Goal: Information Seeking & Learning: Learn about a topic

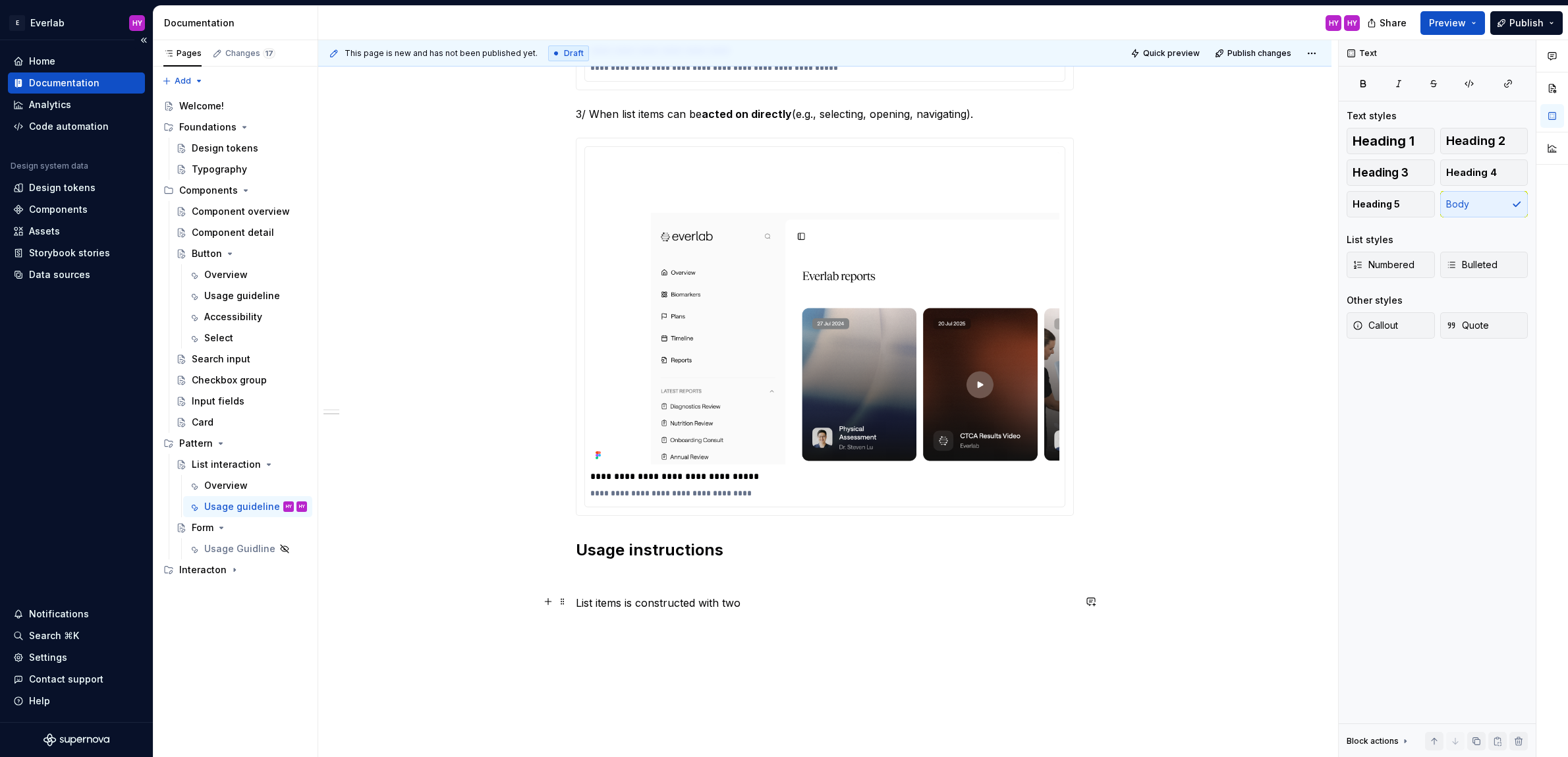
scroll to position [1138, 0]
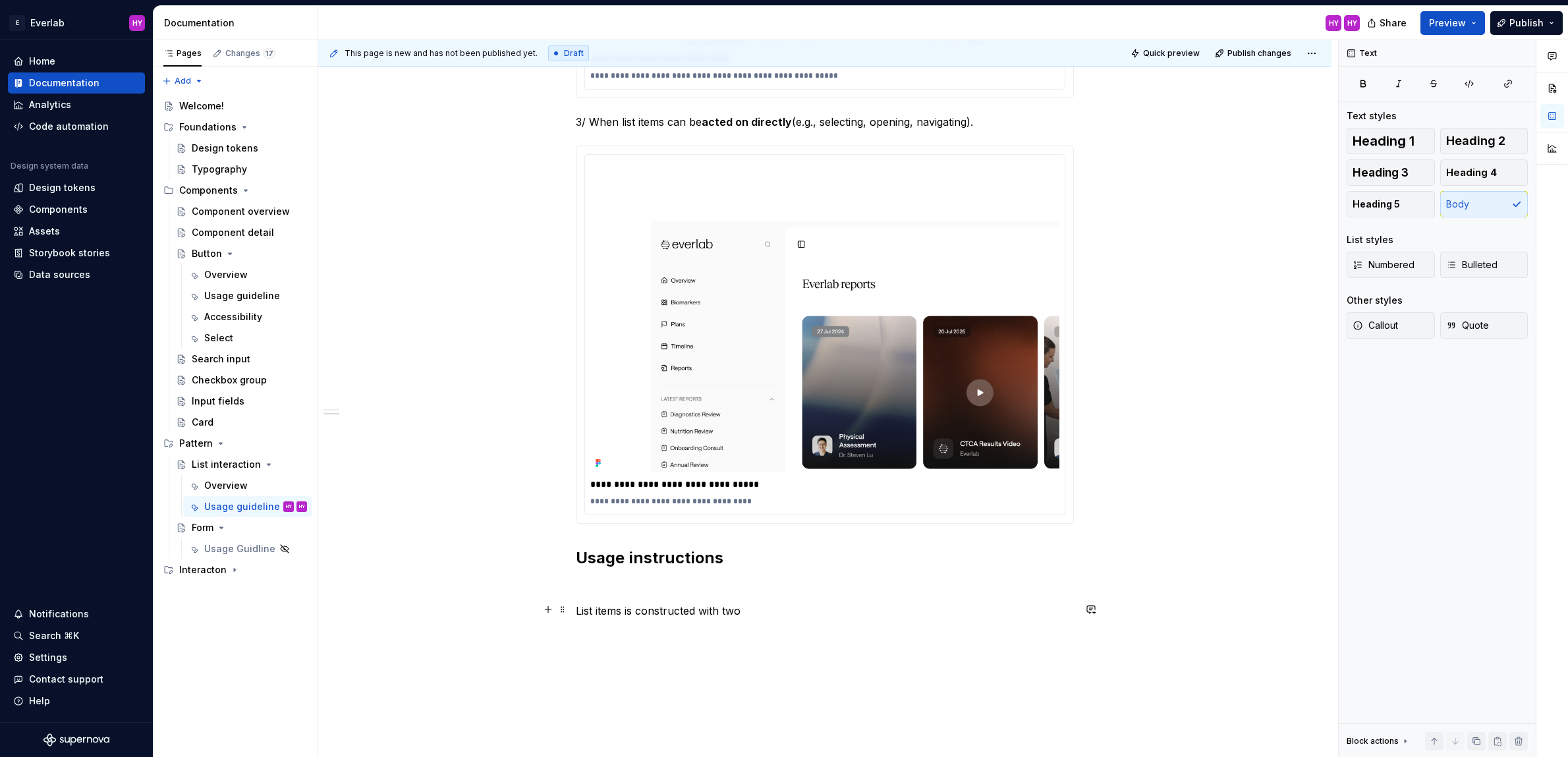
click at [761, 612] on p "List items is constructed with two" at bounding box center [825, 610] width 498 height 16
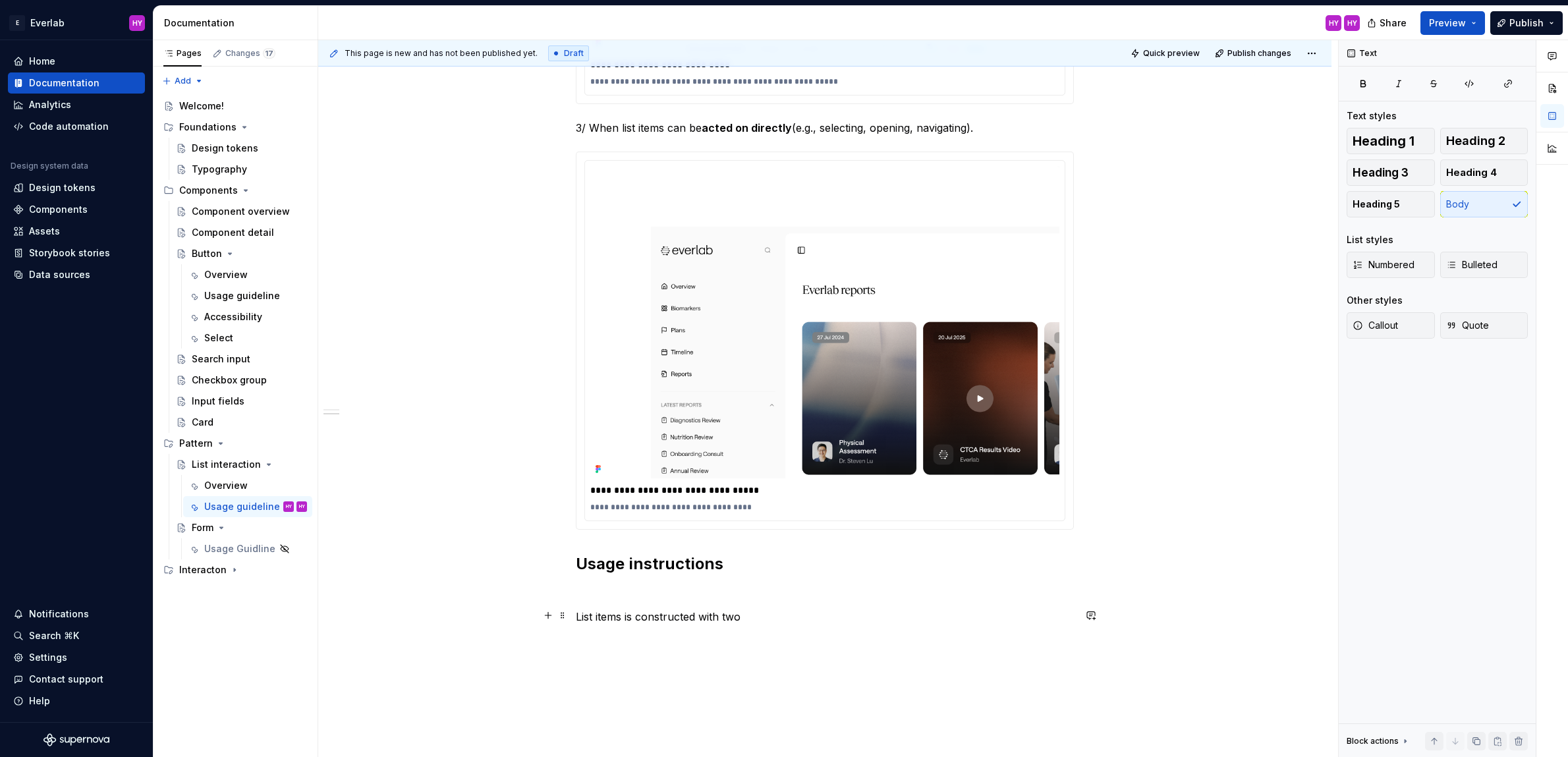
scroll to position [1129, 0]
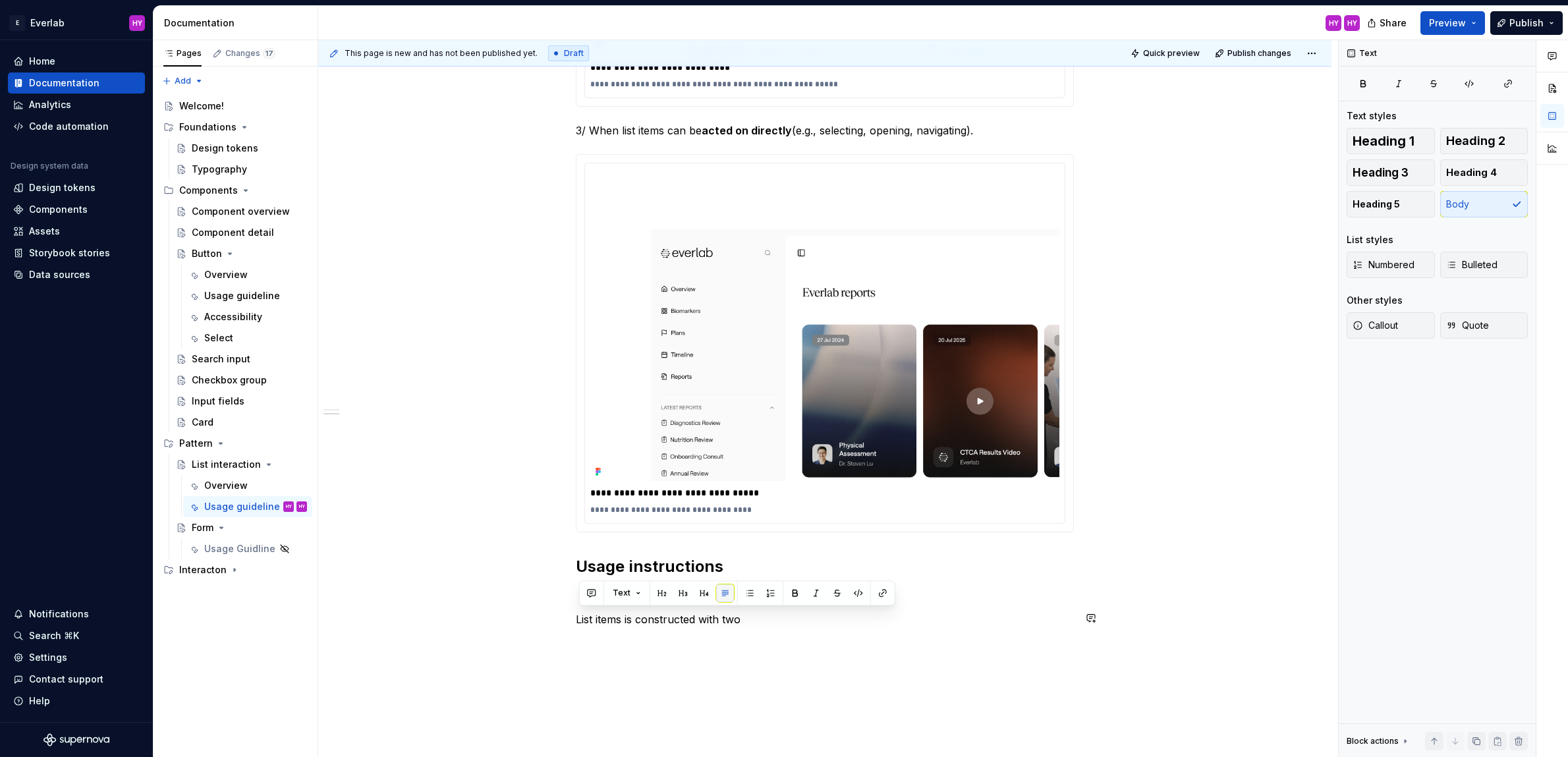
drag, startPoint x: 761, startPoint y: 612, endPoint x: 727, endPoint y: 586, distance: 42.8
click at [796, 617] on p "List items is constructed with two" at bounding box center [825, 619] width 498 height 16
drag, startPoint x: 759, startPoint y: 622, endPoint x: 582, endPoint y: 616, distance: 177.1
click at [577, 618] on div "**********" at bounding box center [824, 0] width 1013 height 1739
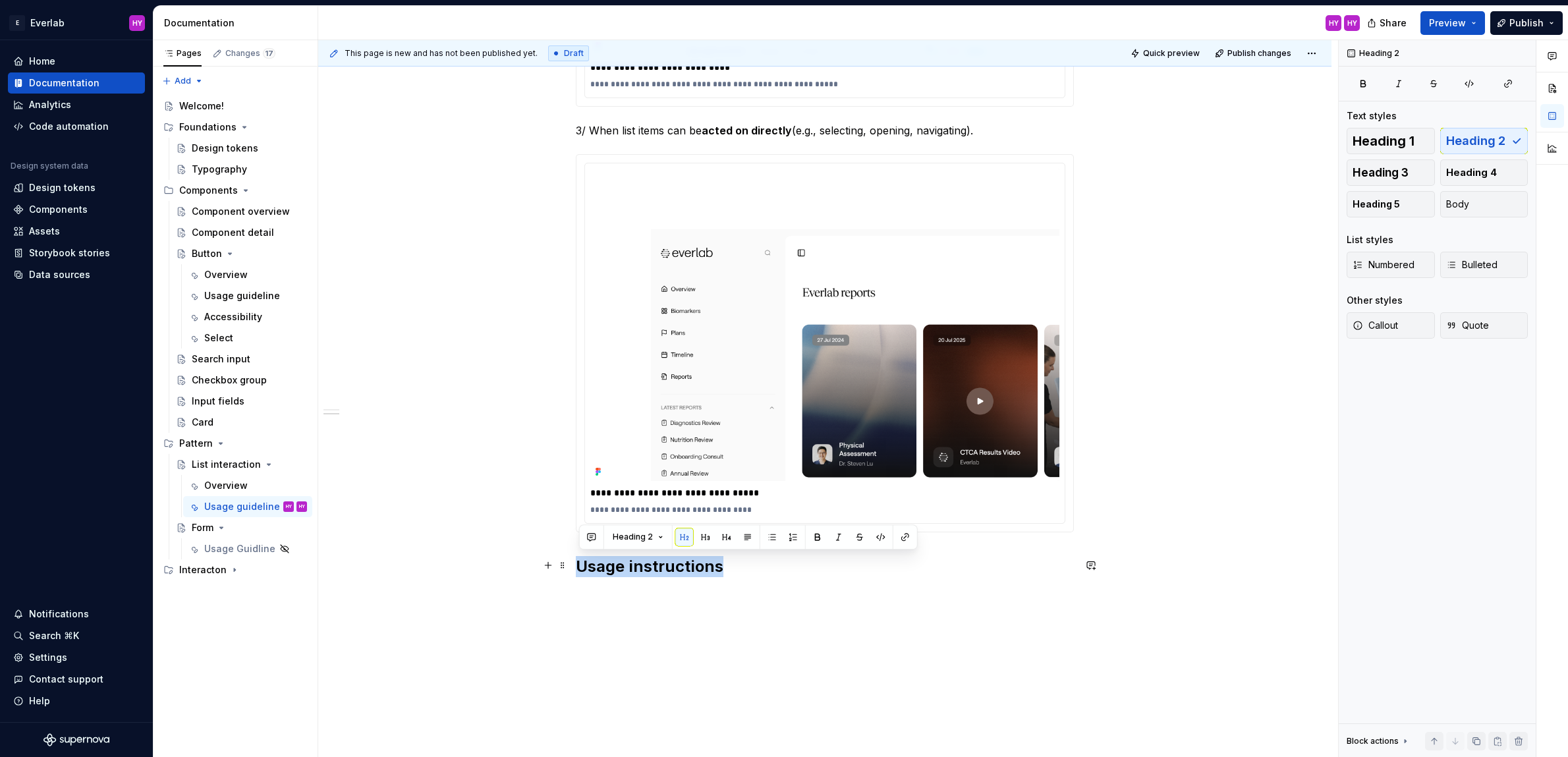
drag, startPoint x: 732, startPoint y: 559, endPoint x: 572, endPoint y: 555, distance: 160.0
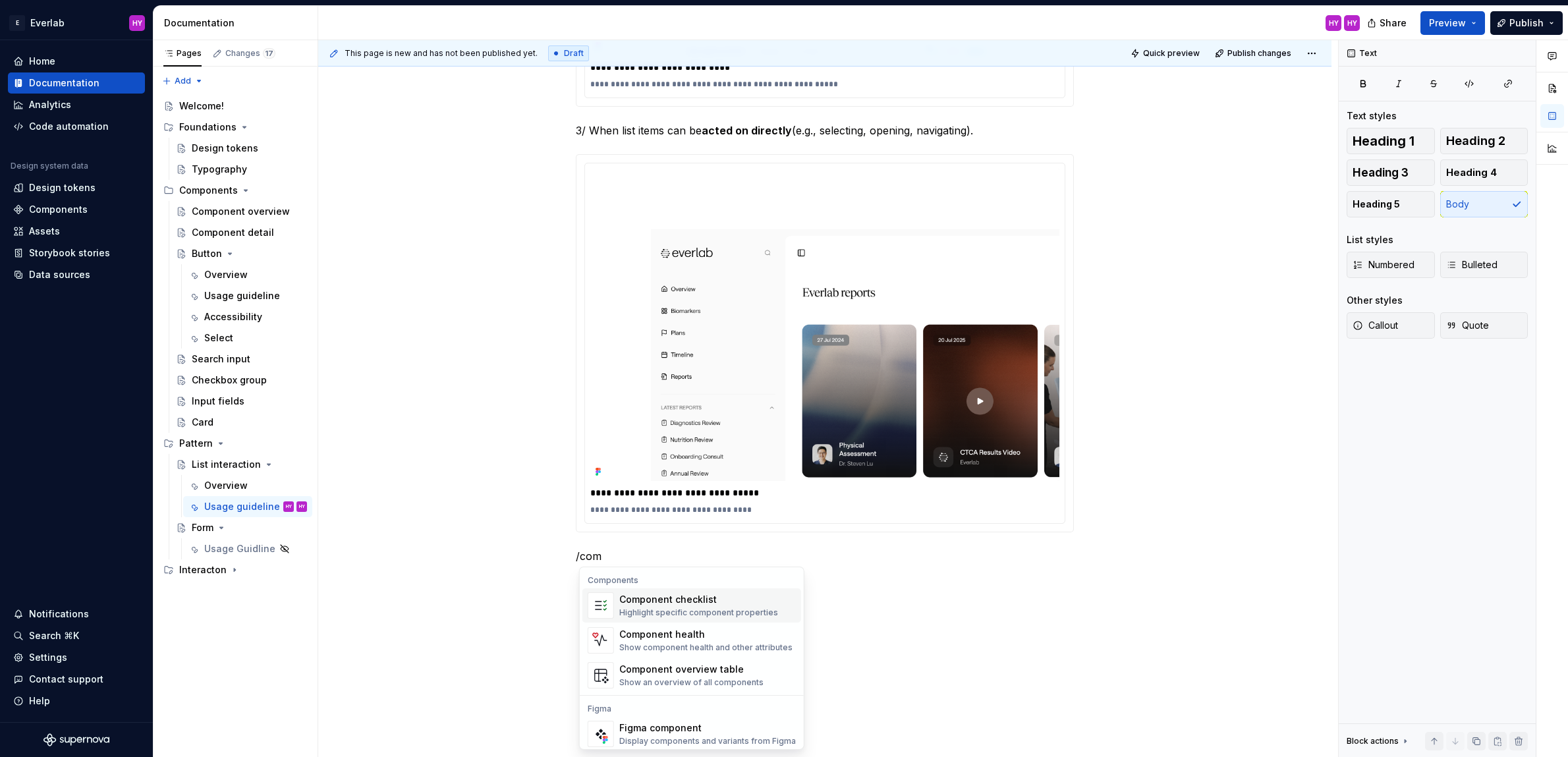
click at [700, 607] on div "Highlight specific component properties" at bounding box center [699, 613] width 159 height 11
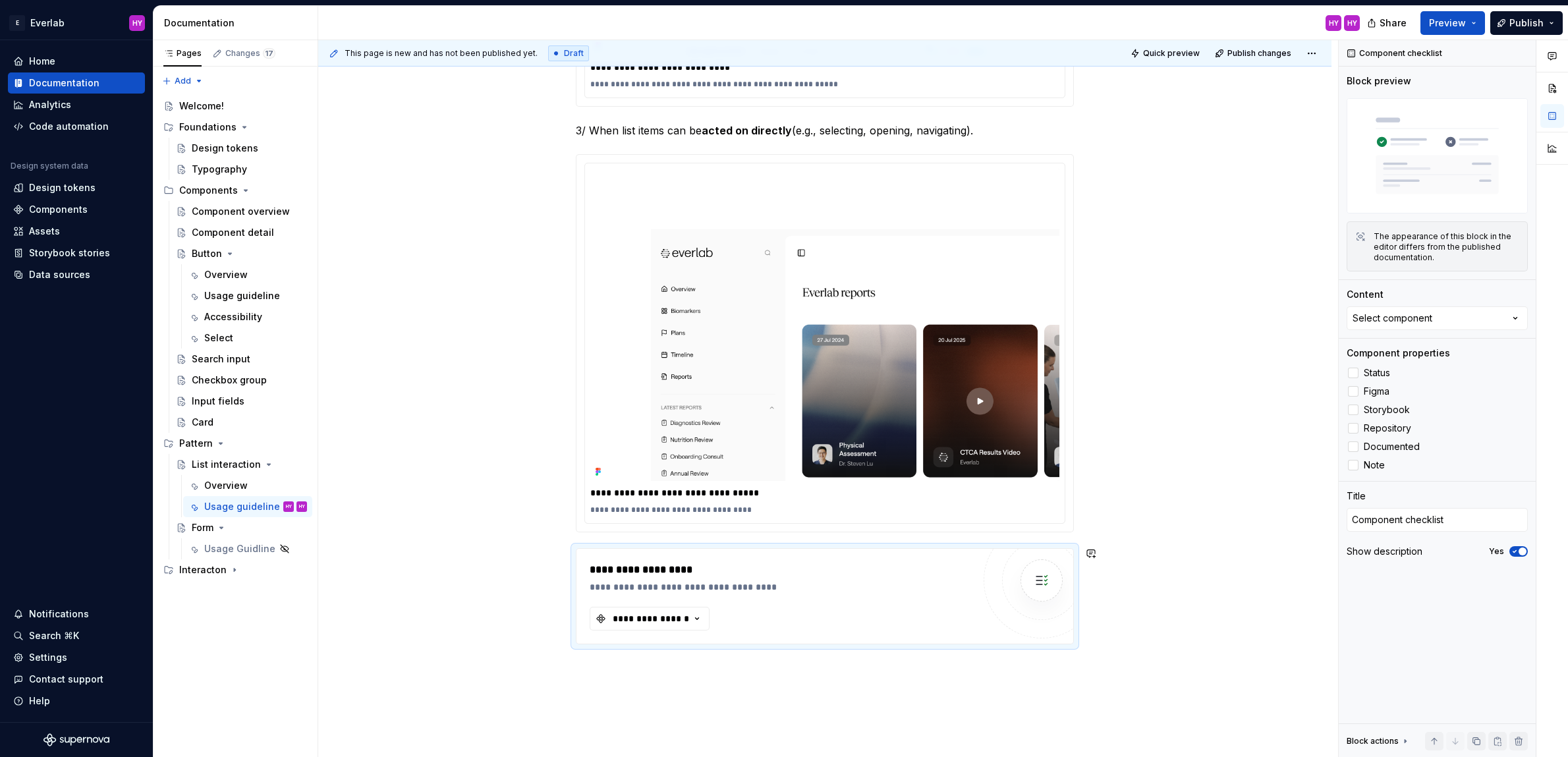
type textarea "*"
click at [674, 613] on div "**********" at bounding box center [651, 619] width 79 height 13
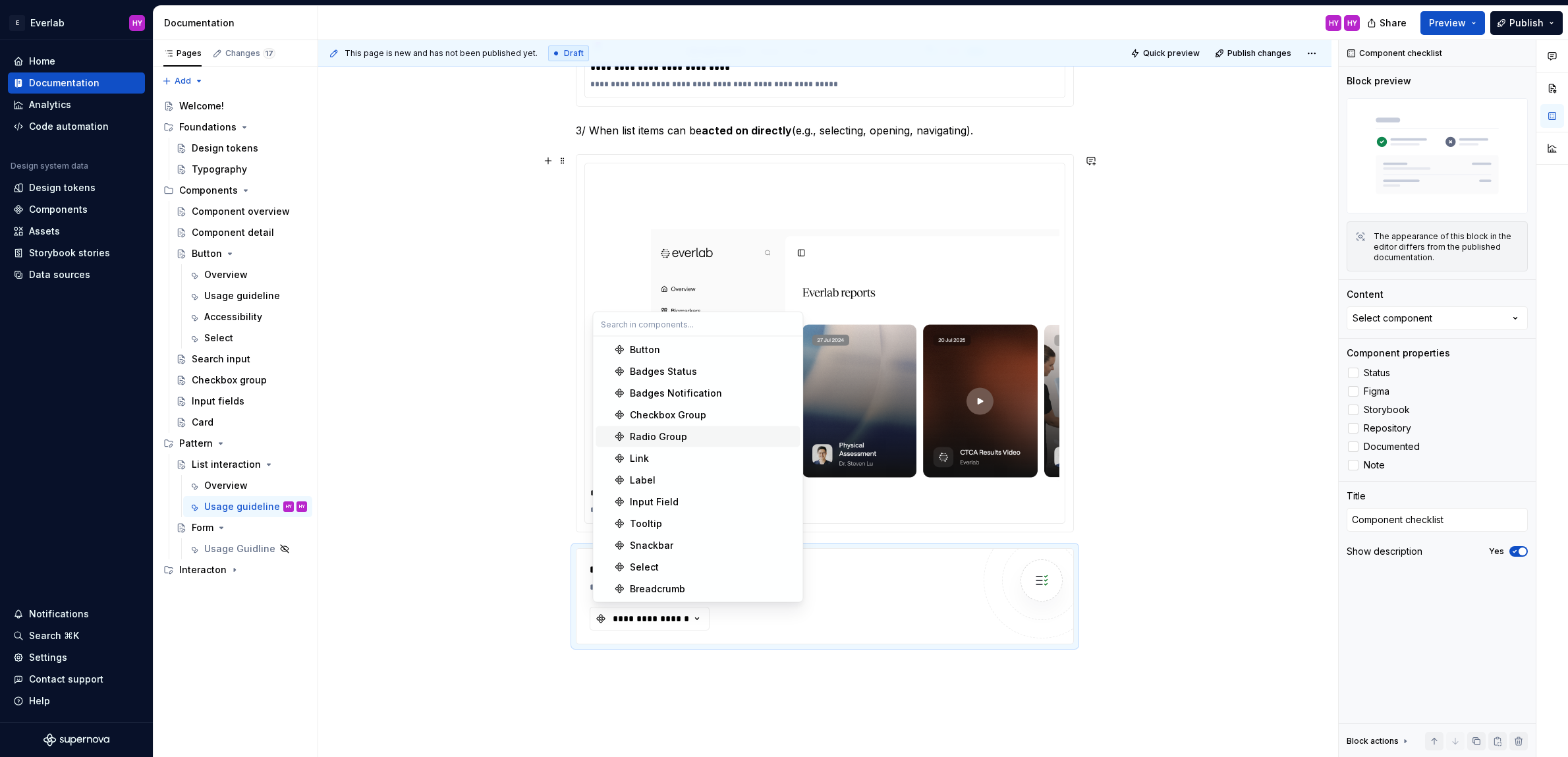
drag, startPoint x: 417, startPoint y: 197, endPoint x: 395, endPoint y: 208, distance: 24.6
click at [415, 197] on div "**********" at bounding box center [828, 399] width 1020 height 717
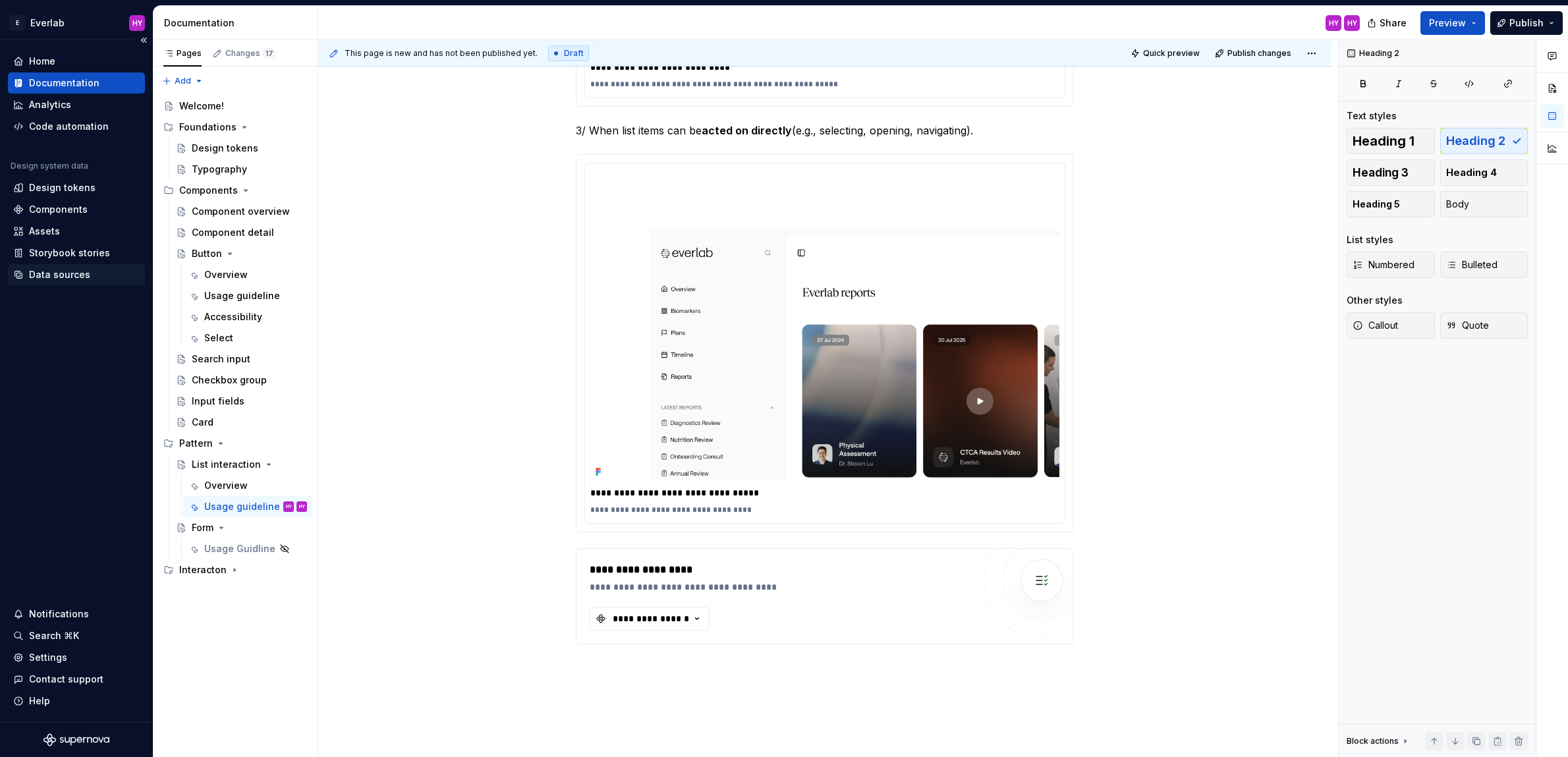
click at [72, 285] on div "Data sources" at bounding box center [76, 274] width 137 height 21
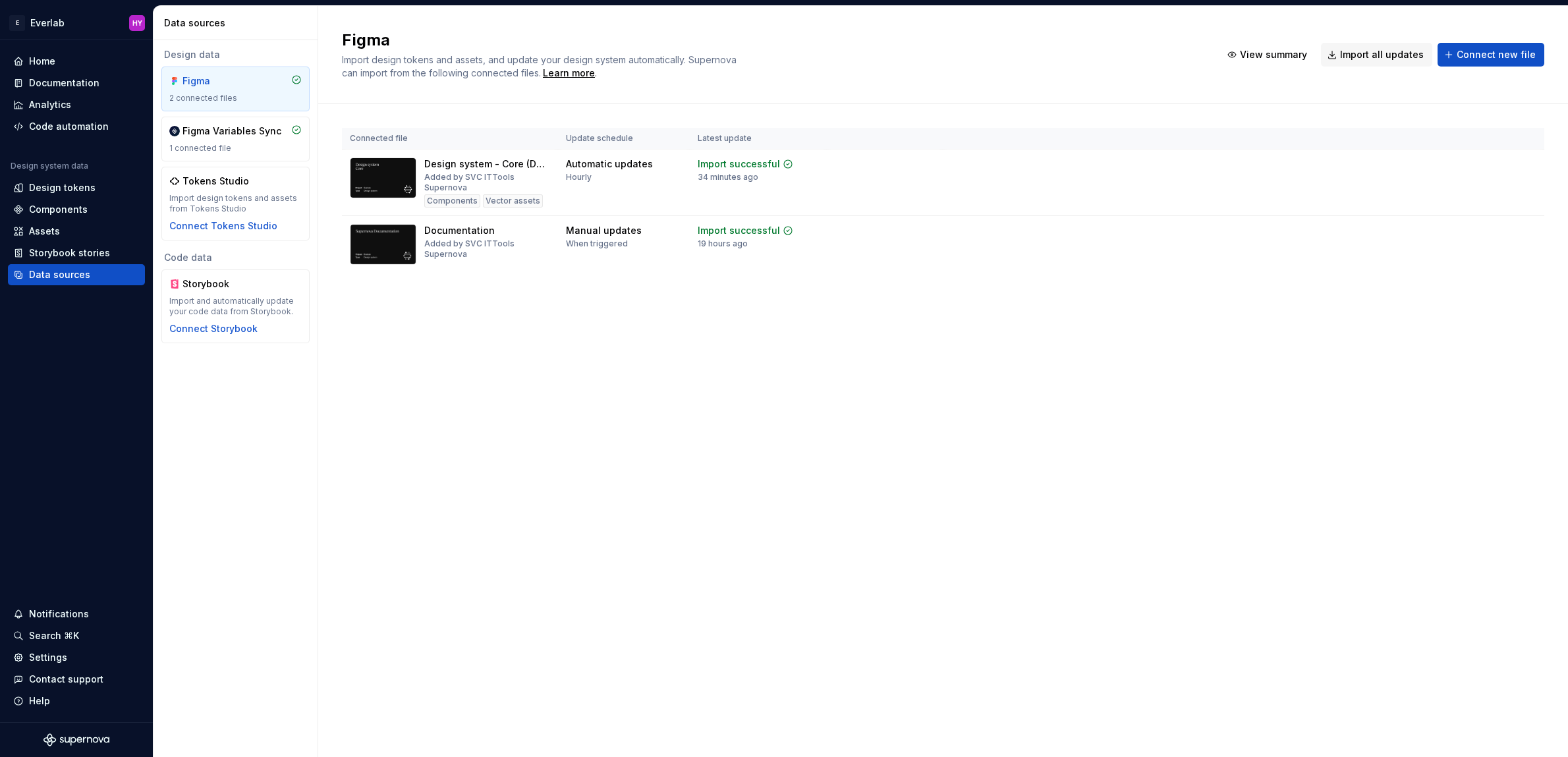
drag, startPoint x: 1390, startPoint y: 60, endPoint x: 1490, endPoint y: 89, distance: 104.1
click at [1482, 96] on div "Figma Import design tokens and assets, and update your design system automatica…" at bounding box center [943, 55] width 1250 height 98
click at [1506, 61] on button "Connect new file" at bounding box center [1491, 54] width 107 height 24
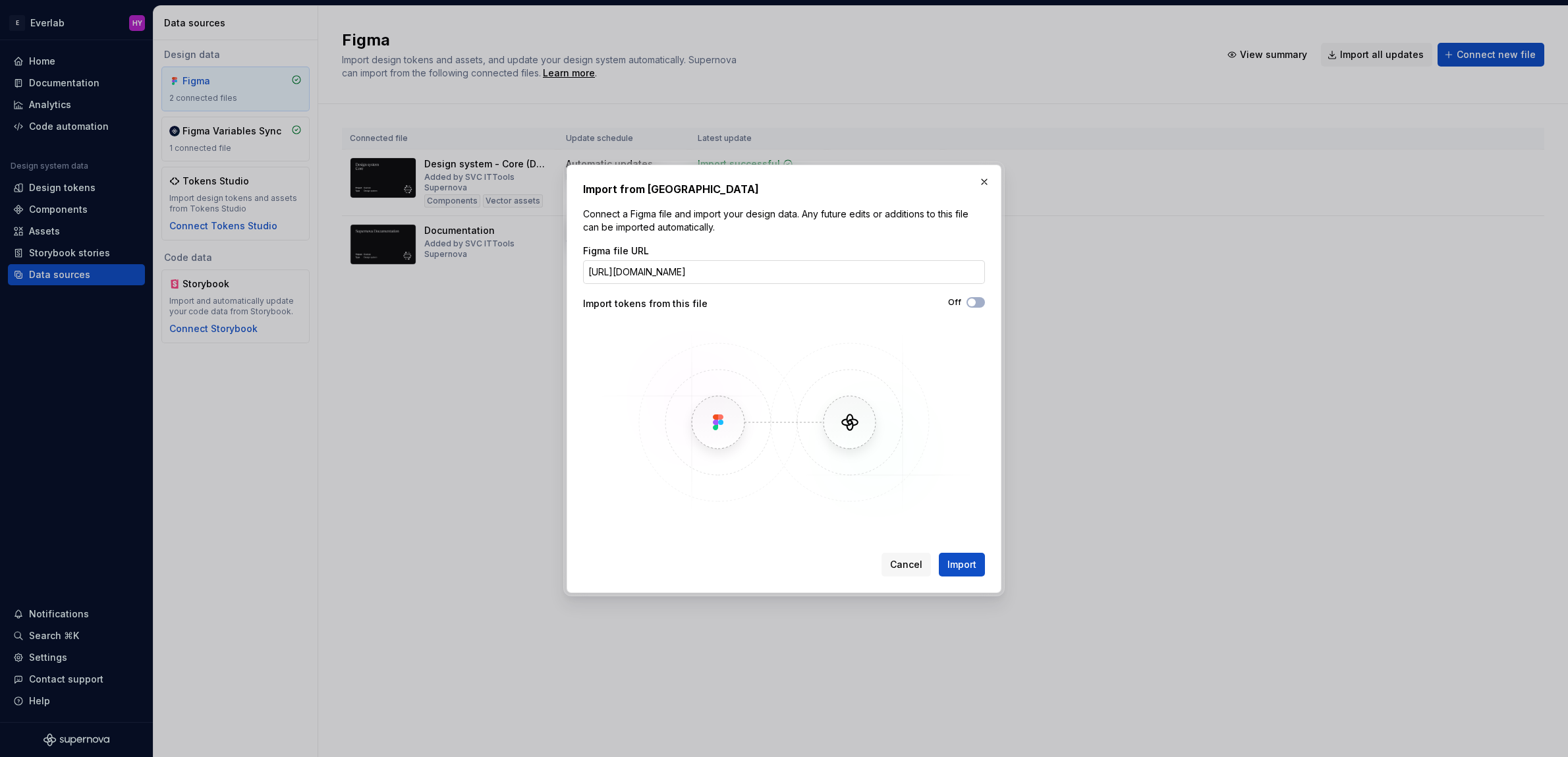
scroll to position [0, 211]
type input "[URL][DOMAIN_NAME]"
click at [978, 562] on button "Import" at bounding box center [962, 564] width 46 height 24
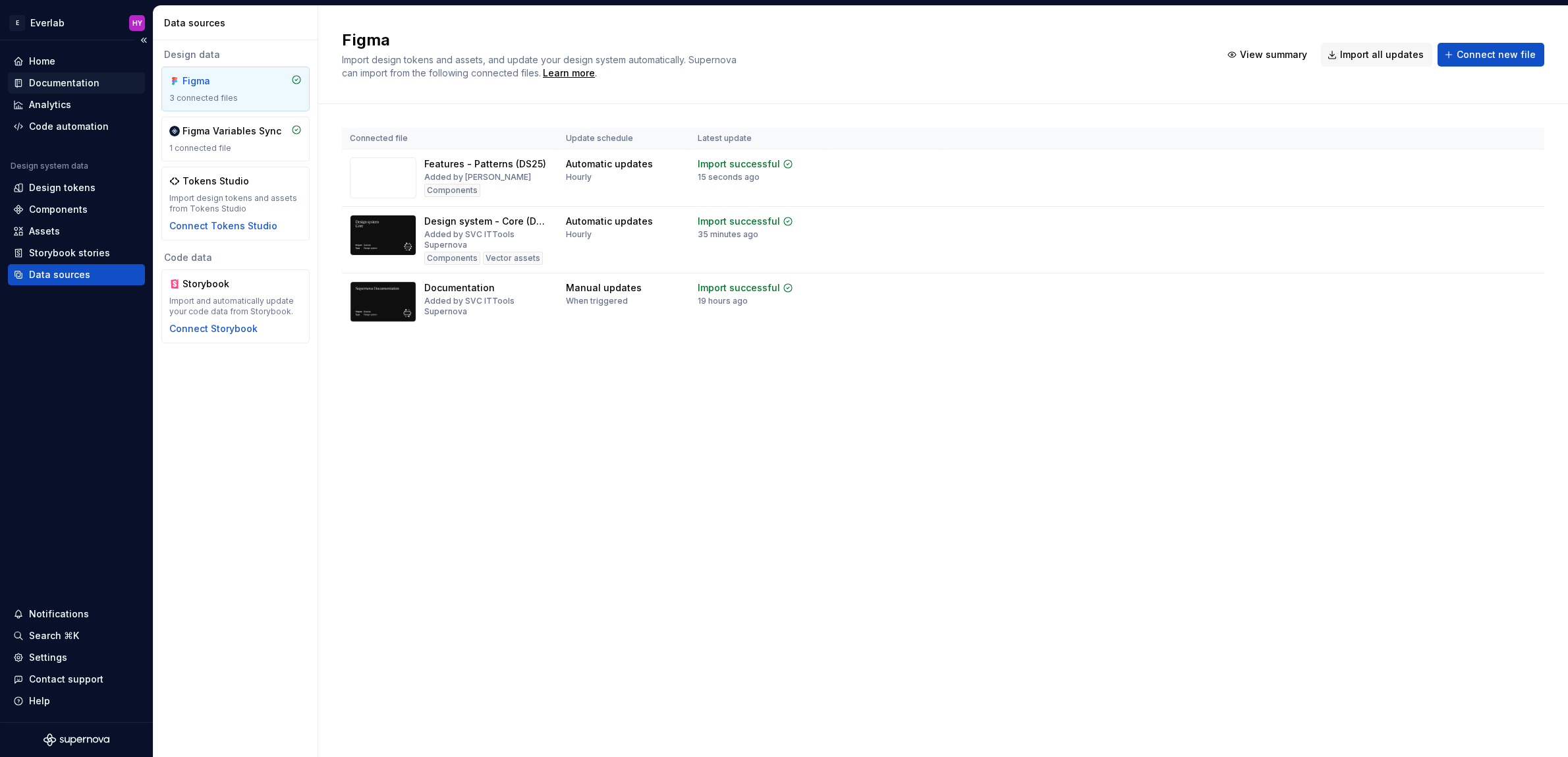
click at [105, 86] on div "Documentation" at bounding box center [76, 83] width 126 height 13
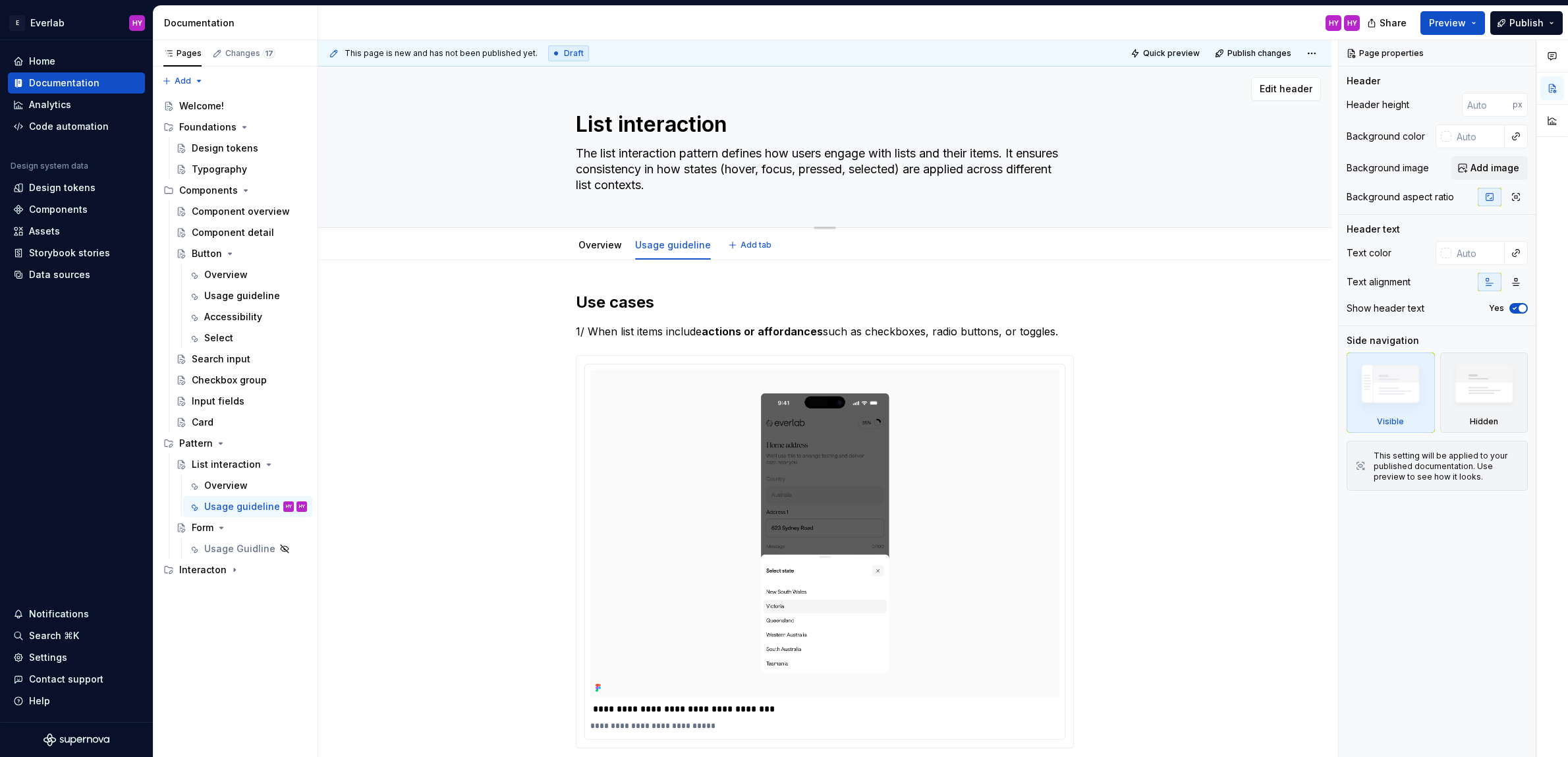
click at [607, 104] on div "List interaction The list interaction pattern defines how users engage with lis…" at bounding box center [825, 147] width 498 height 161
click at [628, 124] on textarea "List interaction" at bounding box center [822, 124] width 498 height 32
click at [645, 123] on textarea "List interaction" at bounding box center [822, 124] width 498 height 32
drag, startPoint x: 626, startPoint y: 124, endPoint x: 568, endPoint y: 127, distance: 58.1
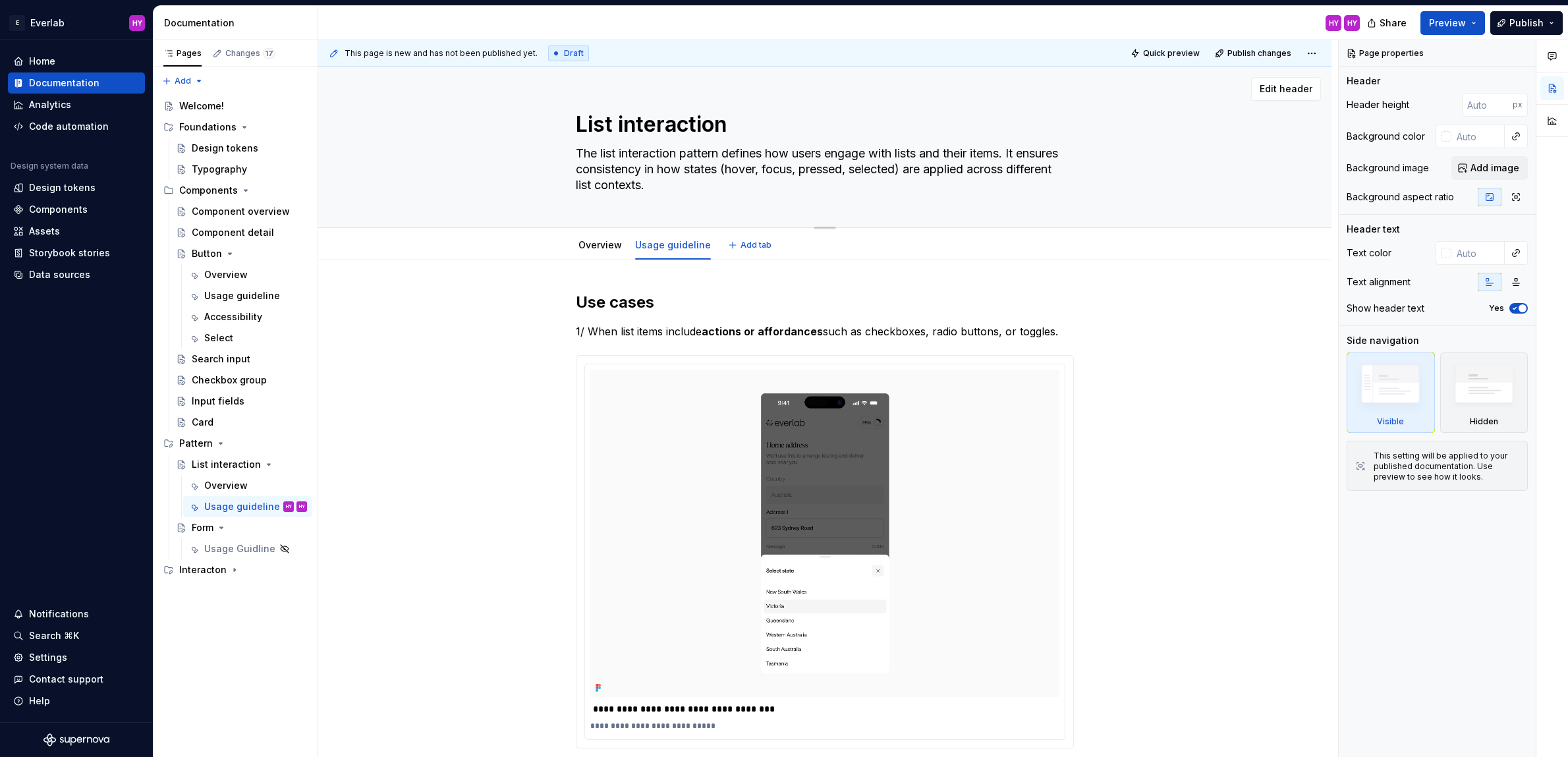
click at [568, 127] on div "List interaction The list interaction pattern defines how users engage with lis…" at bounding box center [825, 147] width 908 height 161
type textarea "*"
type textarea "Interaction"
click at [780, 126] on textarea "Interaction" at bounding box center [822, 124] width 498 height 32
type textarea "*"
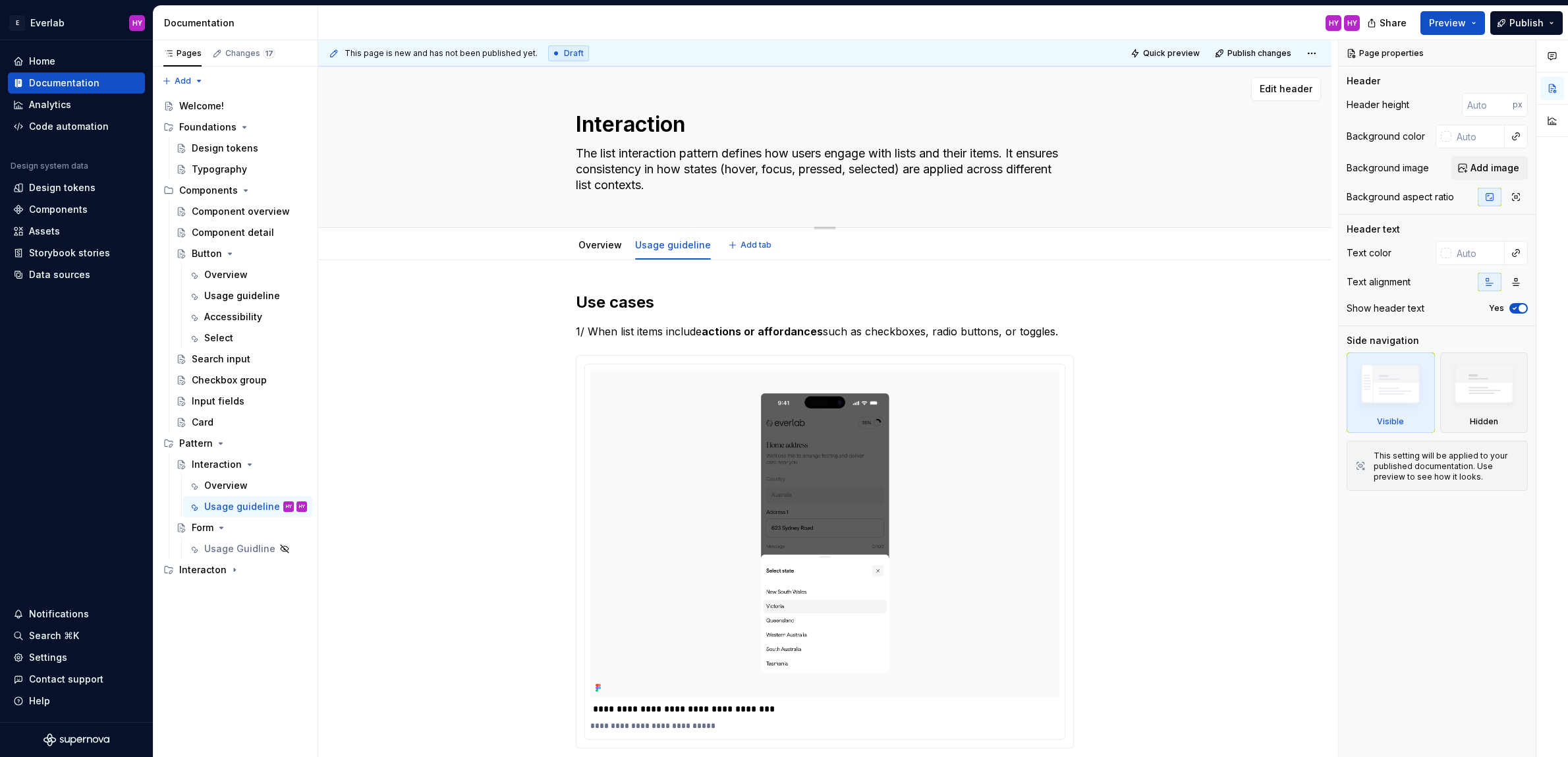
type textarea "Interaction"
type textarea "*"
type textarea "Interaction l"
type textarea "*"
type textarea "Interaction la"
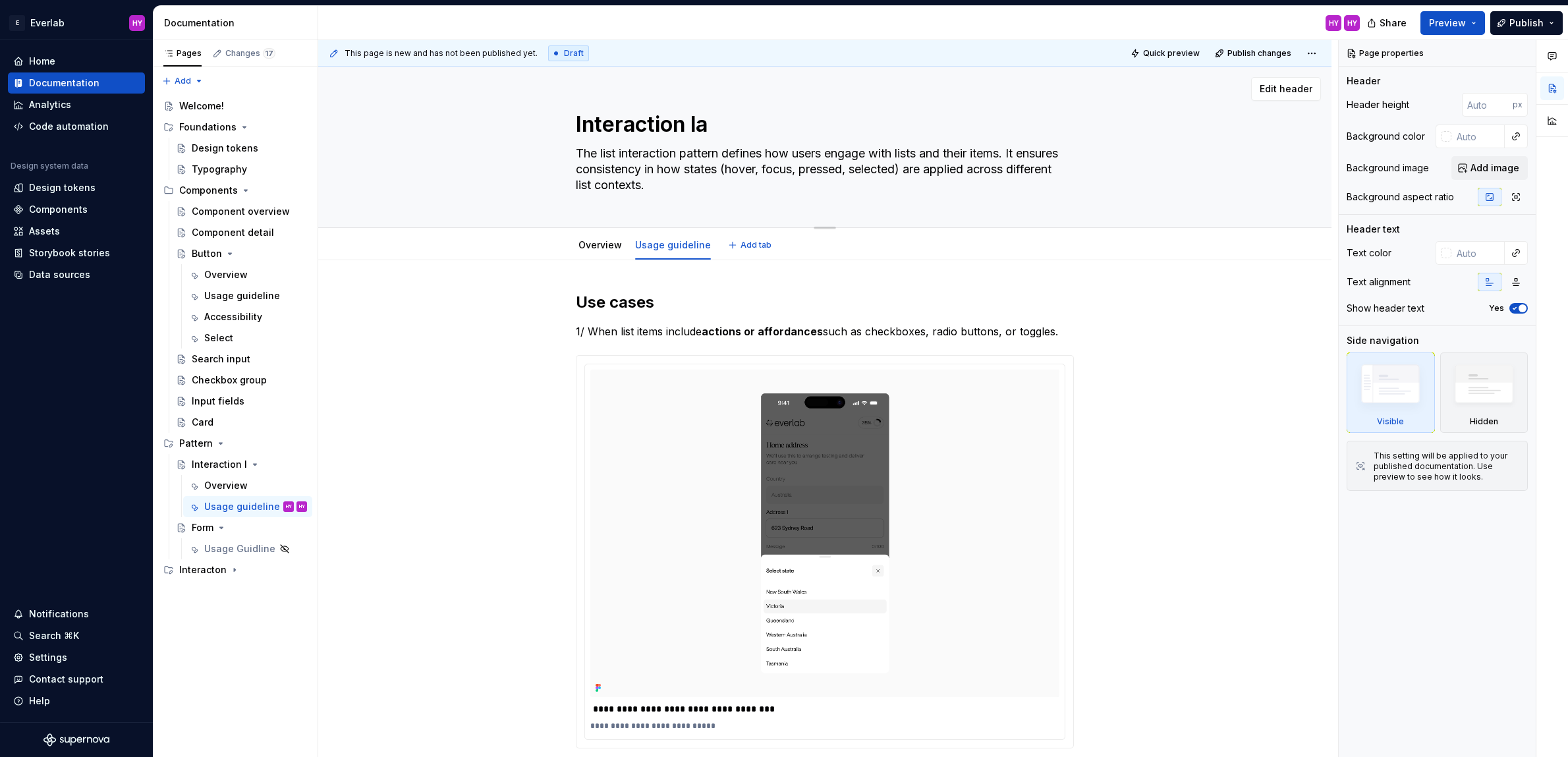
type textarea "*"
type textarea "Interaction lay"
type textarea "*"
type textarea "Interaction la"
type textarea "*"
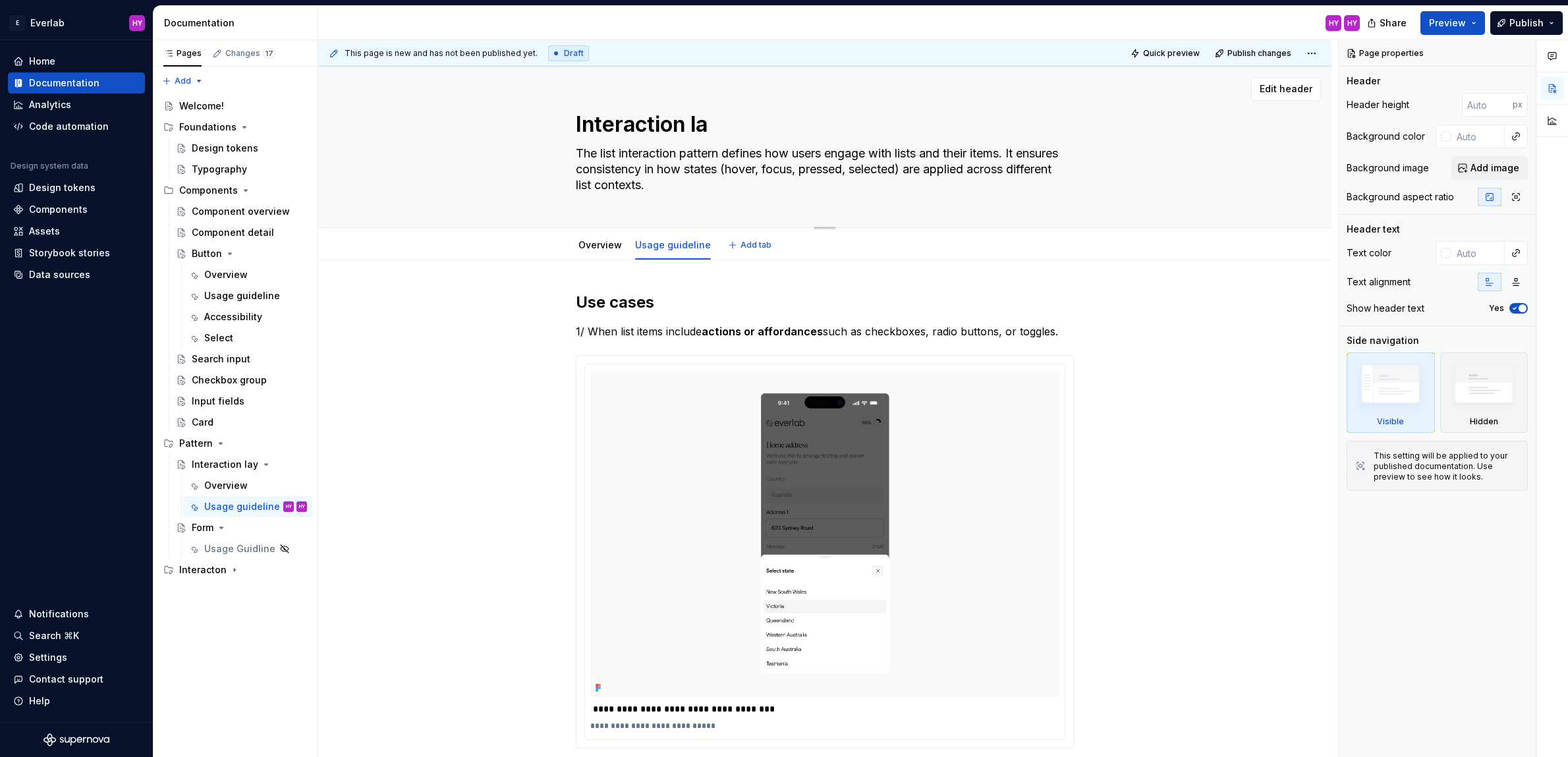
type textarea "Interaction l"
type textarea "*"
type textarea "Interaction"
click at [585, 125] on textarea "Interaction" at bounding box center [822, 124] width 498 height 32
type textarea "*"
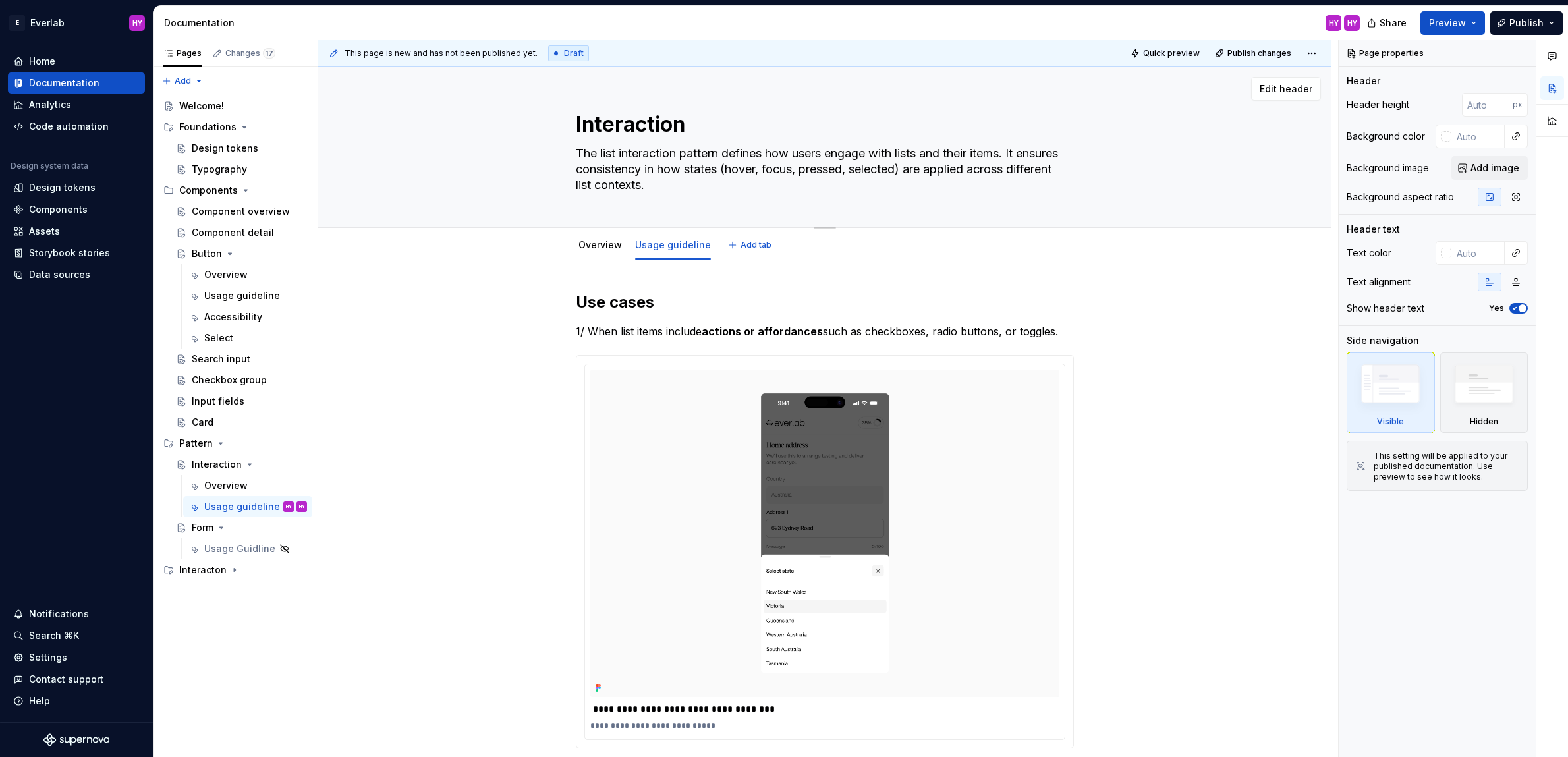
type textarea "nteraction"
type textarea "*"
type textarea "Lnteraction"
type textarea "*"
type textarea "Linteraction"
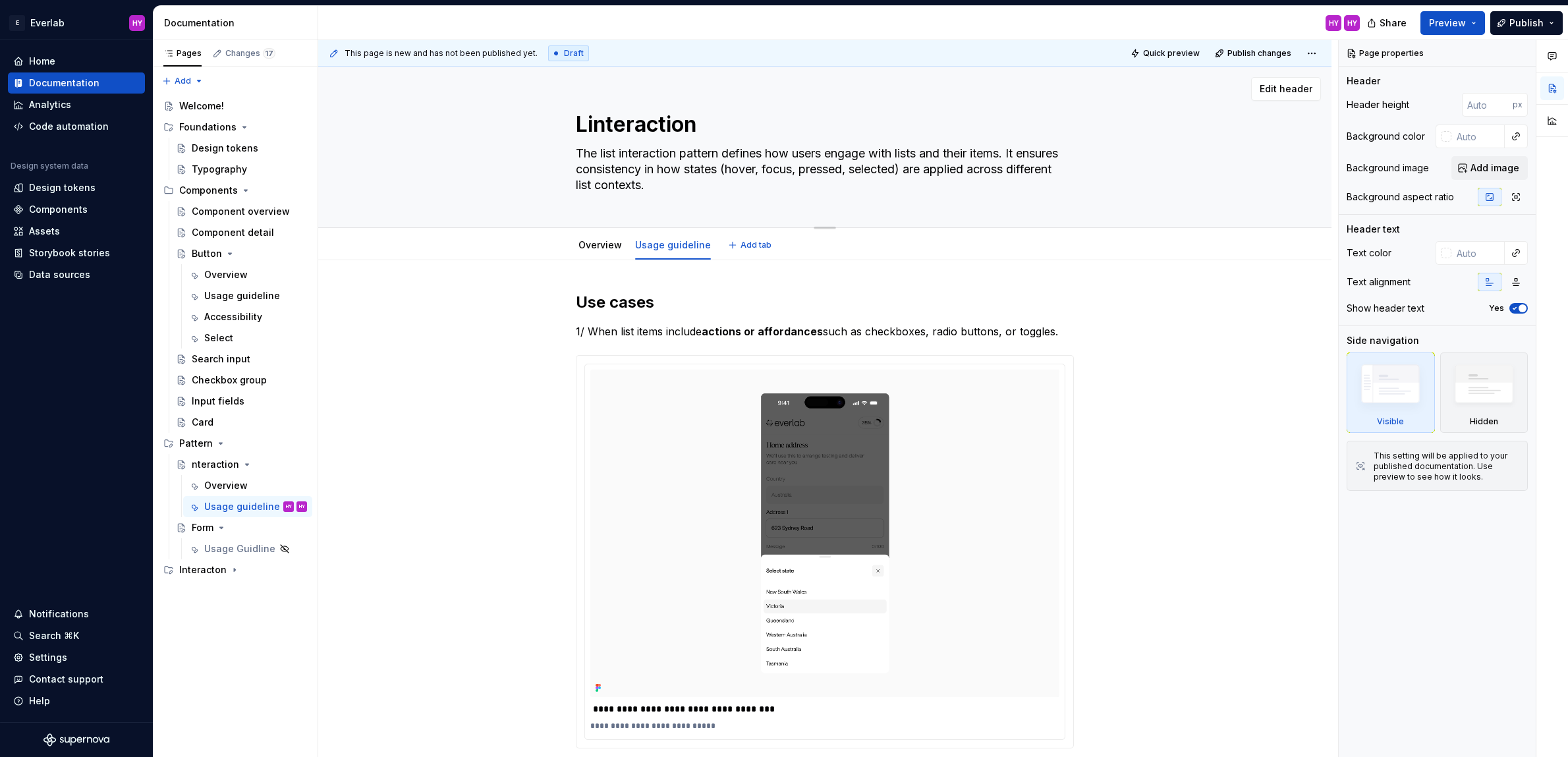
type textarea "*"
type textarea "Lisnteraction"
type textarea "*"
type textarea "Listnteraction"
type textarea "*"
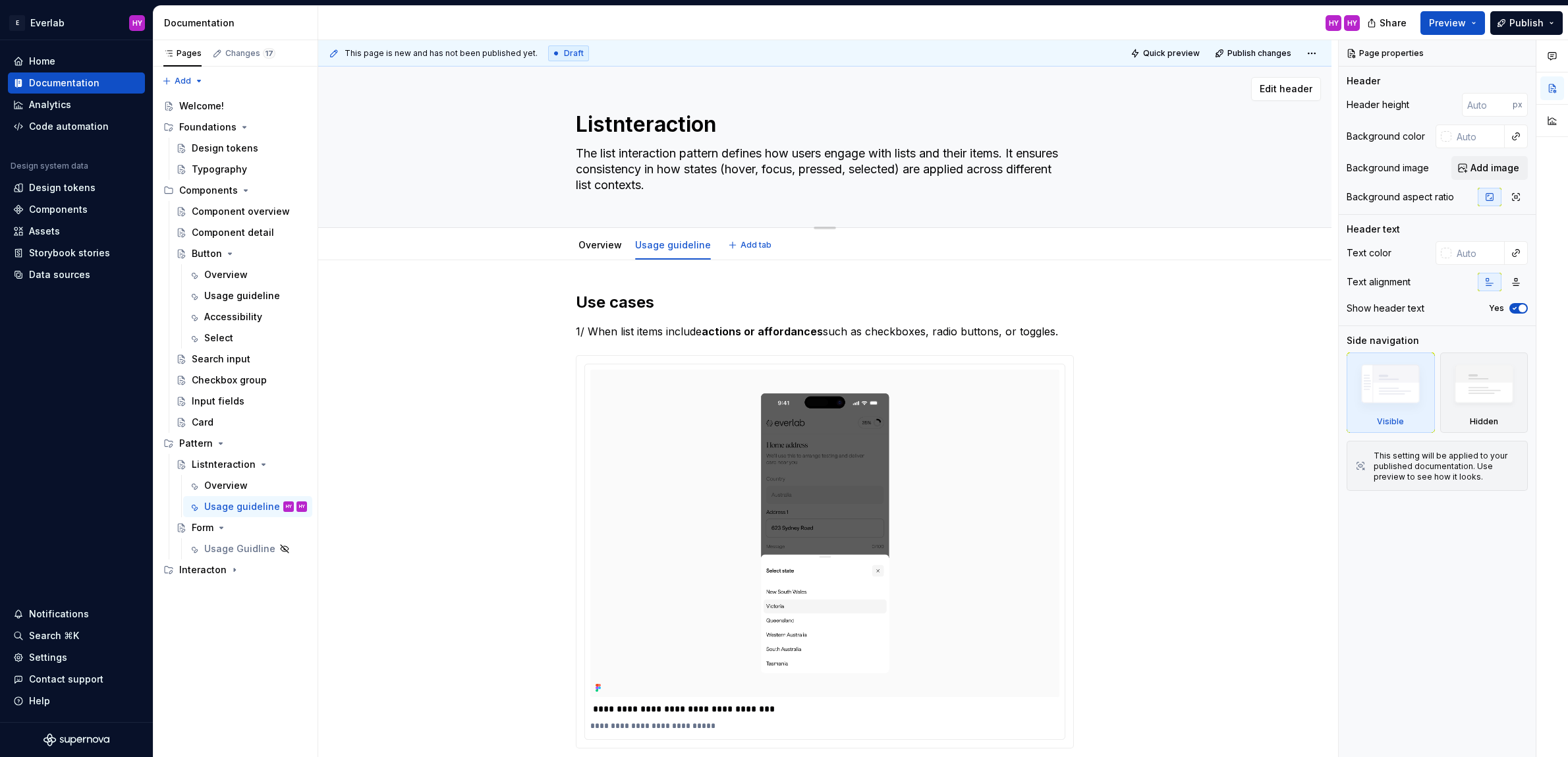
type textarea "List nteraction"
type textarea "*"
type textarea "List Interaction"
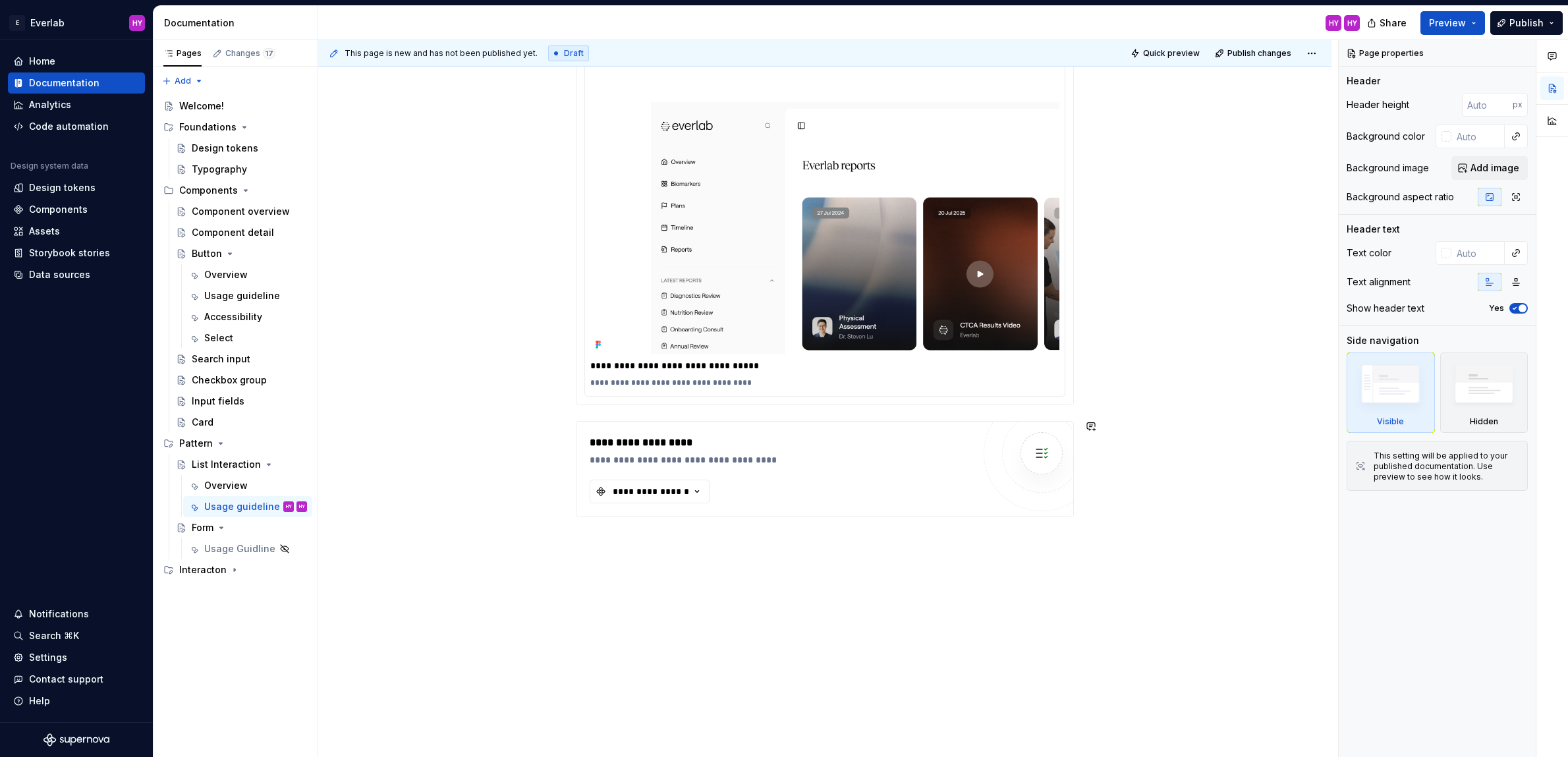
type textarea "*"
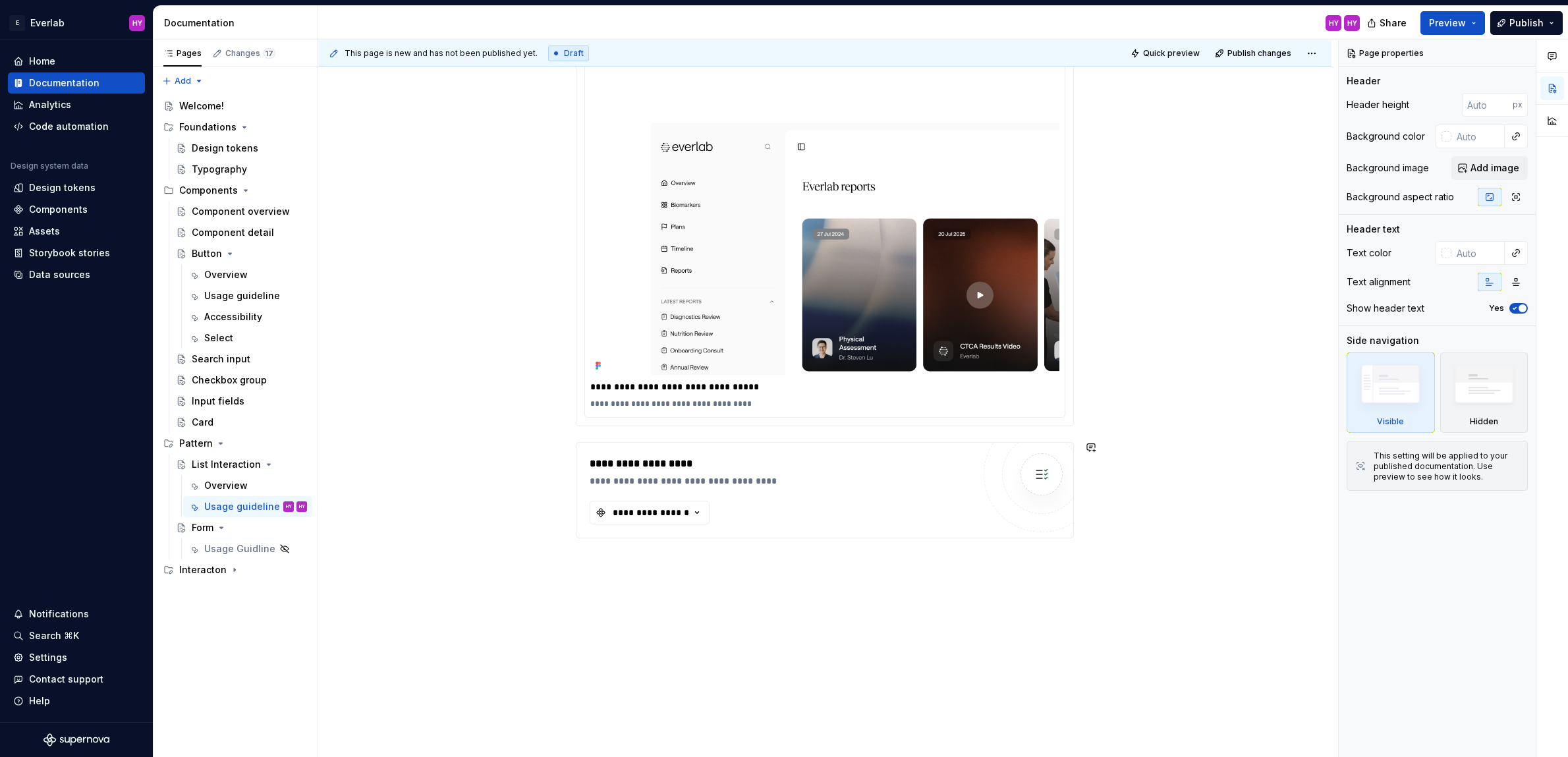
scroll to position [1233, 0]
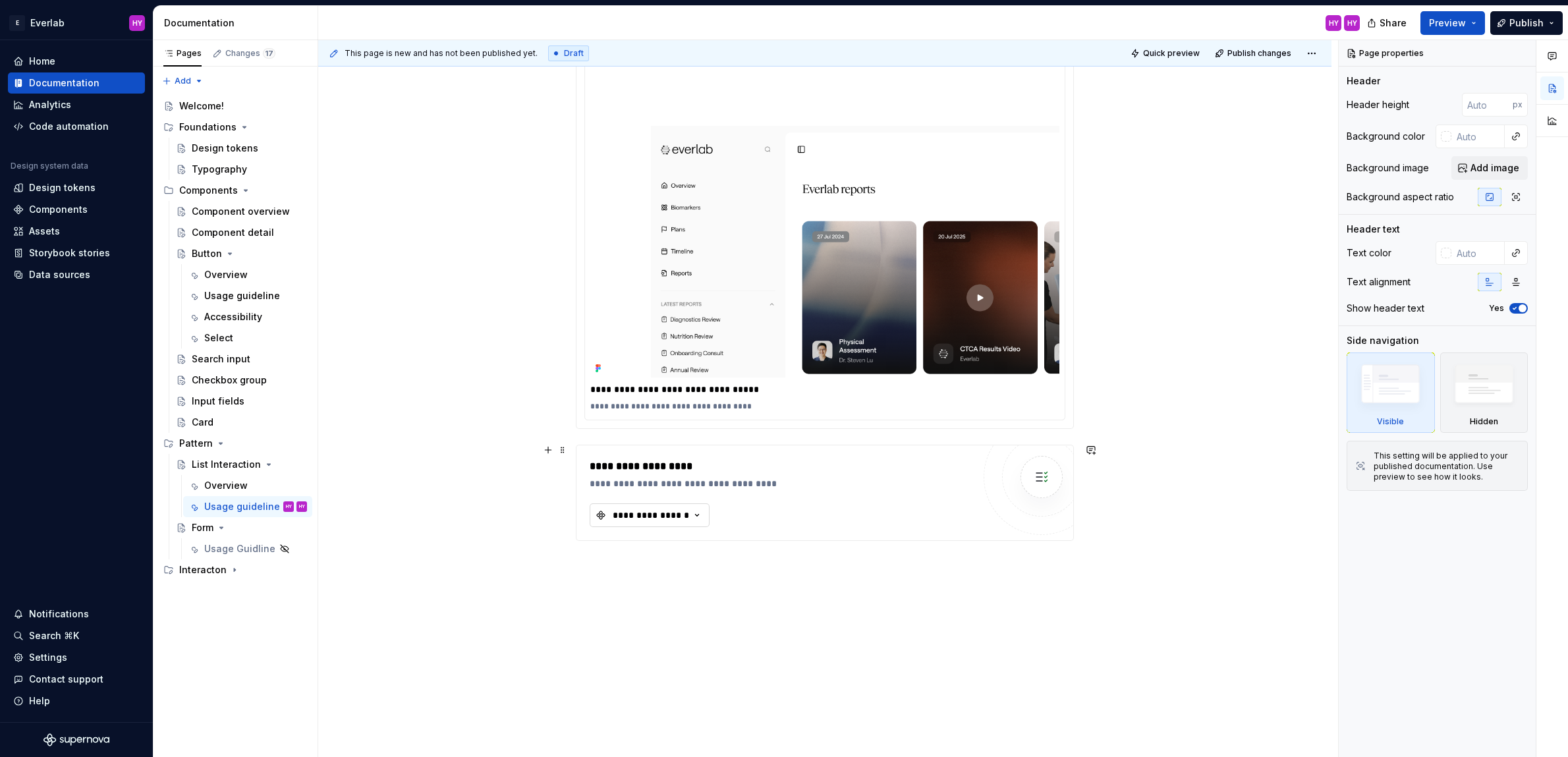
type textarea "List Interaction"
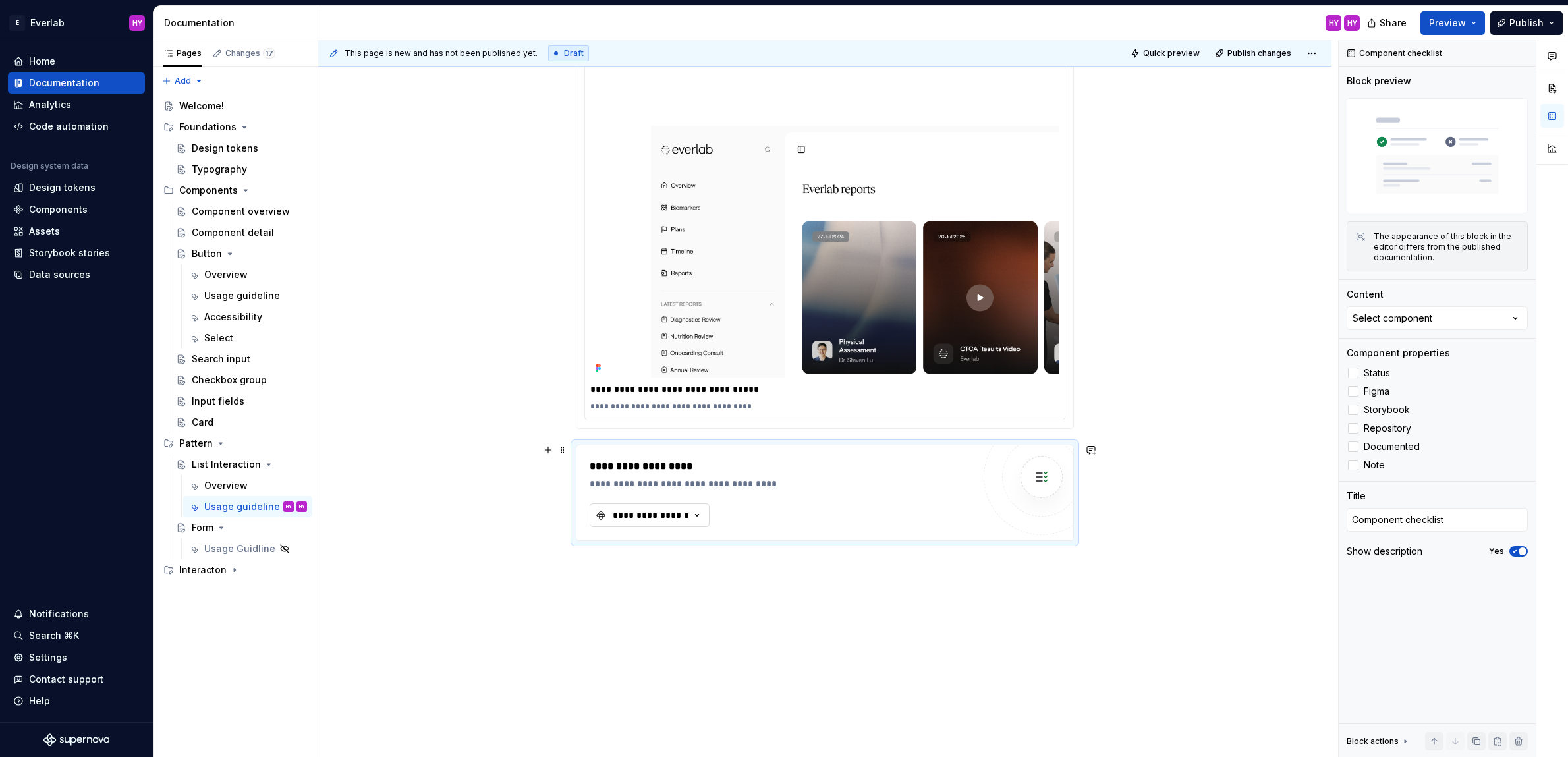
click at [678, 514] on div "**********" at bounding box center [651, 515] width 79 height 13
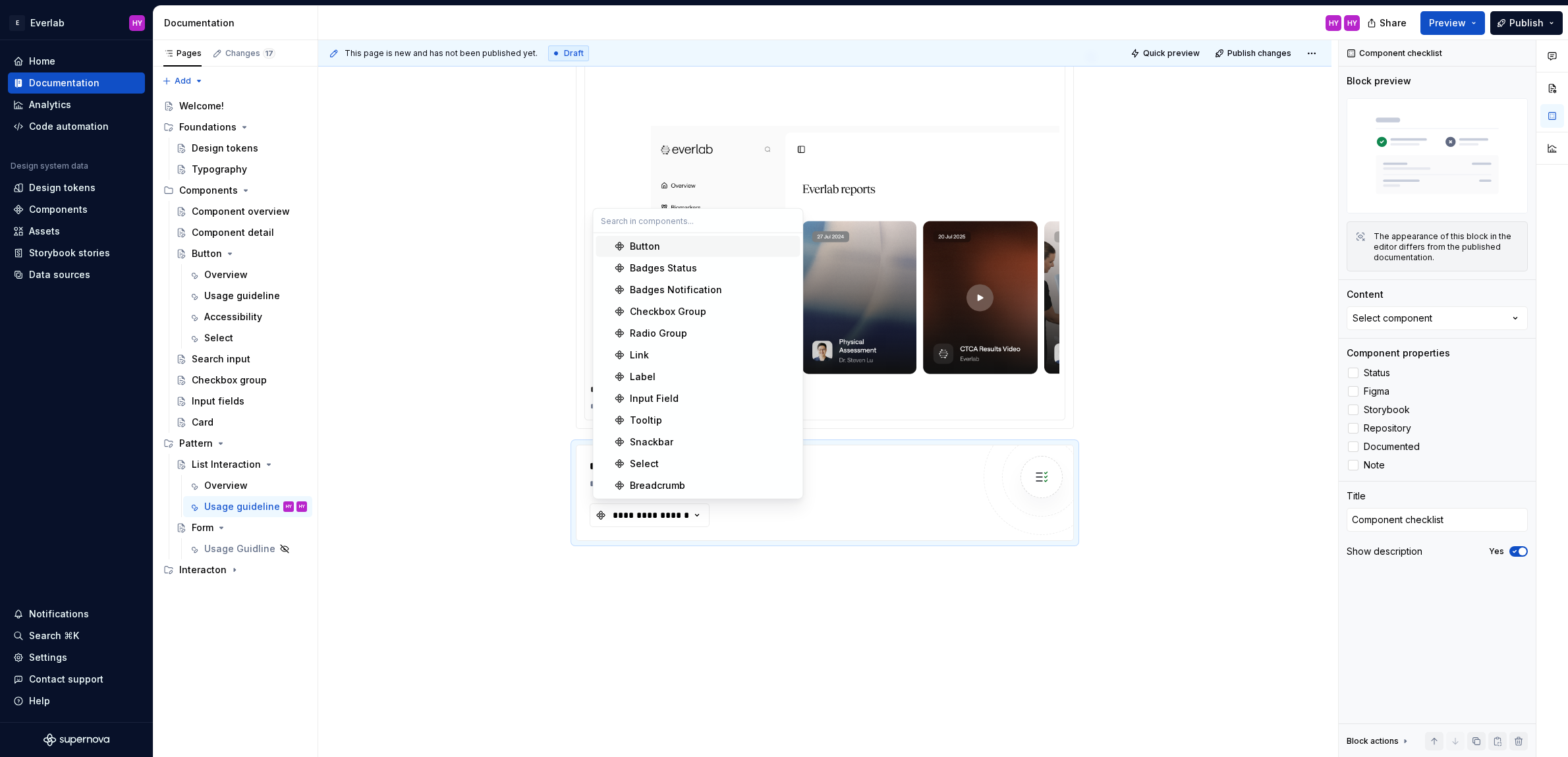
type textarea "*"
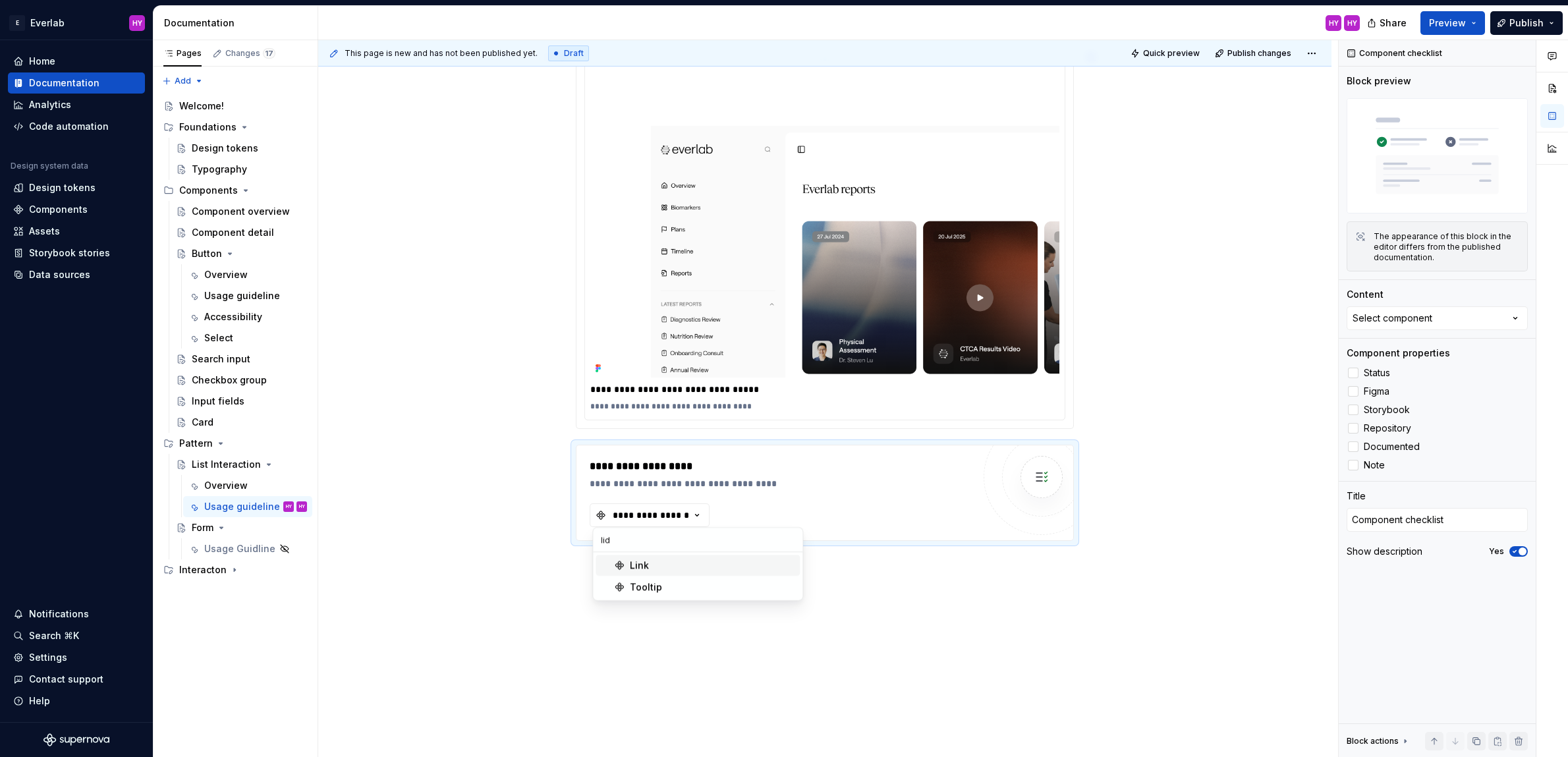
type input "lidt"
type textarea "*"
type input "lid"
type textarea "*"
type input "list"
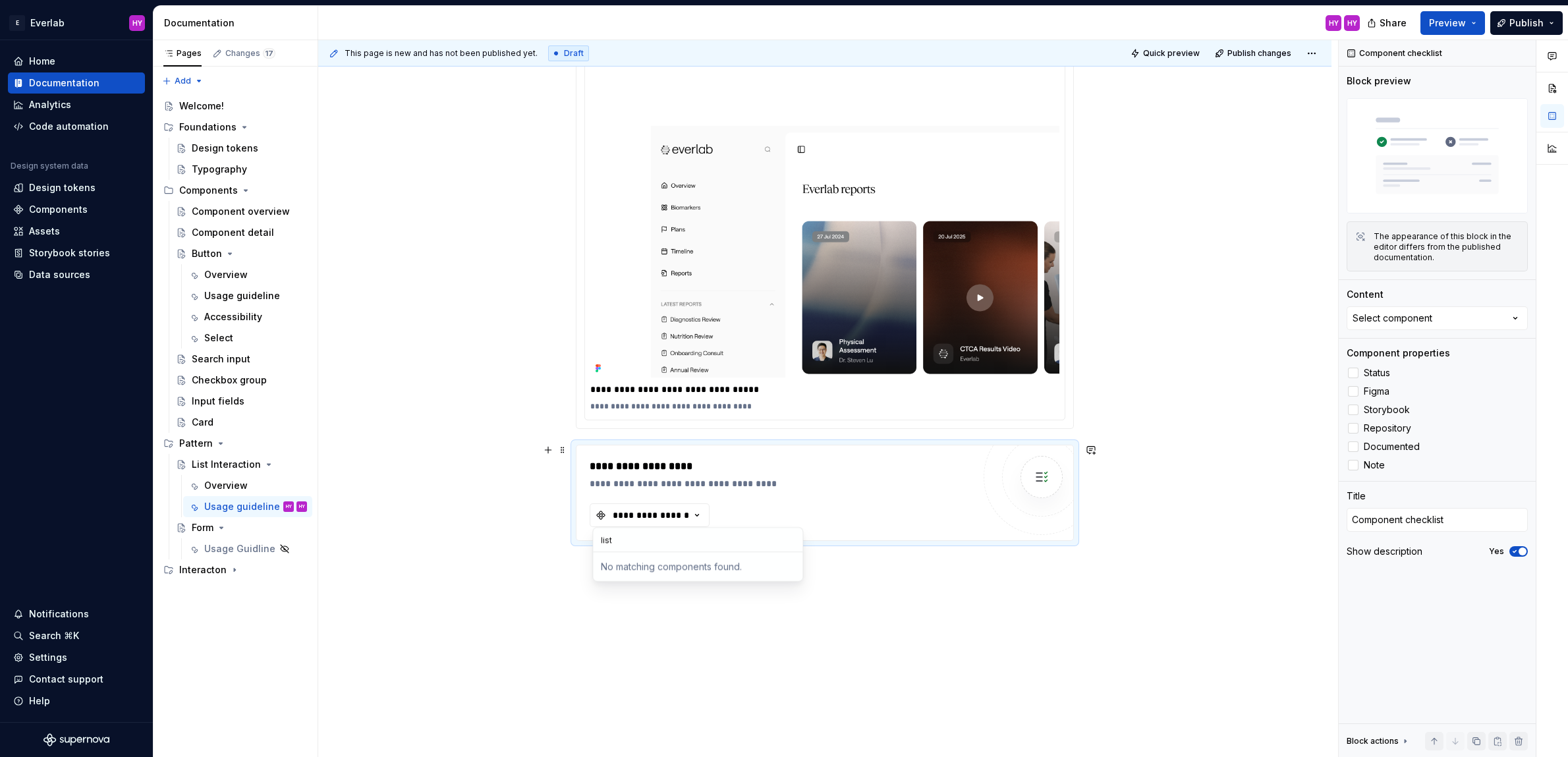
click at [871, 508] on div "**********" at bounding box center [782, 493] width 383 height 69
click at [745, 489] on div "**********" at bounding box center [782, 493] width 383 height 69
click at [688, 509] on div "**********" at bounding box center [651, 515] width 79 height 13
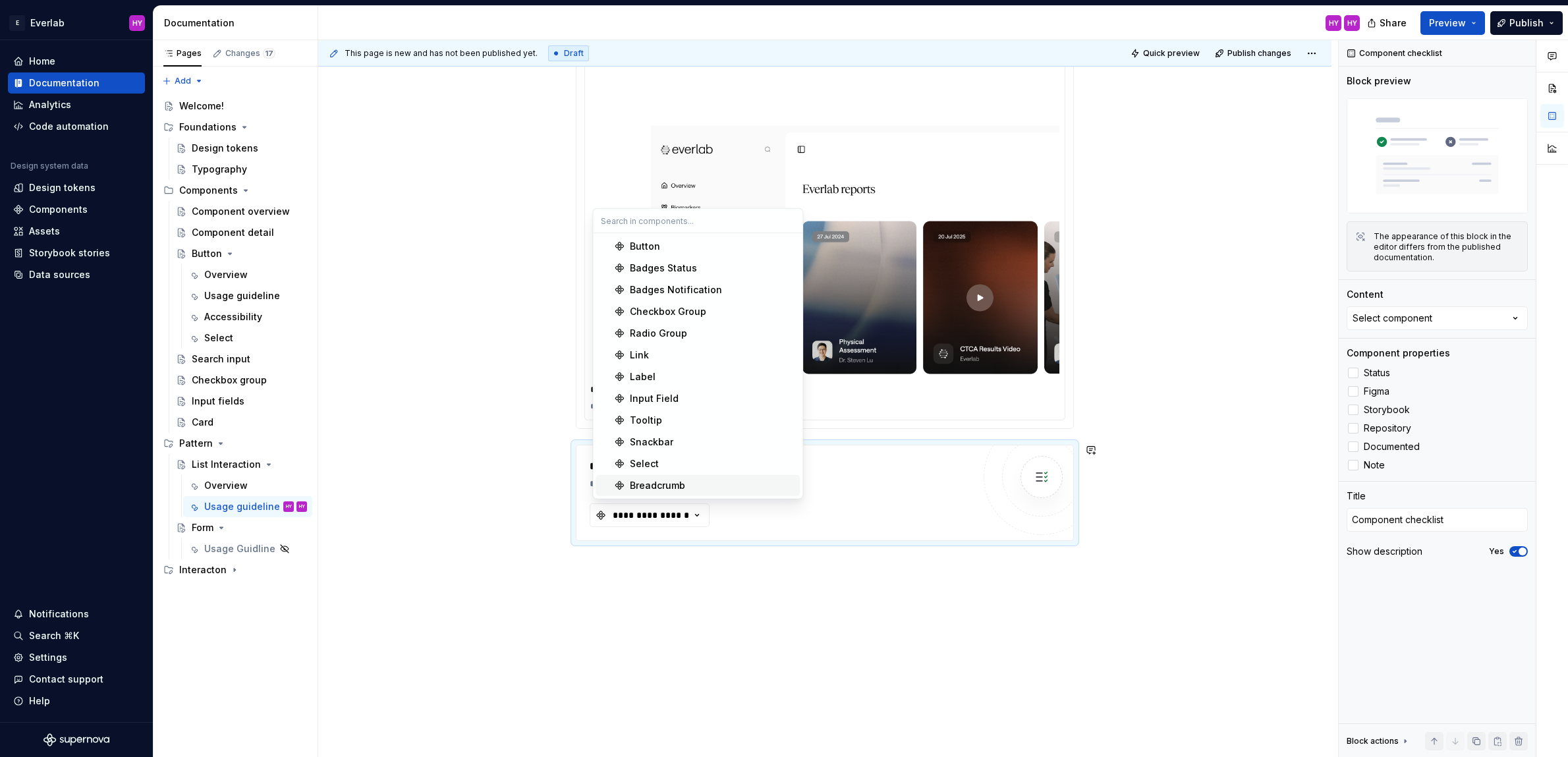
drag, startPoint x: 892, startPoint y: 630, endPoint x: 903, endPoint y: 663, distance: 34.8
click at [892, 631] on div "**********" at bounding box center [828, 399] width 1020 height 717
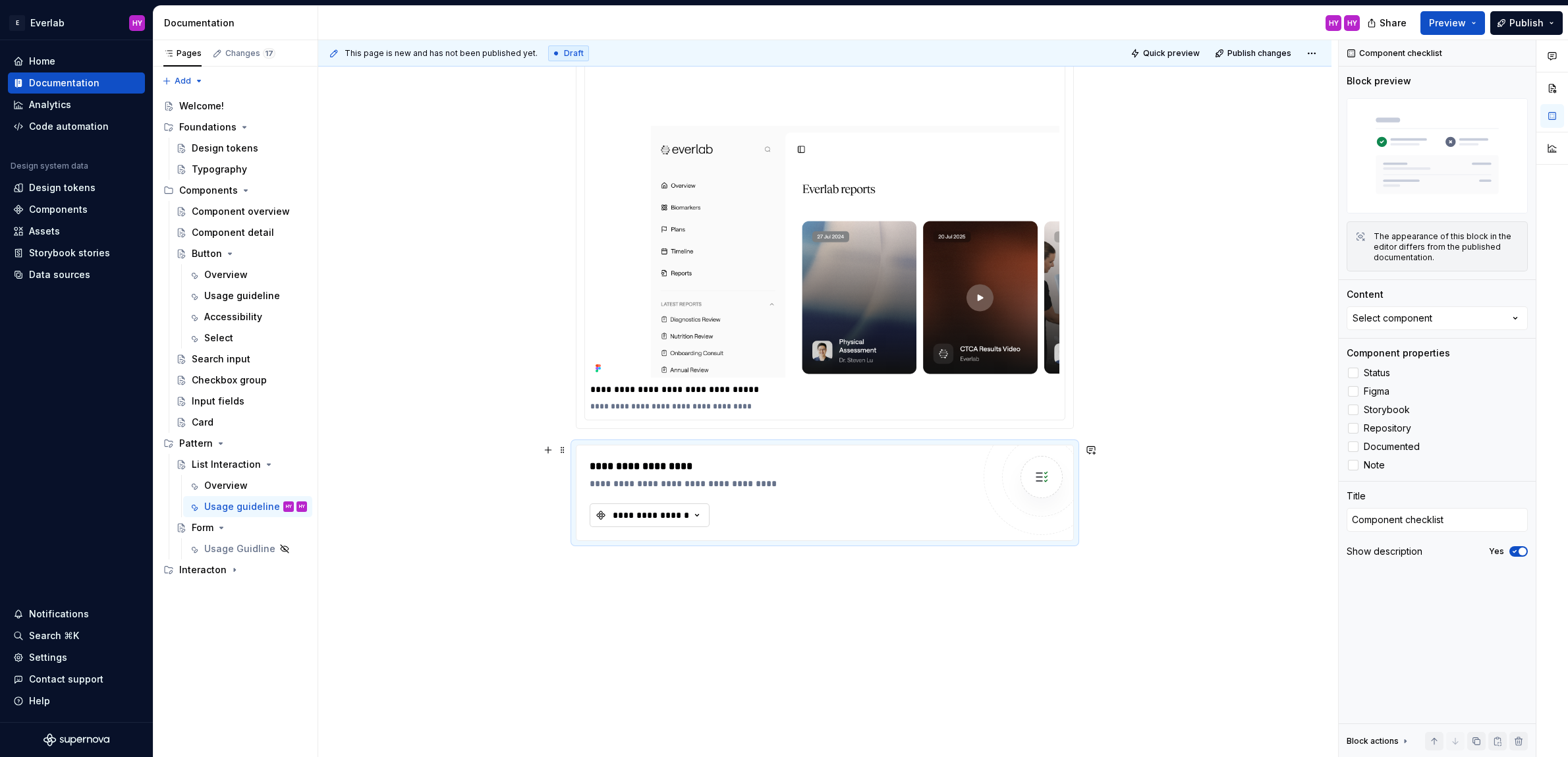
click at [630, 509] on div "**********" at bounding box center [651, 515] width 79 height 13
click at [246, 194] on icon "Page tree" at bounding box center [246, 190] width 11 height 11
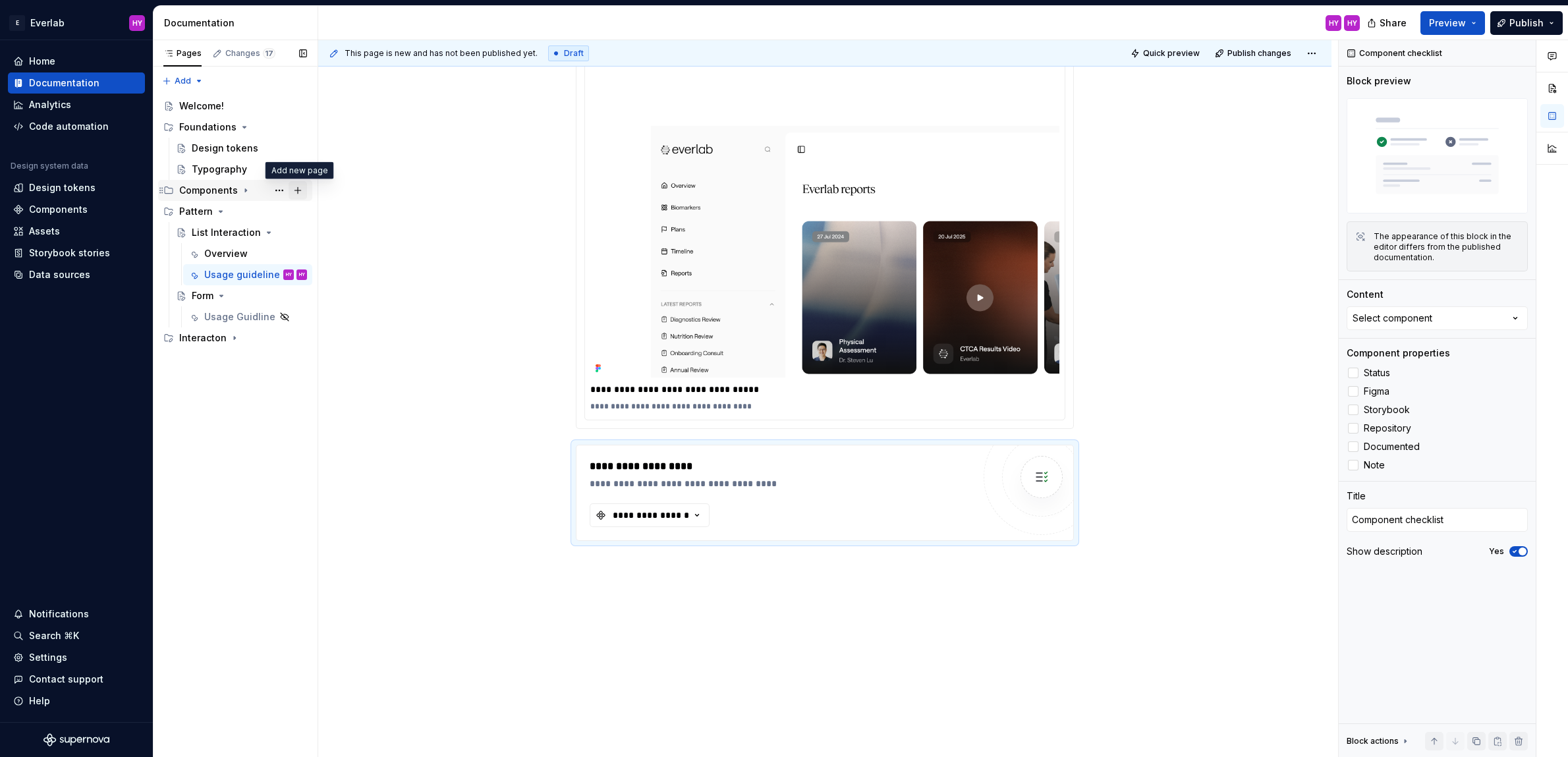
click at [304, 186] on button "Page tree" at bounding box center [298, 190] width 18 height 18
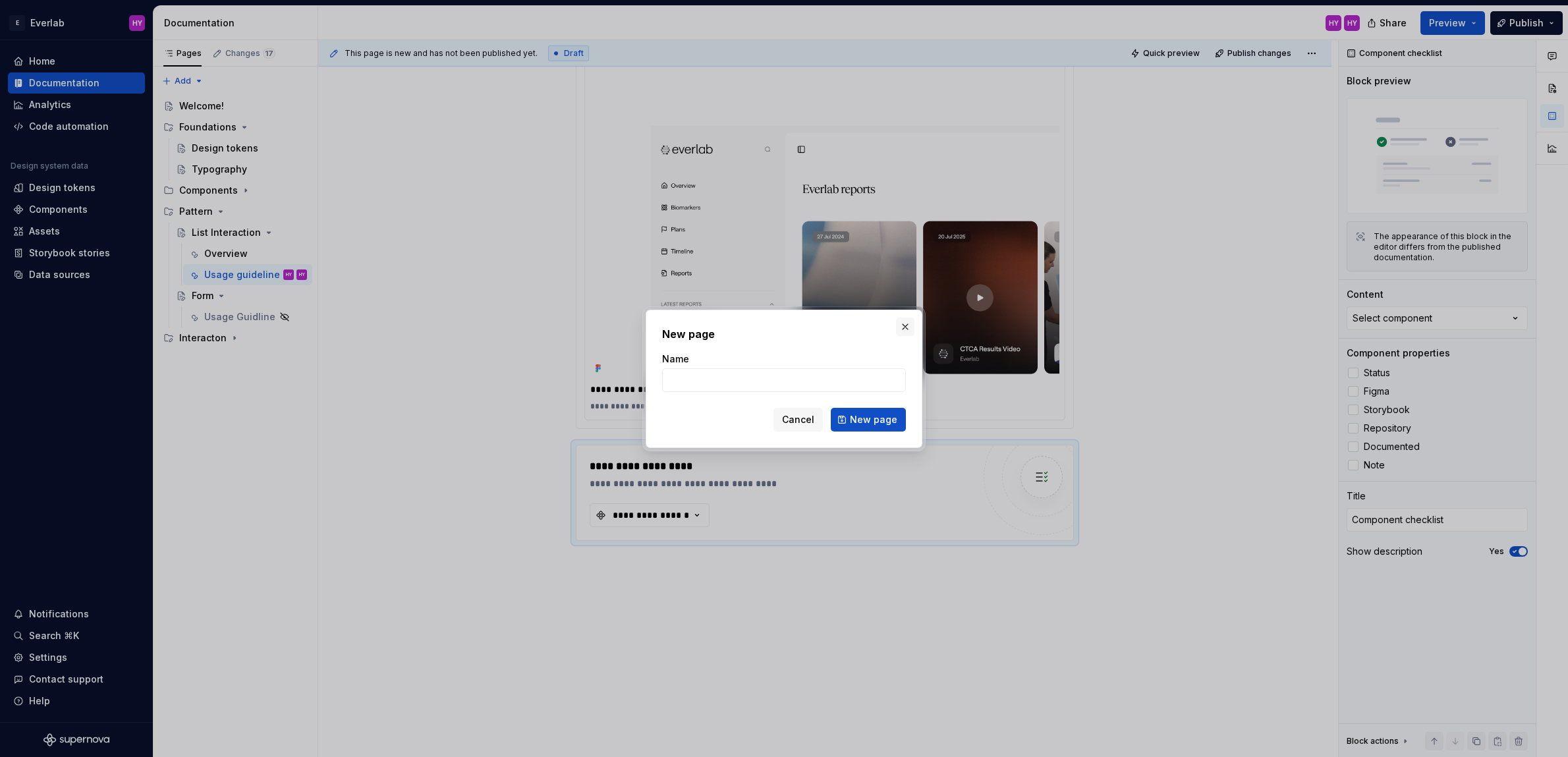
click at [901, 323] on button "button" at bounding box center [905, 326] width 18 height 18
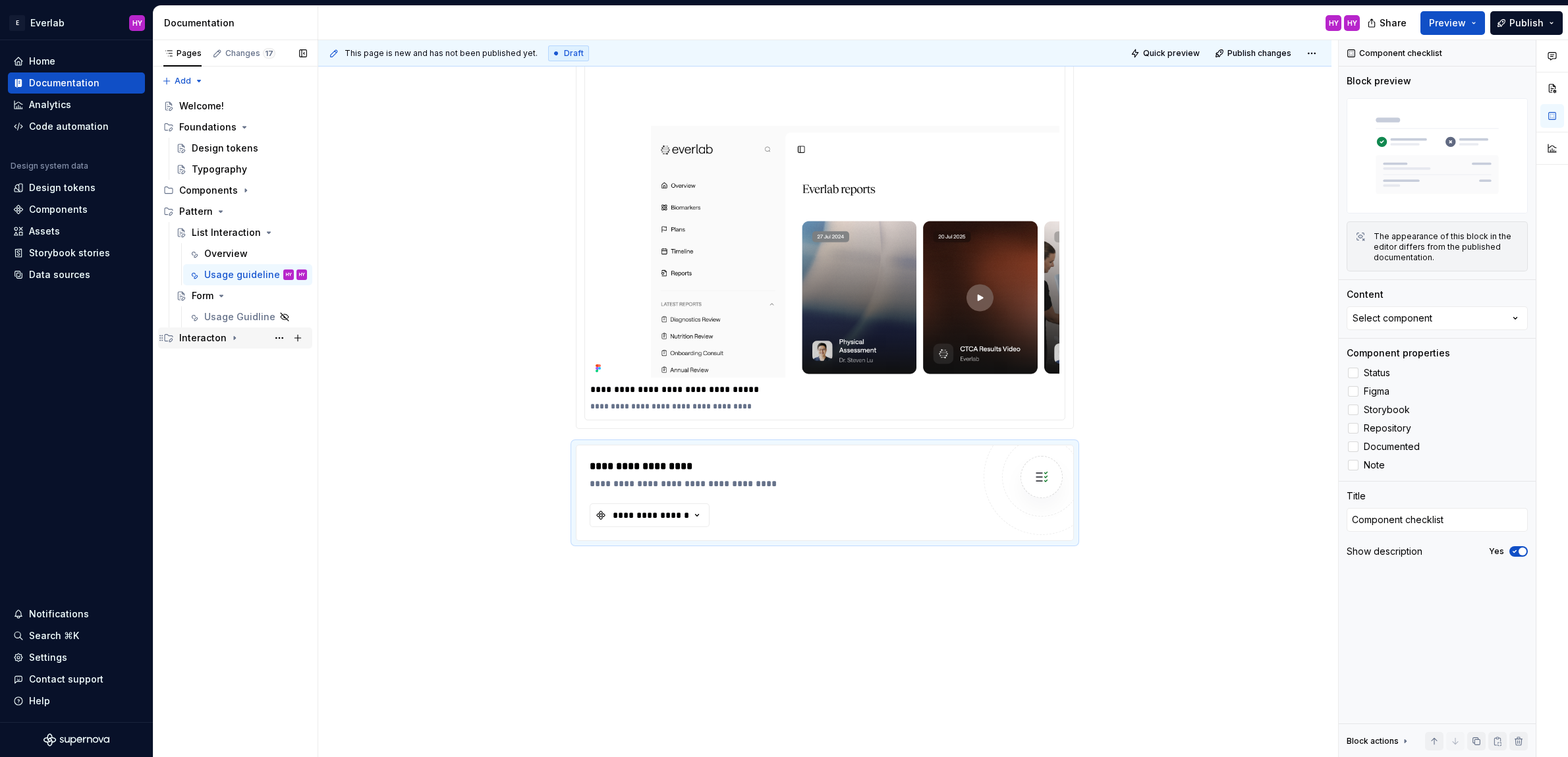
click at [231, 339] on icon "Page tree" at bounding box center [235, 338] width 11 height 11
click at [294, 335] on button "Page tree" at bounding box center [298, 337] width 18 height 18
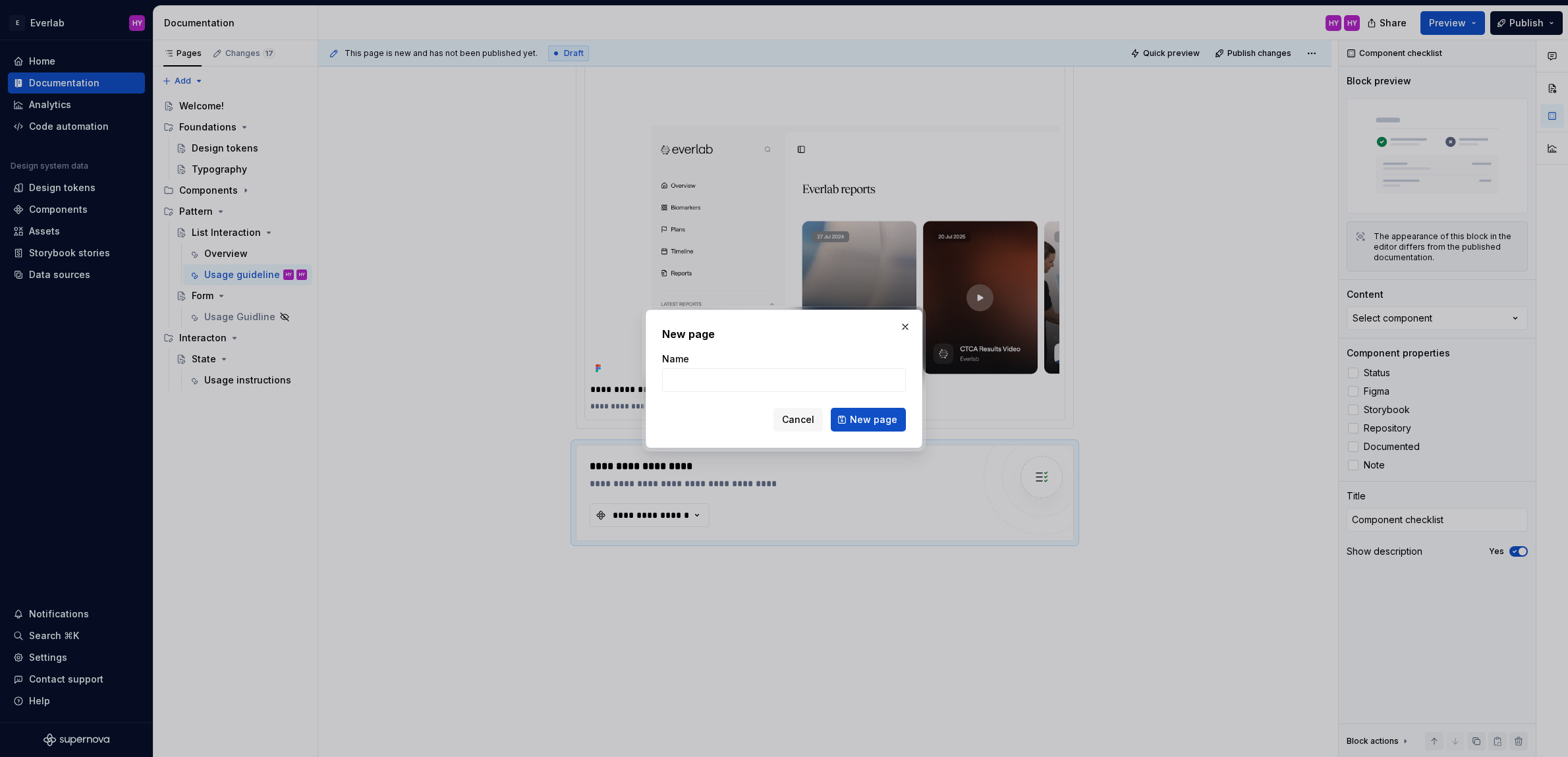
click at [910, 325] on button "button" at bounding box center [905, 326] width 18 height 18
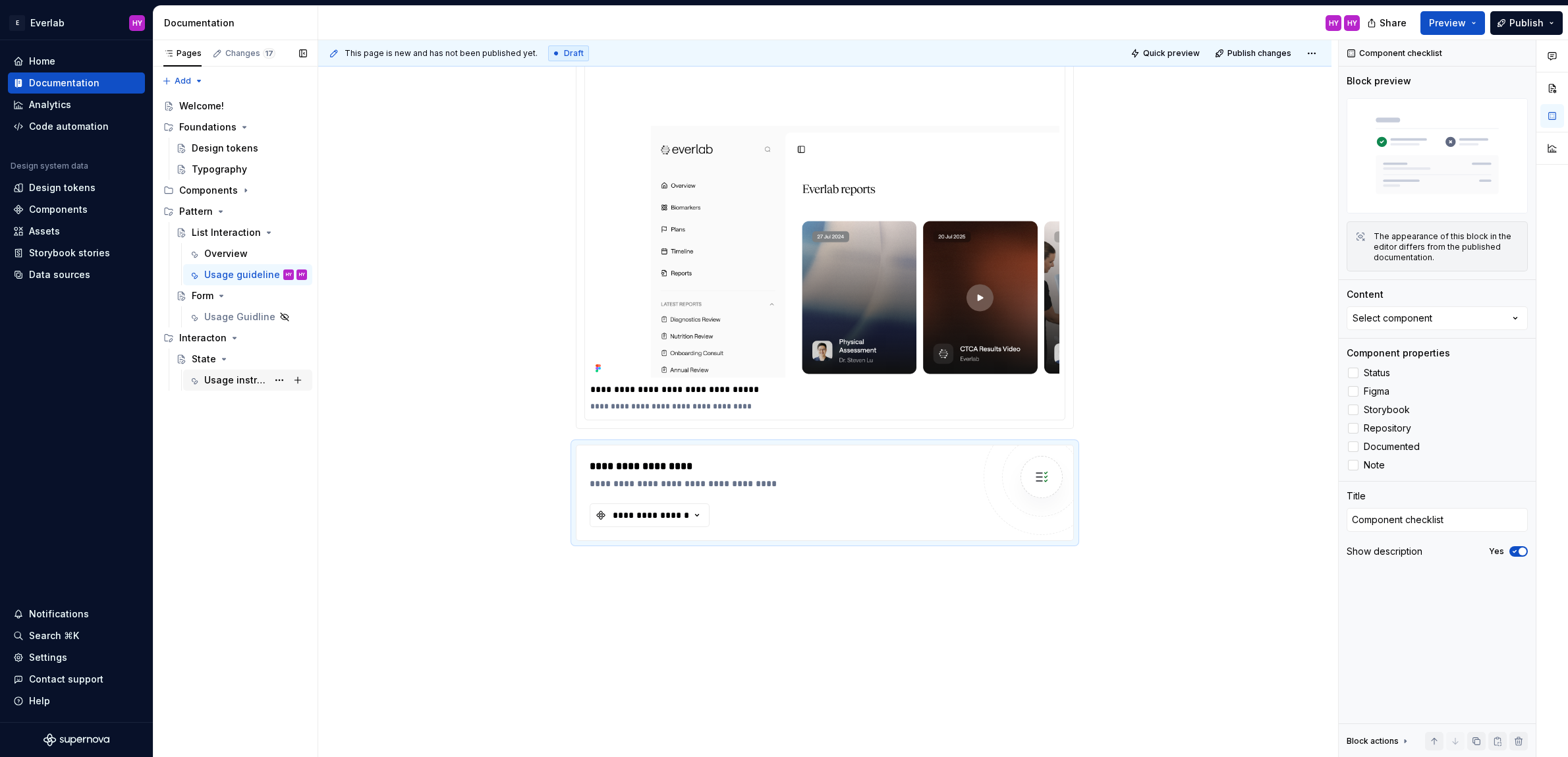
click at [226, 381] on div "Usage instructions" at bounding box center [236, 380] width 63 height 13
click at [237, 333] on div "Interacton" at bounding box center [243, 337] width 128 height 18
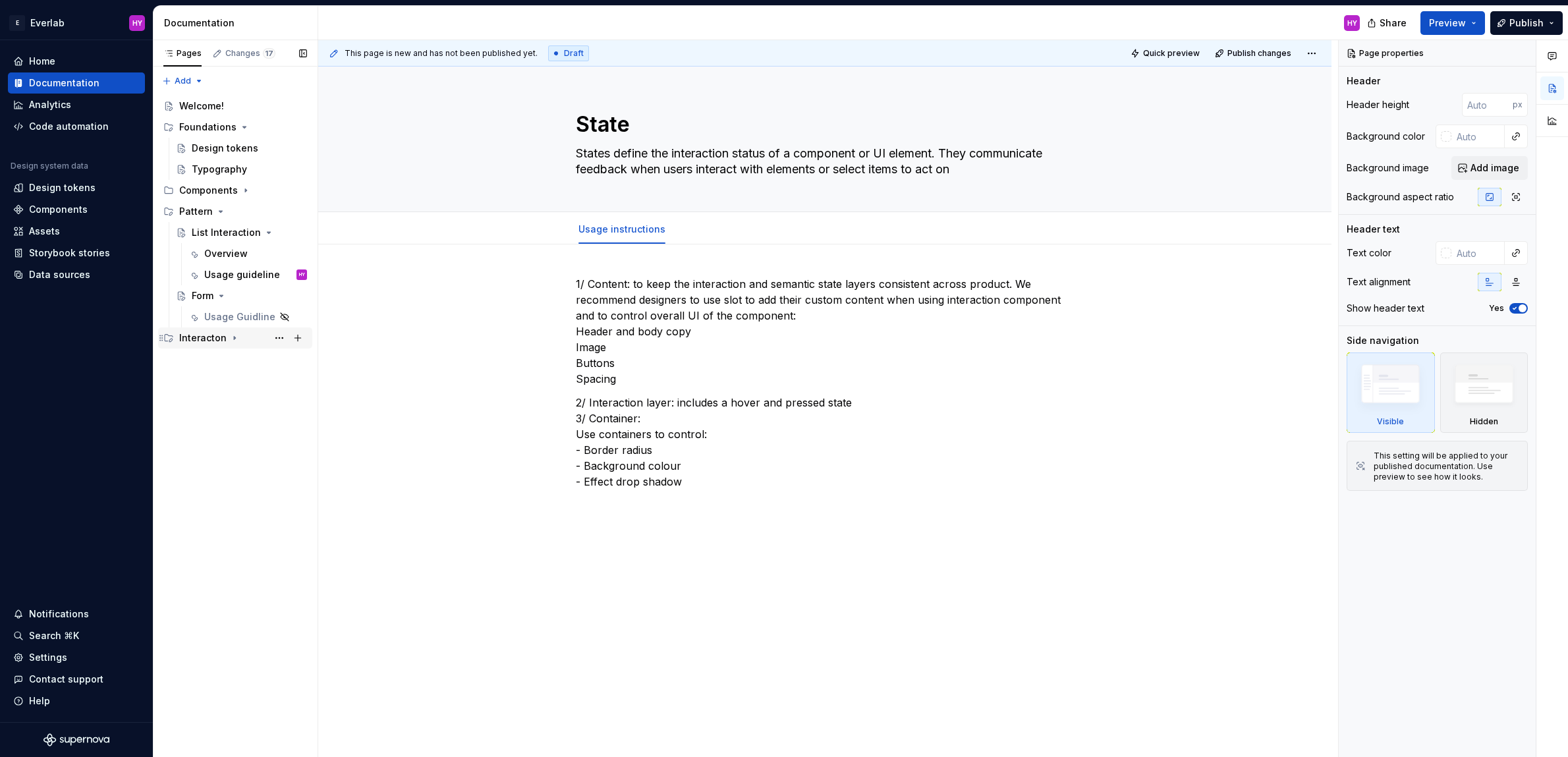
click at [234, 338] on icon "Page tree" at bounding box center [235, 338] width 1 height 3
click at [231, 376] on div "Usage instructions" at bounding box center [236, 380] width 63 height 13
click at [229, 378] on div "Usage instructions" at bounding box center [236, 380] width 63 height 13
click at [226, 352] on div "State" at bounding box center [249, 358] width 115 height 18
click at [279, 338] on button "Page tree" at bounding box center [279, 337] width 18 height 18
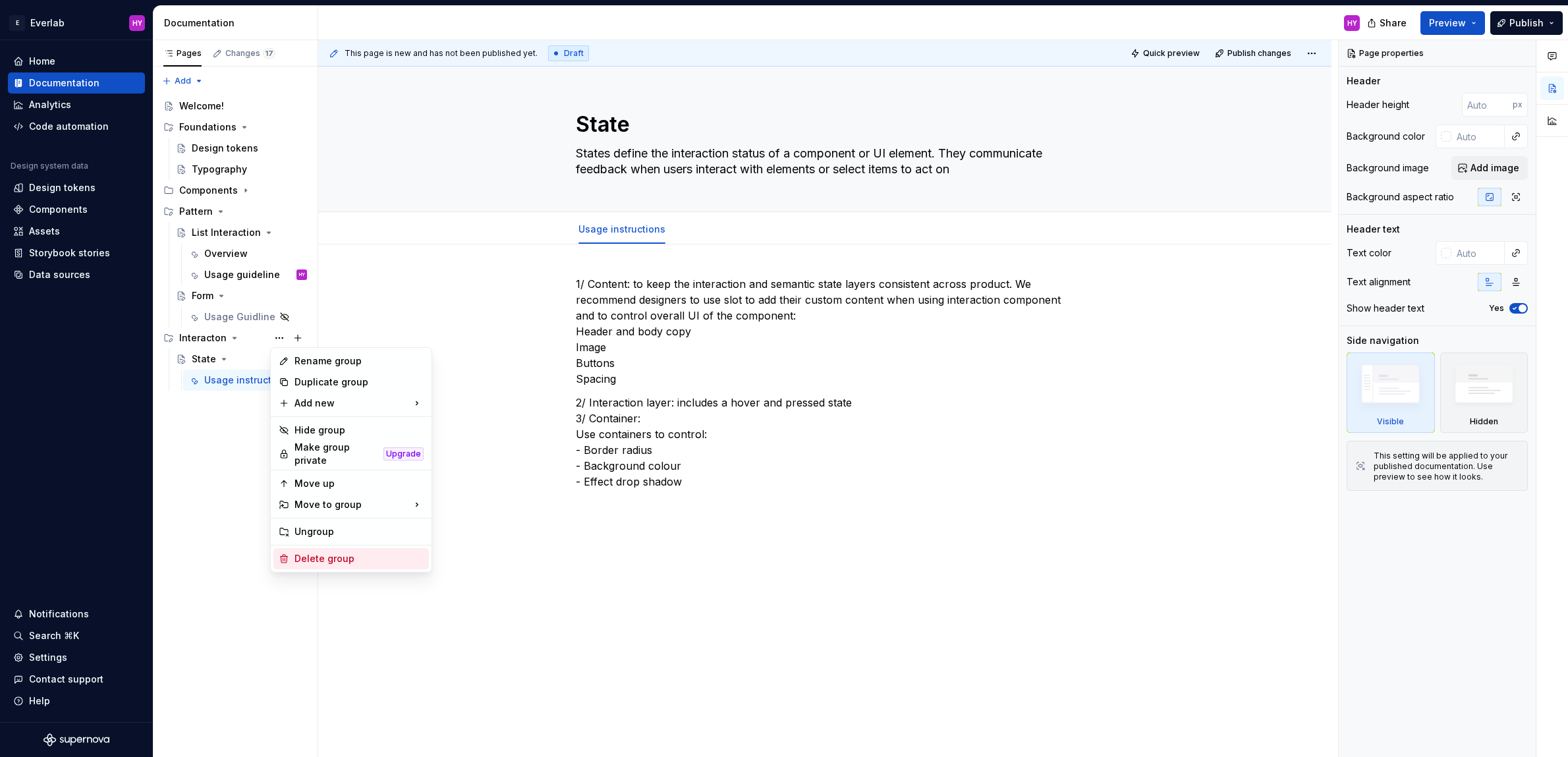
click at [334, 553] on div "Delete group" at bounding box center [358, 559] width 129 height 13
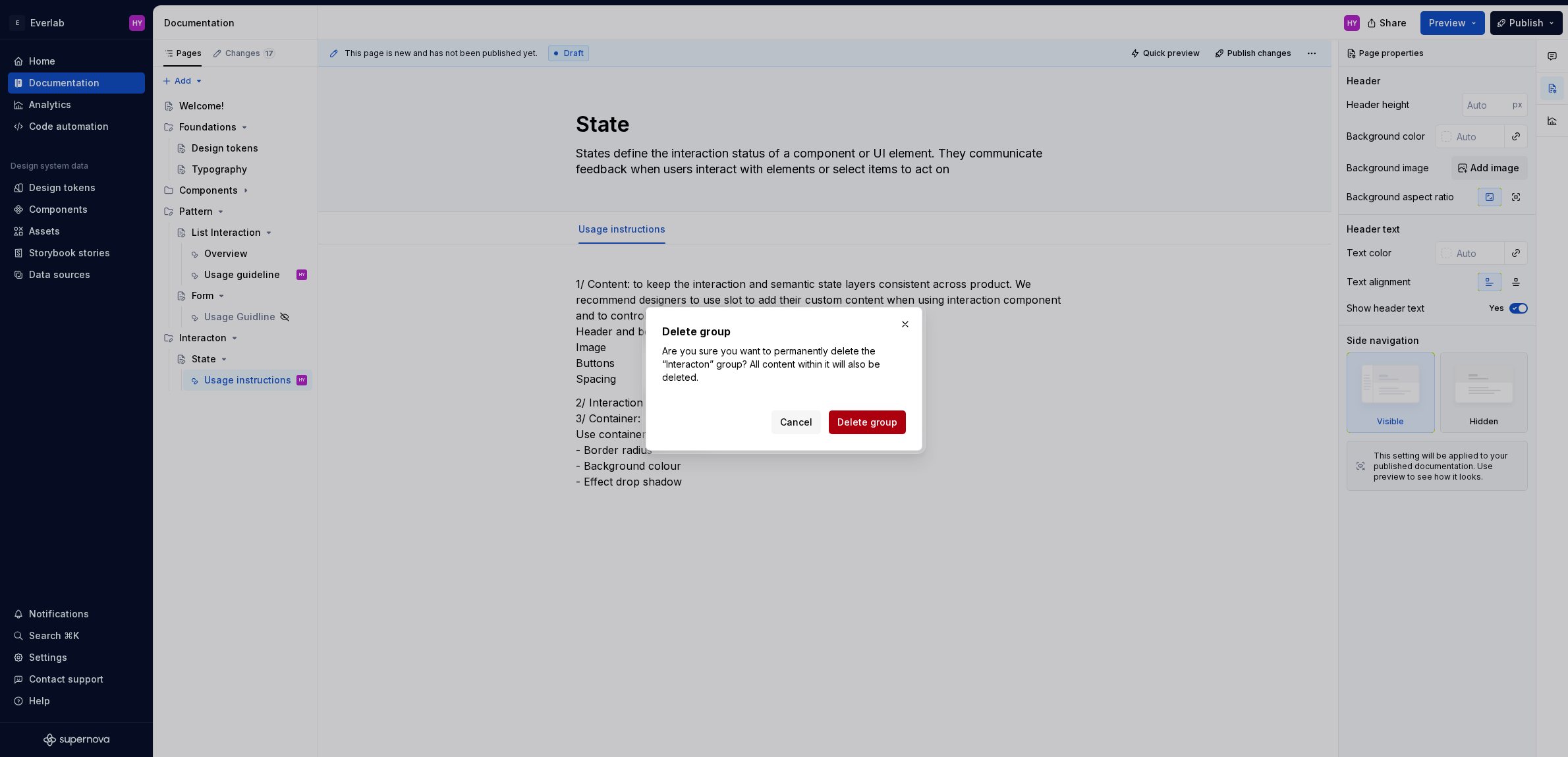
click at [866, 426] on span "Delete group" at bounding box center [867, 422] width 60 height 13
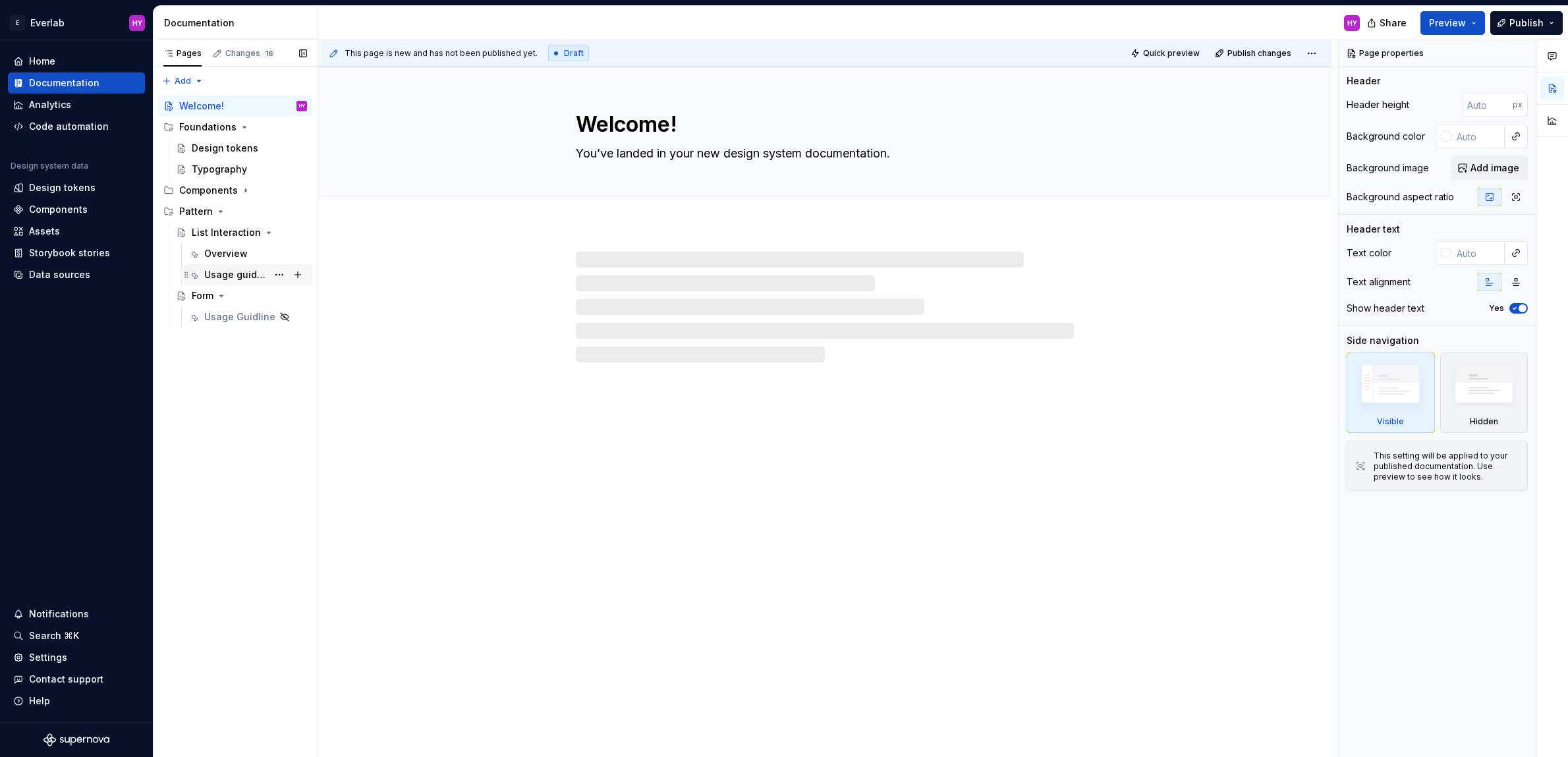
click at [240, 265] on div "Usage guideline HY" at bounding box center [256, 274] width 103 height 18
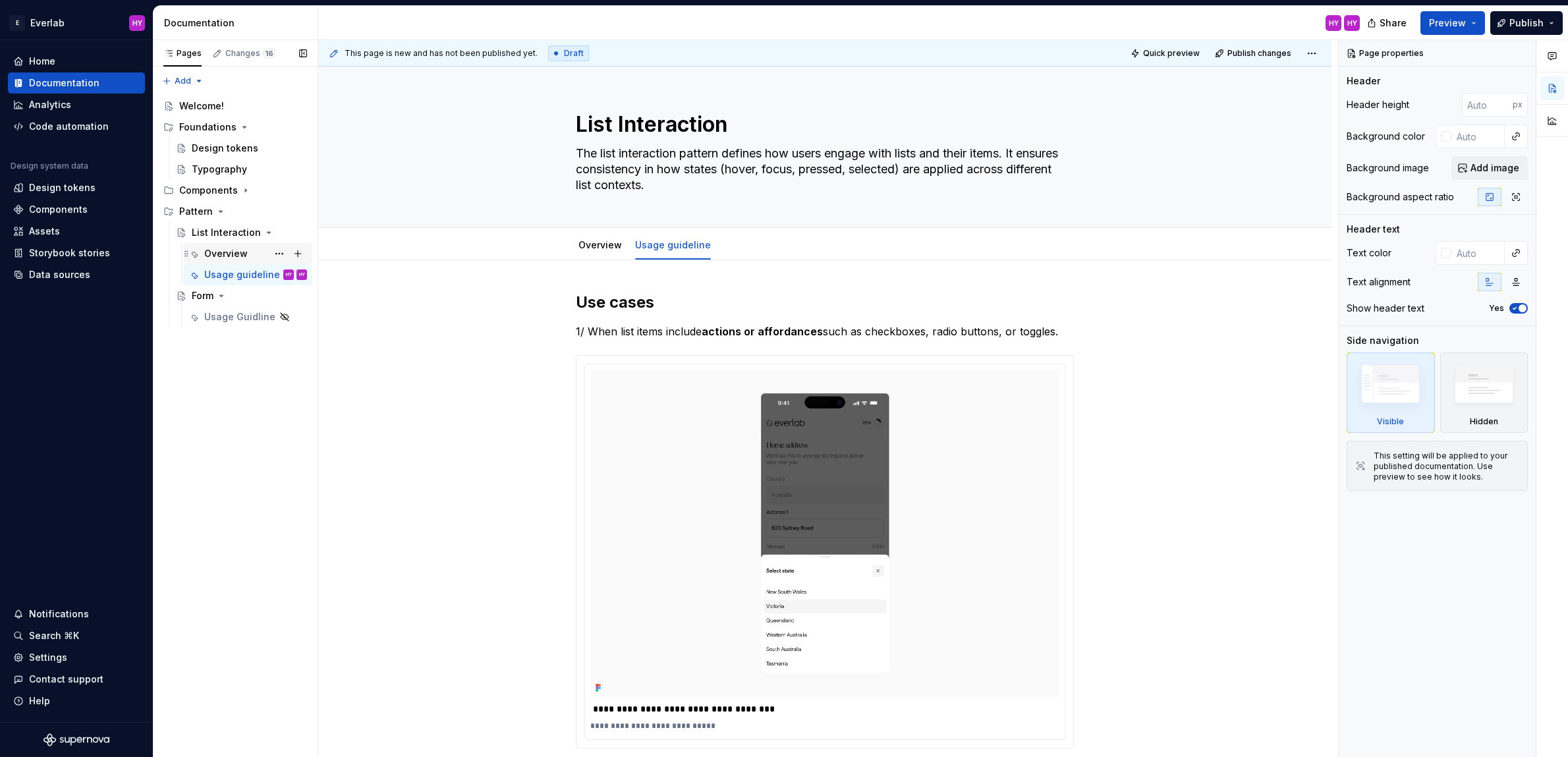
click at [253, 248] on div "Overview" at bounding box center [256, 253] width 103 height 18
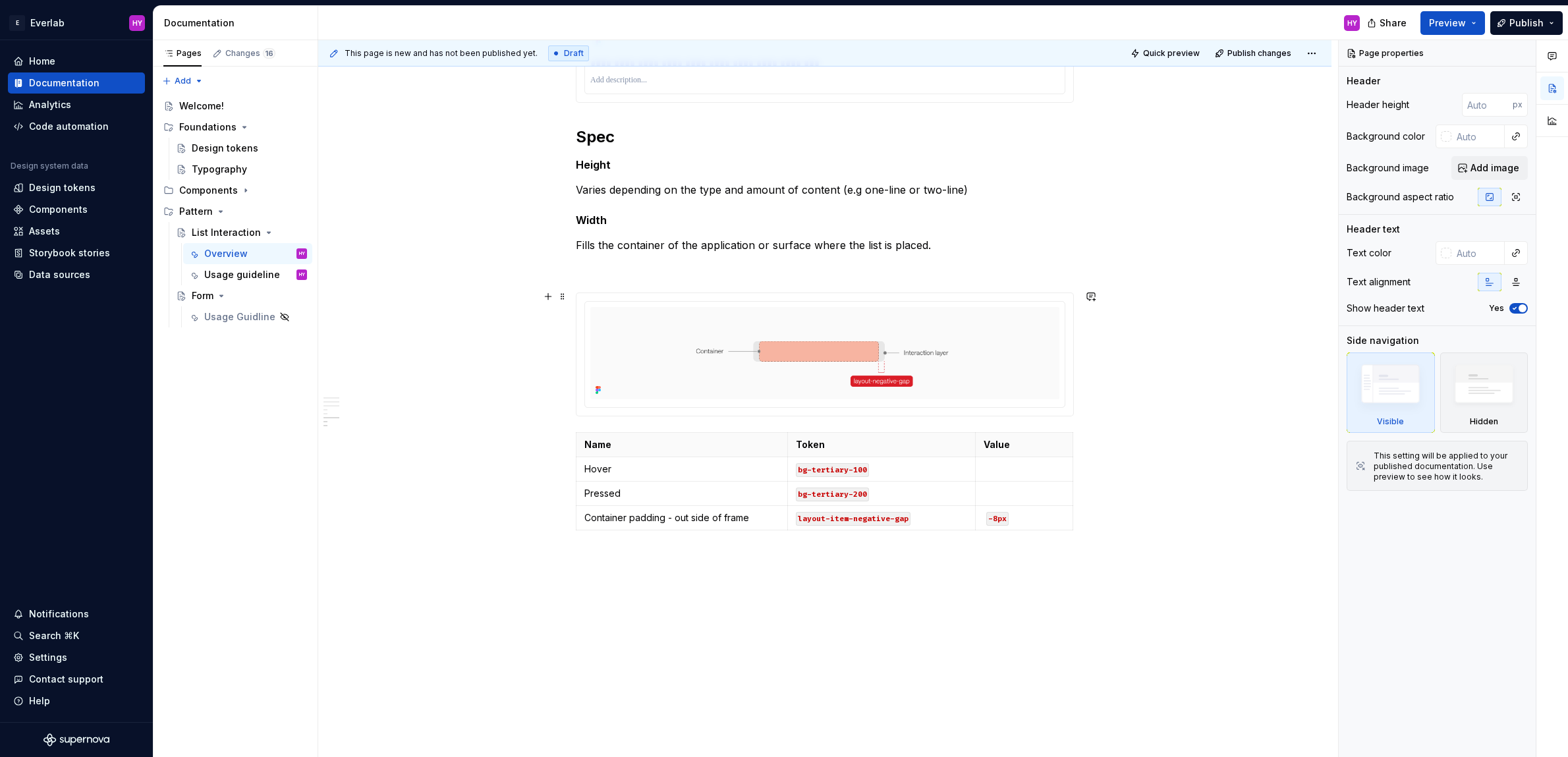
scroll to position [1915, 0]
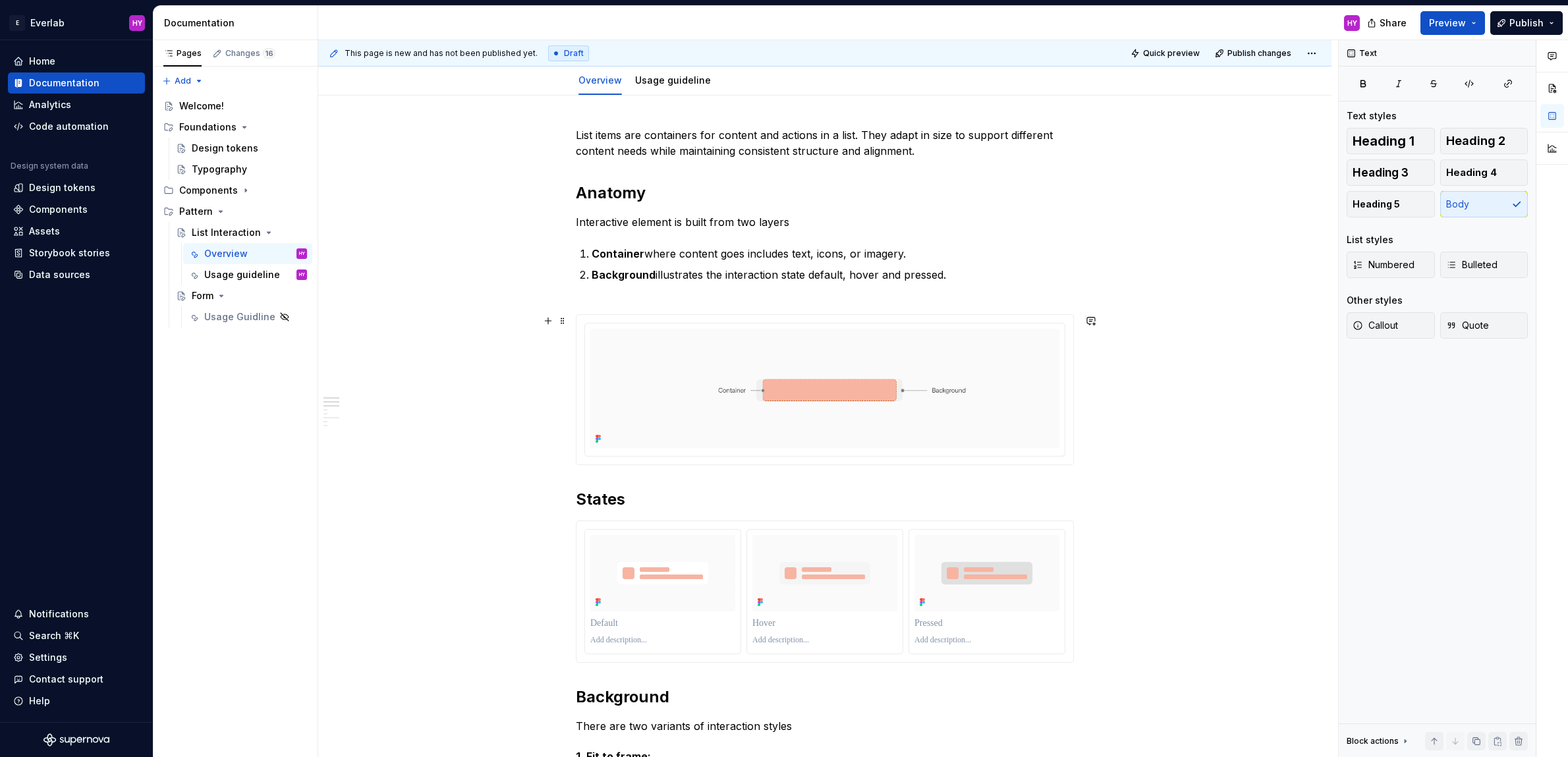
scroll to position [0, 0]
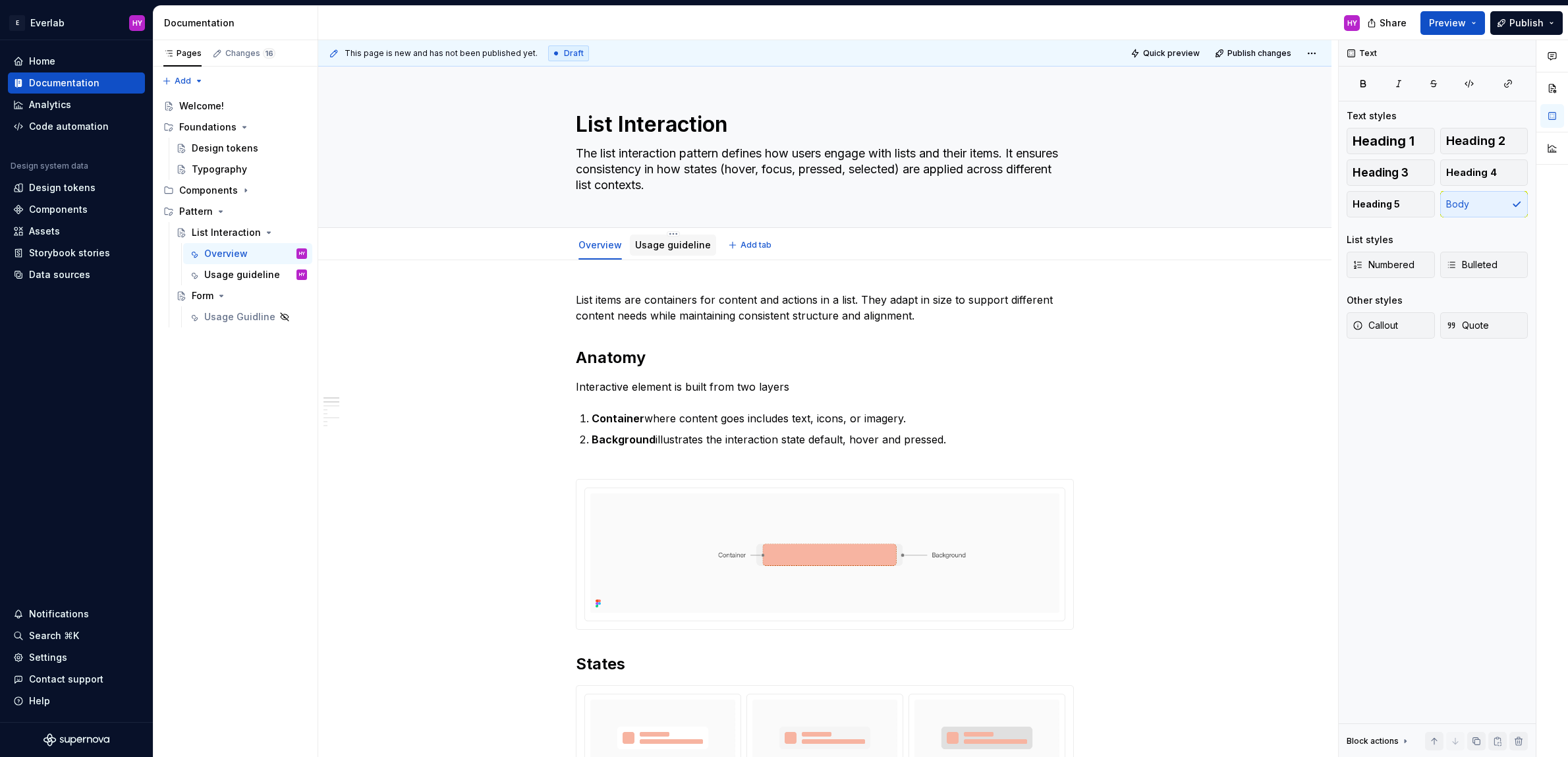
click at [676, 243] on link "Usage guideline" at bounding box center [673, 244] width 76 height 11
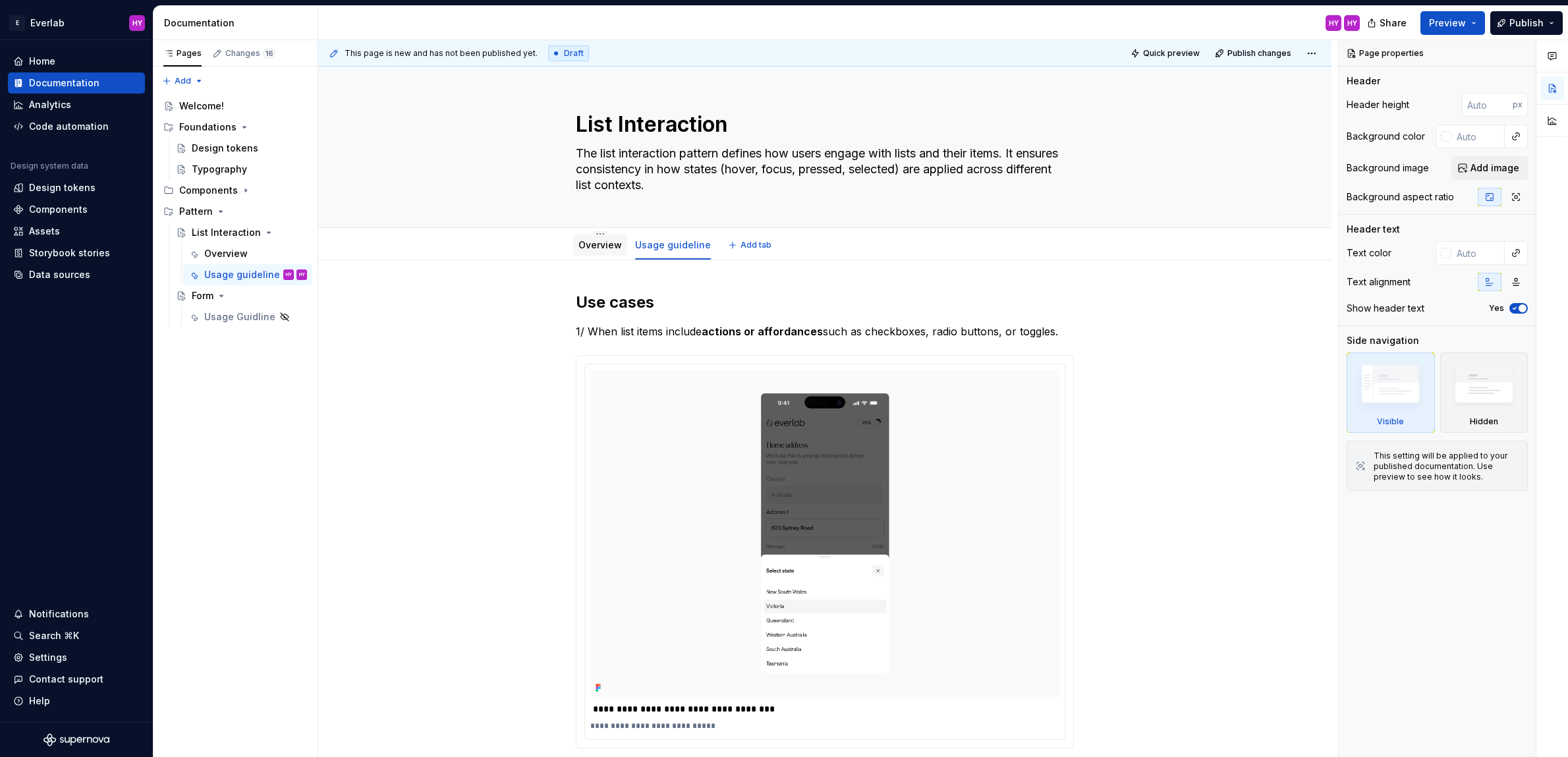
click at [601, 240] on link "Overview" at bounding box center [600, 244] width 43 height 11
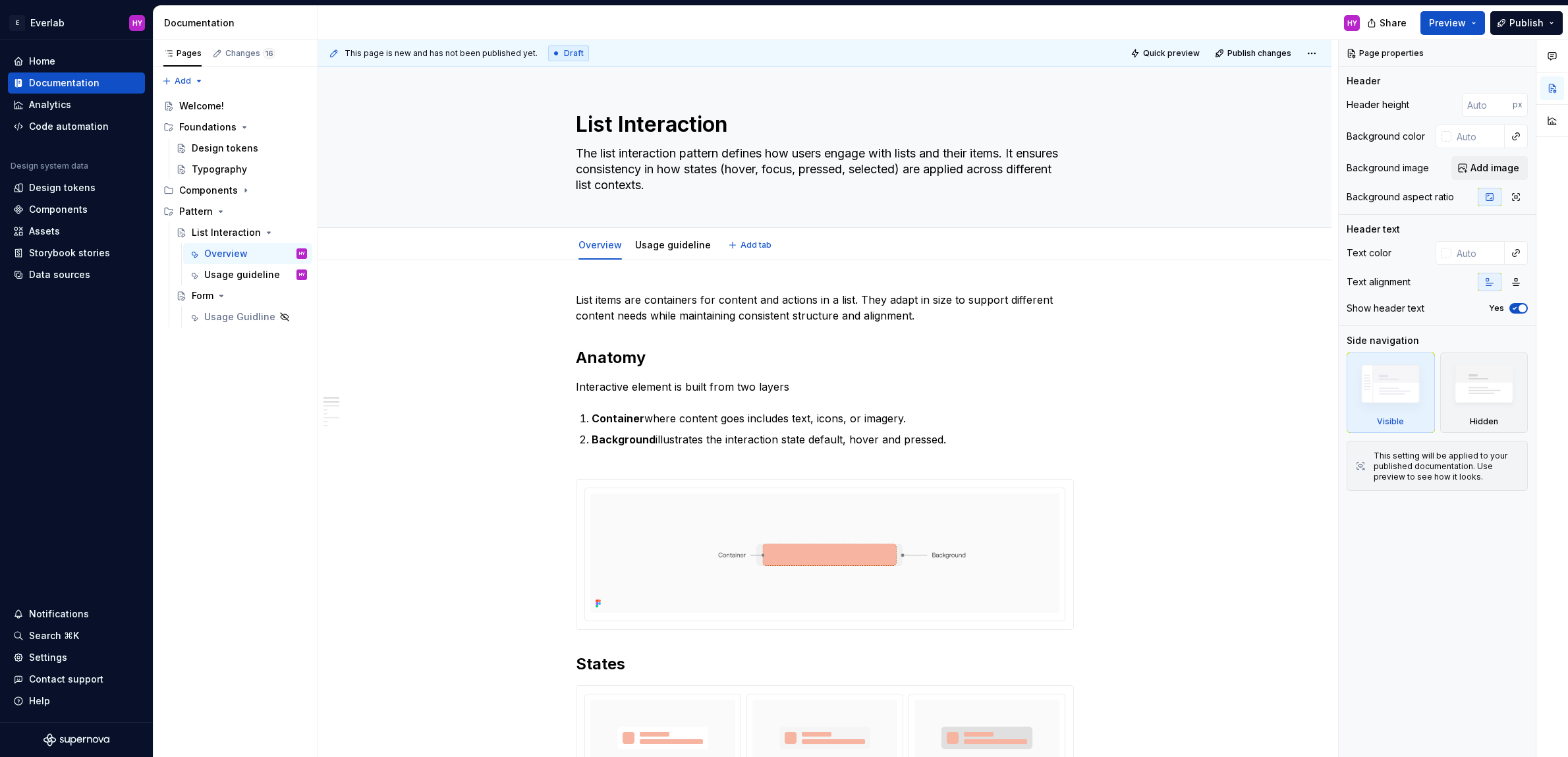
click at [601, 240] on link "Overview" at bounding box center [600, 244] width 43 height 11
click at [599, 245] on link "Overview" at bounding box center [600, 244] width 43 height 11
click at [601, 235] on html "E Everlab HY Home Documentation Analytics Code automation Design system data De…" at bounding box center [784, 378] width 1568 height 757
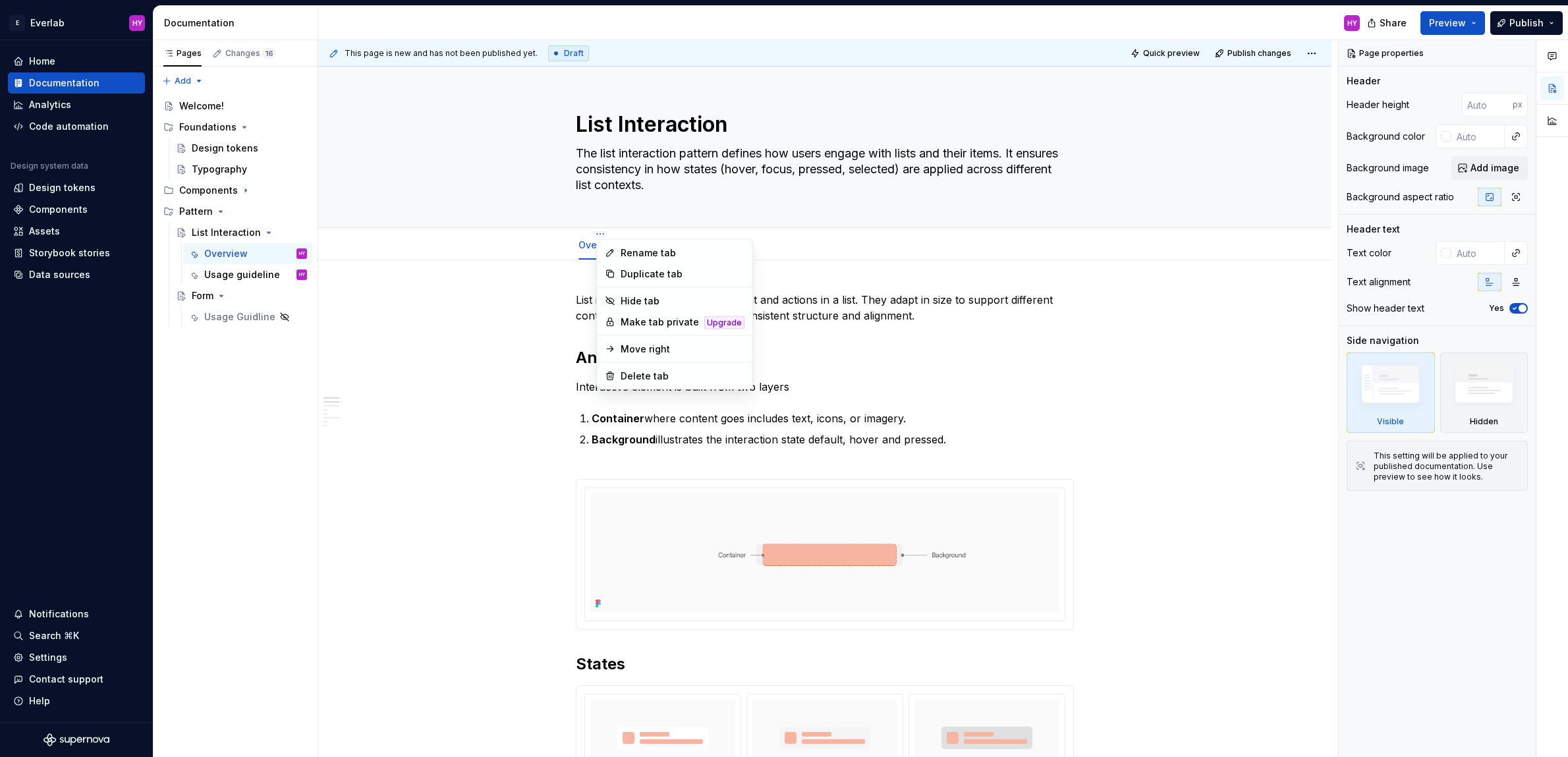
click at [500, 252] on html "E Everlab HY Home Documentation Analytics Code automation Design system data De…" at bounding box center [784, 378] width 1568 height 757
type textarea "*"
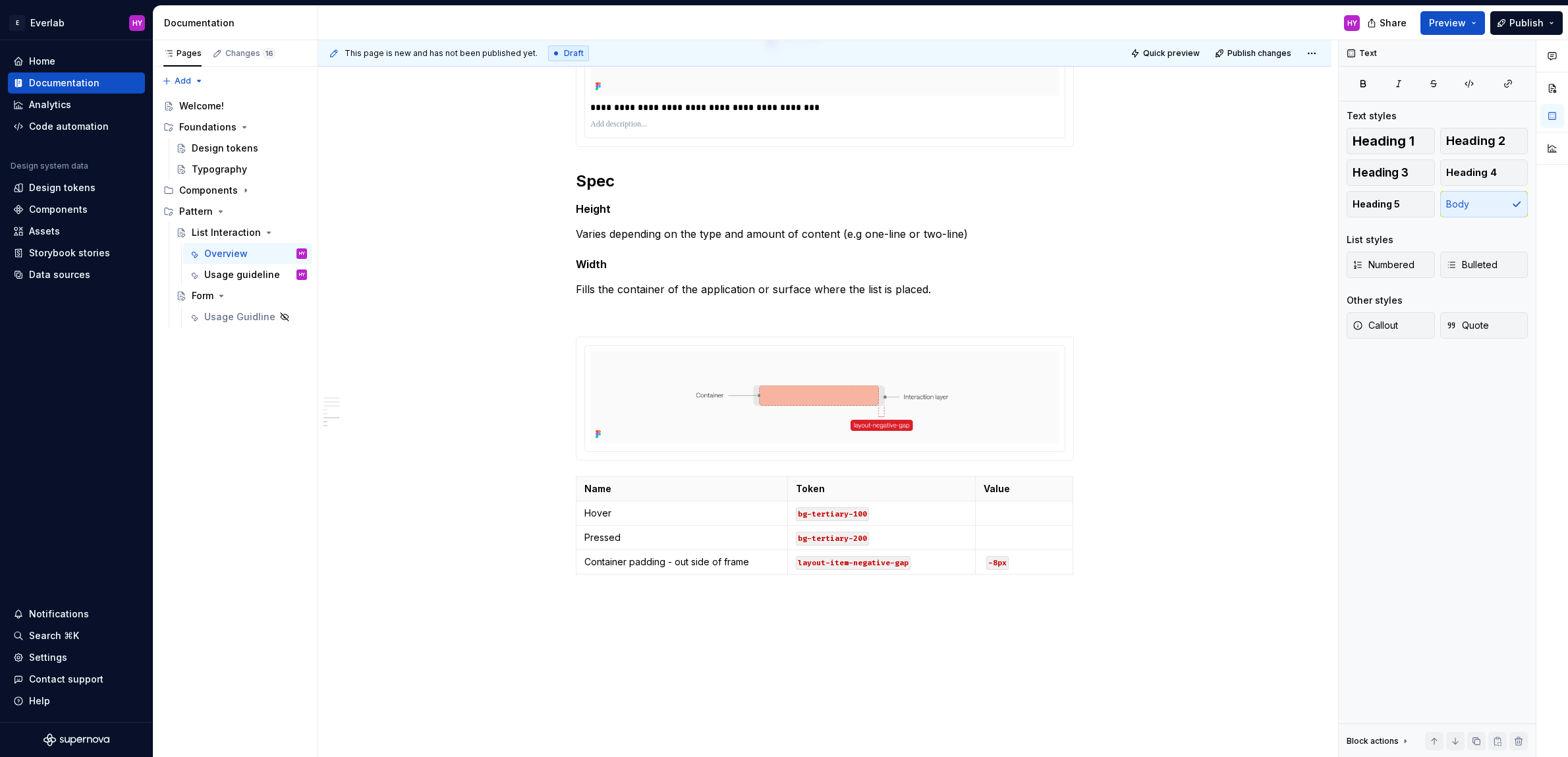
scroll to position [1915, 0]
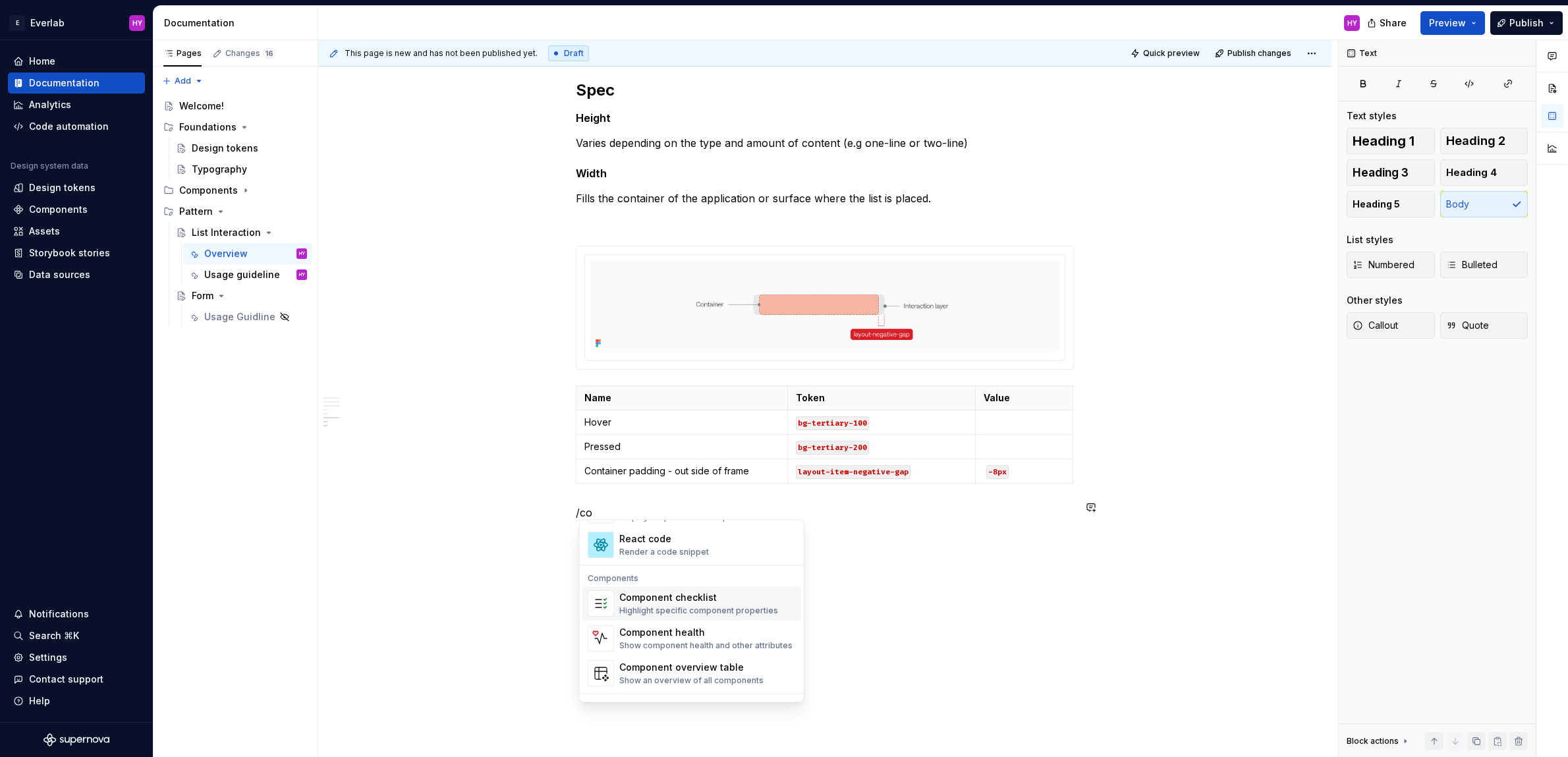
scroll to position [53, 0]
click at [753, 605] on div "Highlight specific component properties" at bounding box center [699, 605] width 159 height 11
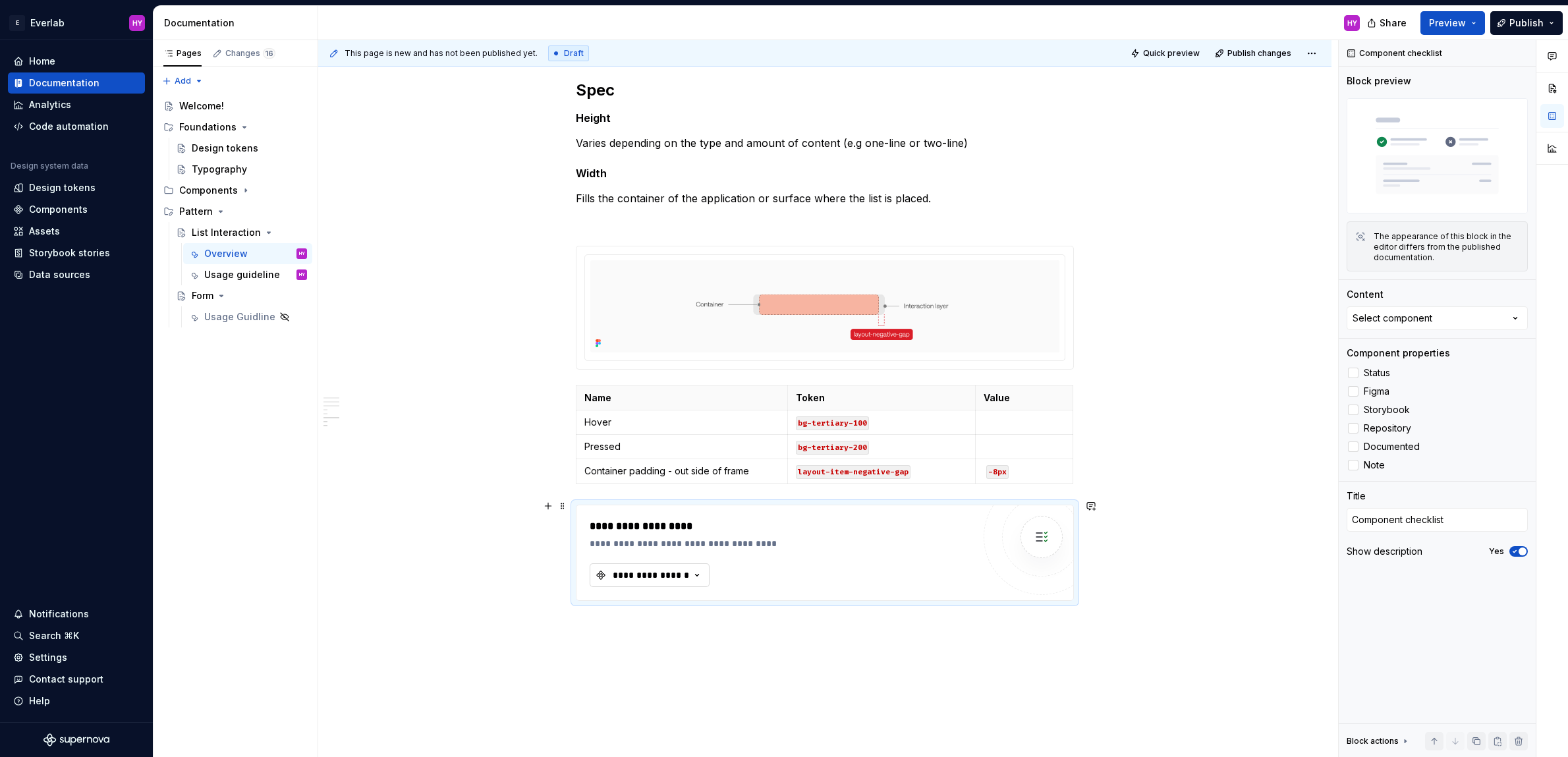
click at [665, 568] on div "**********" at bounding box center [651, 575] width 79 height 13
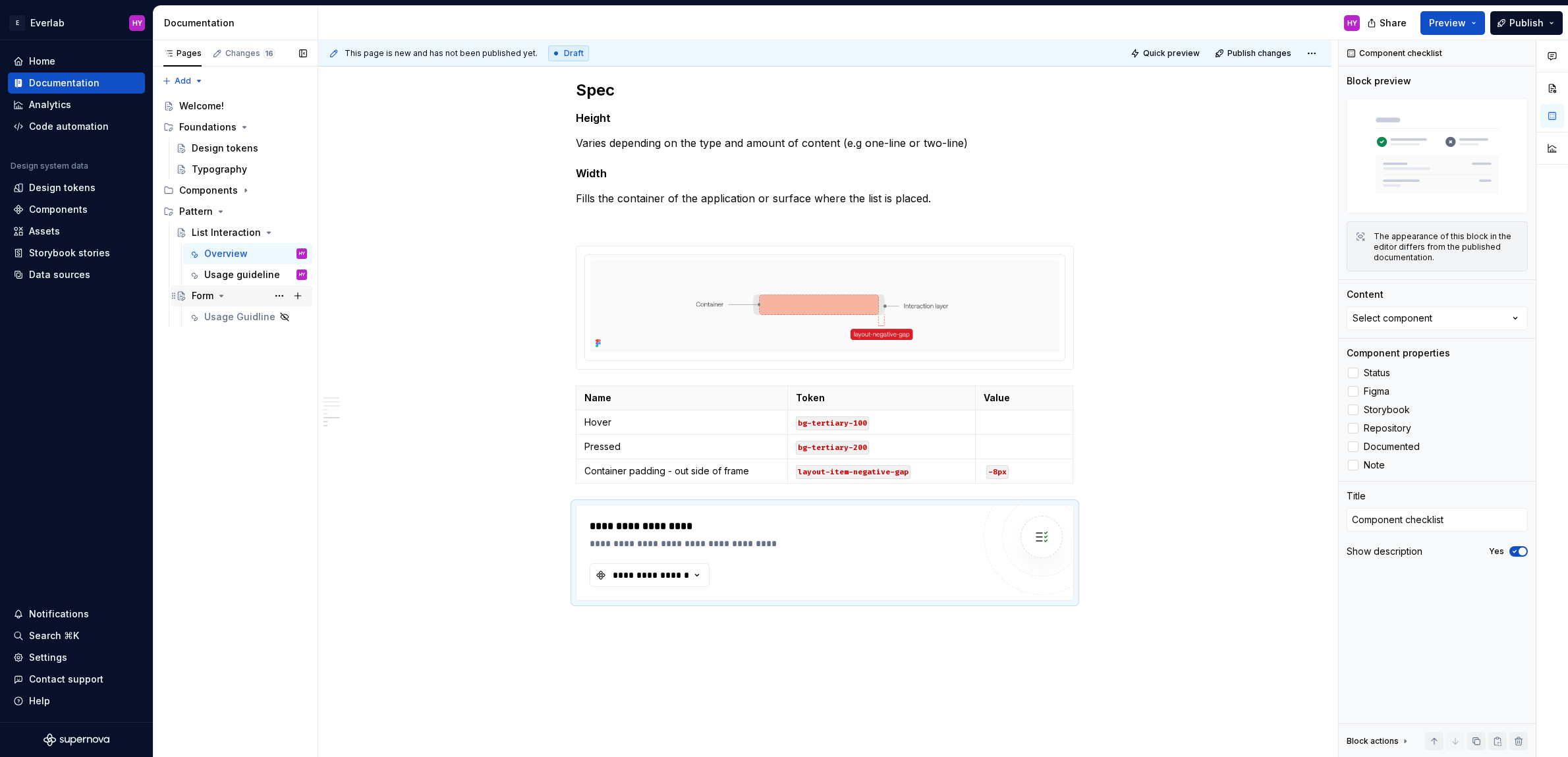
click at [199, 294] on div "Form" at bounding box center [202, 296] width 22 height 13
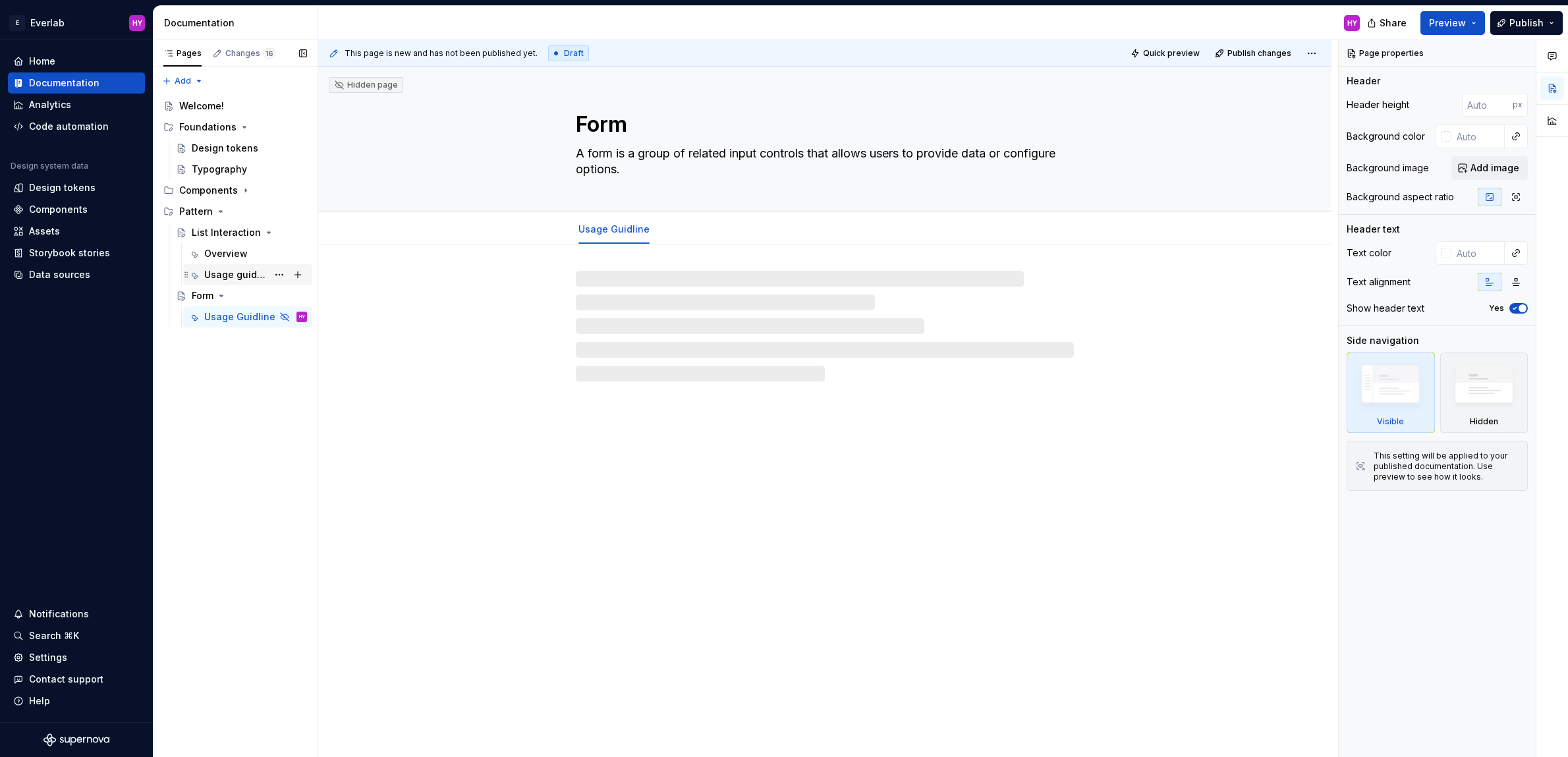
click at [242, 269] on div "Usage guideline" at bounding box center [236, 275] width 63 height 13
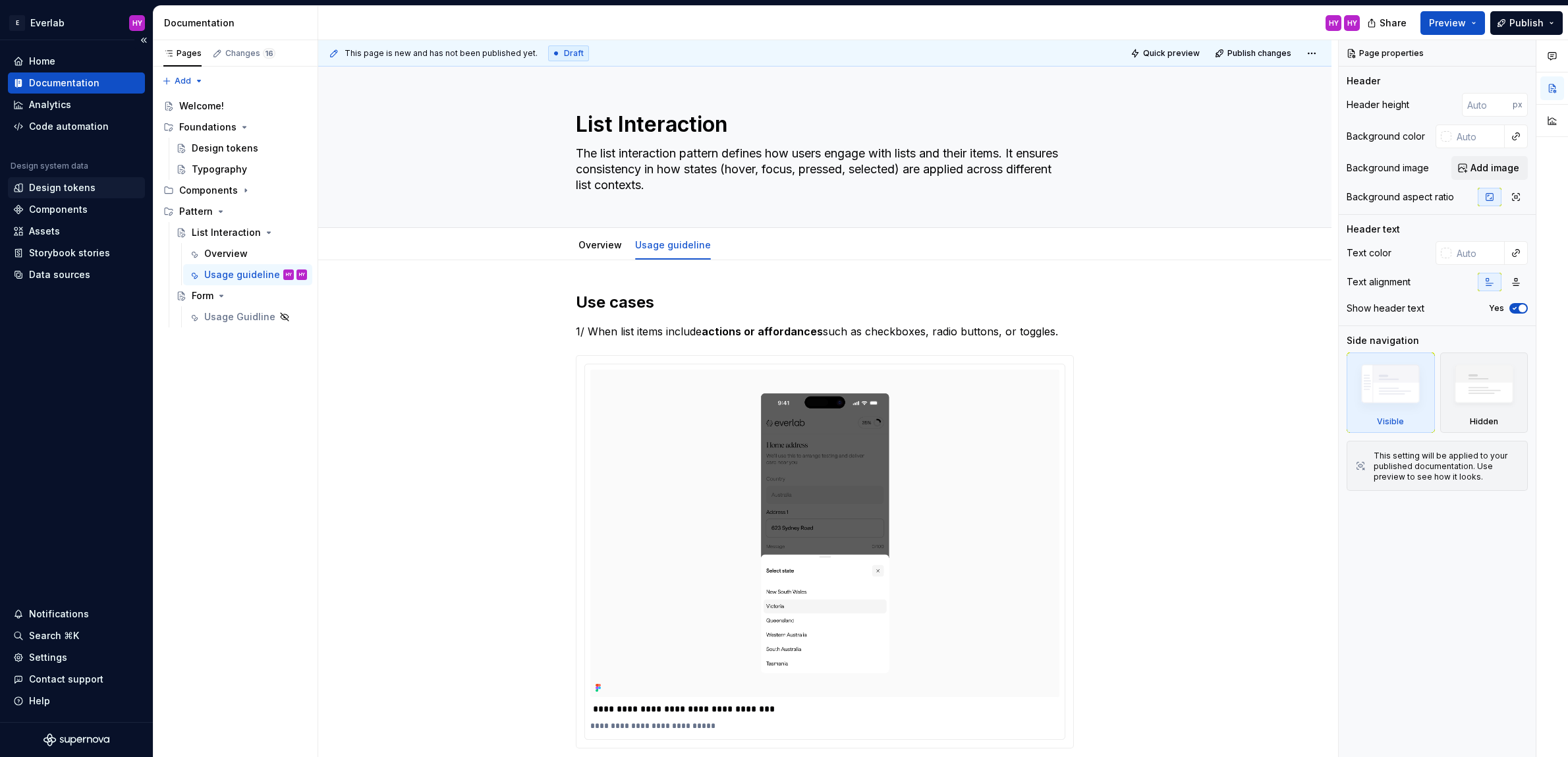
click at [89, 188] on div "Design tokens" at bounding box center [62, 188] width 67 height 13
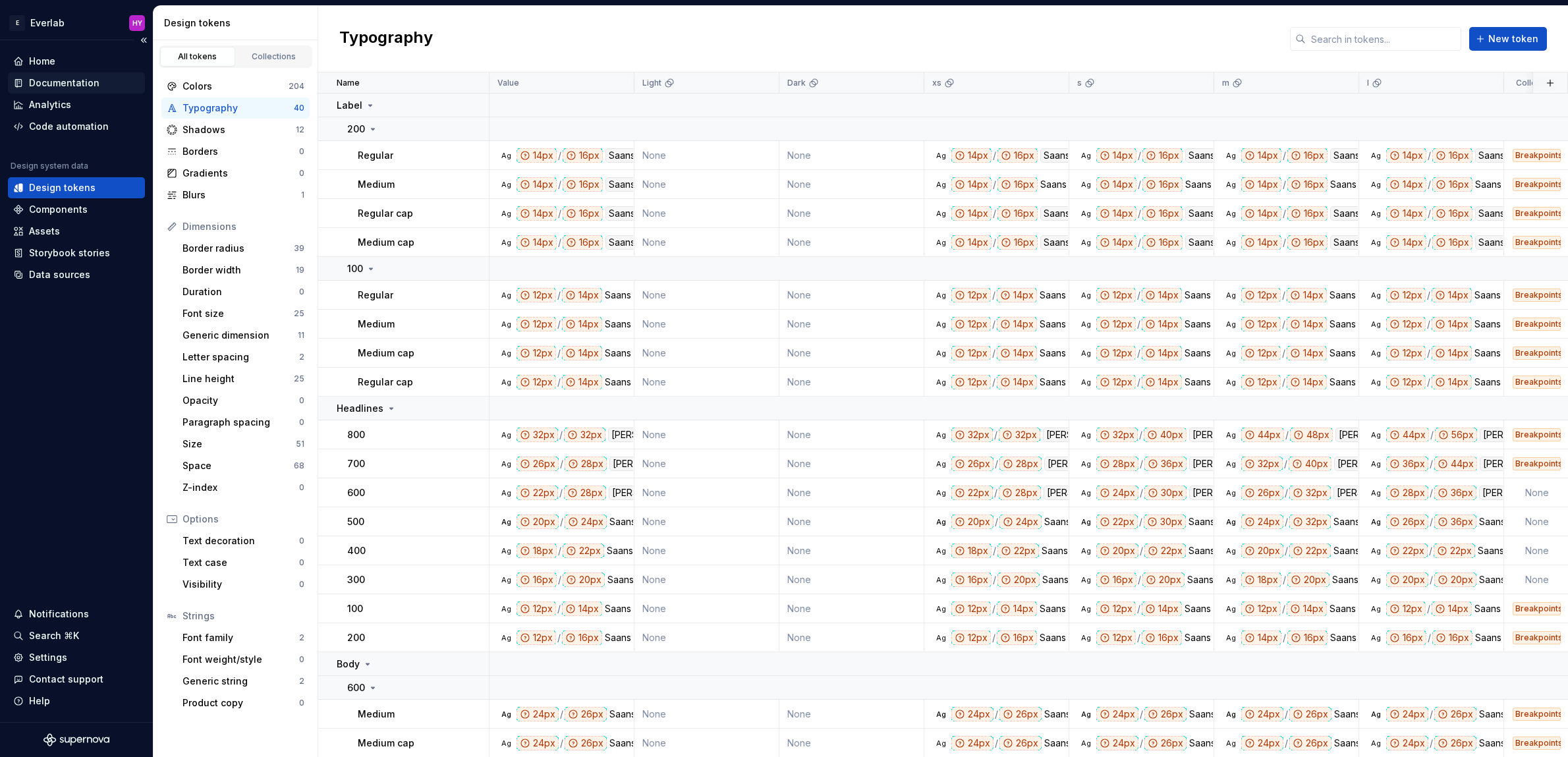
click at [100, 78] on div "Documentation" at bounding box center [76, 83] width 126 height 13
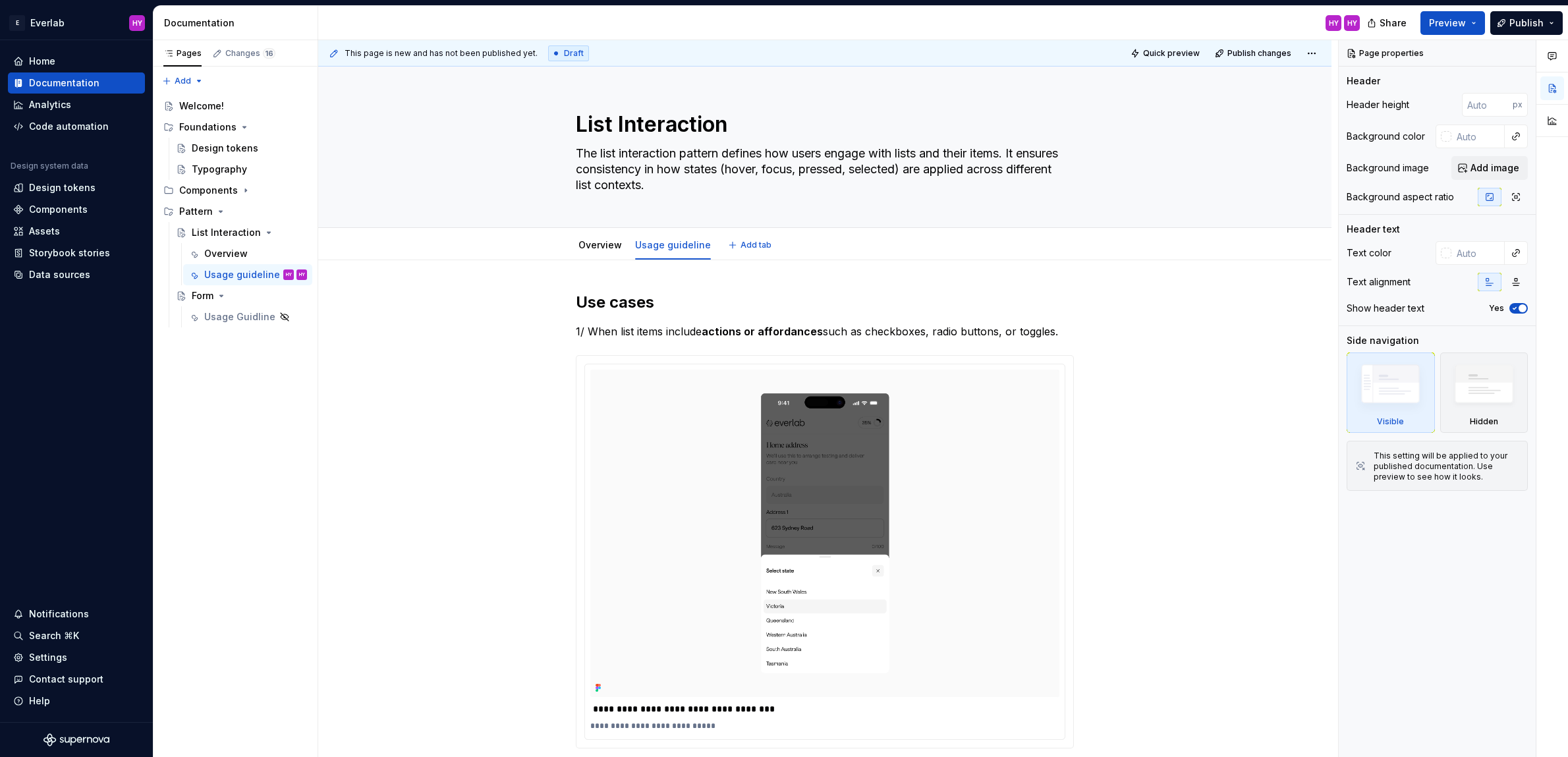
type textarea "*"
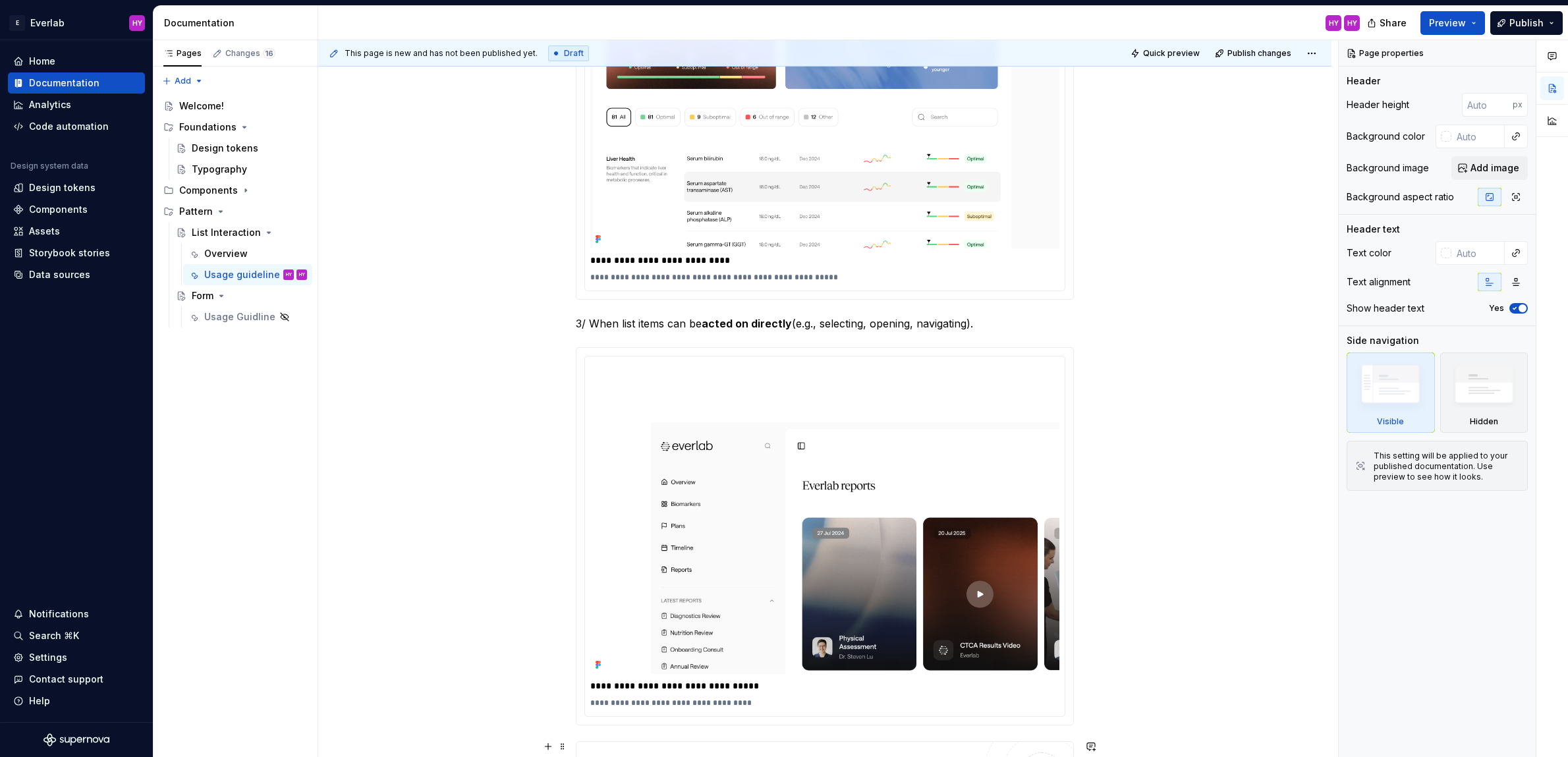
scroll to position [1256, 0]
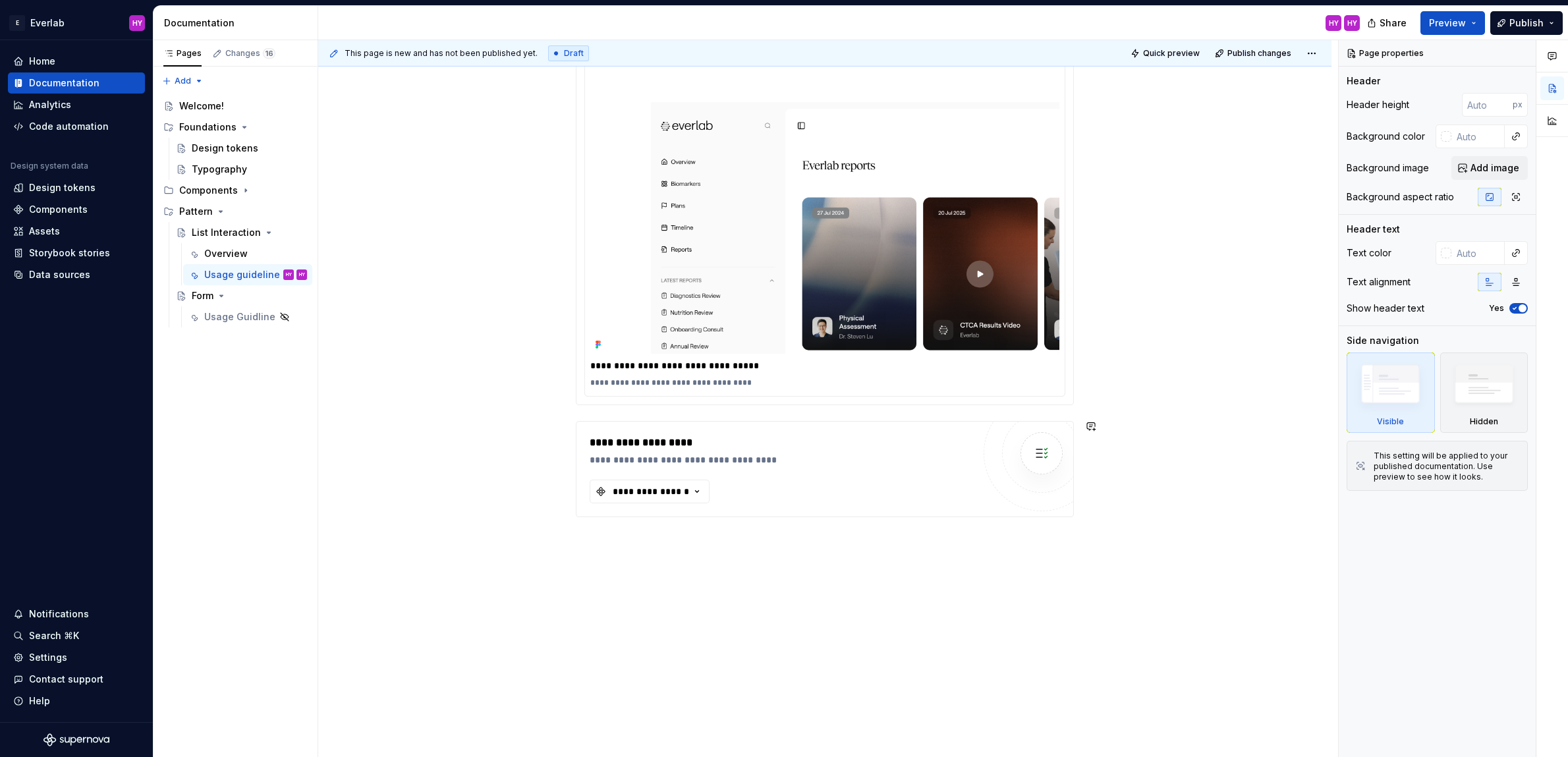
drag, startPoint x: 825, startPoint y: 594, endPoint x: 813, endPoint y: 567, distance: 29.5
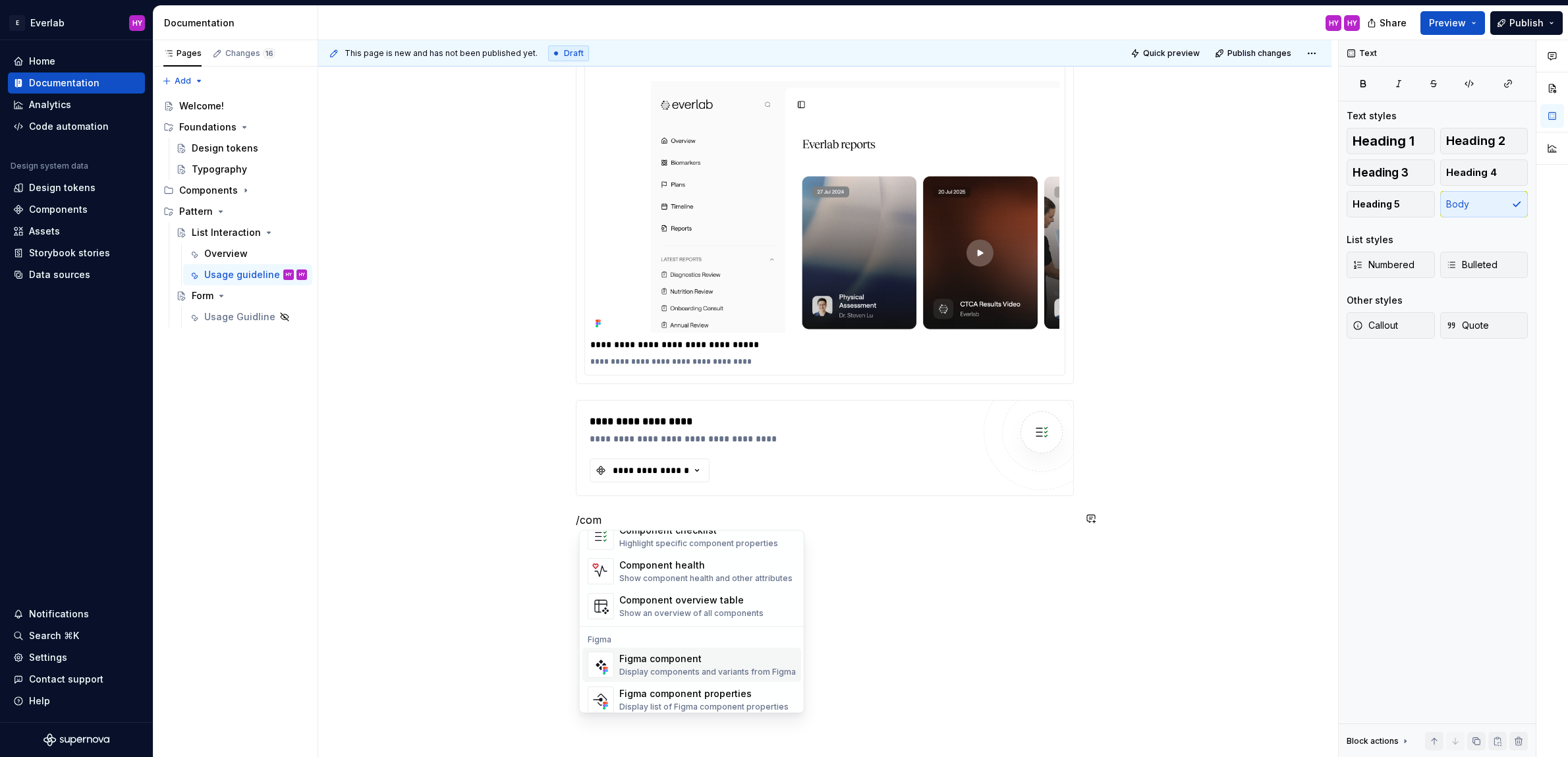
scroll to position [38, 0]
click at [707, 652] on div "Figma component" at bounding box center [708, 653] width 177 height 13
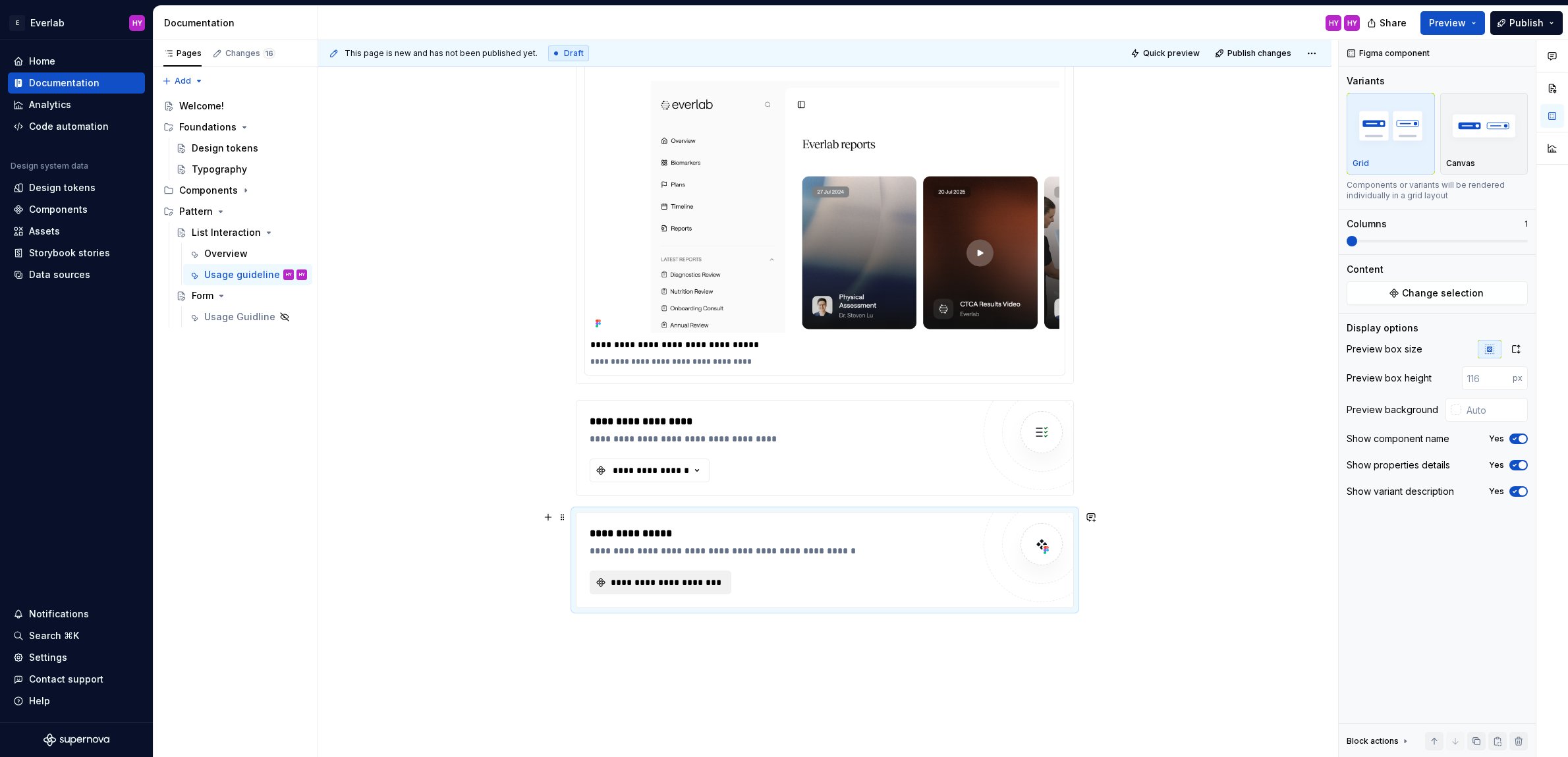
click at [678, 578] on span "**********" at bounding box center [666, 582] width 114 height 13
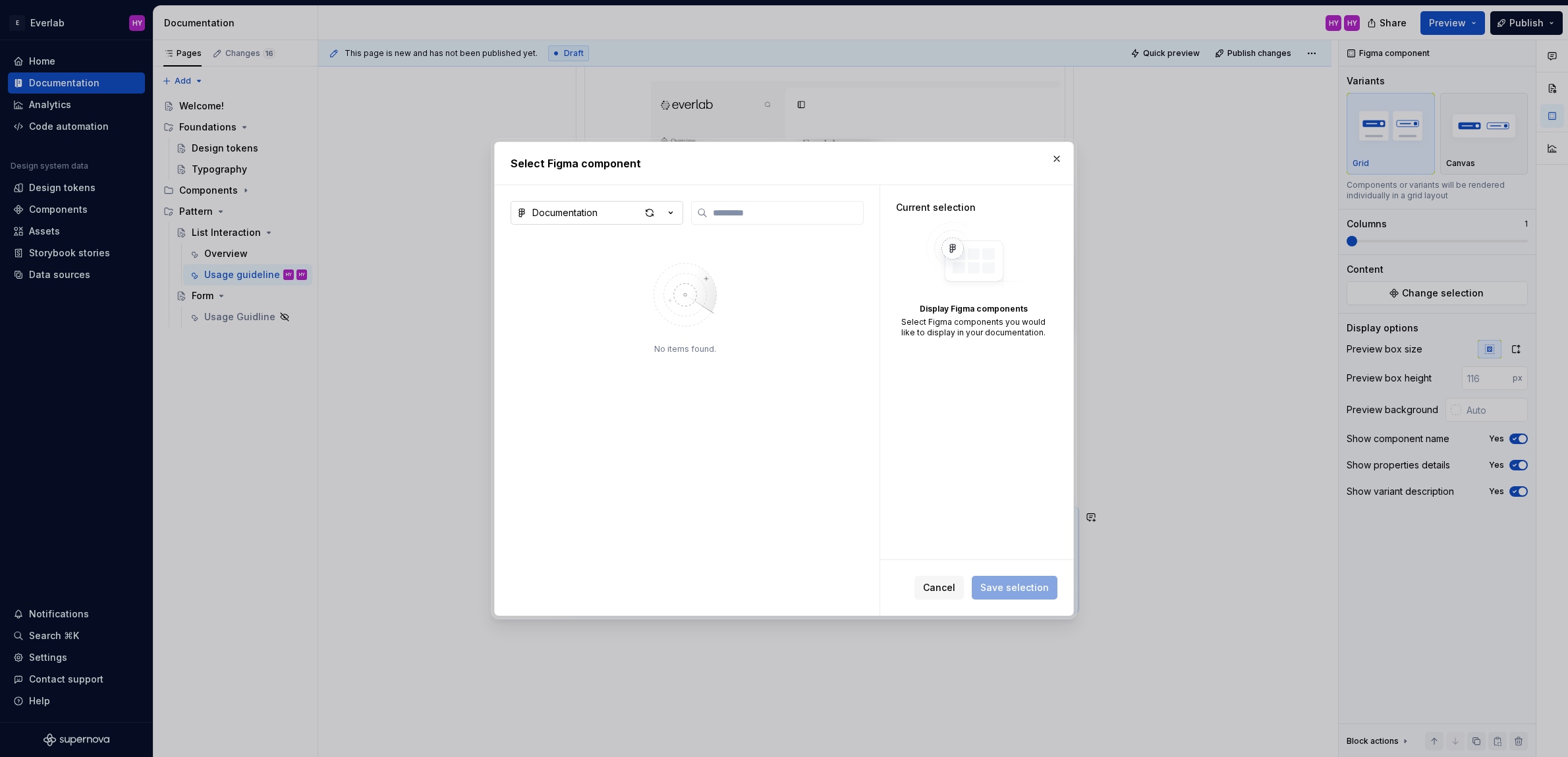
click at [671, 212] on icon "button" at bounding box center [671, 212] width 3 height 2
click at [669, 235] on div "Features - Patterns (DS25)" at bounding box center [637, 241] width 178 height 13
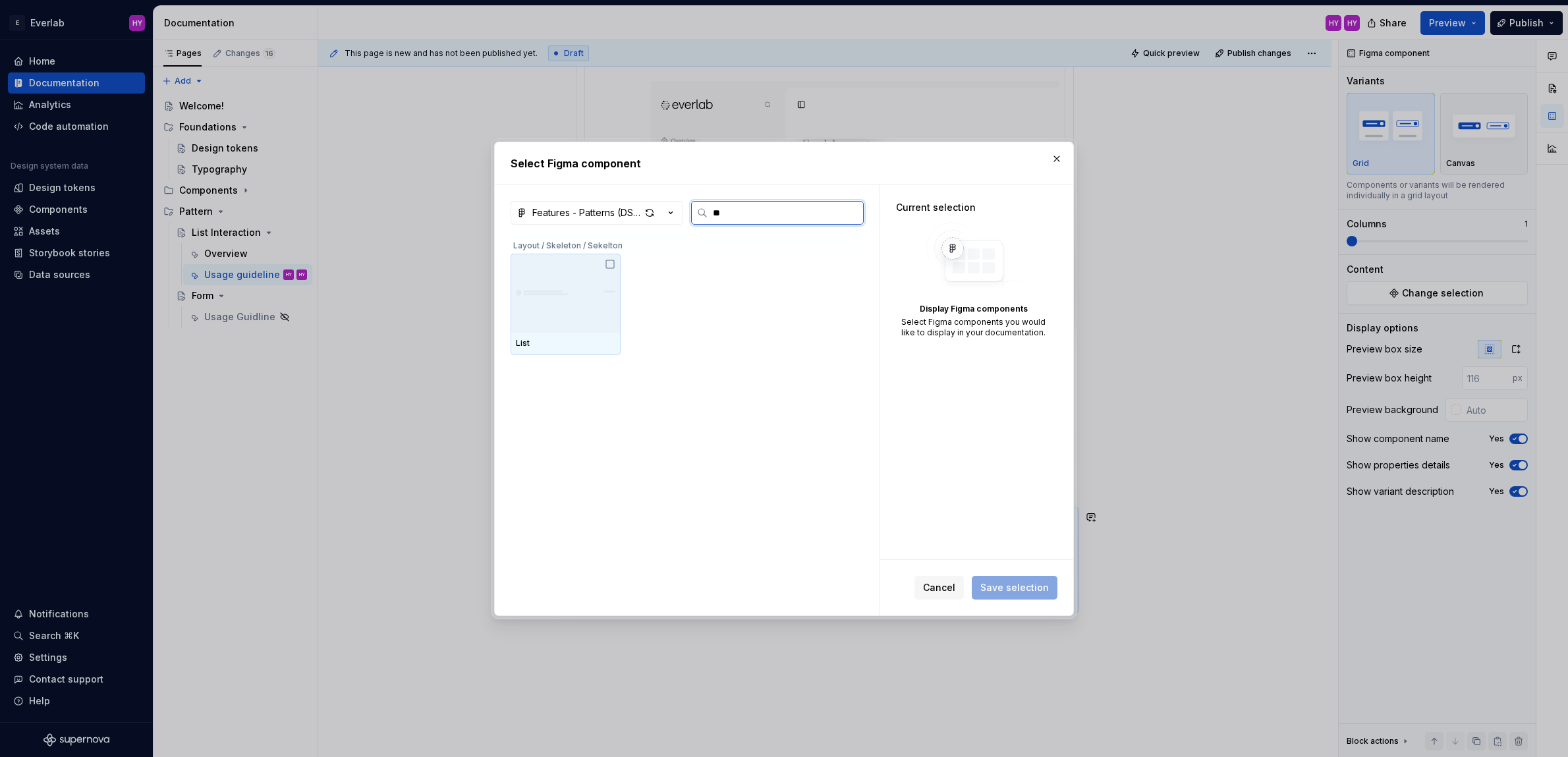
type input "*"
type input "*****"
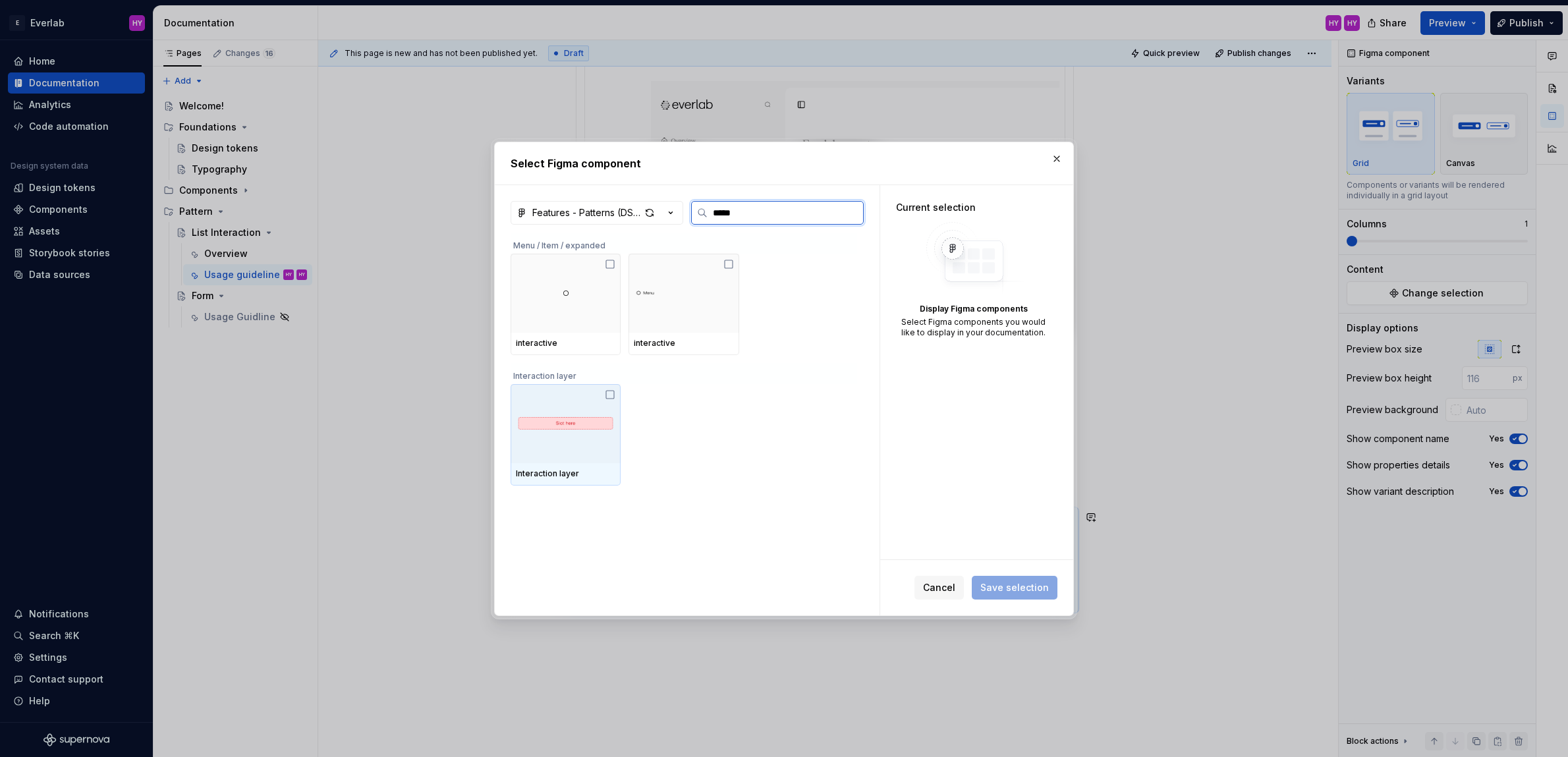
click at [578, 405] on div at bounding box center [565, 423] width 110 height 79
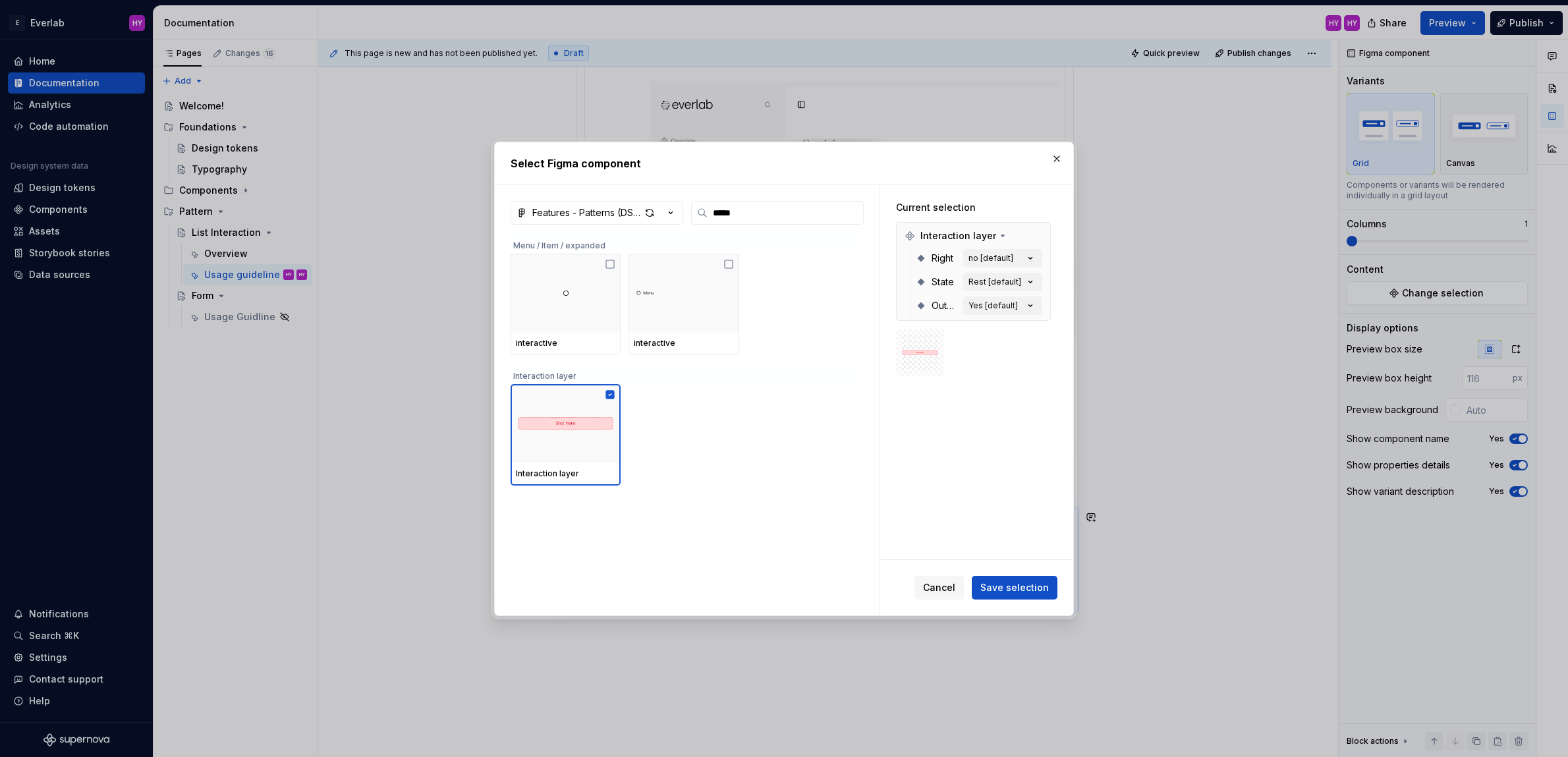
drag, startPoint x: 1028, startPoint y: 586, endPoint x: 1023, endPoint y: 400, distance: 186.1
click at [1023, 400] on div "Current selection Interaction layer Right no [default] State Rest [default] Out…" at bounding box center [977, 399] width 193 height 430
click at [1012, 585] on span "Save selection" at bounding box center [1015, 588] width 69 height 13
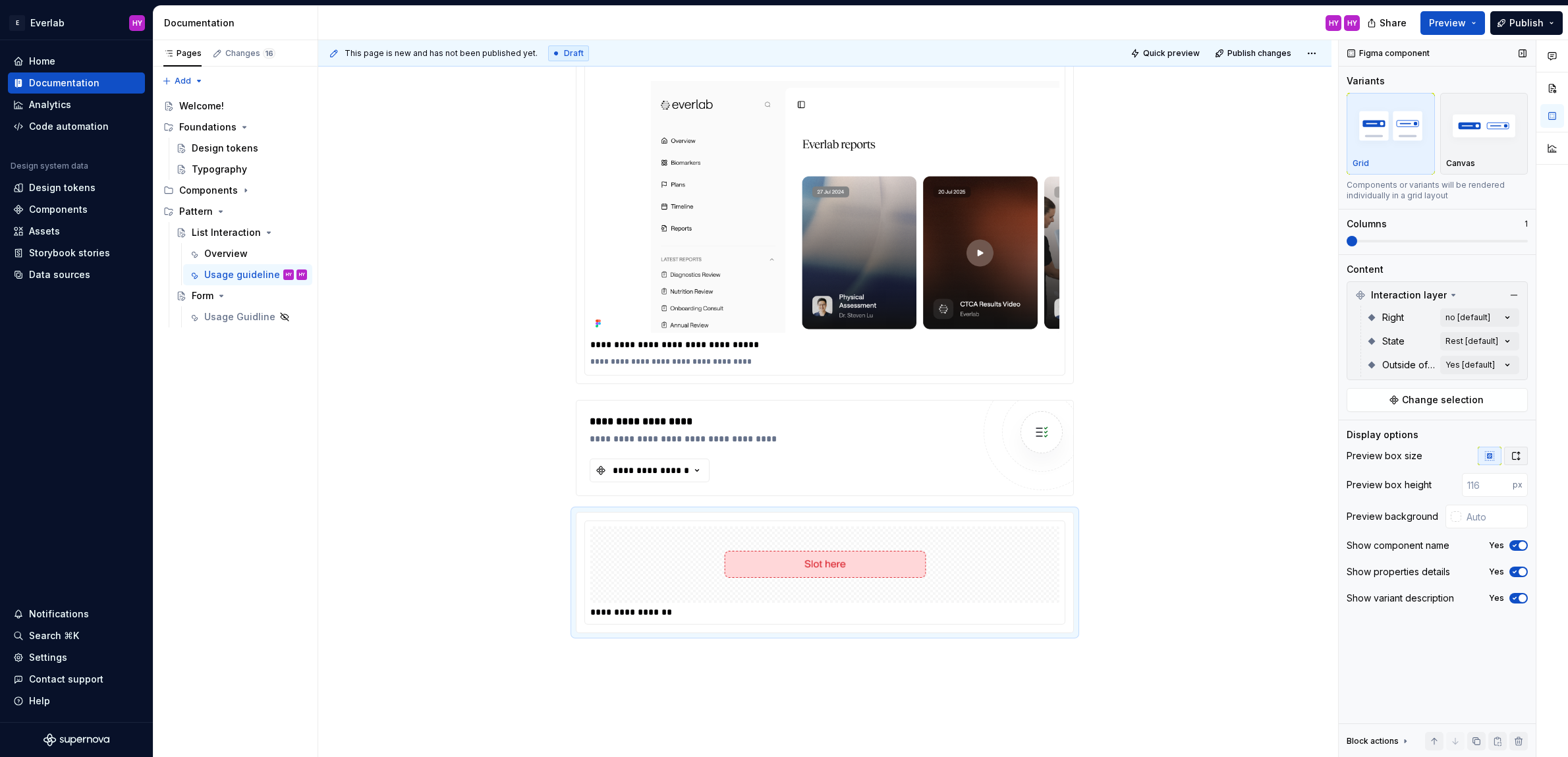
click at [1519, 459] on button "button" at bounding box center [1515, 455] width 24 height 18
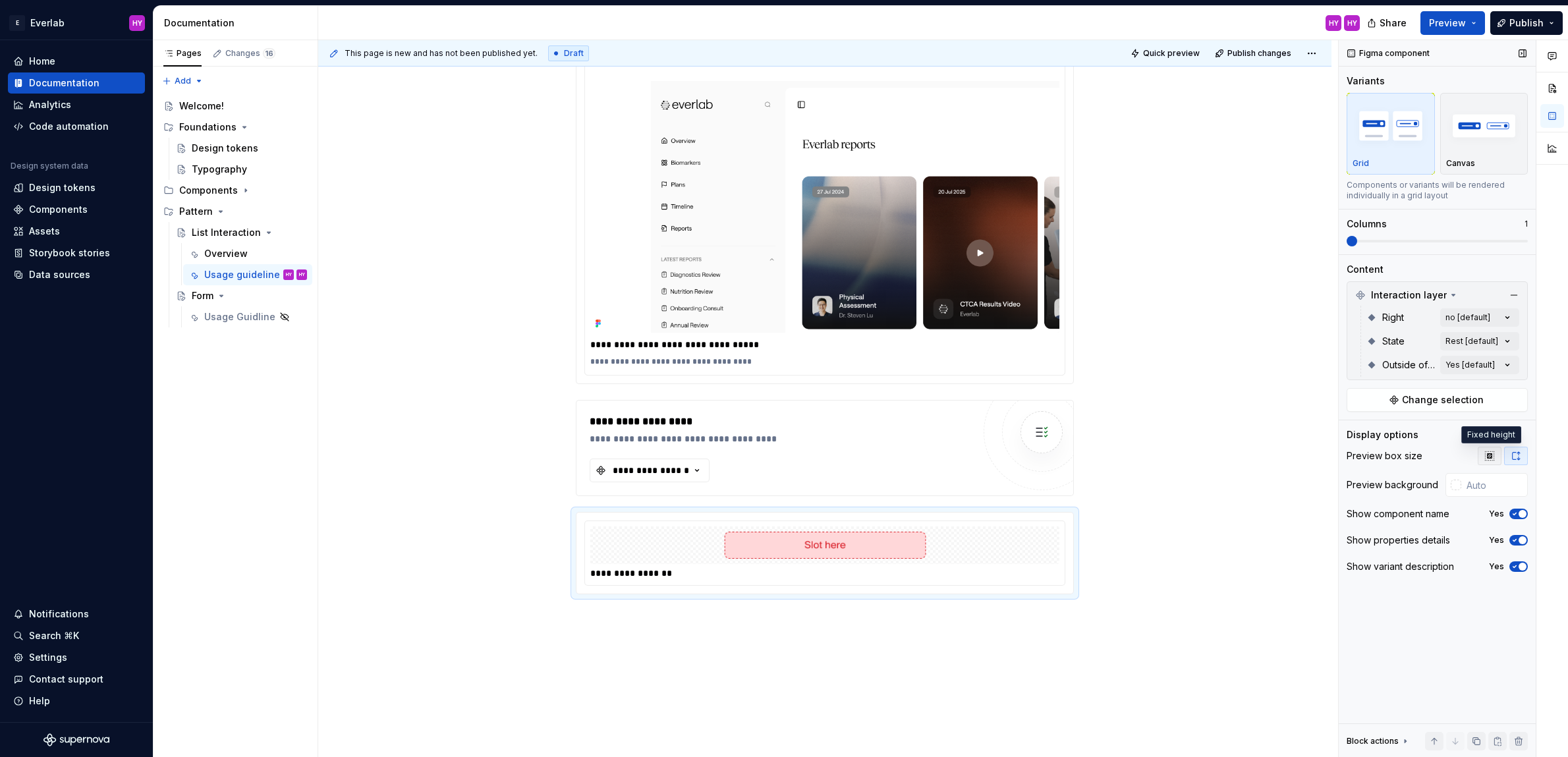
click at [1493, 455] on icon "button" at bounding box center [1490, 456] width 11 height 11
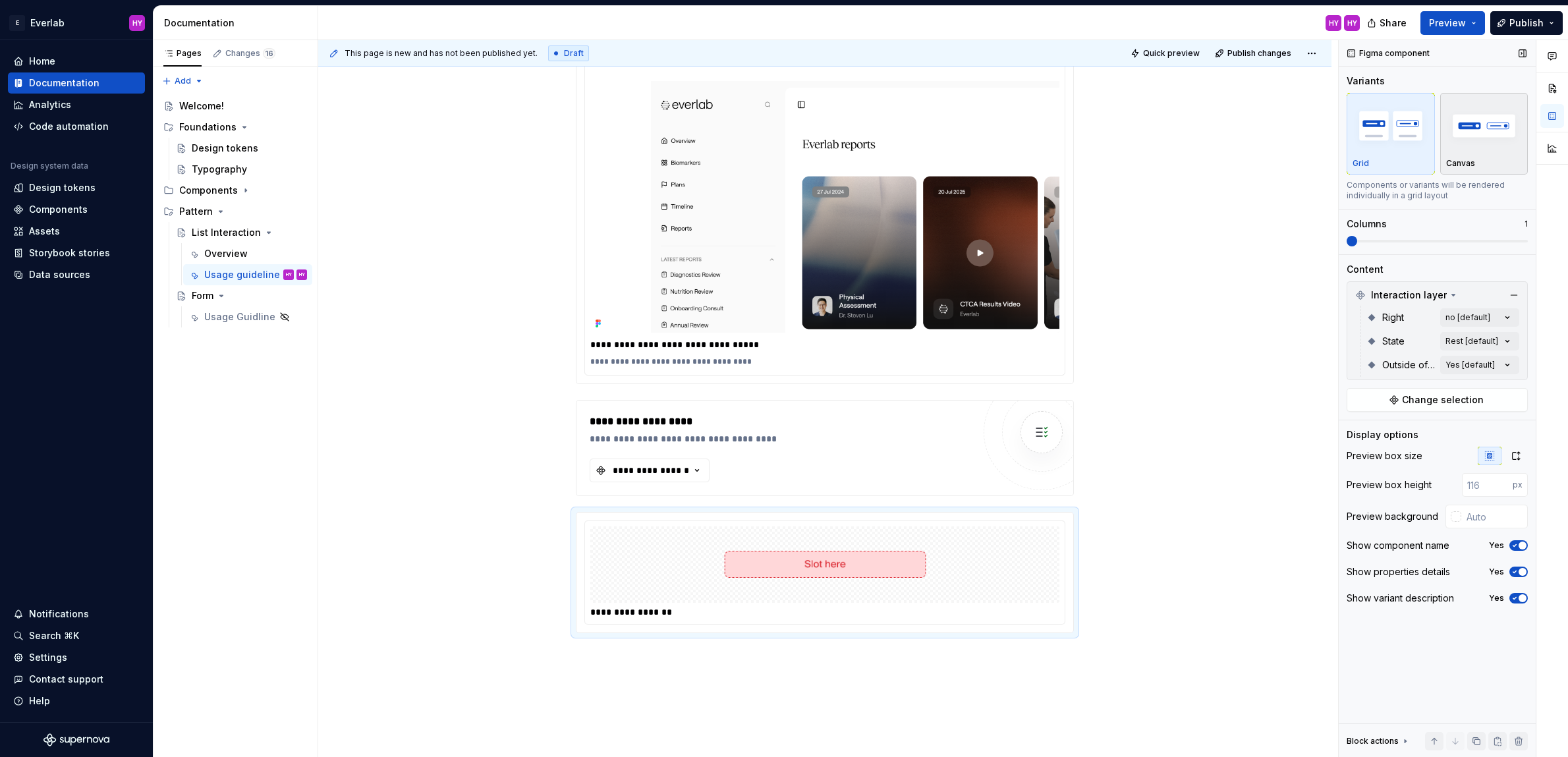
click at [1496, 146] on img "button" at bounding box center [1484, 125] width 76 height 48
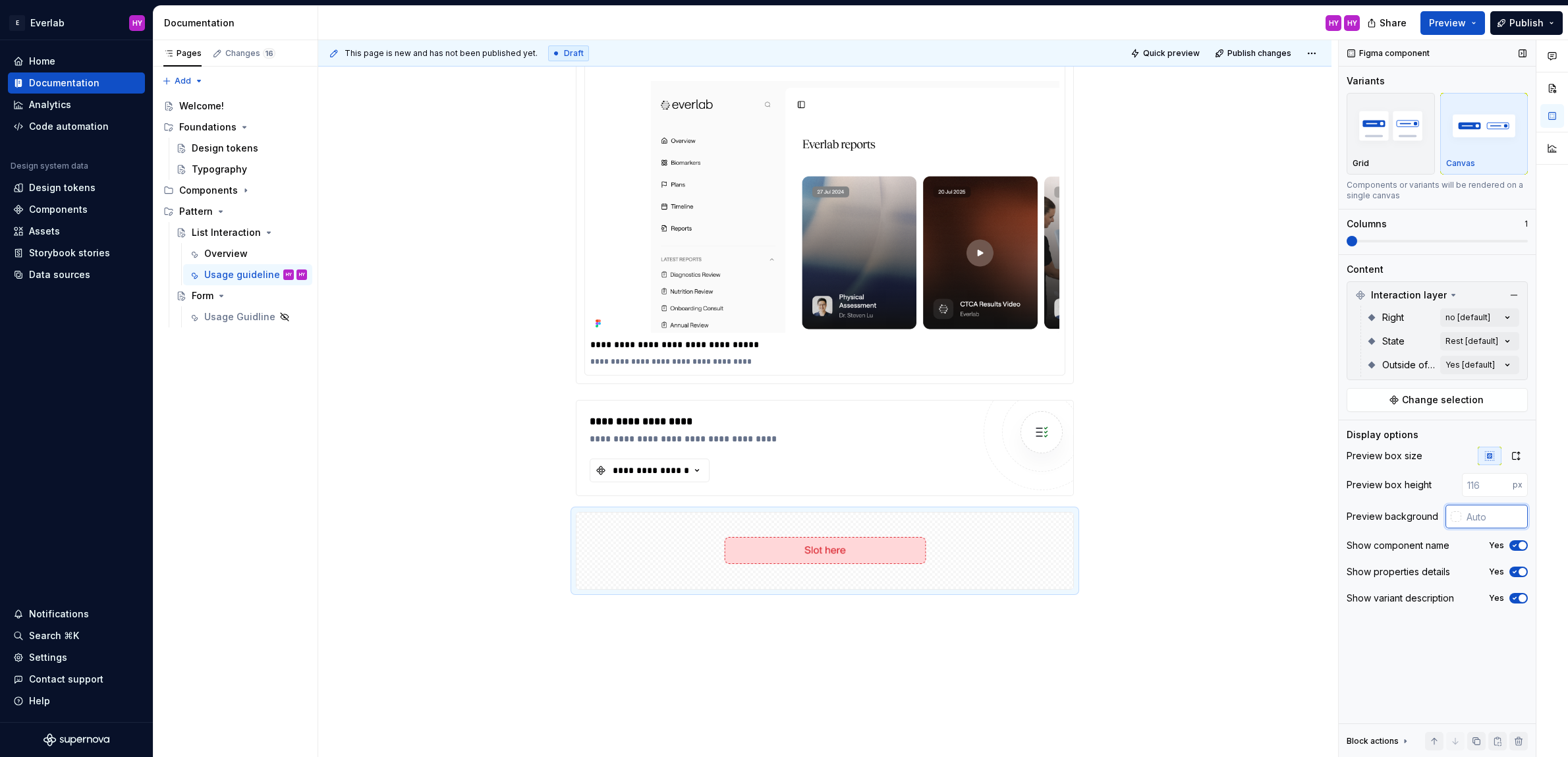
click at [1461, 518] on input "text" at bounding box center [1494, 516] width 67 height 24
click at [1460, 517] on div at bounding box center [1456, 516] width 11 height 11
type input "#C5B5B5"
type input "*******"
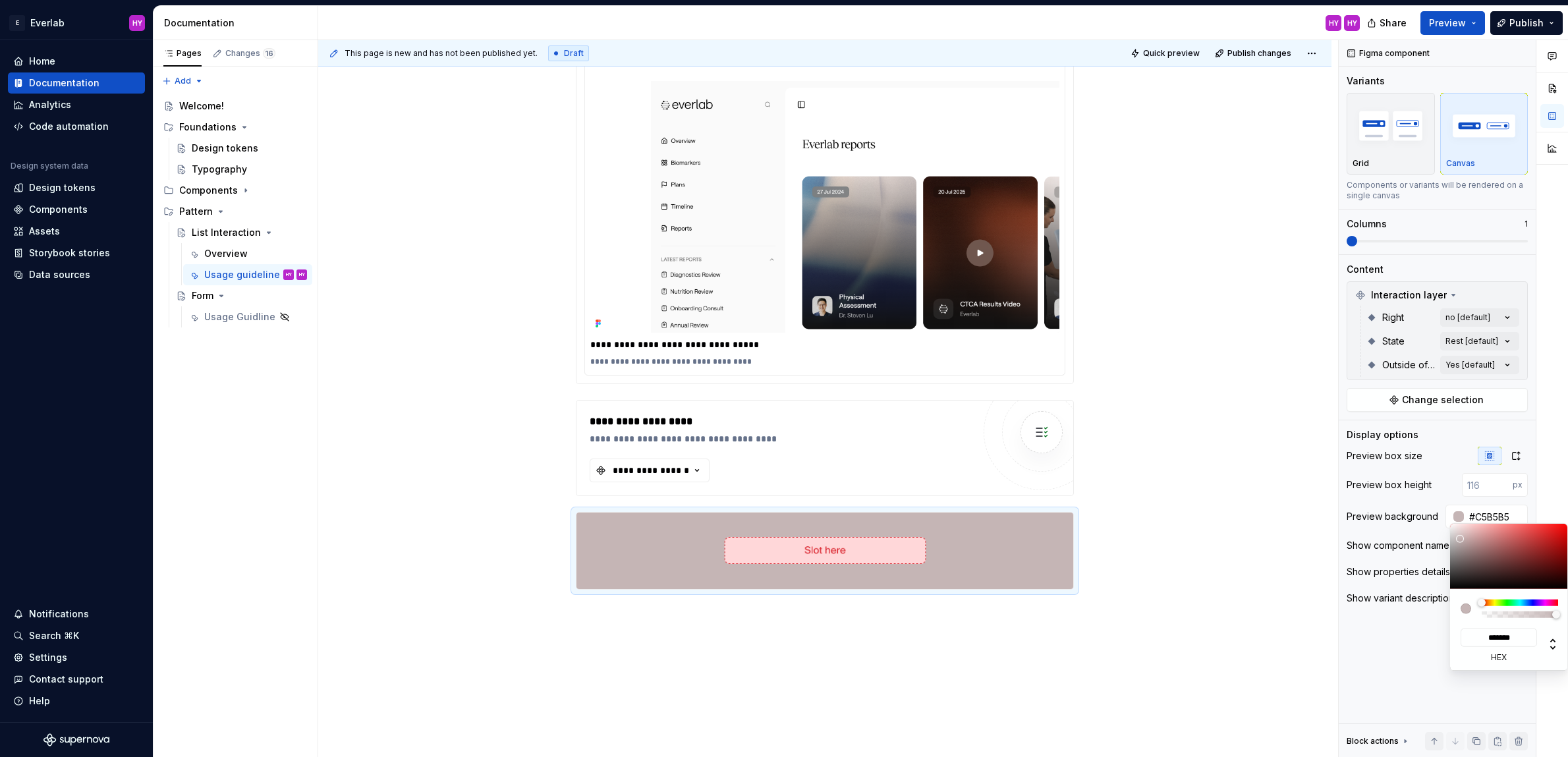
type input "#C7BDBD"
type input "*******"
type input "#D4D4D4"
type input "*******"
type input "#D7D7D7"
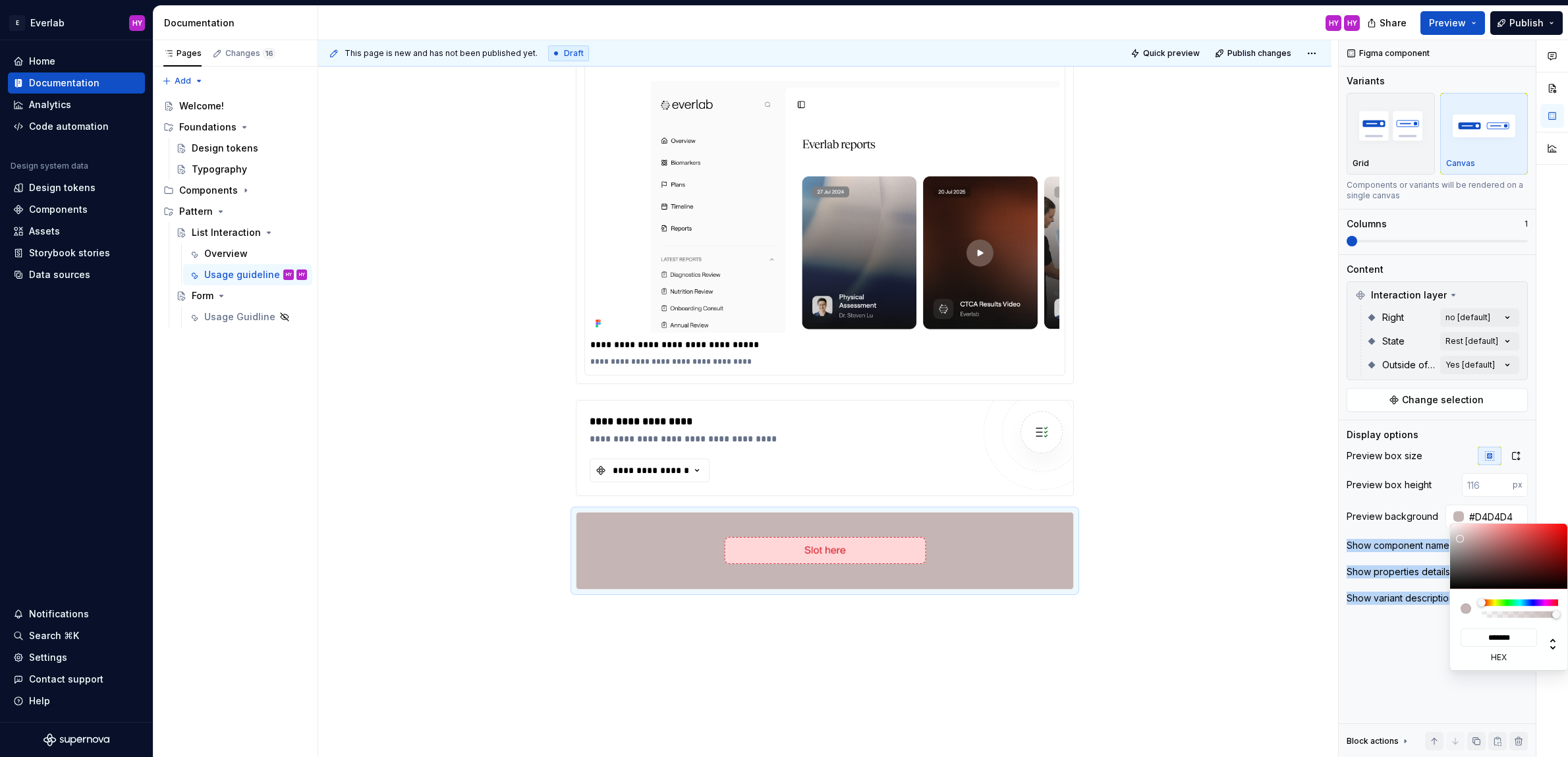
type input "*******"
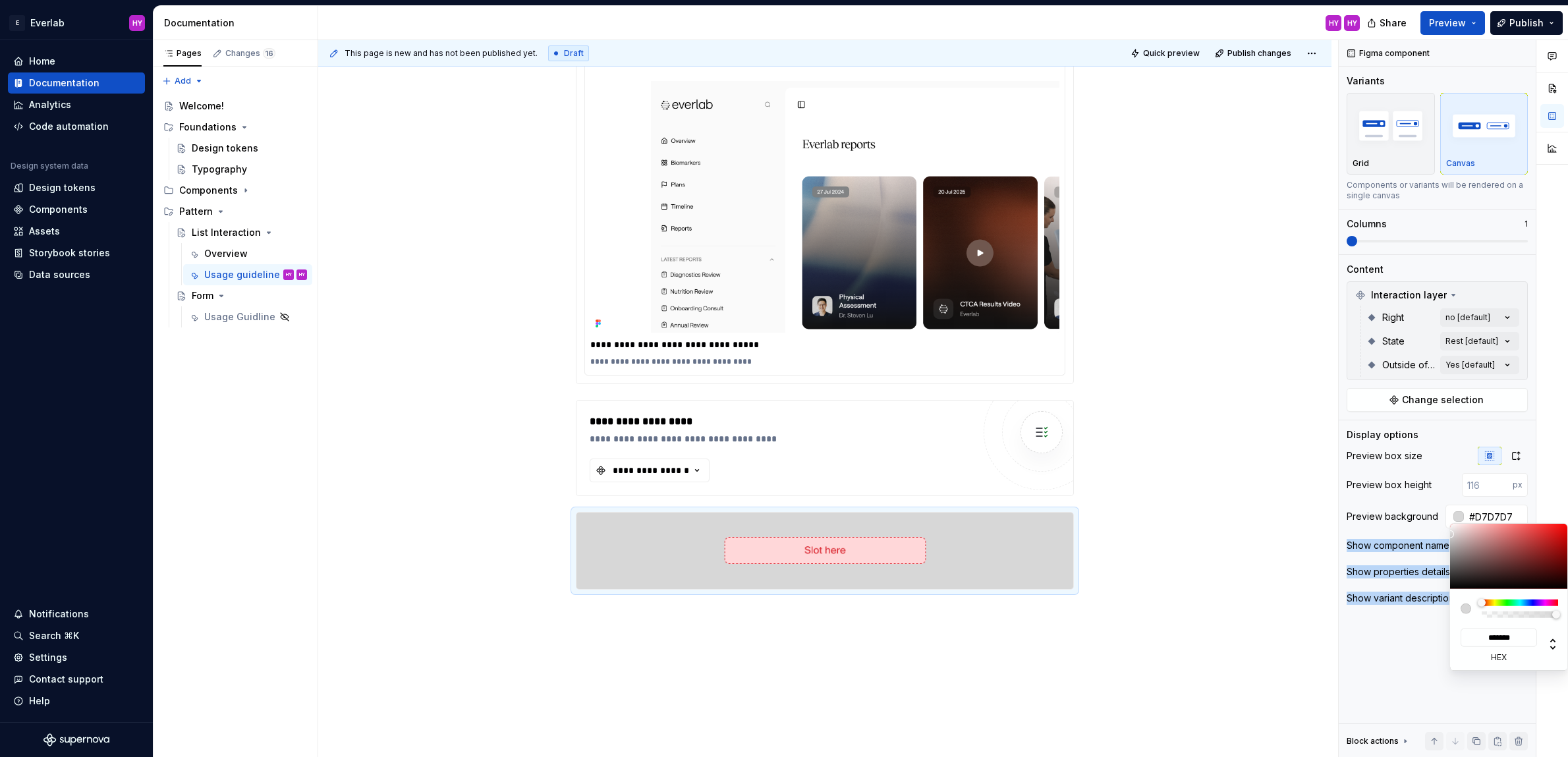
type input "#DCDCDC"
type input "*******"
type input "#F0F0F0"
type input "*******"
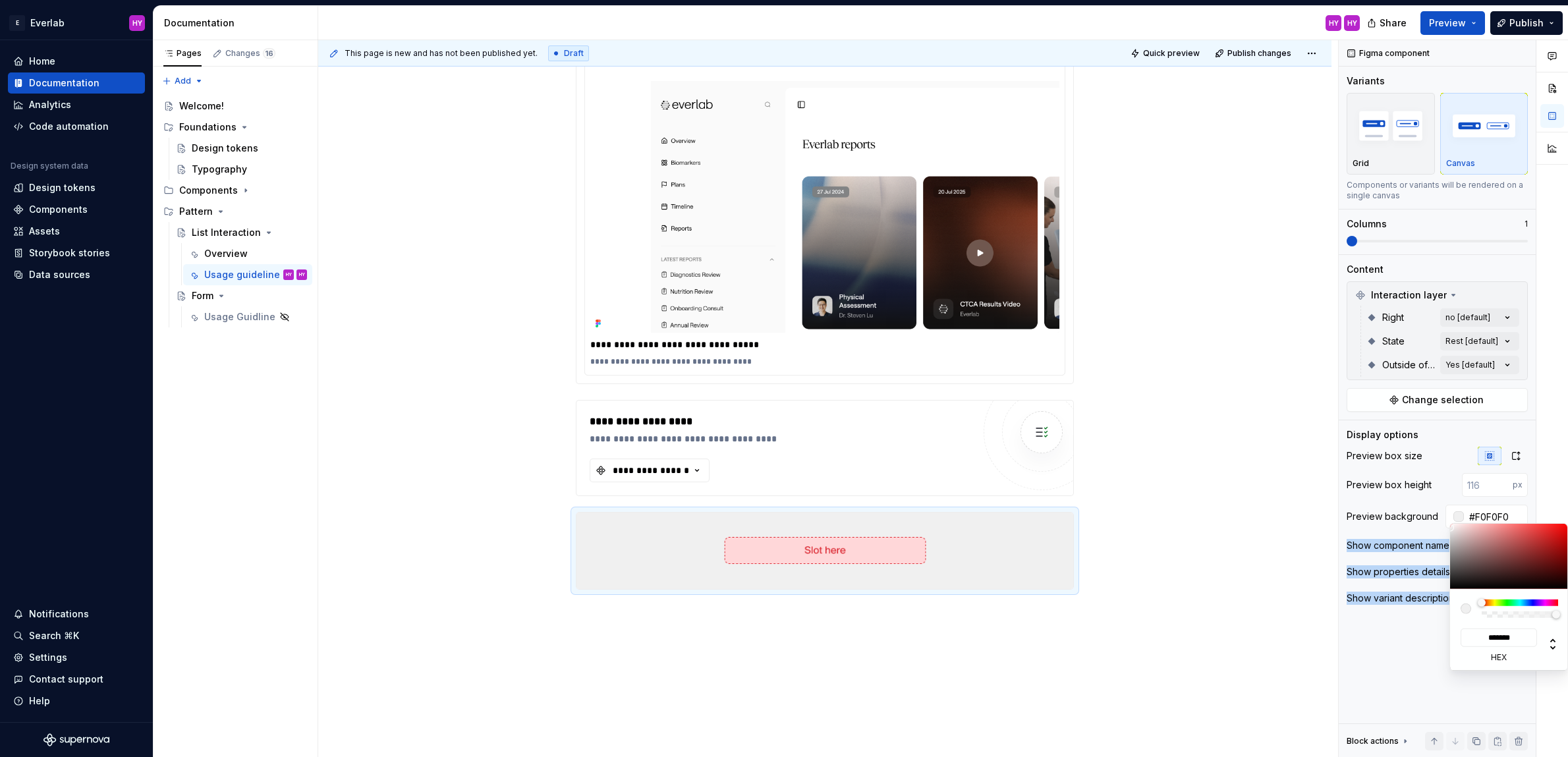
type input "#EEEEEE"
type input "*******"
type input "#EBEBEB"
type input "*******"
type input "#F0F0F0"
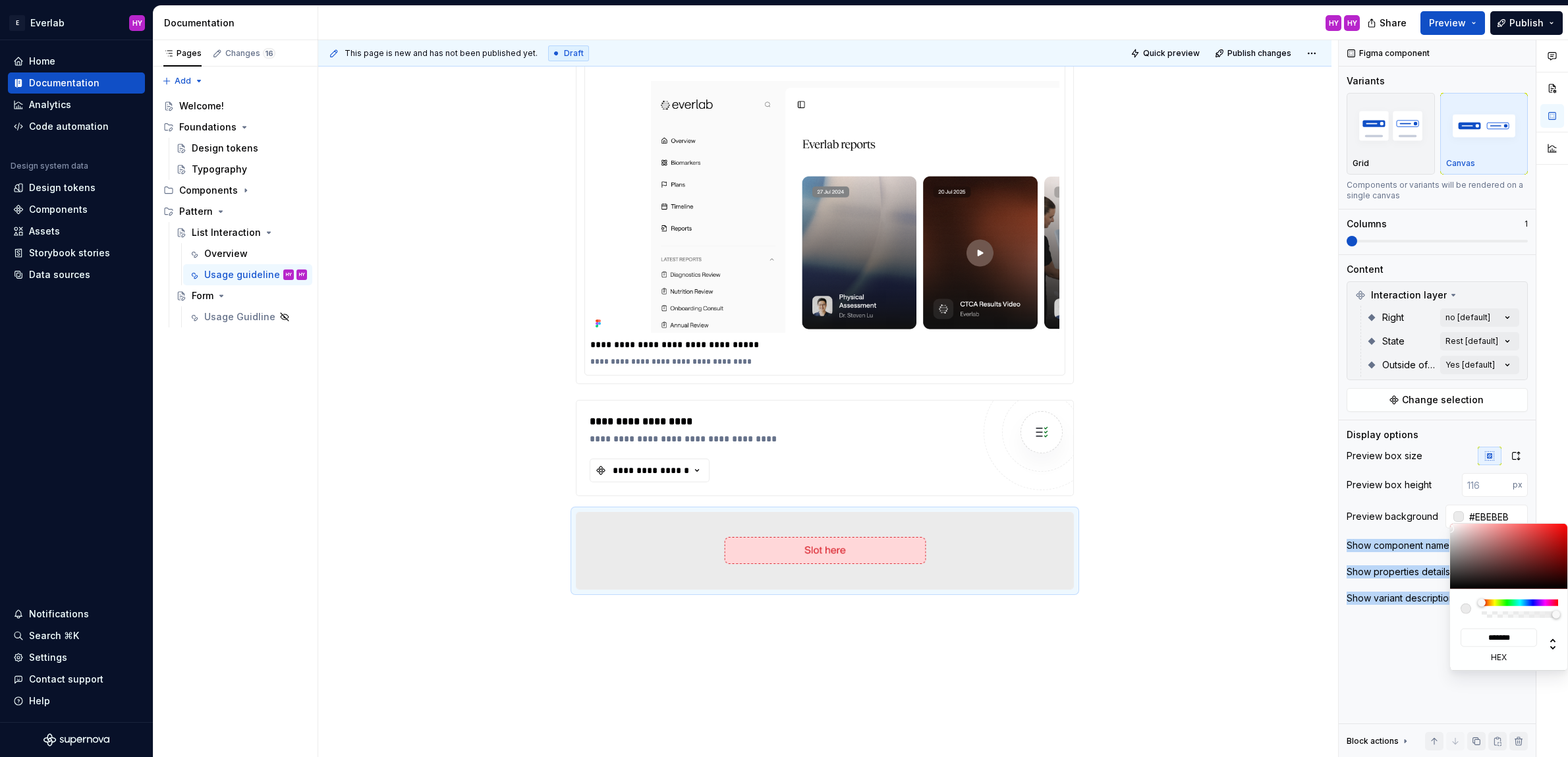
type input "*******"
type input "#F3F3F3"
type input "*******"
type input "#F6F6F6"
type input "*******"
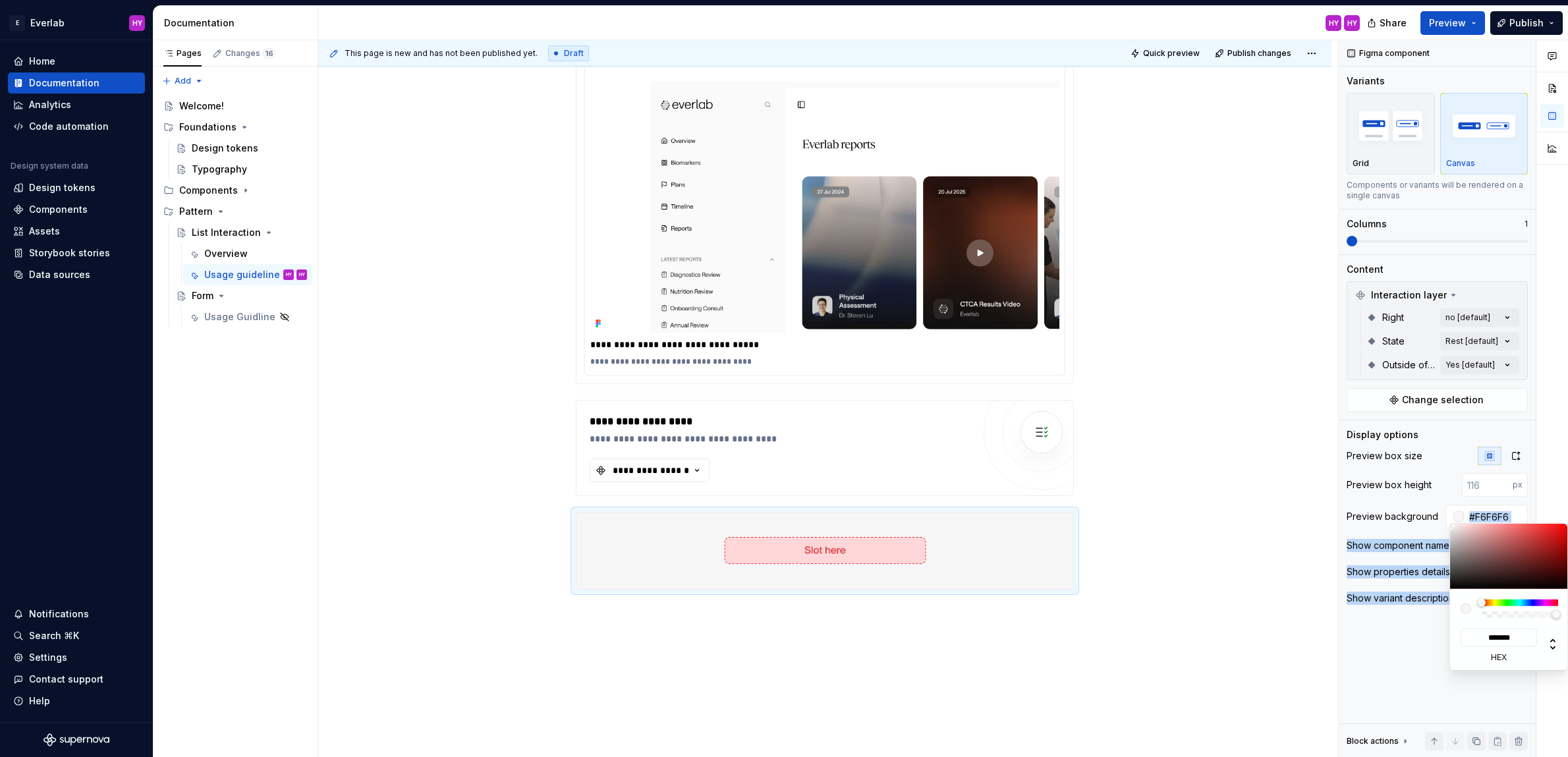
type textarea "*"
type input "#FBFBFB"
type input "*******"
drag, startPoint x: 1459, startPoint y: 538, endPoint x: 1440, endPoint y: 524, distance: 23.6
click at [1440, 524] on body "E Everlab HY Home Documentation Analytics Code automation Design system data De…" at bounding box center [784, 378] width 1568 height 757
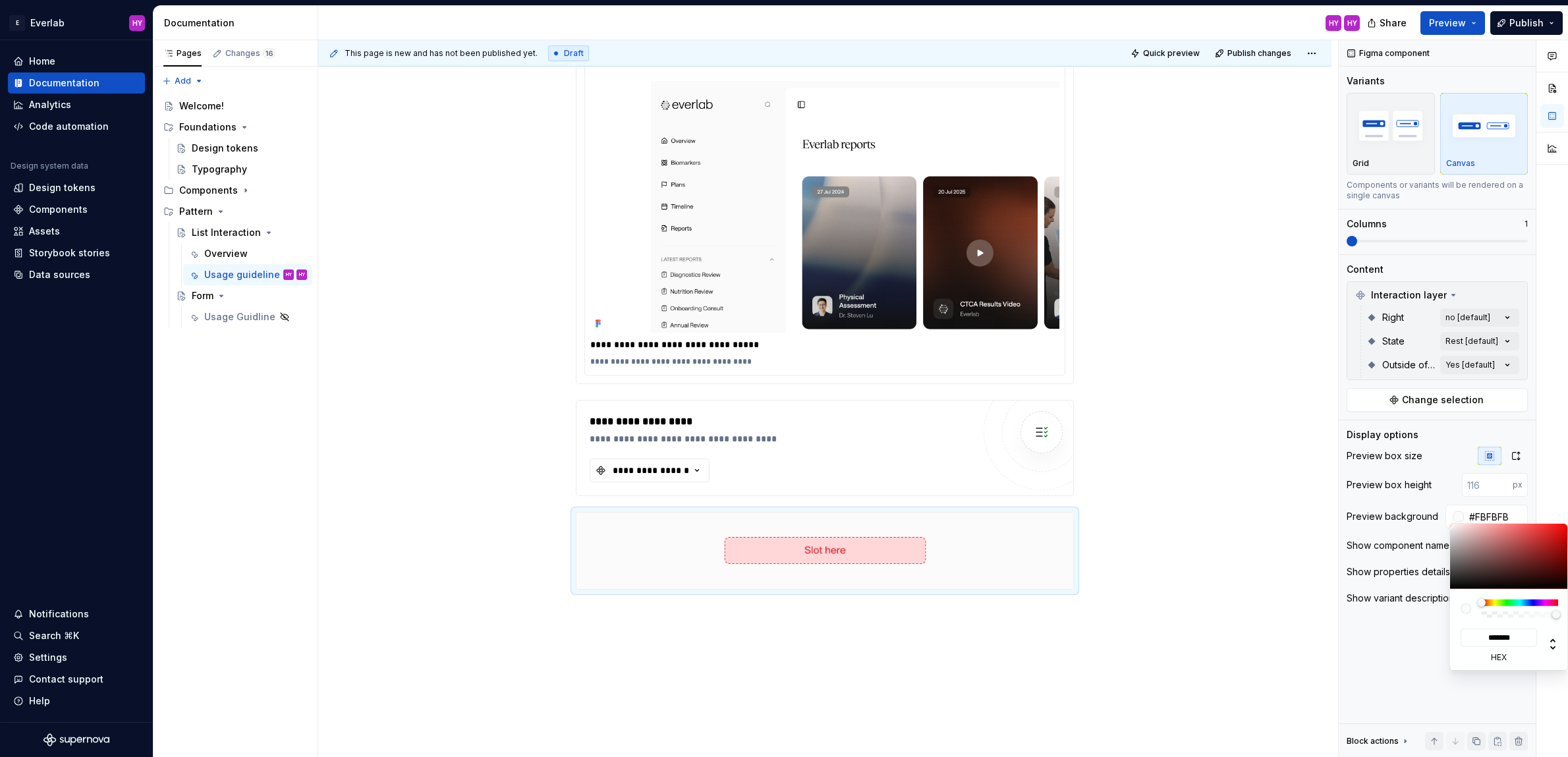
click at [1180, 527] on html "E Everlab HY Home Documentation Analytics Code automation Design system data De…" at bounding box center [784, 378] width 1568 height 757
drag, startPoint x: 593, startPoint y: 511, endPoint x: 686, endPoint y: 542, distance: 98.0
click at [593, 511] on html "E Everlab HY Home Documentation Analytics Code automation Design system data De…" at bounding box center [784, 378] width 1568 height 757
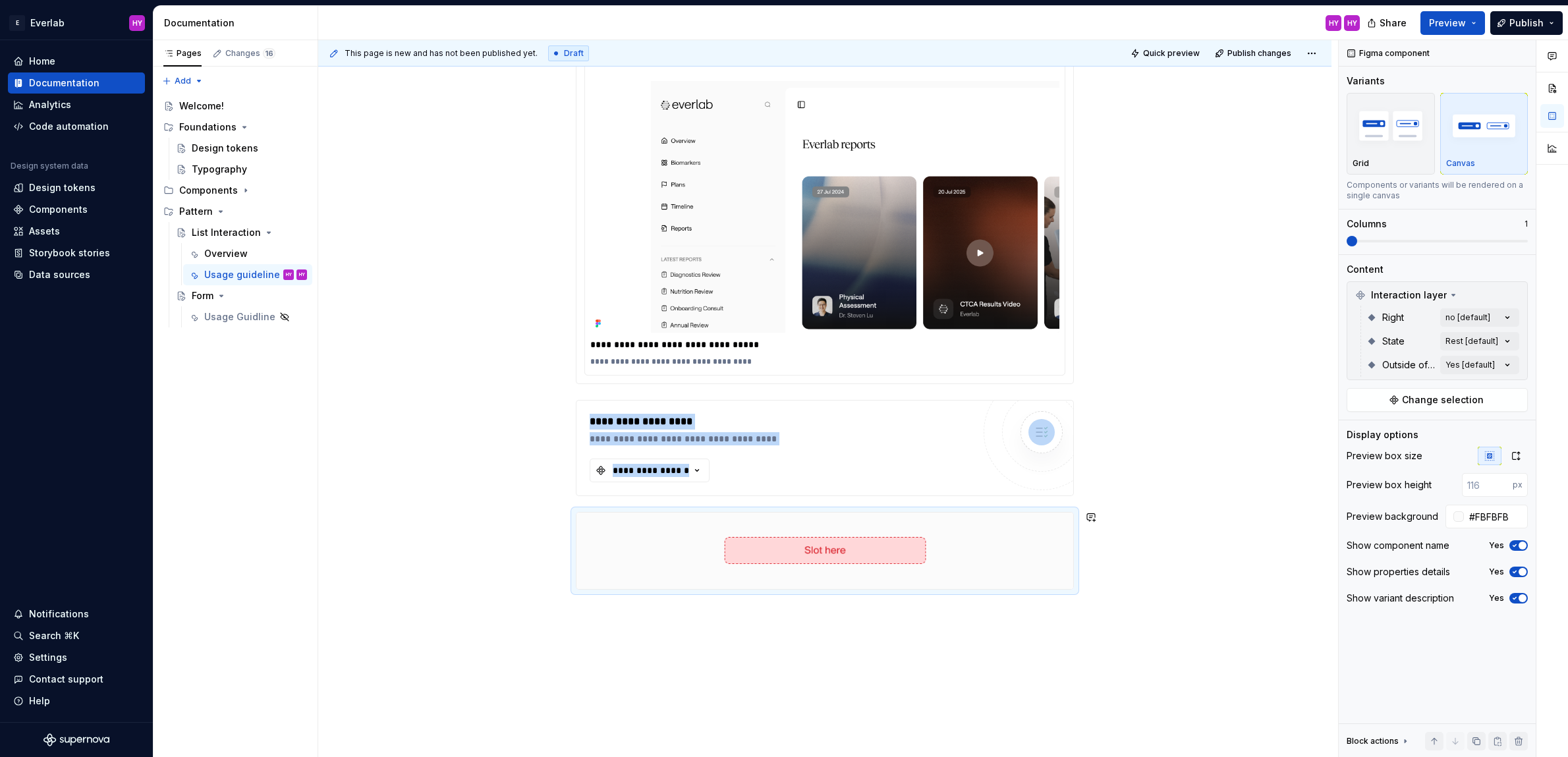
drag, startPoint x: 624, startPoint y: 621, endPoint x: 770, endPoint y: 604, distance: 147.0
click at [626, 621] on div "**********" at bounding box center [828, 399] width 1020 height 717
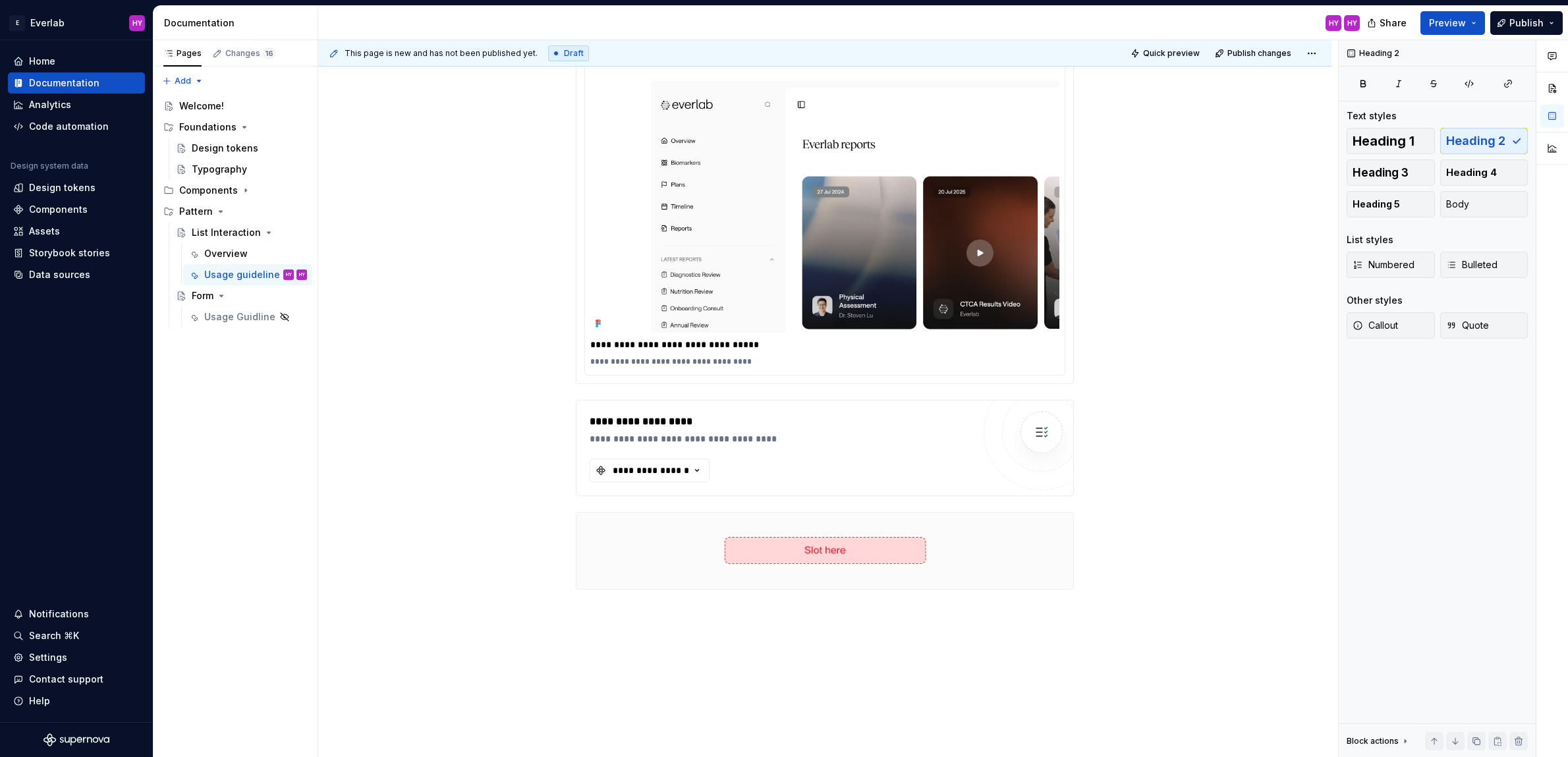
drag, startPoint x: 1456, startPoint y: 504, endPoint x: 941, endPoint y: 515, distance: 515.1
click at [1437, 504] on div "Heading 2 Text styles Heading 1 Heading 2 Heading 3 Heading 4 Heading 5 Body Li…" at bounding box center [1437, 399] width 197 height 717
click at [877, 534] on img at bounding box center [825, 551] width 211 height 66
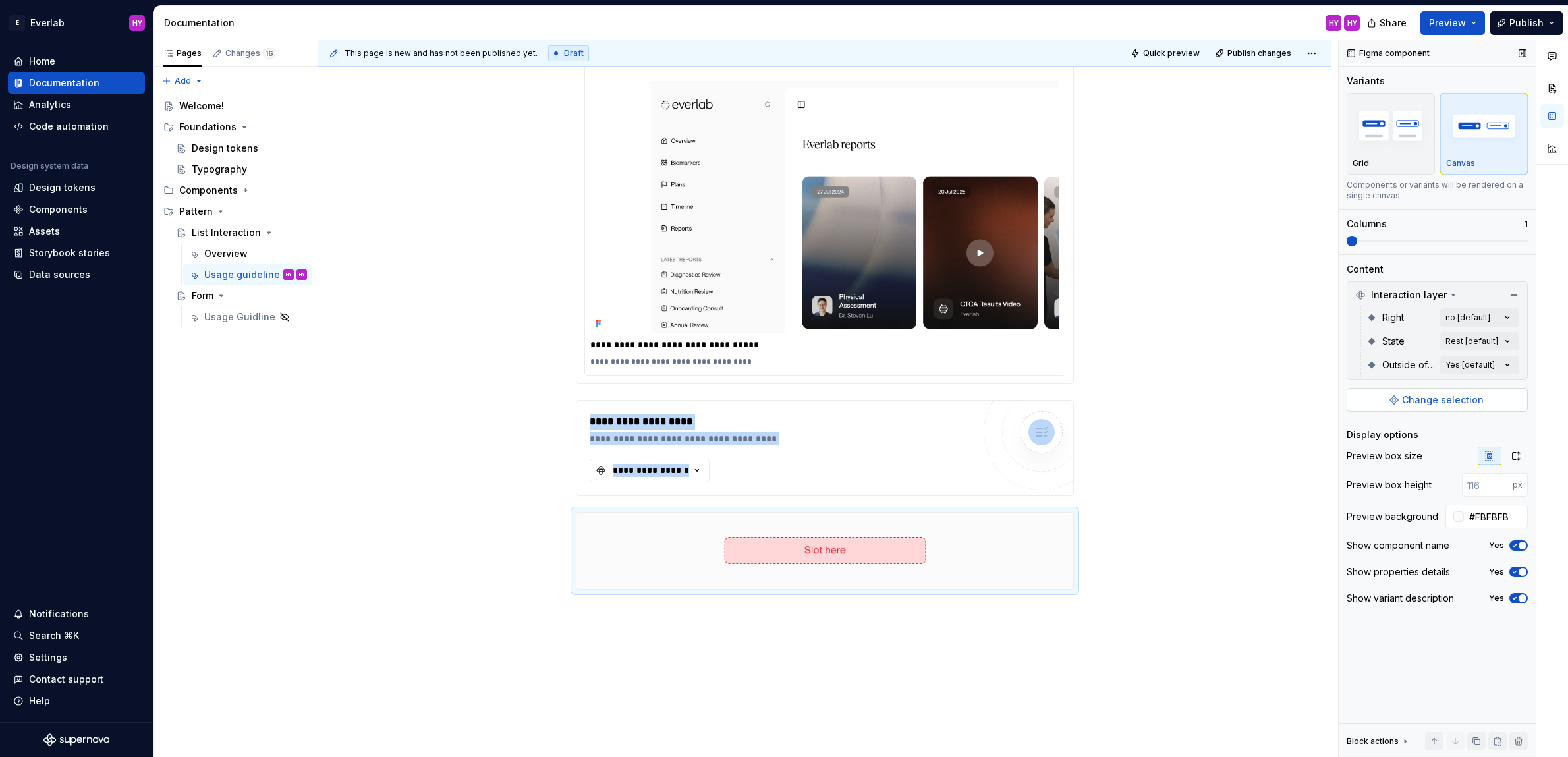
click at [1485, 395] on button "Change selection" at bounding box center [1437, 399] width 181 height 24
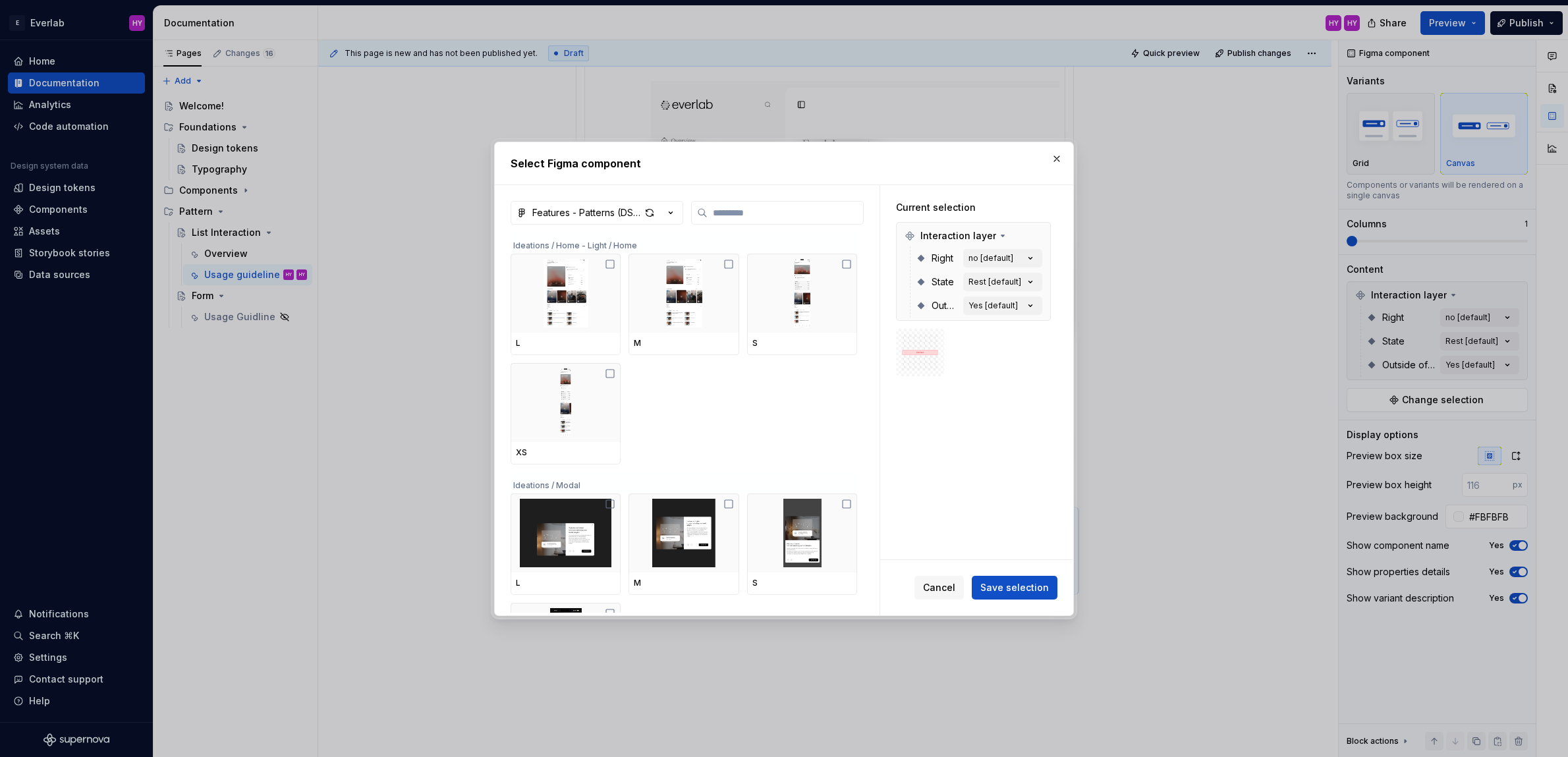
click at [1048, 156] on button "button" at bounding box center [1056, 159] width 18 height 18
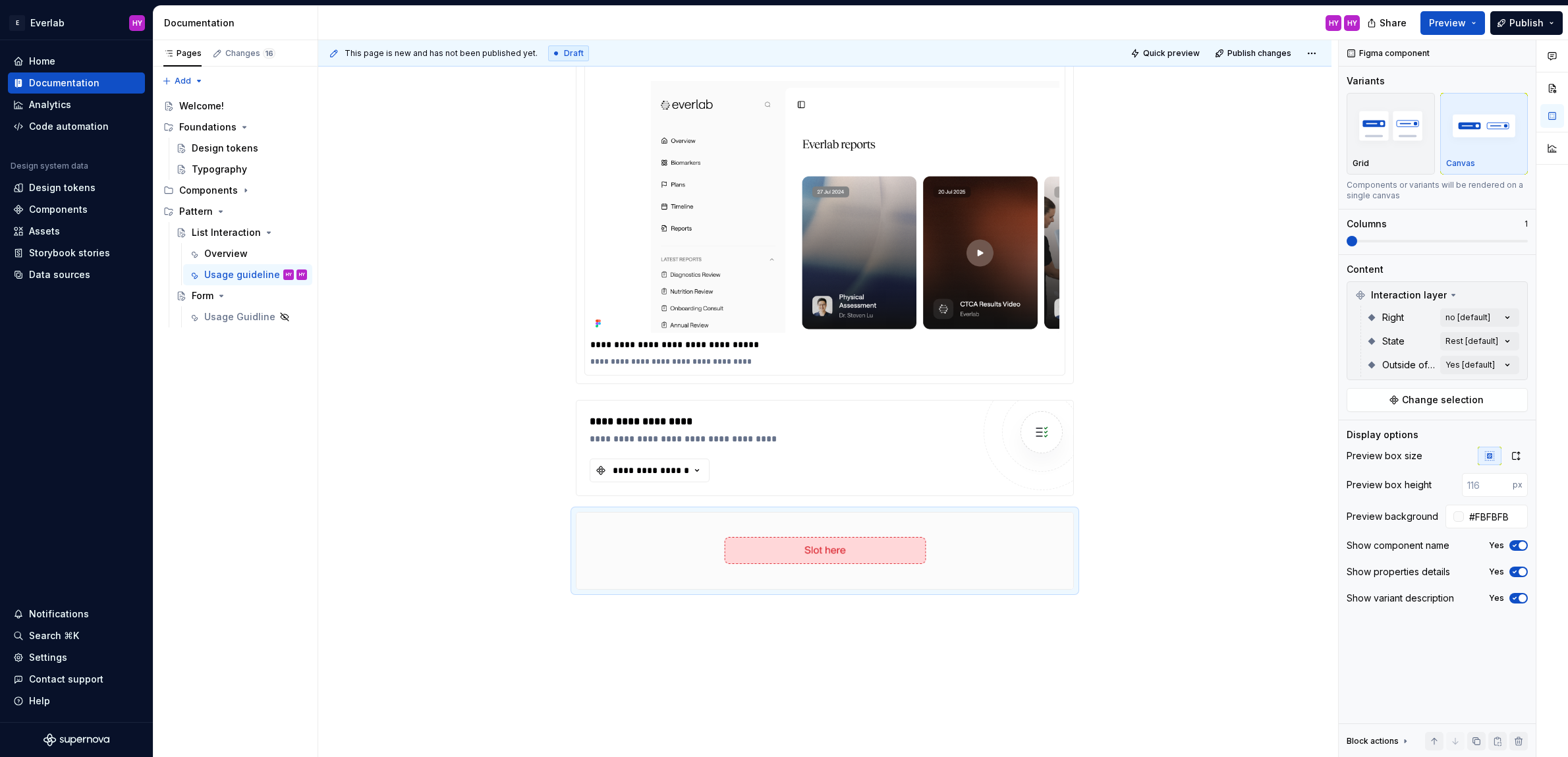
type textarea "*"
click at [1507, 362] on div "Comments Open comments No comments yet Select ‘Comment’ from the block context …" at bounding box center [1453, 399] width 229 height 717
click at [1361, 421] on div "No" at bounding box center [1366, 428] width 29 height 13
click at [1358, 446] on div at bounding box center [1357, 449] width 11 height 11
click at [1504, 334] on div "Comments Open comments No comments yet Select ‘Comment’ from the block context …" at bounding box center [1453, 399] width 229 height 717
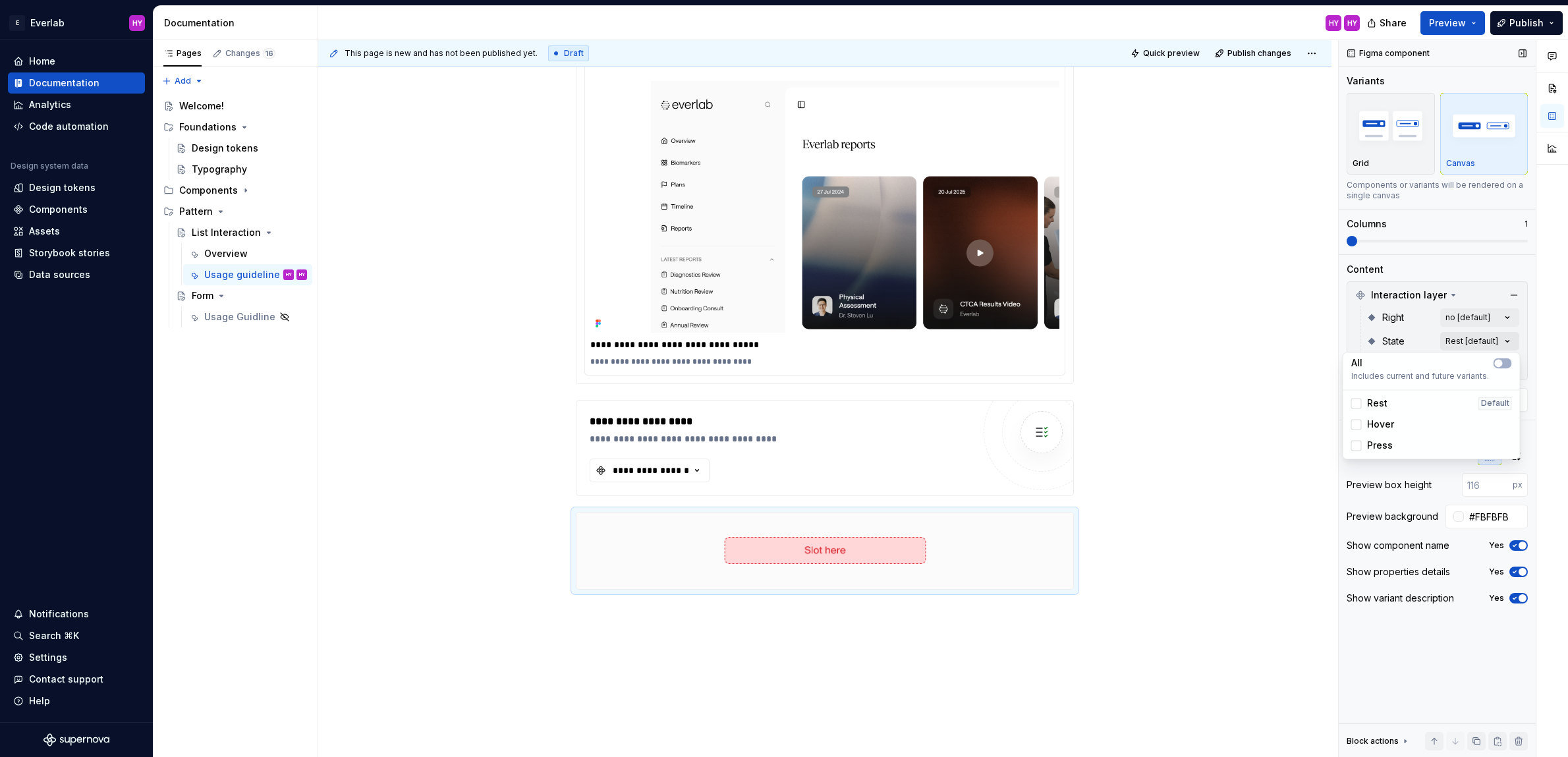
click at [1505, 337] on div "Comments Open comments No comments yet Select ‘Comment’ from the block context …" at bounding box center [1453, 399] width 229 height 717
drag, startPoint x: 1361, startPoint y: 401, endPoint x: 1360, endPoint y: 420, distance: 19.0
click at [1361, 402] on div at bounding box center [1357, 403] width 11 height 11
drag, startPoint x: 1360, startPoint y: 421, endPoint x: 1359, endPoint y: 428, distance: 7.1
click at [1360, 422] on div at bounding box center [1357, 424] width 11 height 11
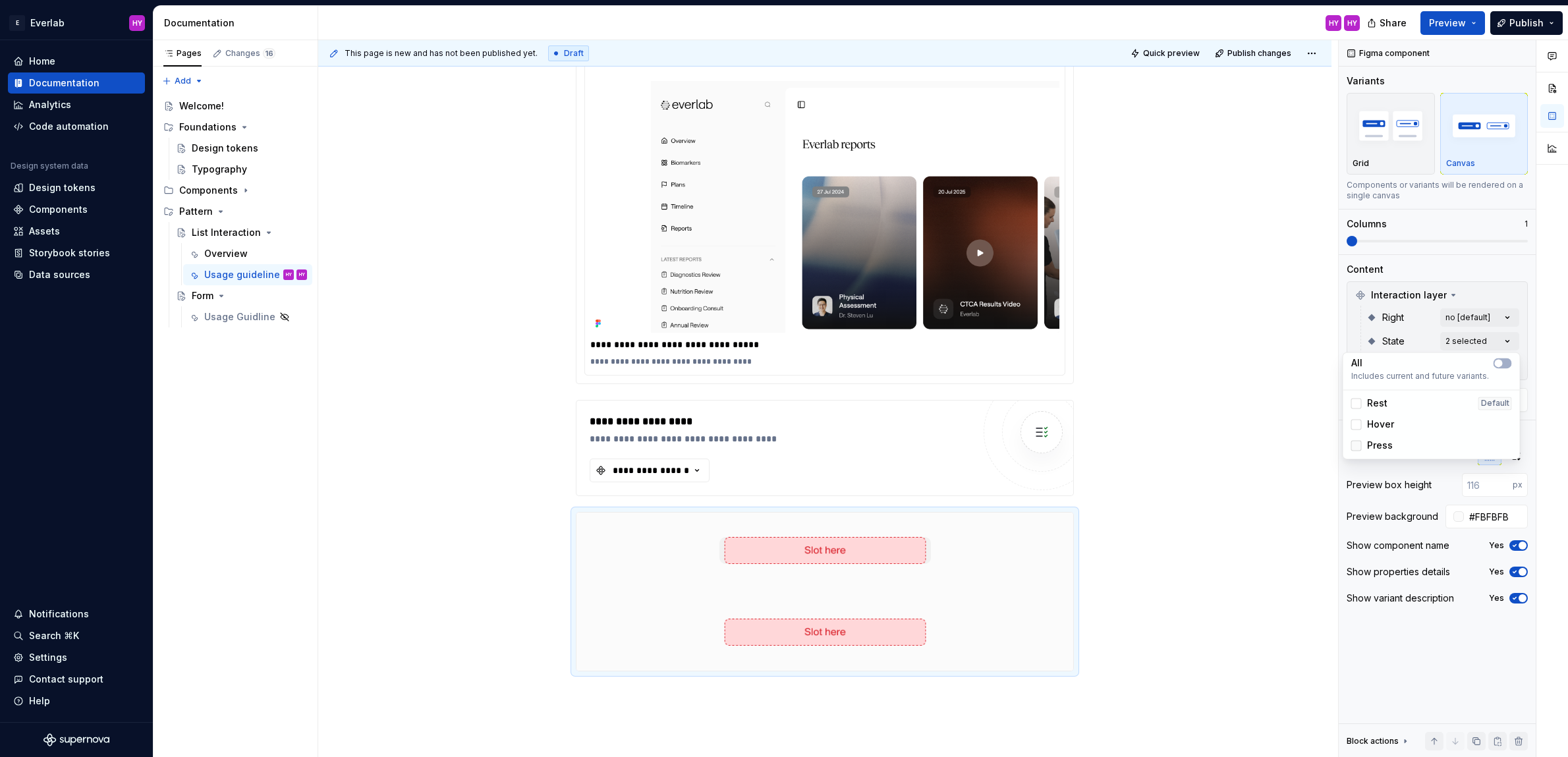
click at [1358, 440] on div at bounding box center [1357, 445] width 11 height 11
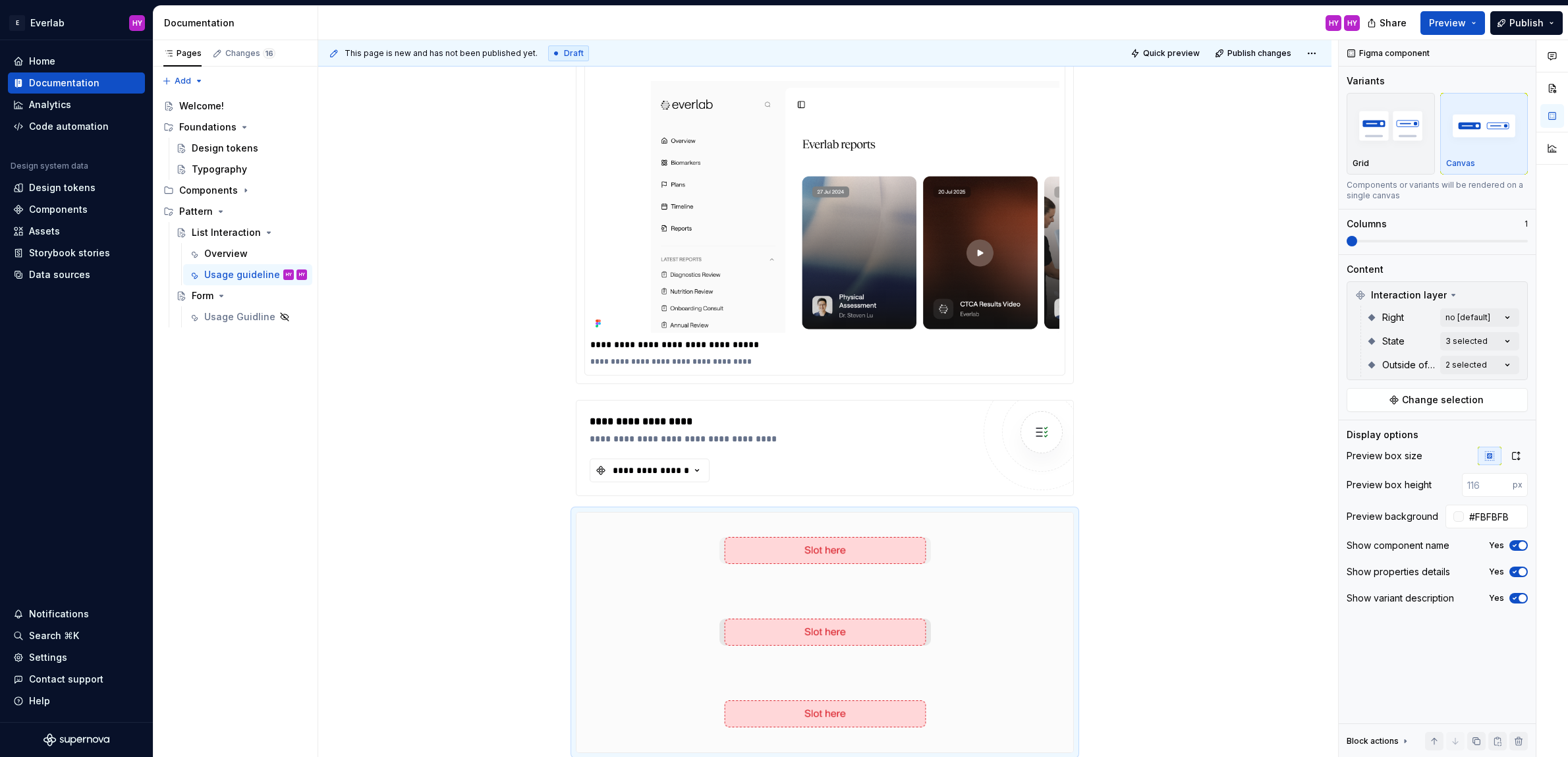
click at [1507, 314] on div "Comments Open comments No comments yet Select ‘Comment’ from the block context …" at bounding box center [1453, 399] width 229 height 717
click at [1359, 380] on div at bounding box center [1357, 379] width 11 height 11
drag, startPoint x: 1255, startPoint y: 441, endPoint x: 1229, endPoint y: 441, distance: 26.0
click at [1255, 441] on html "E Everlab HY Home Documentation Analytics Code automation Design system data De…" at bounding box center [784, 378] width 1568 height 757
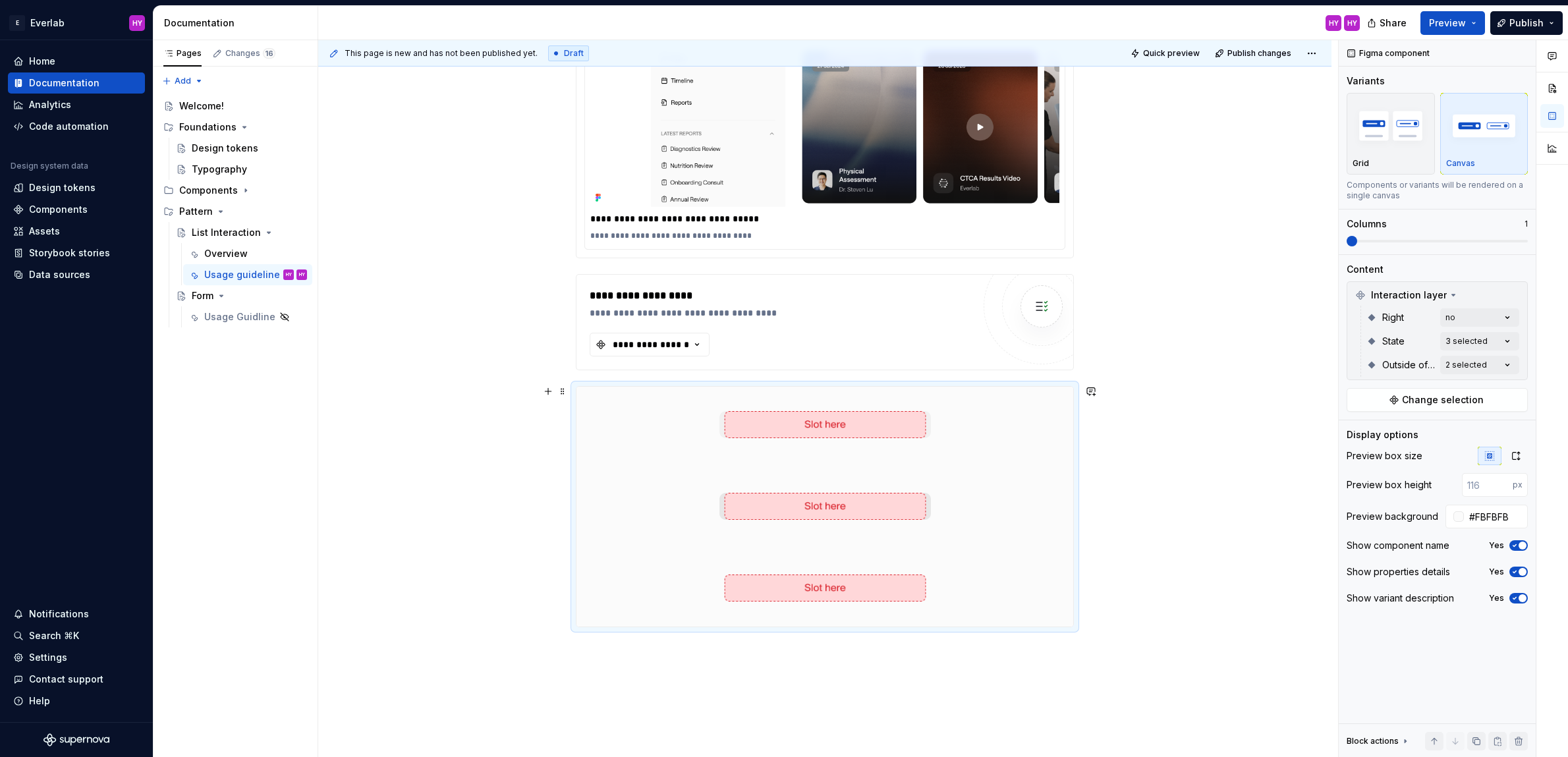
scroll to position [1402, 0]
click at [1480, 486] on input "number" at bounding box center [1487, 484] width 51 height 24
click at [1504, 487] on input "-1" at bounding box center [1487, 484] width 51 height 24
click at [1504, 487] on input "-2" at bounding box center [1487, 484] width 51 height 24
click at [1505, 480] on input "-1" at bounding box center [1487, 484] width 51 height 24
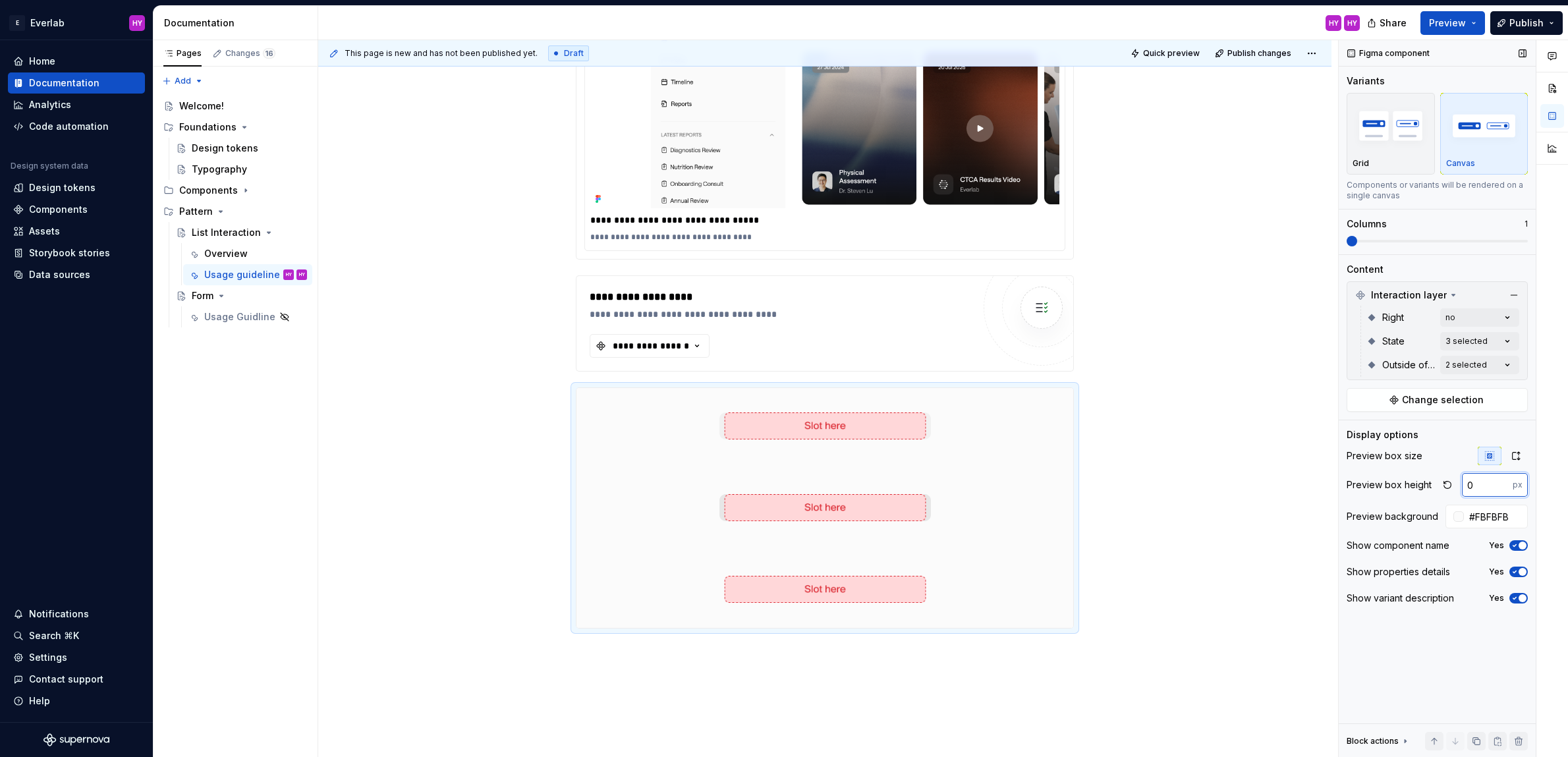
click at [1505, 480] on input "0" at bounding box center [1487, 484] width 51 height 24
click at [1488, 482] on input "0" at bounding box center [1487, 484] width 51 height 24
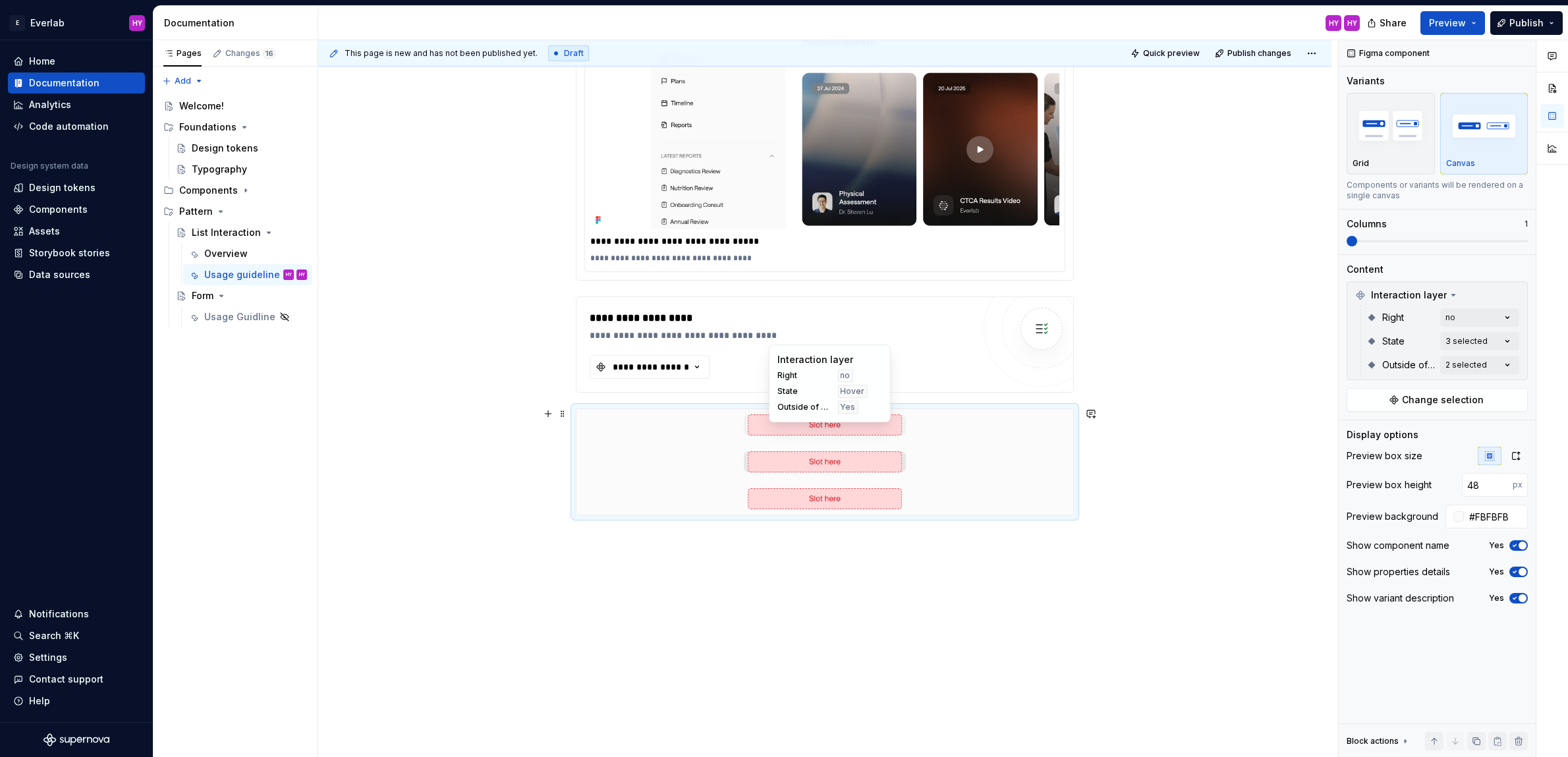
scroll to position [1378, 0]
click at [1490, 482] on input "48" at bounding box center [1487, 484] width 51 height 24
click at [1496, 481] on input "48" at bounding box center [1487, 484] width 51 height 24
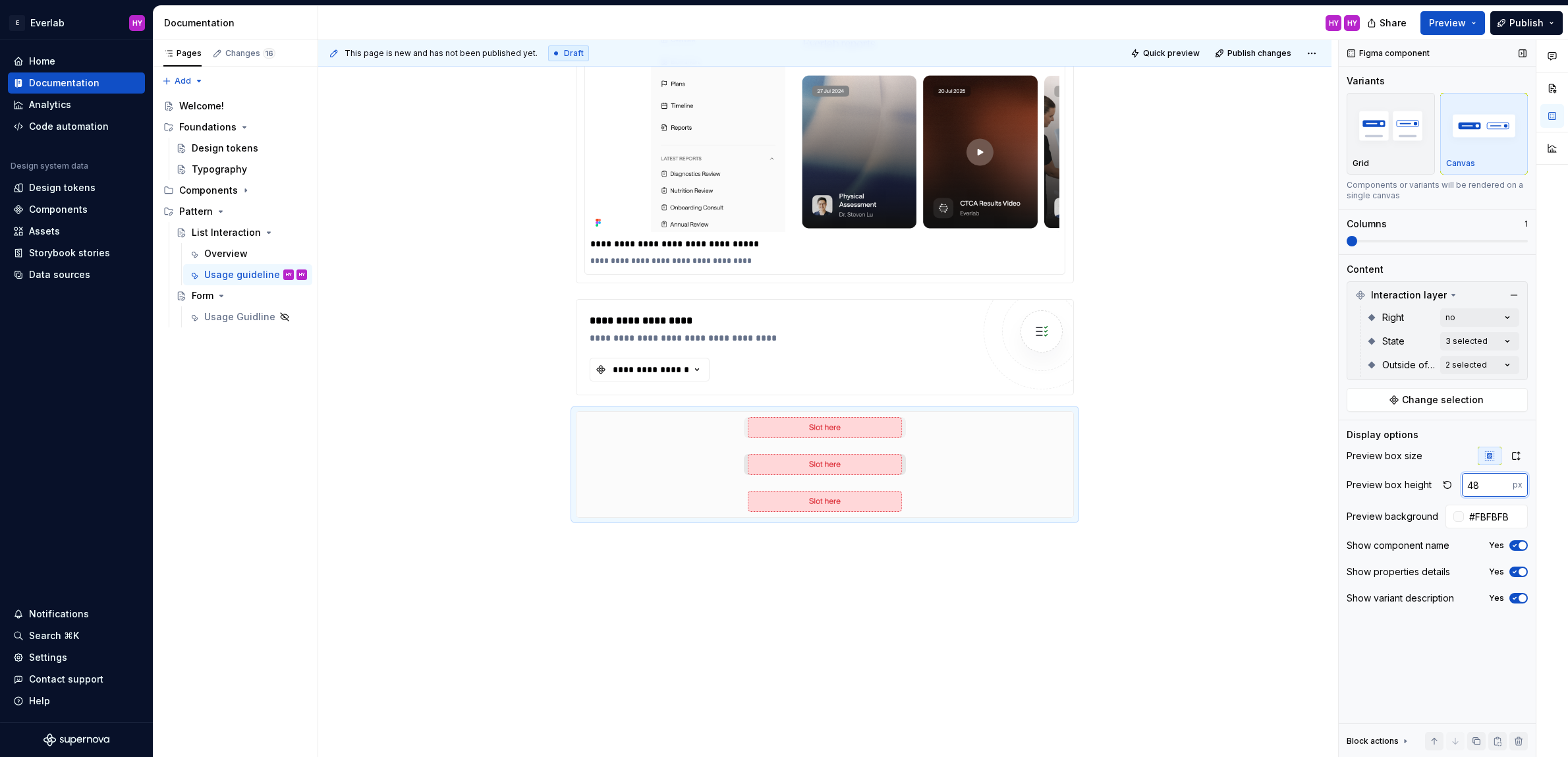
drag, startPoint x: 1496, startPoint y: 481, endPoint x: 1469, endPoint y: 482, distance: 27.0
click at [1469, 482] on input "48" at bounding box center [1487, 484] width 51 height 24
type input "56"
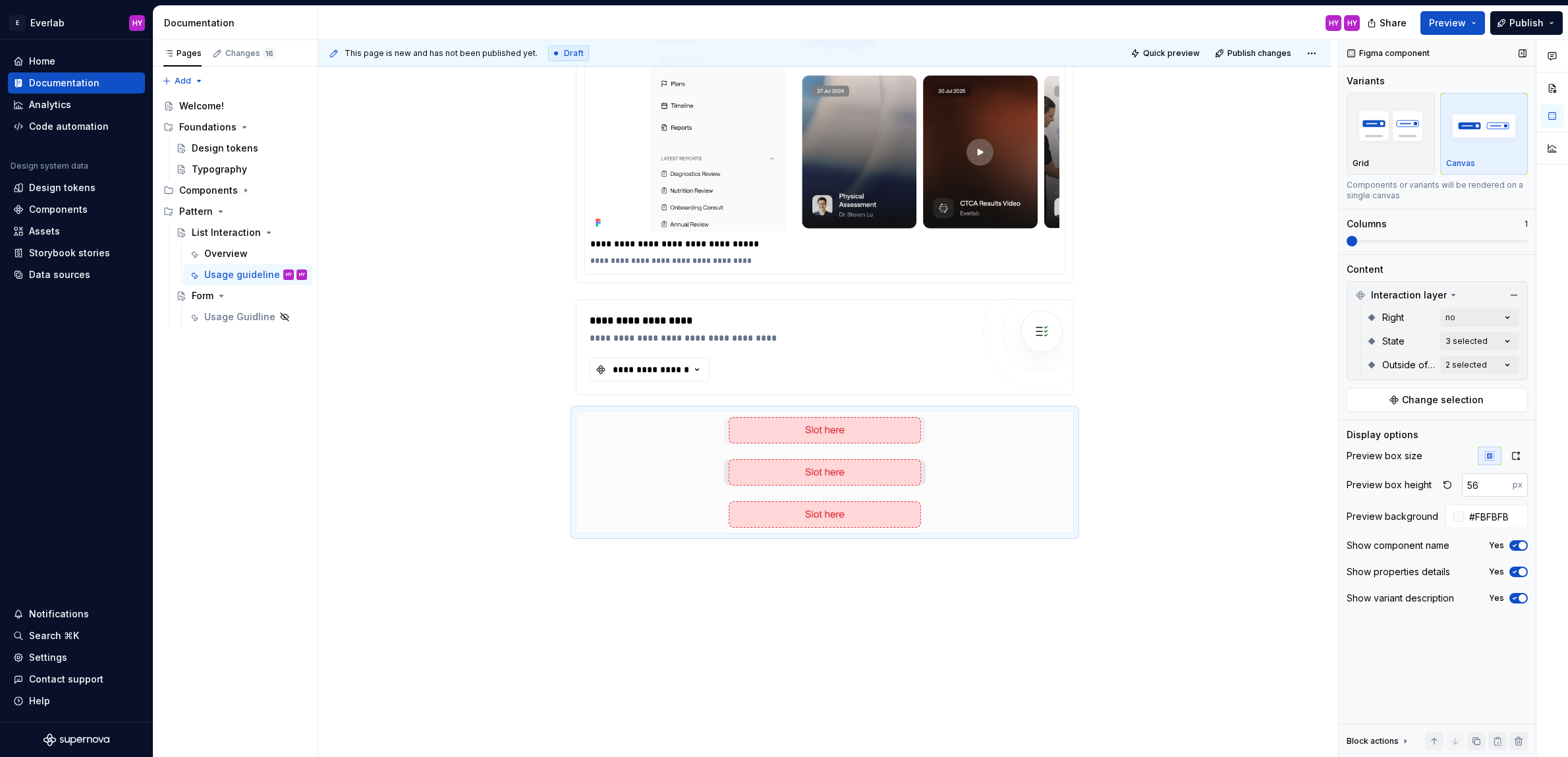
type textarea "*"
click at [1485, 485] on input "56" at bounding box center [1487, 484] width 51 height 24
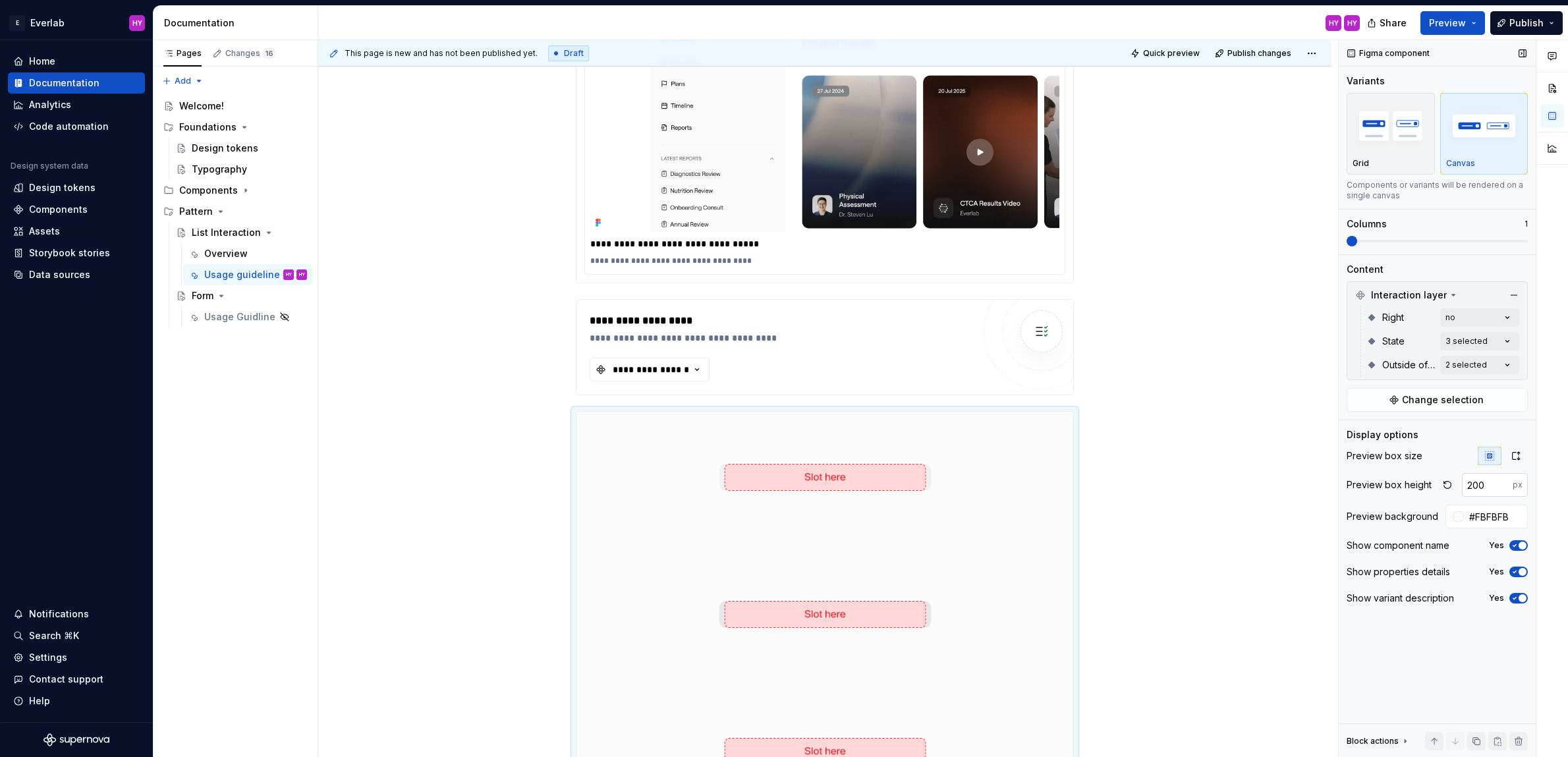
click at [1487, 484] on input "200" at bounding box center [1487, 484] width 51 height 24
drag, startPoint x: 1471, startPoint y: 483, endPoint x: 1443, endPoint y: 484, distance: 28.0
click at [1443, 484] on div "200 px" at bounding box center [1483, 484] width 90 height 24
type input "100"
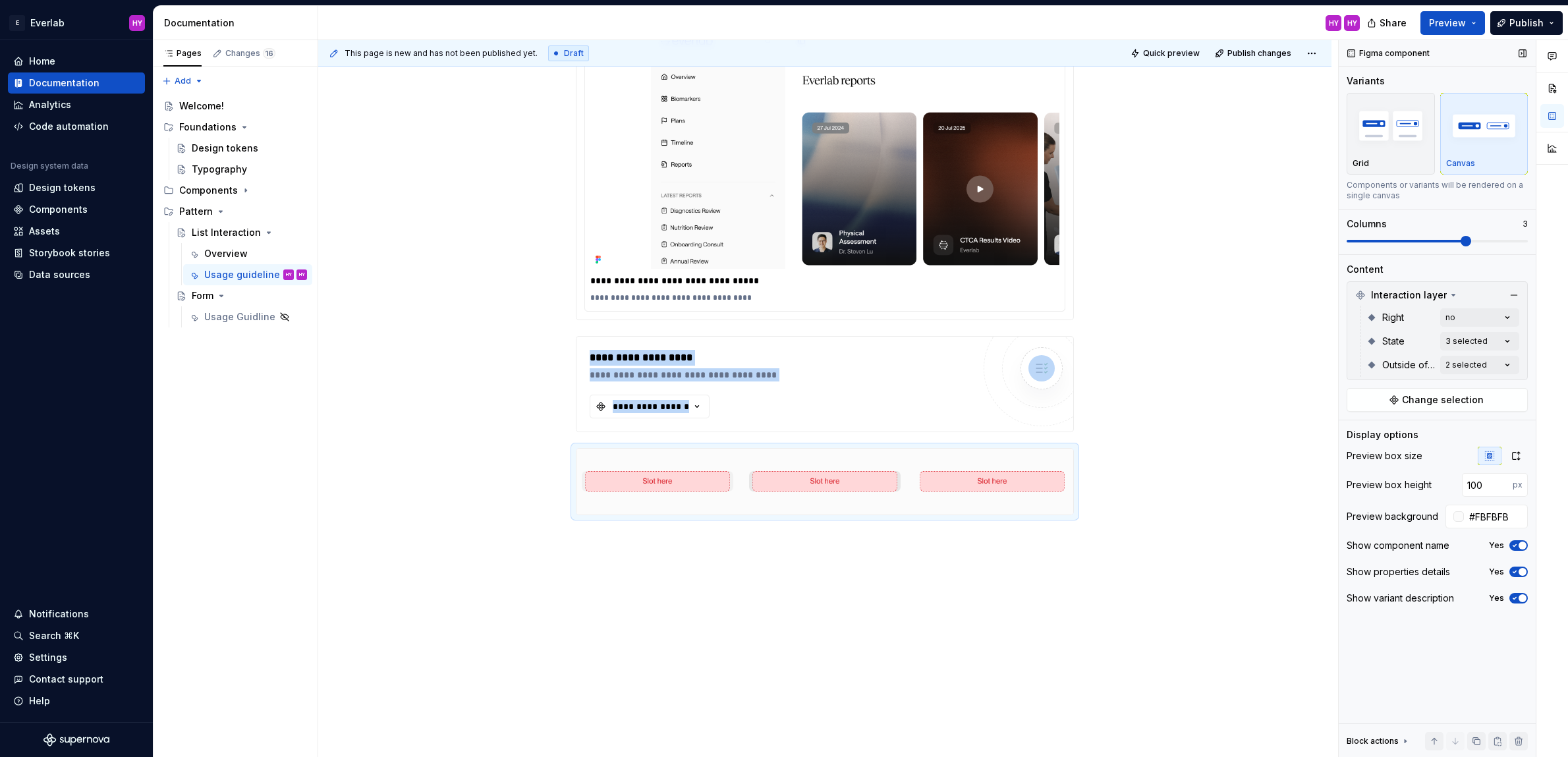
scroll to position [1339, 0]
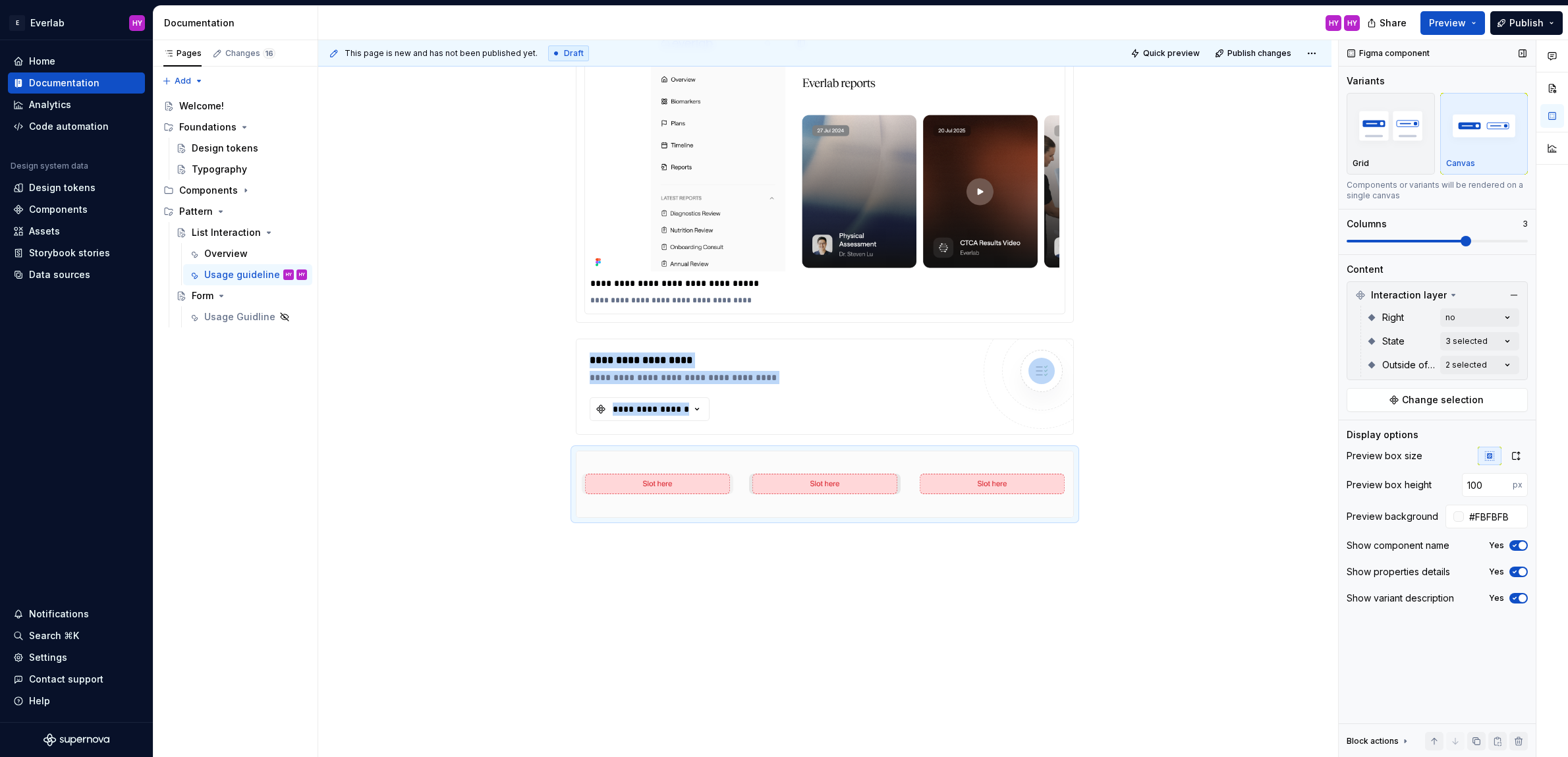
click at [1461, 236] on span at bounding box center [1466, 241] width 11 height 11
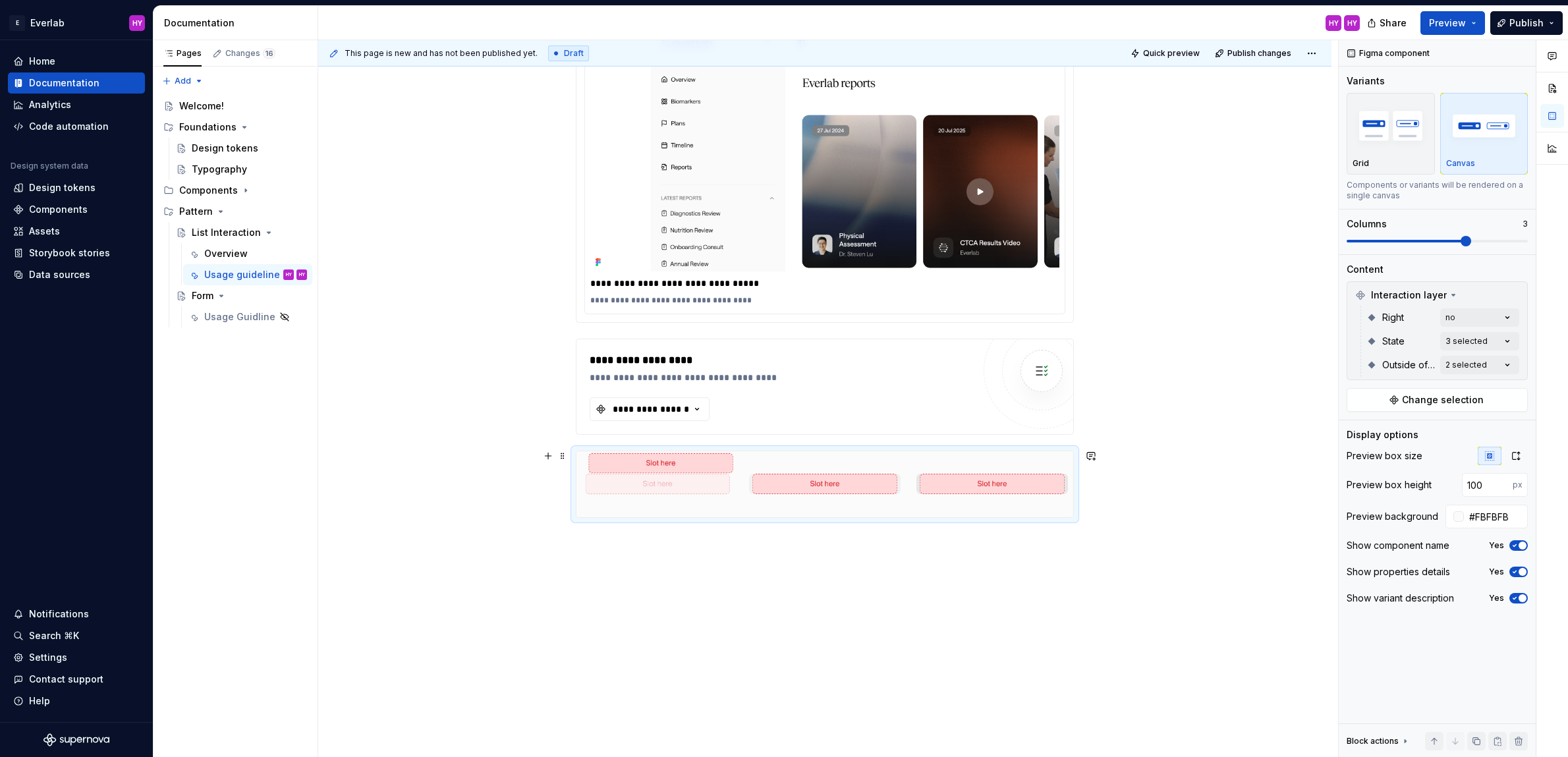
drag, startPoint x: 988, startPoint y: 482, endPoint x: 699, endPoint y: 486, distance: 289.0
click at [699, 486] on body "E Everlab HY Home Documentation Analytics Code automation Design system data De…" at bounding box center [784, 378] width 1568 height 757
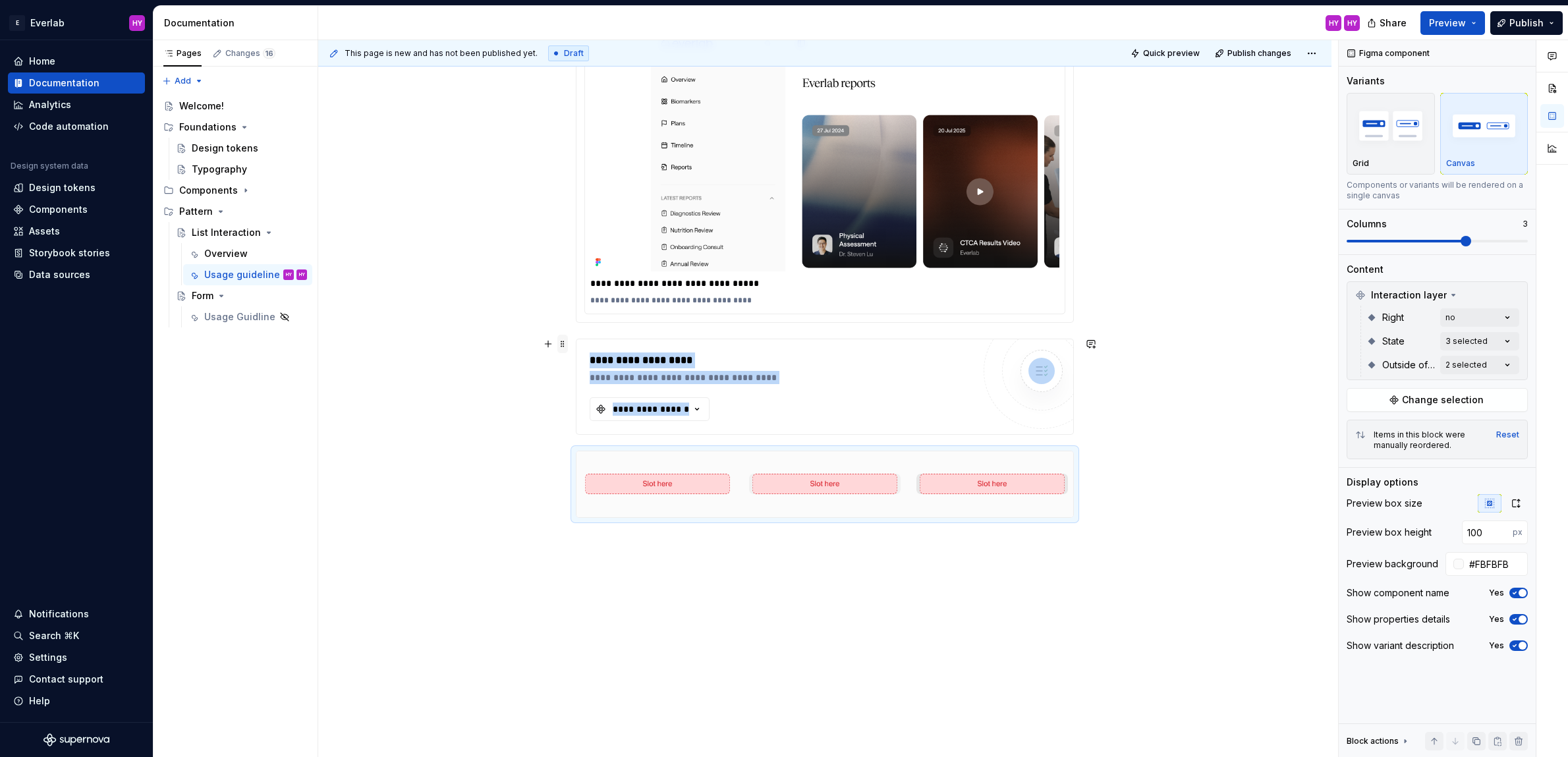
click at [568, 346] on span at bounding box center [563, 343] width 11 height 18
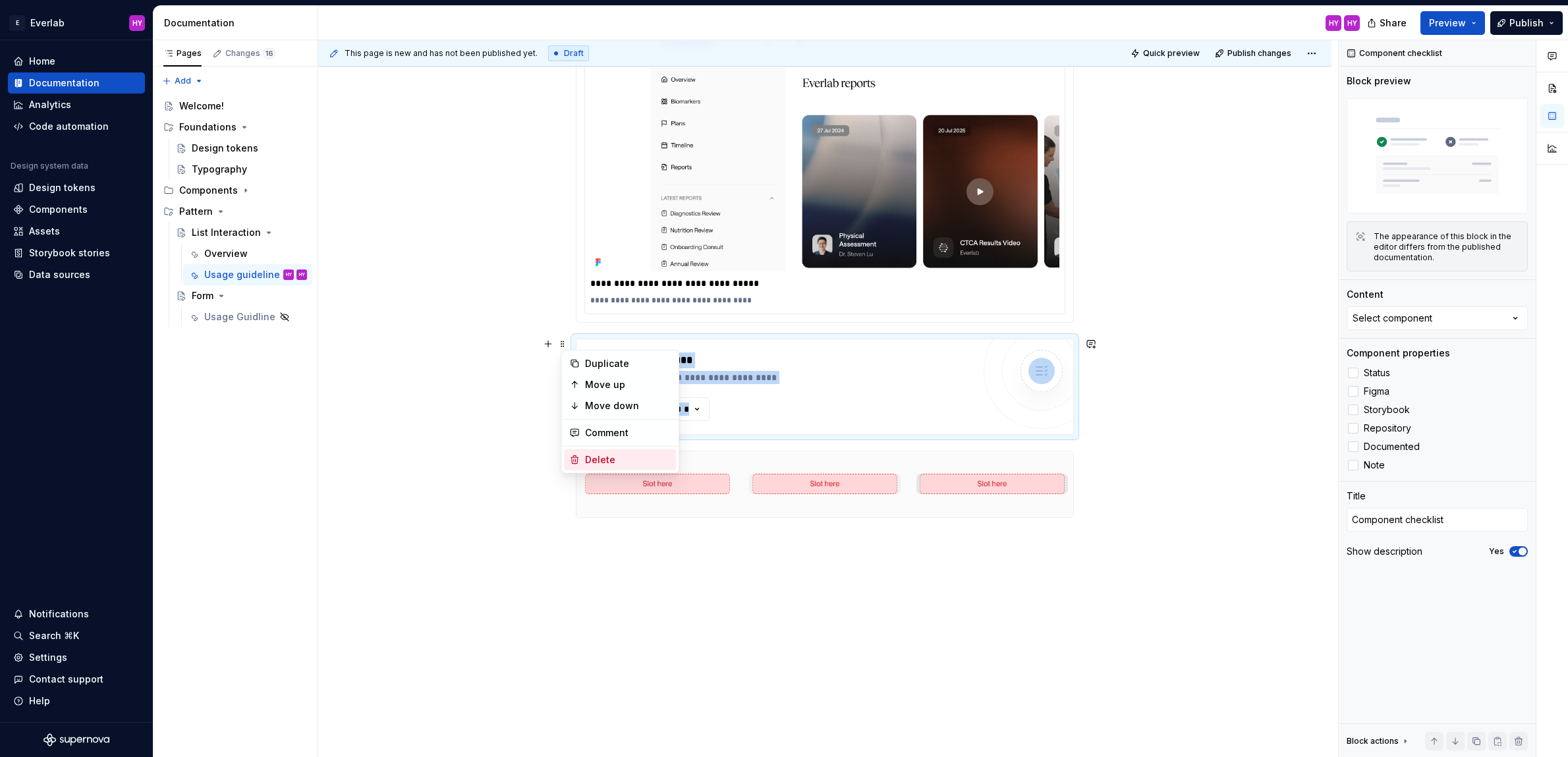
click at [607, 464] on div "Delete" at bounding box center [628, 460] width 86 height 13
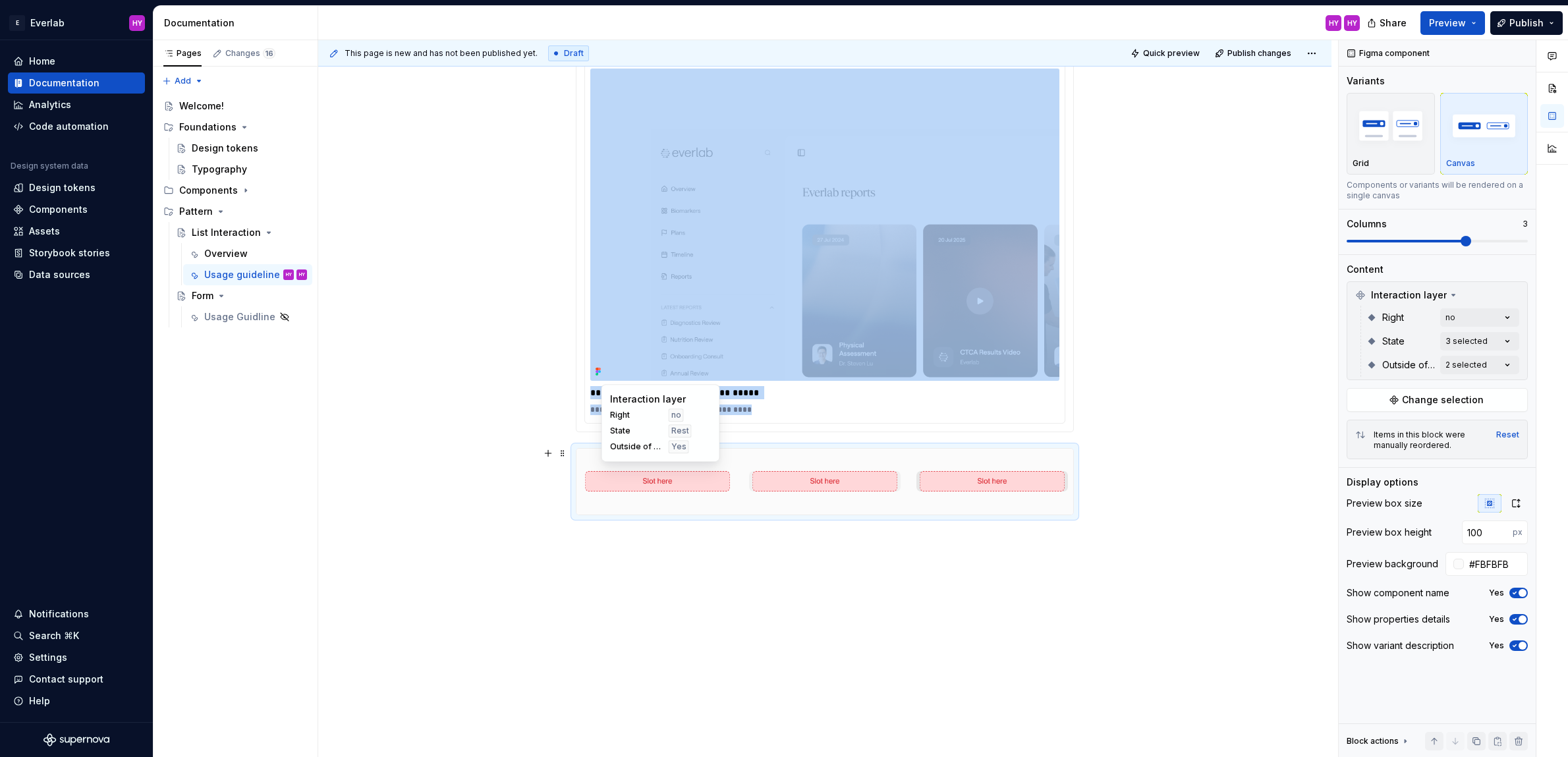
scroll to position [1227, 0]
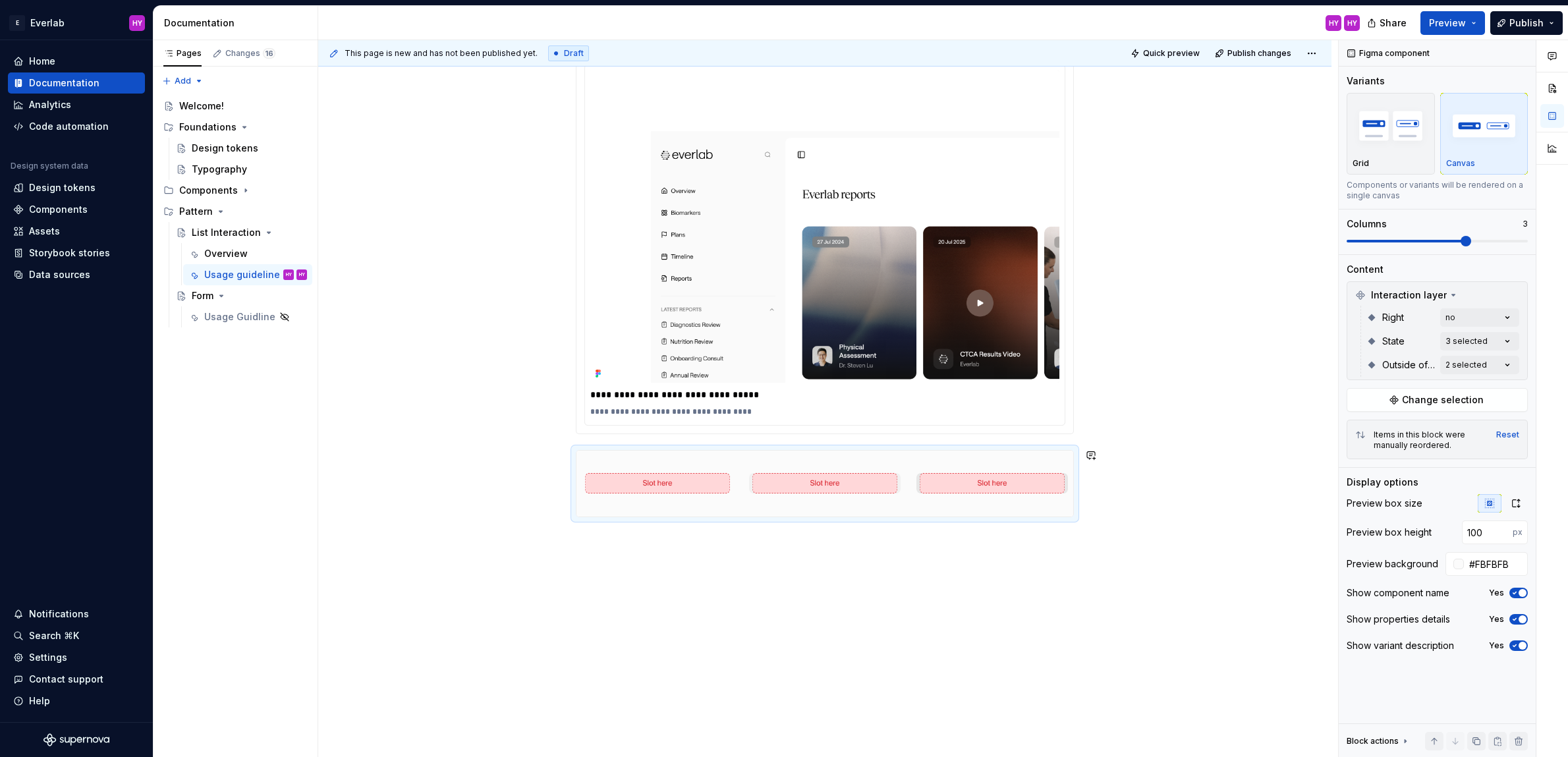
drag, startPoint x: 685, startPoint y: 619, endPoint x: 688, endPoint y: 613, distance: 6.7
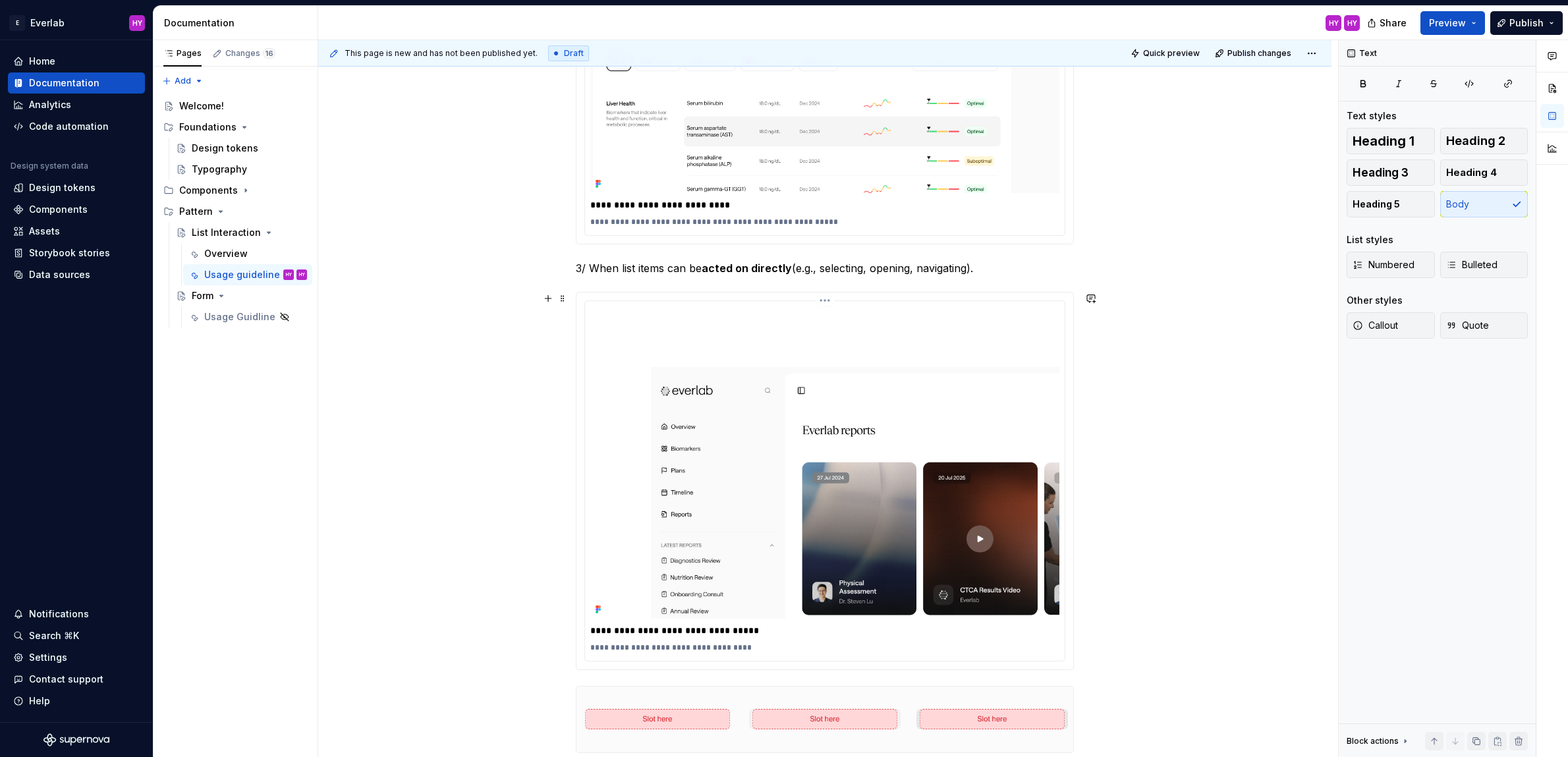
scroll to position [1259, 0]
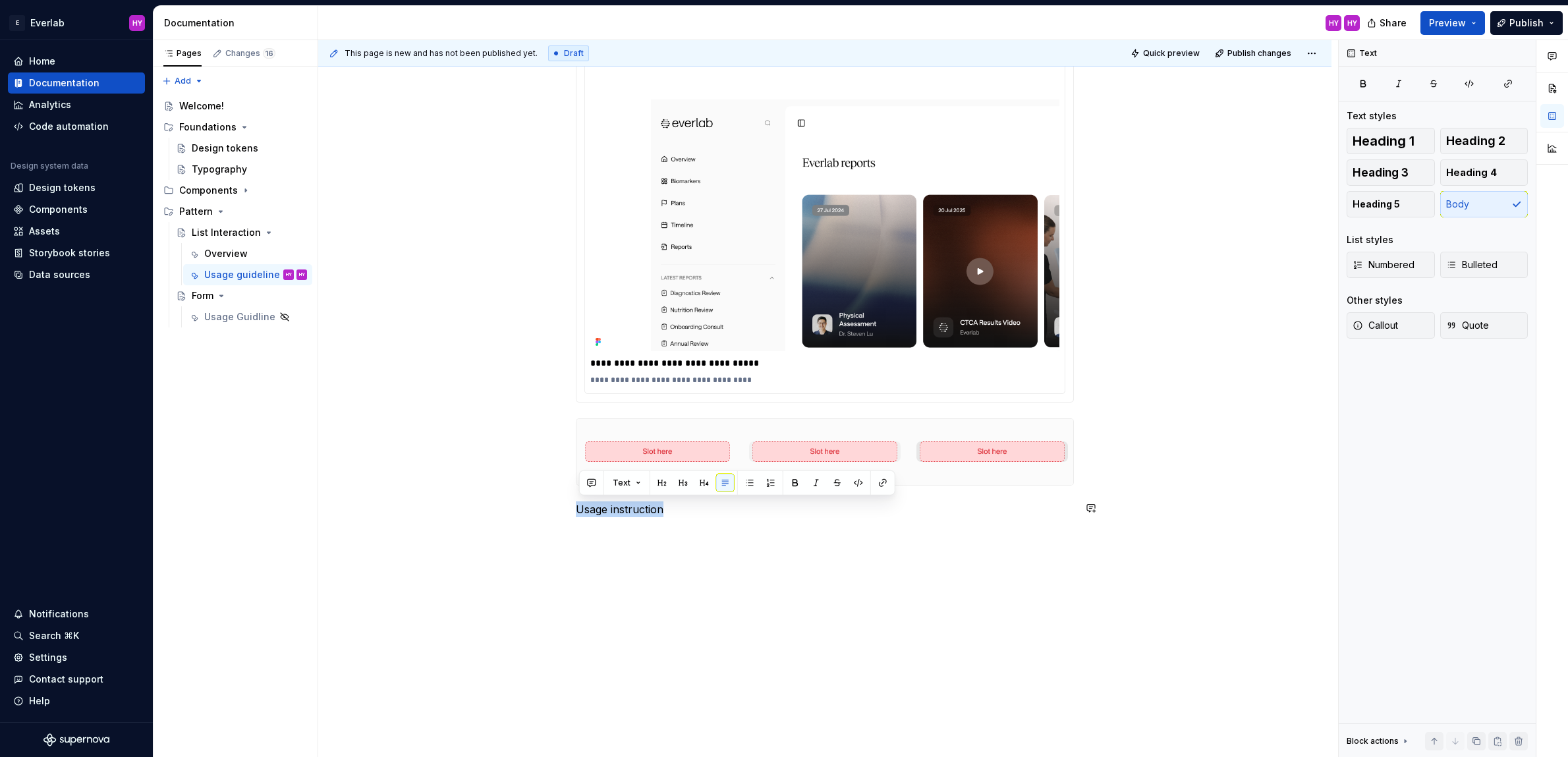
drag, startPoint x: 674, startPoint y: 509, endPoint x: 477, endPoint y: 491, distance: 197.8
click at [661, 484] on button "button" at bounding box center [661, 482] width 18 height 18
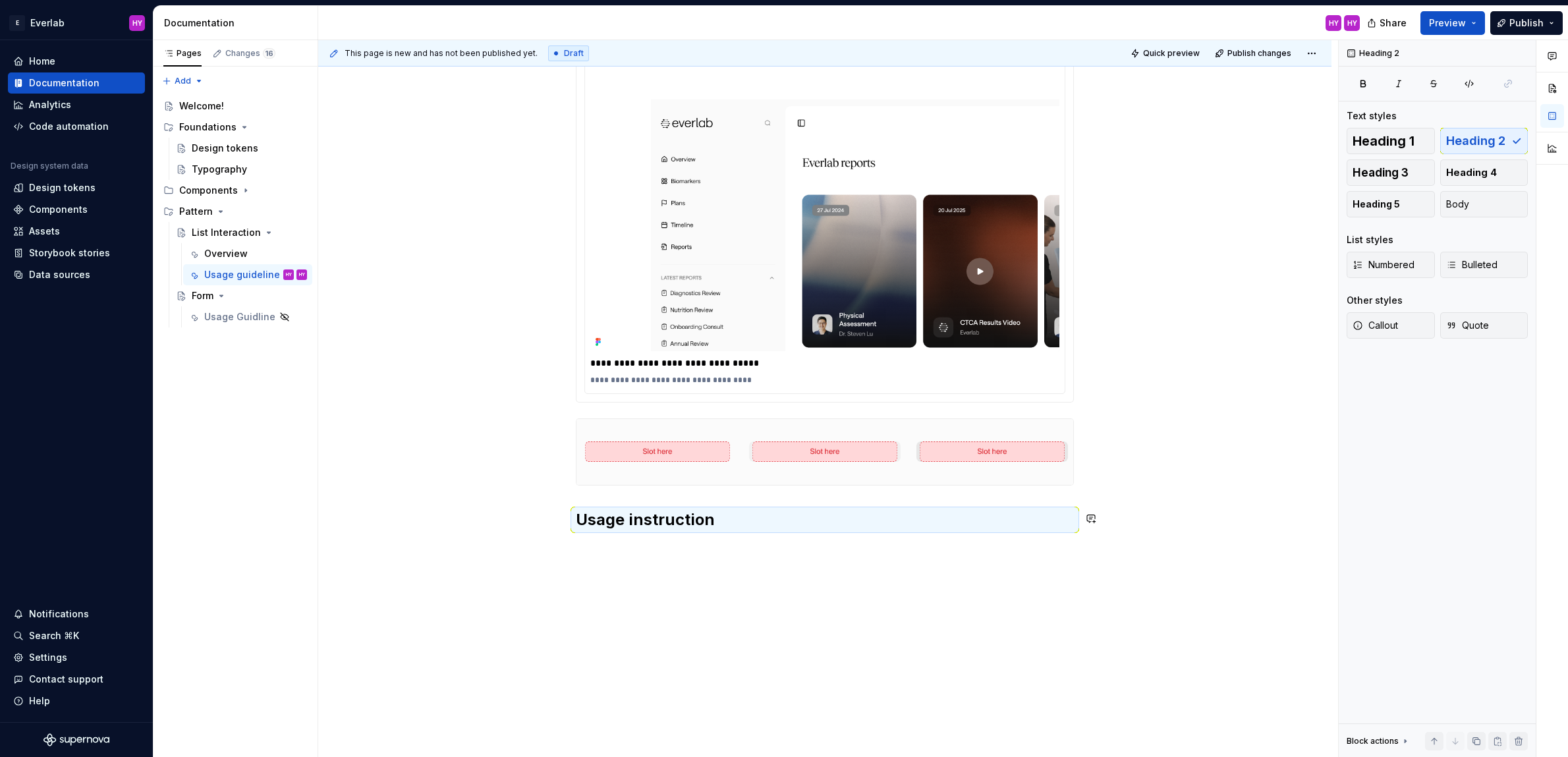
drag, startPoint x: 751, startPoint y: 586, endPoint x: 731, endPoint y: 575, distance: 22.8
click at [751, 586] on div "**********" at bounding box center [828, 399] width 1020 height 717
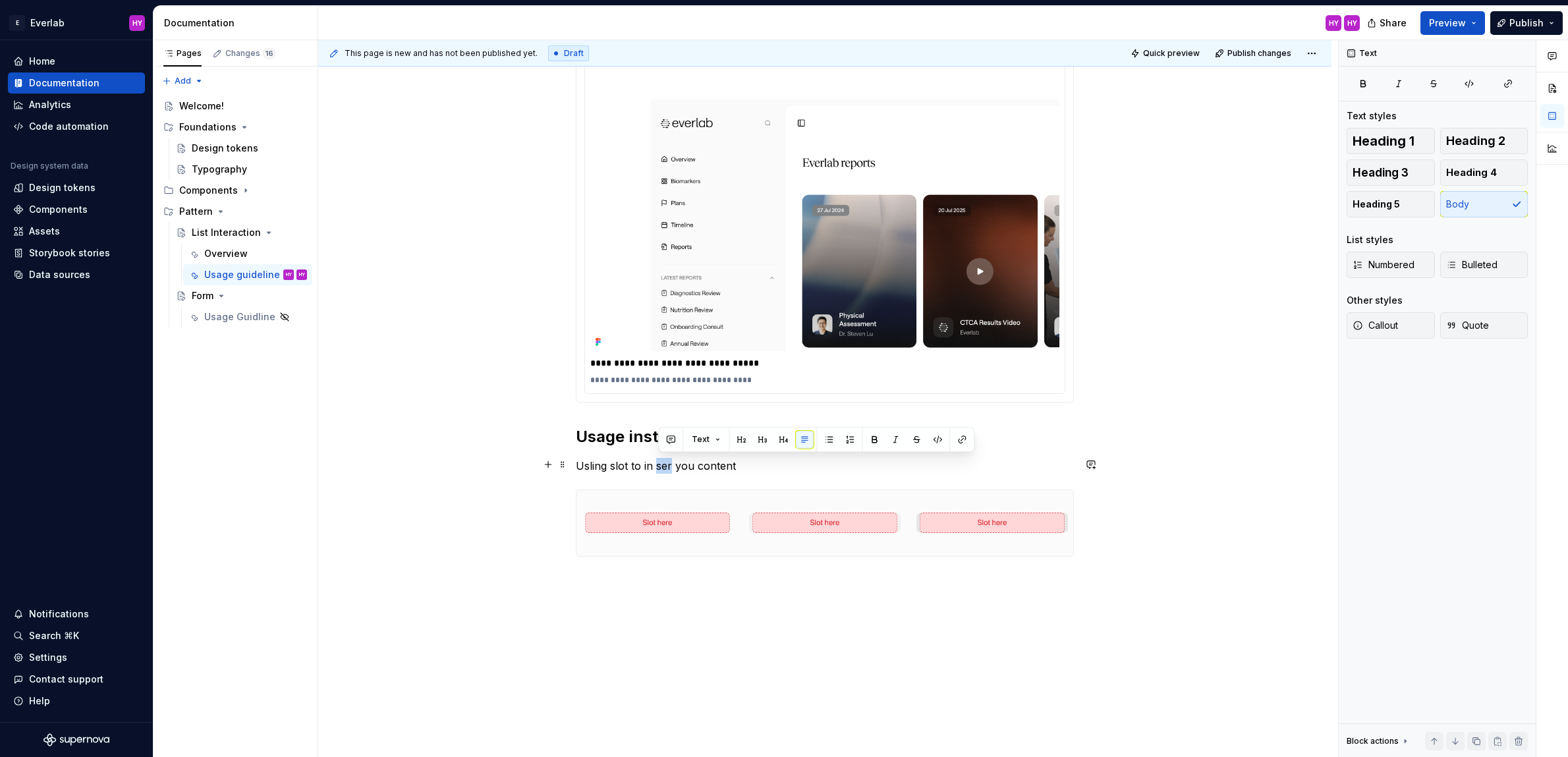
drag, startPoint x: 666, startPoint y: 466, endPoint x: 767, endPoint y: 456, distance: 101.5
click at [659, 466] on p "Usling slot to in ser you content" at bounding box center [825, 465] width 498 height 16
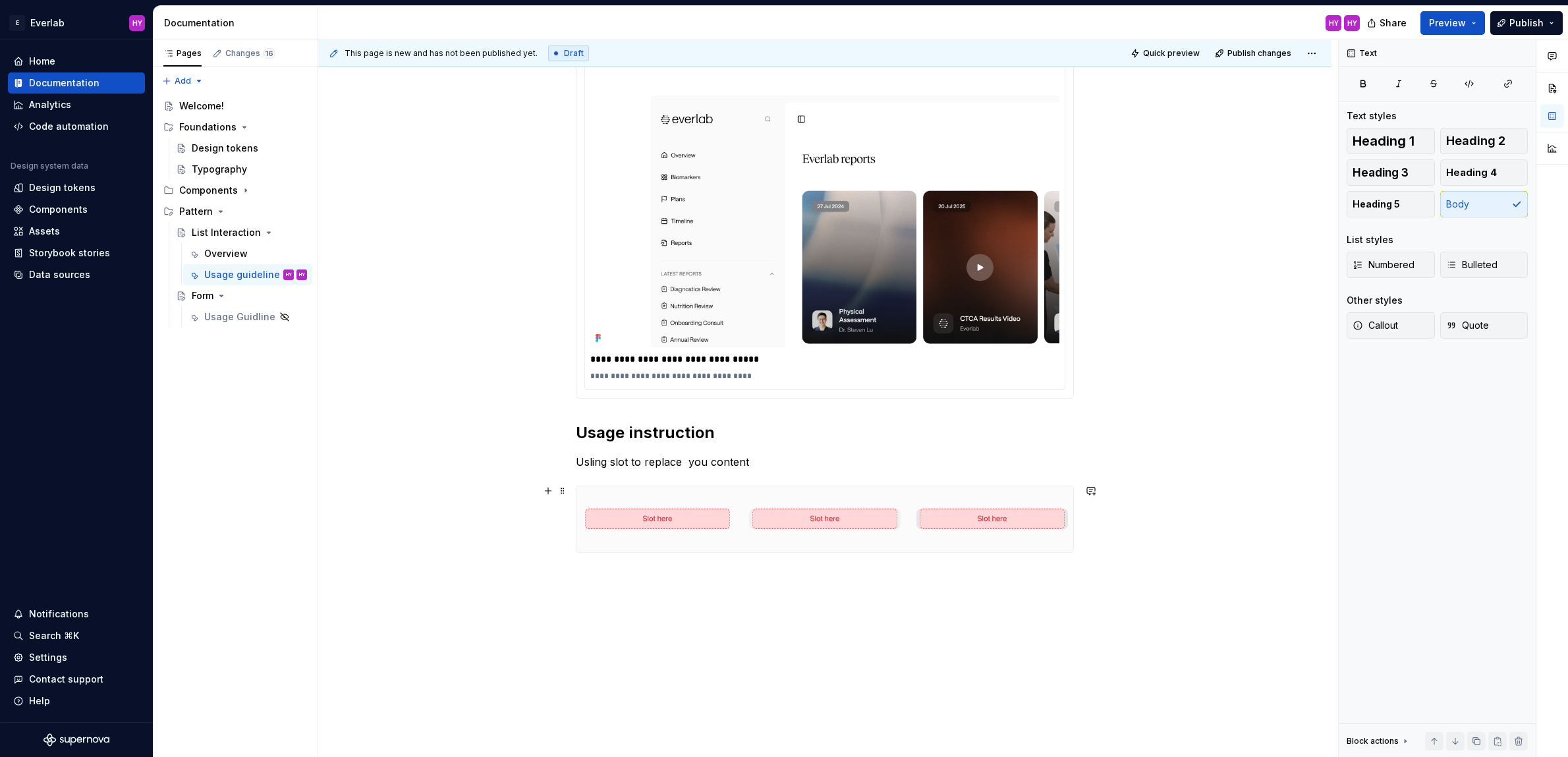
scroll to position [1265, 0]
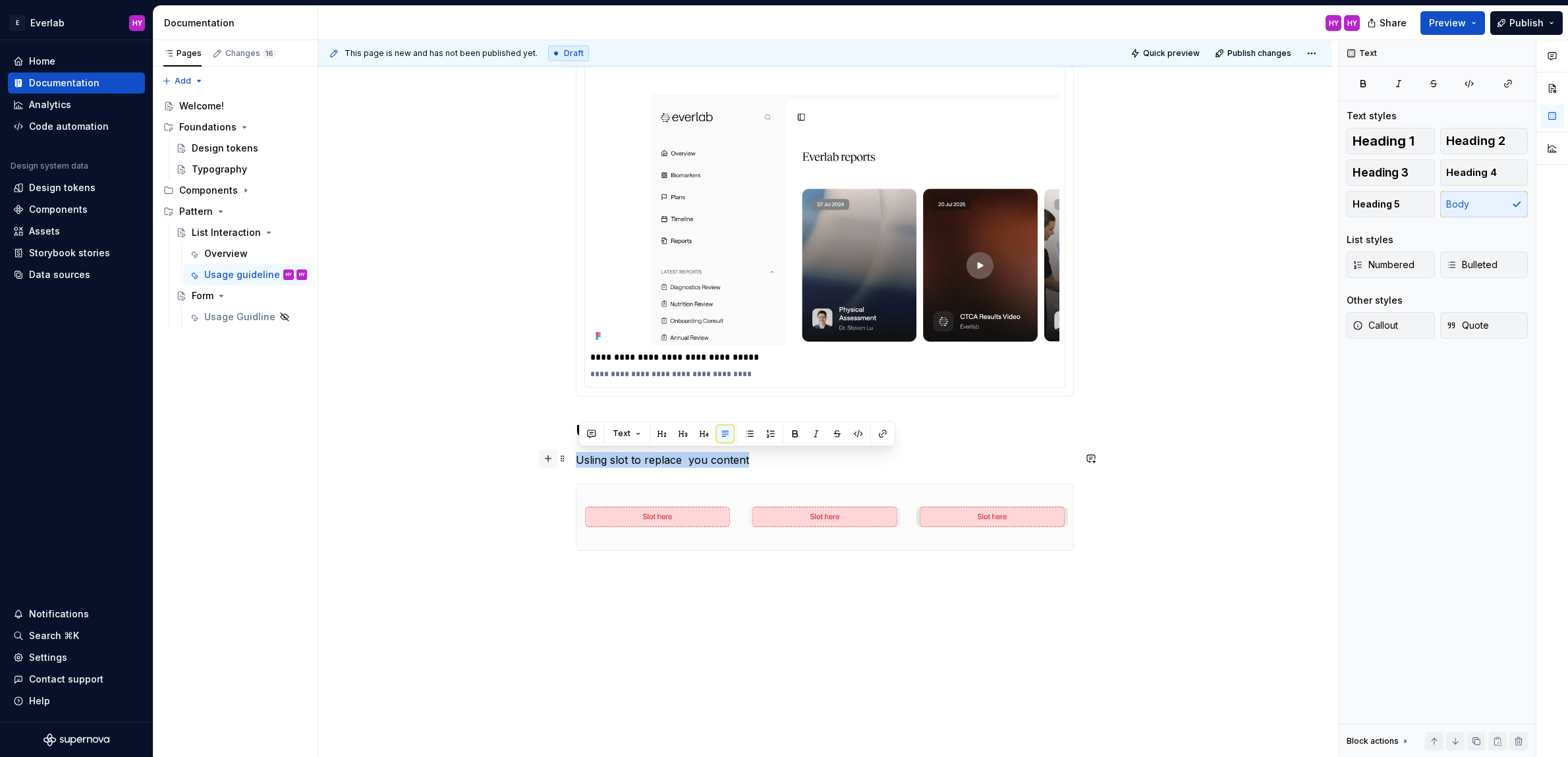
drag, startPoint x: 784, startPoint y: 466, endPoint x: 543, endPoint y: 457, distance: 241.2
click at [802, 460] on p "Component constructed with container" at bounding box center [825, 459] width 498 height 16
click at [726, 458] on p "Component constructed with container" at bounding box center [825, 459] width 498 height 16
click at [880, 461] on p "Component constructed with slot use as container" at bounding box center [825, 459] width 498 height 16
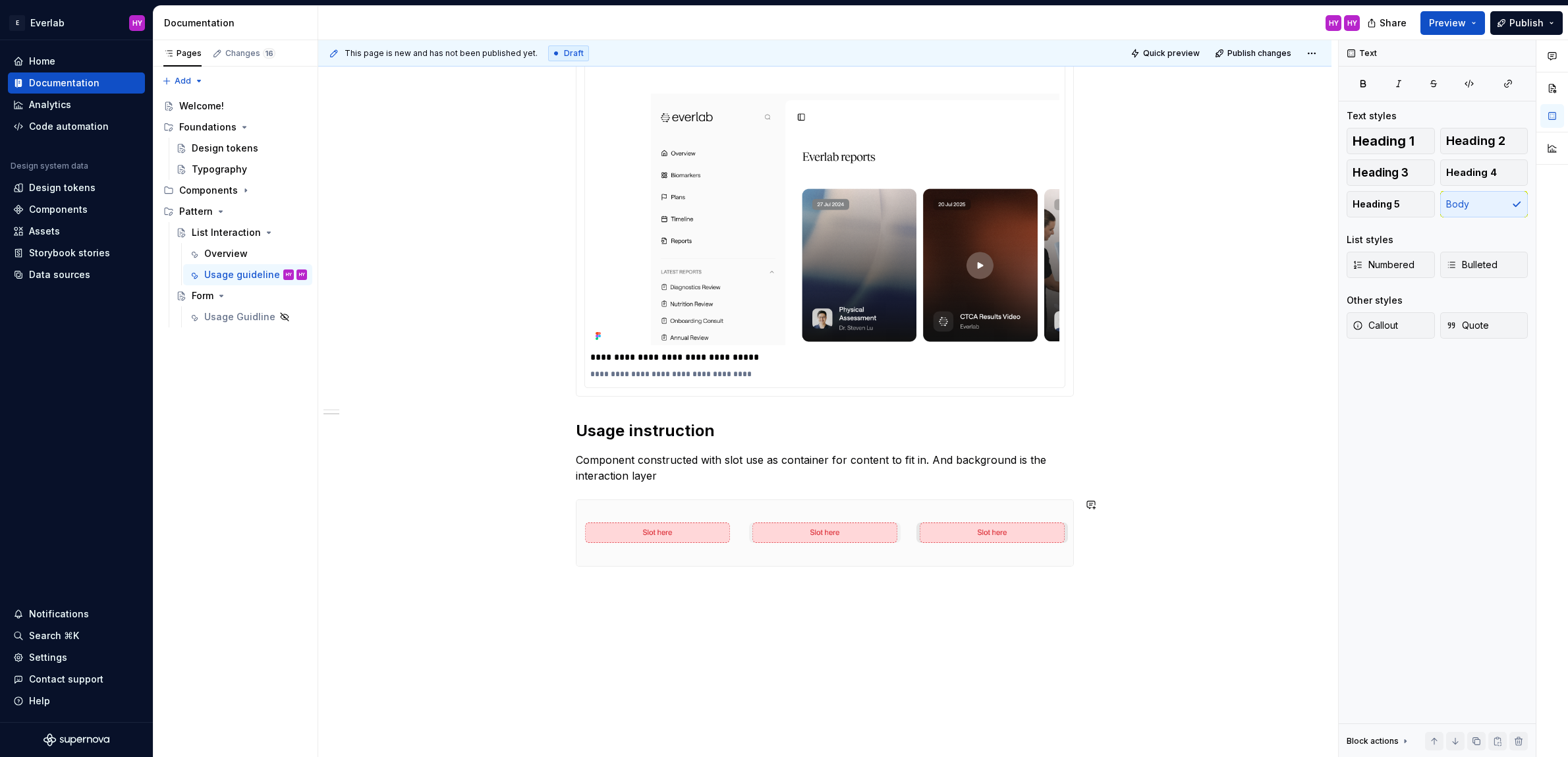
click at [612, 471] on p "Component constructed with slot use as container for content to fit in. And bac…" at bounding box center [825, 468] width 498 height 32
drag, startPoint x: 610, startPoint y: 475, endPoint x: 565, endPoint y: 477, distance: 45.0
click at [707, 479] on p "Component constructed with slot use as container for content to fit in. And bac…" at bounding box center [825, 468] width 498 height 32
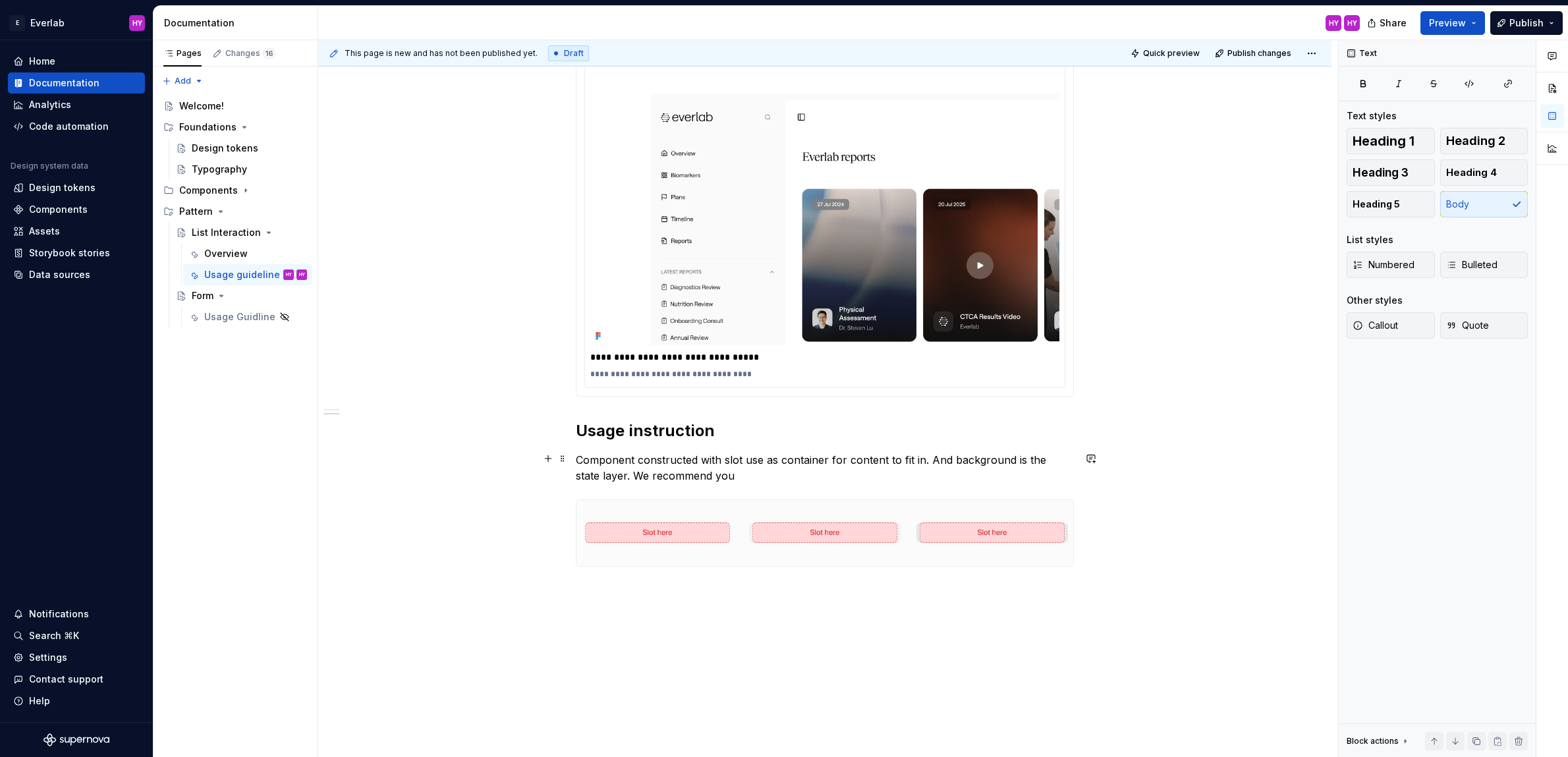
click at [746, 473] on p "Component constructed with slot use as container for content to fit in. And bac…" at bounding box center [825, 468] width 498 height 32
click at [762, 455] on p "Component constructed with slot use as container for content to fit in. And bac…" at bounding box center [825, 468] width 498 height 32
drag, startPoint x: 634, startPoint y: 473, endPoint x: 676, endPoint y: 469, distance: 42.2
click at [634, 473] on p "Component constructed with slot used as container for content to fit in. And ba…" at bounding box center [825, 468] width 498 height 32
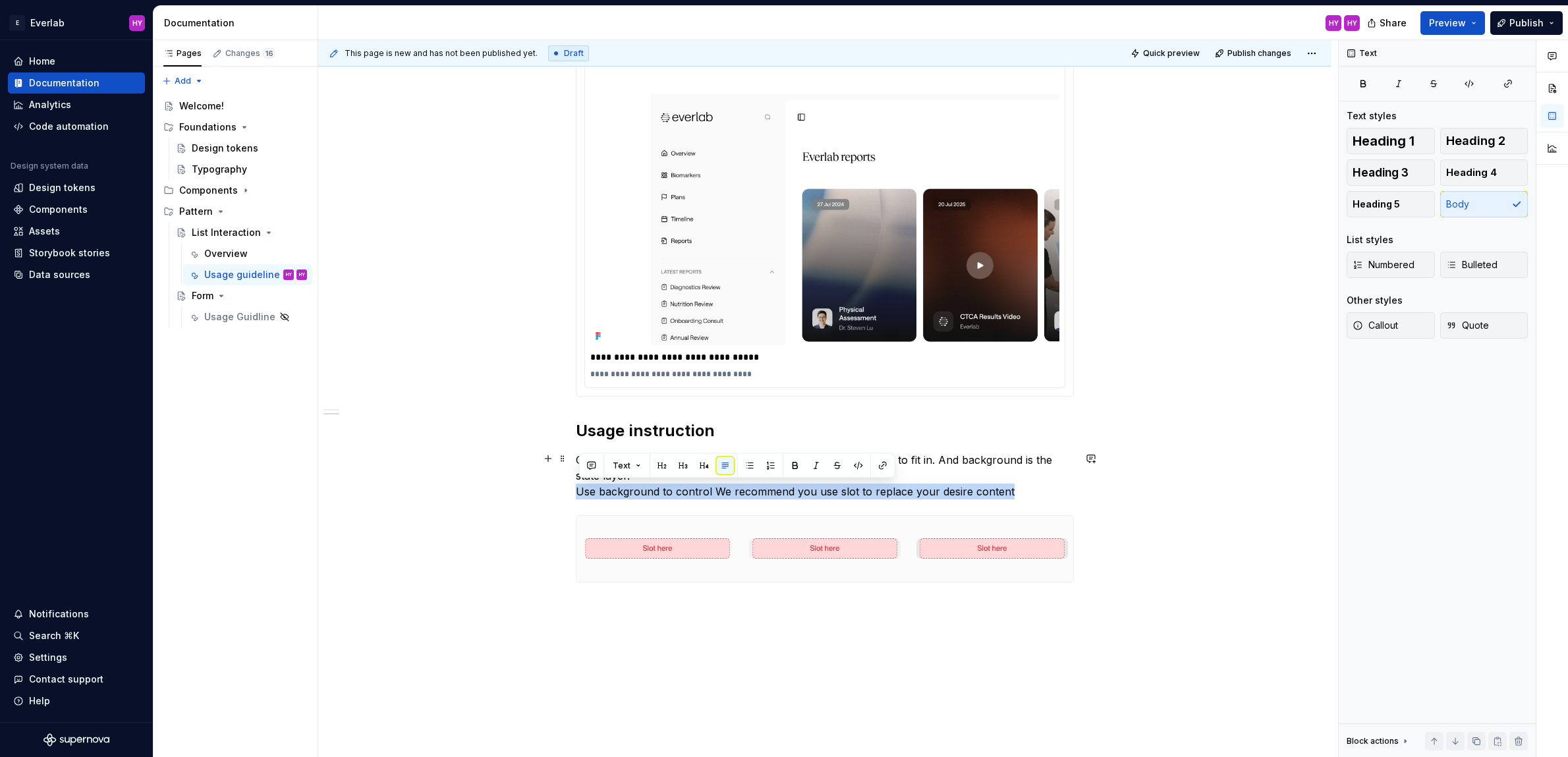
drag, startPoint x: 1027, startPoint y: 493, endPoint x: 552, endPoint y: 489, distance: 475.0
click at [627, 488] on p "Component constructed with slot used as container for content to fit in. And ba…" at bounding box center [825, 476] width 498 height 47
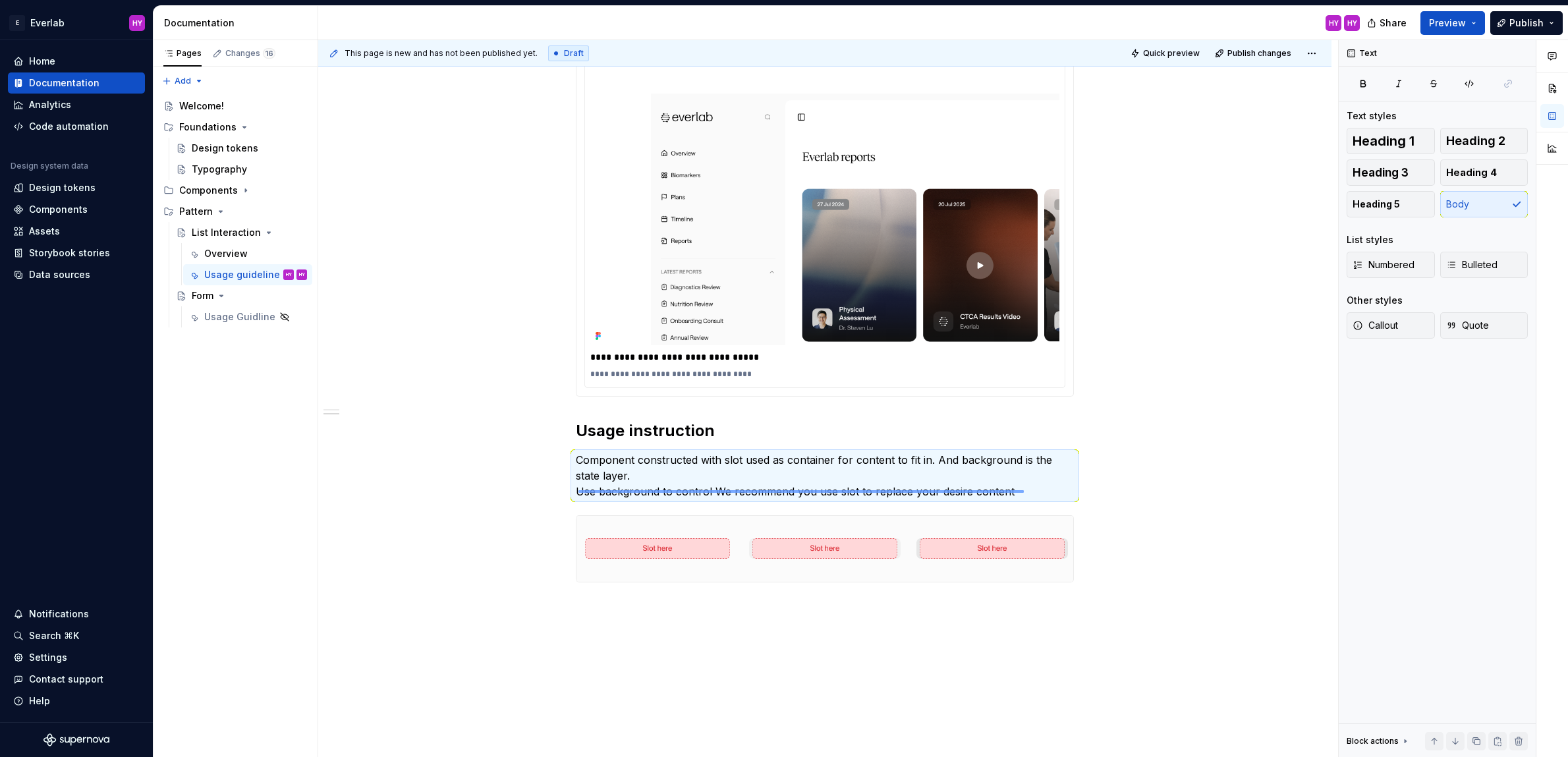
drag, startPoint x: 578, startPoint y: 490, endPoint x: 1027, endPoint y: 490, distance: 449.0
click at [1027, 490] on div "**********" at bounding box center [828, 399] width 1020 height 717
drag, startPoint x: 1027, startPoint y: 490, endPoint x: 1018, endPoint y: 493, distance: 9.5
click at [1026, 490] on p "Component constructed with slot used as container for content to fit in. And ba…" at bounding box center [825, 476] width 498 height 47
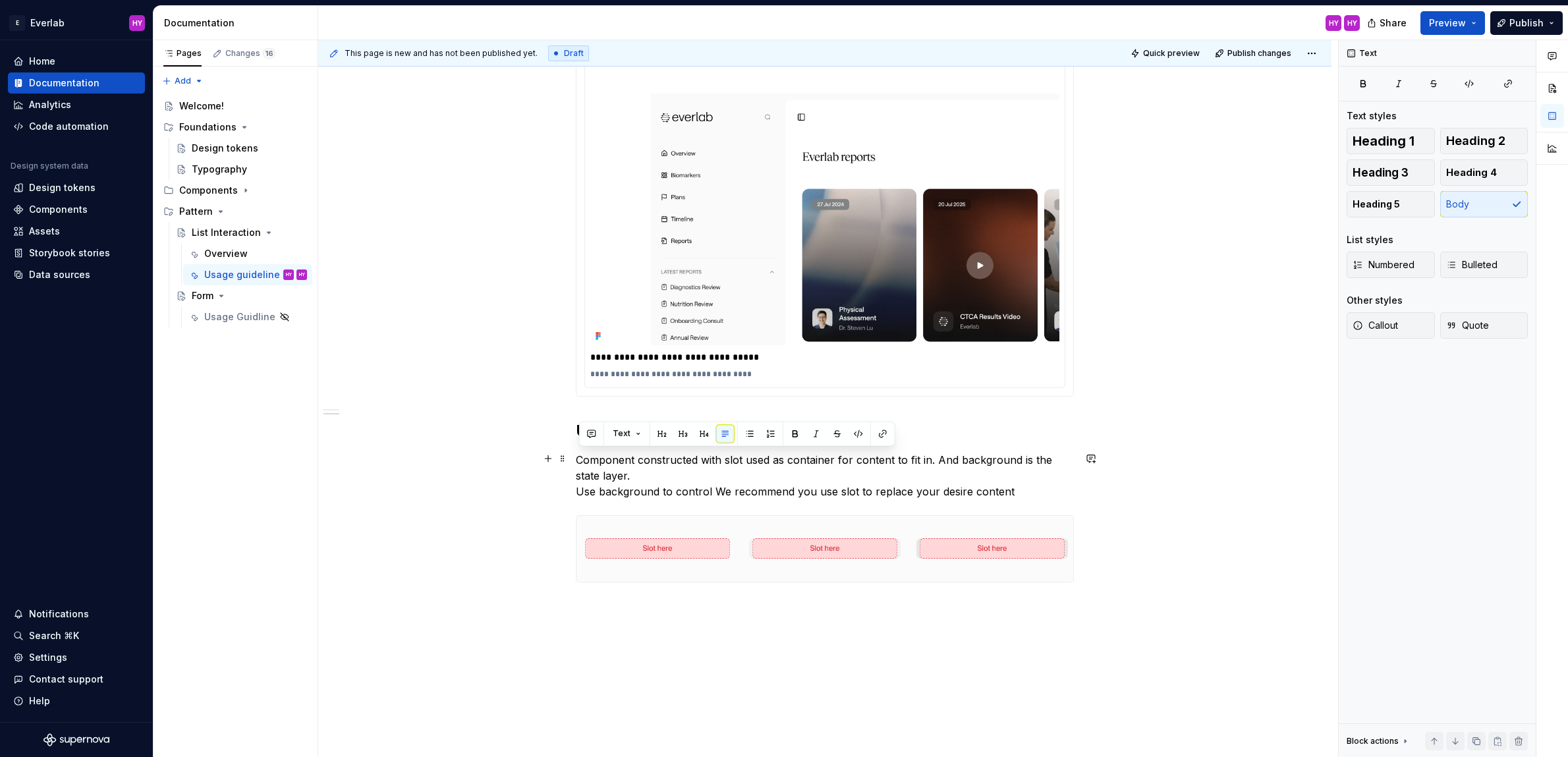
click at [1015, 491] on p "Component constructed with slot used as container for content to fit in. And ba…" at bounding box center [825, 476] width 498 height 47
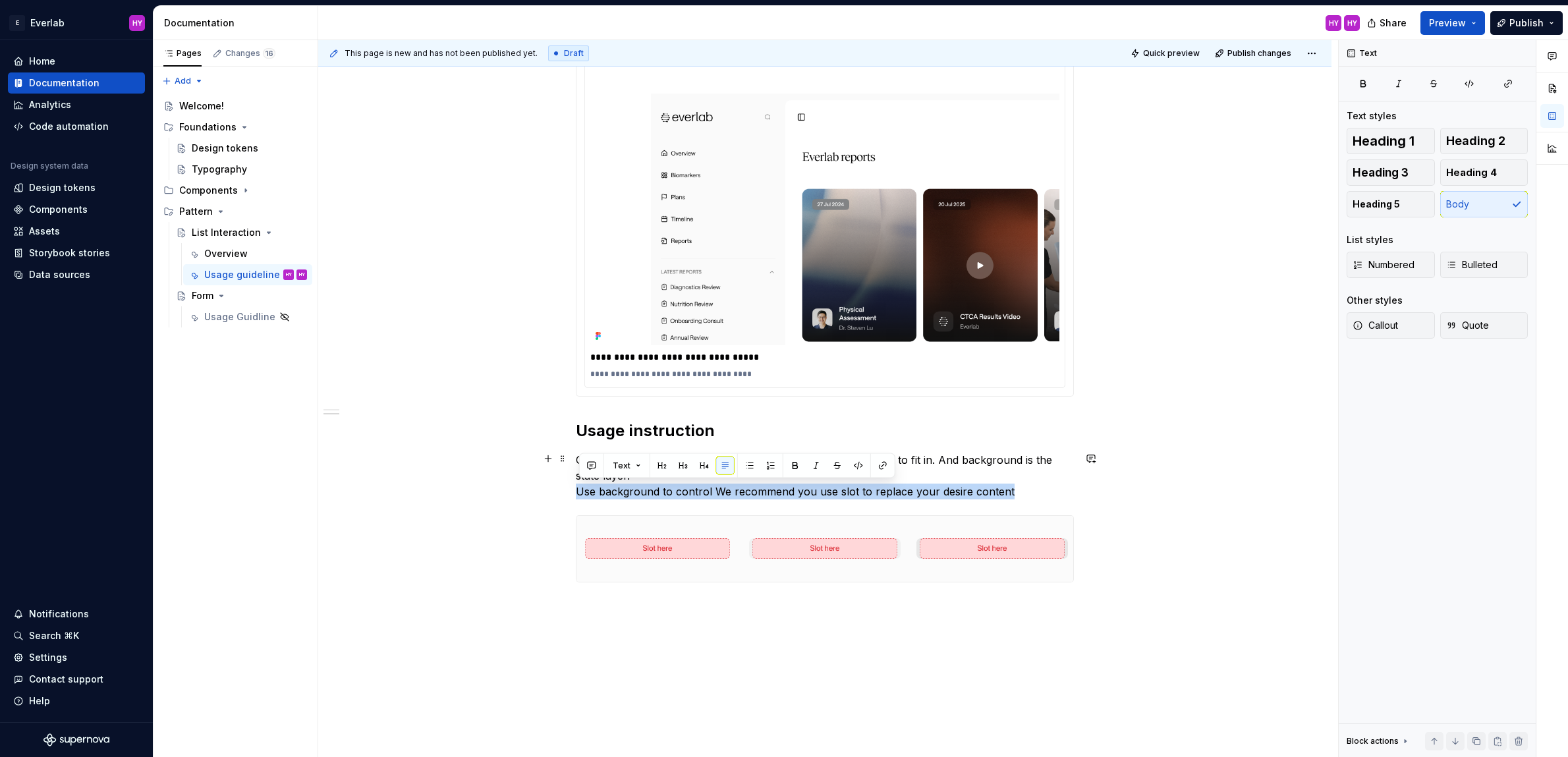
drag, startPoint x: 1019, startPoint y: 490, endPoint x: 580, endPoint y: 494, distance: 439.0
click at [580, 494] on p "Component constructed with slot used as container for content to fit in. And ba…" at bounding box center [825, 476] width 498 height 47
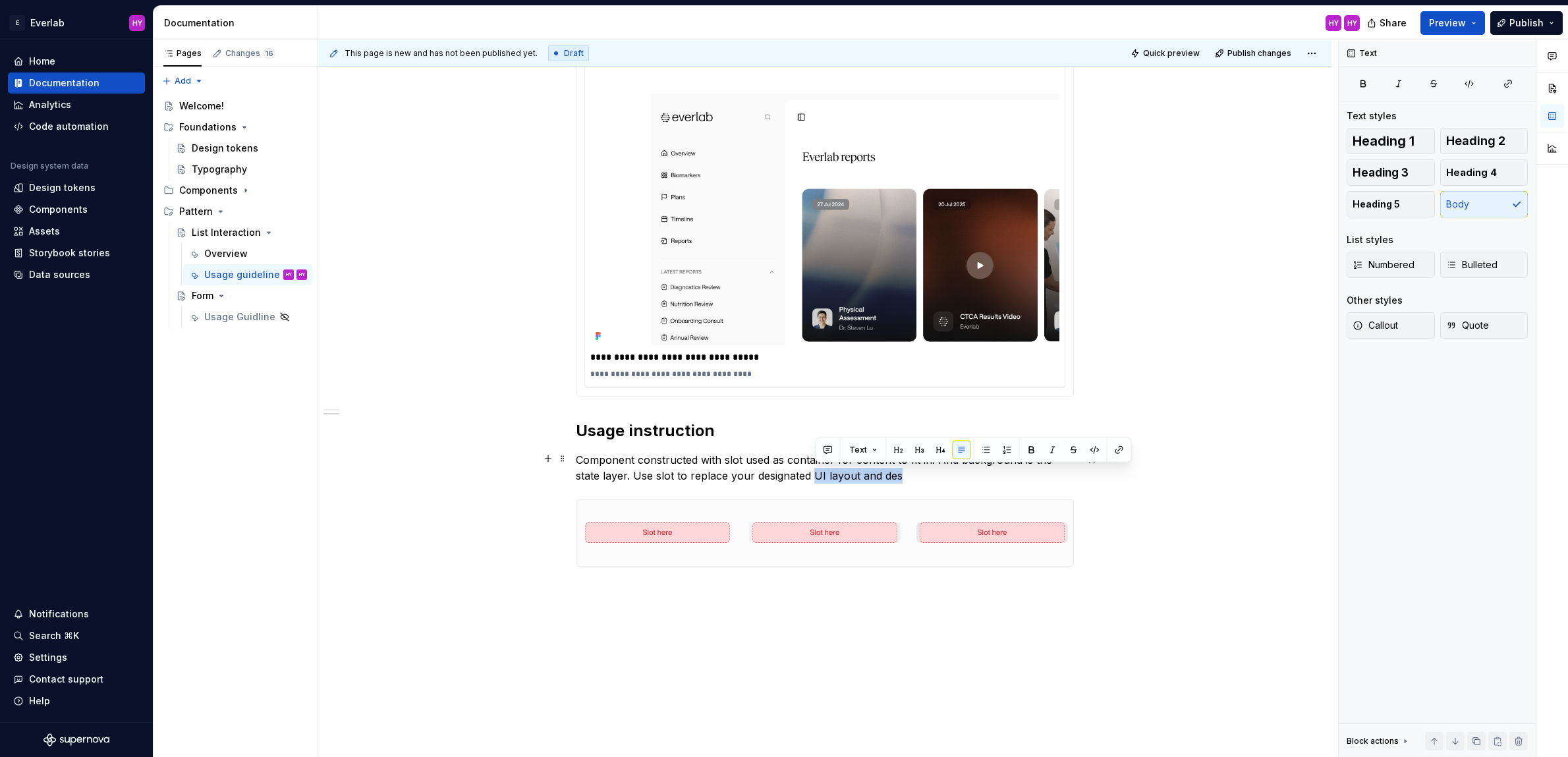
drag, startPoint x: 938, startPoint y: 476, endPoint x: 814, endPoint y: 476, distance: 124.0
click at [814, 476] on p "Component constructed with slot used as container for content to fit in. And ba…" at bounding box center [825, 468] width 498 height 32
click at [647, 471] on p "Component constructed with slot used as container for content to fit in. And ba…" at bounding box center [825, 468] width 498 height 32
click at [840, 474] on p "Component constructed with slot used as container for content to fit in. And ba…" at bounding box center [825, 468] width 498 height 32
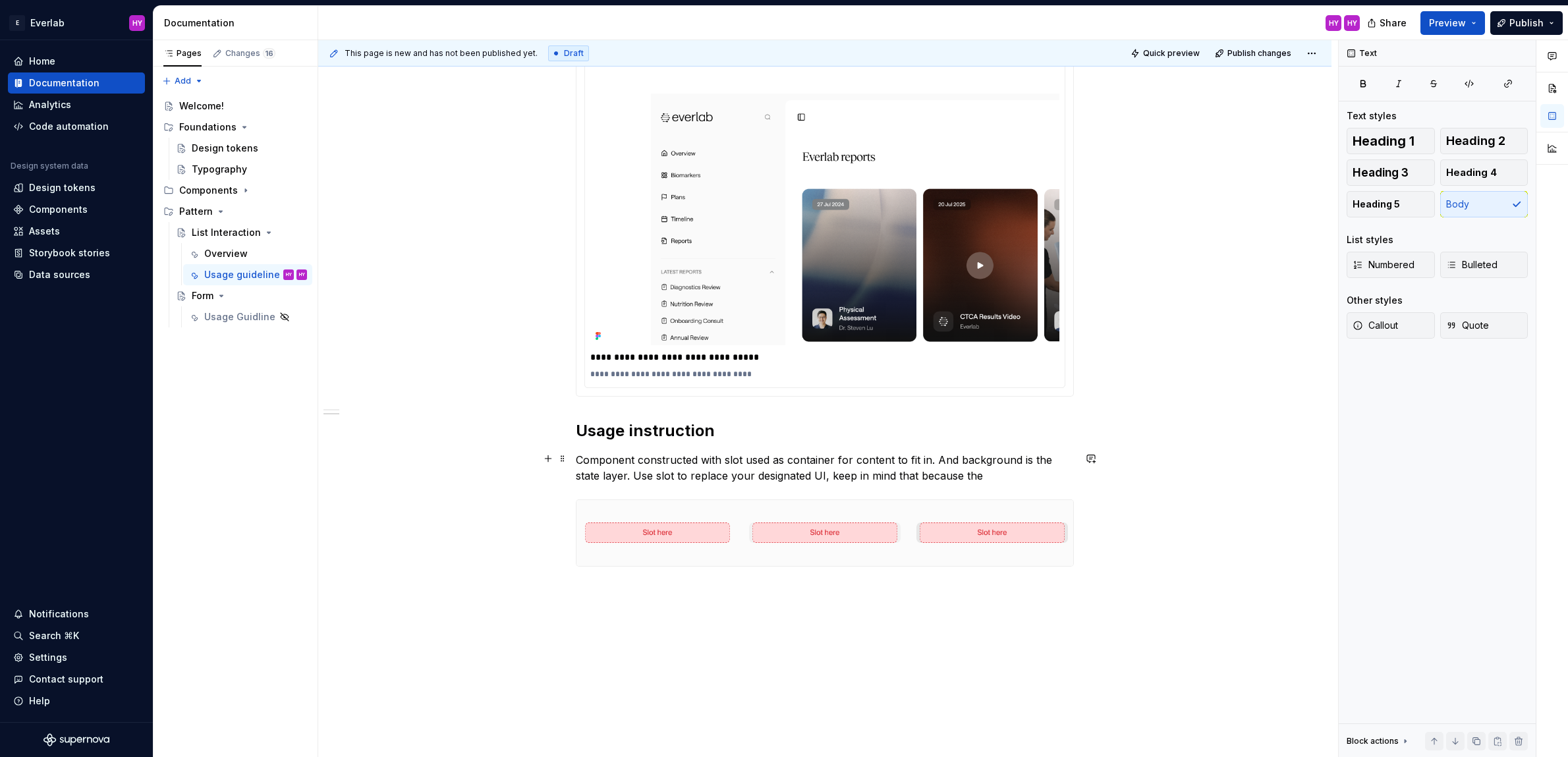
click at [1015, 476] on p "Component constructed with slot used as container for content to fit in. And ba…" at bounding box center [825, 468] width 498 height 32
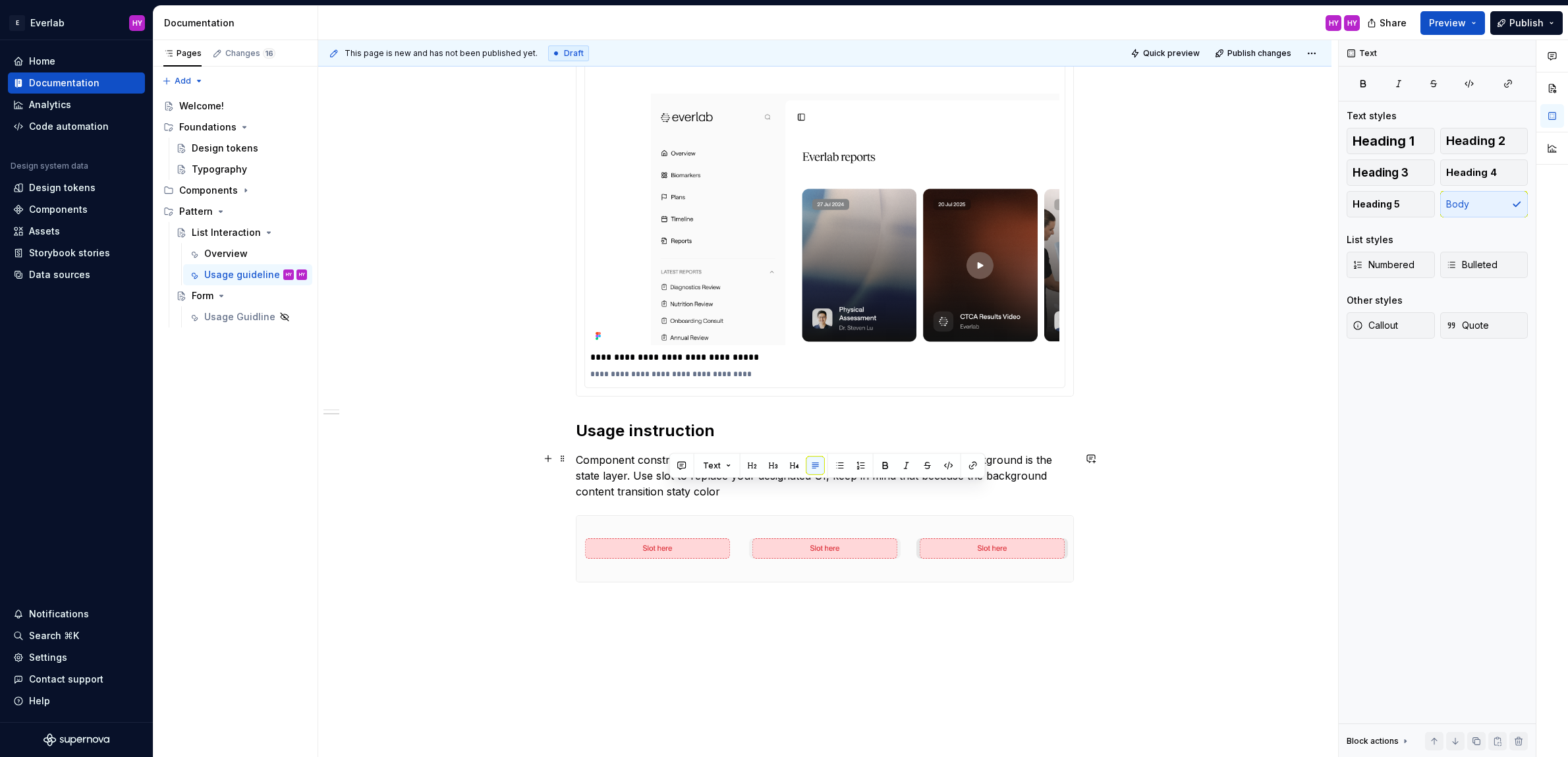
drag, startPoint x: 730, startPoint y: 488, endPoint x: 672, endPoint y: 493, distance: 58.2
click at [672, 493] on p "Component constructed with slot used as container for content to fit in. And ba…" at bounding box center [825, 476] width 498 height 47
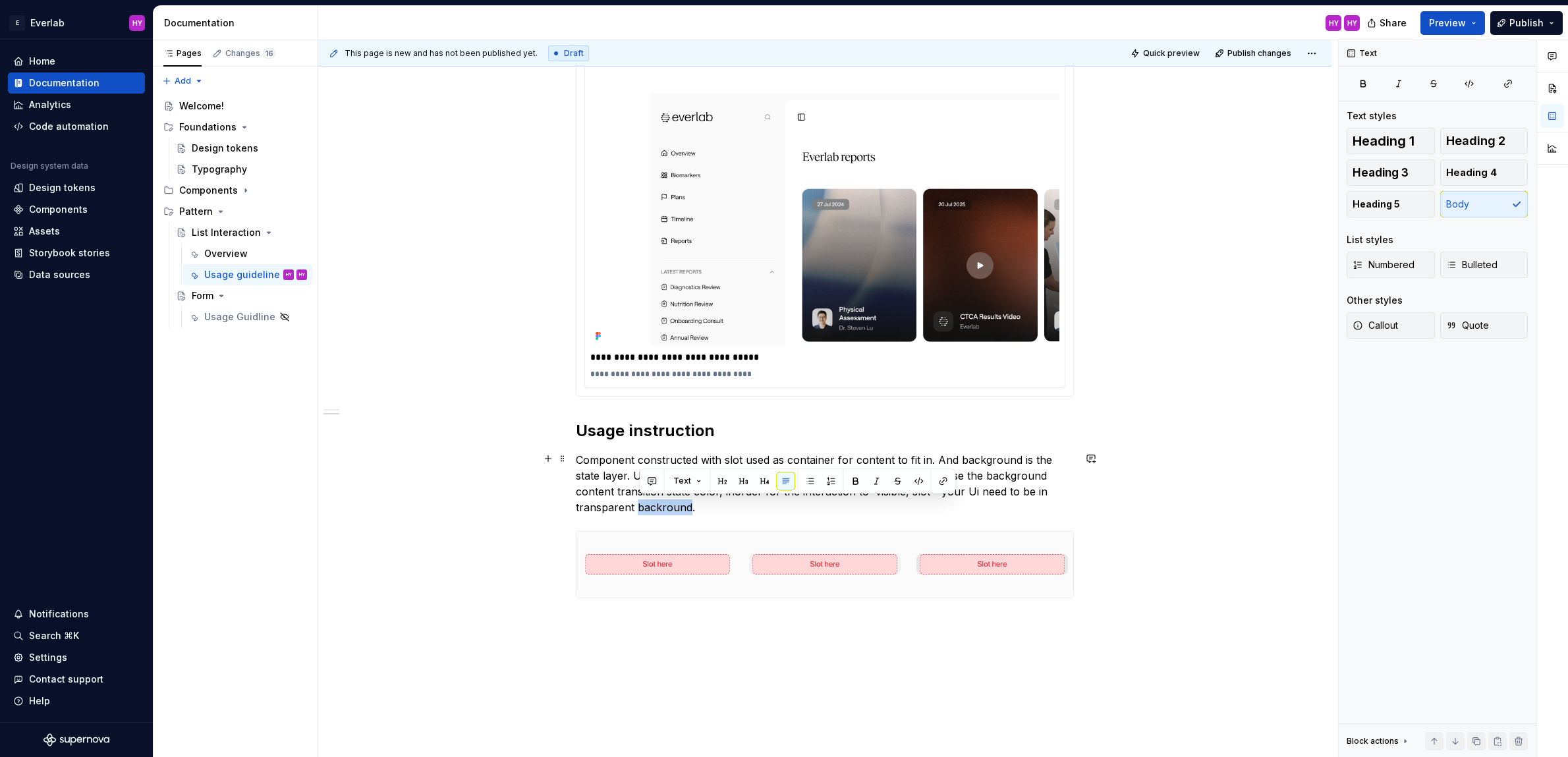
drag, startPoint x: 691, startPoint y: 507, endPoint x: 642, endPoint y: 510, distance: 49.1
click at [642, 510] on p "Component constructed with slot used as container for content to fit in. And ba…" at bounding box center [825, 484] width 498 height 63
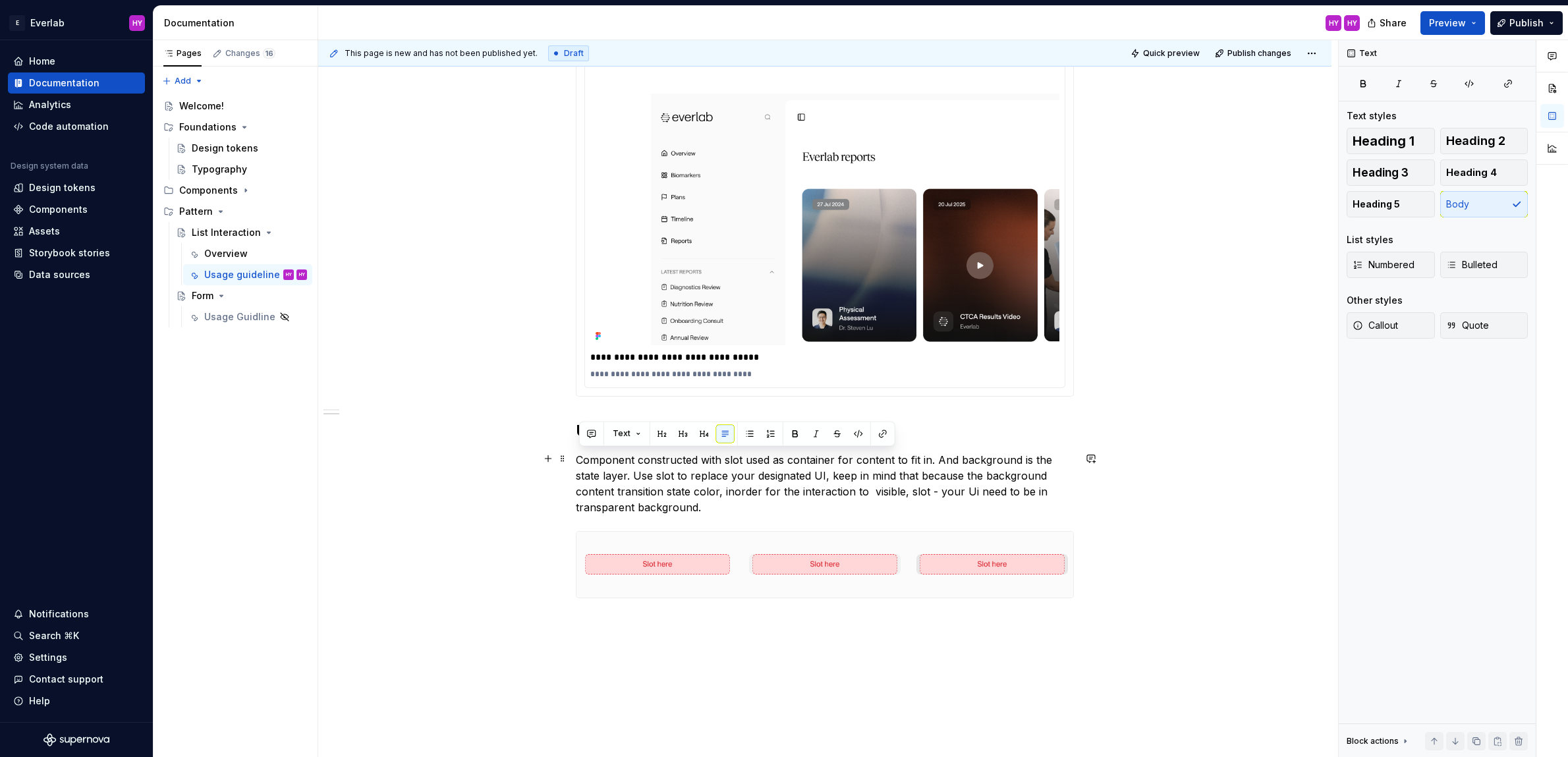
drag, startPoint x: 715, startPoint y: 505, endPoint x: 537, endPoint y: 455, distance: 184.9
copy p "Component constructed with slot used as container for content to fit in. And ba…"
click at [580, 455] on p "Component constructed with slot used as container for content to fit in. And ba…" at bounding box center [825, 484] width 498 height 63
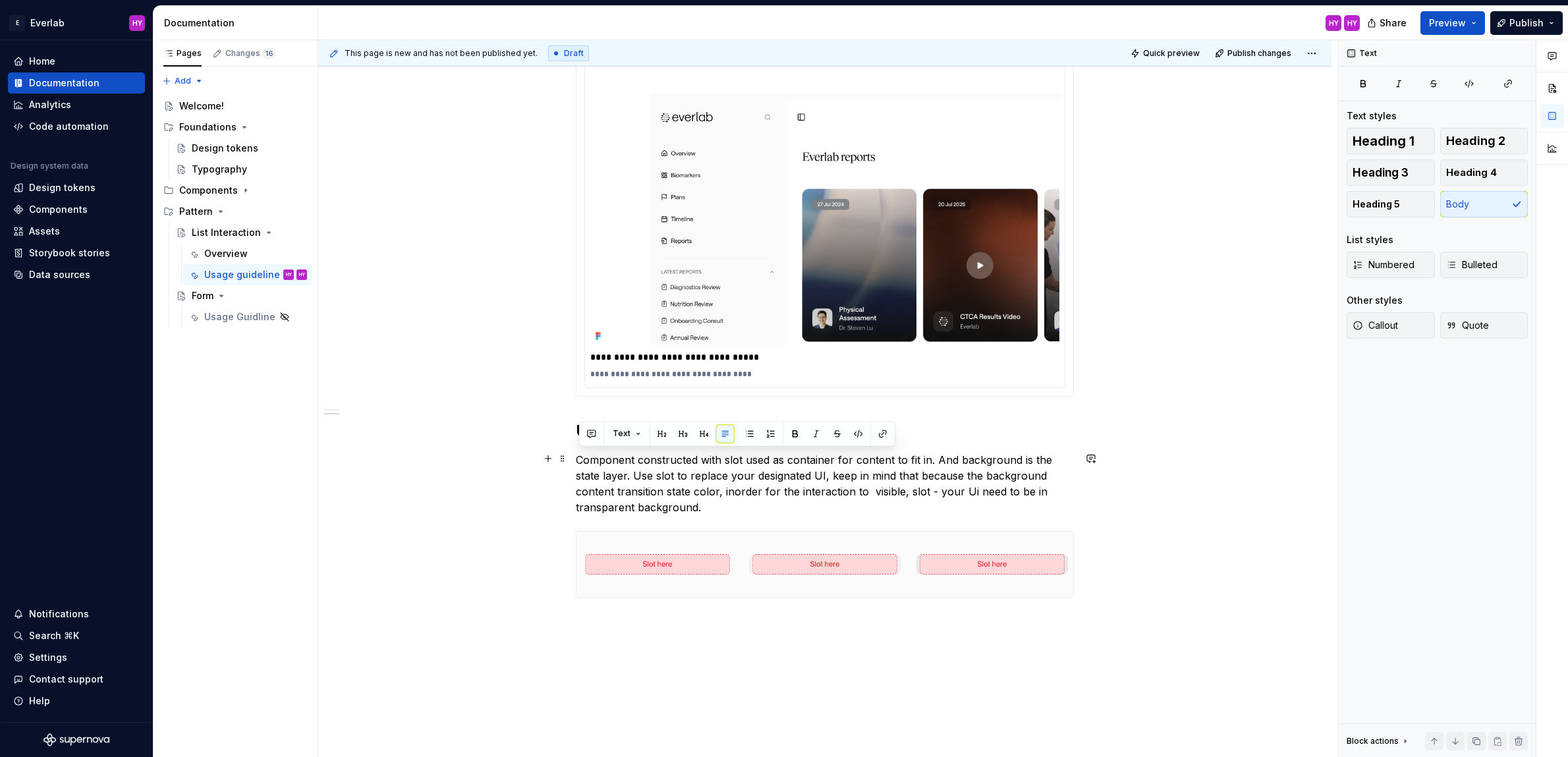
drag, startPoint x: 580, startPoint y: 455, endPoint x: 757, endPoint y: 502, distance: 183.1
click at [757, 502] on p "Component constructed with slot used as container for content to fit in. And ba…" at bounding box center [825, 484] width 498 height 63
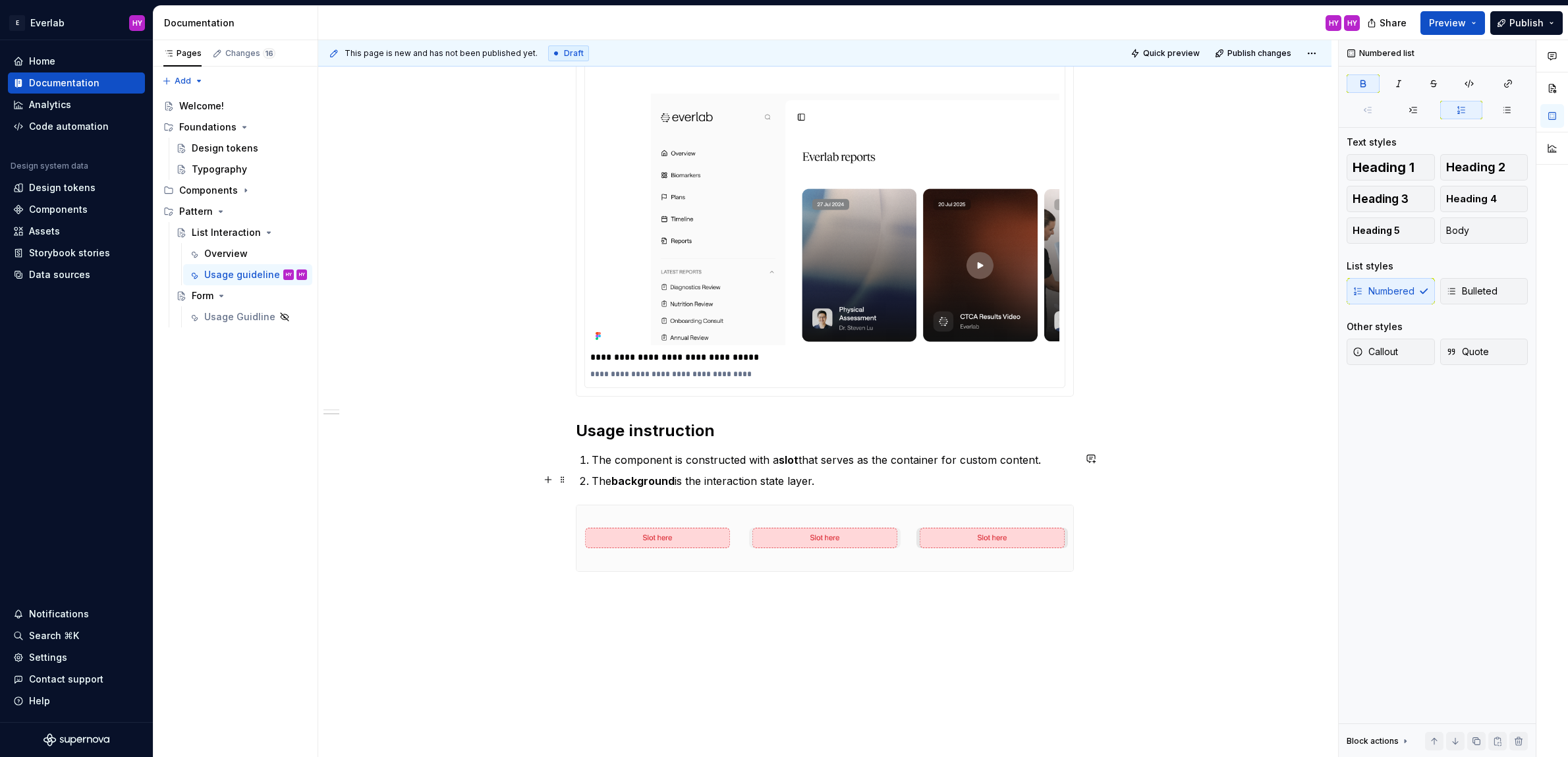
click at [669, 474] on strong "background" at bounding box center [643, 481] width 63 height 13
drag, startPoint x: 597, startPoint y: 458, endPoint x: 568, endPoint y: 457, distance: 29.0
click at [788, 456] on strong "slot" at bounding box center [788, 460] width 20 height 13
click at [774, 437] on h2 "Usage instruction" at bounding box center [825, 430] width 498 height 21
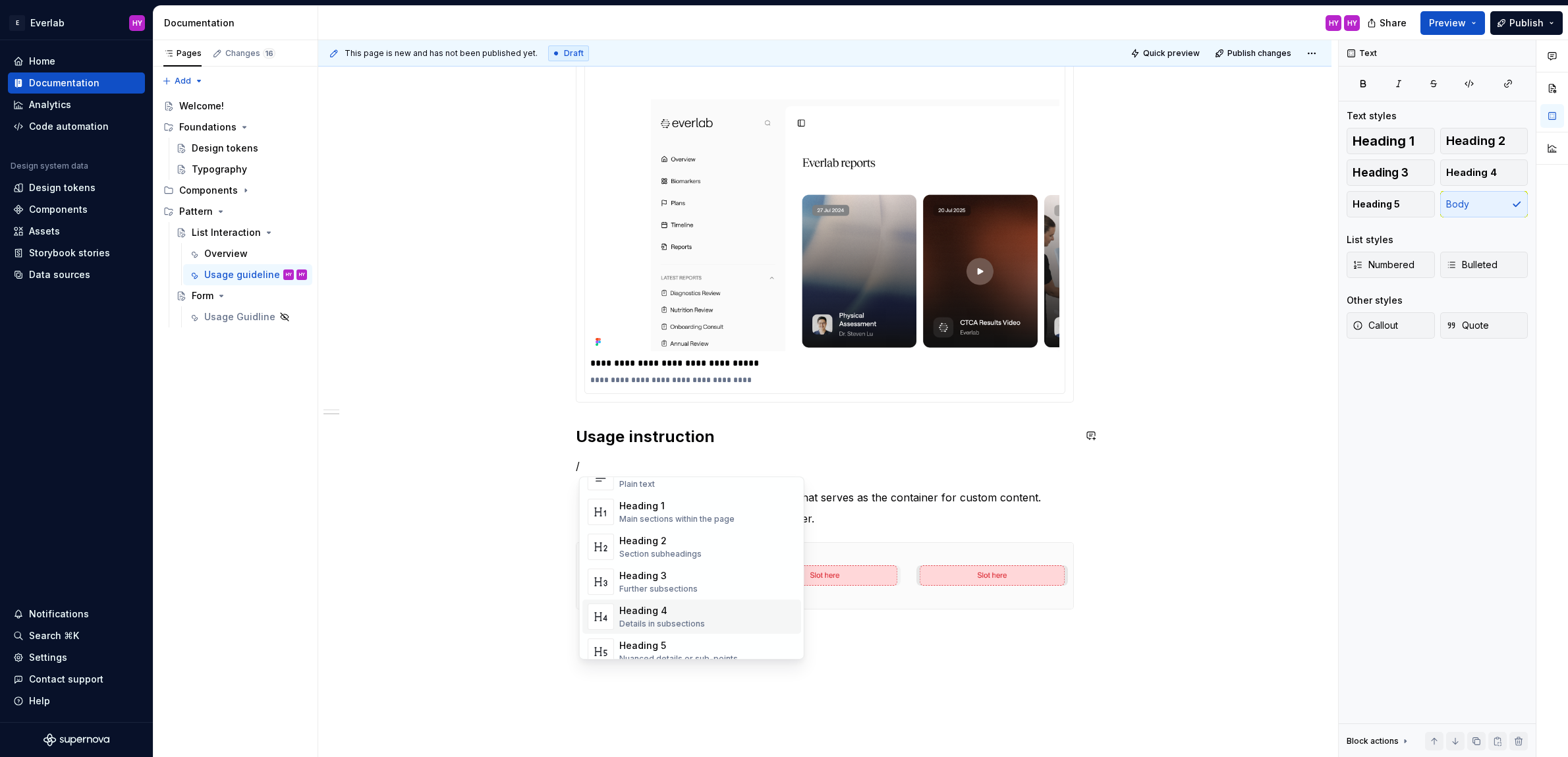
scroll to position [50, 0]
click at [655, 644] on div "Nuanced details or sub-points" at bounding box center [679, 647] width 119 height 11
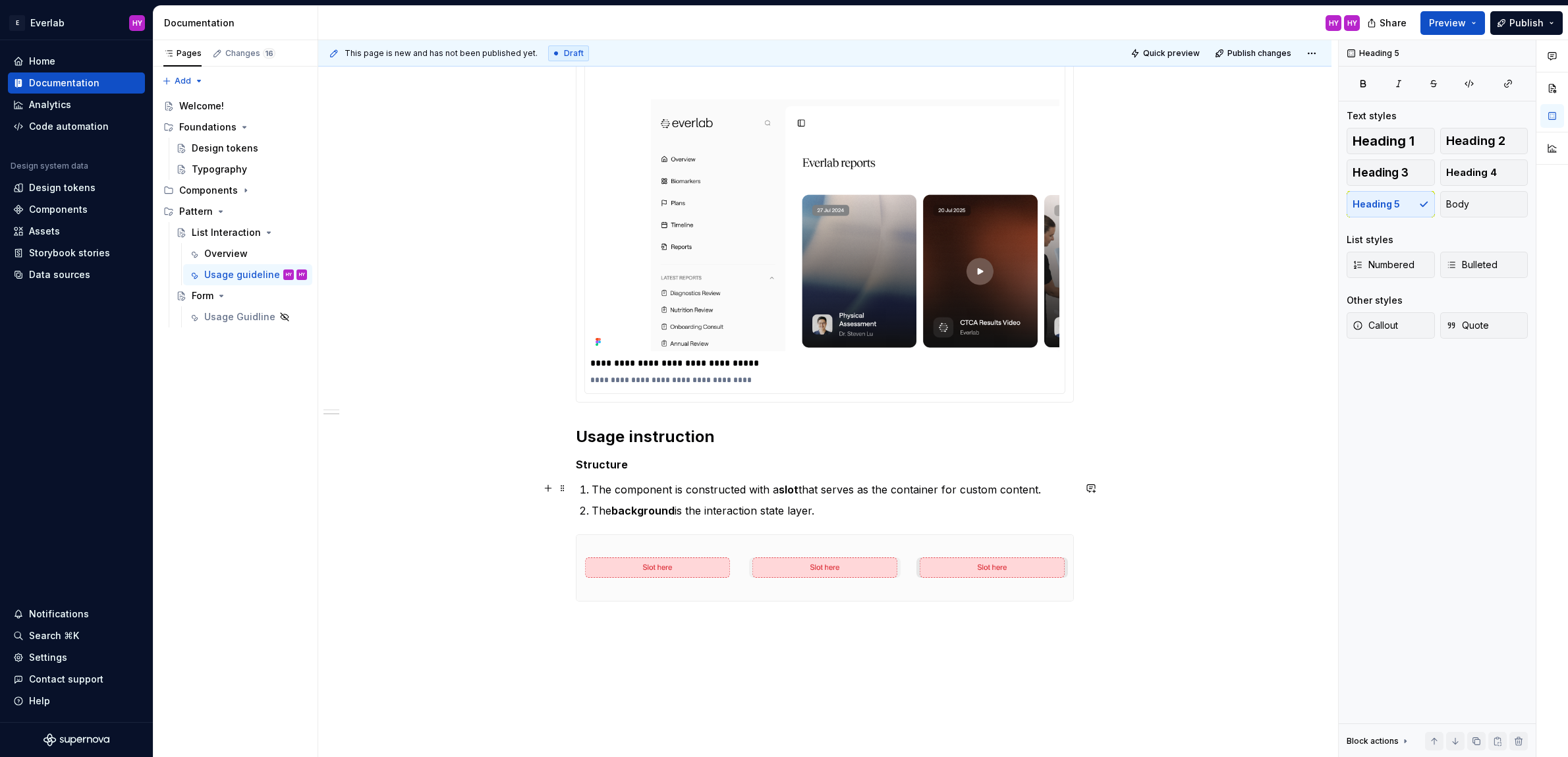
click at [628, 491] on p "The component is constructed with a slot that serves as the container for custo…" at bounding box center [833, 489] width 483 height 16
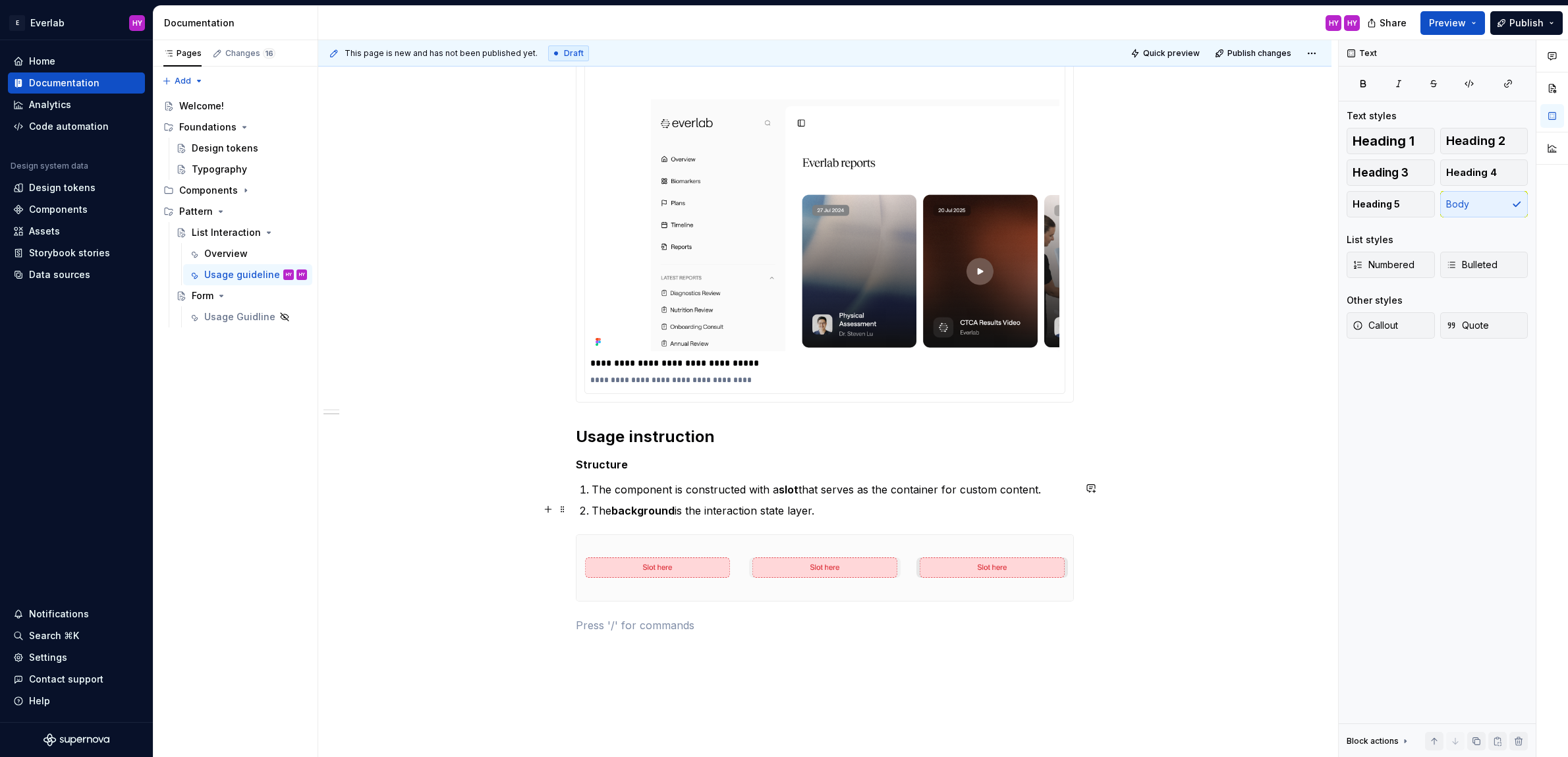
click at [851, 506] on p "The background is the interaction state layer." at bounding box center [833, 510] width 483 height 16
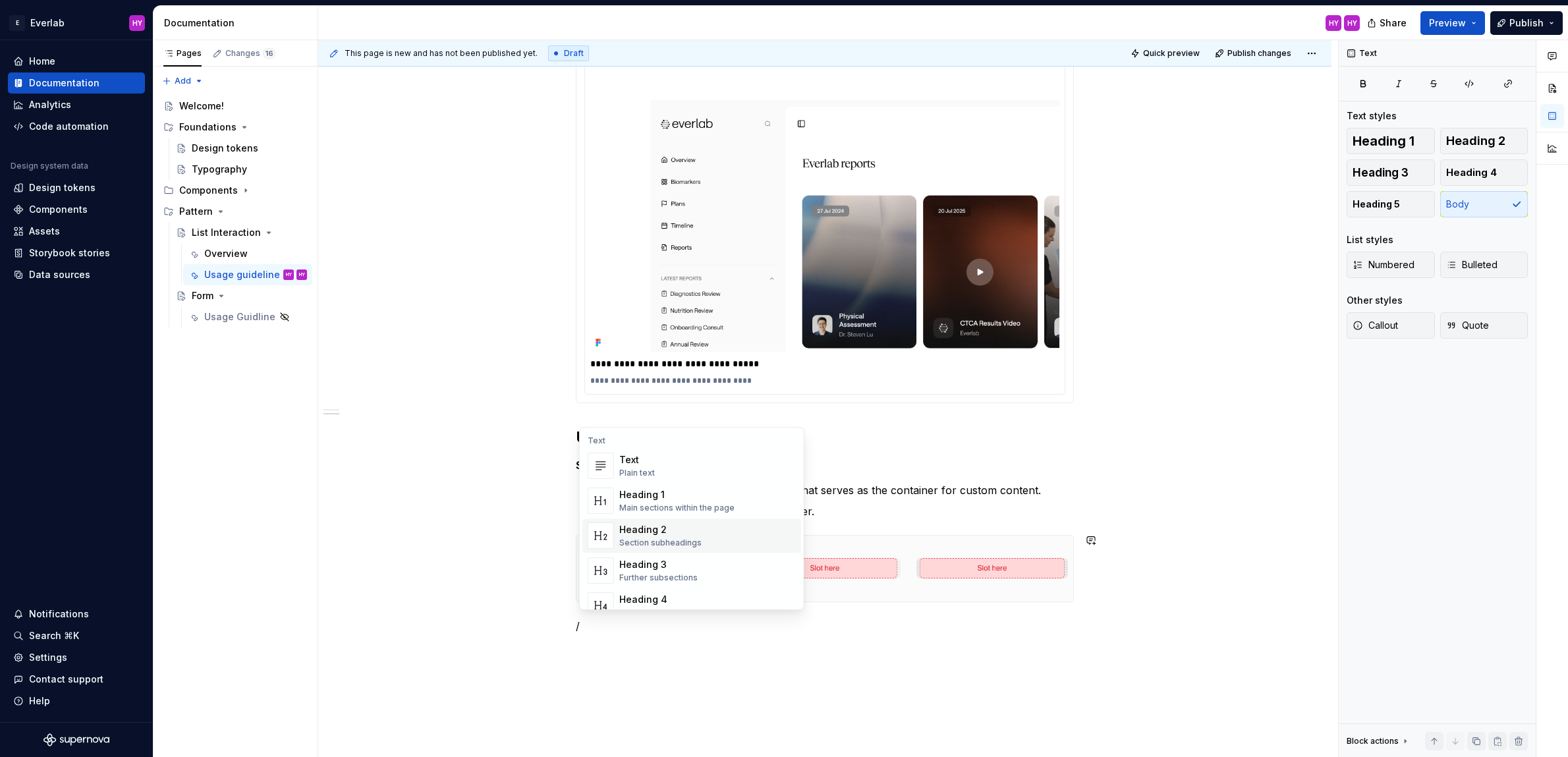
scroll to position [94, 0]
click at [680, 545] on div "Heading 5" at bounding box center [679, 540] width 119 height 13
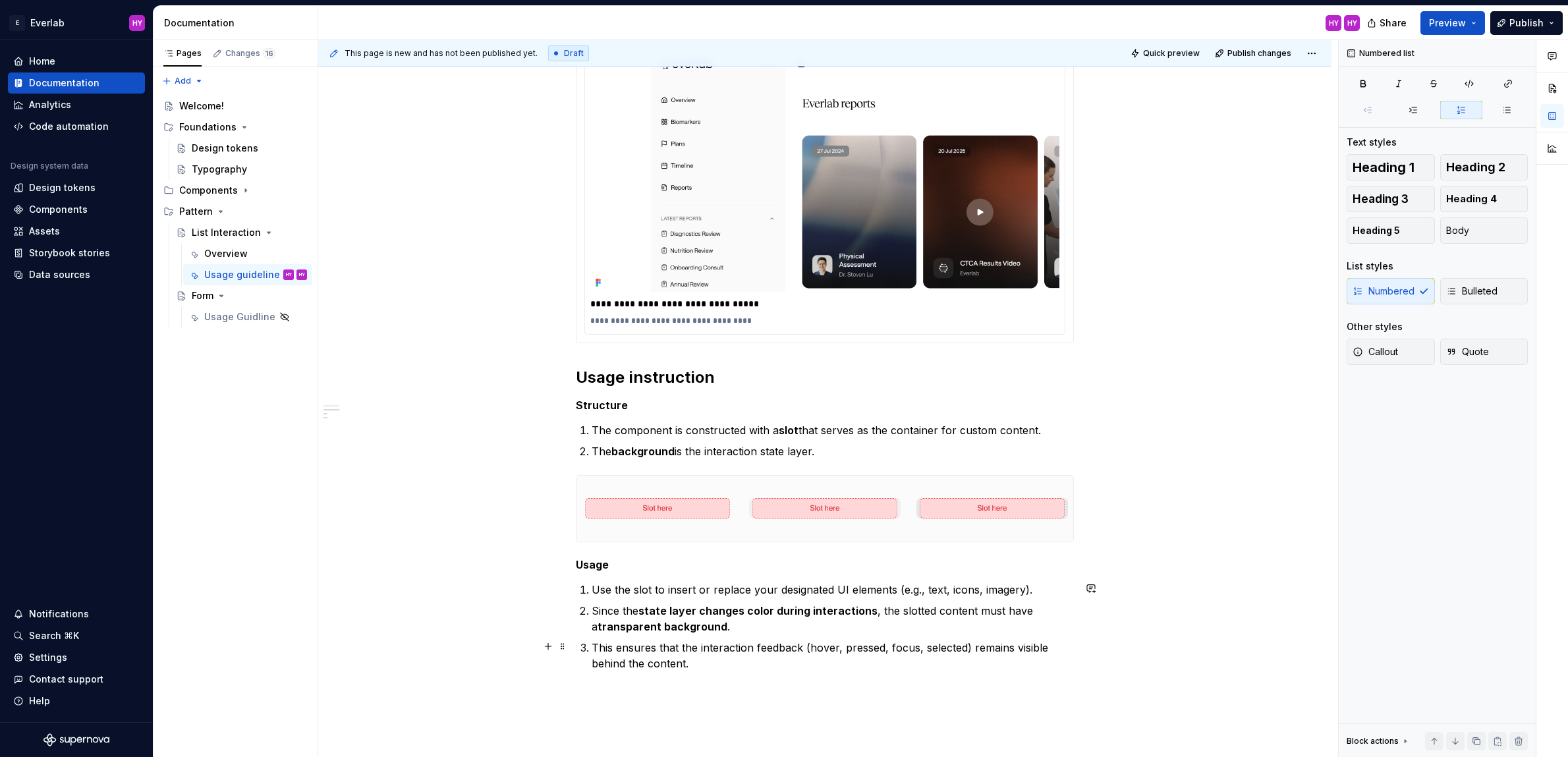
scroll to position [1337, 0]
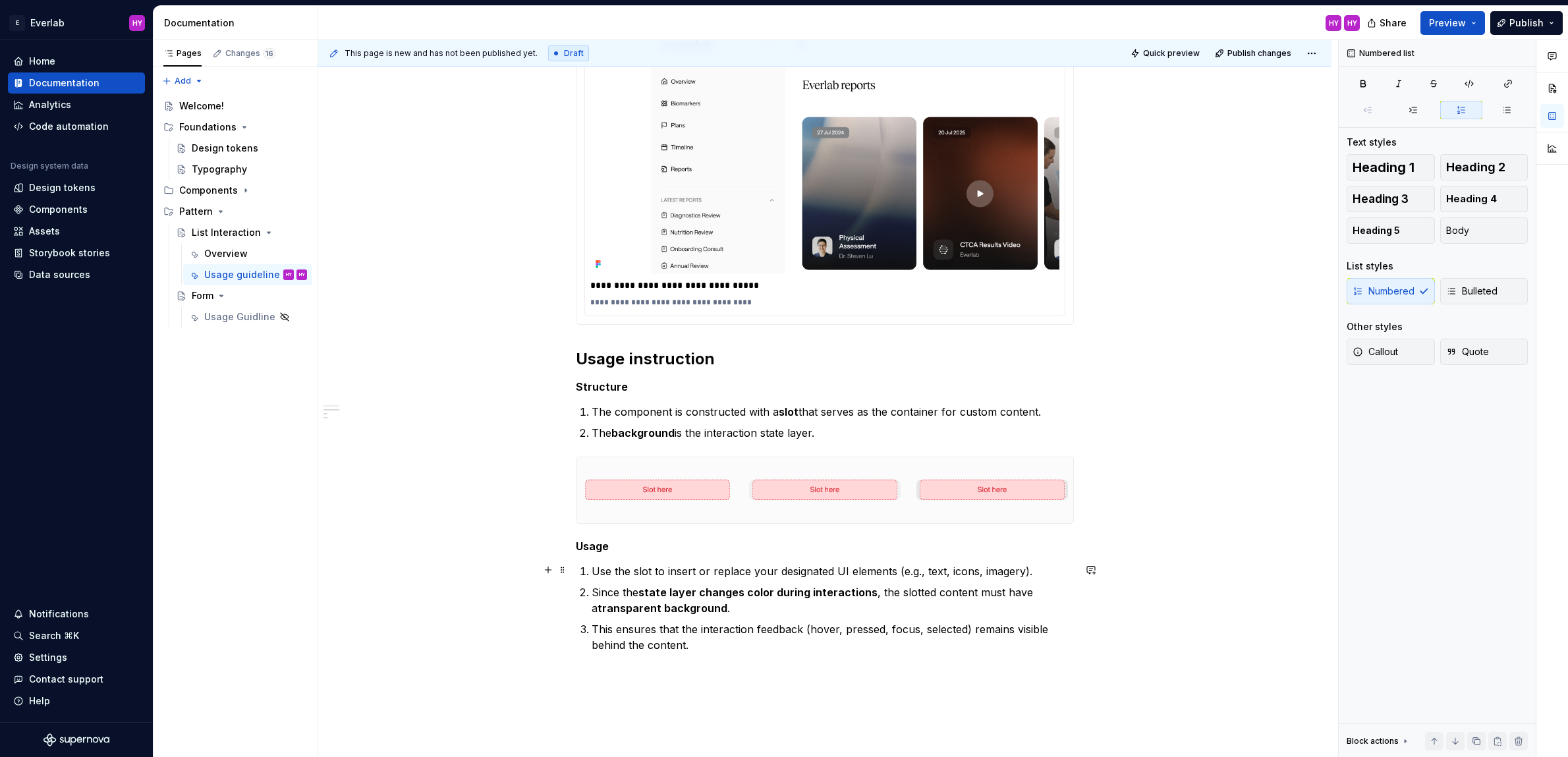
drag, startPoint x: 710, startPoint y: 651, endPoint x: 589, endPoint y: 573, distance: 144.0
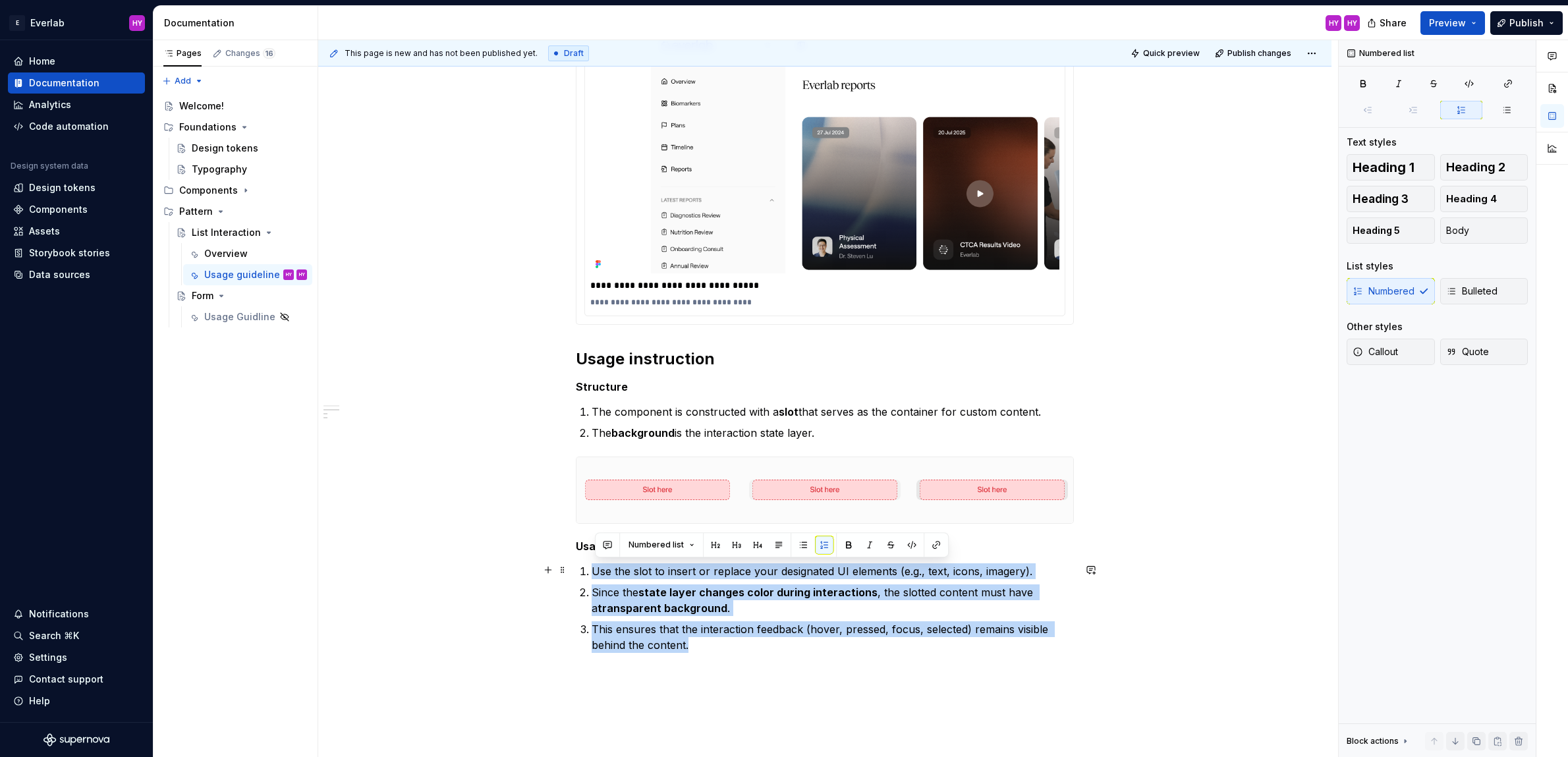
drag, startPoint x: 697, startPoint y: 646, endPoint x: 620, endPoint y: 561, distance: 114.7
click at [842, 543] on button "button" at bounding box center [848, 544] width 18 height 18
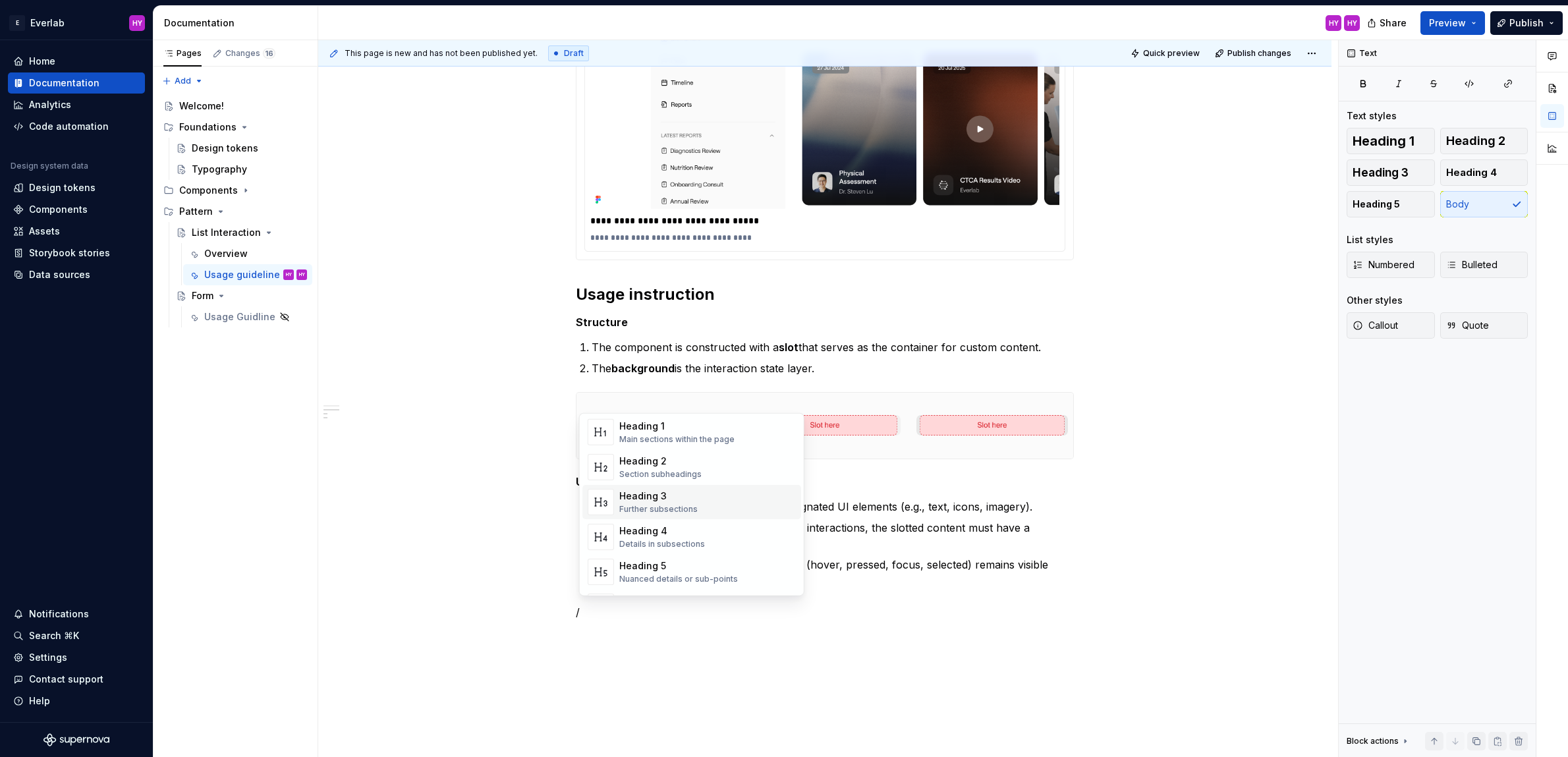
scroll to position [94, 0]
click at [731, 534] on div "Heading 5 Nuanced details or sub-points" at bounding box center [679, 532] width 119 height 25
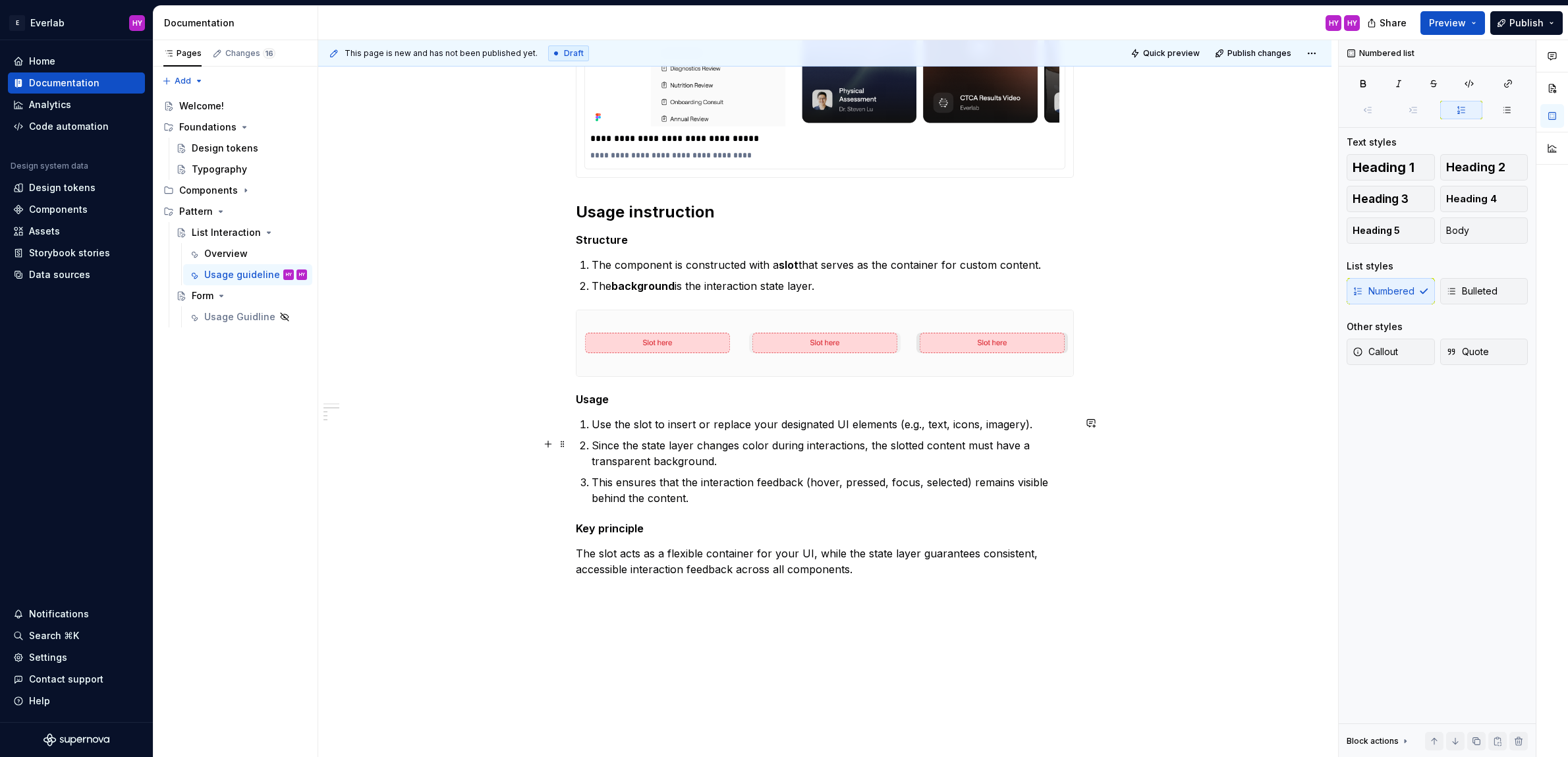
scroll to position [1483, 0]
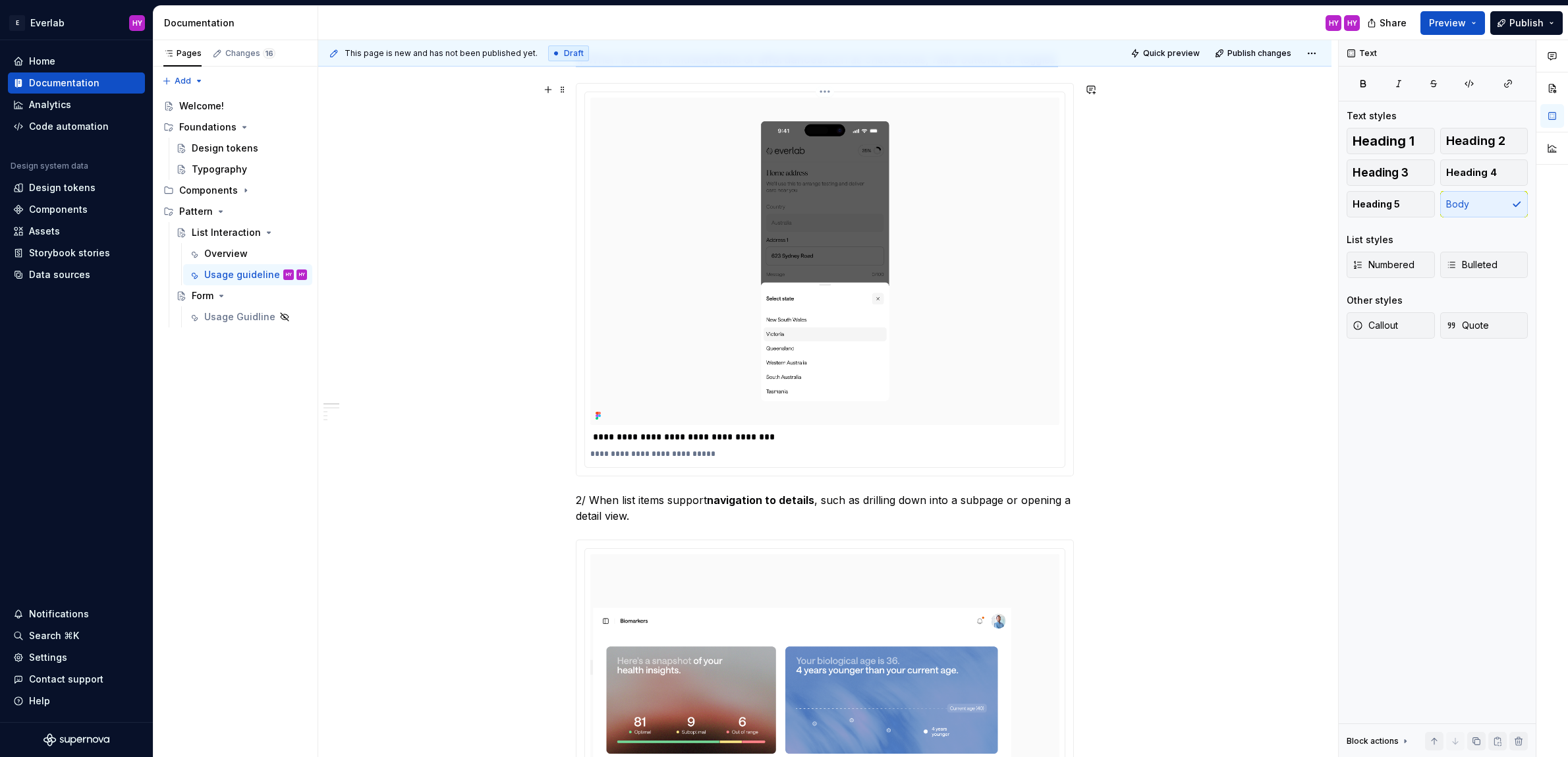
click at [971, 308] on img at bounding box center [825, 260] width 469 height 327
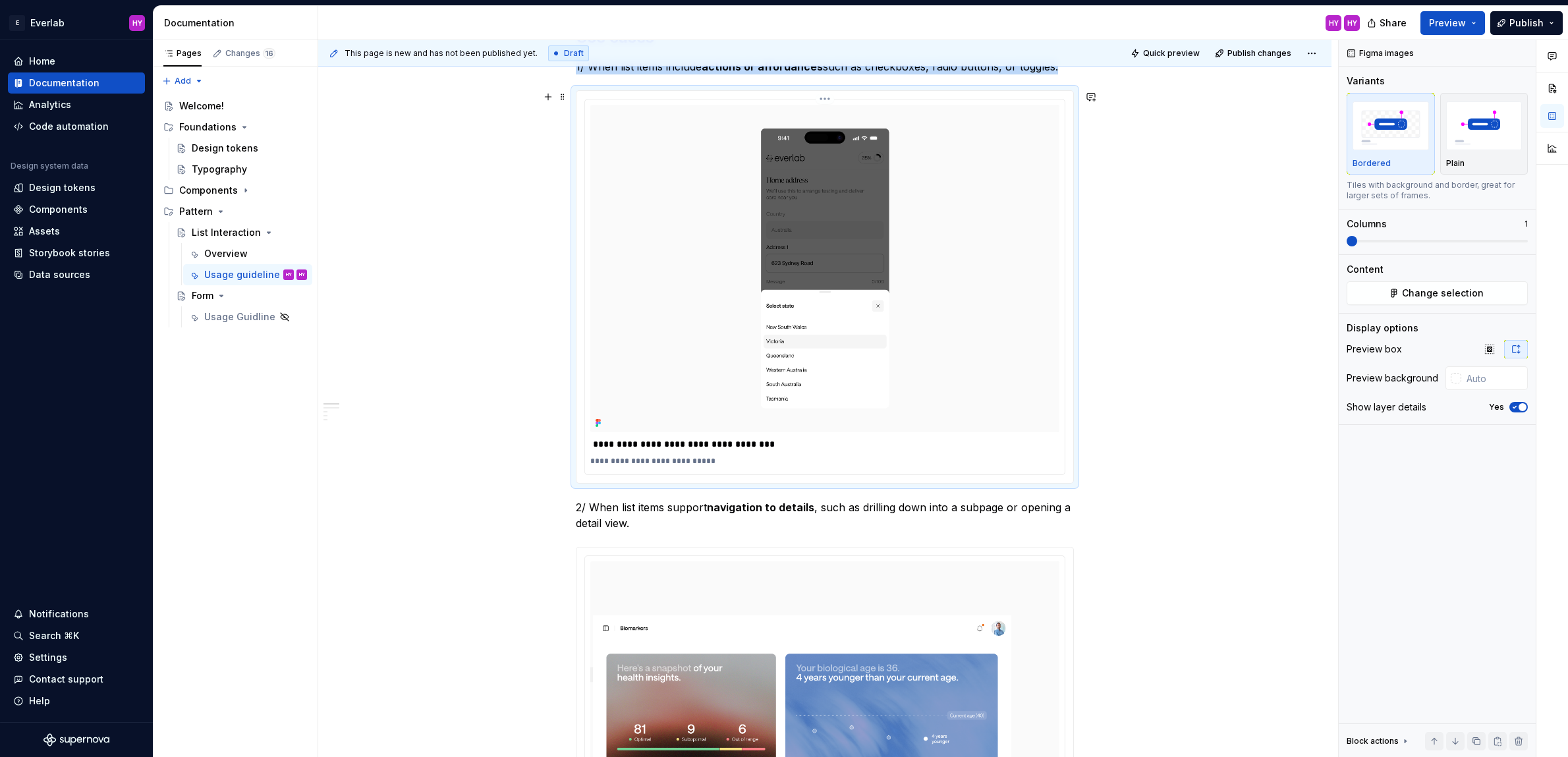
scroll to position [264, 0]
click at [1525, 341] on button "button" at bounding box center [1515, 349] width 24 height 18
click at [1381, 165] on p "Bordered" at bounding box center [1372, 163] width 38 height 11
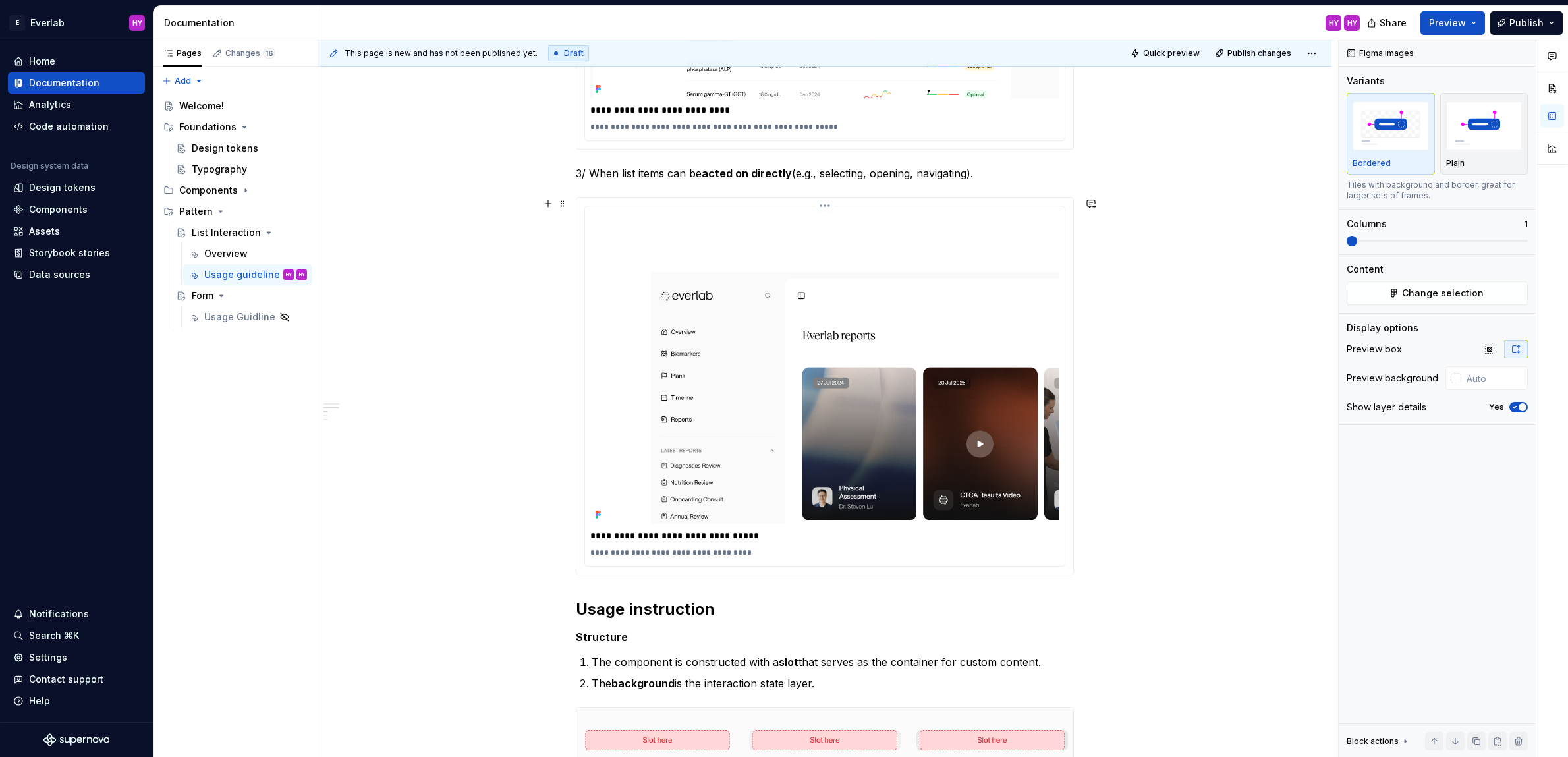
scroll to position [1095, 0]
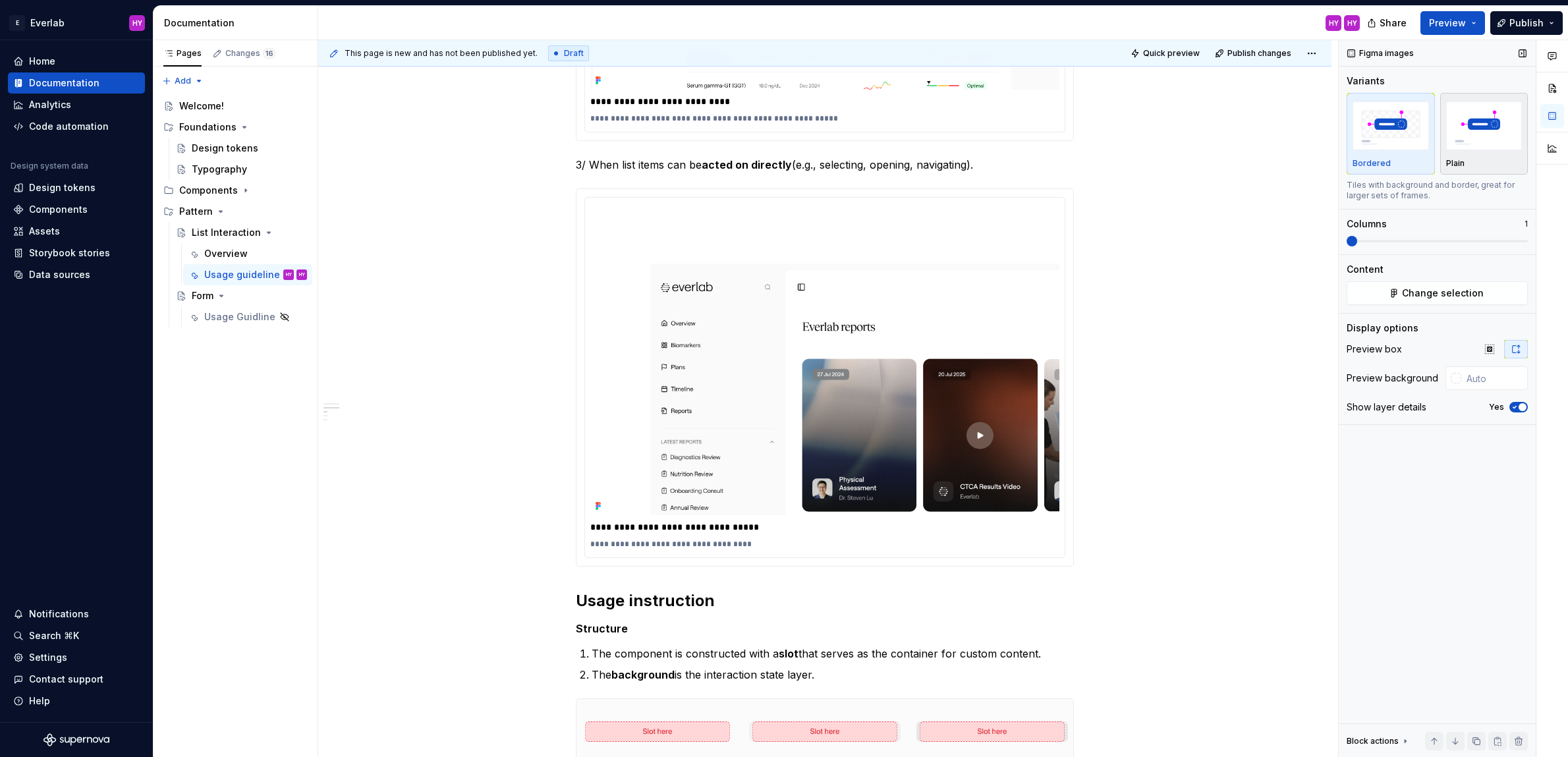
click at [1480, 158] on div "Plain" at bounding box center [1484, 163] width 76 height 11
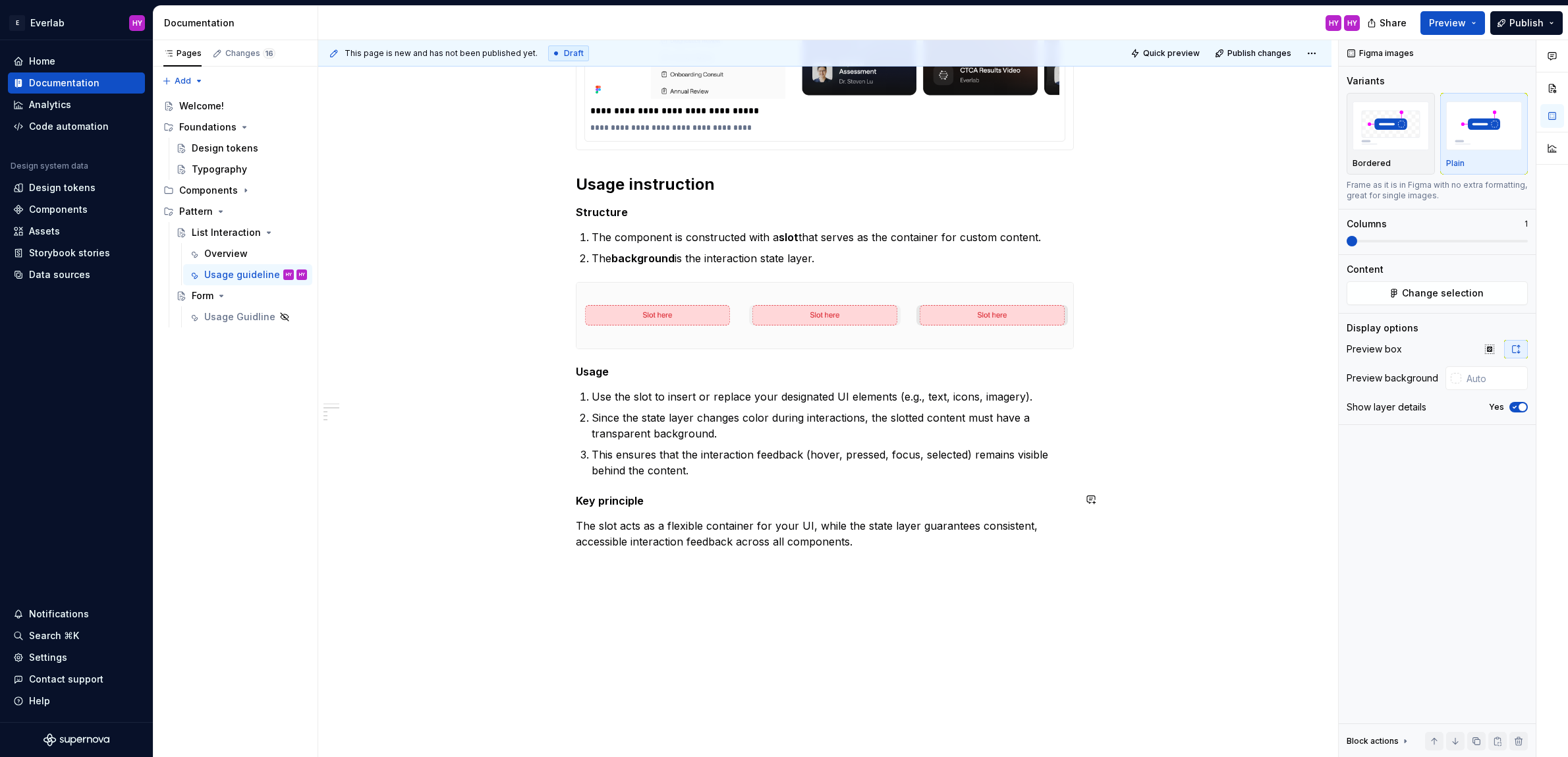
scroll to position [1517, 0]
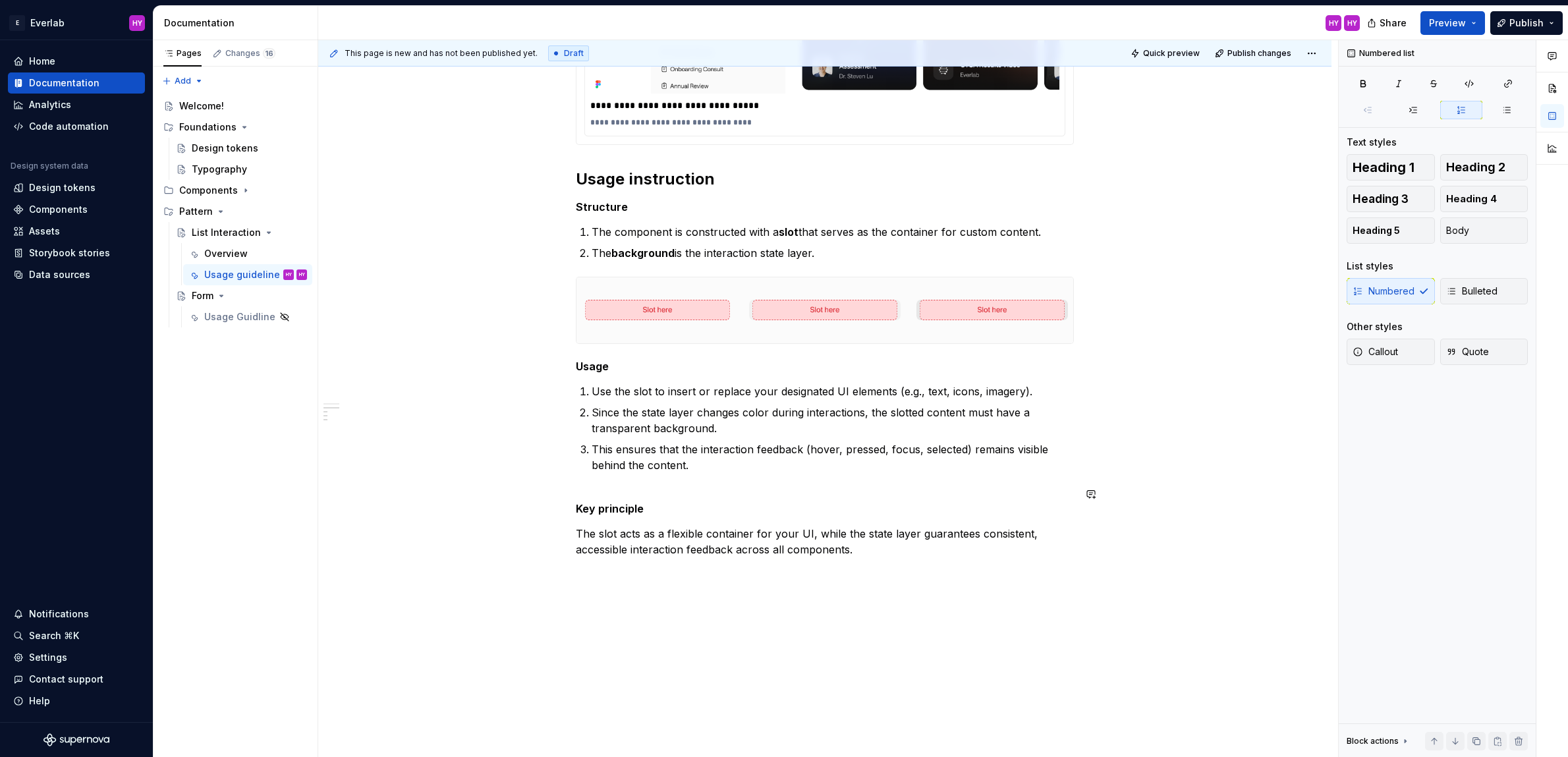
drag, startPoint x: 587, startPoint y: 481, endPoint x: 593, endPoint y: 482, distance: 6.1
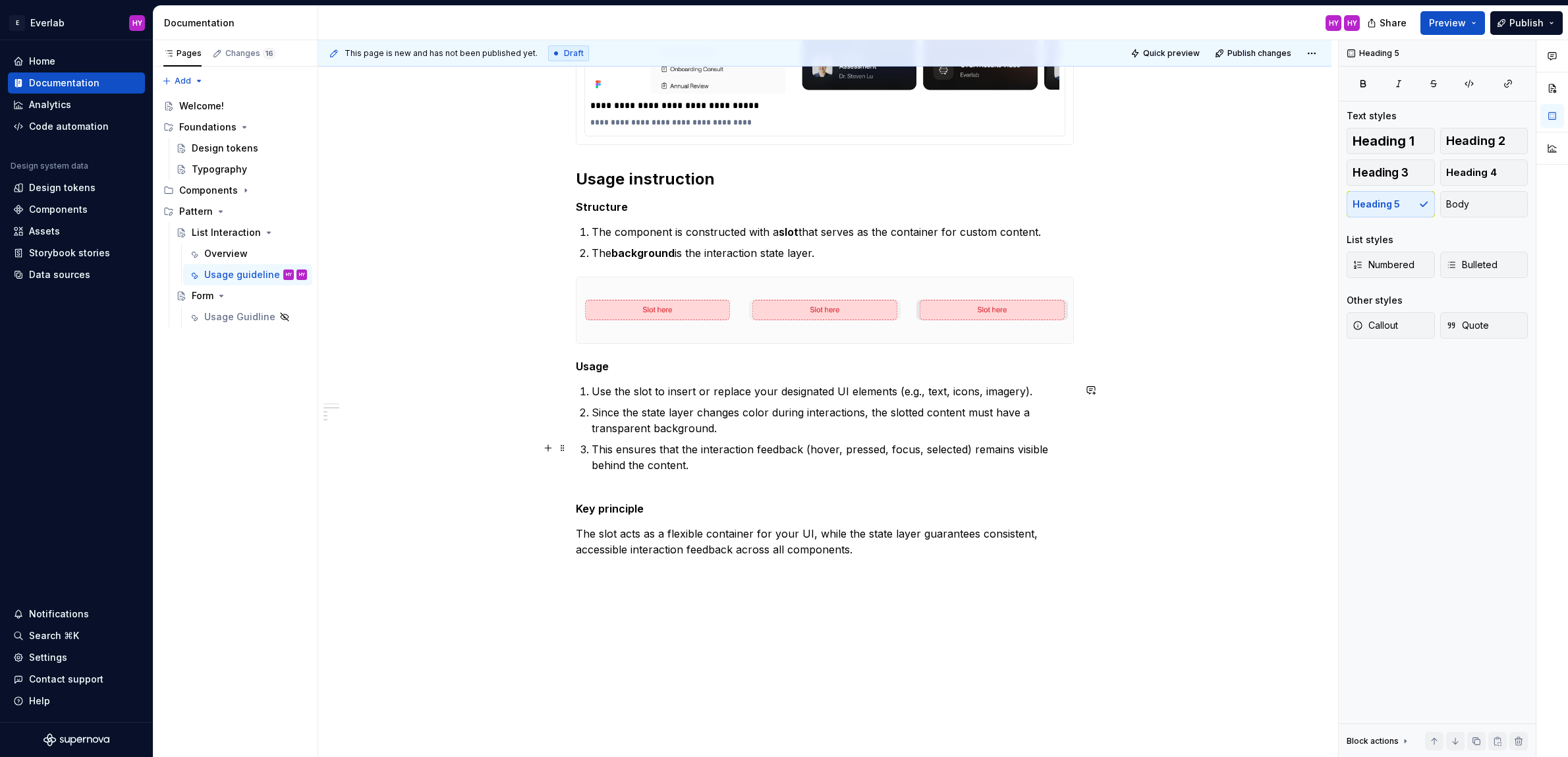
click at [723, 464] on p "This ensures that the interaction feedback (hover, pressed, focus, selected) re…" at bounding box center [833, 457] width 483 height 32
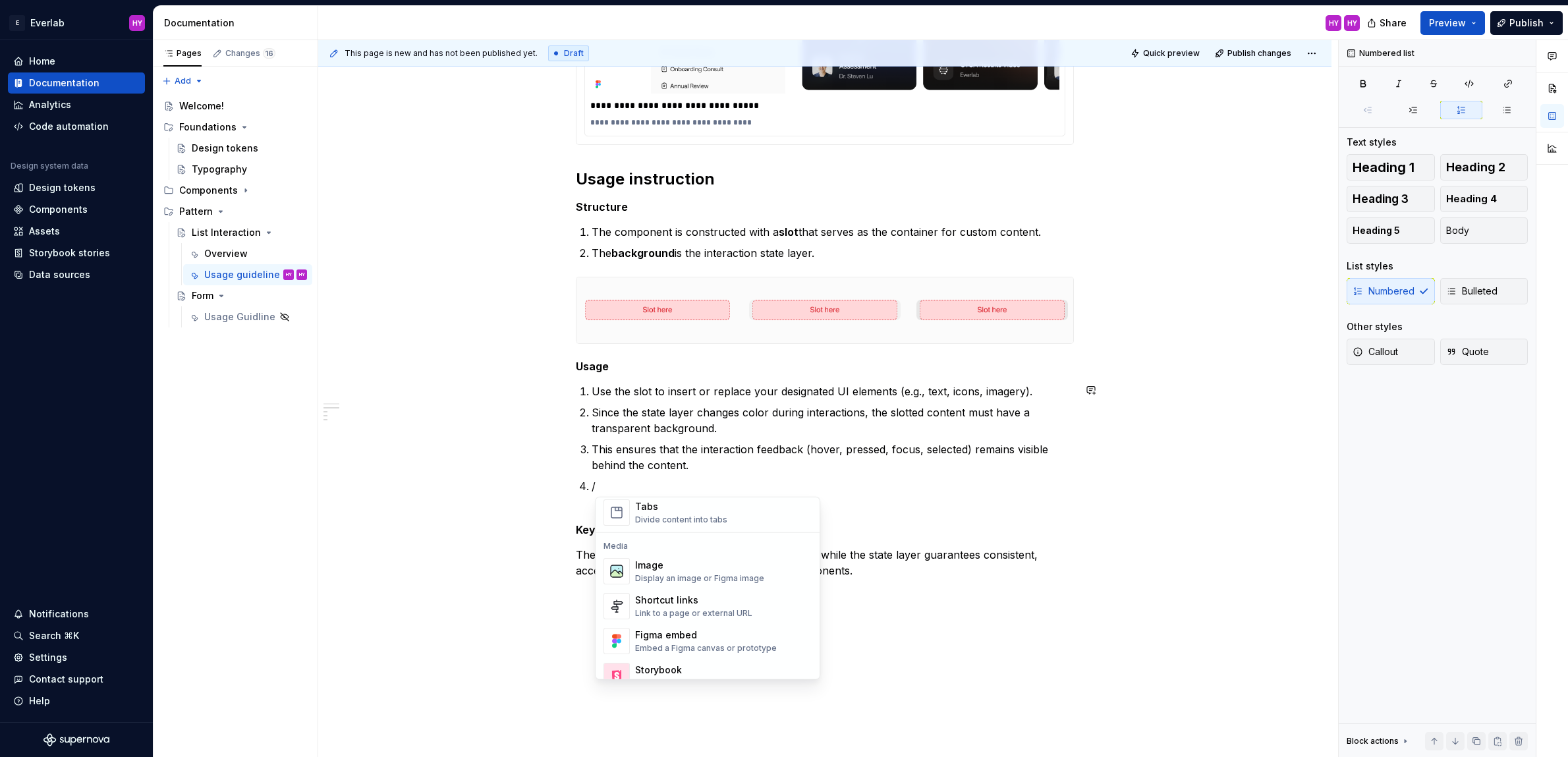
scroll to position [514, 0]
click at [722, 579] on div "Image" at bounding box center [699, 575] width 129 height 13
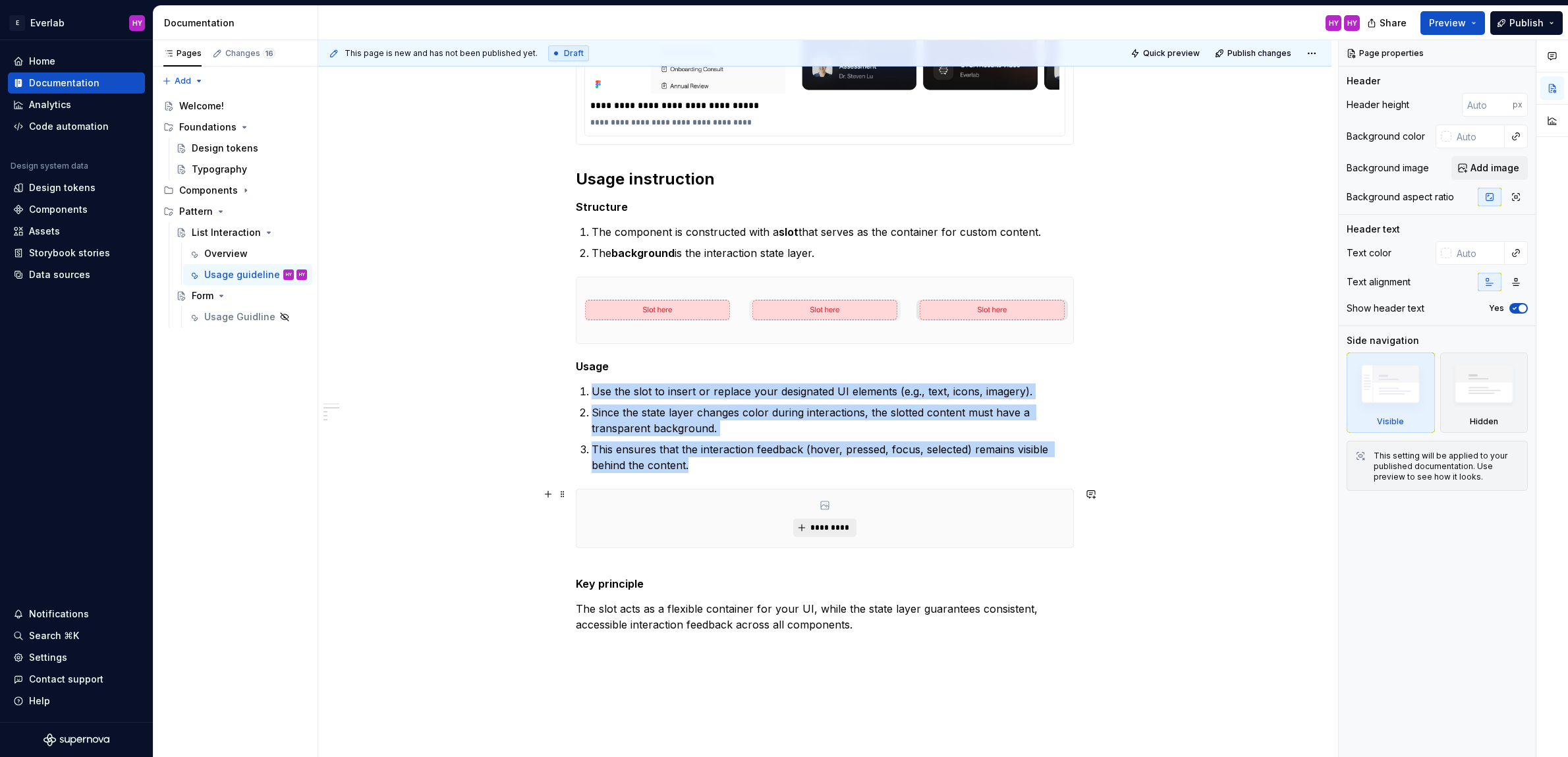
click at [815, 528] on span "*********" at bounding box center [830, 528] width 40 height 11
type textarea "*"
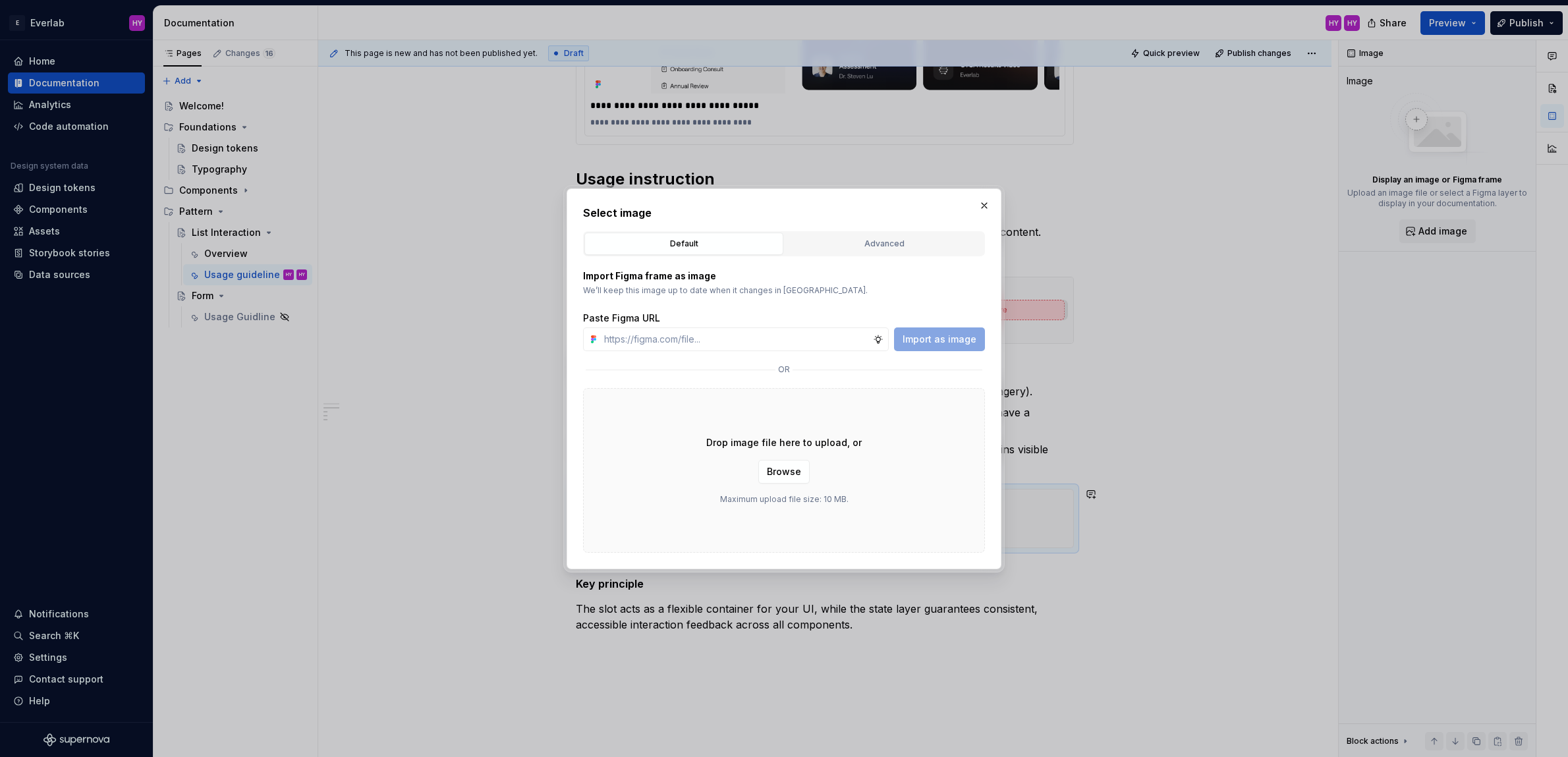
type input "[URL][DOMAIN_NAME]"
type textarea "*"
type input "[URL][DOMAIN_NAME]"
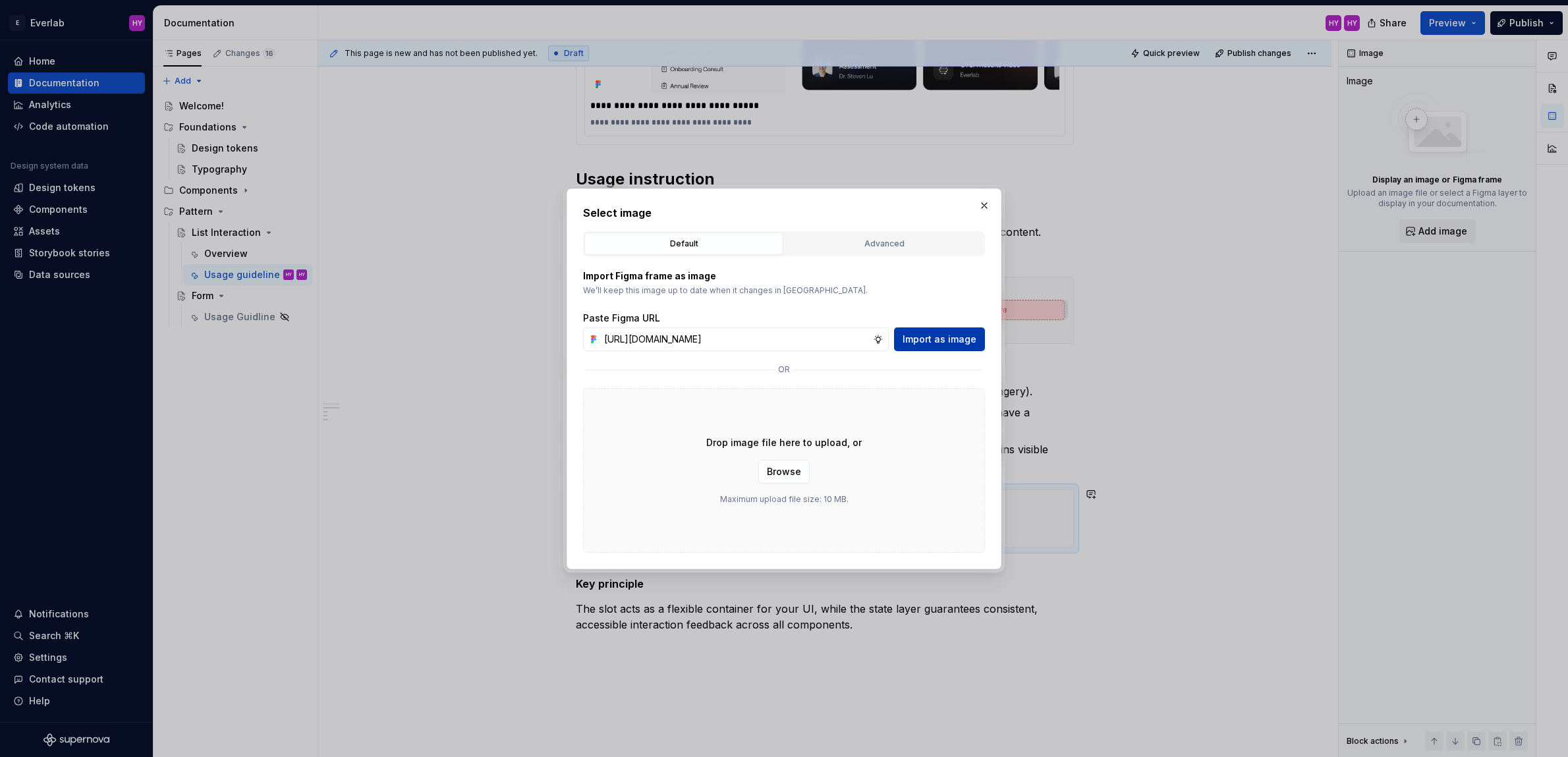
click at [965, 343] on span "Import as image" at bounding box center [939, 339] width 74 height 13
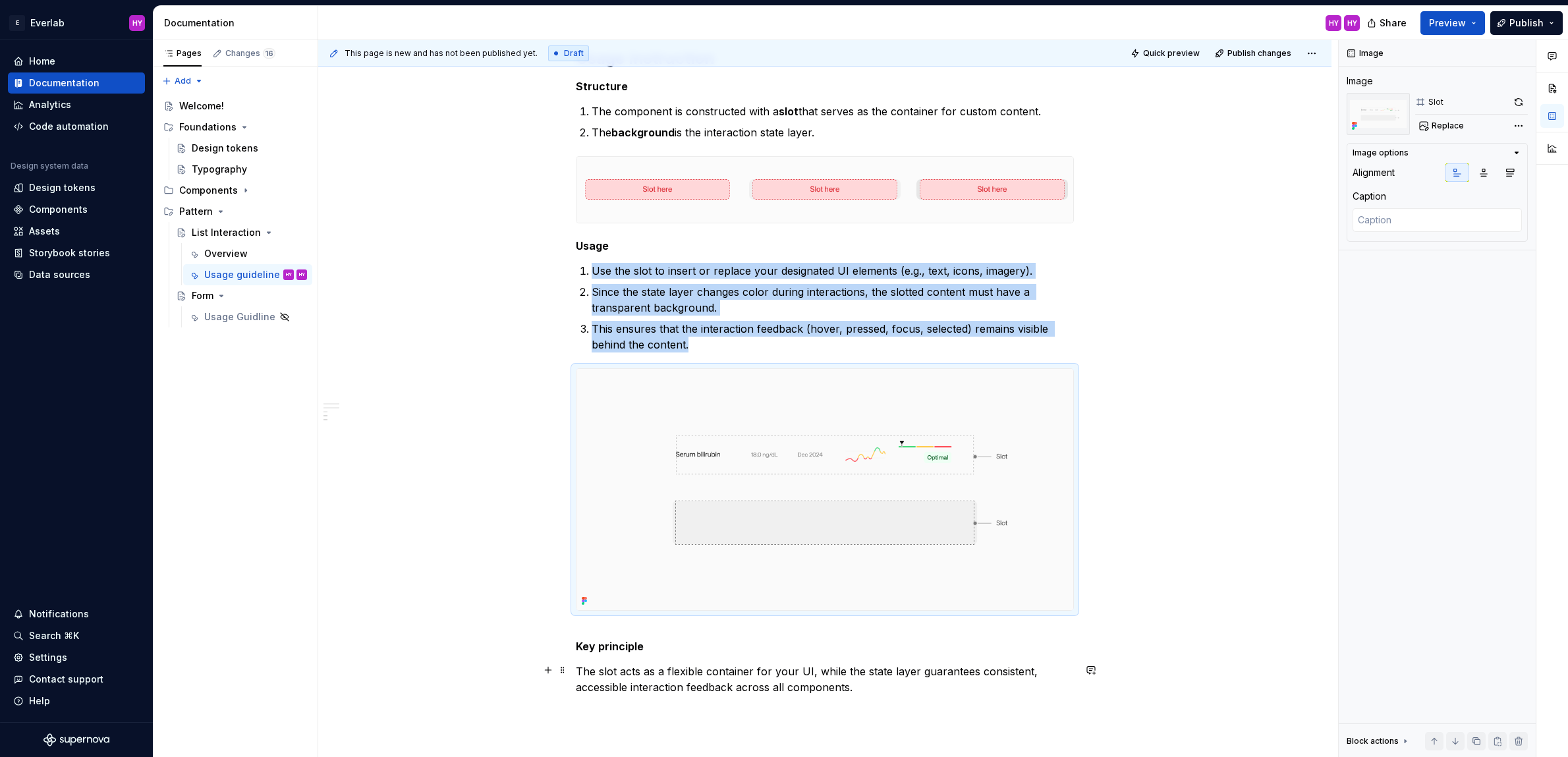
scroll to position [1811, 0]
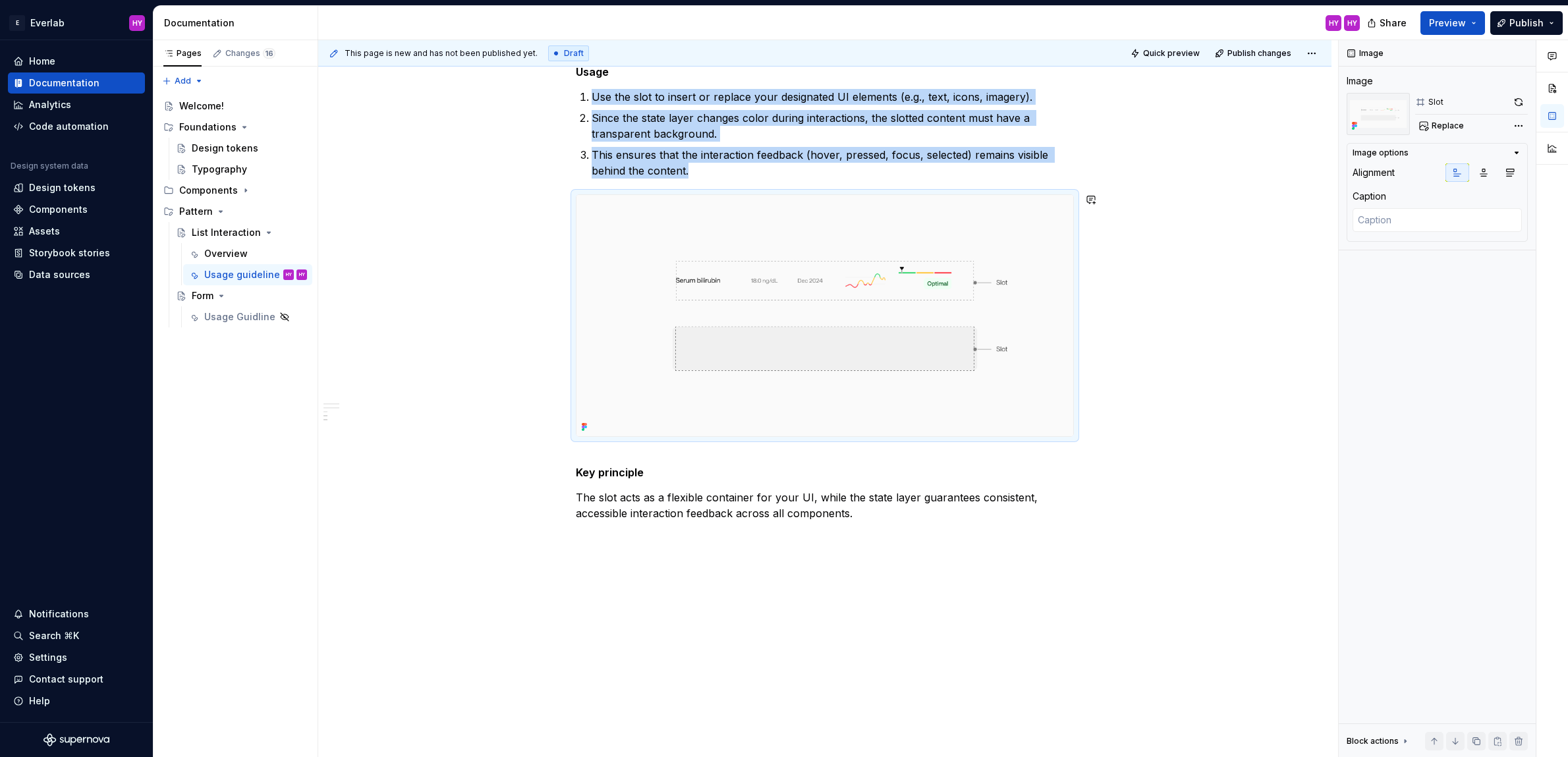
click at [823, 213] on img at bounding box center [825, 315] width 497 height 241
click at [1519, 101] on button "button" at bounding box center [1518, 102] width 18 height 18
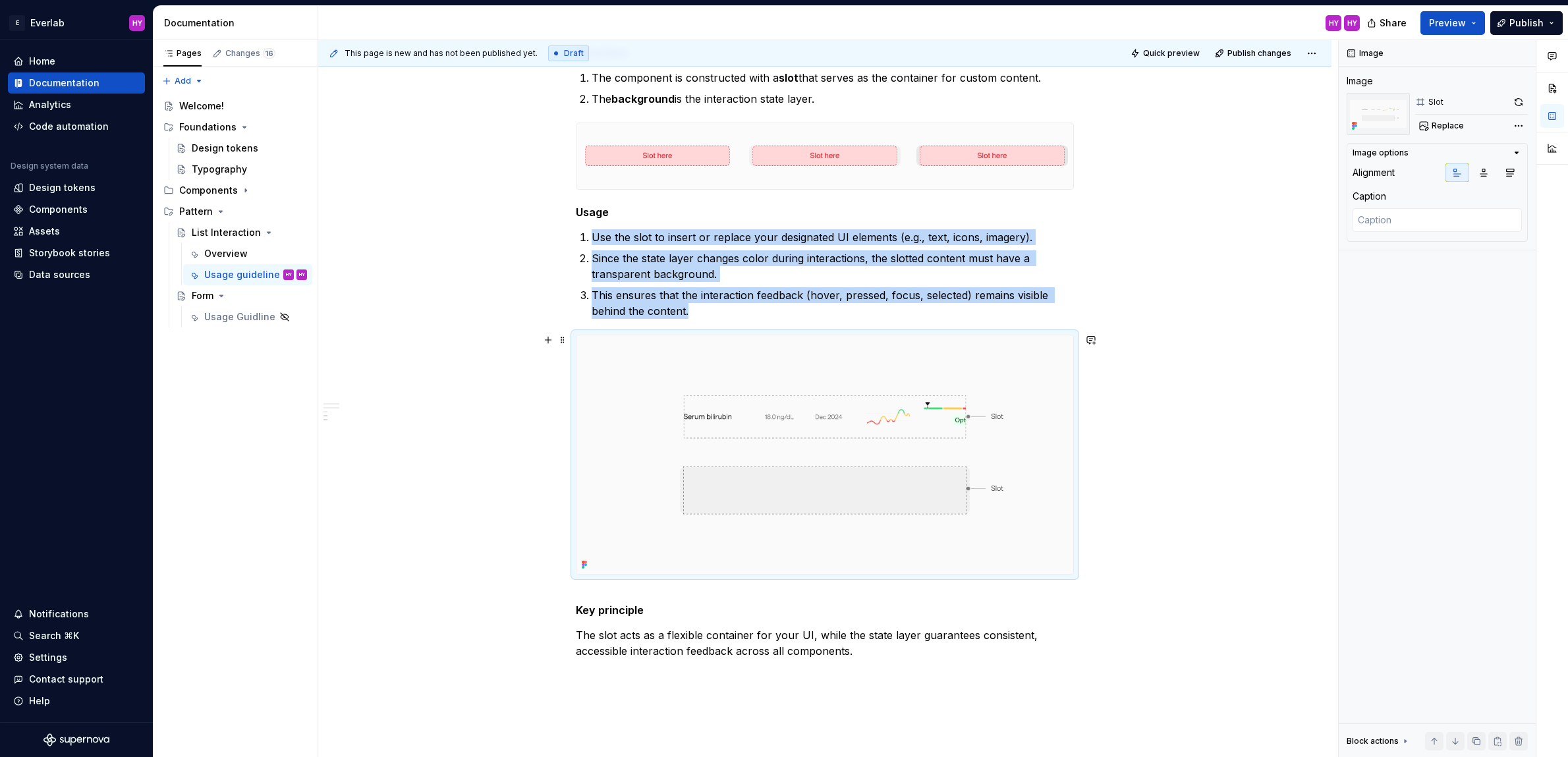
scroll to position [1812, 0]
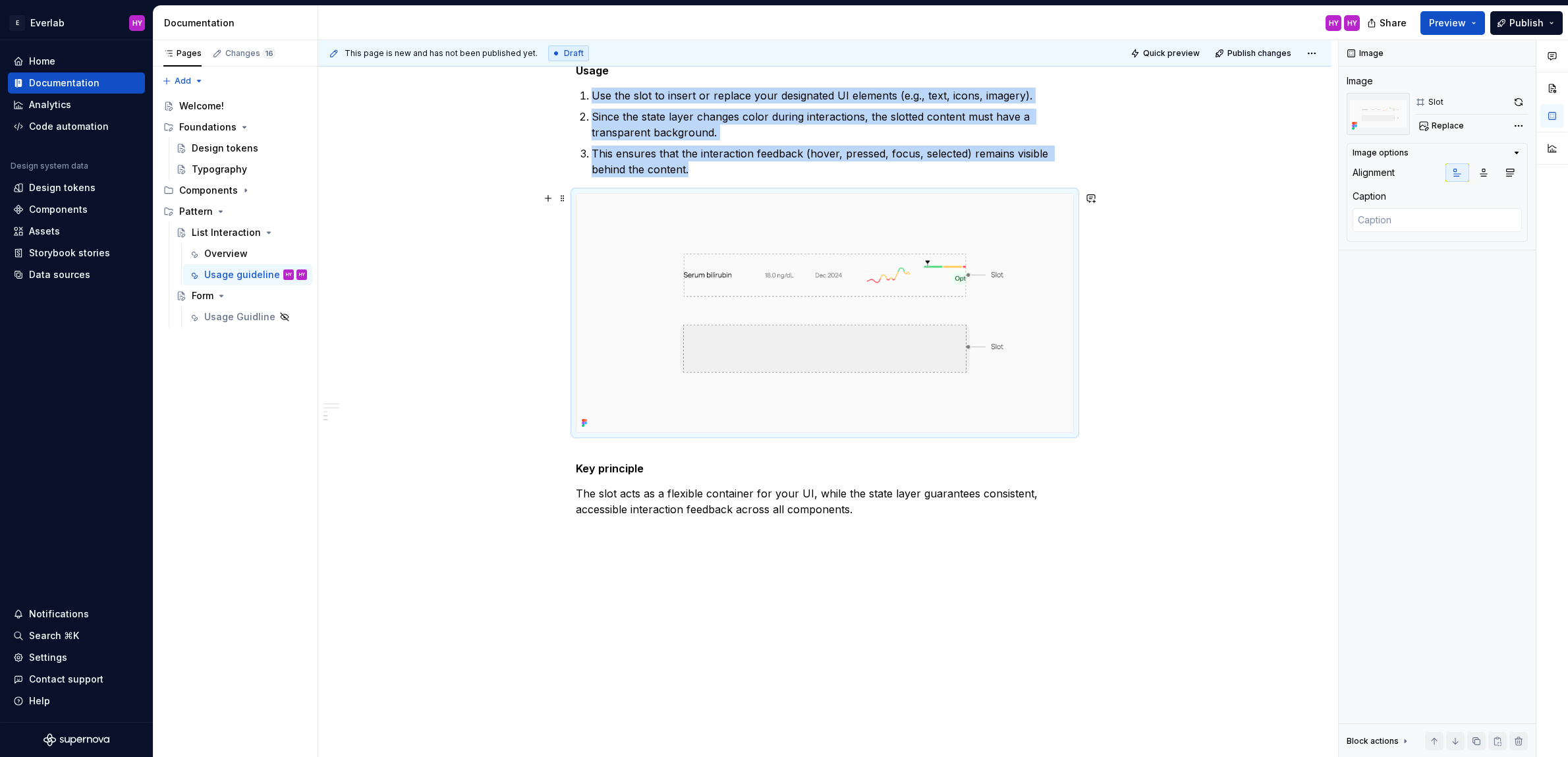
drag, startPoint x: 852, startPoint y: 232, endPoint x: 844, endPoint y: 227, distance: 9.4
click at [852, 232] on img at bounding box center [825, 312] width 497 height 238
click at [755, 208] on img at bounding box center [825, 312] width 497 height 238
click at [783, 203] on img at bounding box center [825, 312] width 497 height 238
click at [1521, 96] on button "button" at bounding box center [1518, 102] width 18 height 18
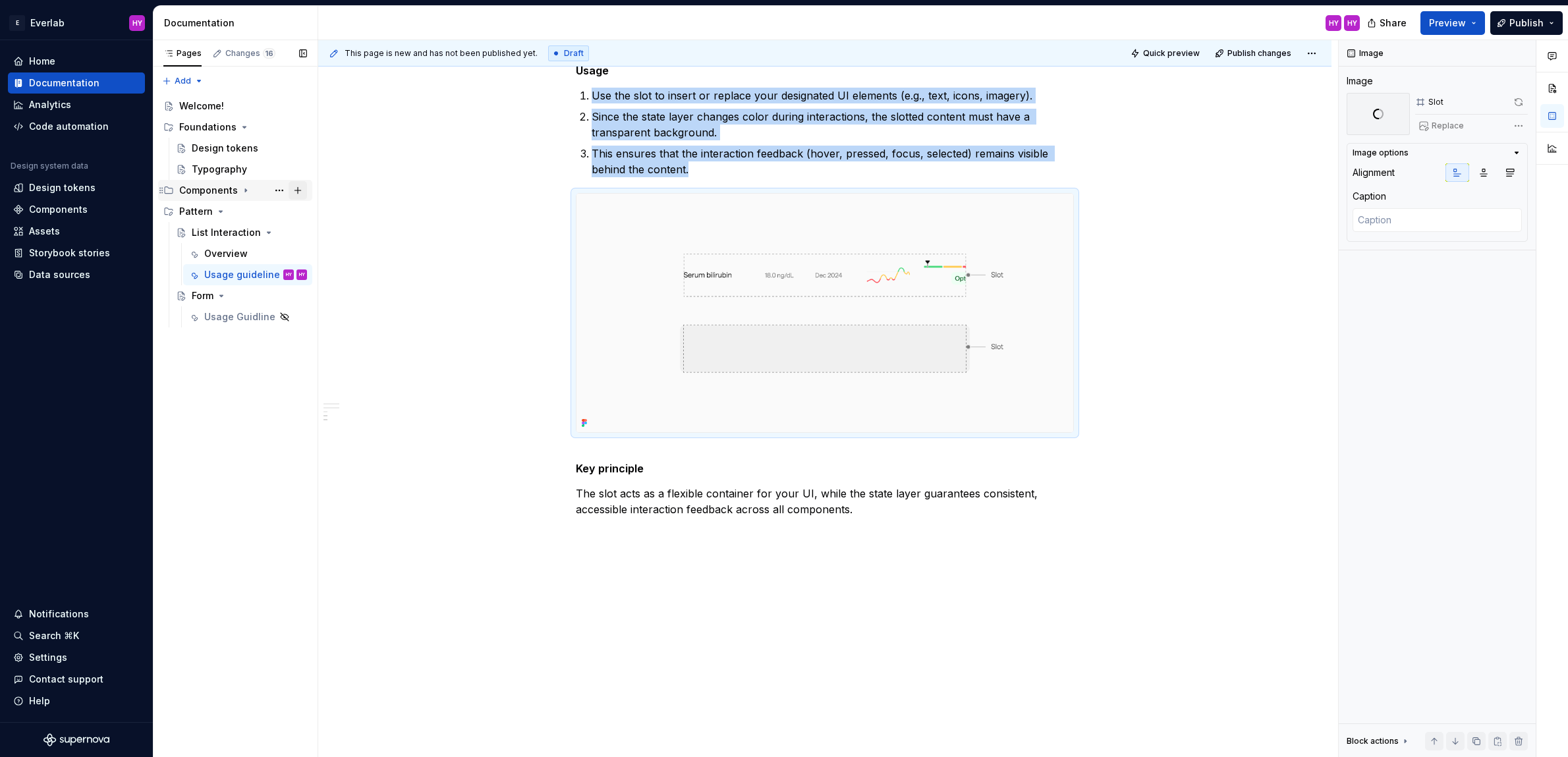
click at [296, 188] on button "Page tree" at bounding box center [298, 190] width 18 height 18
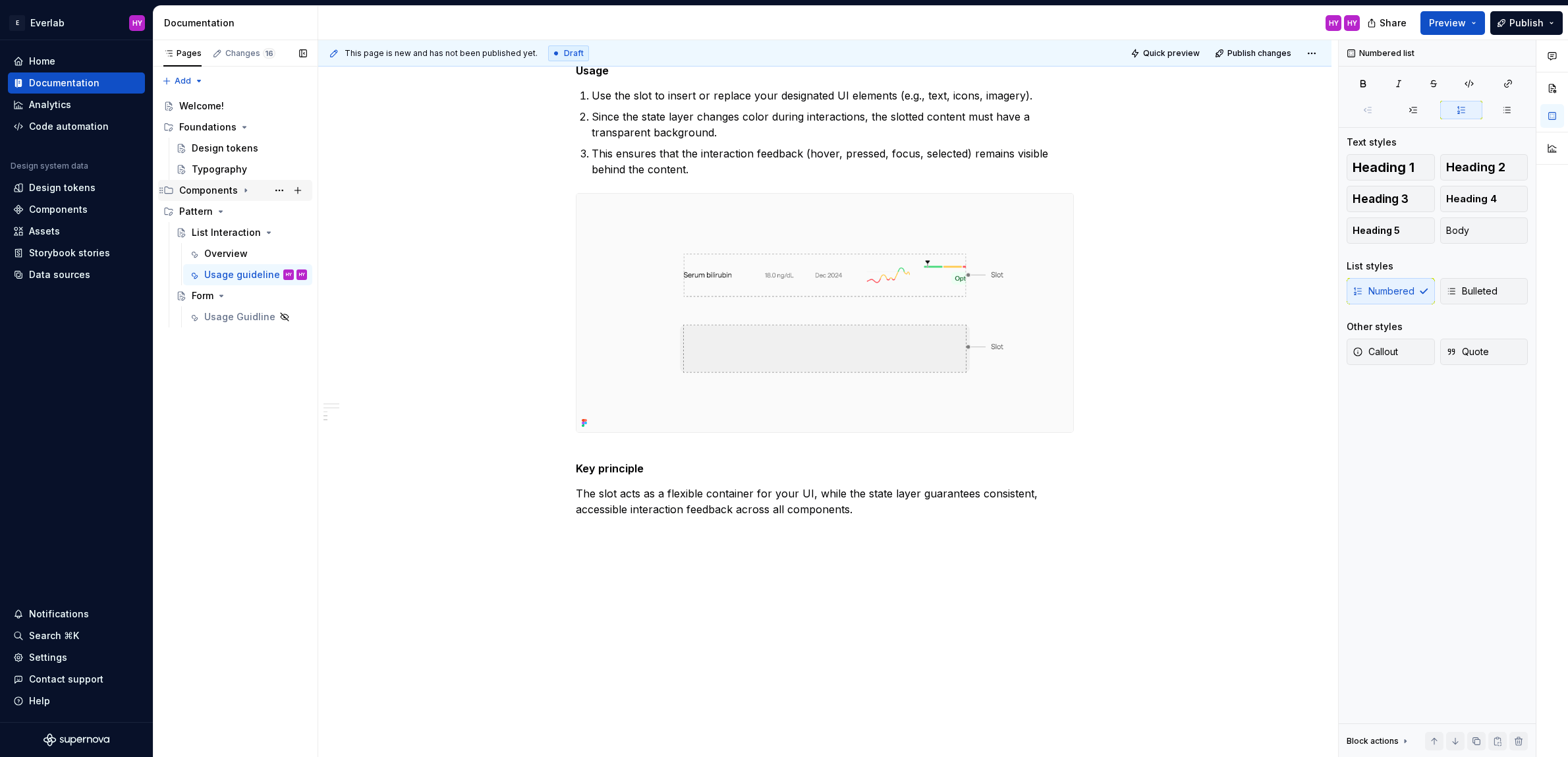
click at [246, 191] on icon "Page tree" at bounding box center [246, 190] width 11 height 11
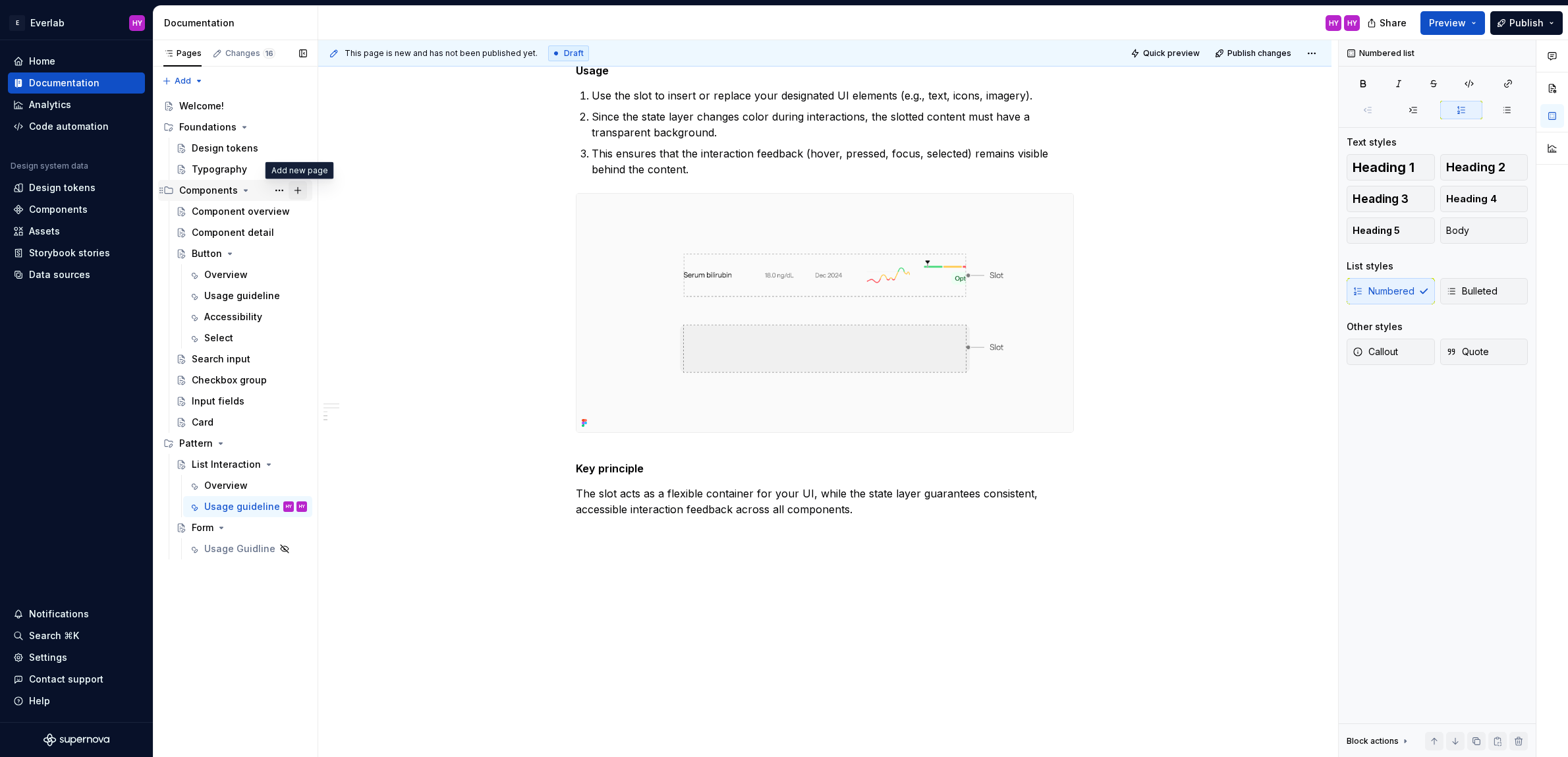
click at [295, 188] on button "Page tree" at bounding box center [298, 190] width 18 height 18
type textarea "*"
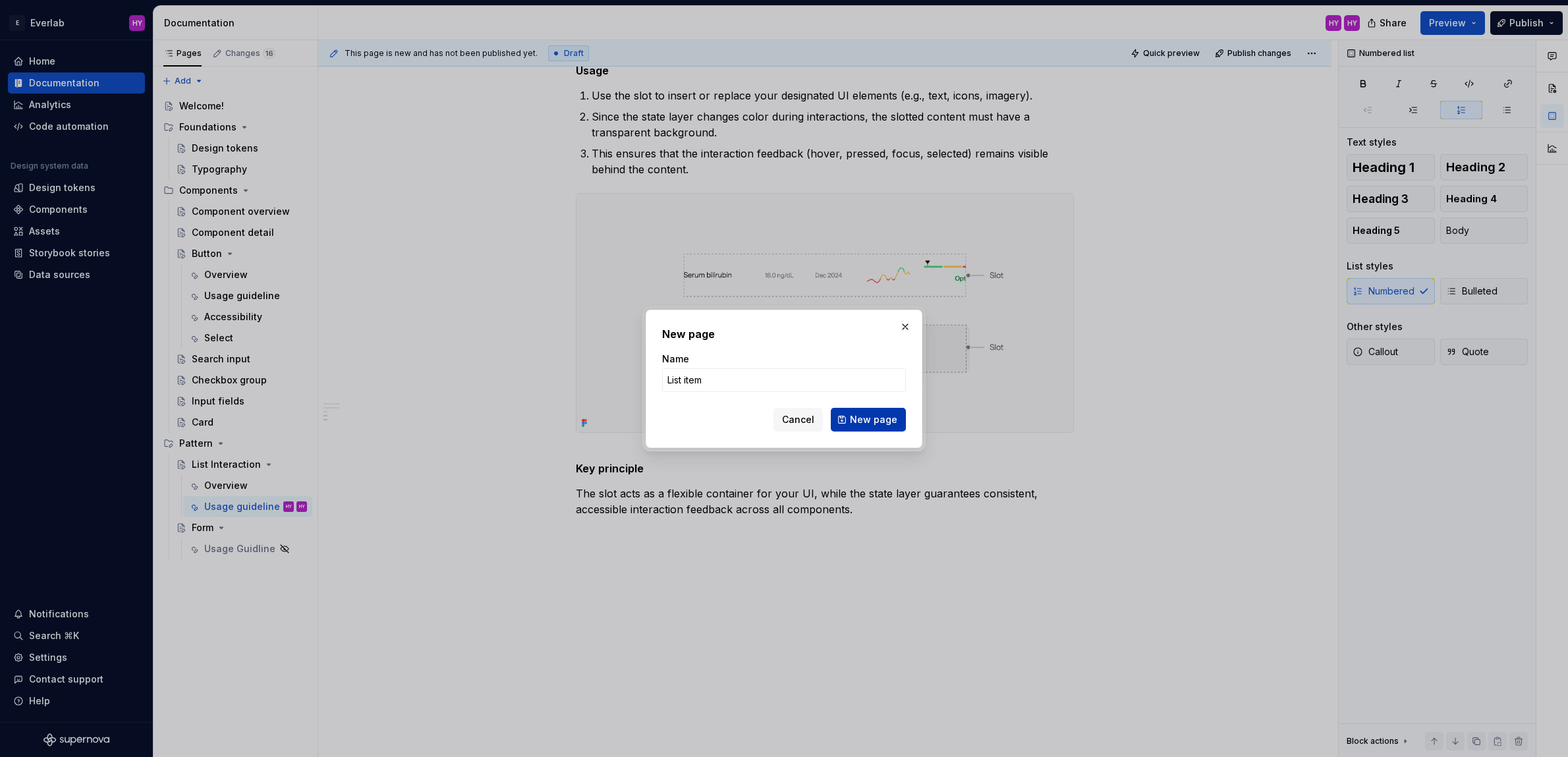
type input "List item"
click at [867, 419] on span "New page" at bounding box center [873, 420] width 47 height 13
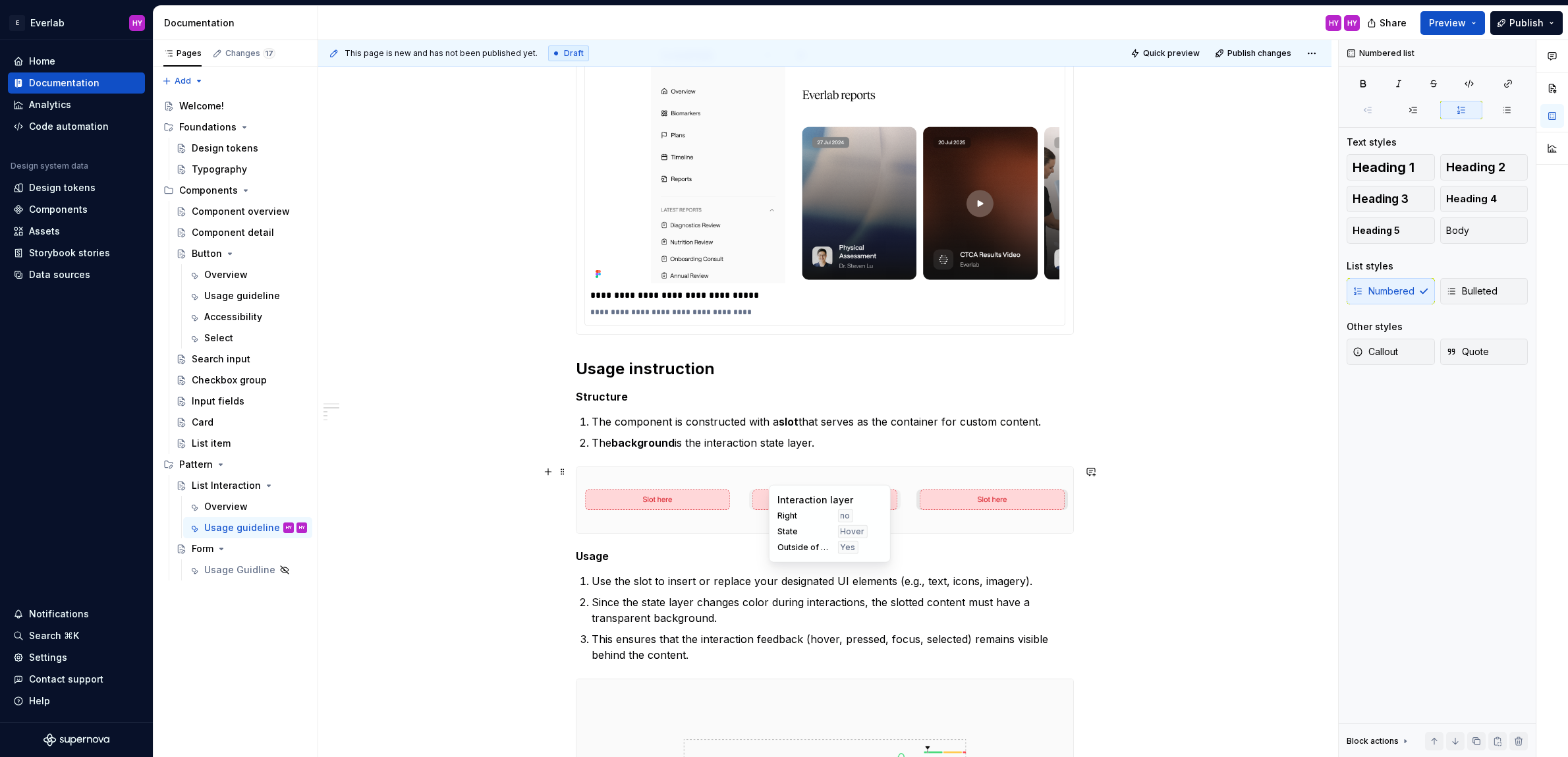
scroll to position [1142, 0]
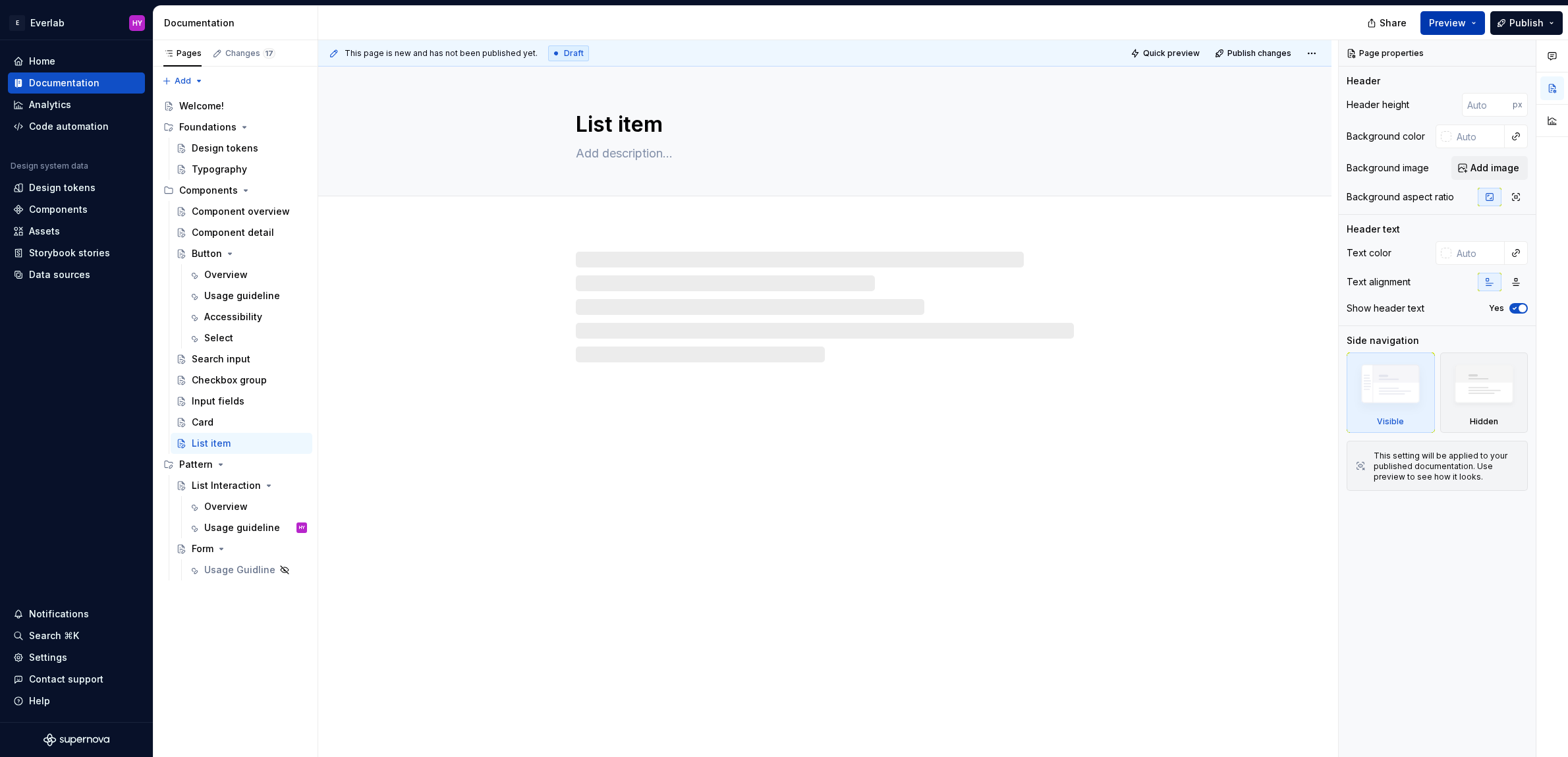
click at [1460, 28] on span "Preview" at bounding box center [1447, 23] width 37 height 13
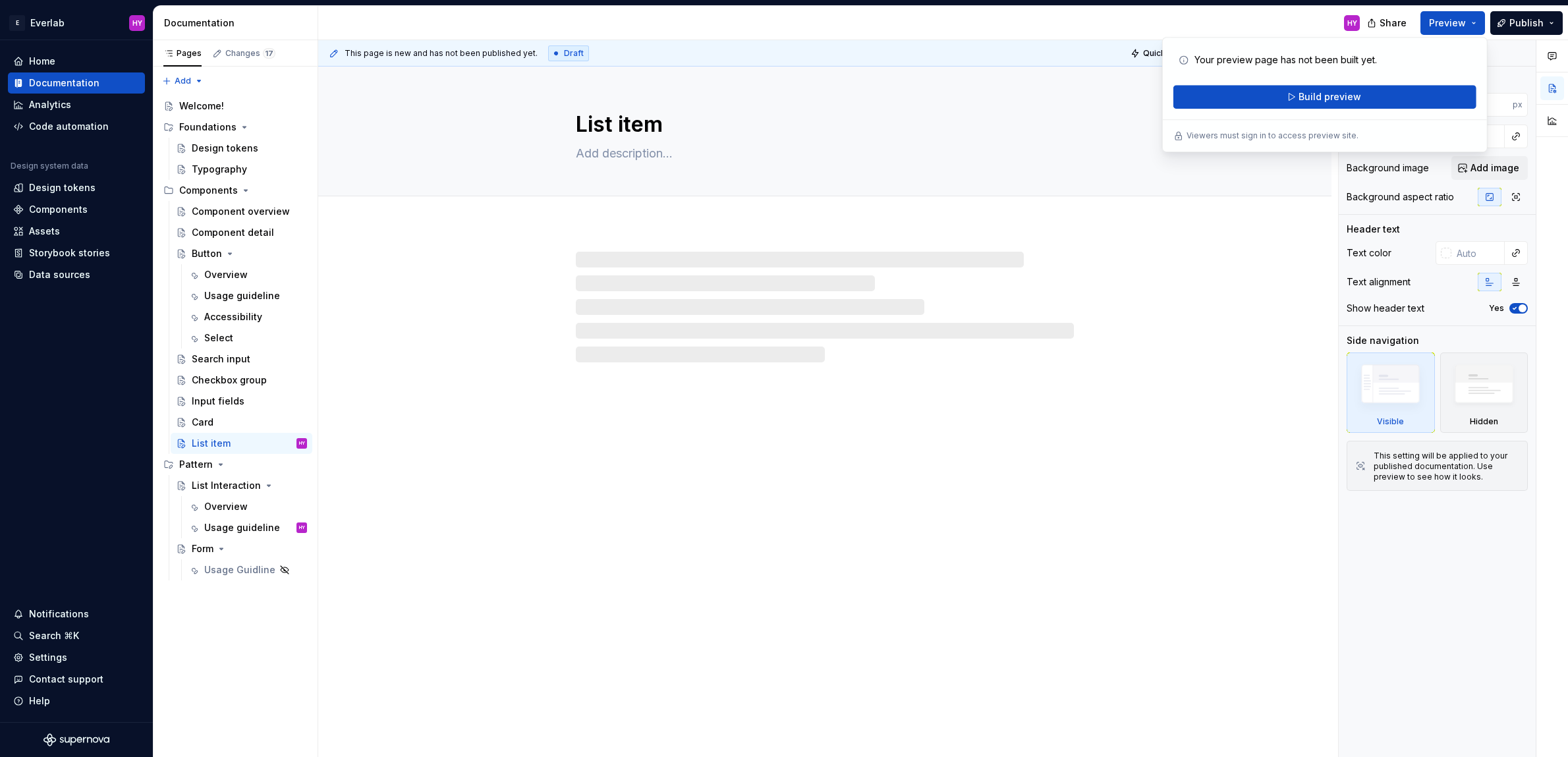
click at [1343, 84] on div "Your preview page has not been built yet. Build preview" at bounding box center [1324, 78] width 303 height 61
click at [1336, 96] on span "Build preview" at bounding box center [1330, 97] width 63 height 13
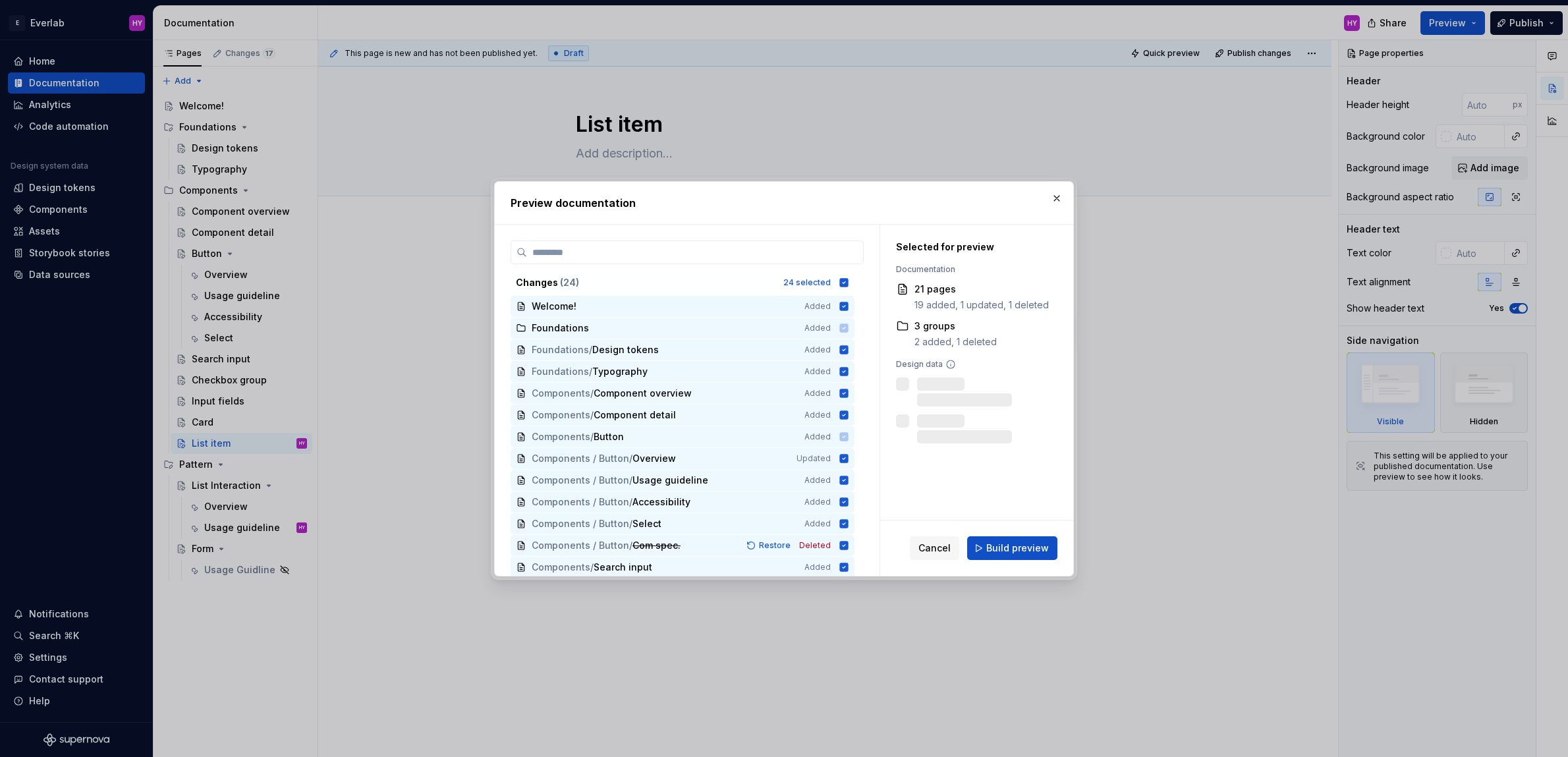
click at [1013, 552] on span "Build preview" at bounding box center [1017, 548] width 63 height 13
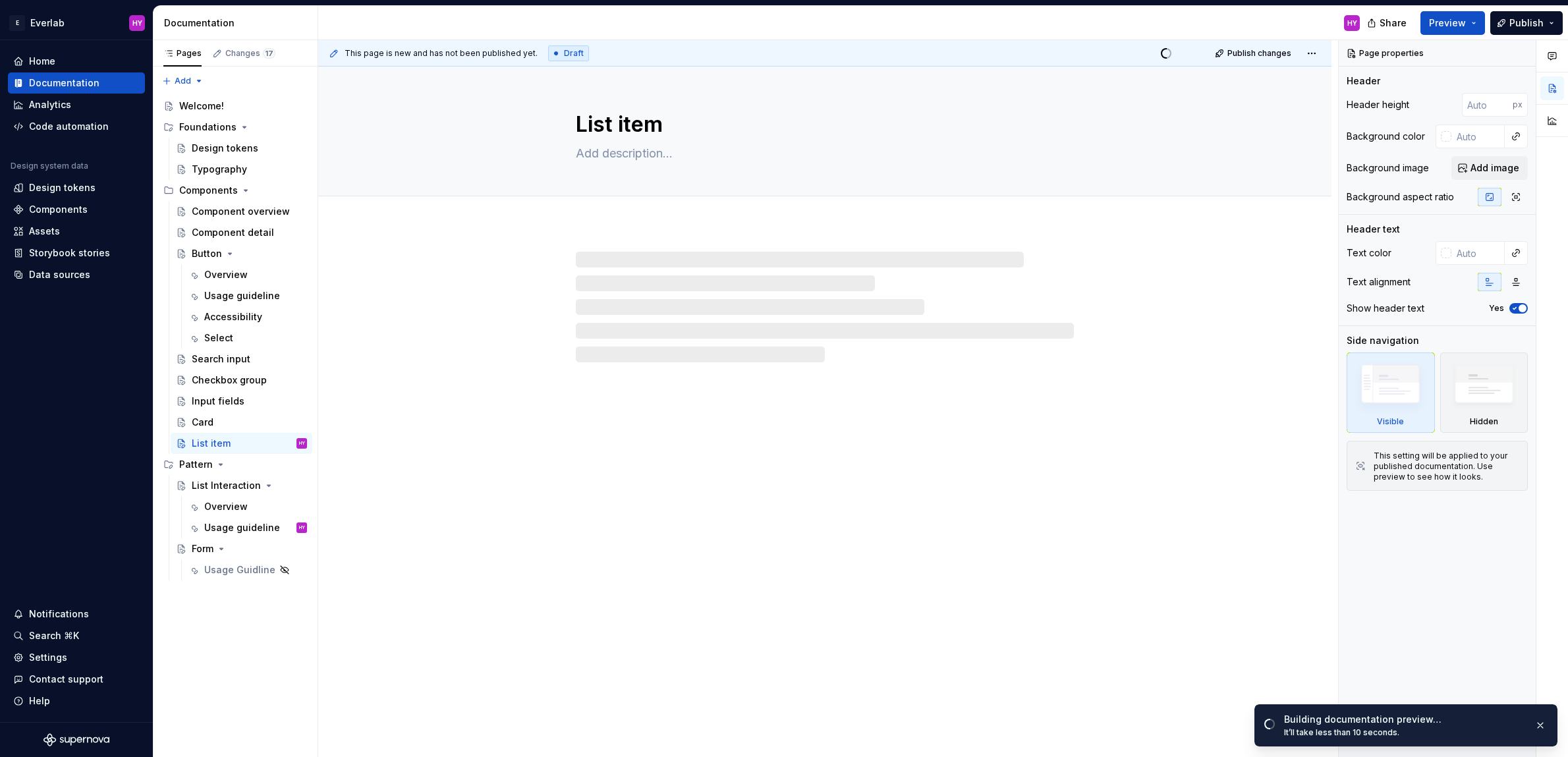
type textarea "*"
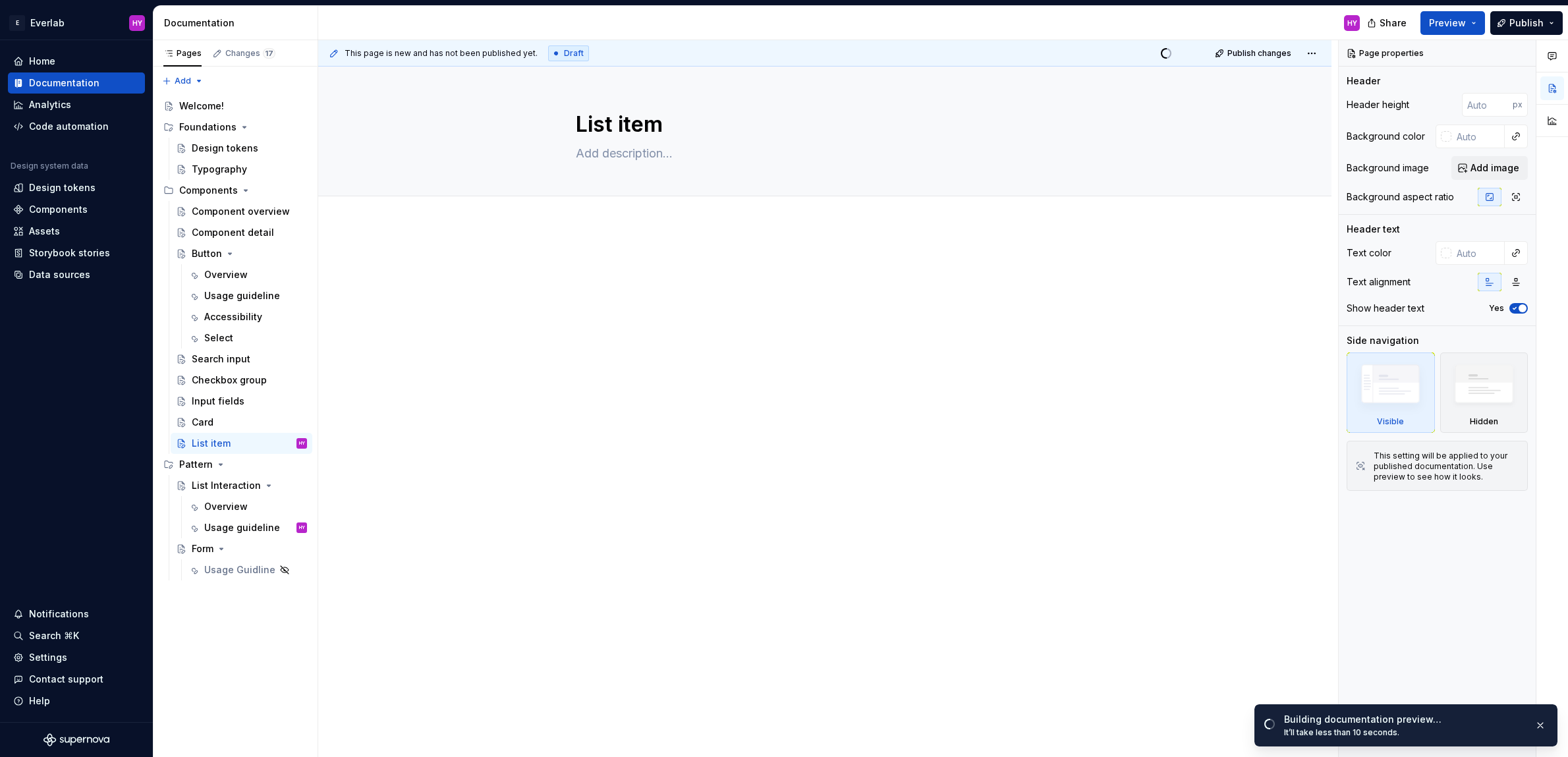
click at [796, 454] on div at bounding box center [824, 387] width 1013 height 325
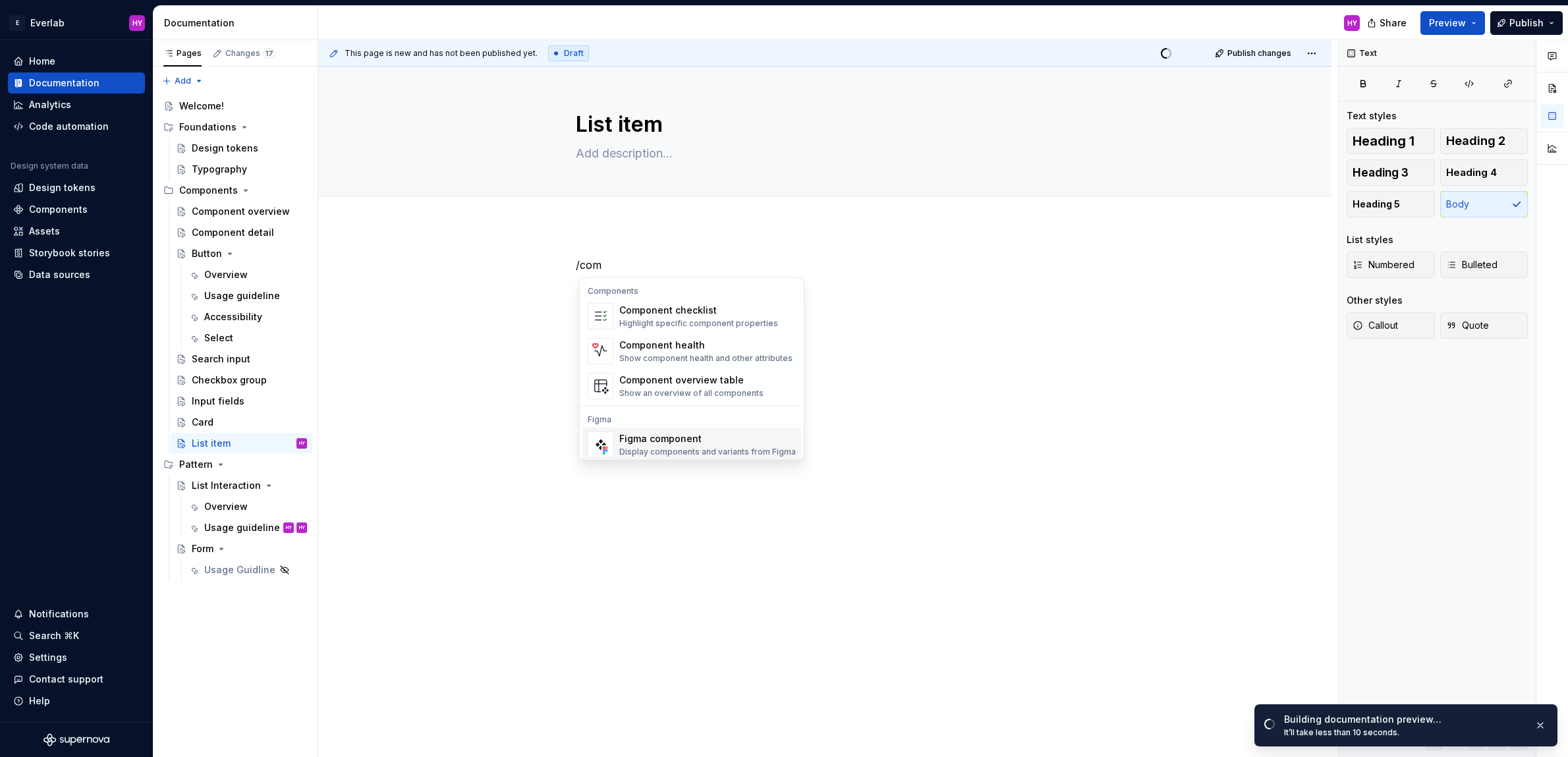
click at [745, 435] on div "Figma component" at bounding box center [708, 439] width 177 height 13
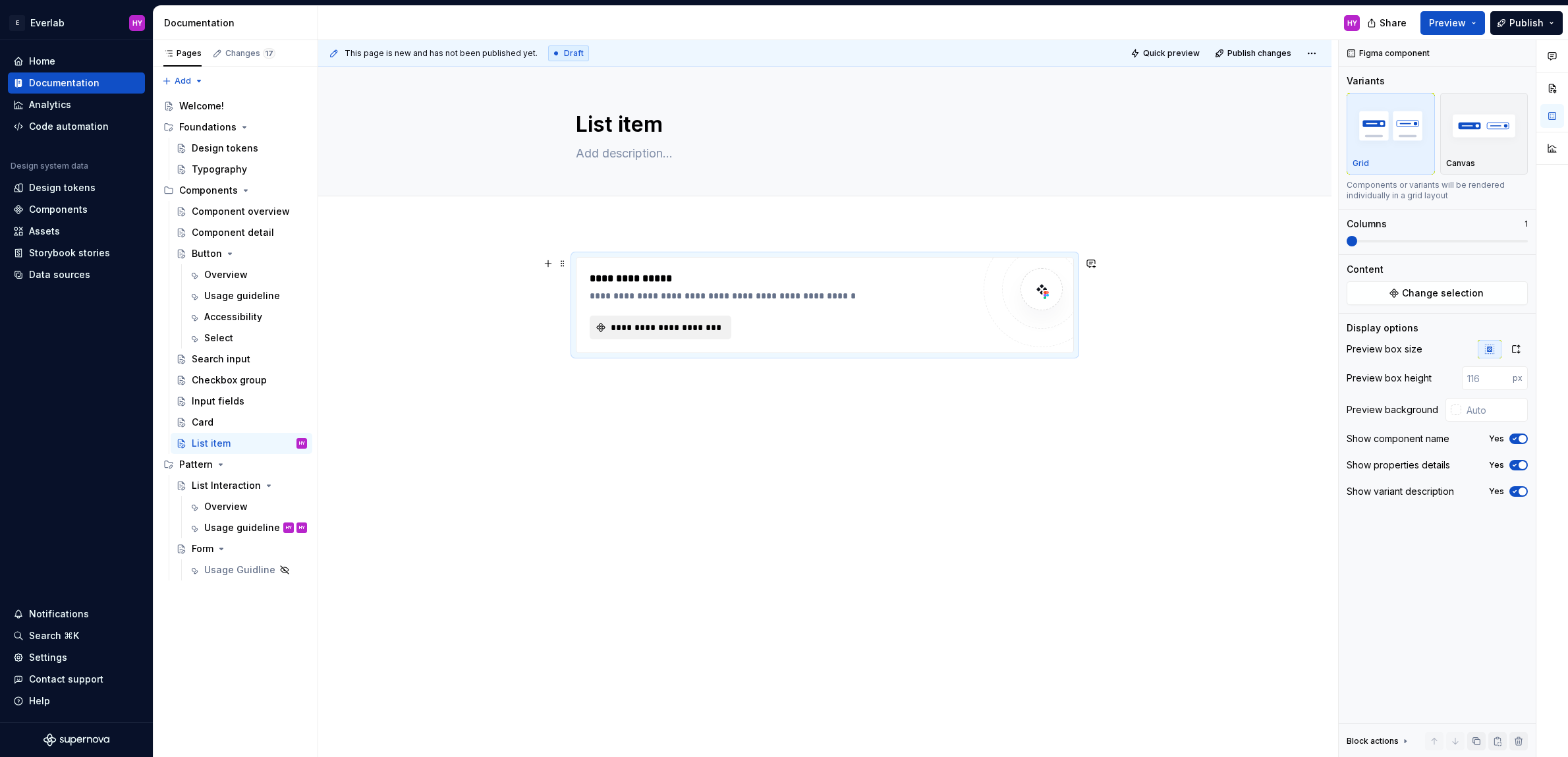
click at [672, 324] on span "**********" at bounding box center [666, 327] width 114 height 13
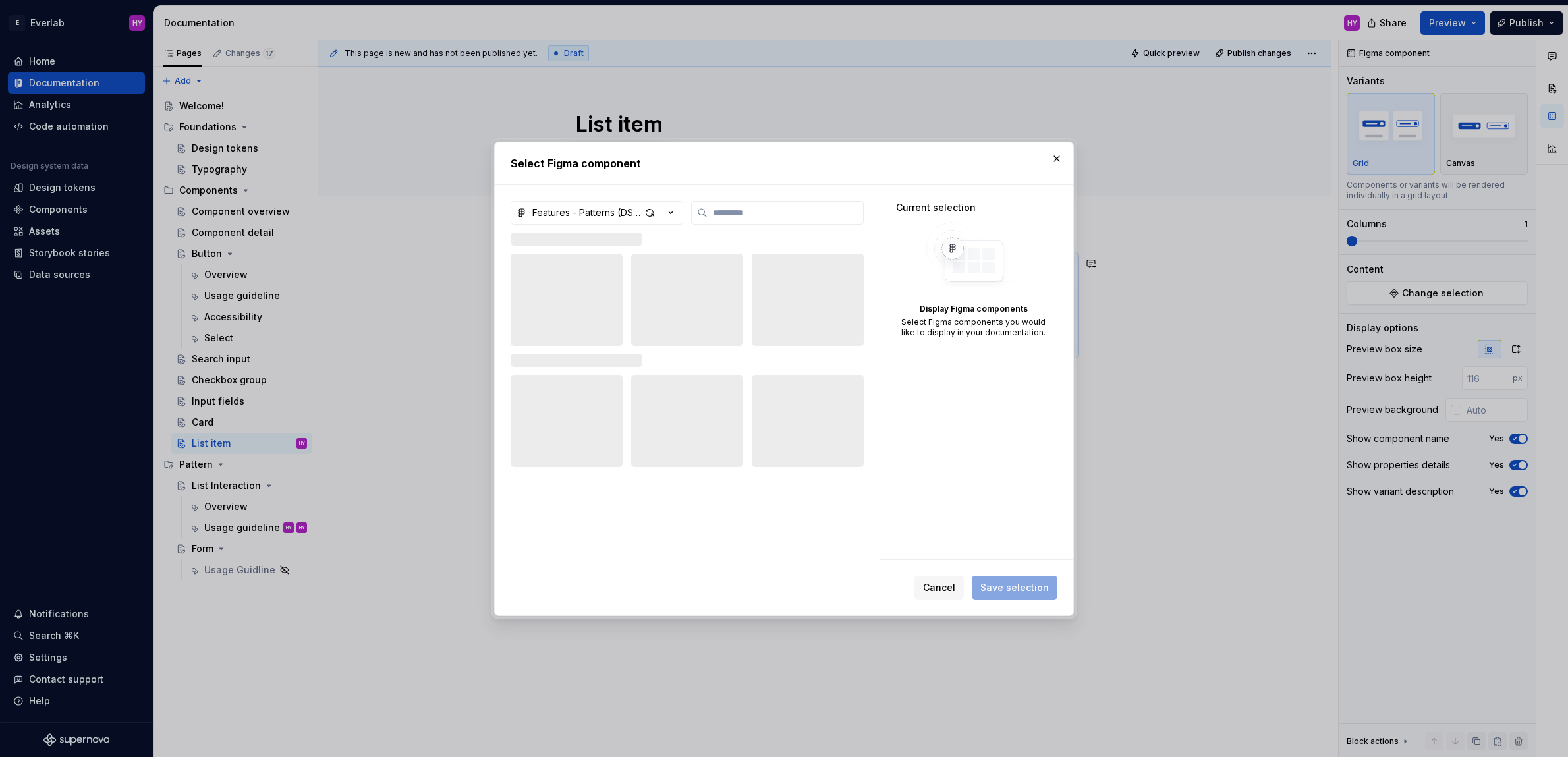
type textarea "*"
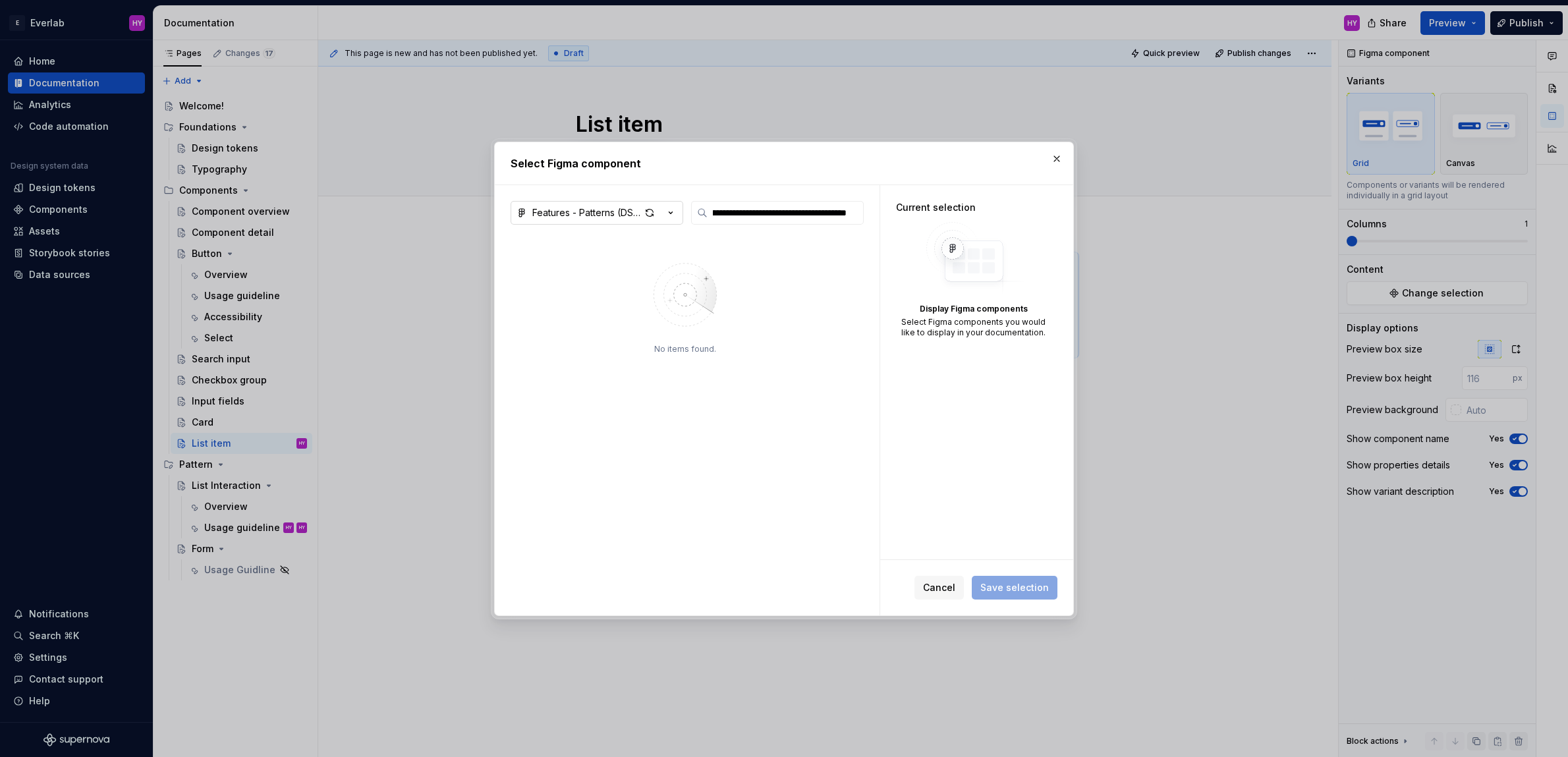
click at [676, 210] on icon "button" at bounding box center [671, 213] width 13 height 13
click at [670, 259] on div "Design system - Core (DS25)" at bounding box center [614, 262] width 132 height 13
click at [779, 216] on input "**********" at bounding box center [785, 213] width 156 height 13
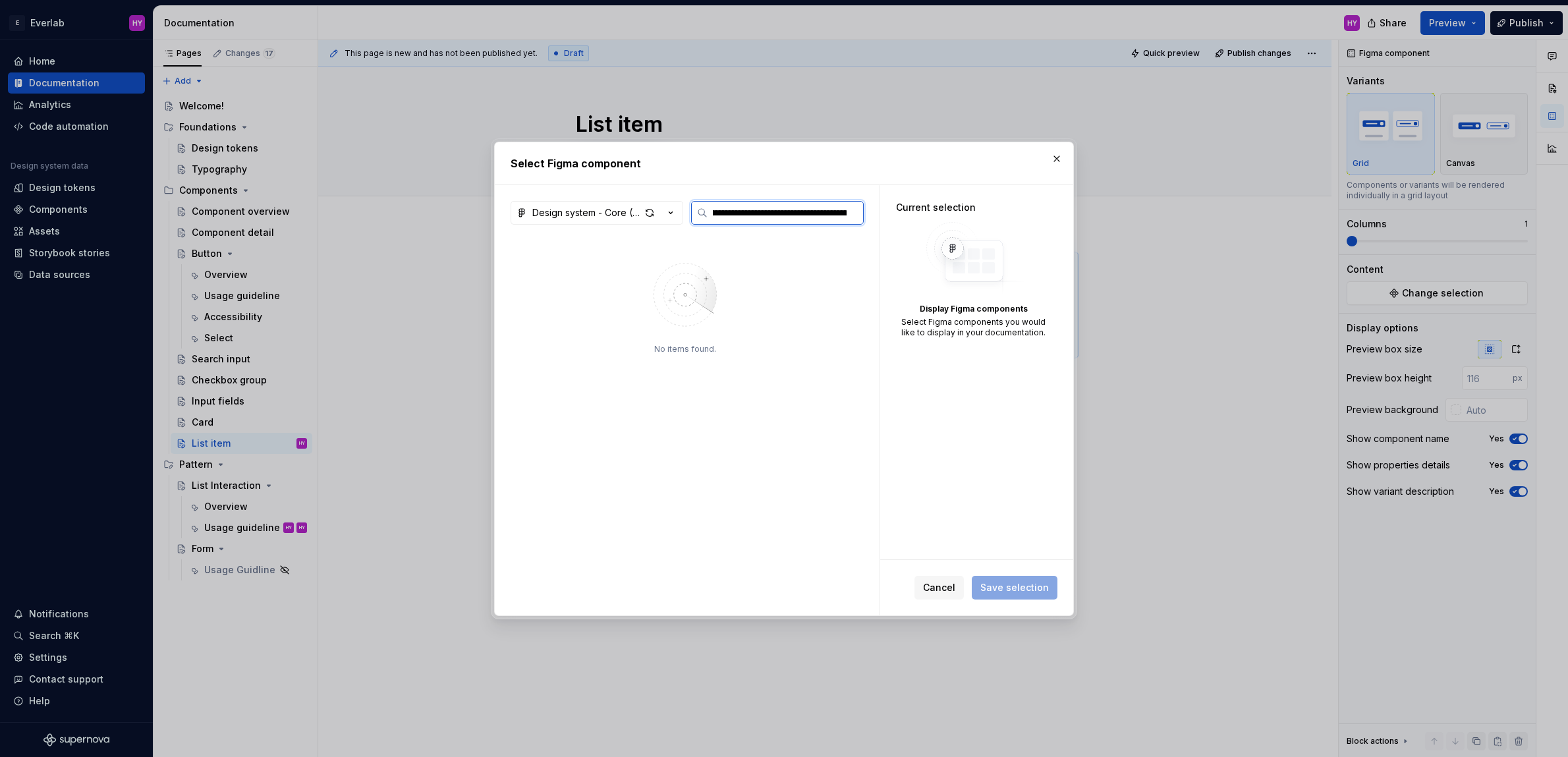
click at [779, 216] on input "**********" at bounding box center [785, 213] width 156 height 13
click at [645, 211] on div "button" at bounding box center [649, 213] width 18 height 18
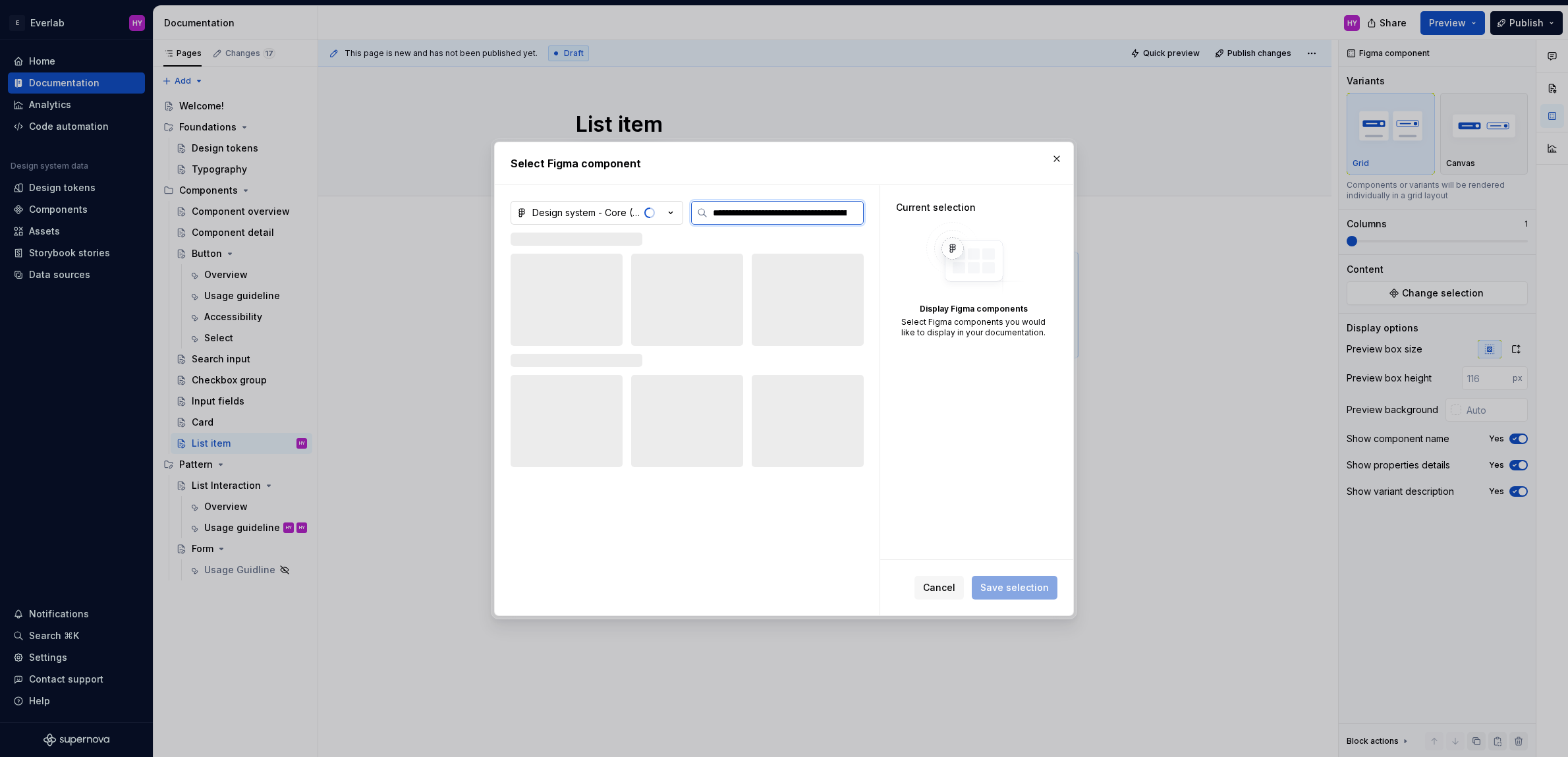
click at [776, 217] on input "**********" at bounding box center [785, 213] width 156 height 13
click at [776, 217] on input "**********" at bounding box center [785, 213] width 156 height 13
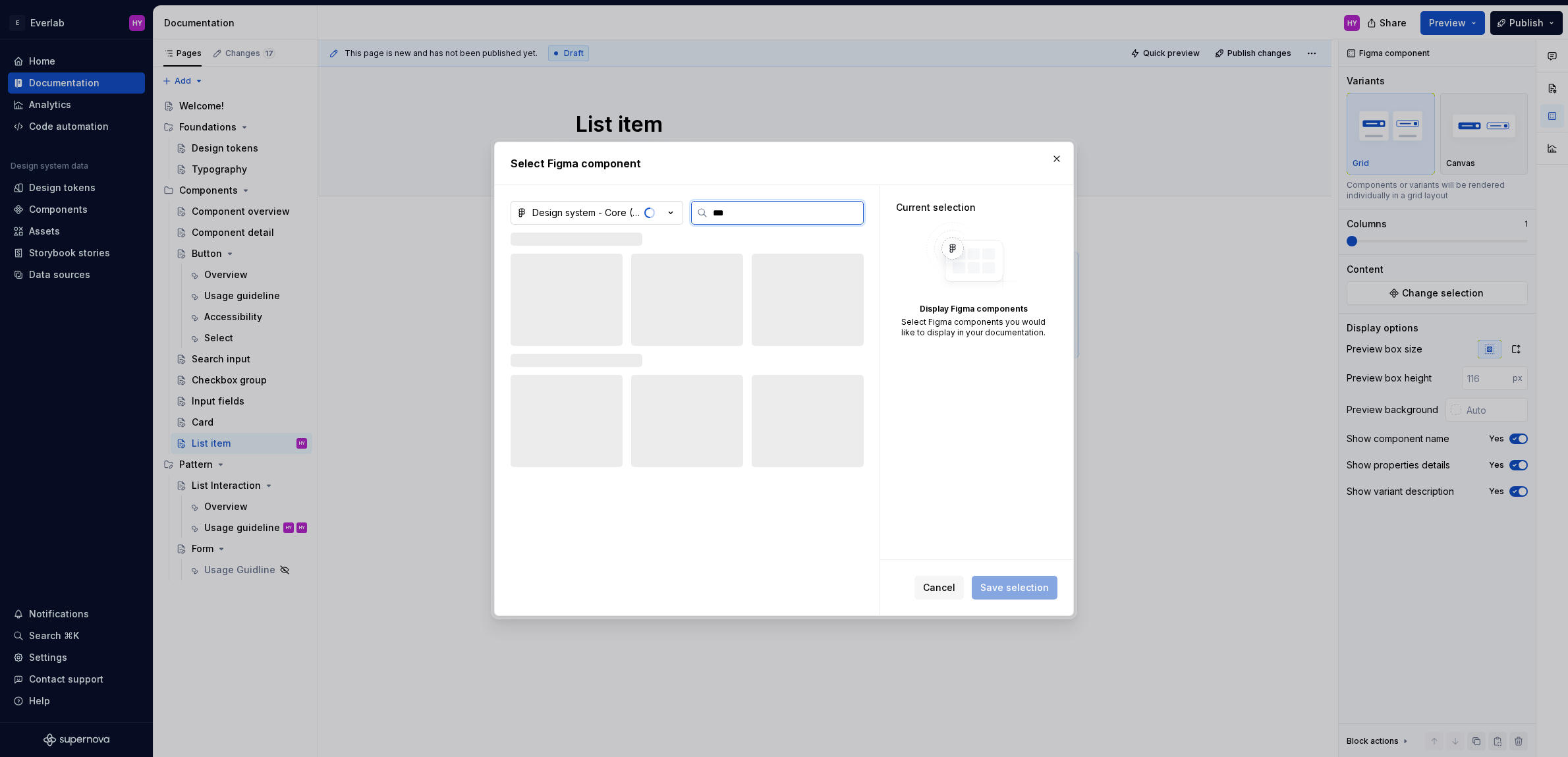
type input "****"
type textarea "*"
type input "****"
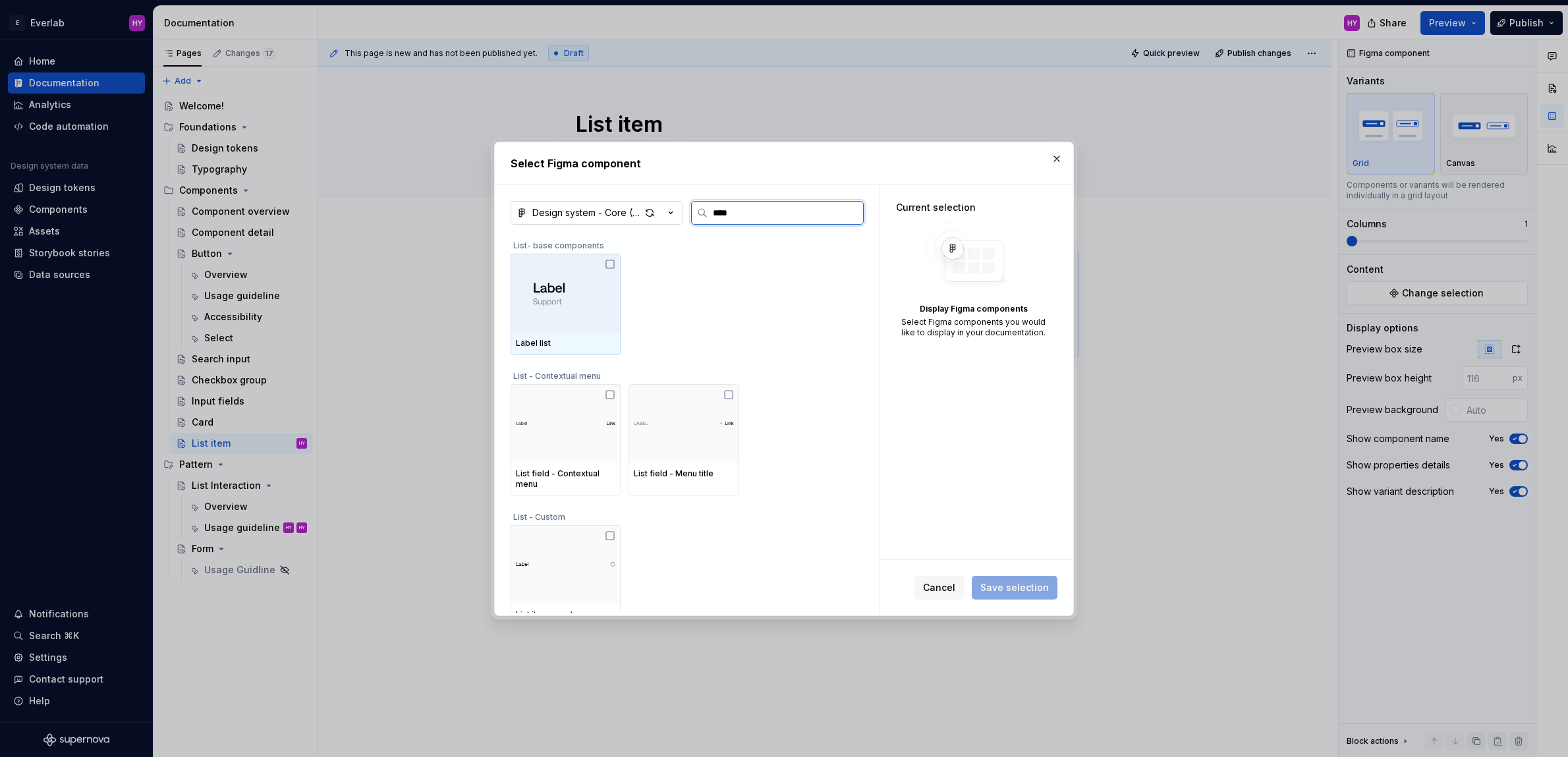
type textarea "*"
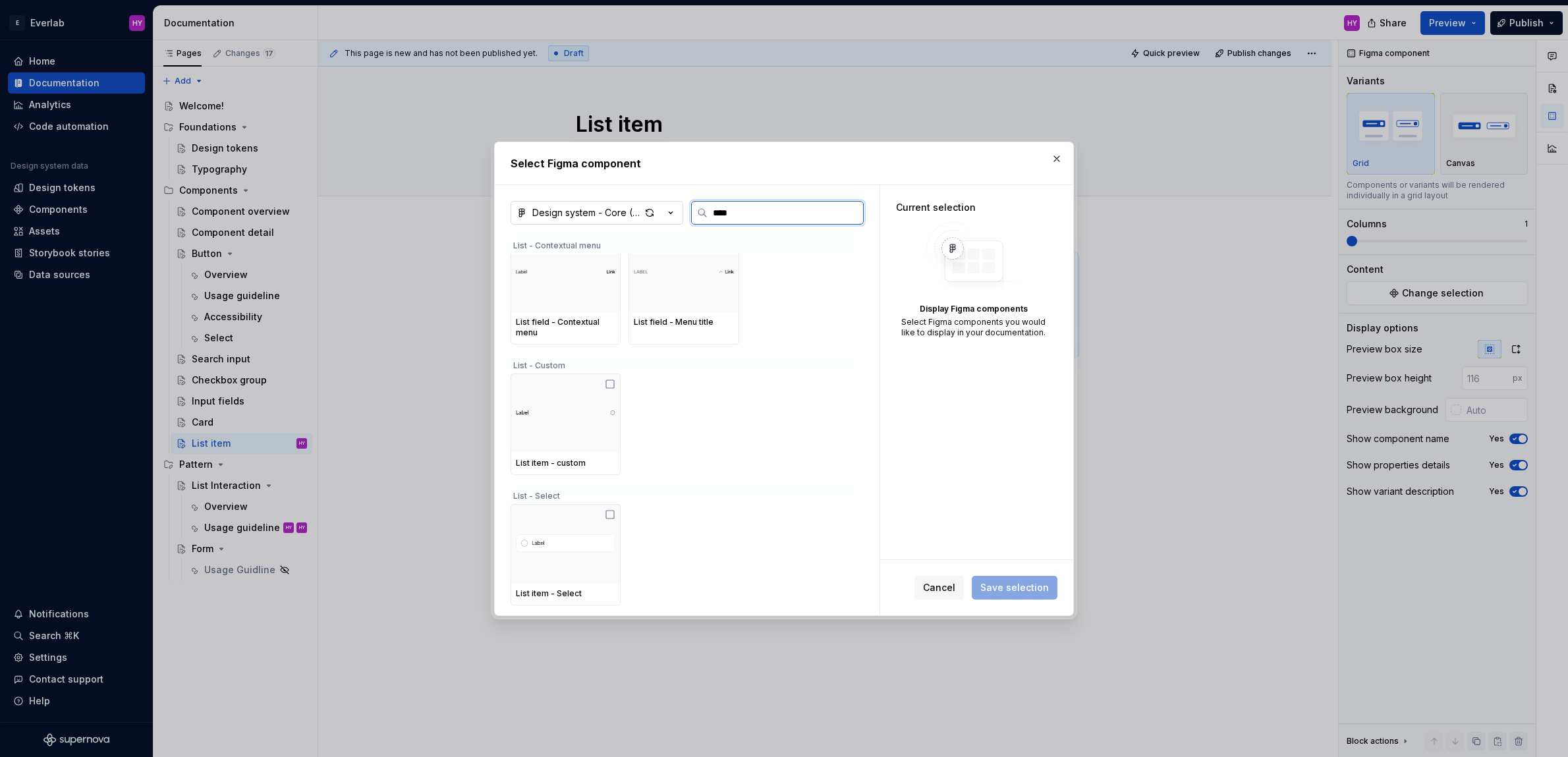
scroll to position [146, 0]
click at [616, 518] on div at bounding box center [565, 541] width 110 height 79
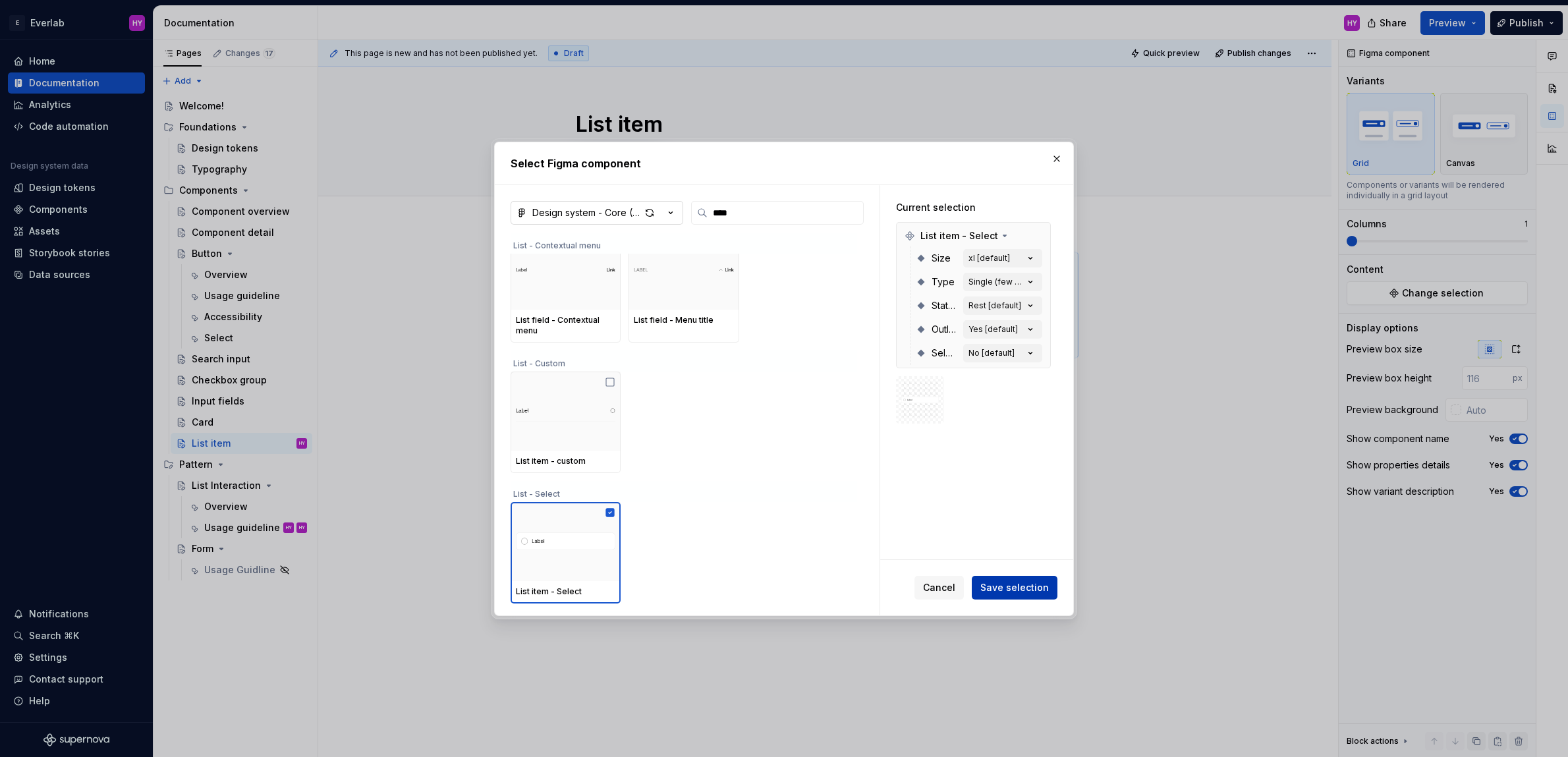
click at [1015, 594] on button "Save selection" at bounding box center [1015, 587] width 86 height 24
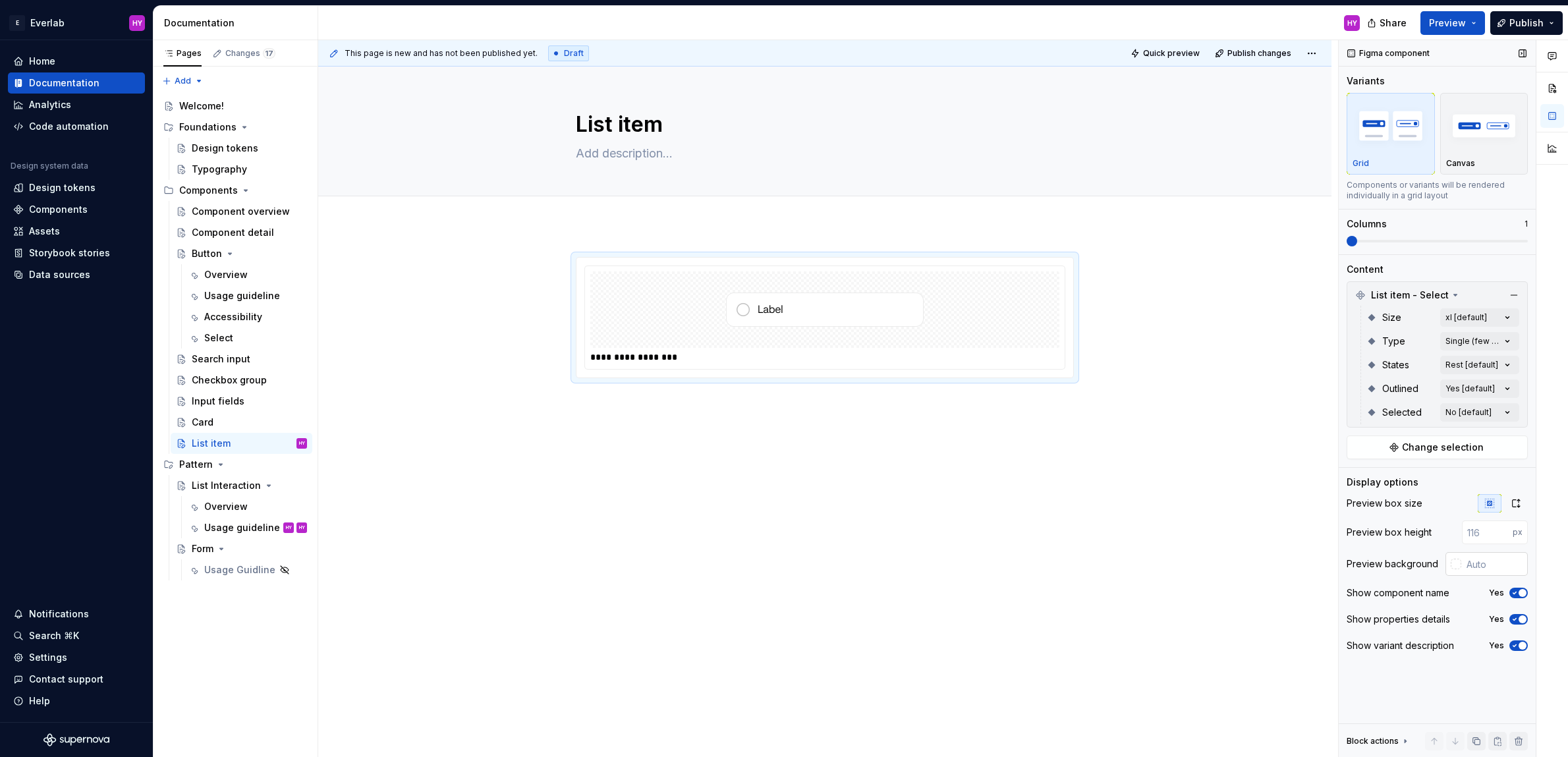
click at [1454, 562] on div at bounding box center [1456, 564] width 11 height 11
click at [1482, 557] on div "Comments Open comments No comments yet Select ‘Comment’ from the block context …" at bounding box center [1453, 399] width 229 height 717
type input "fbfbfbf"
click at [1521, 499] on icon "button" at bounding box center [1516, 503] width 11 height 11
click at [1488, 503] on icon "button" at bounding box center [1489, 503] width 9 height 9
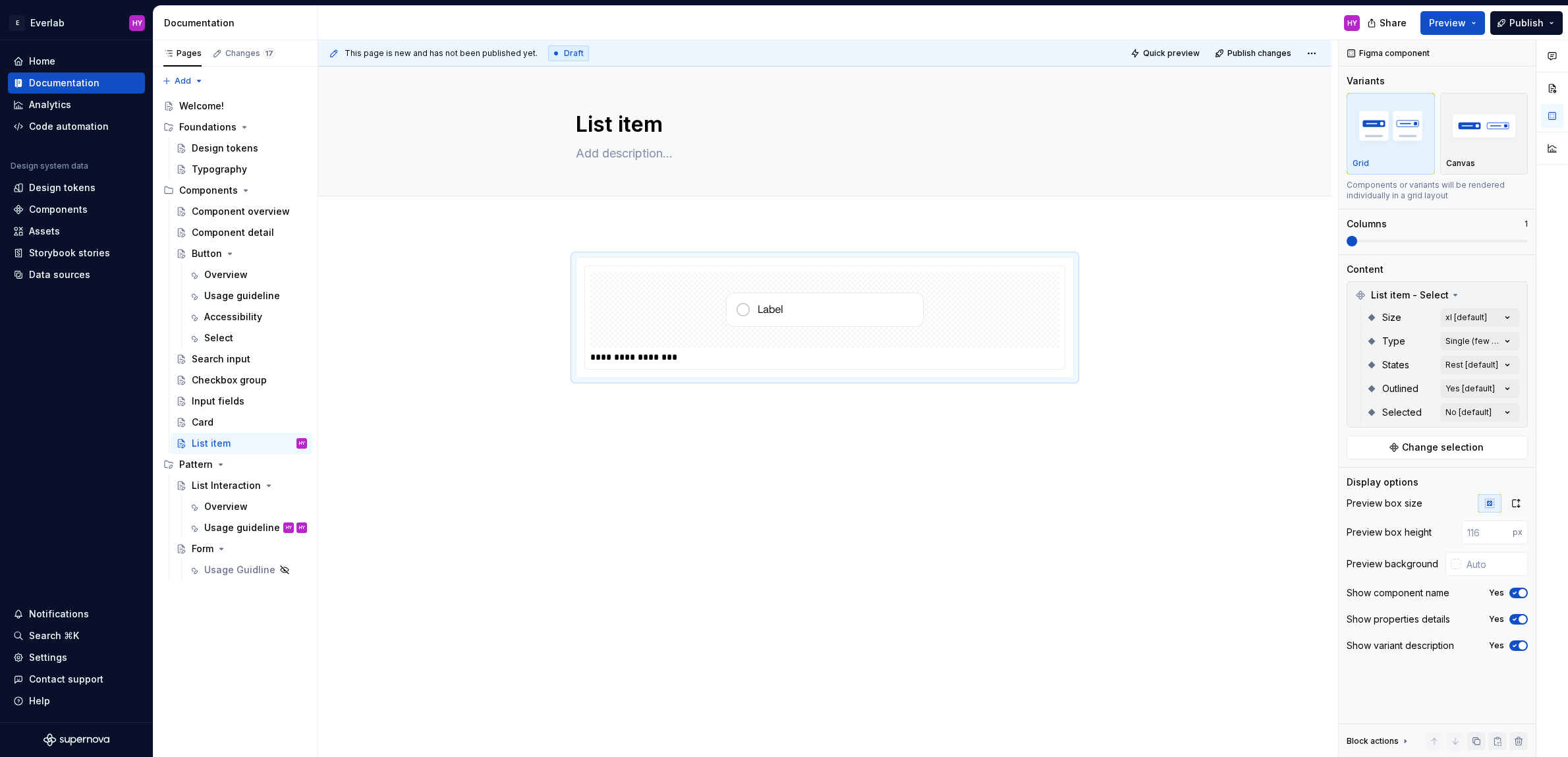
click at [1015, 410] on div "**********" at bounding box center [824, 423] width 1013 height 396
click at [686, 227] on div "**********" at bounding box center [824, 423] width 1013 height 396
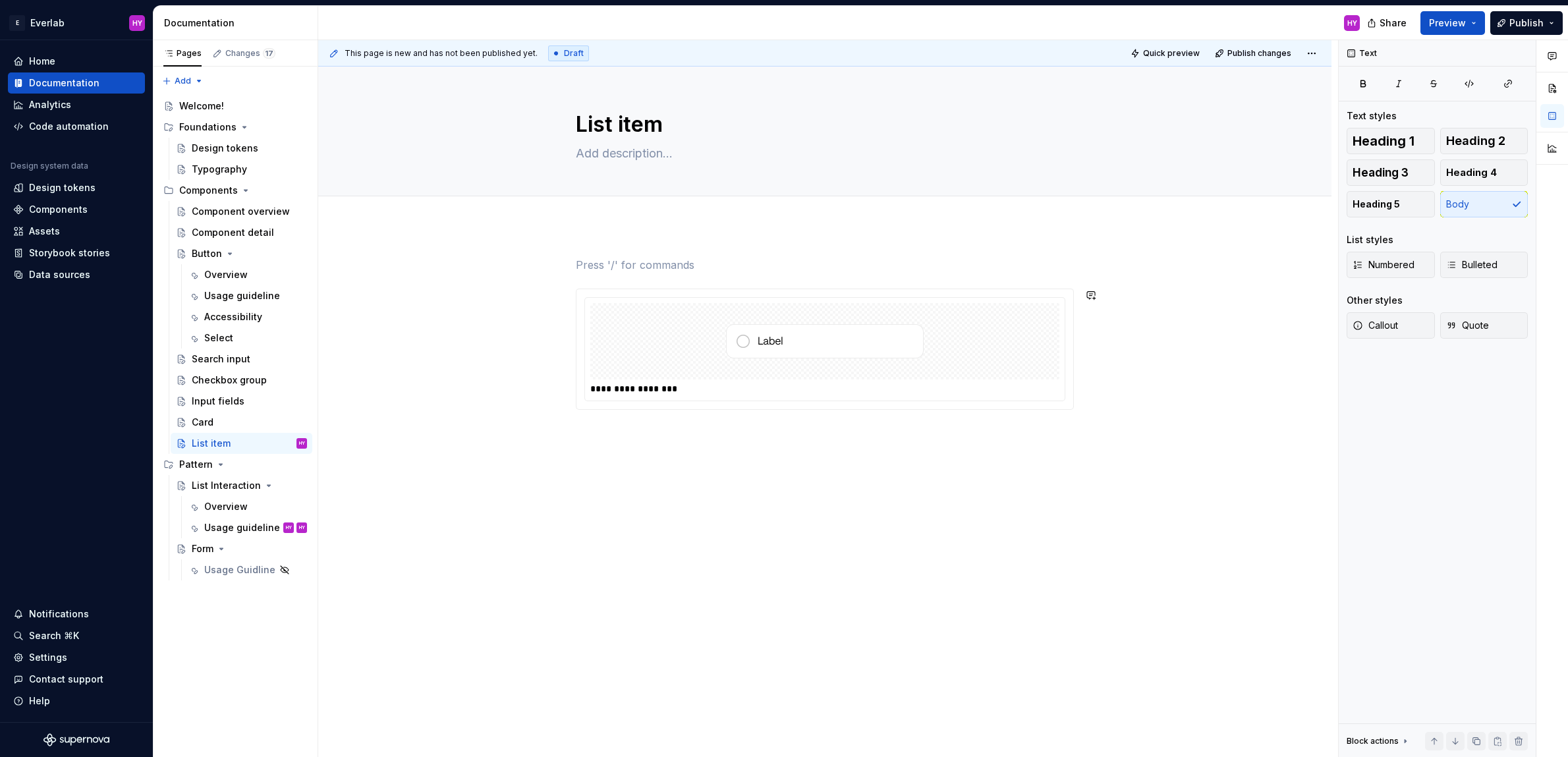
click at [664, 275] on div "**********" at bounding box center [825, 333] width 498 height 152
click at [653, 260] on p at bounding box center [825, 264] width 498 height 16
click at [369, 594] on div "**********" at bounding box center [824, 439] width 1013 height 428
click at [226, 522] on div "Usage guideline" at bounding box center [236, 528] width 63 height 13
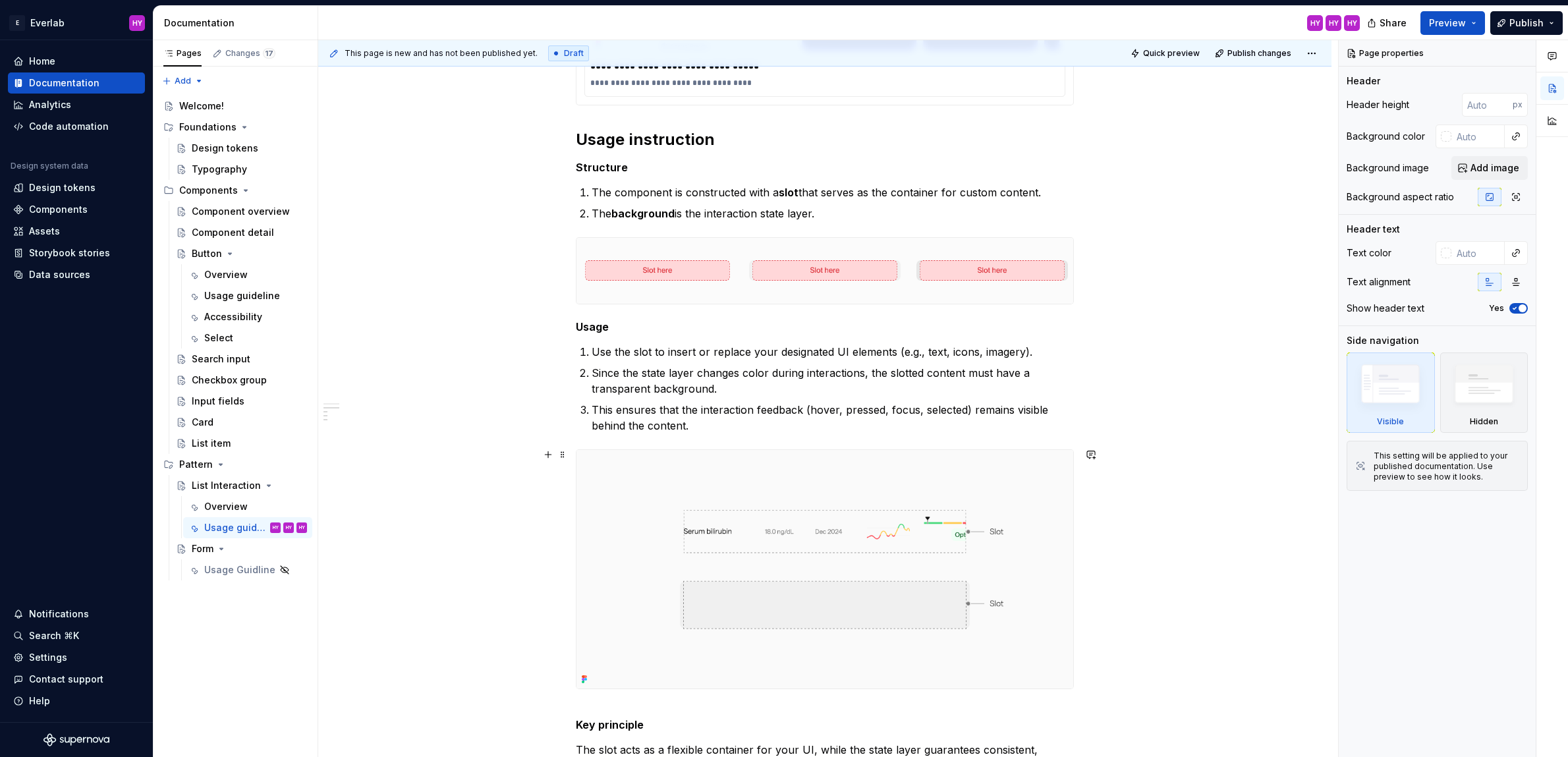
scroll to position [1812, 0]
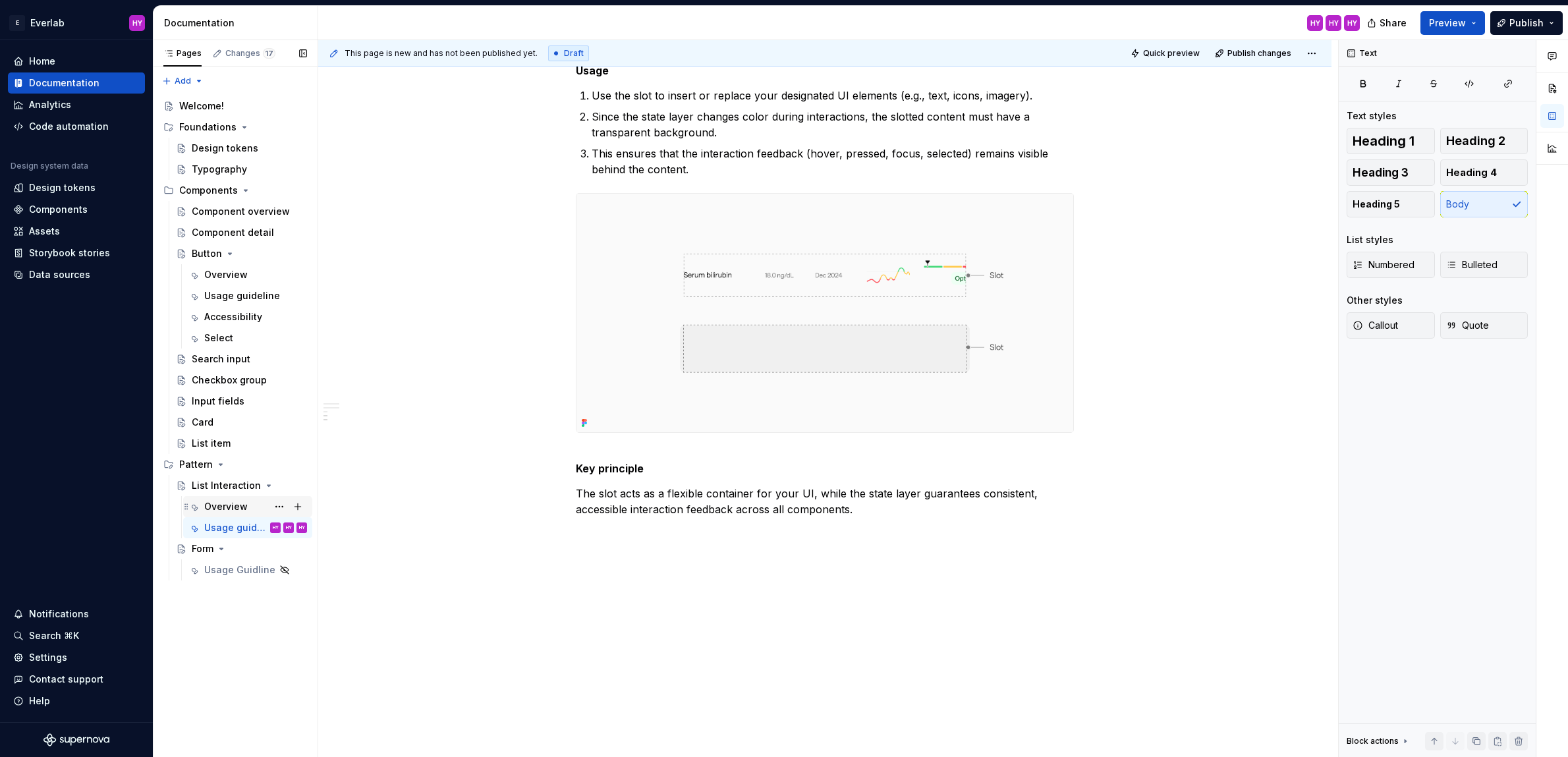
click at [222, 505] on div "Overview" at bounding box center [226, 507] width 43 height 13
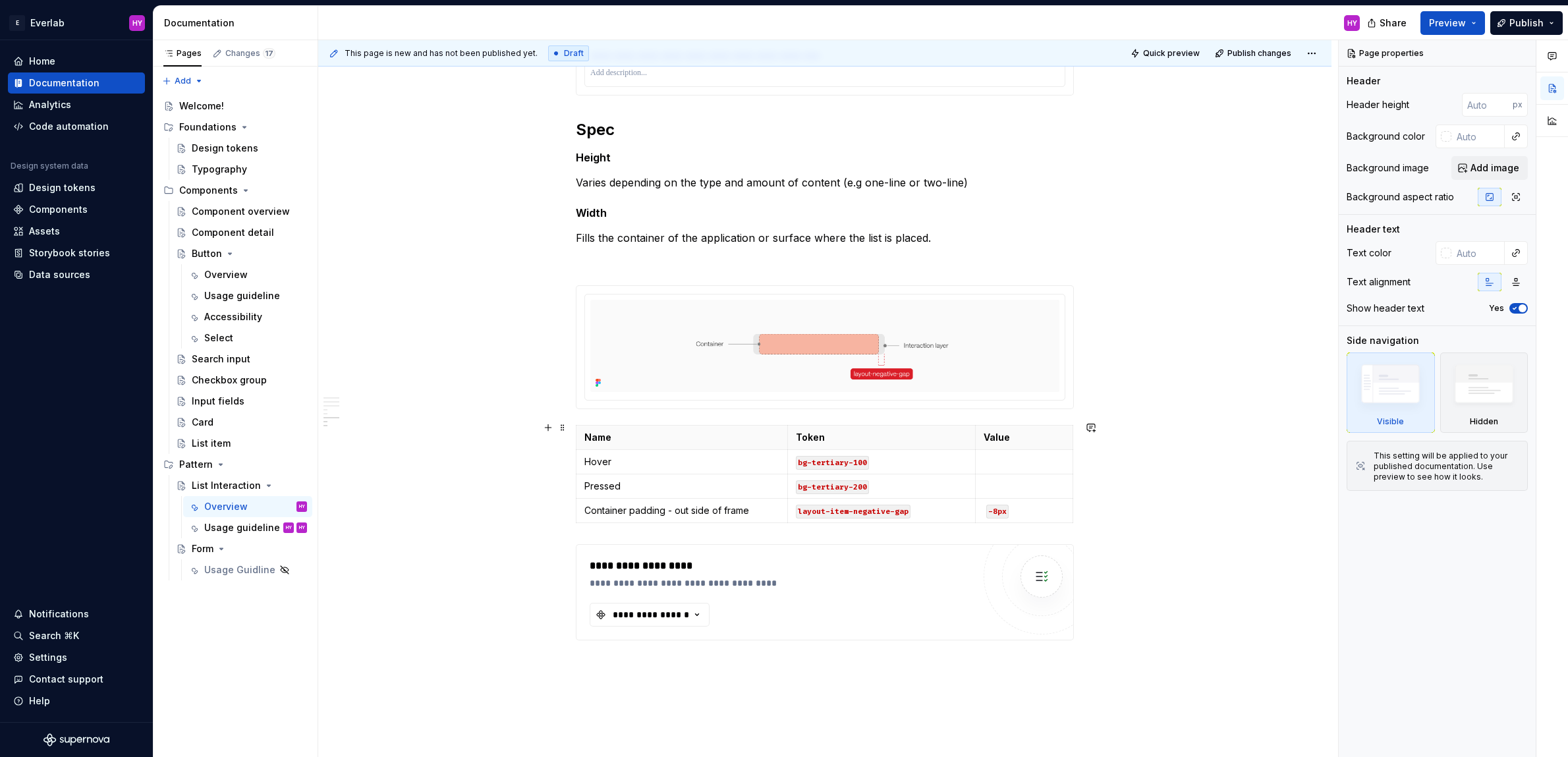
scroll to position [1995, 0]
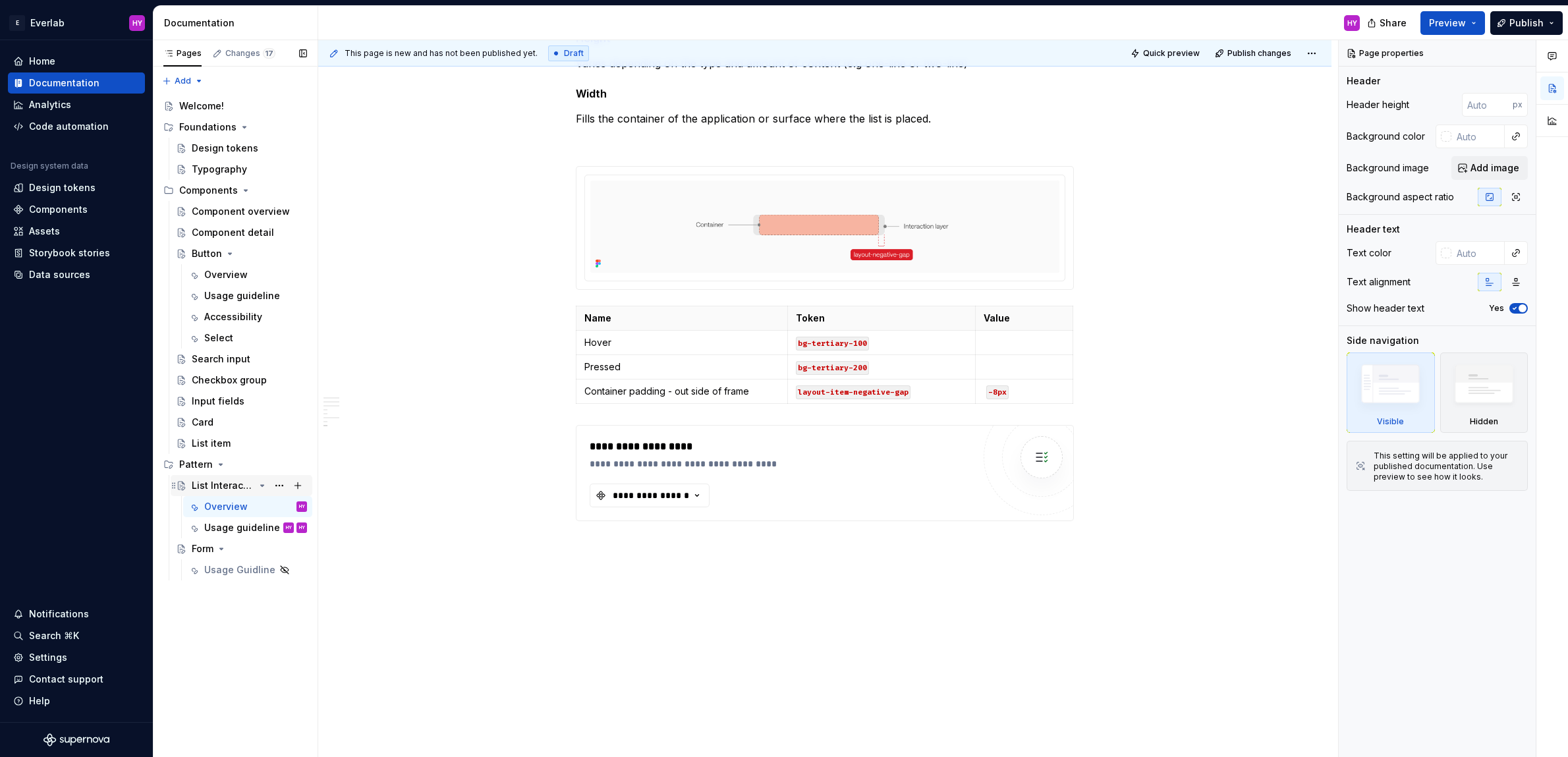
click at [228, 486] on div "List Interaction" at bounding box center [223, 486] width 63 height 13
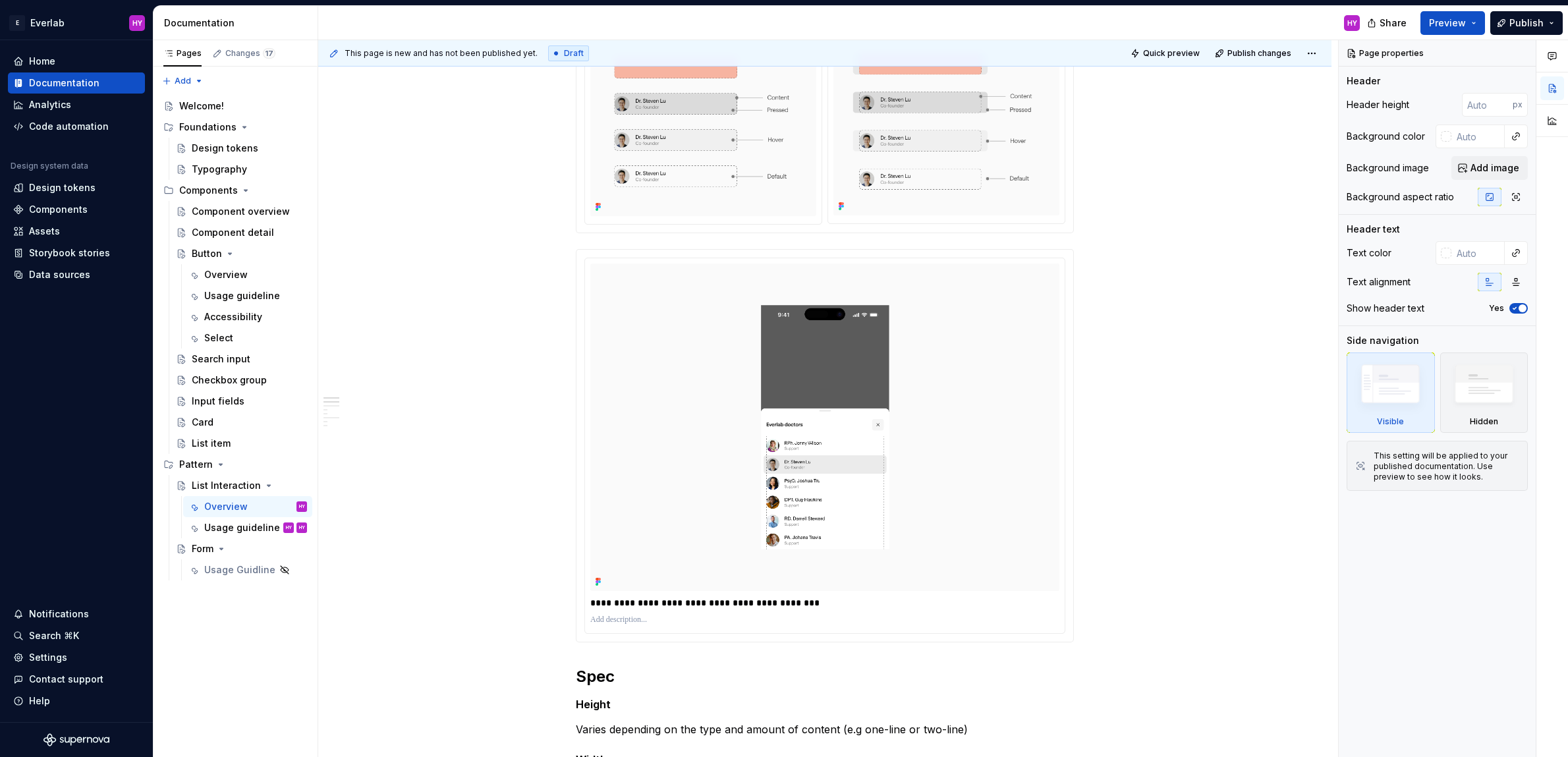
scroll to position [0, 0]
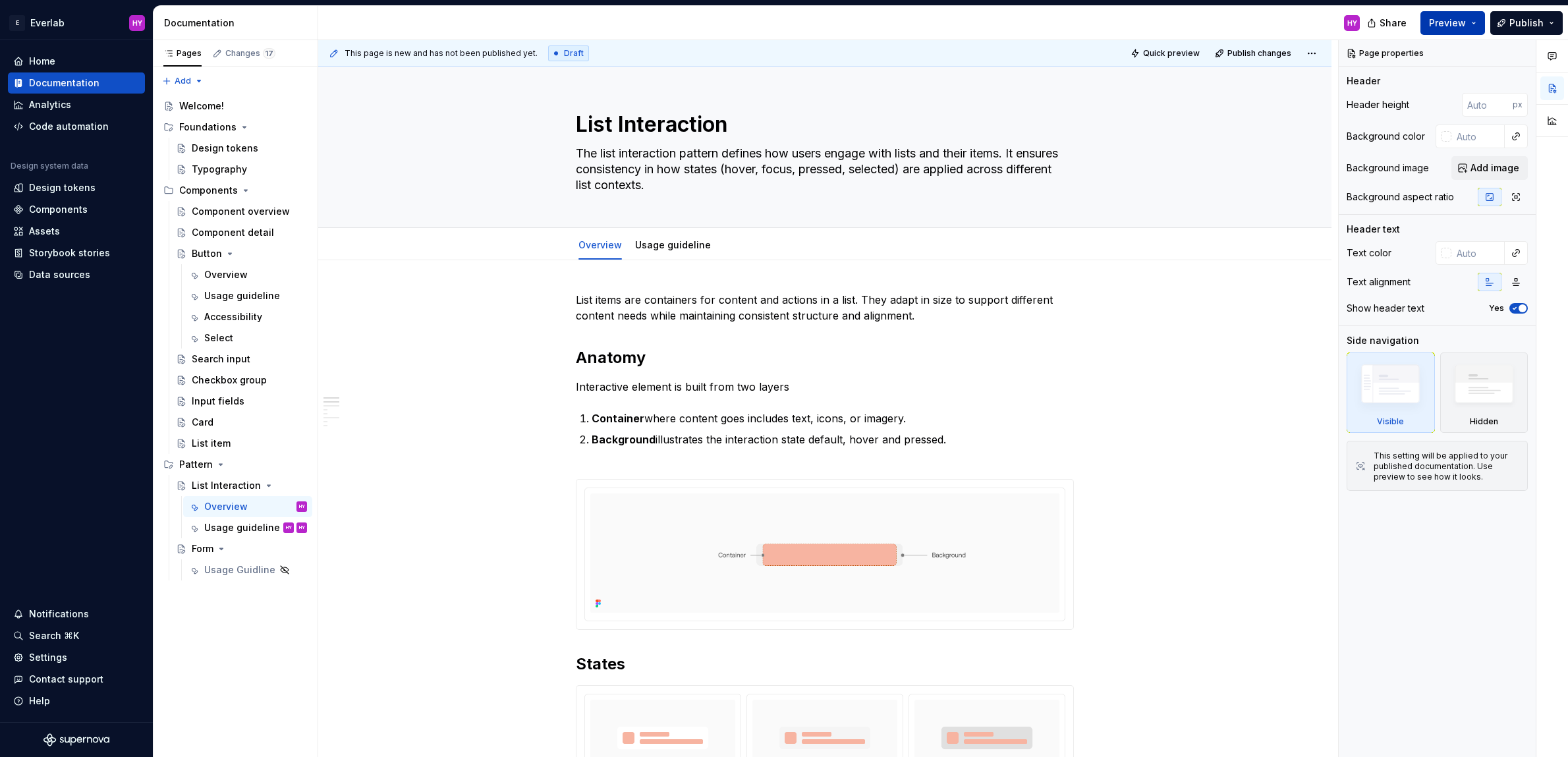
click at [1453, 20] on span "Preview" at bounding box center [1447, 23] width 37 height 13
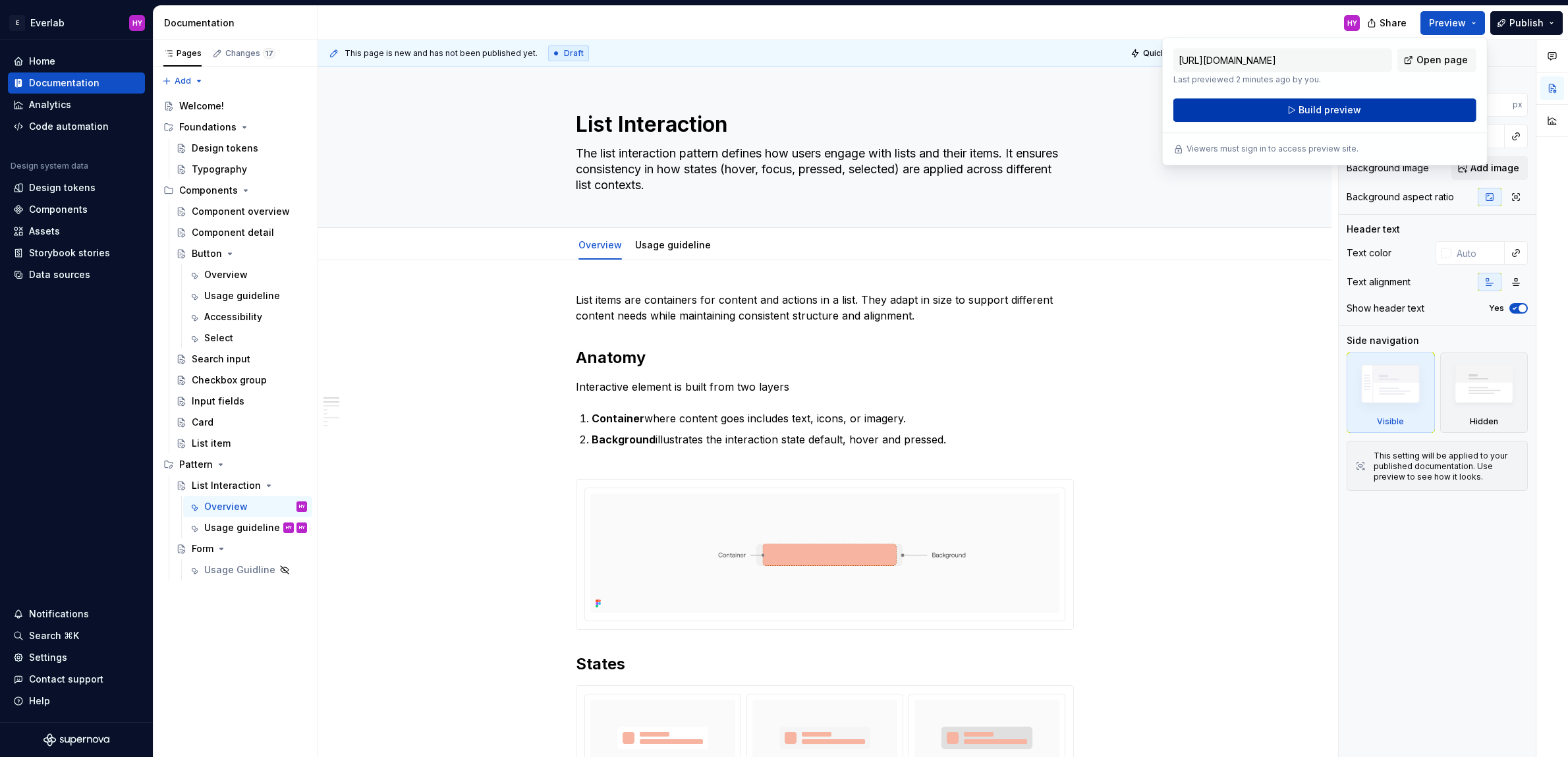
click at [1333, 111] on span "Build preview" at bounding box center [1330, 110] width 63 height 13
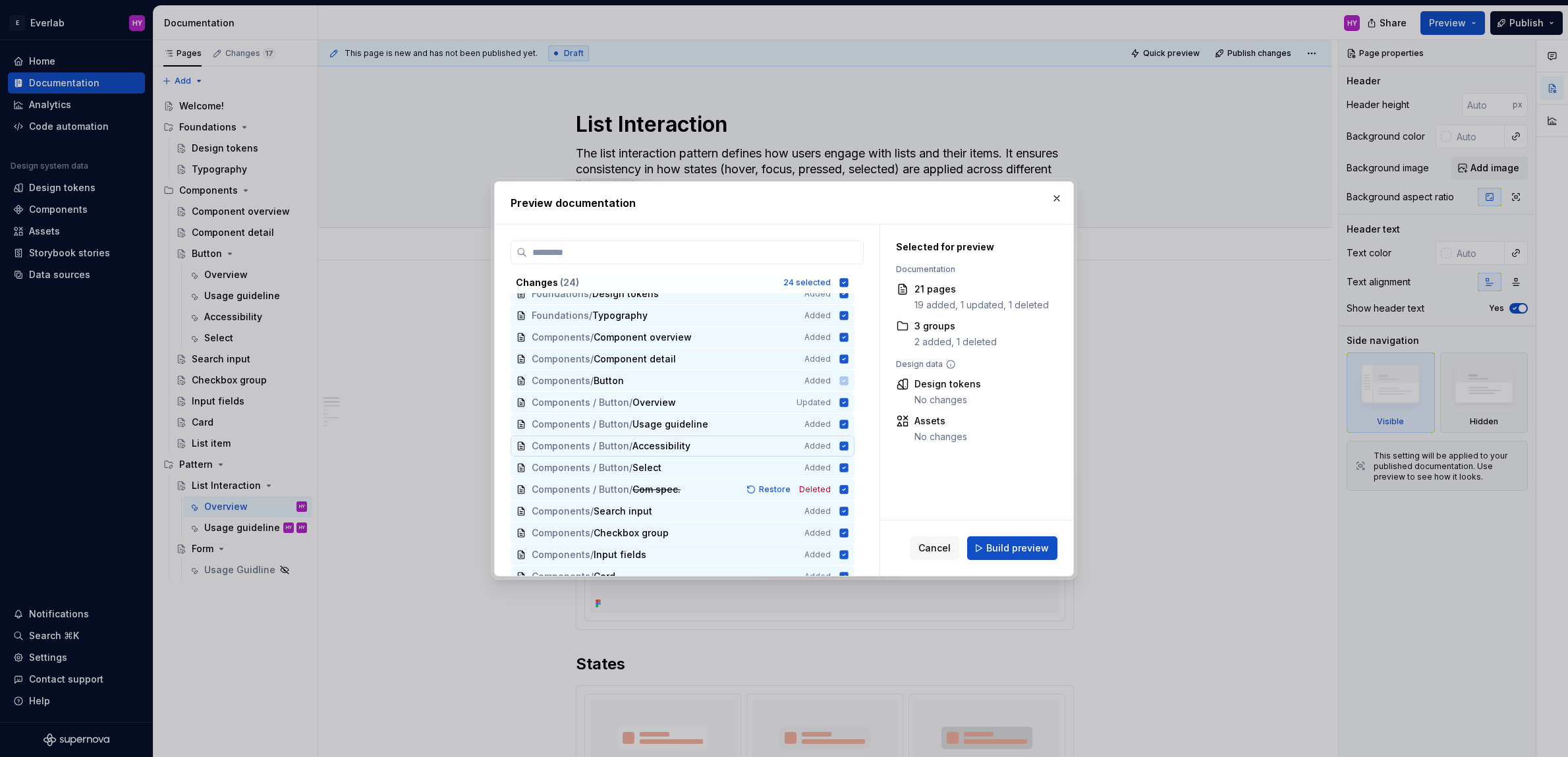
scroll to position [240, 0]
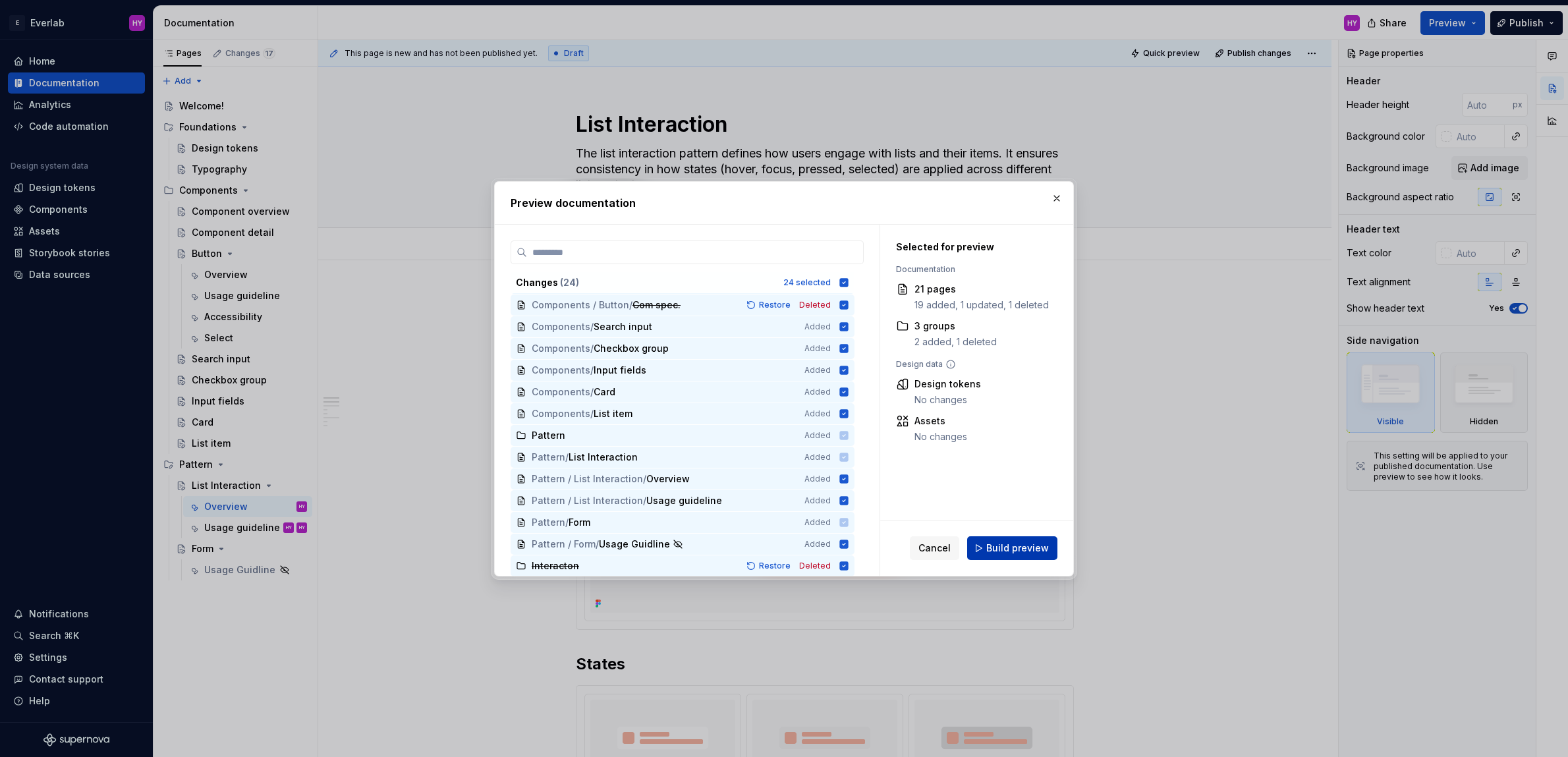
click at [1010, 551] on span "Build preview" at bounding box center [1017, 548] width 63 height 13
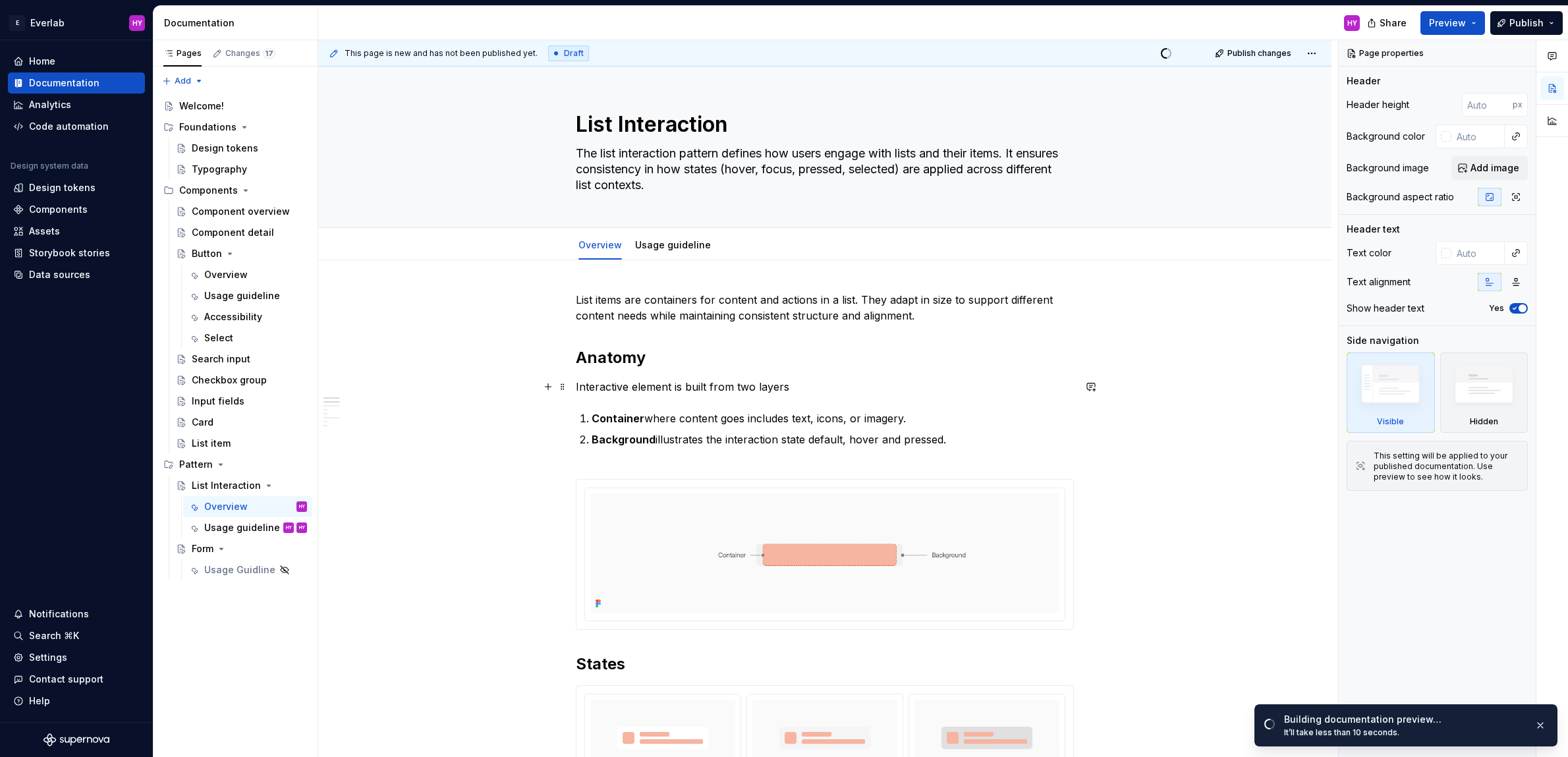
scroll to position [9, 0]
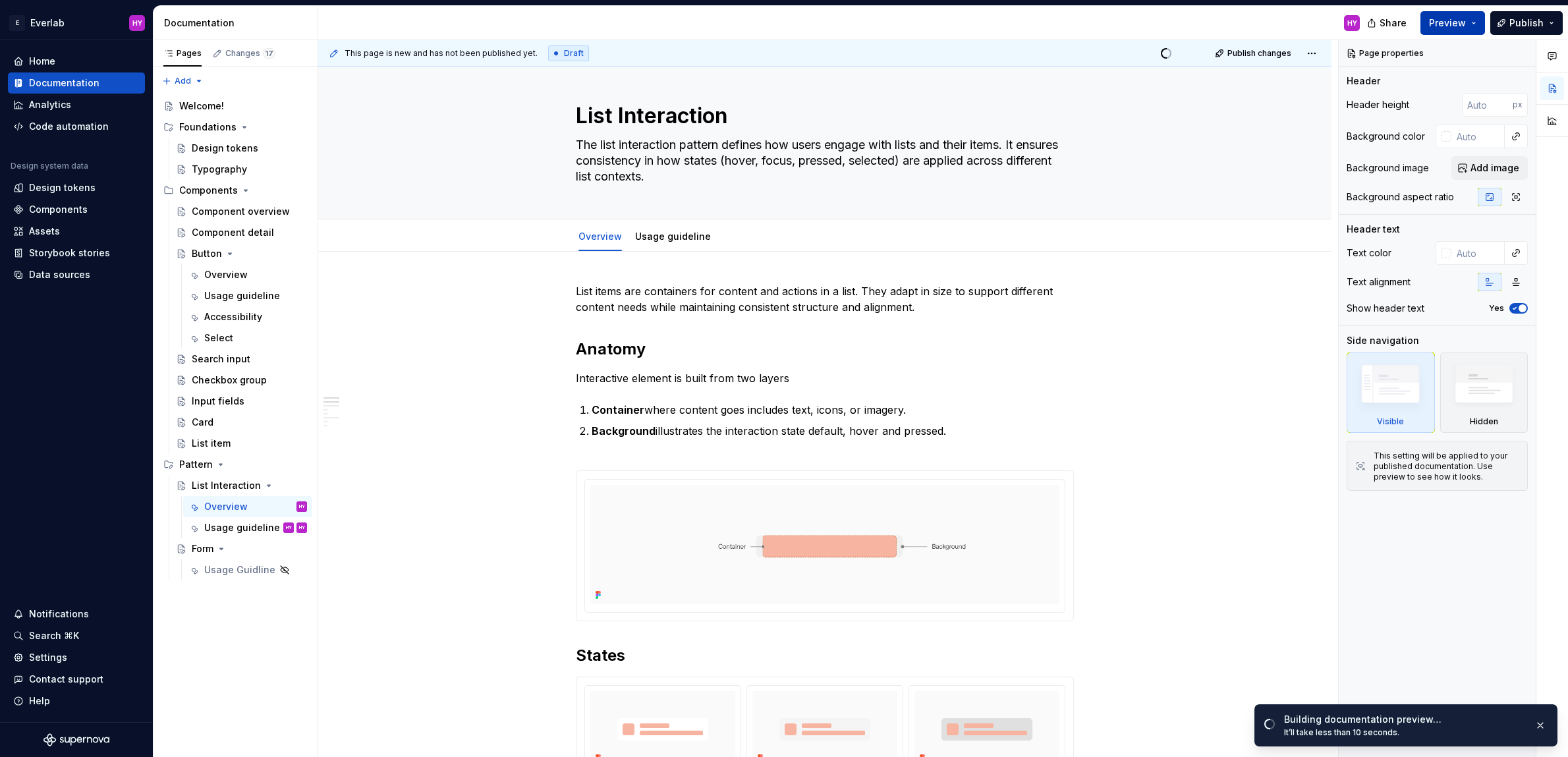
click at [1447, 26] on span "Preview" at bounding box center [1447, 23] width 37 height 13
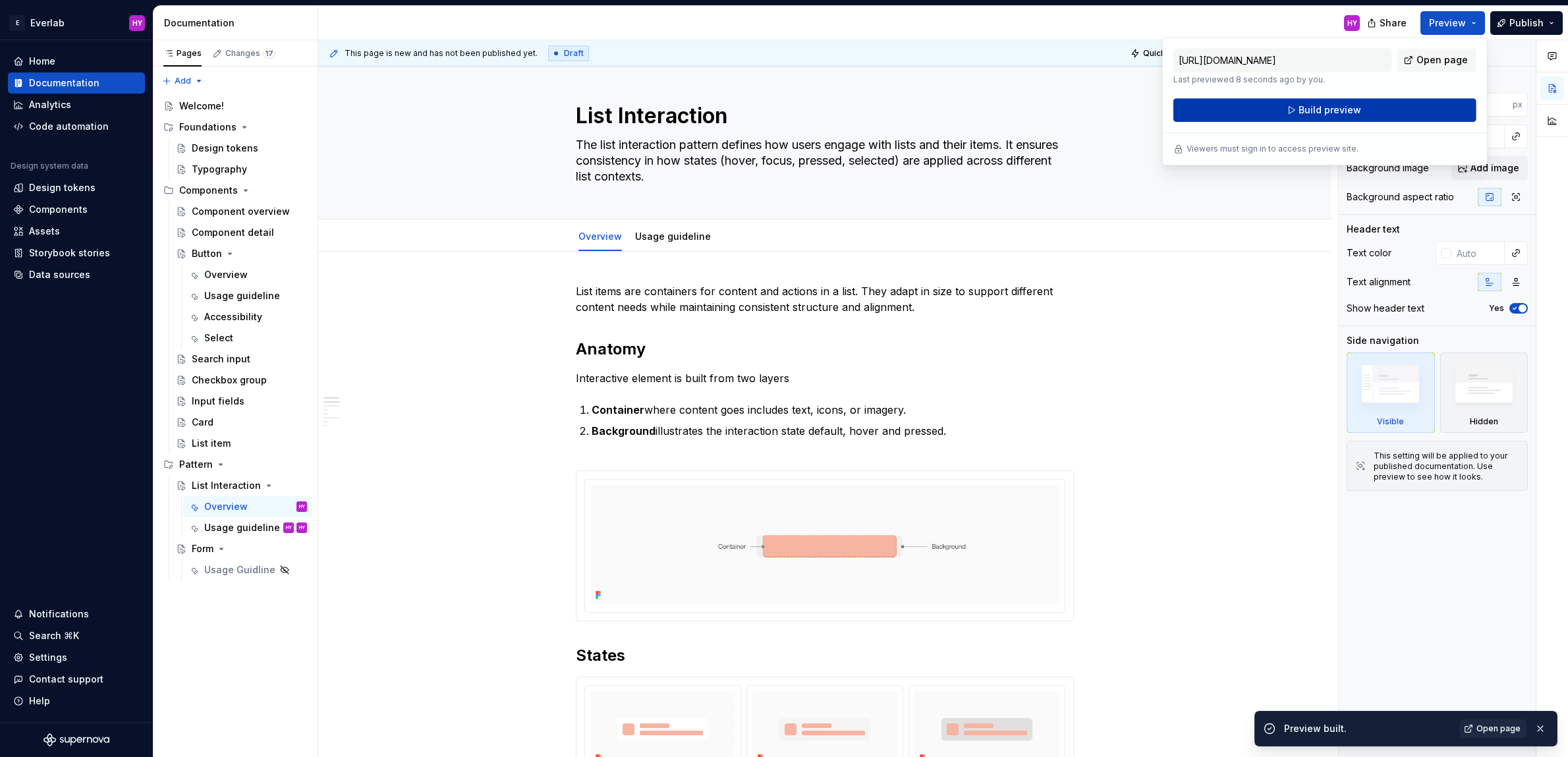
click at [1347, 111] on span "Build preview" at bounding box center [1330, 110] width 63 height 13
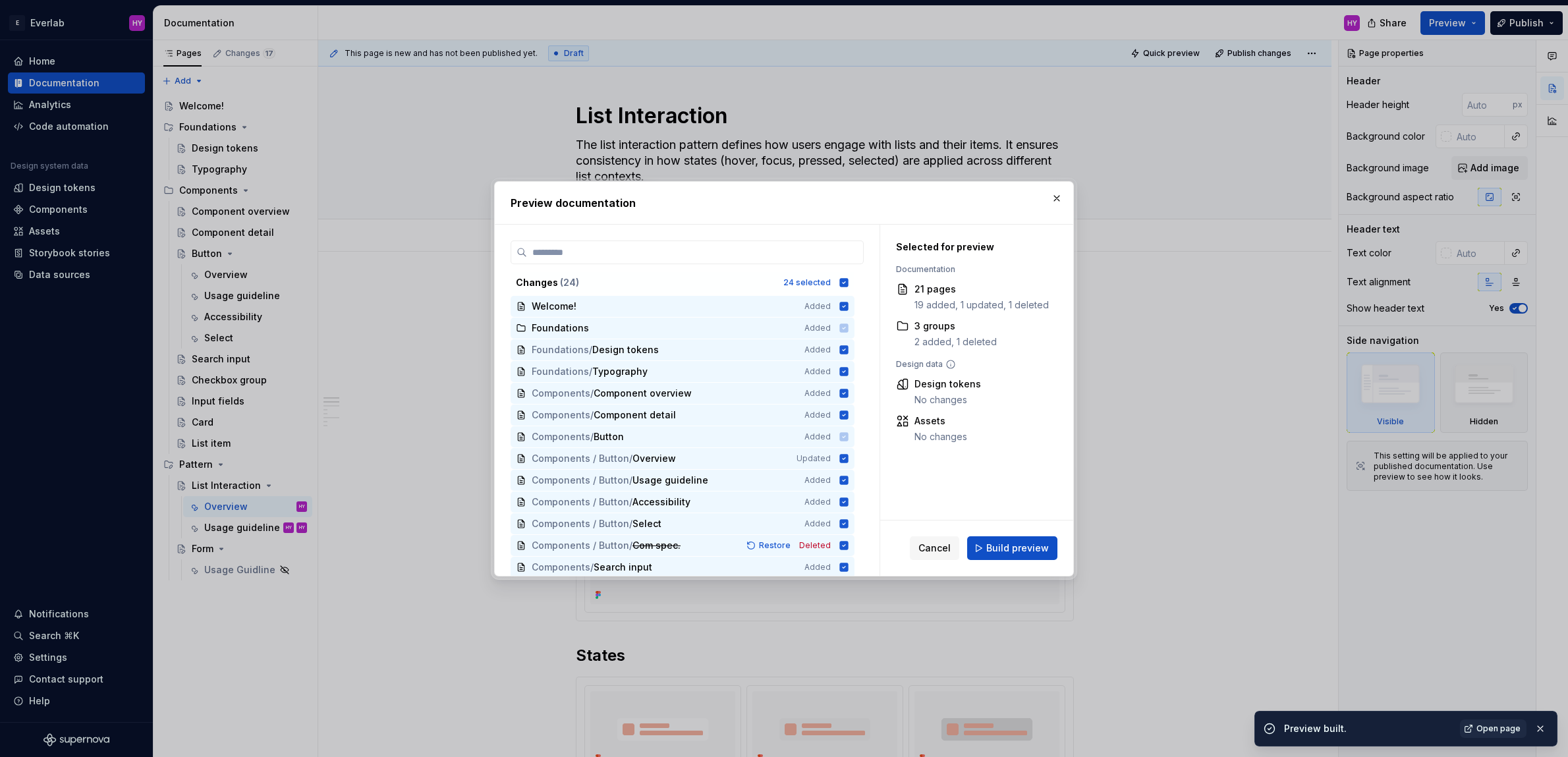
click at [1018, 545] on span "Build preview" at bounding box center [1017, 548] width 63 height 13
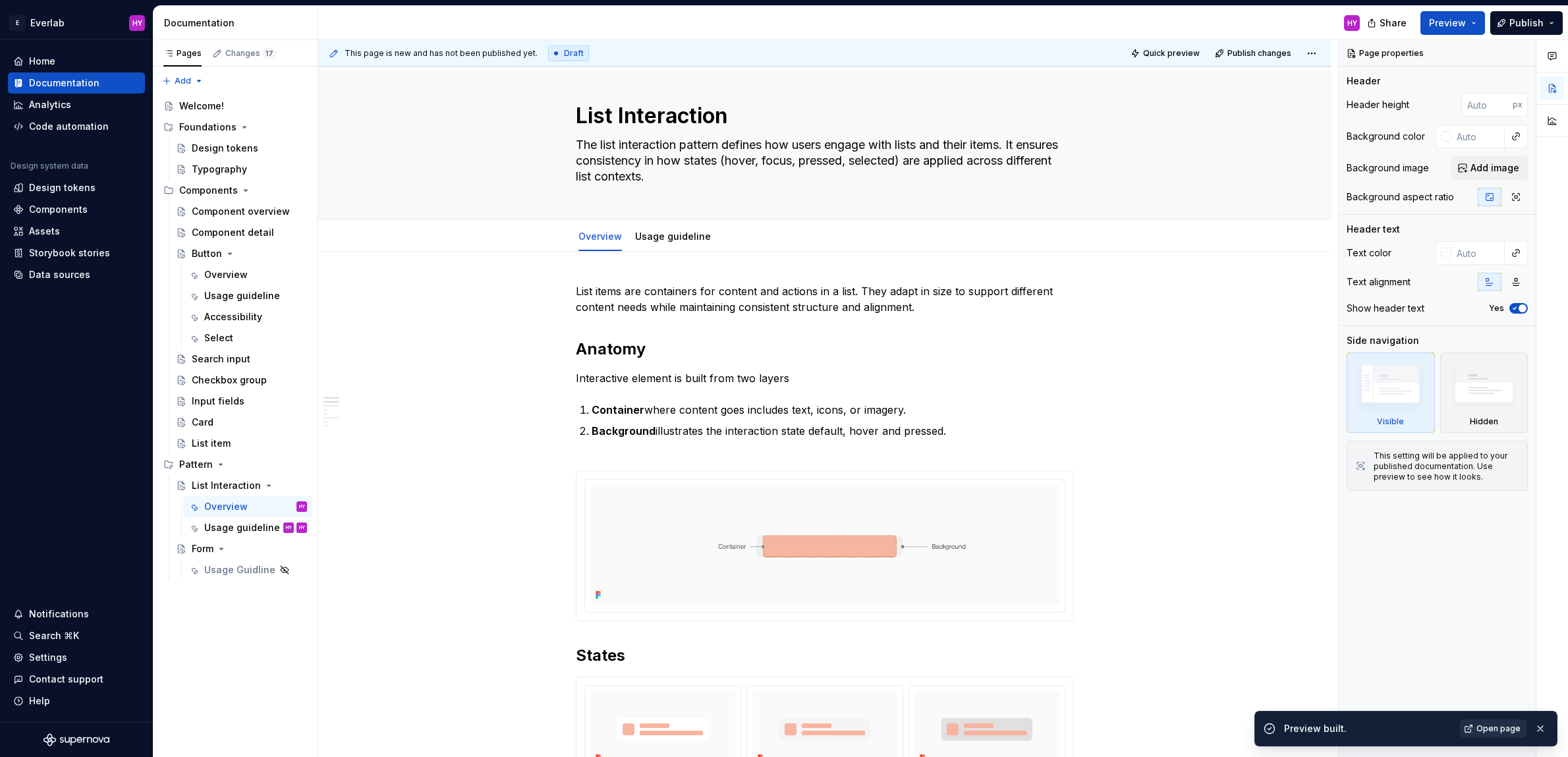
click at [1494, 734] on link "Open page" at bounding box center [1493, 728] width 67 height 18
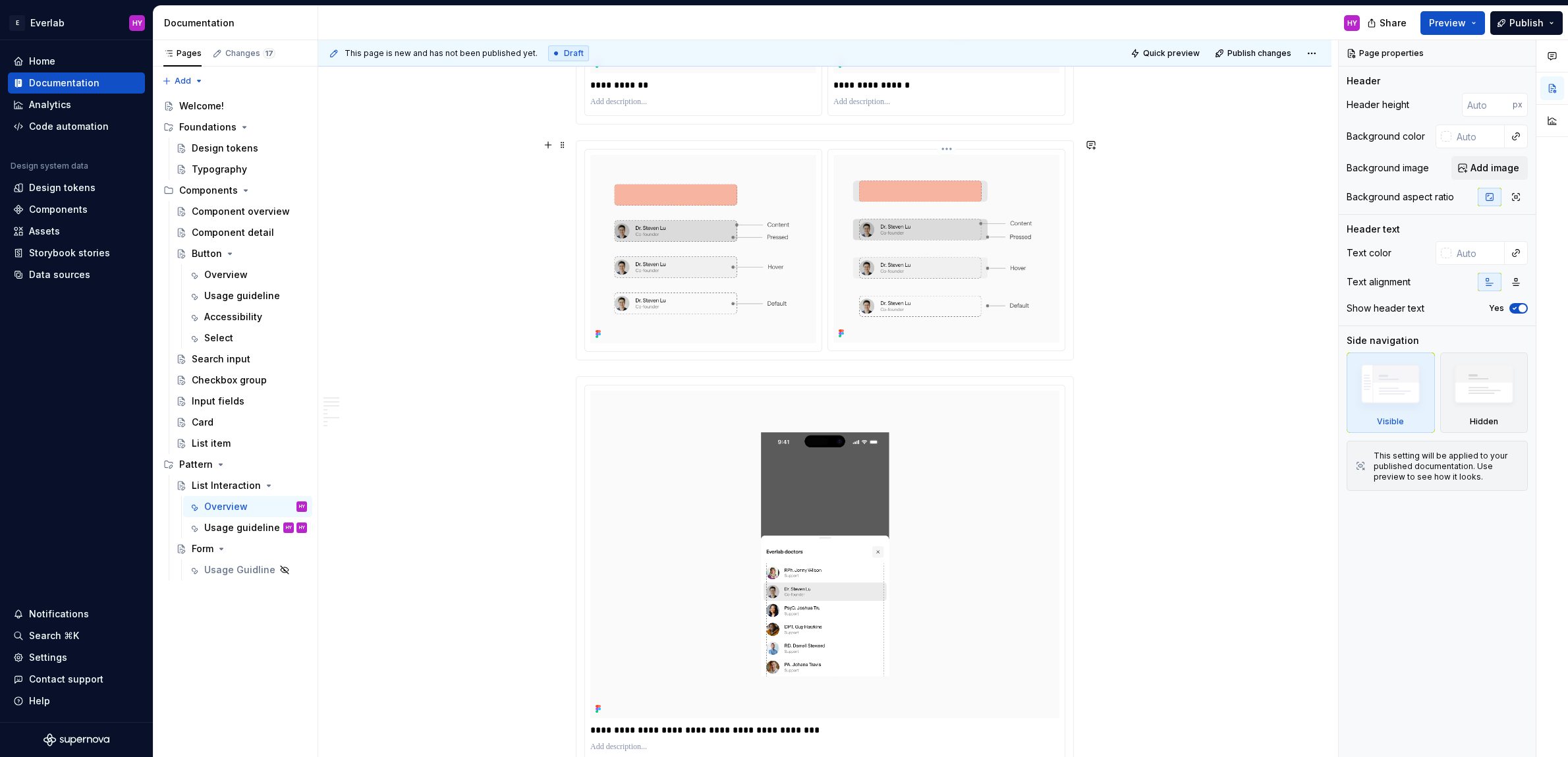
scroll to position [1227, 0]
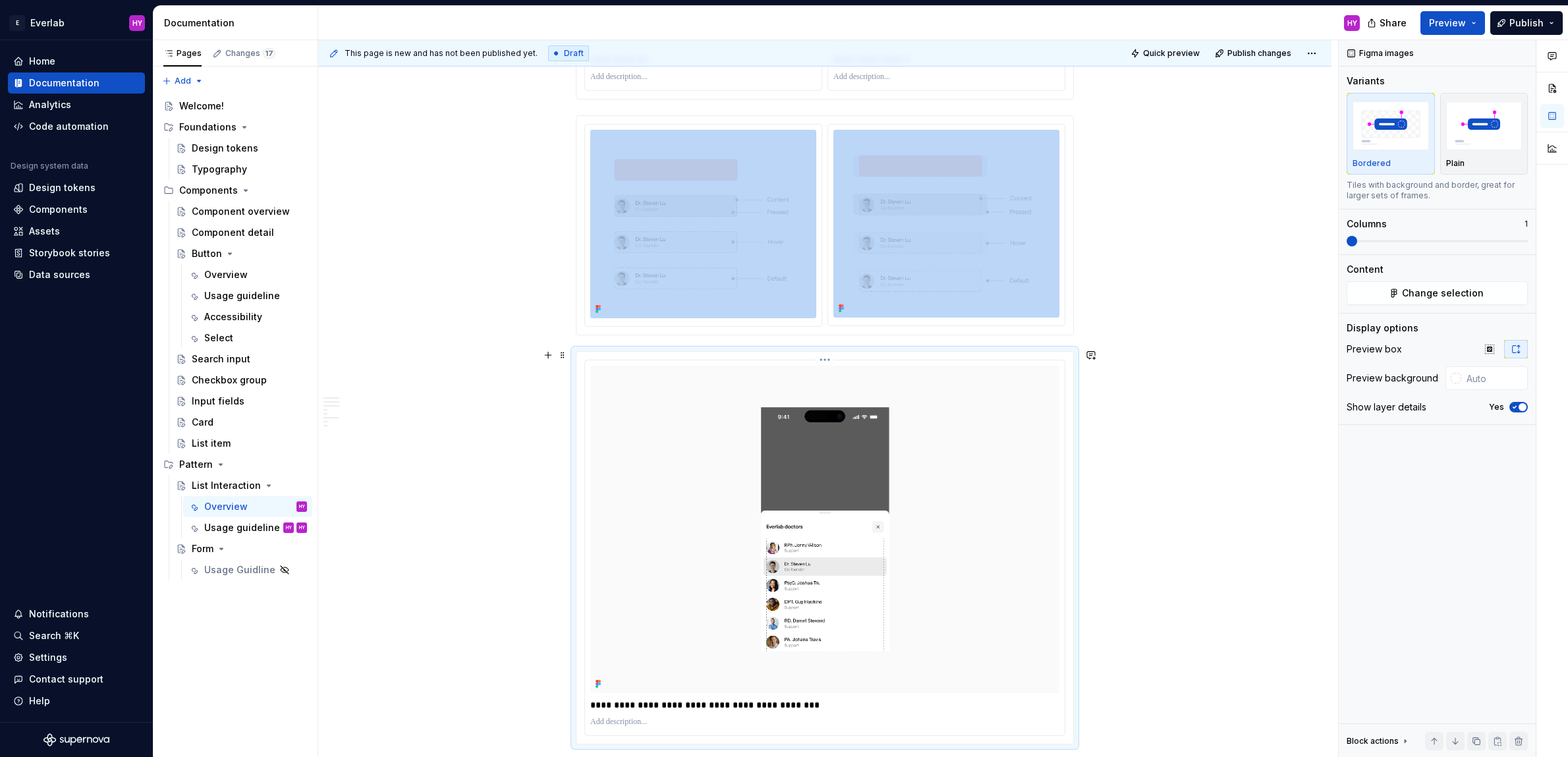
click at [980, 412] on img at bounding box center [825, 529] width 469 height 327
click at [1495, 136] on img "button" at bounding box center [1484, 125] width 76 height 48
click at [1239, 361] on div "**********" at bounding box center [824, 282] width 1013 height 2498
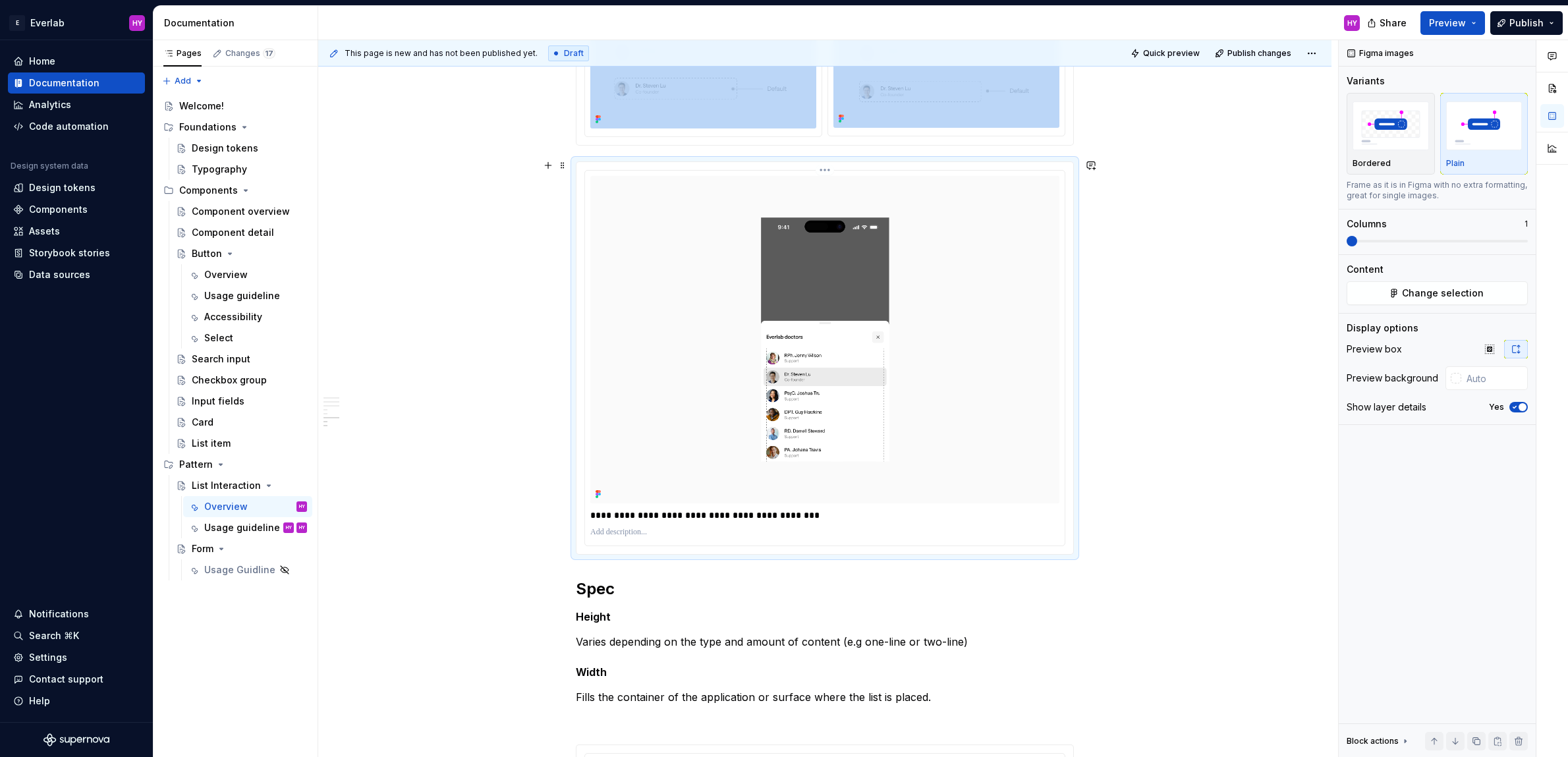
click at [822, 165] on html "E Everlab HY Home Documentation Analytics Code automation Design system data De…" at bounding box center [784, 378] width 1568 height 757
click at [867, 213] on div "Update Figma image" at bounding box center [891, 215] width 97 height 13
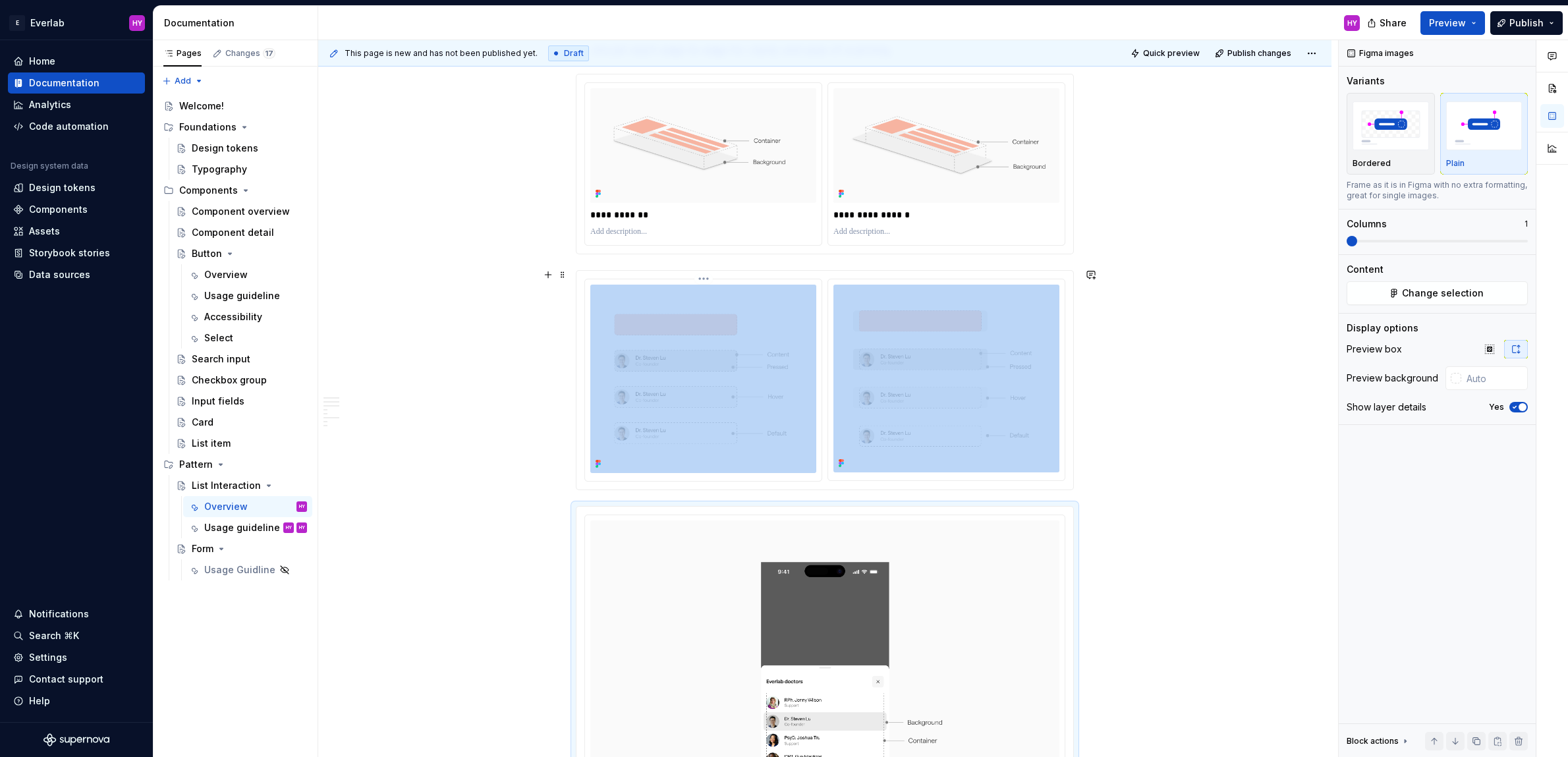
scroll to position [0, 0]
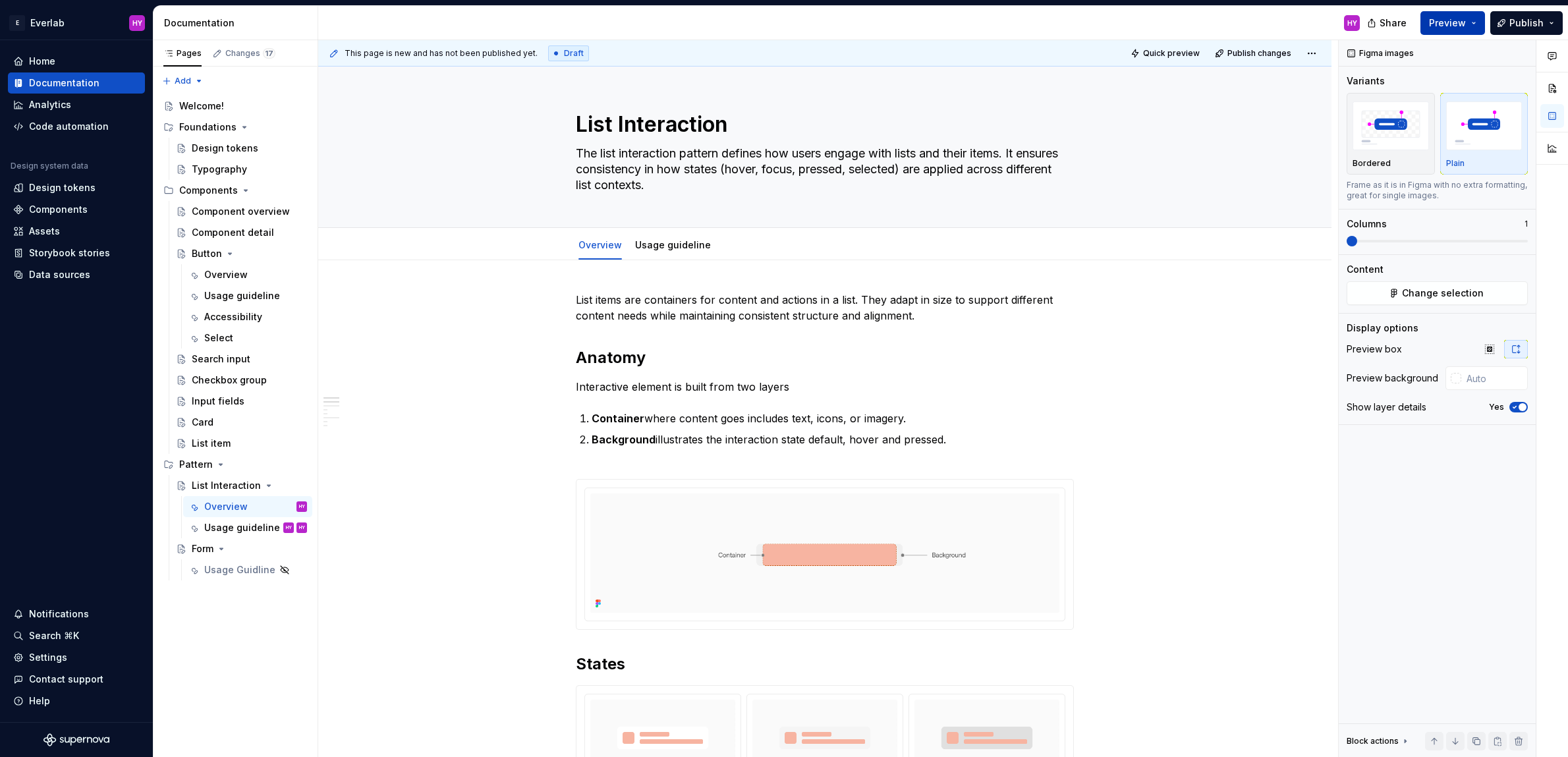
click at [1451, 26] on span "Preview" at bounding box center [1447, 23] width 37 height 13
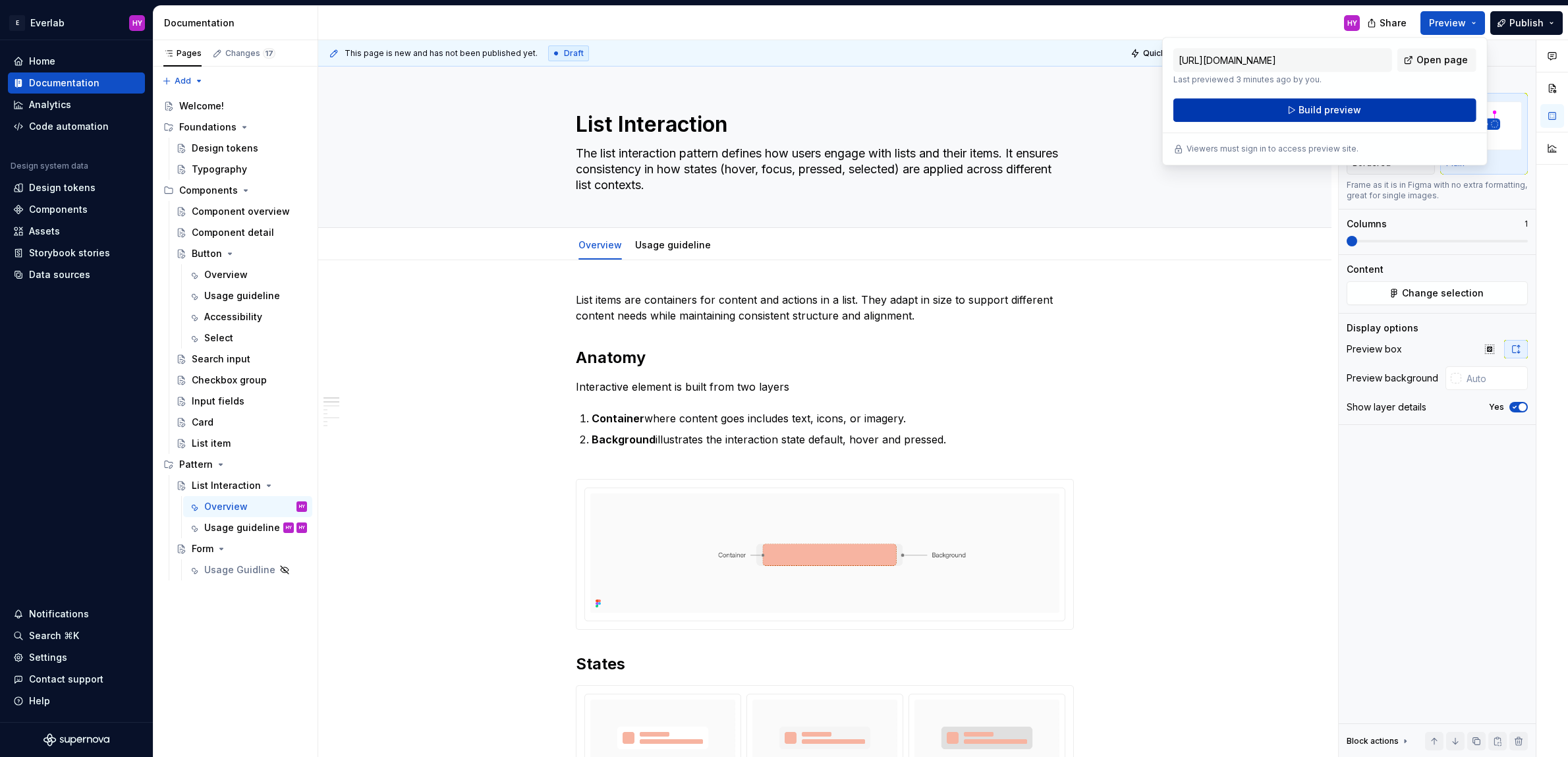
click at [1318, 100] on button "Build preview" at bounding box center [1324, 109] width 303 height 24
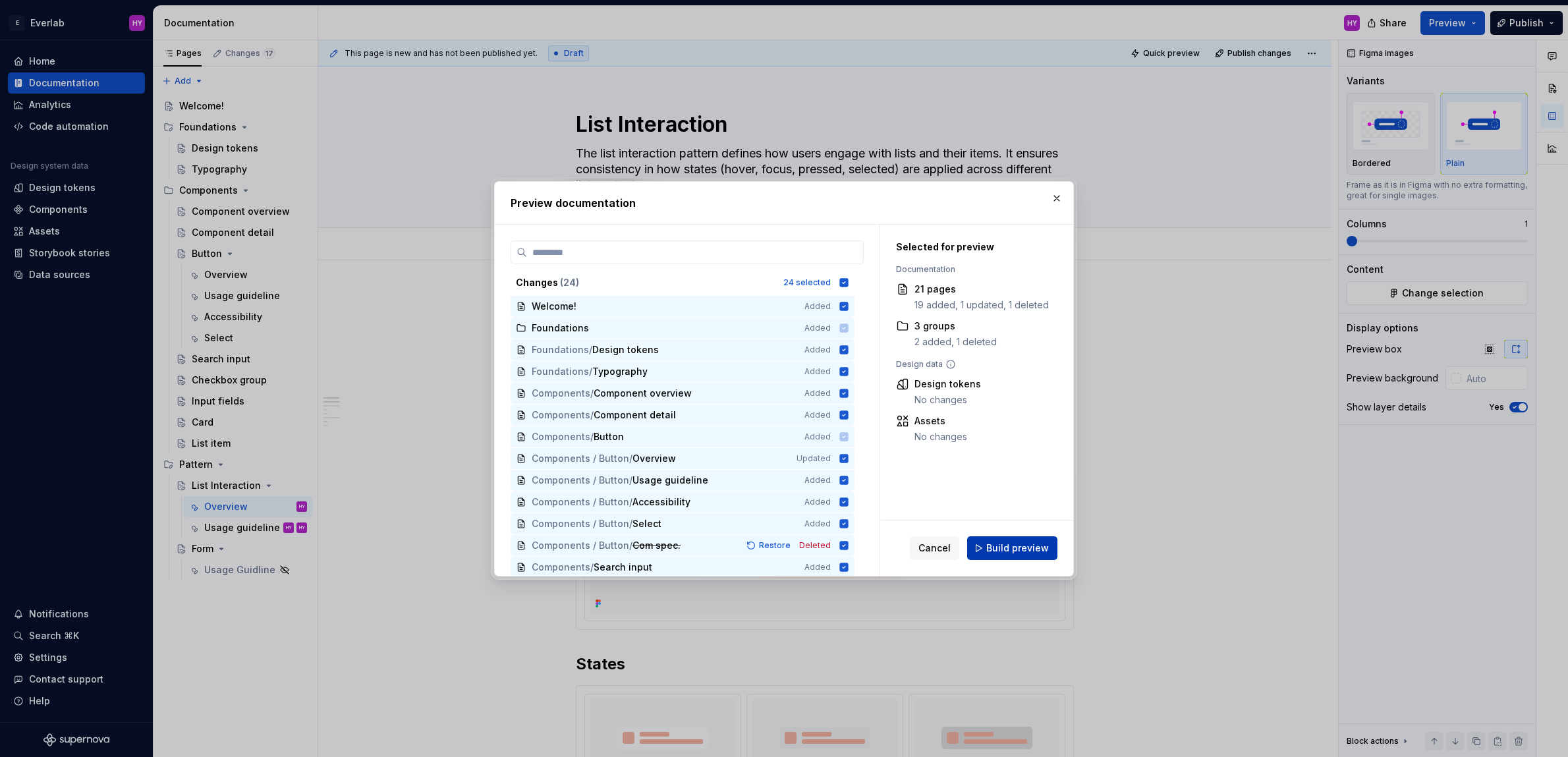
click at [1015, 543] on span "Build preview" at bounding box center [1017, 548] width 63 height 13
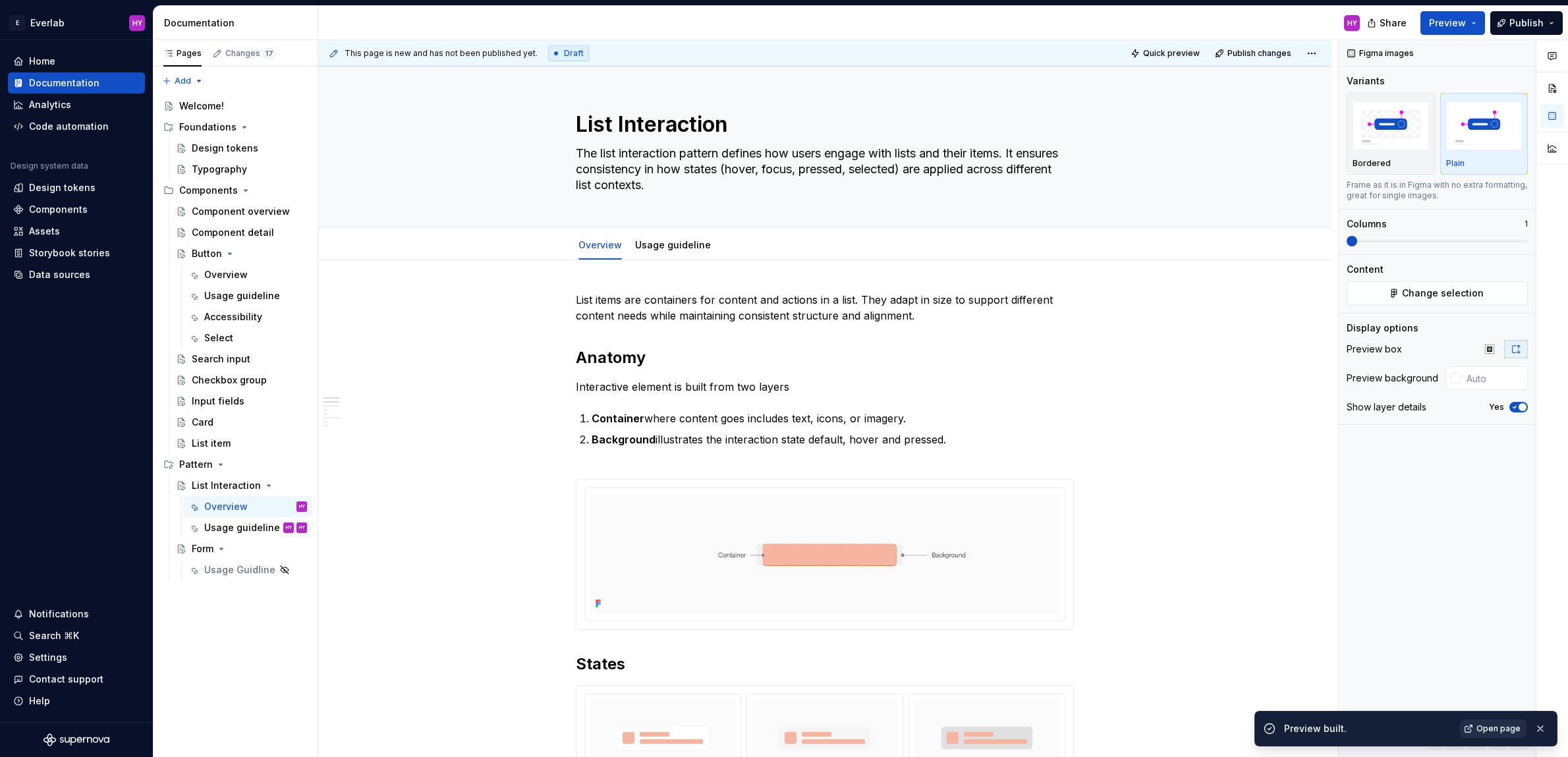
click at [1492, 722] on link "Open page" at bounding box center [1493, 728] width 67 height 18
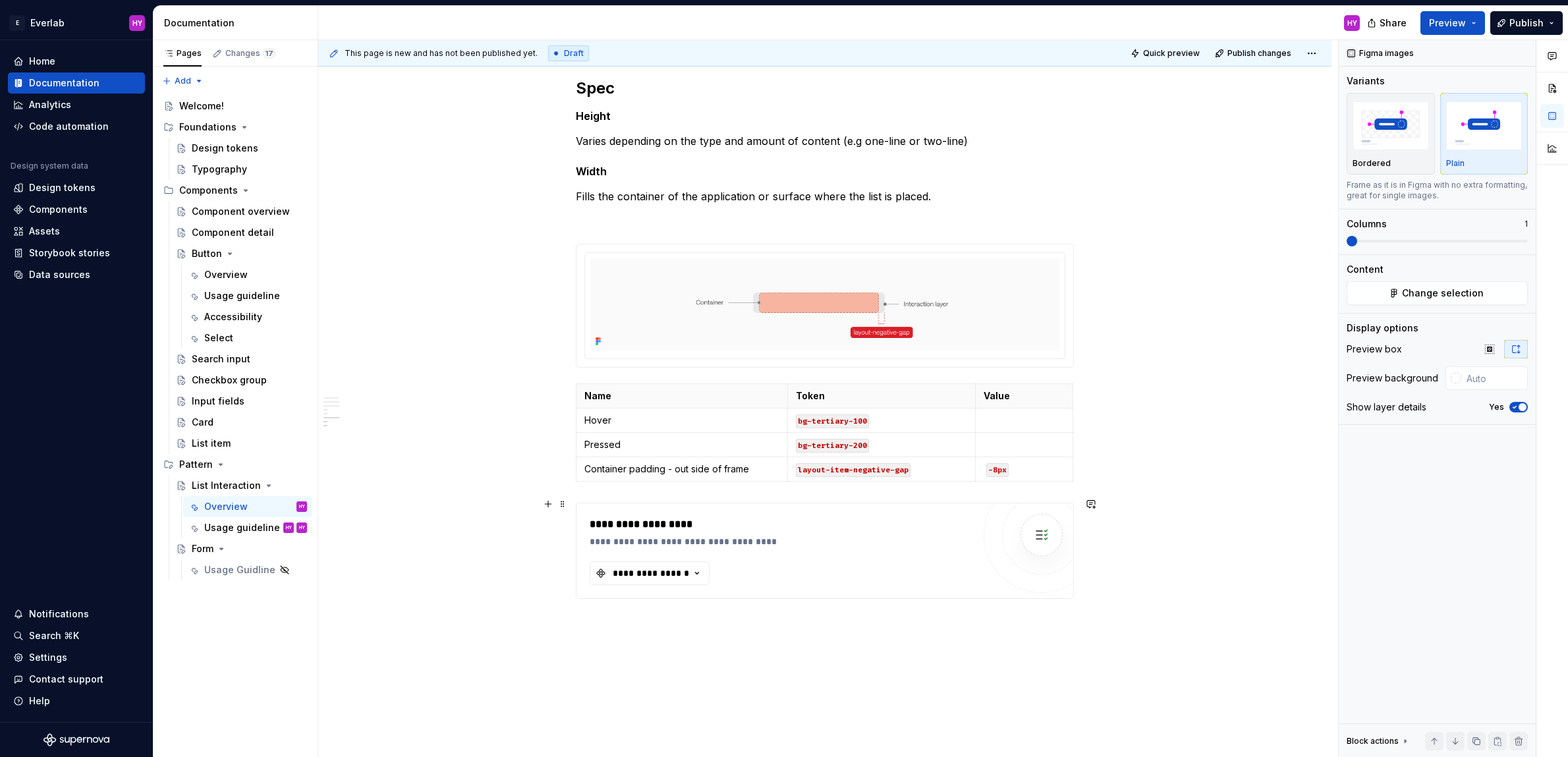
scroll to position [1995, 0]
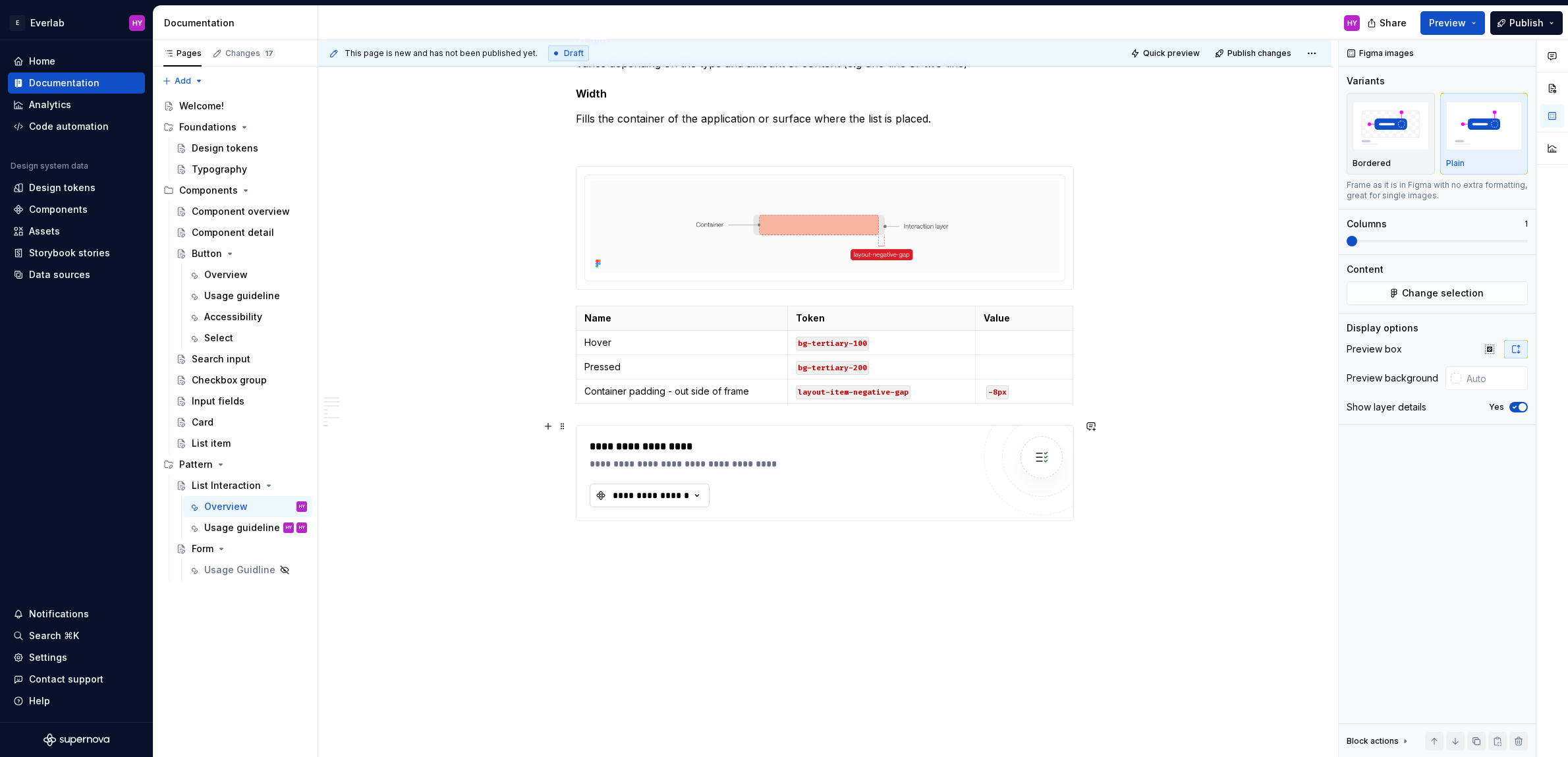
click at [700, 491] on icon "button" at bounding box center [697, 495] width 13 height 13
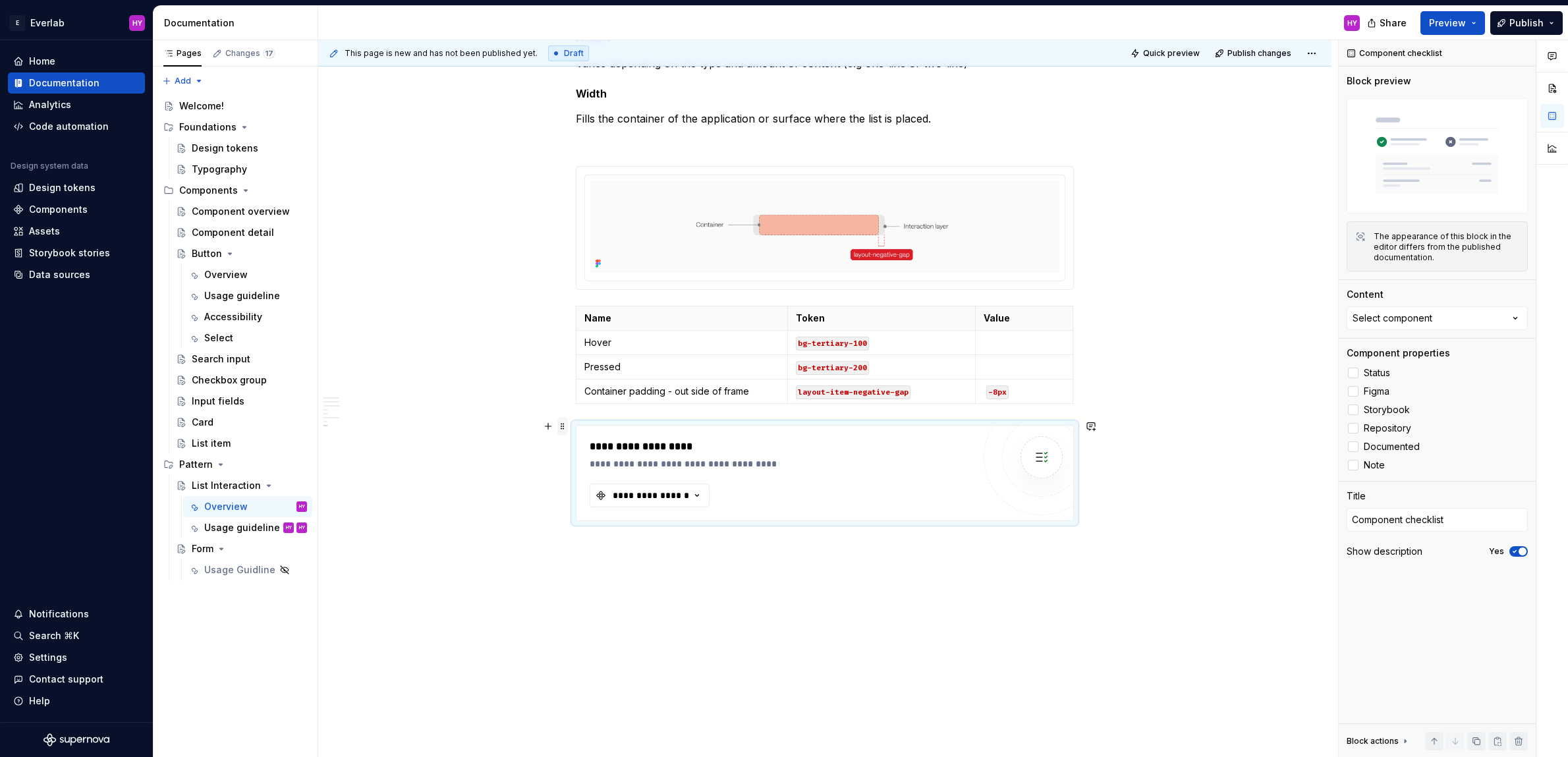
click at [566, 430] on span at bounding box center [563, 426] width 11 height 18
click at [607, 536] on div "Delete" at bounding box center [628, 542] width 86 height 13
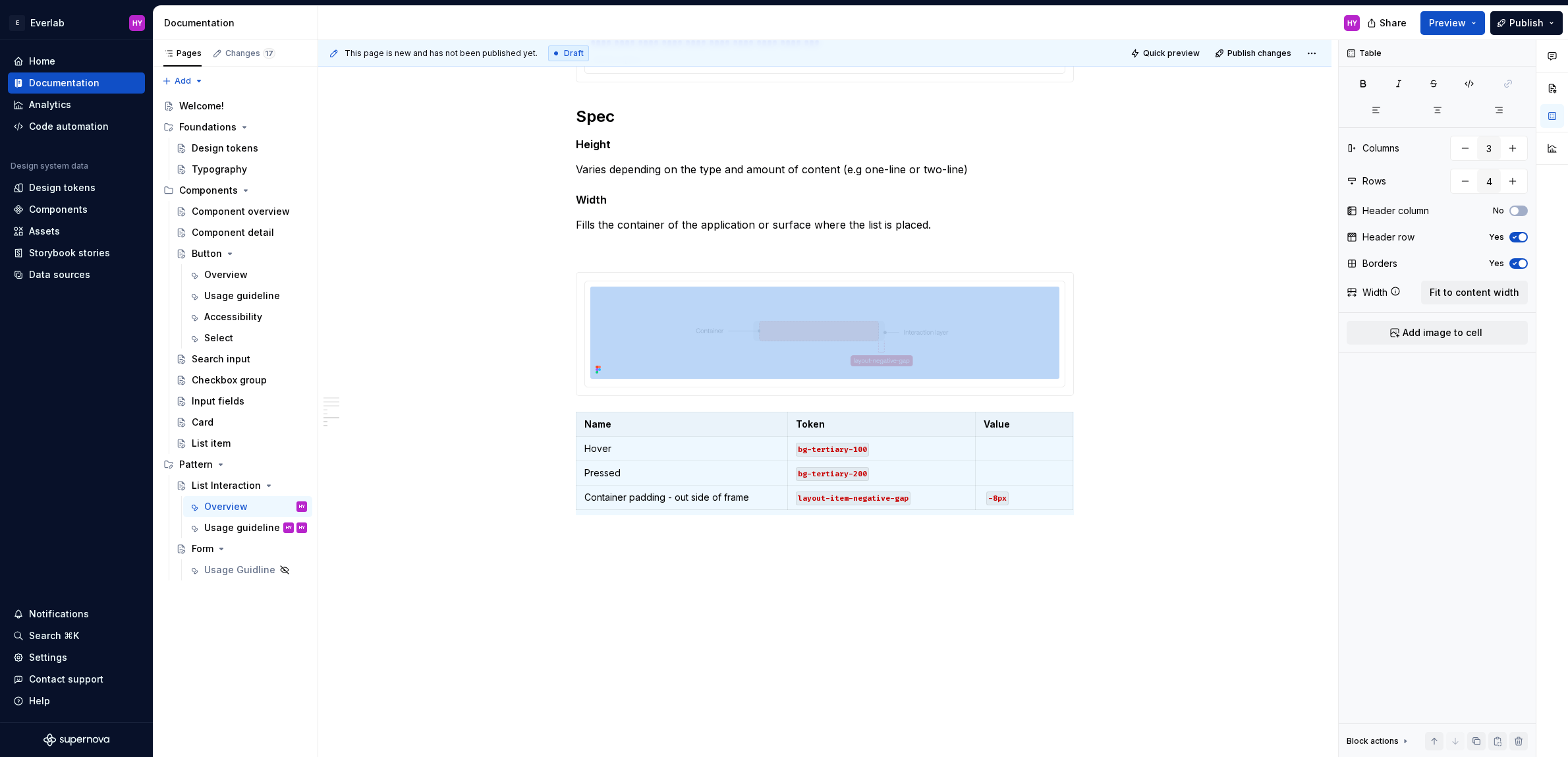
scroll to position [1884, 0]
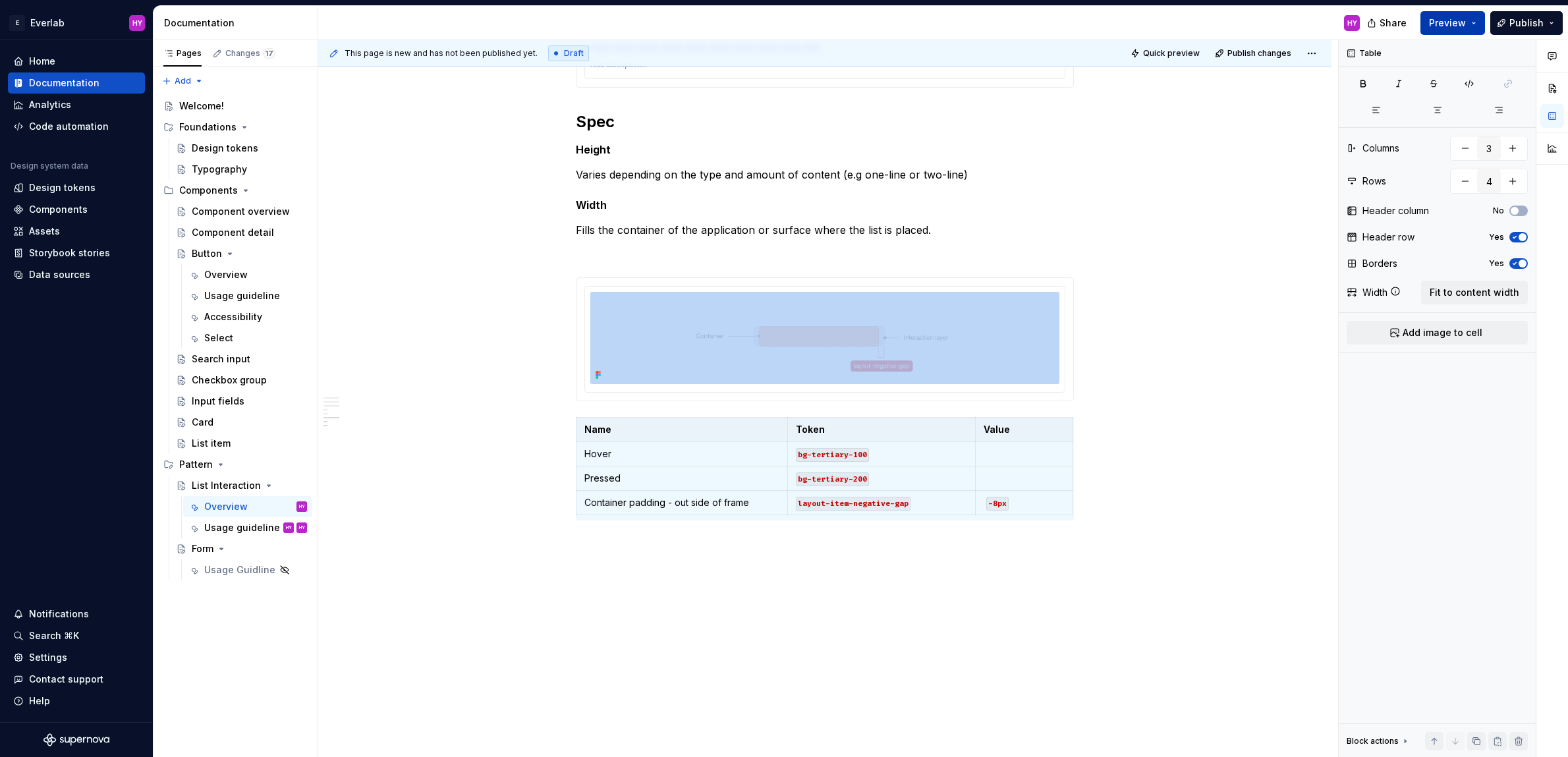
click at [1461, 24] on span "Preview" at bounding box center [1447, 23] width 37 height 13
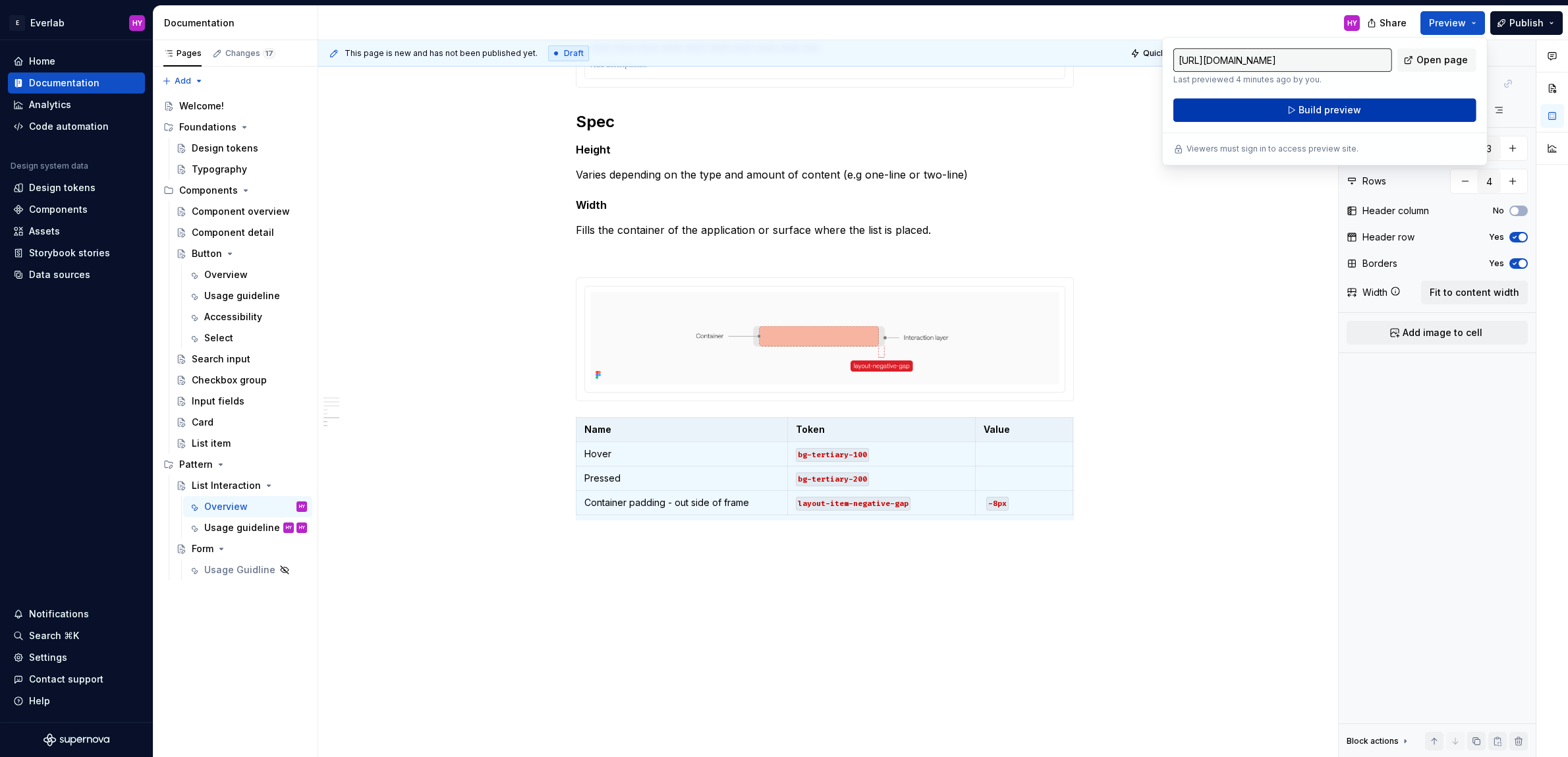
click at [1354, 113] on span "Build preview" at bounding box center [1330, 110] width 63 height 13
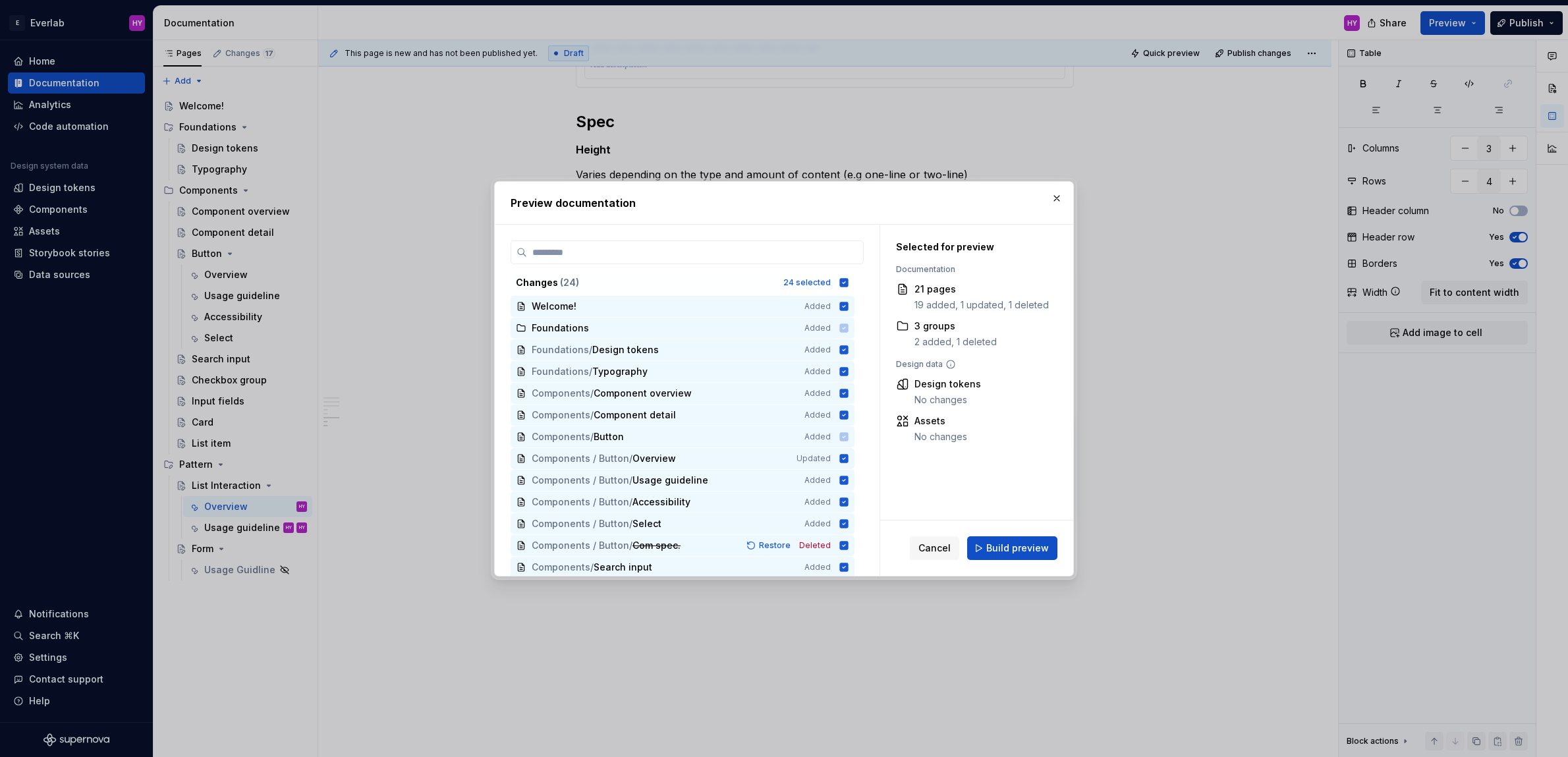
drag, startPoint x: 1023, startPoint y: 542, endPoint x: 1016, endPoint y: 542, distance: 7.0
click at [1021, 543] on span "Build preview" at bounding box center [1017, 548] width 63 height 13
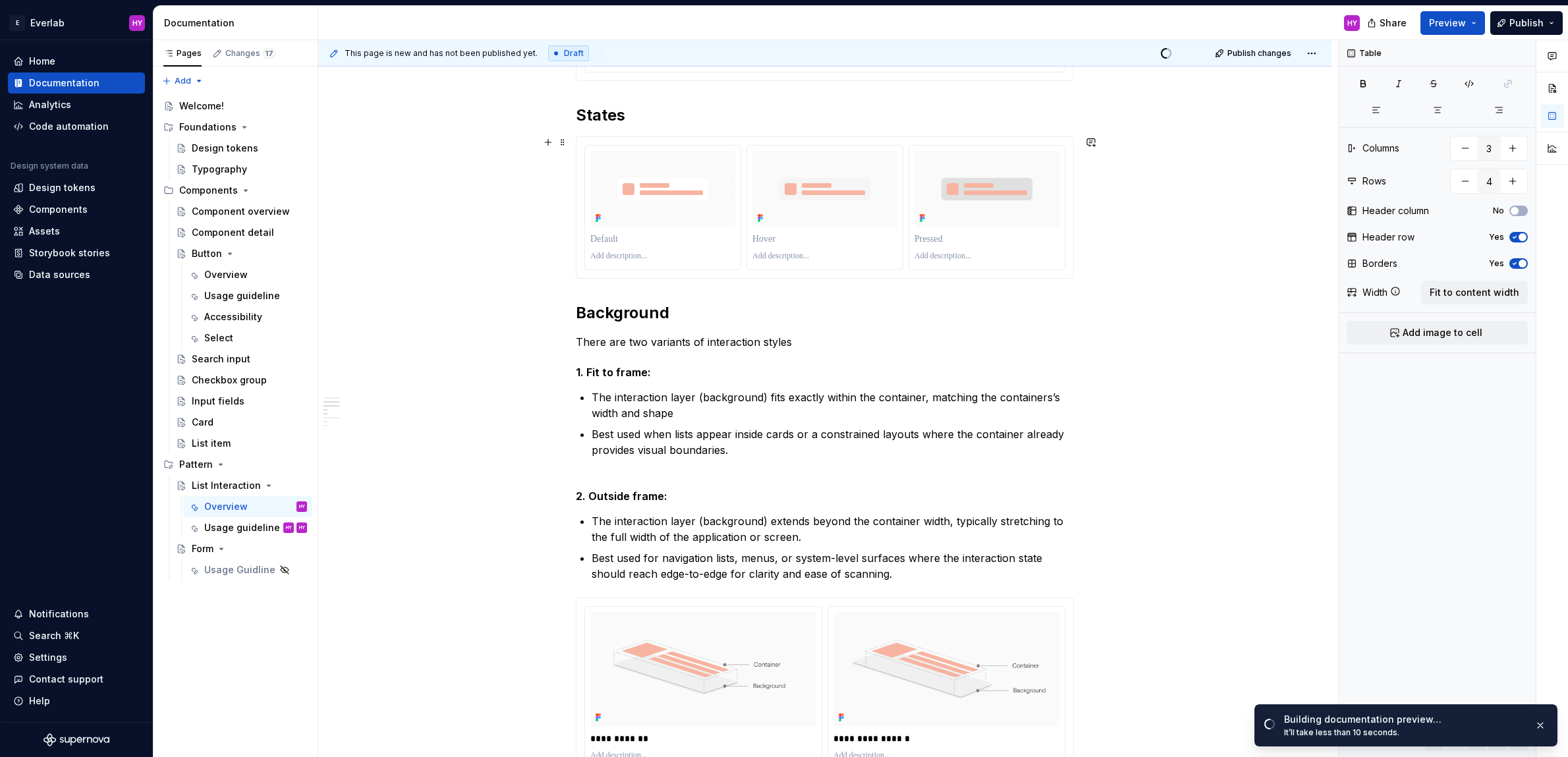
scroll to position [0, 0]
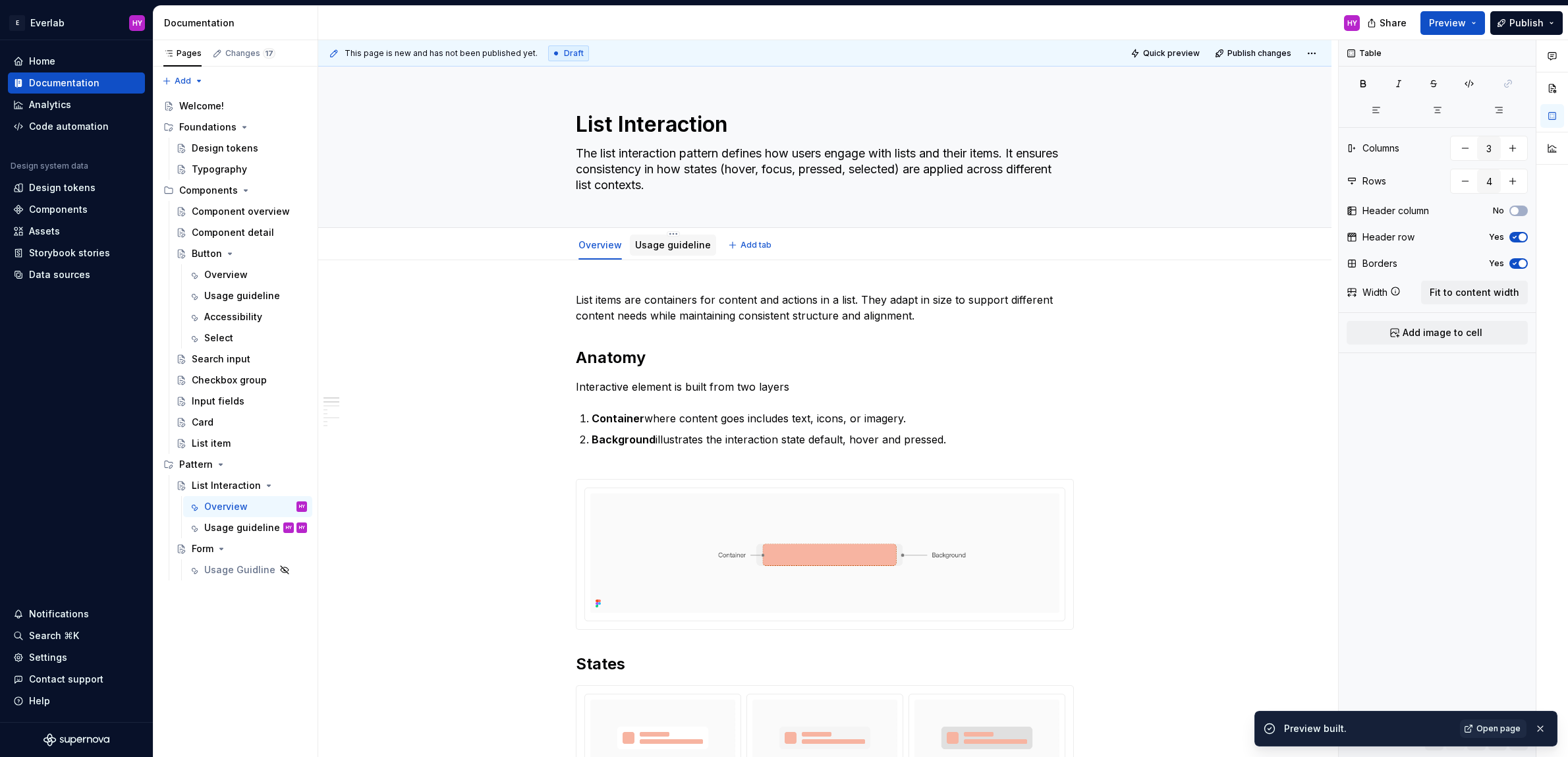
click at [683, 246] on link "Usage guideline" at bounding box center [673, 244] width 76 height 11
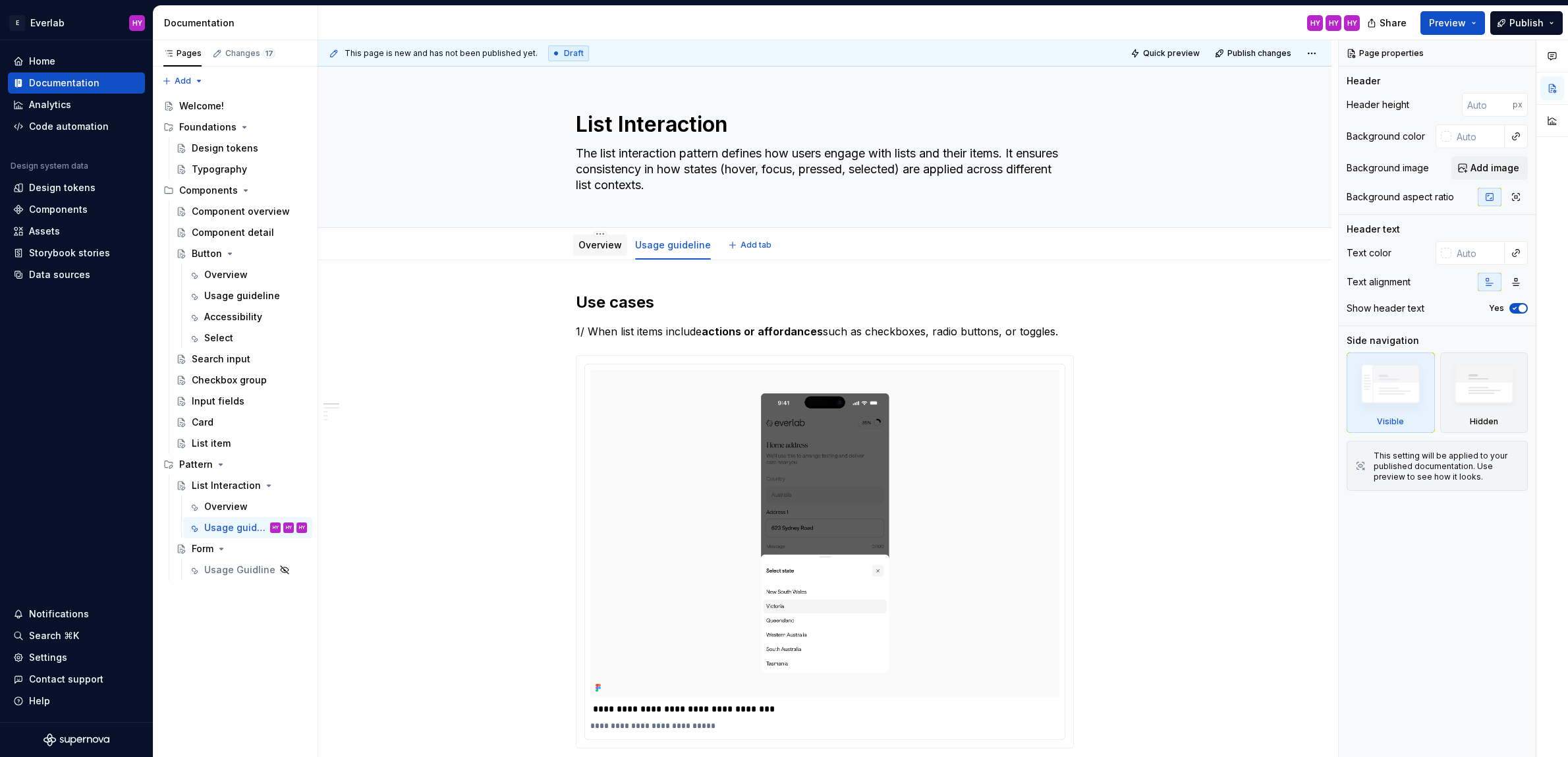
scroll to position [1, 0]
click at [589, 244] on link "Overview" at bounding box center [600, 243] width 43 height 11
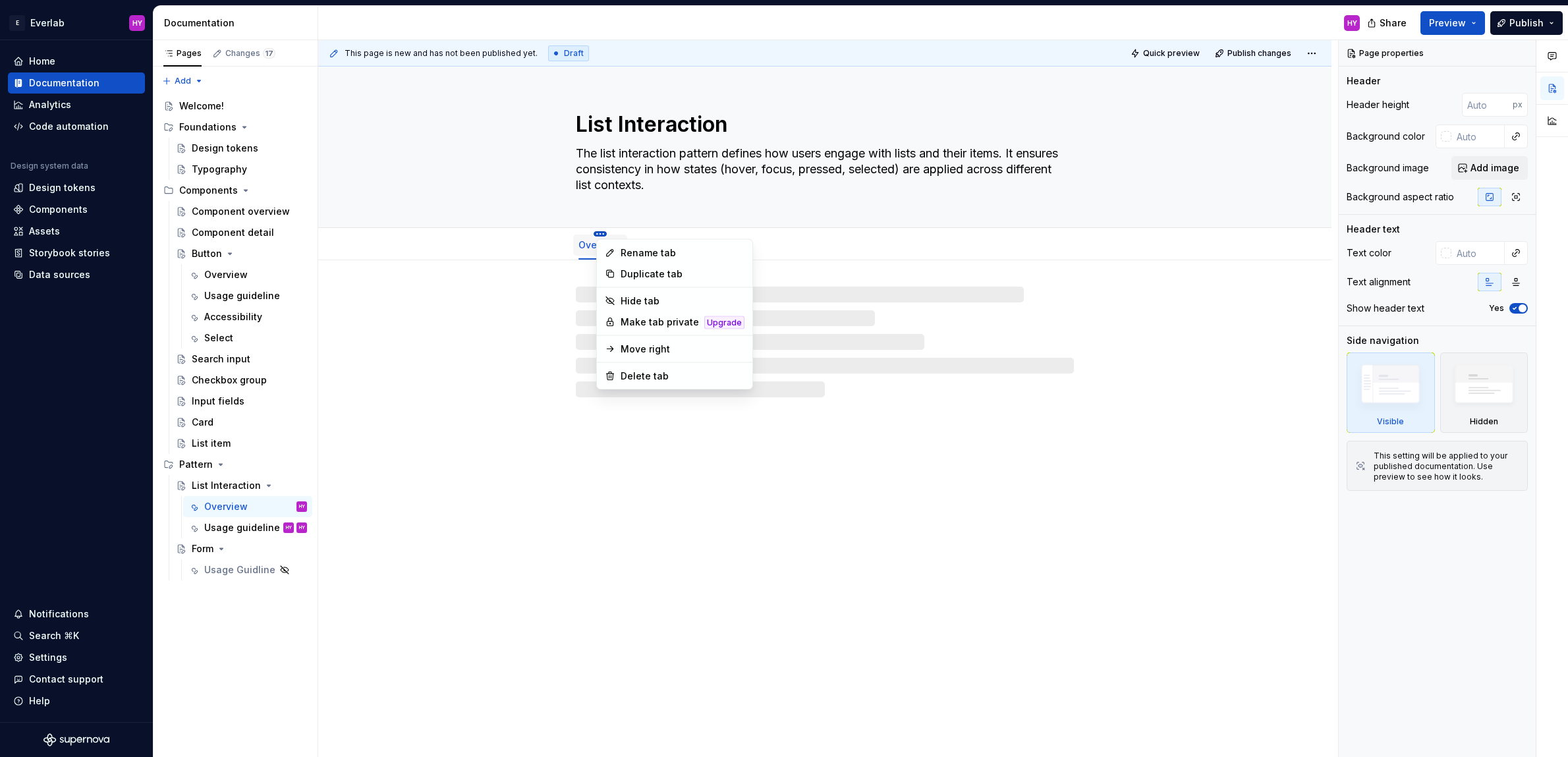
click at [601, 231] on html "E Everlab HY Home Documentation Analytics Code automation Design system data De…" at bounding box center [784, 378] width 1568 height 757
type textarea "*"
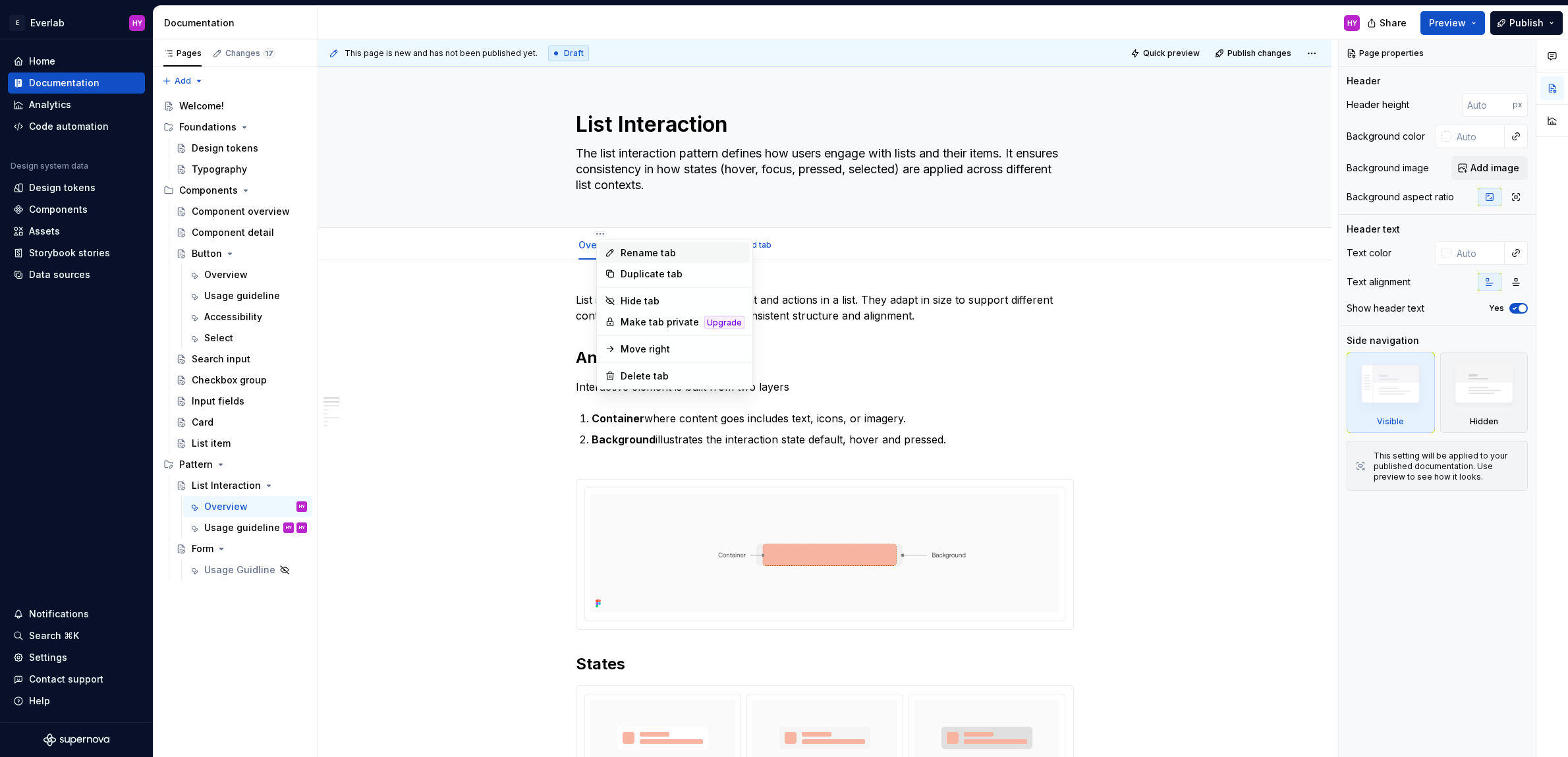
click at [676, 258] on div "Rename tab" at bounding box center [683, 253] width 124 height 13
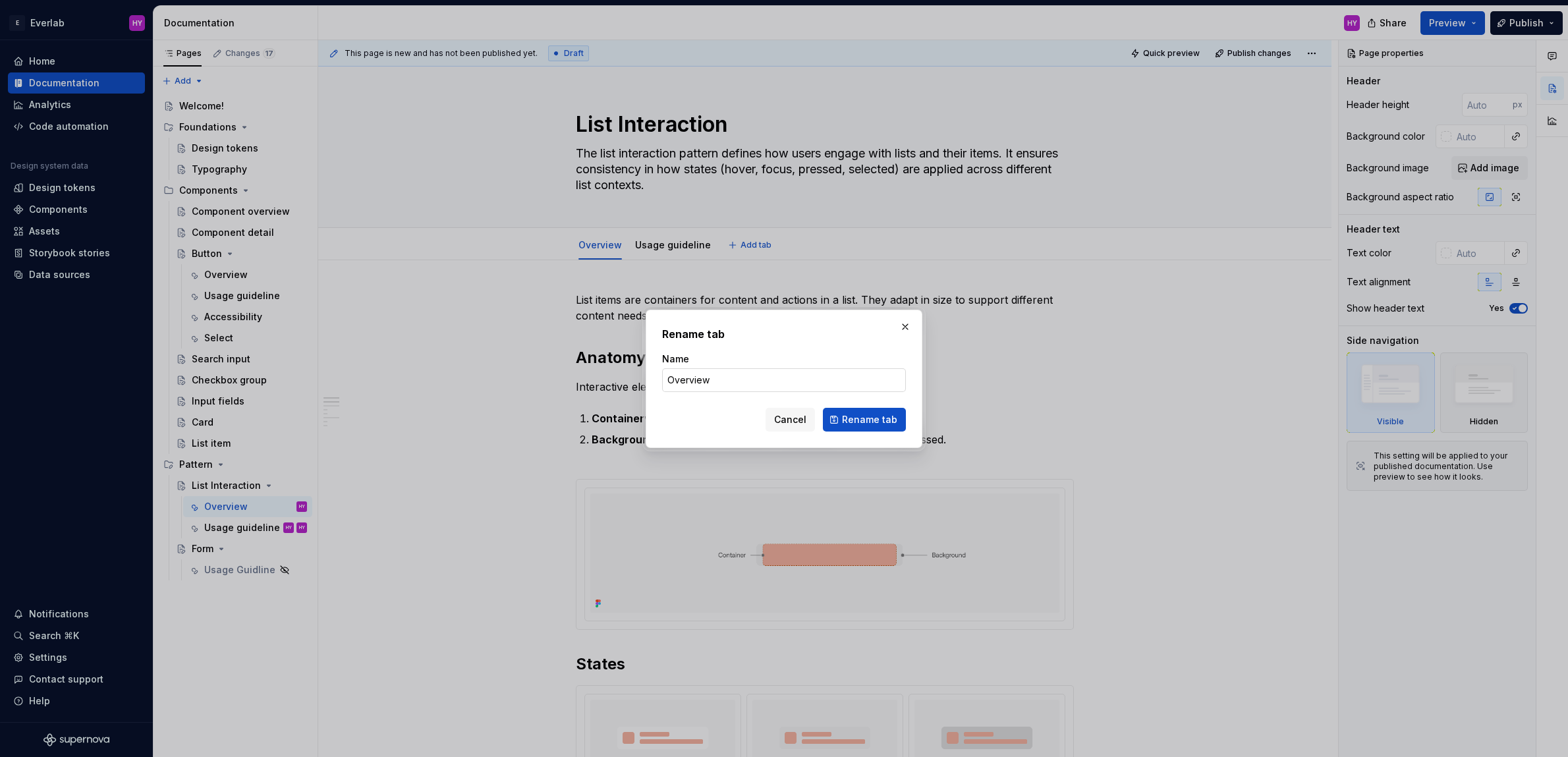
click at [753, 381] on input "Overview" at bounding box center [784, 380] width 244 height 24
click at [752, 381] on input "Overview" at bounding box center [784, 380] width 244 height 24
type input "Component spec"
click at [878, 425] on span "Rename tab" at bounding box center [869, 420] width 55 height 13
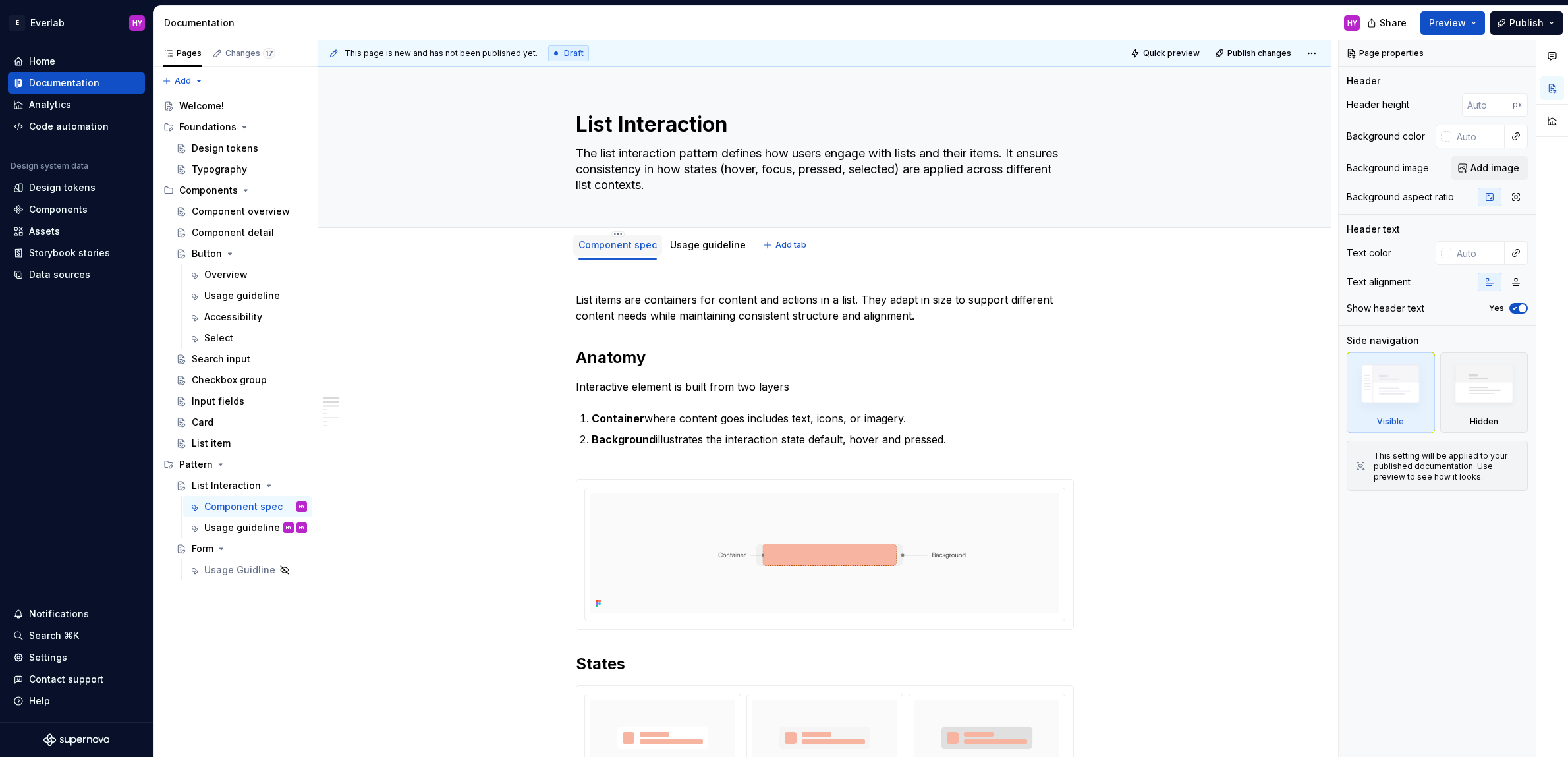
click at [632, 246] on link "Component spec" at bounding box center [618, 244] width 78 height 11
click at [621, 235] on div "Component spec" at bounding box center [618, 244] width 89 height 21
click at [620, 232] on html "E Everlab HY Home Documentation Analytics Code automation Design system data De…" at bounding box center [784, 378] width 1568 height 757
type textarea "*"
click at [693, 254] on div "Rename tab" at bounding box center [699, 253] width 124 height 13
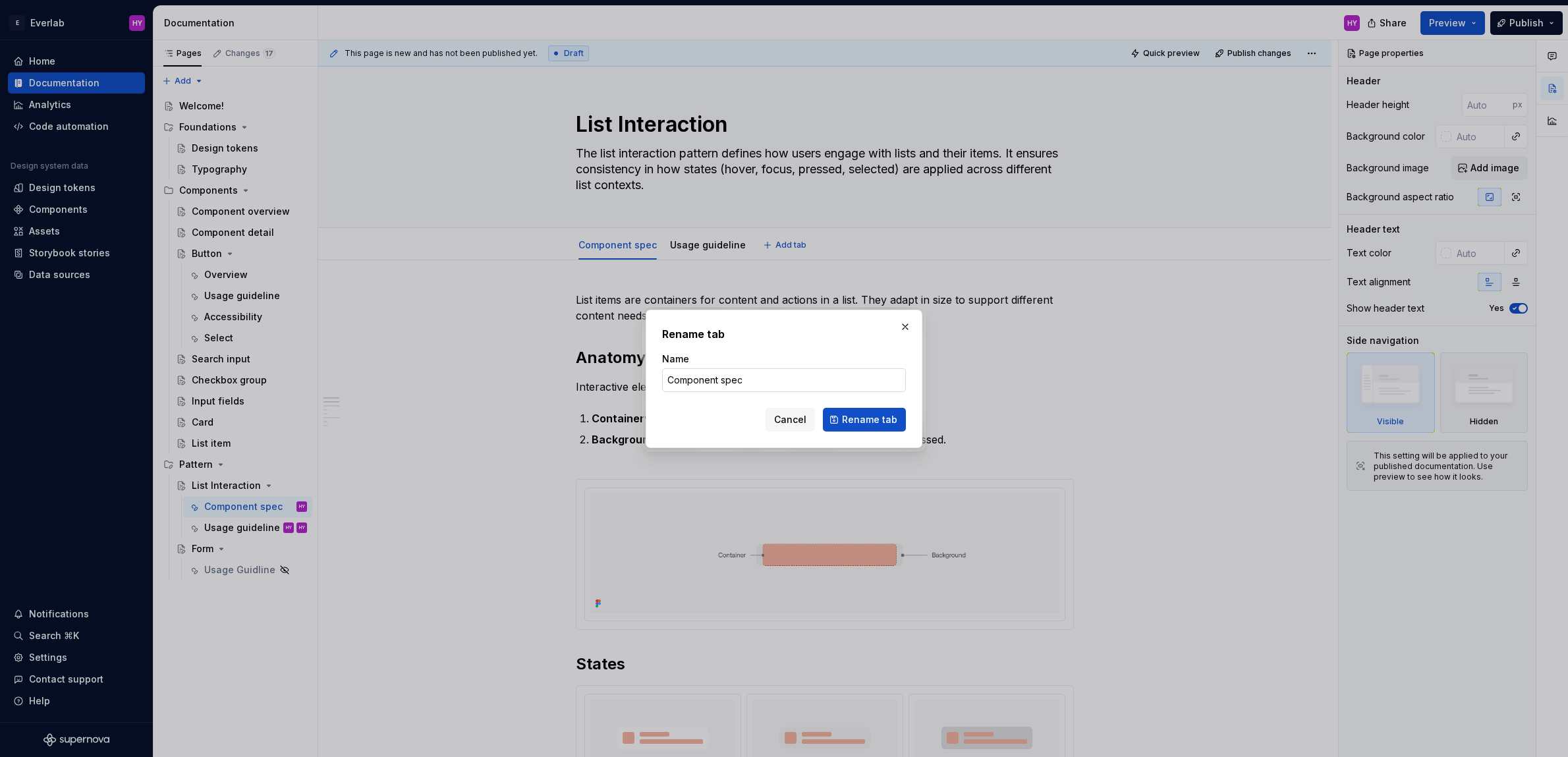
click at [736, 377] on input "Component spec" at bounding box center [784, 380] width 244 height 24
click at [747, 378] on input "Component spec" at bounding box center [784, 380] width 244 height 24
type input "Overview"
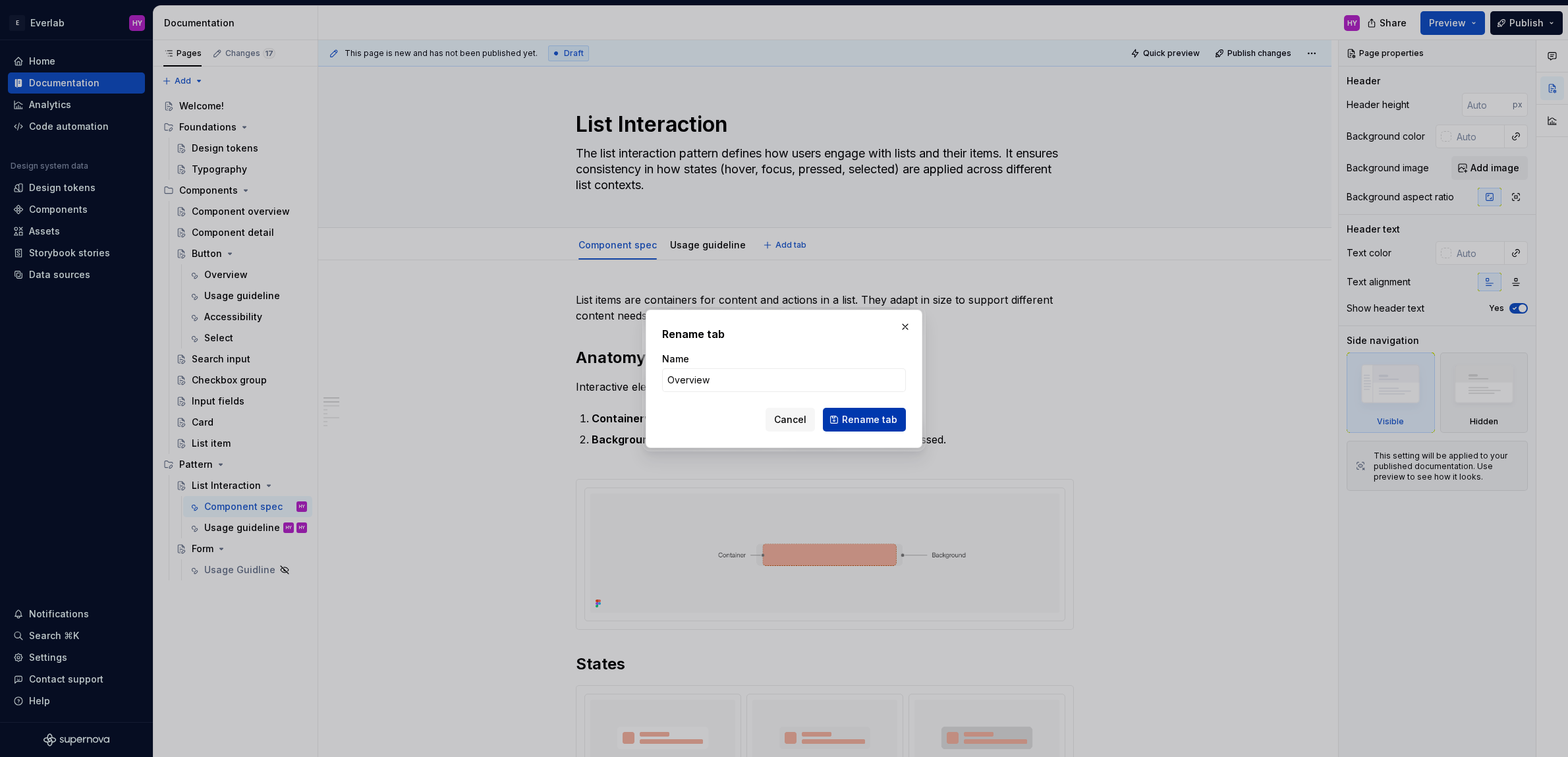
click at [900, 418] on button "Rename tab" at bounding box center [864, 419] width 83 height 24
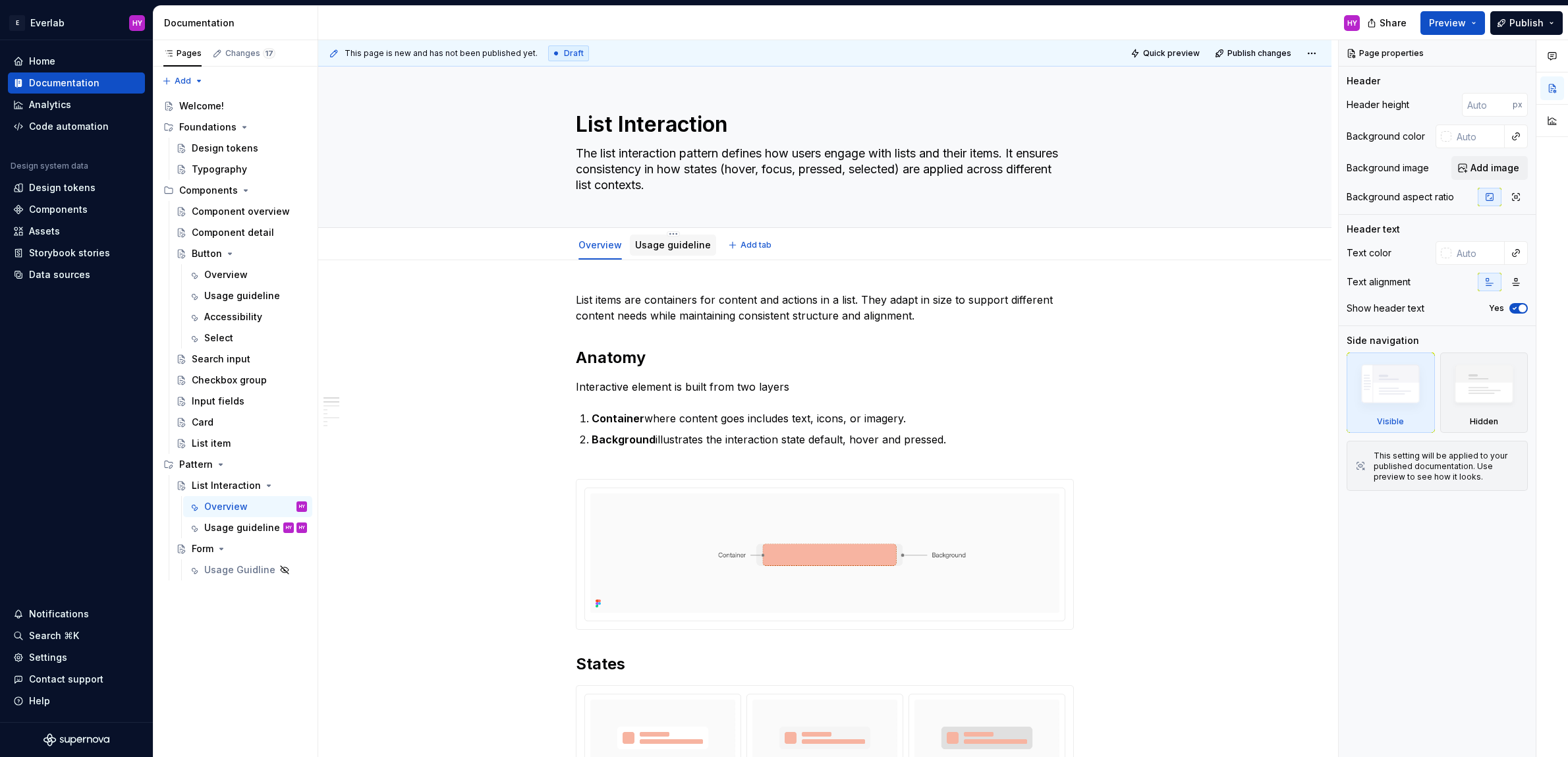
click at [664, 246] on link "Usage guideline" at bounding box center [673, 244] width 76 height 11
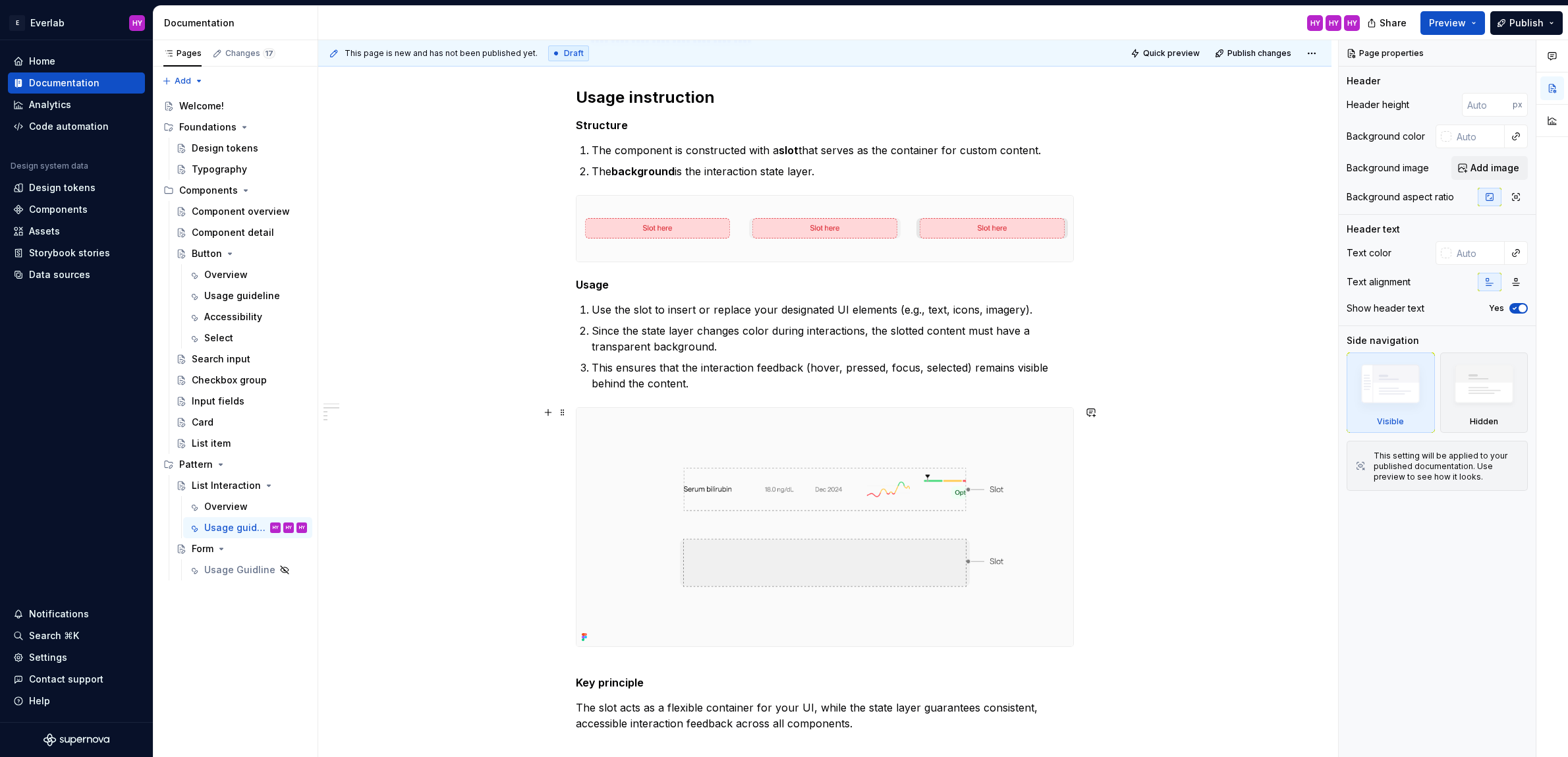
scroll to position [1584, 0]
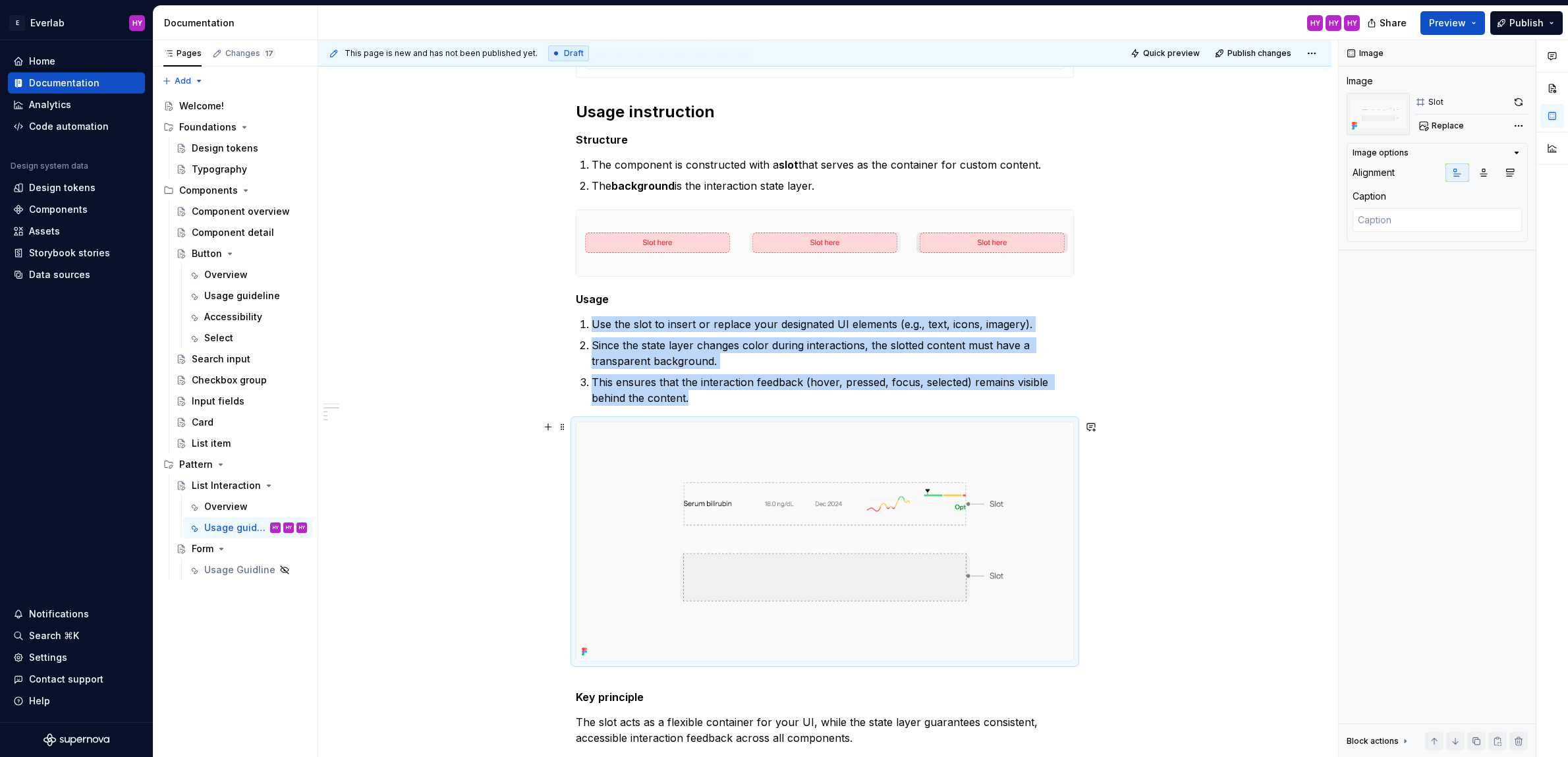
click at [850, 434] on img at bounding box center [825, 541] width 497 height 238
click at [1515, 101] on button "button" at bounding box center [1518, 102] width 18 height 18
click at [1451, 20] on span "Preview" at bounding box center [1447, 23] width 37 height 13
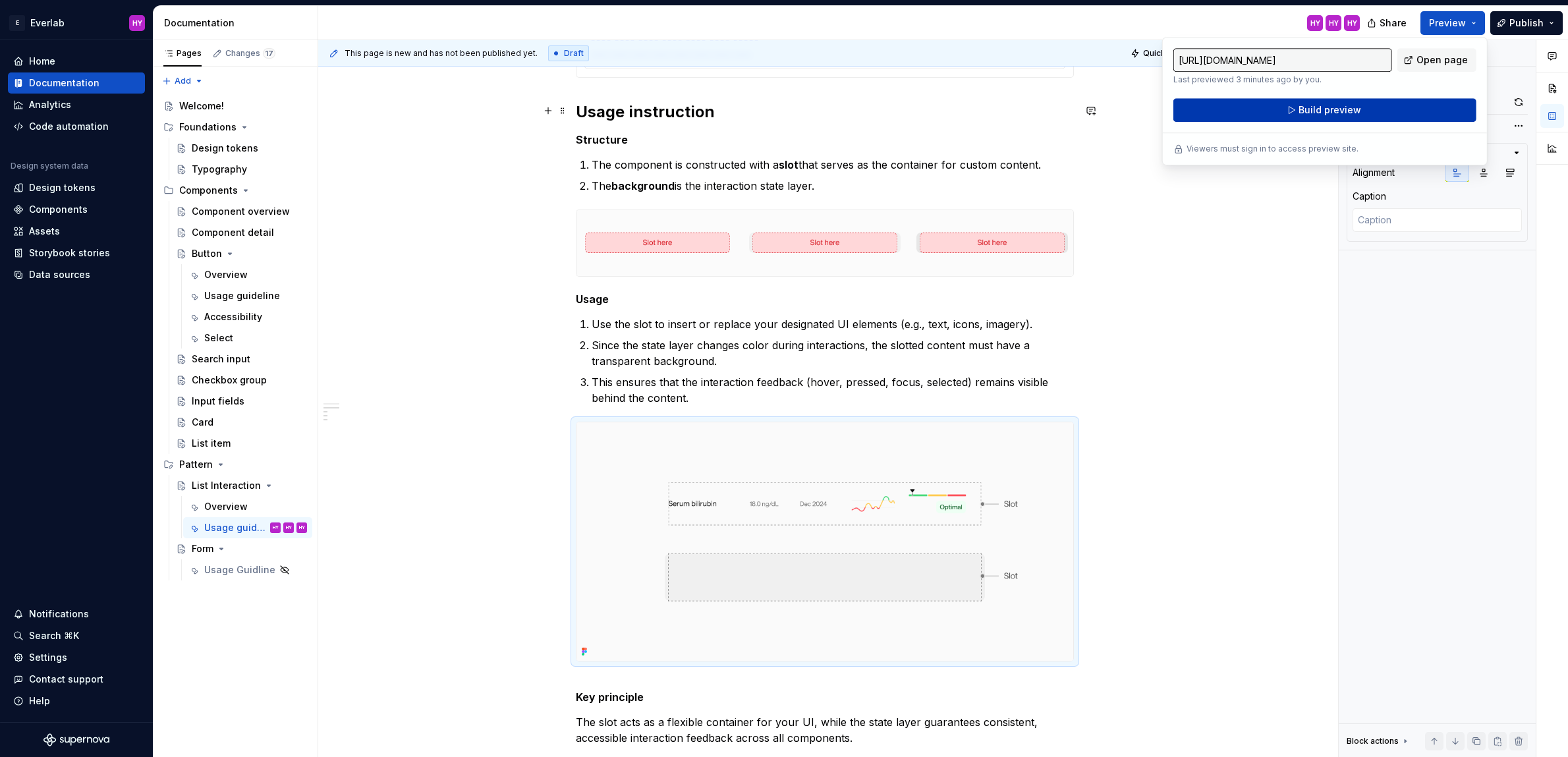
click at [1328, 108] on span "Build preview" at bounding box center [1330, 110] width 63 height 13
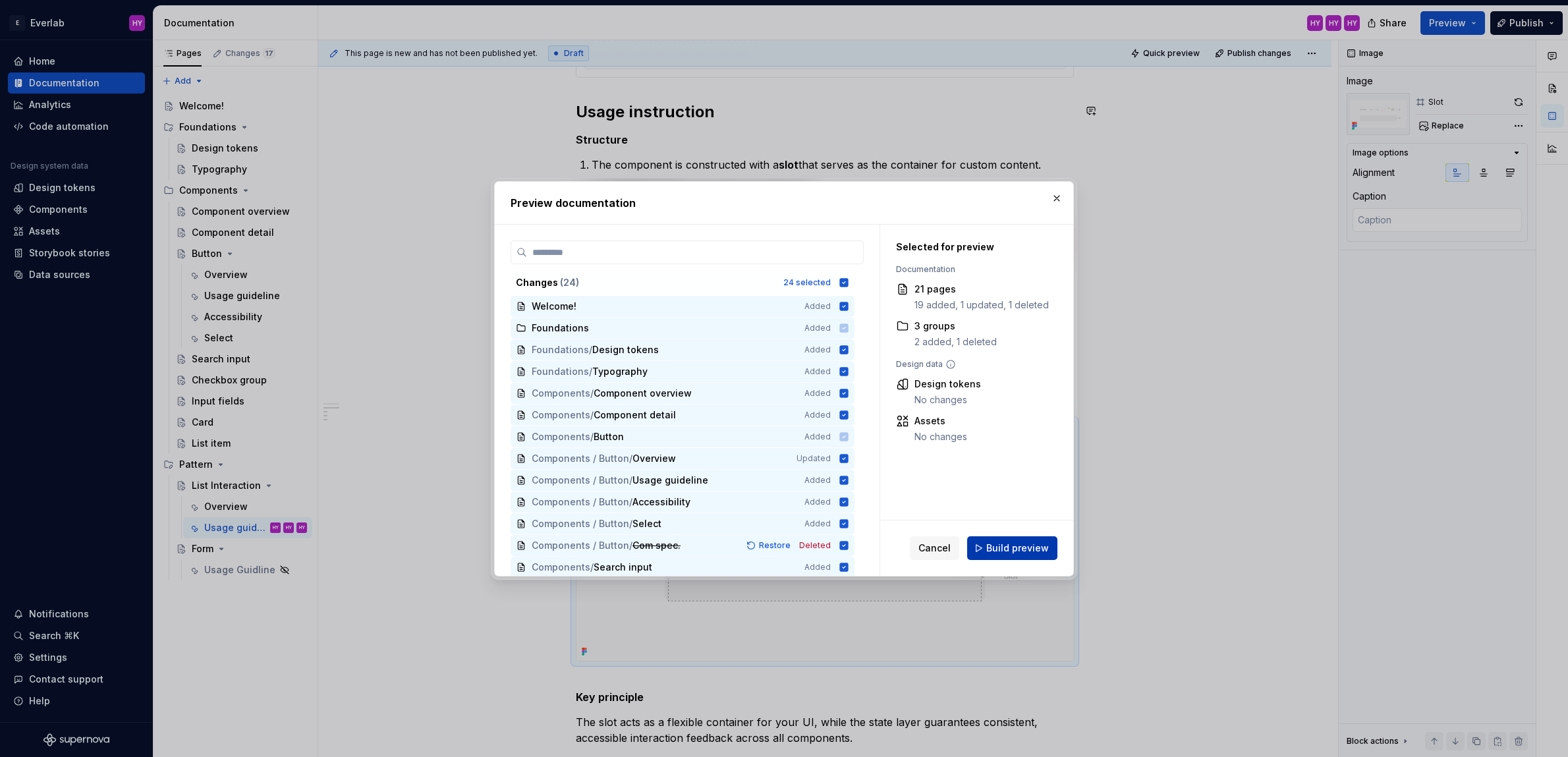
click at [1007, 541] on span "Build preview" at bounding box center [1017, 548] width 63 height 13
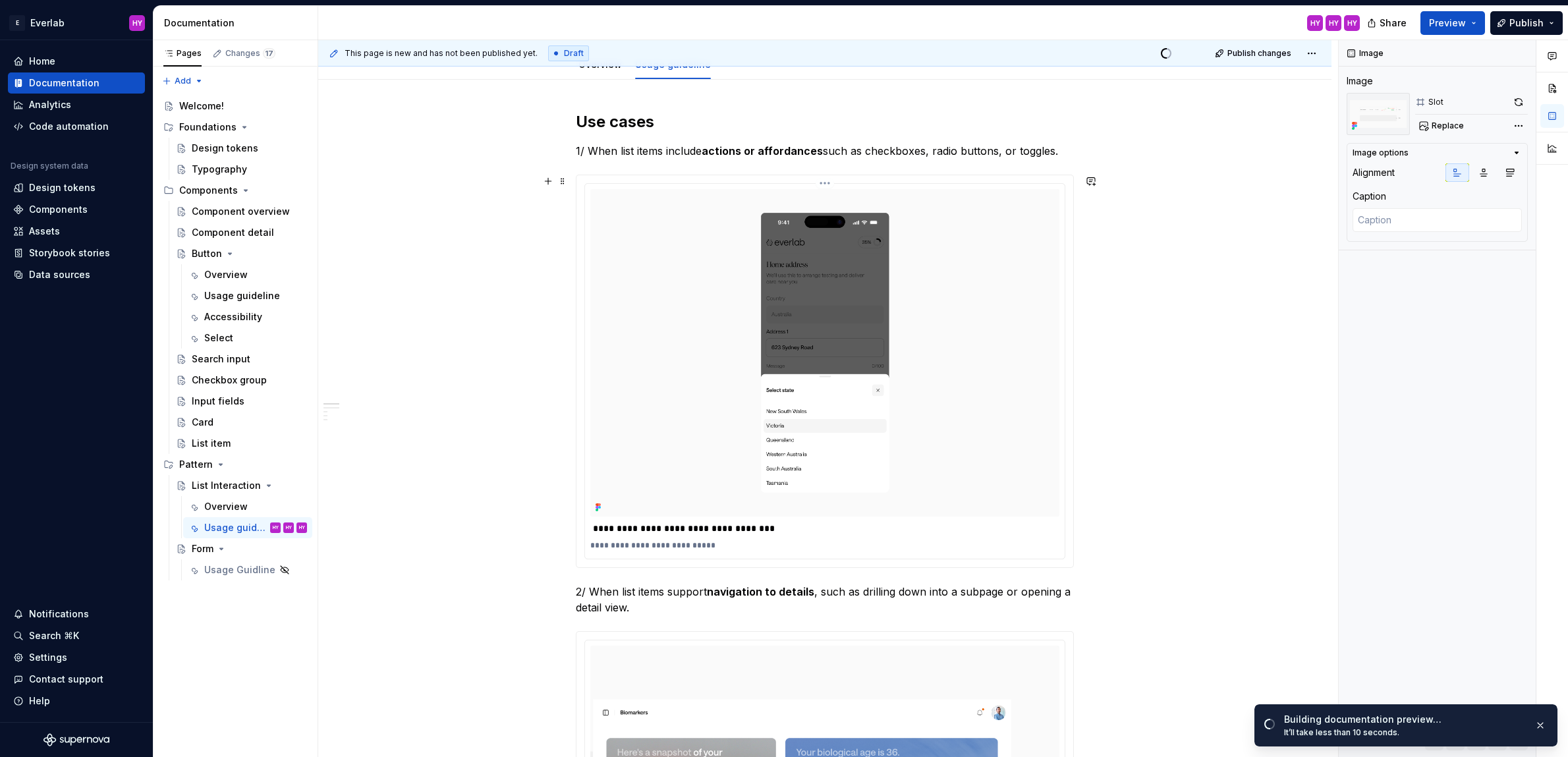
scroll to position [0, 0]
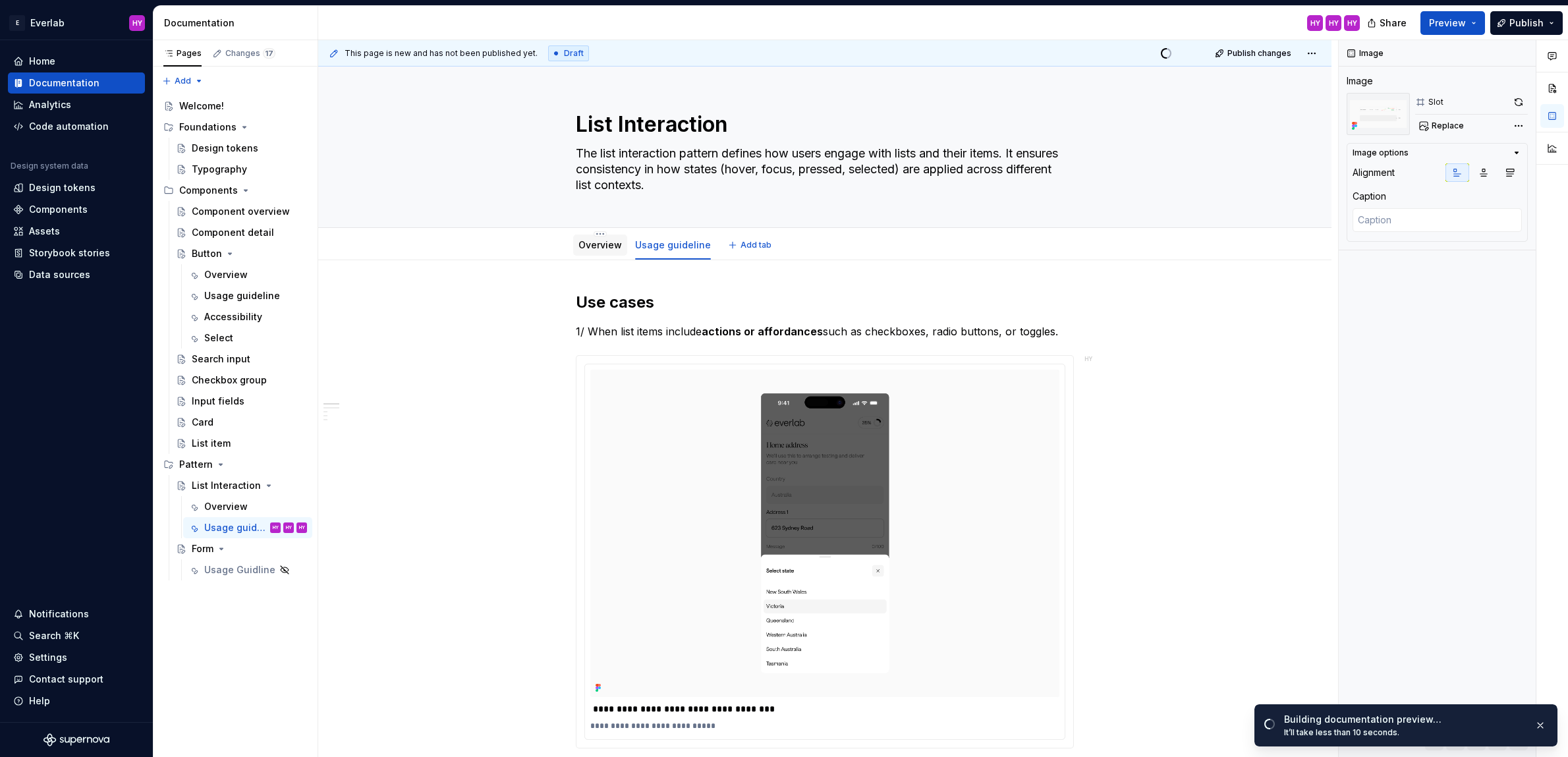
click at [610, 248] on link "Overview" at bounding box center [600, 244] width 43 height 11
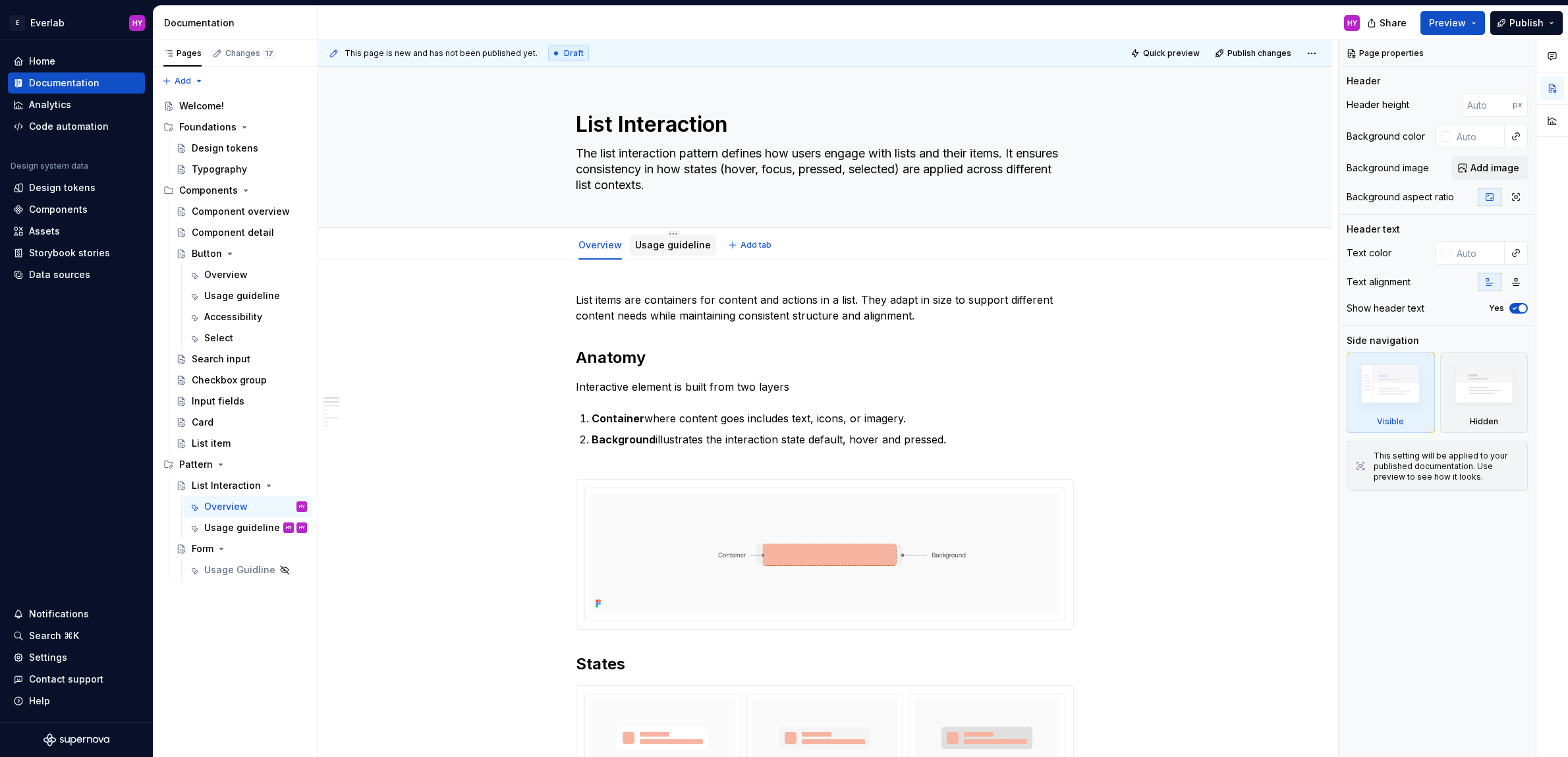
click at [680, 250] on div "Usage guideline" at bounding box center [673, 245] width 76 height 13
click at [680, 248] on link "Usage guideline" at bounding box center [673, 244] width 76 height 11
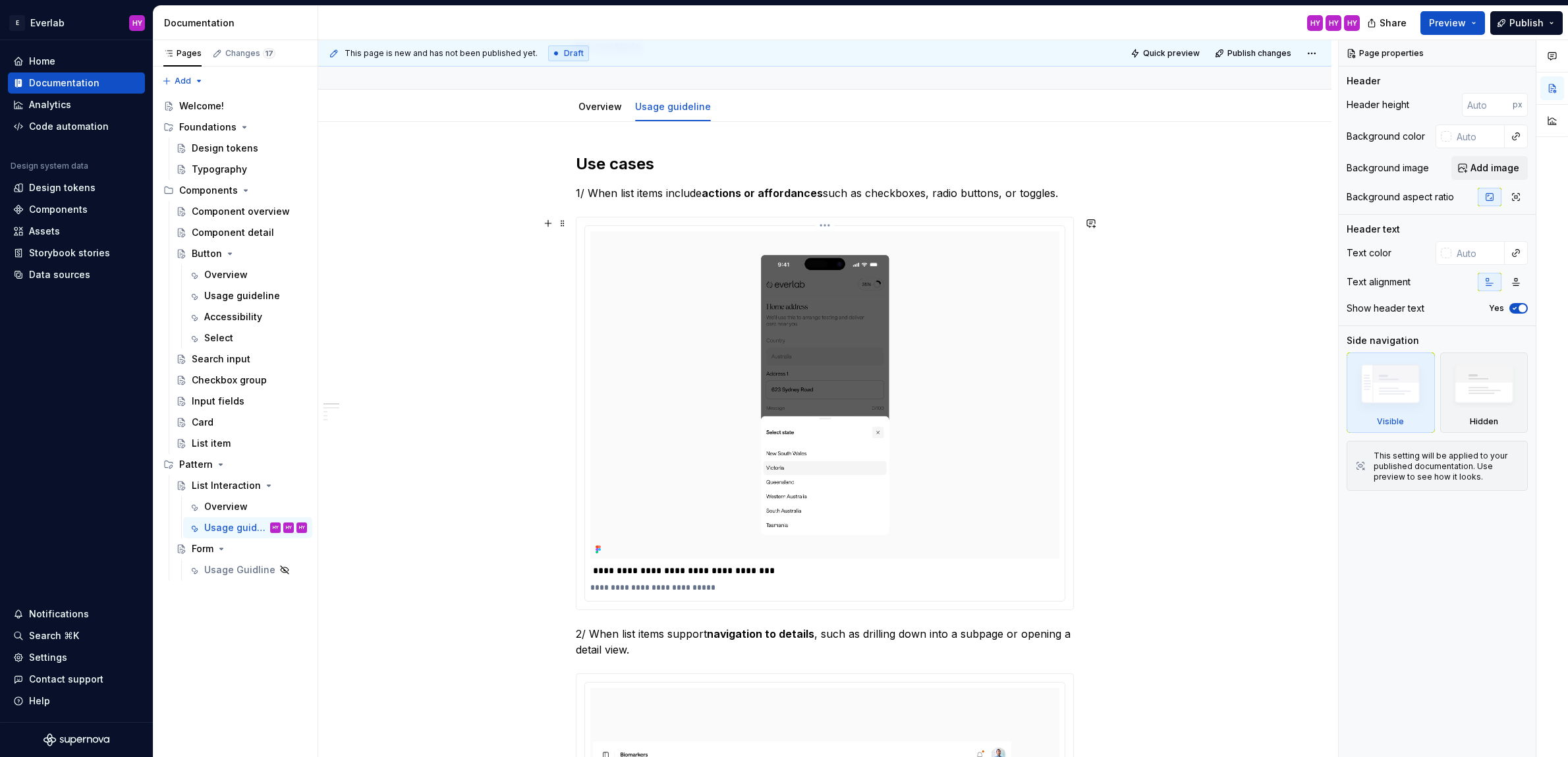
scroll to position [130, 0]
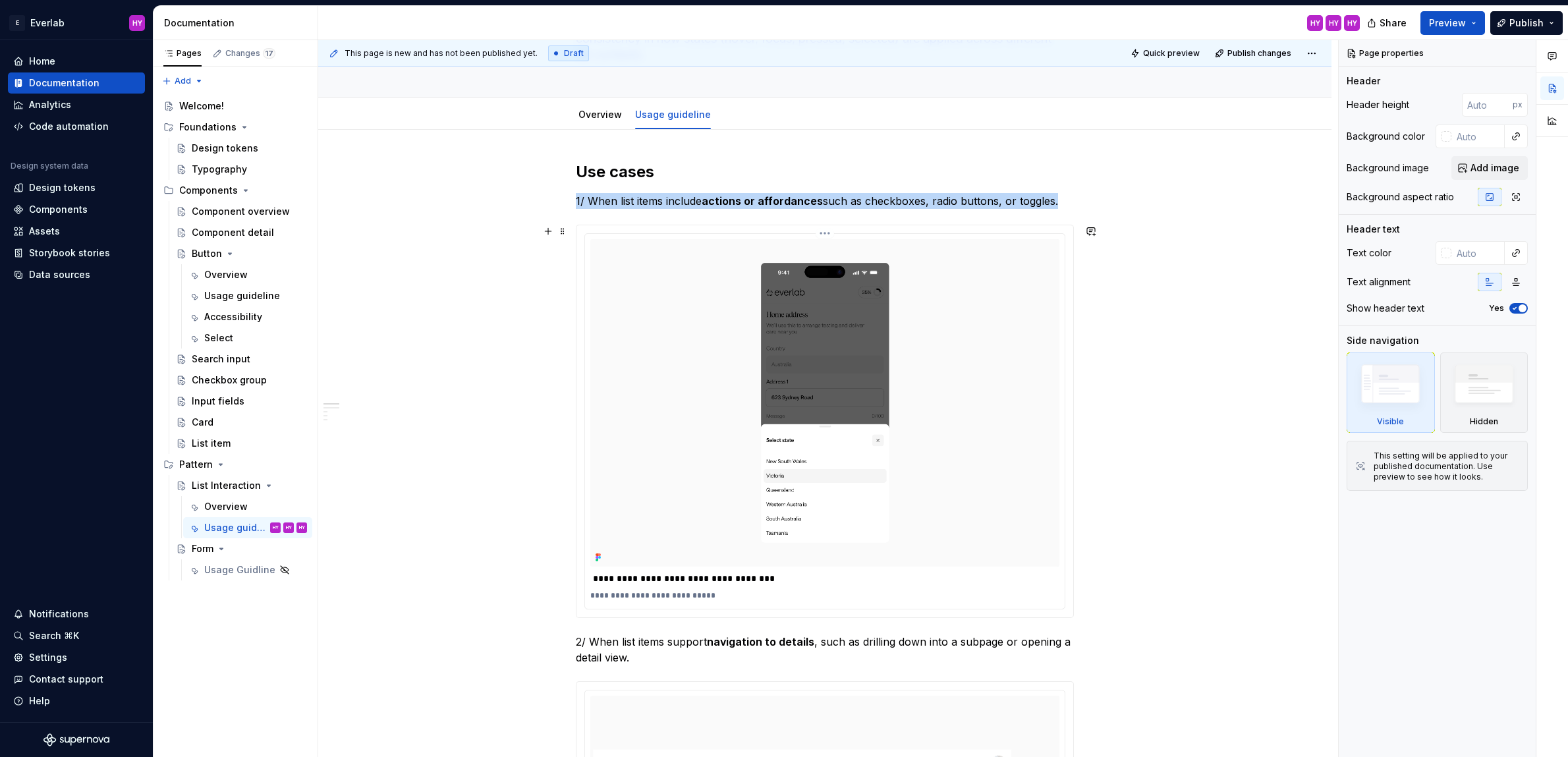
click at [958, 330] on img at bounding box center [825, 402] width 469 height 327
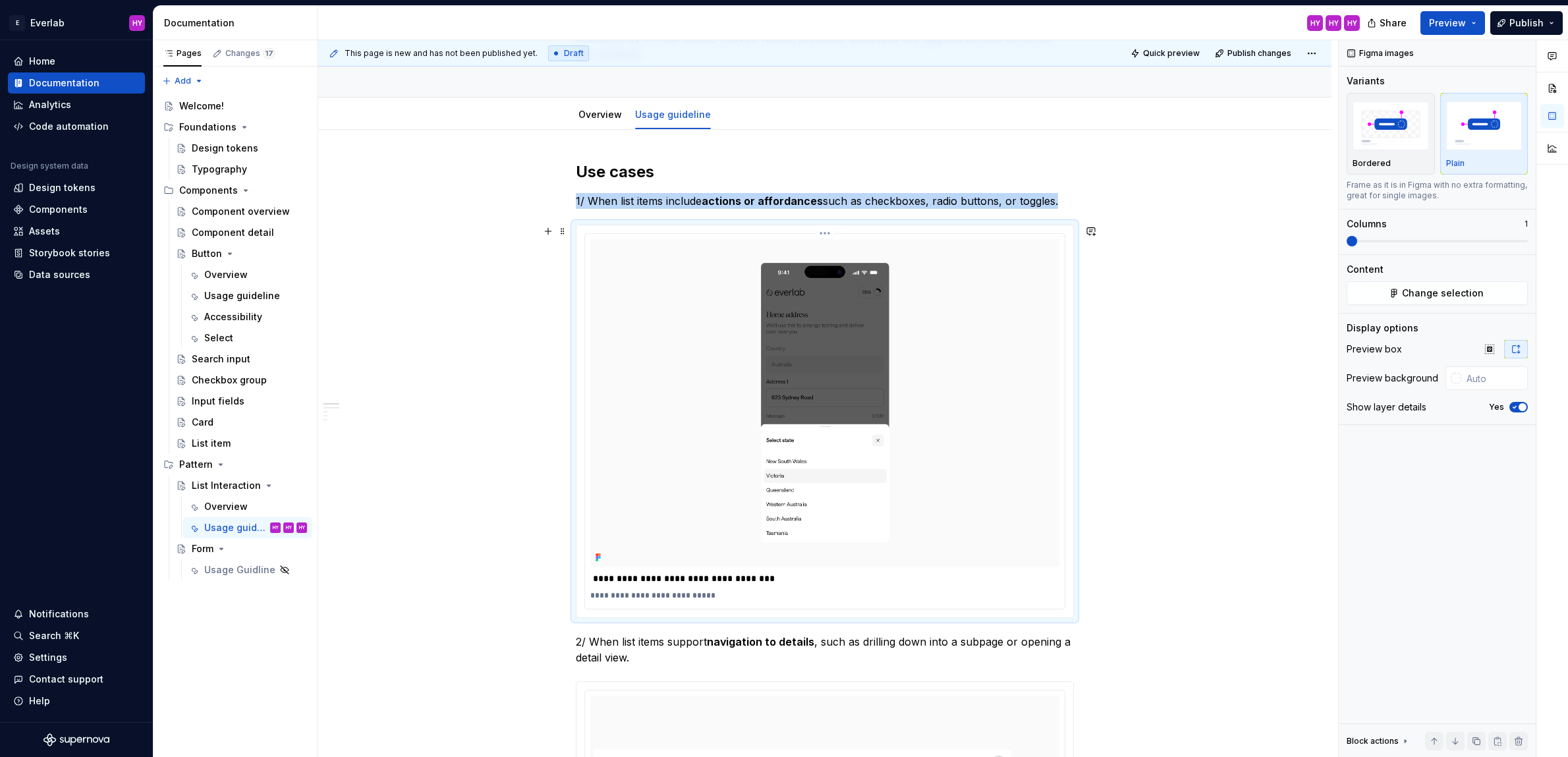
click at [958, 330] on img at bounding box center [825, 402] width 469 height 327
click at [1517, 351] on icon "button" at bounding box center [1516, 349] width 7 height 8
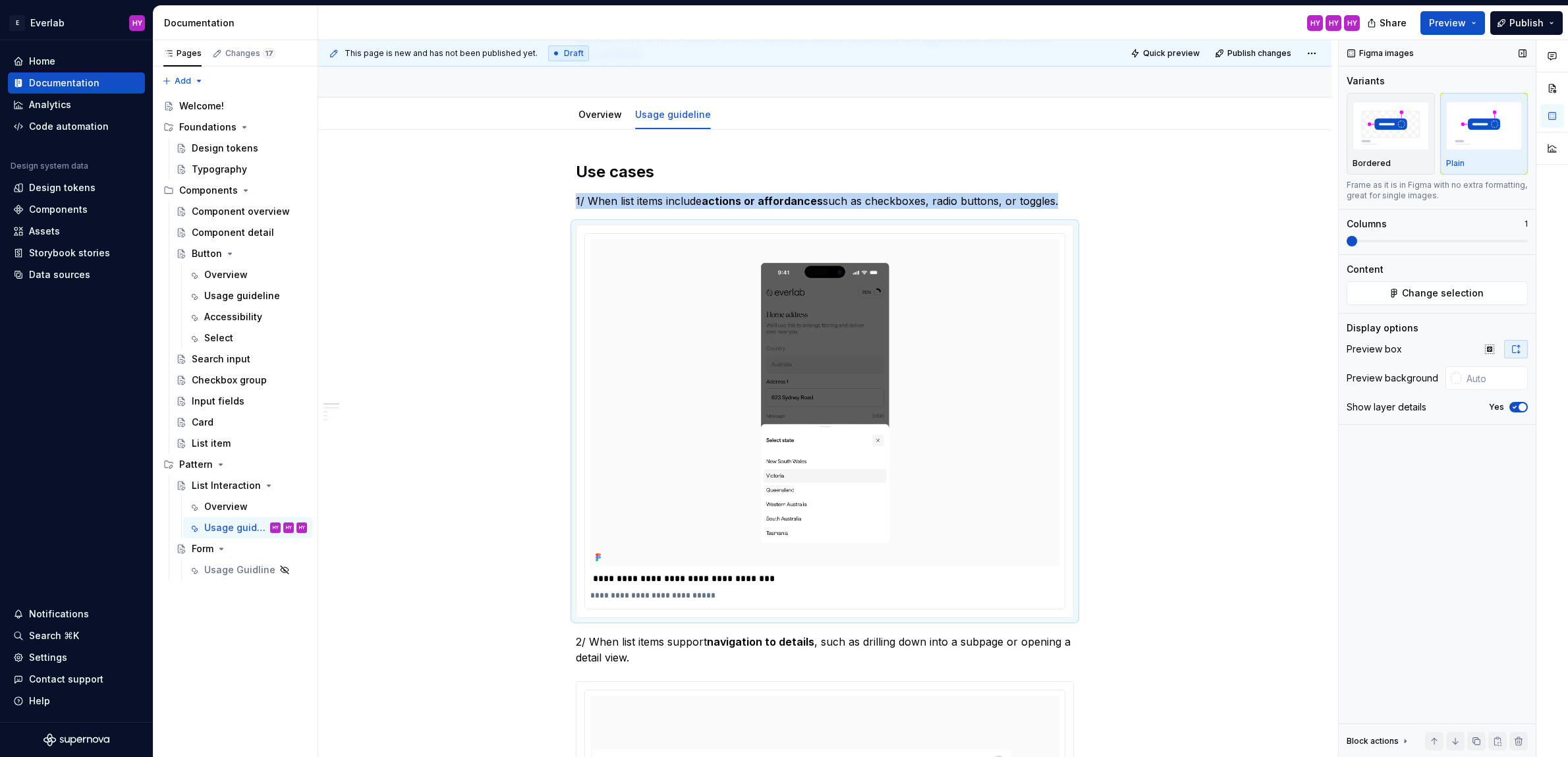
click at [1517, 351] on icon "button" at bounding box center [1516, 349] width 7 height 8
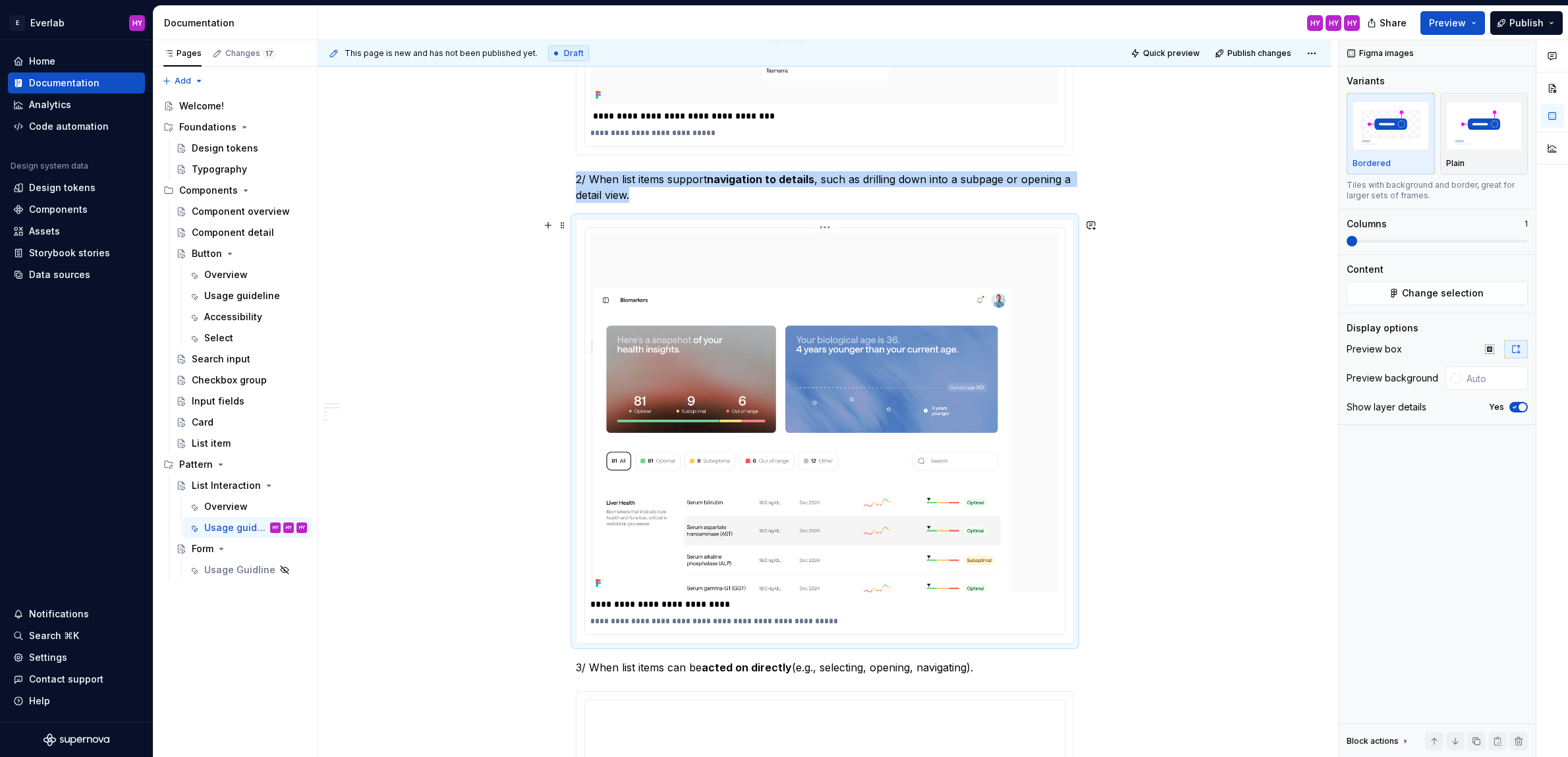
click at [902, 405] on img at bounding box center [825, 413] width 469 height 359
click at [1515, 349] on icon "button" at bounding box center [1516, 349] width 11 height 11
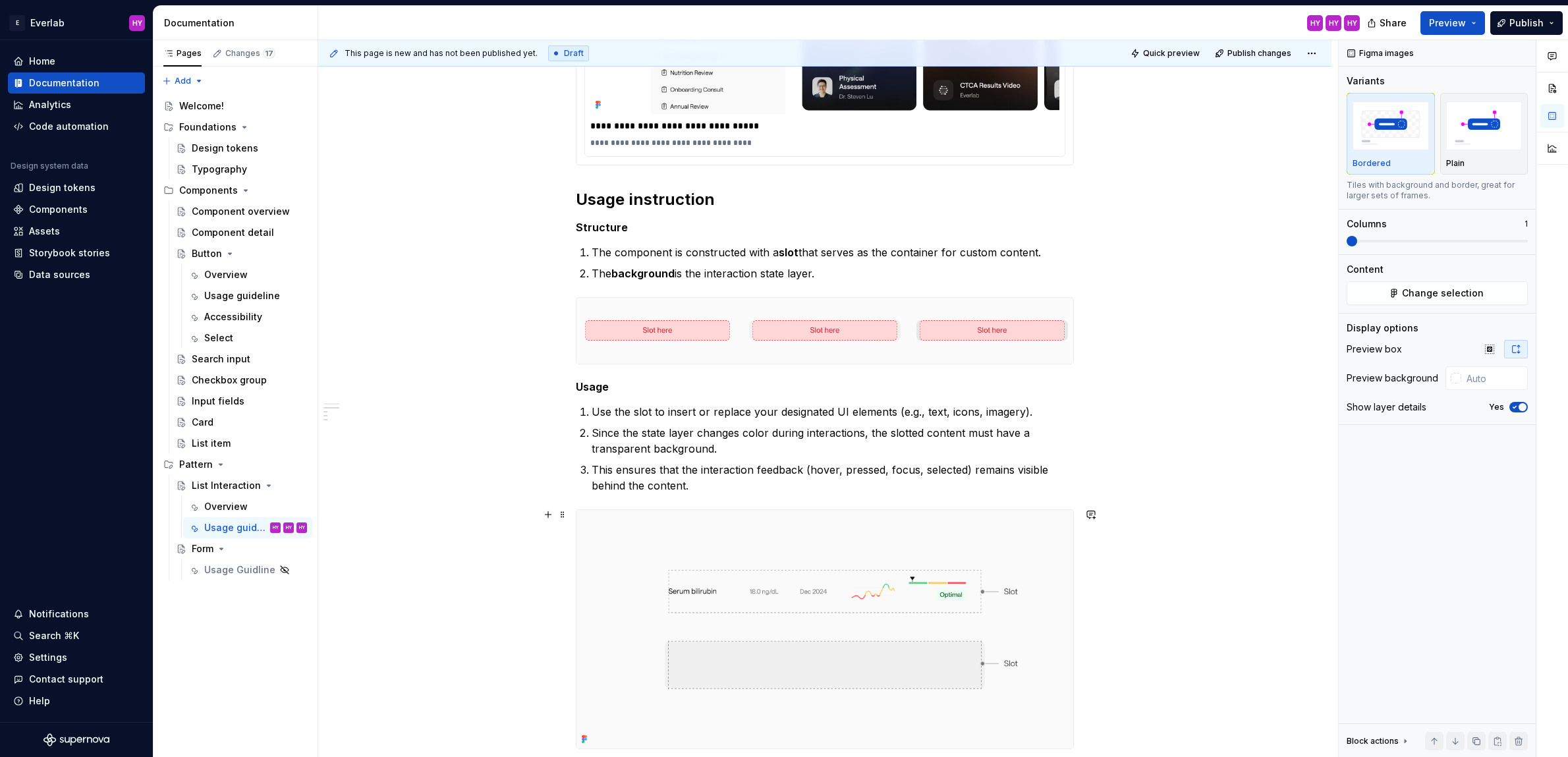
scroll to position [1594, 0]
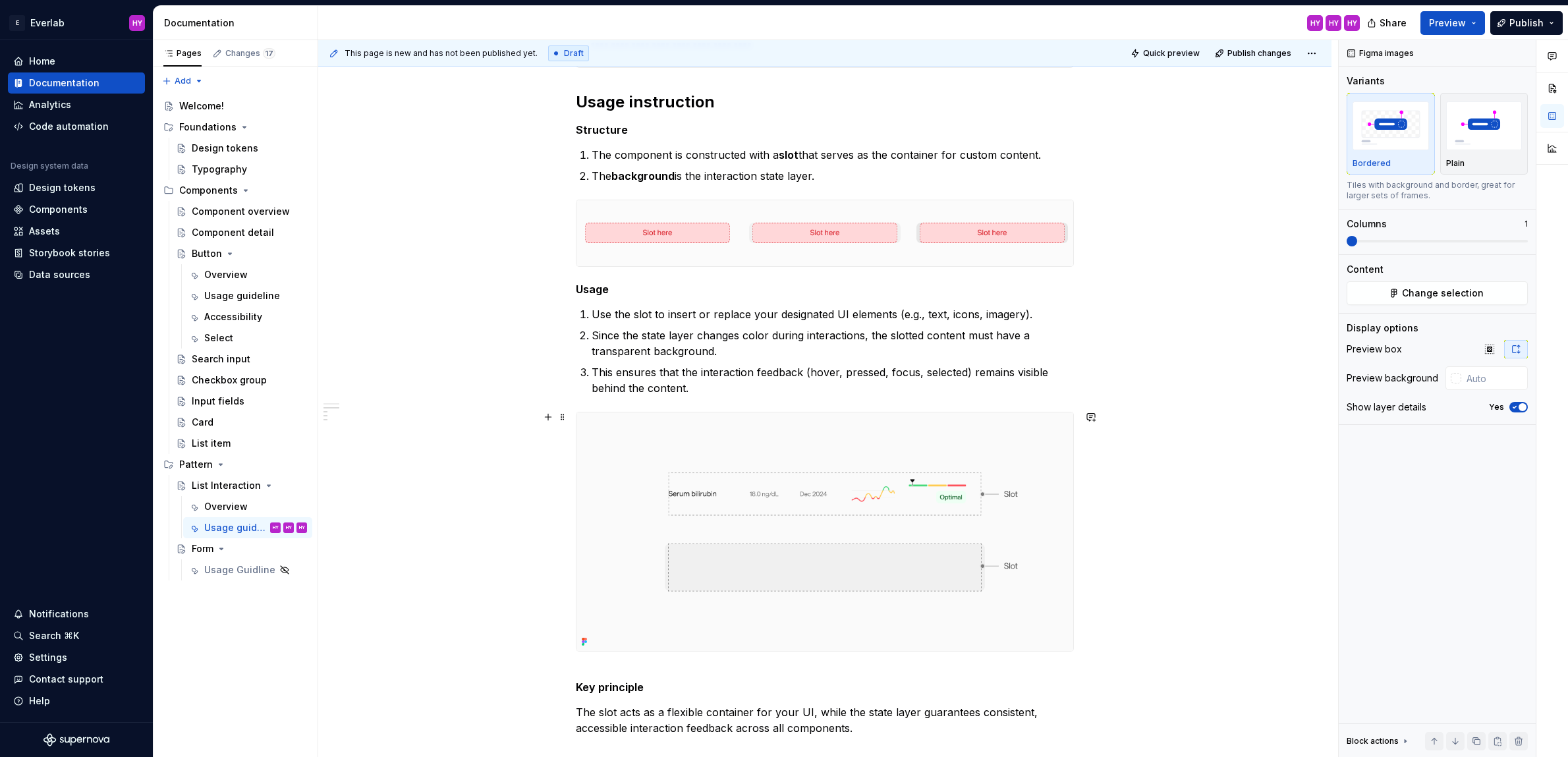
drag, startPoint x: 1090, startPoint y: 474, endPoint x: 1054, endPoint y: 476, distance: 36.1
click at [1089, 475] on div "**********" at bounding box center [828, 399] width 1020 height 717
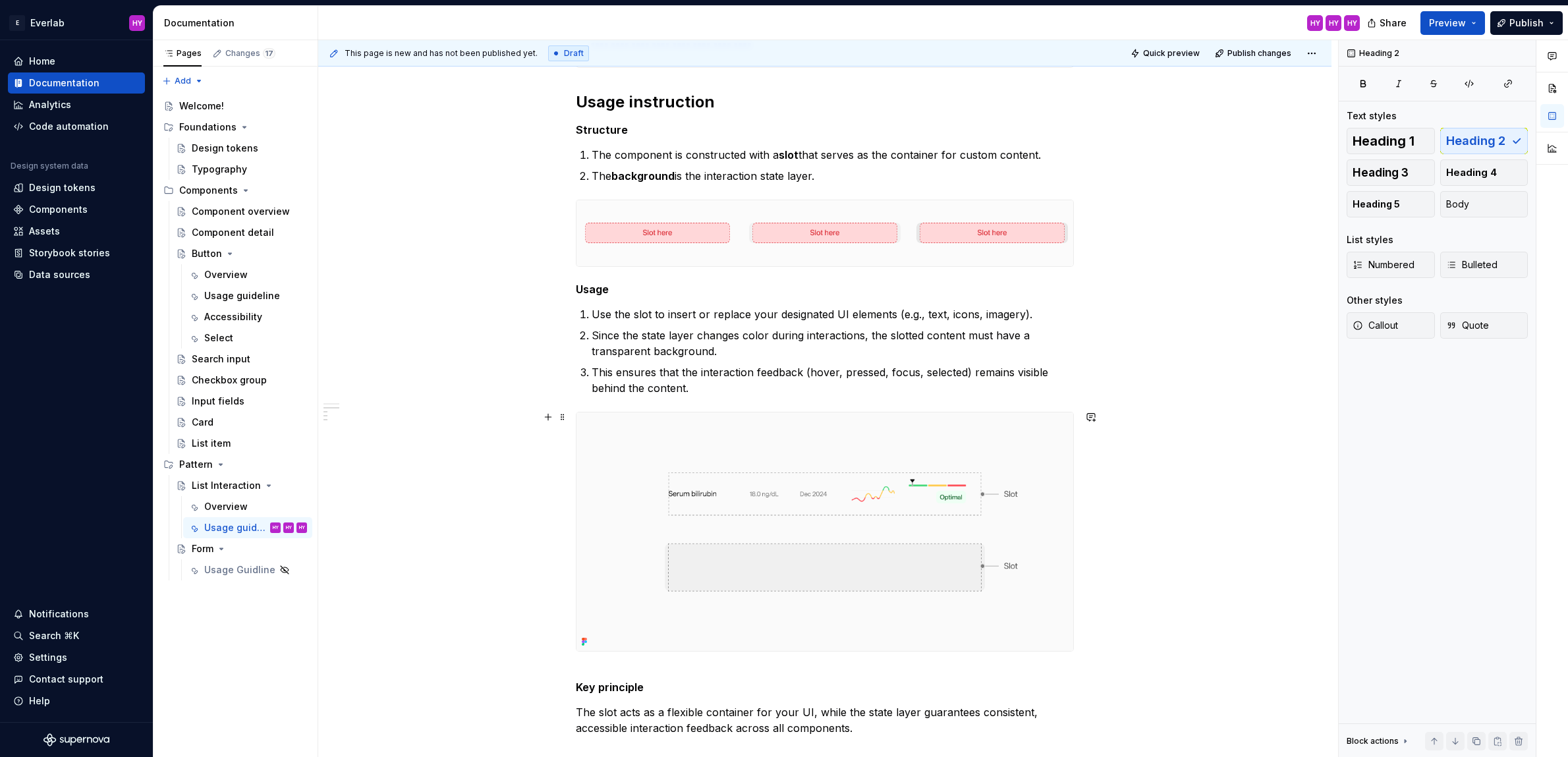
click at [1053, 476] on img at bounding box center [825, 531] width 497 height 238
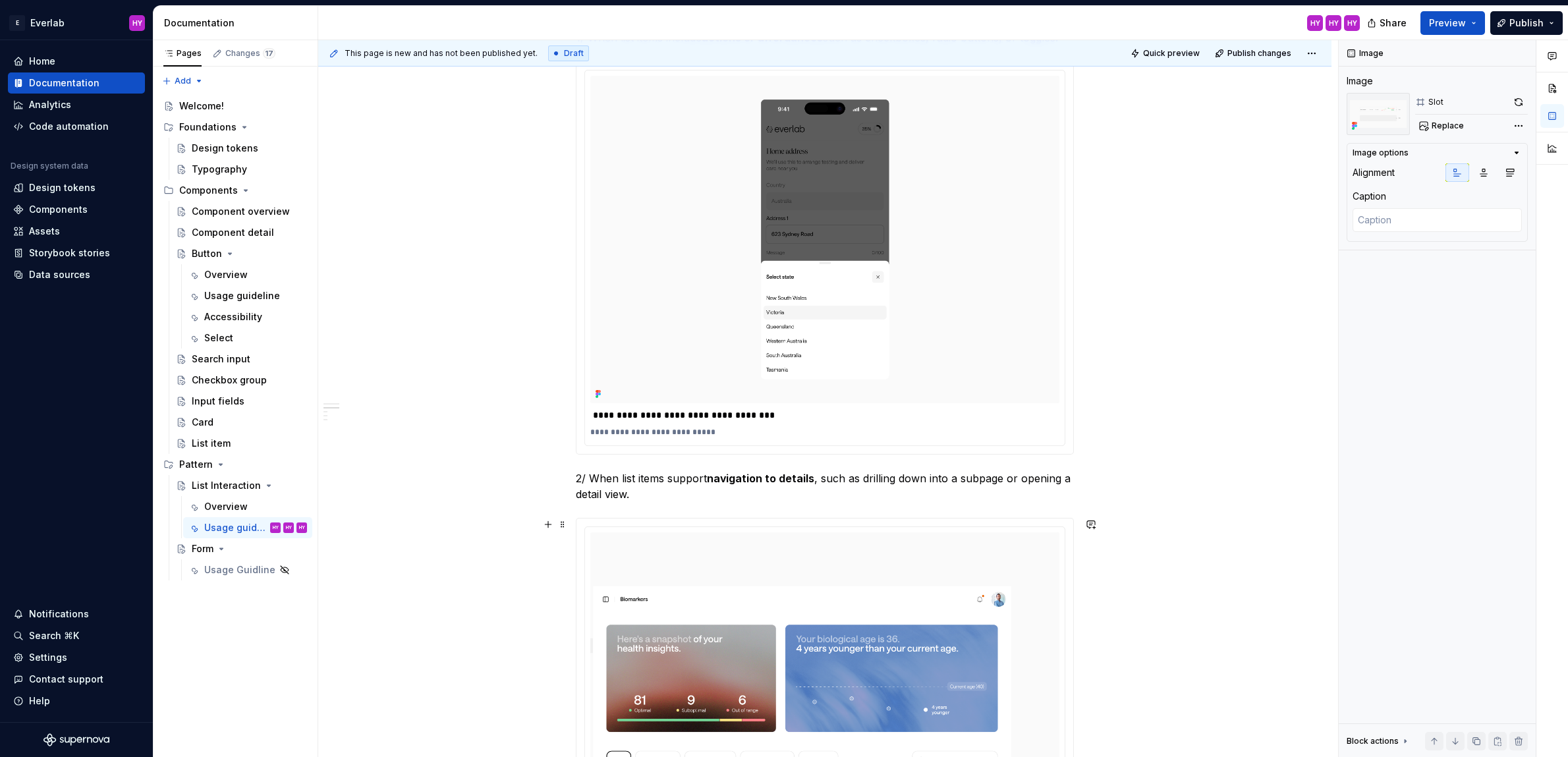
scroll to position [0, 0]
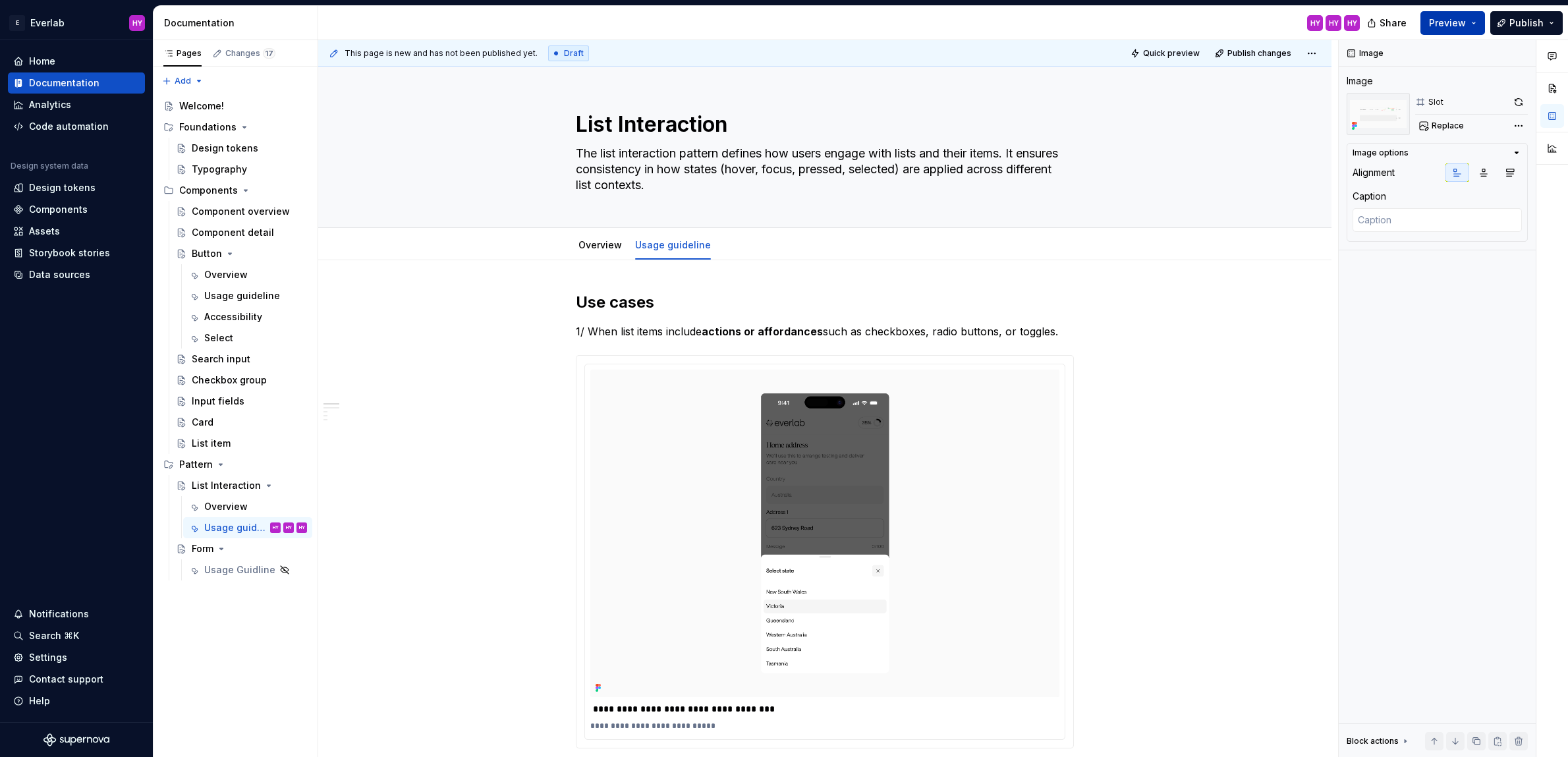
click at [1455, 16] on span "Preview" at bounding box center [1447, 23] width 37 height 13
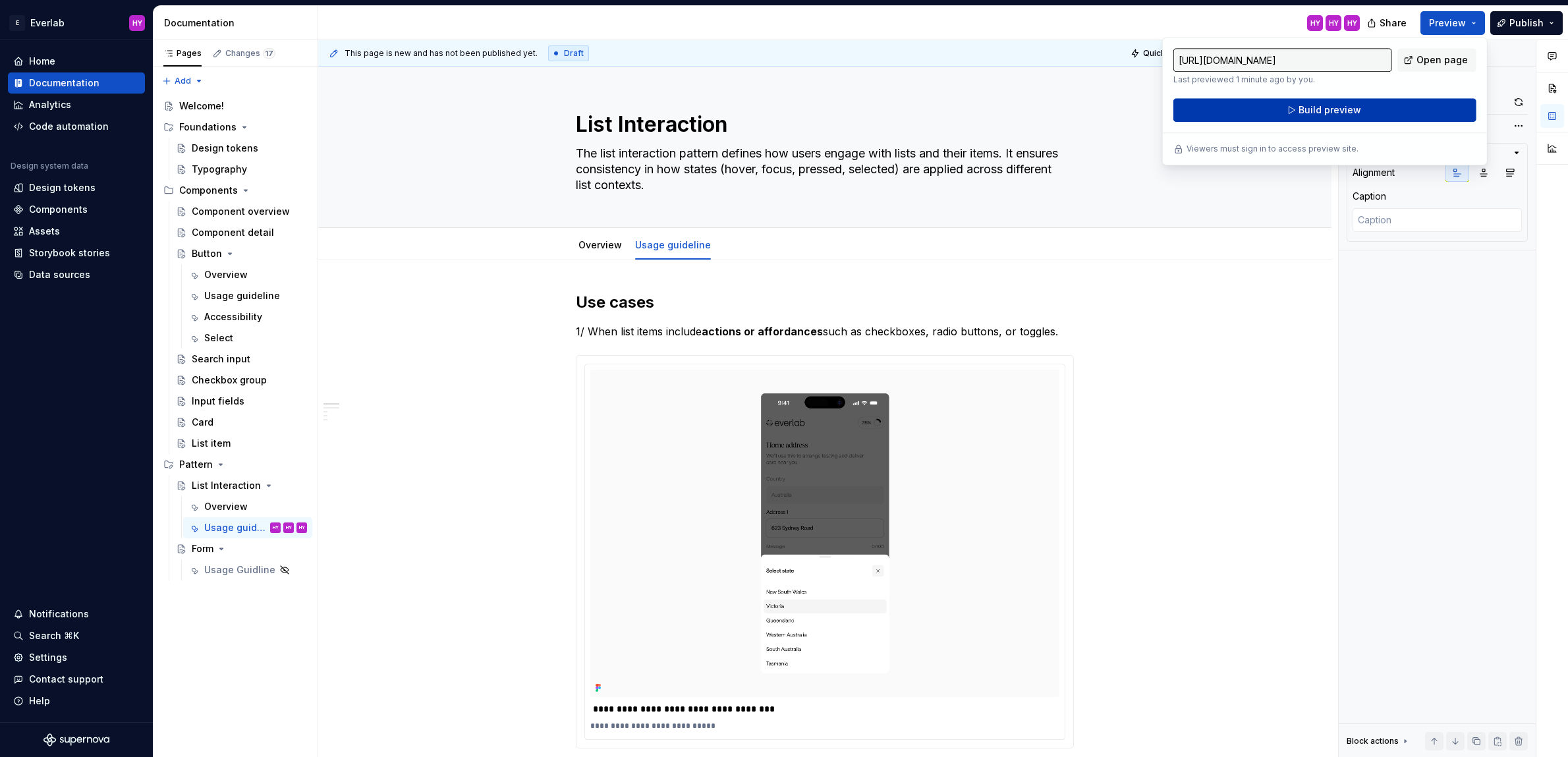
click at [1392, 115] on button "Build preview" at bounding box center [1324, 109] width 303 height 24
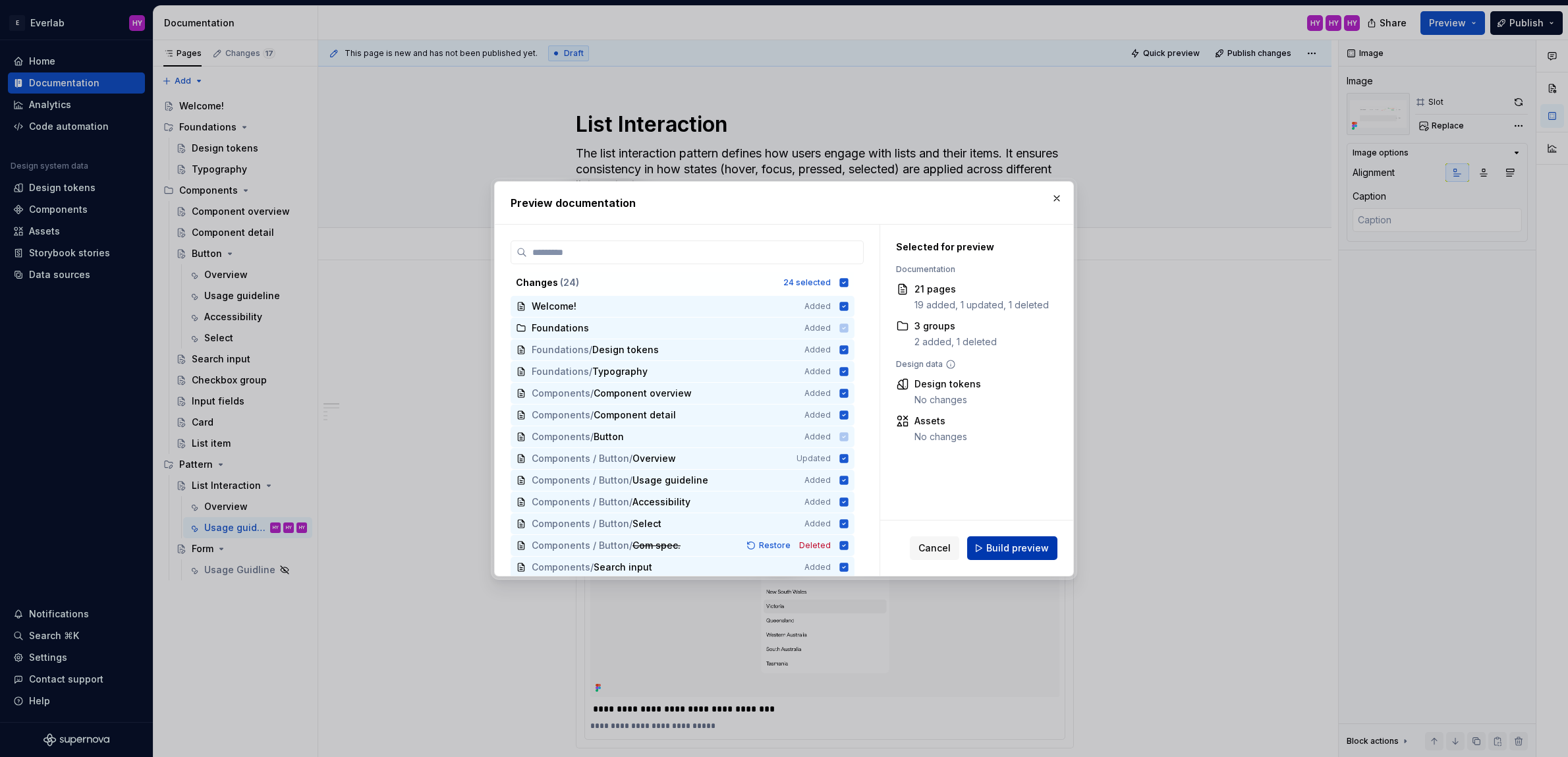
click at [1027, 549] on span "Build preview" at bounding box center [1017, 548] width 63 height 13
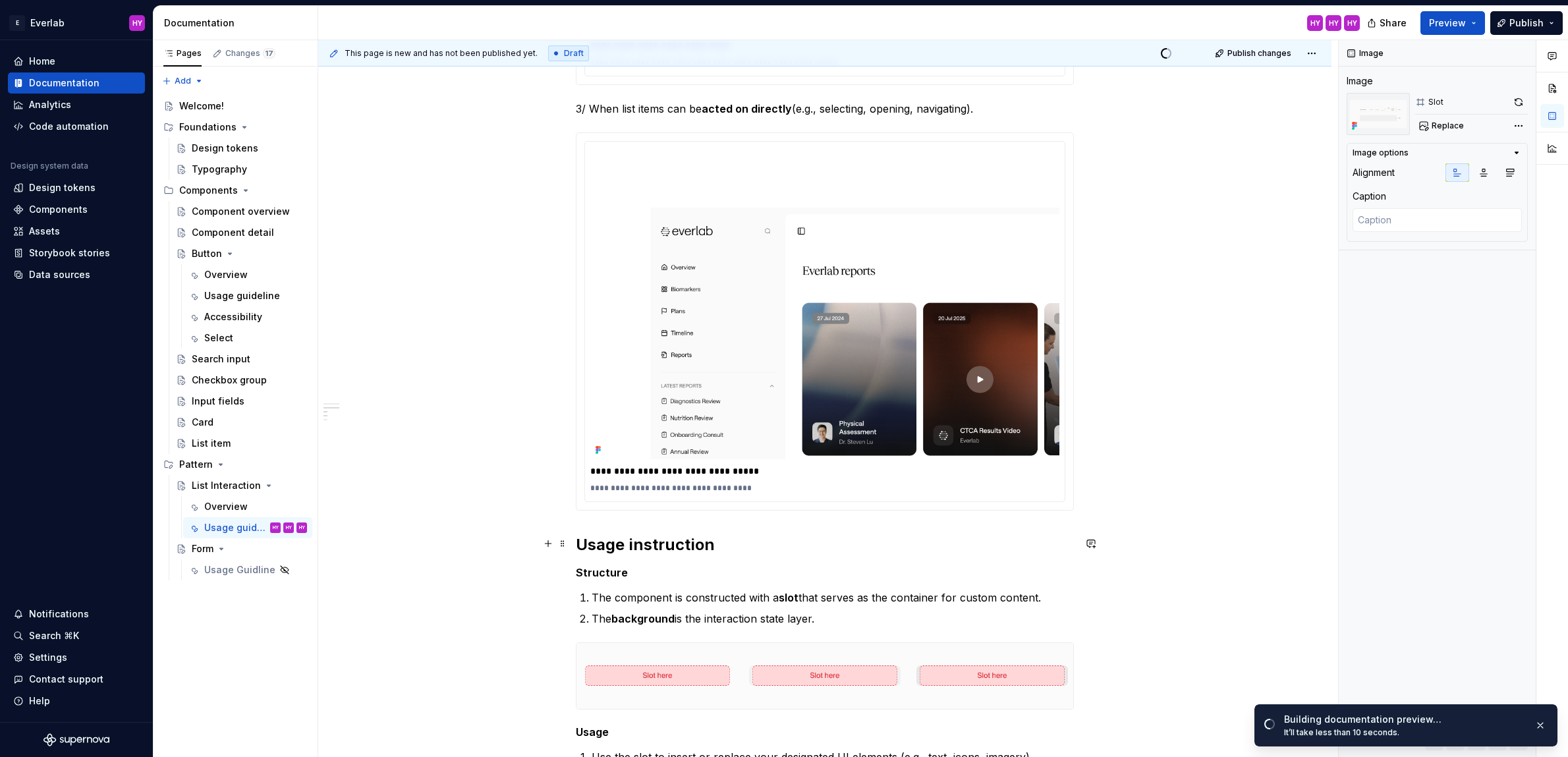
scroll to position [1152, 0]
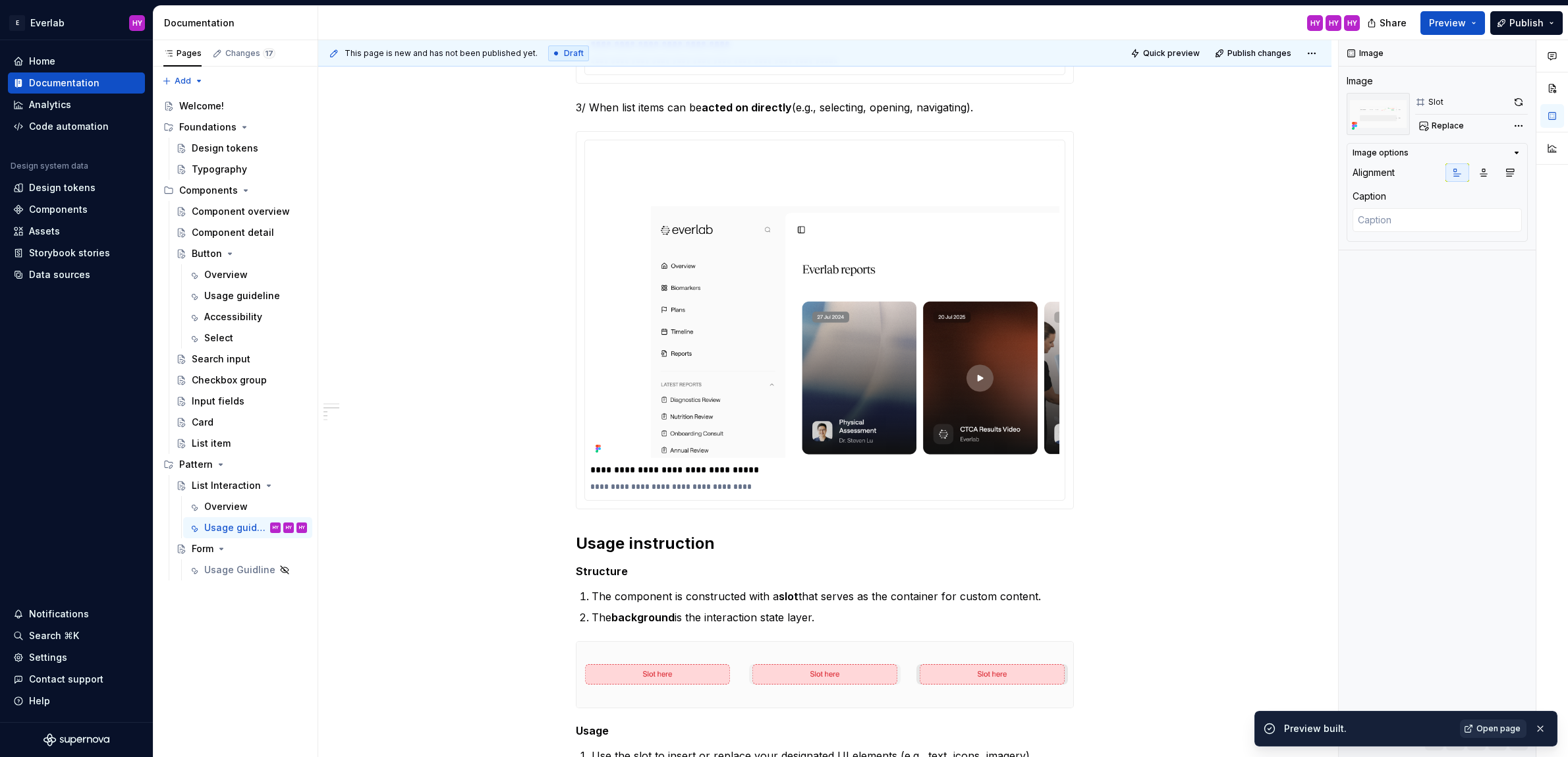
click at [1477, 725] on link "Open page" at bounding box center [1493, 728] width 67 height 18
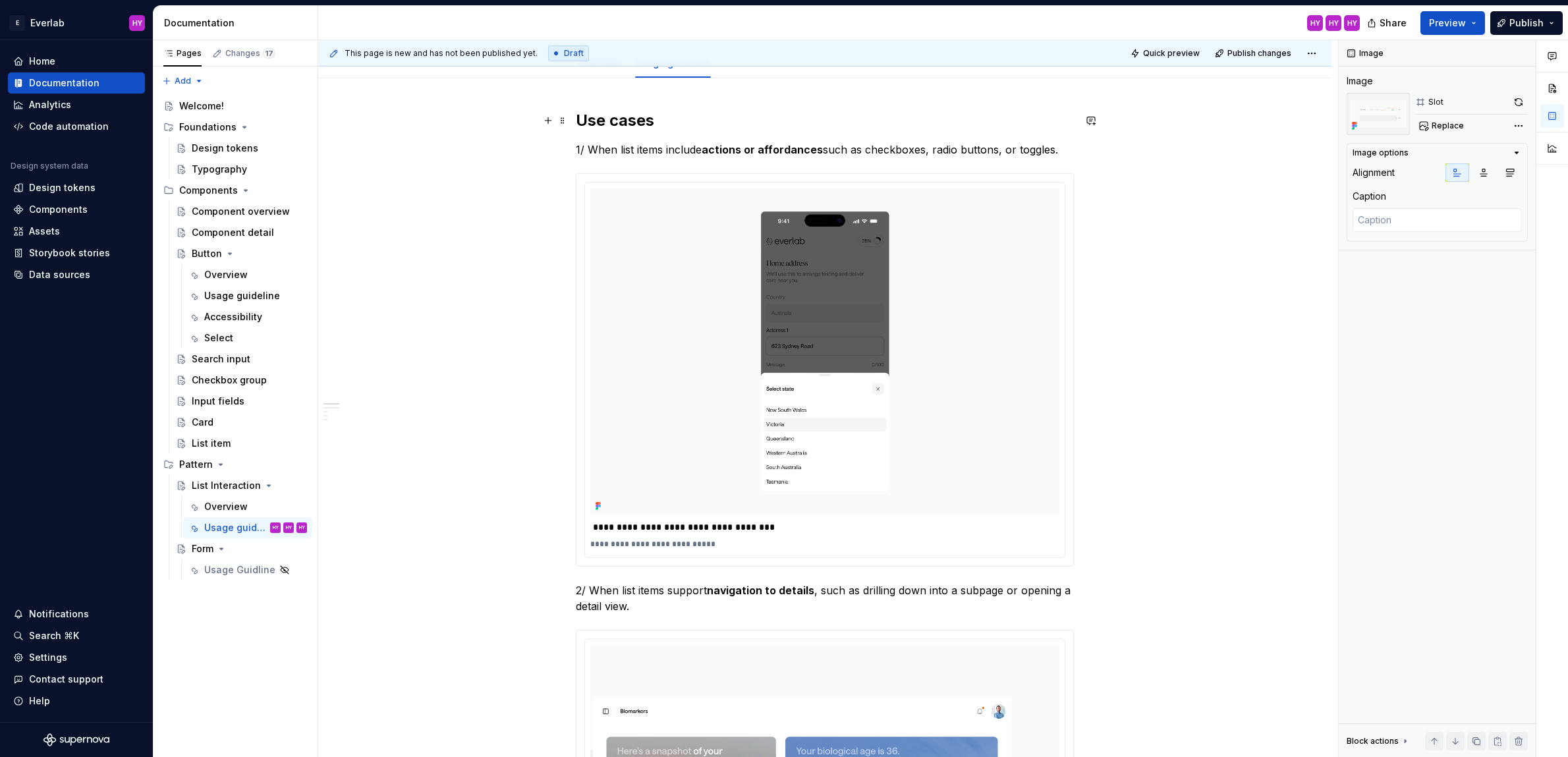
scroll to position [0, 0]
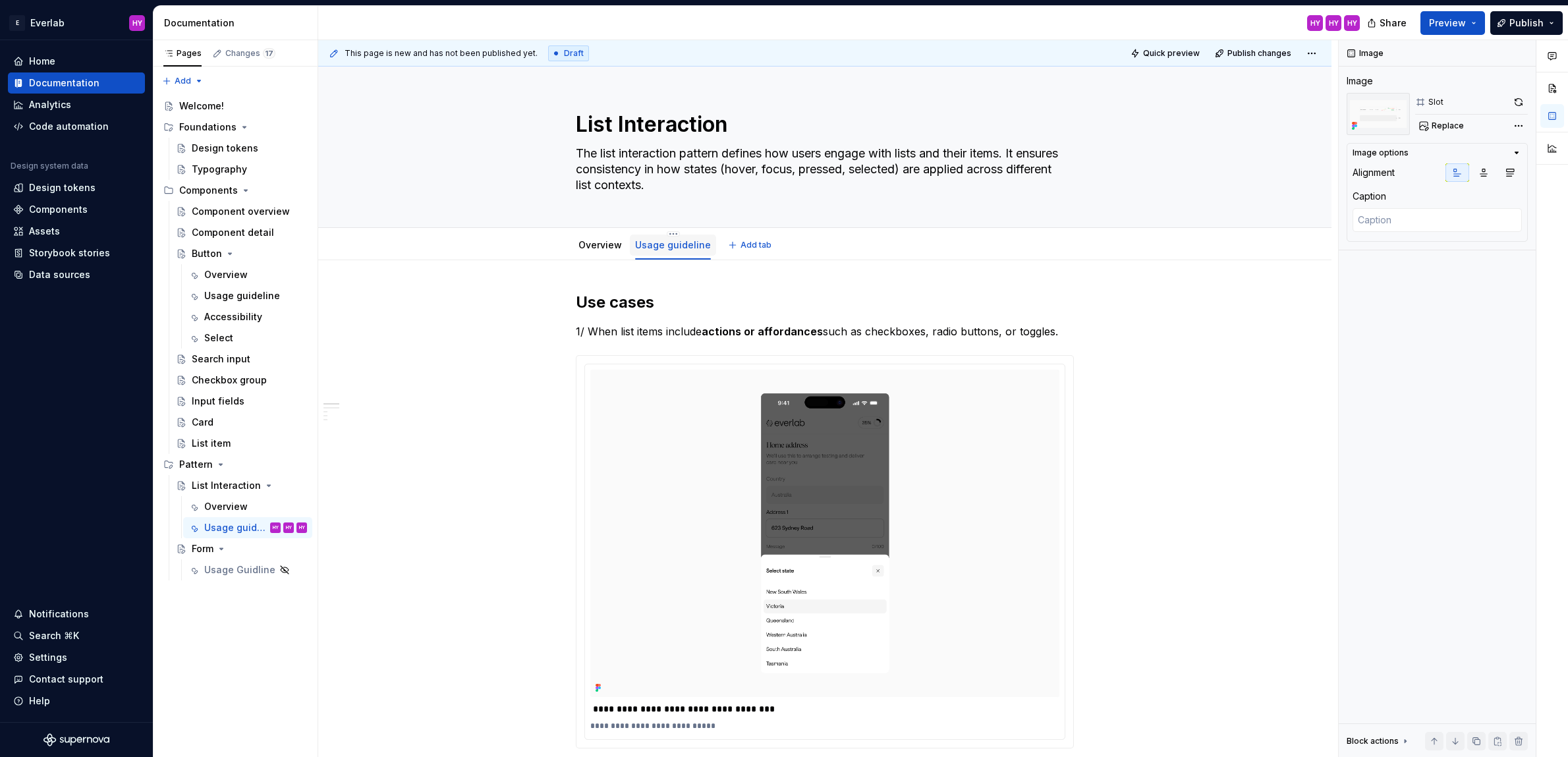
click at [674, 246] on link "Usage guideline" at bounding box center [673, 244] width 76 height 11
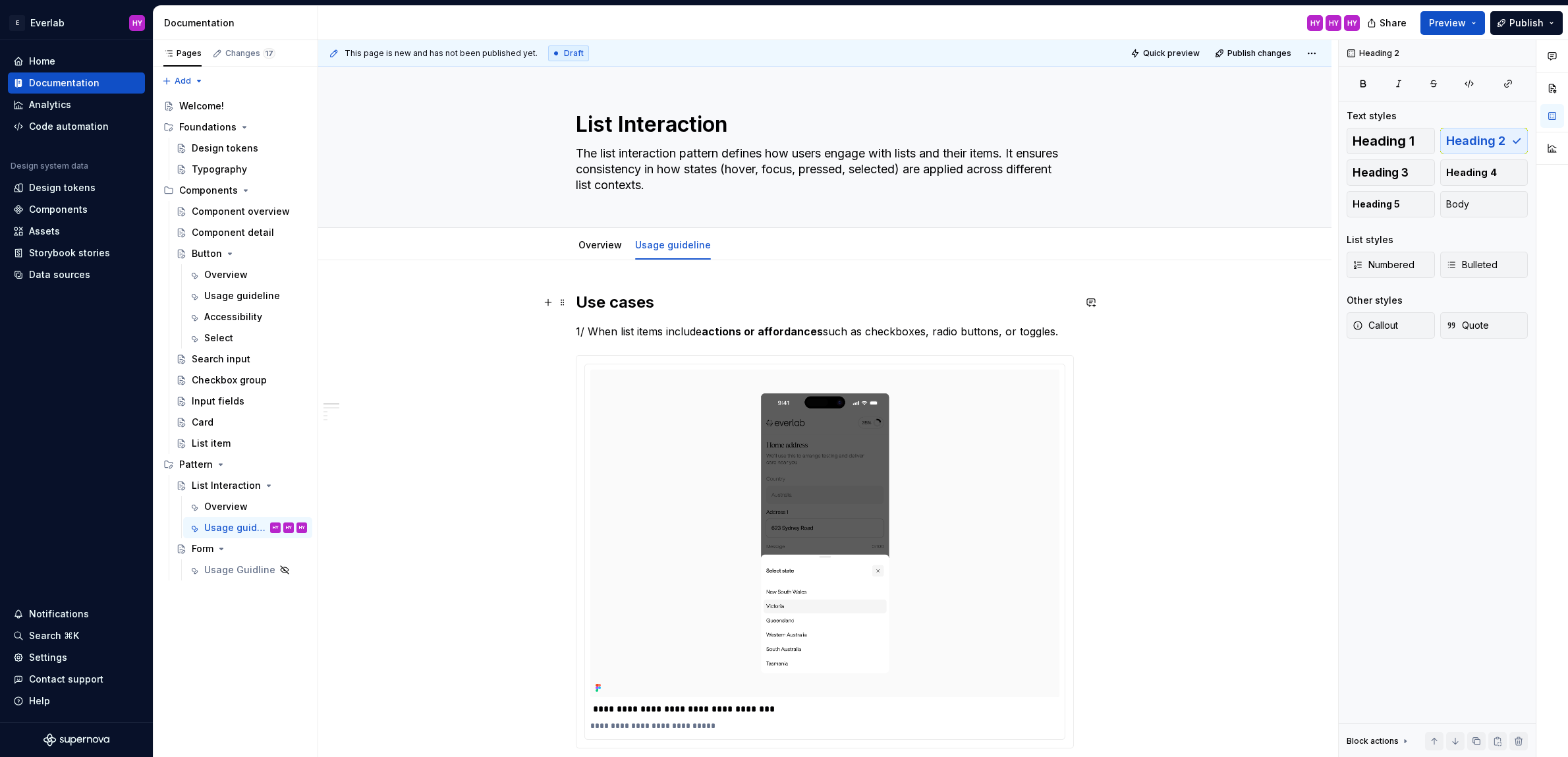
click at [645, 308] on h2 "Use cases" at bounding box center [825, 302] width 498 height 21
click at [700, 309] on h2 "Use cases" at bounding box center [825, 302] width 498 height 21
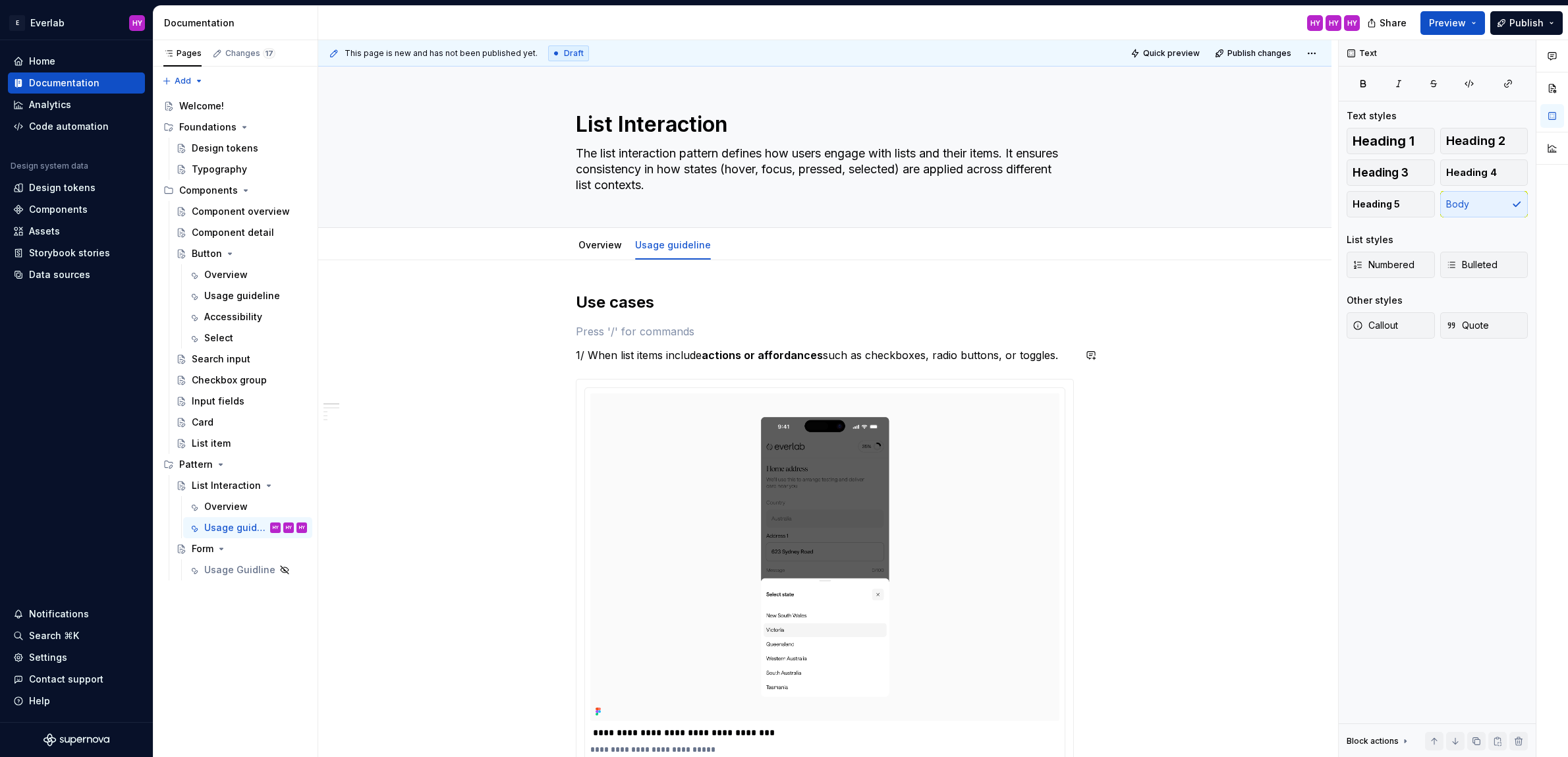
click at [1162, 376] on div "**********" at bounding box center [828, 399] width 1020 height 717
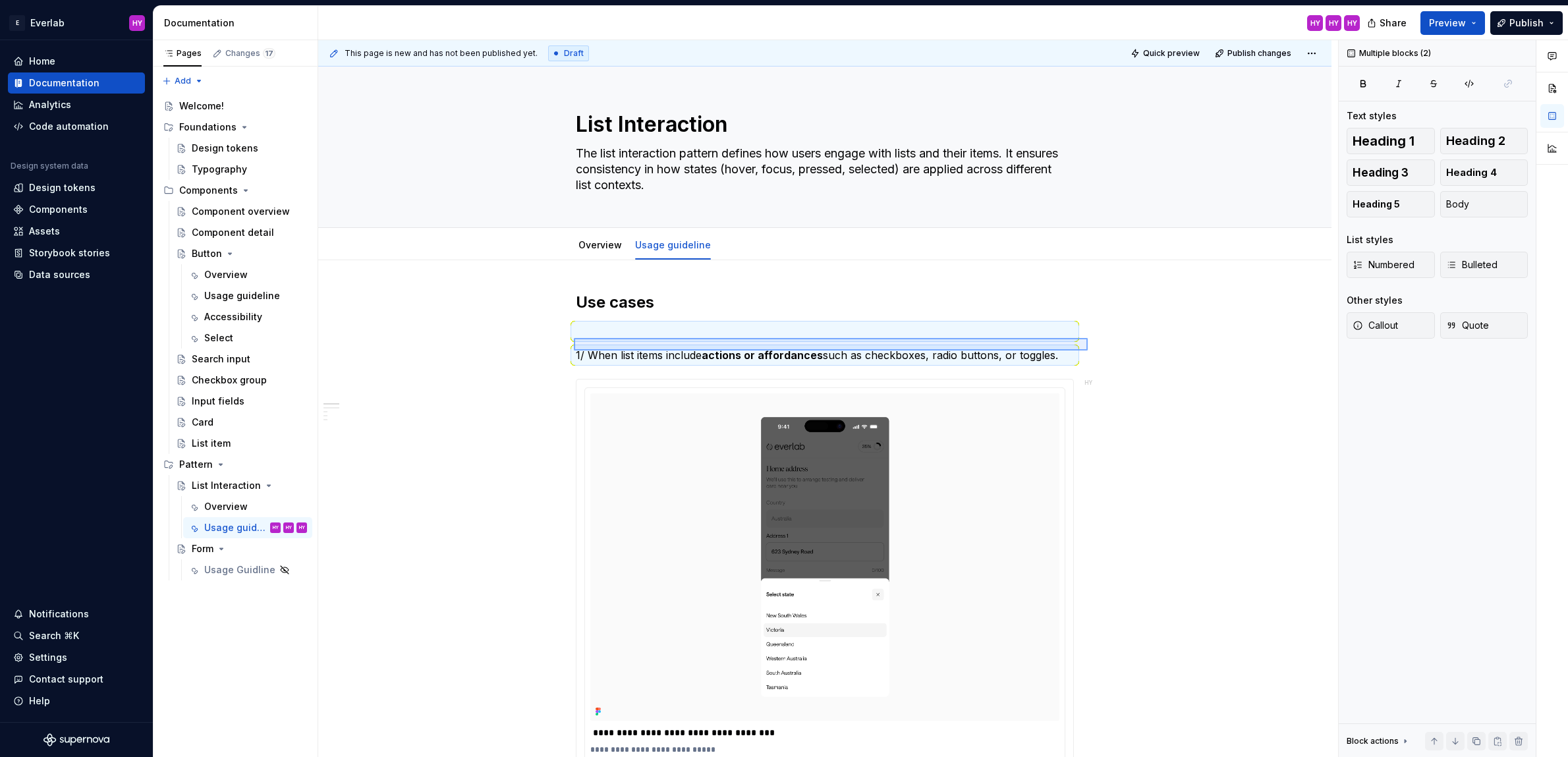
drag, startPoint x: 574, startPoint y: 350, endPoint x: 1069, endPoint y: 343, distance: 495.0
click at [1087, 340] on div "**********" at bounding box center [828, 399] width 1020 height 717
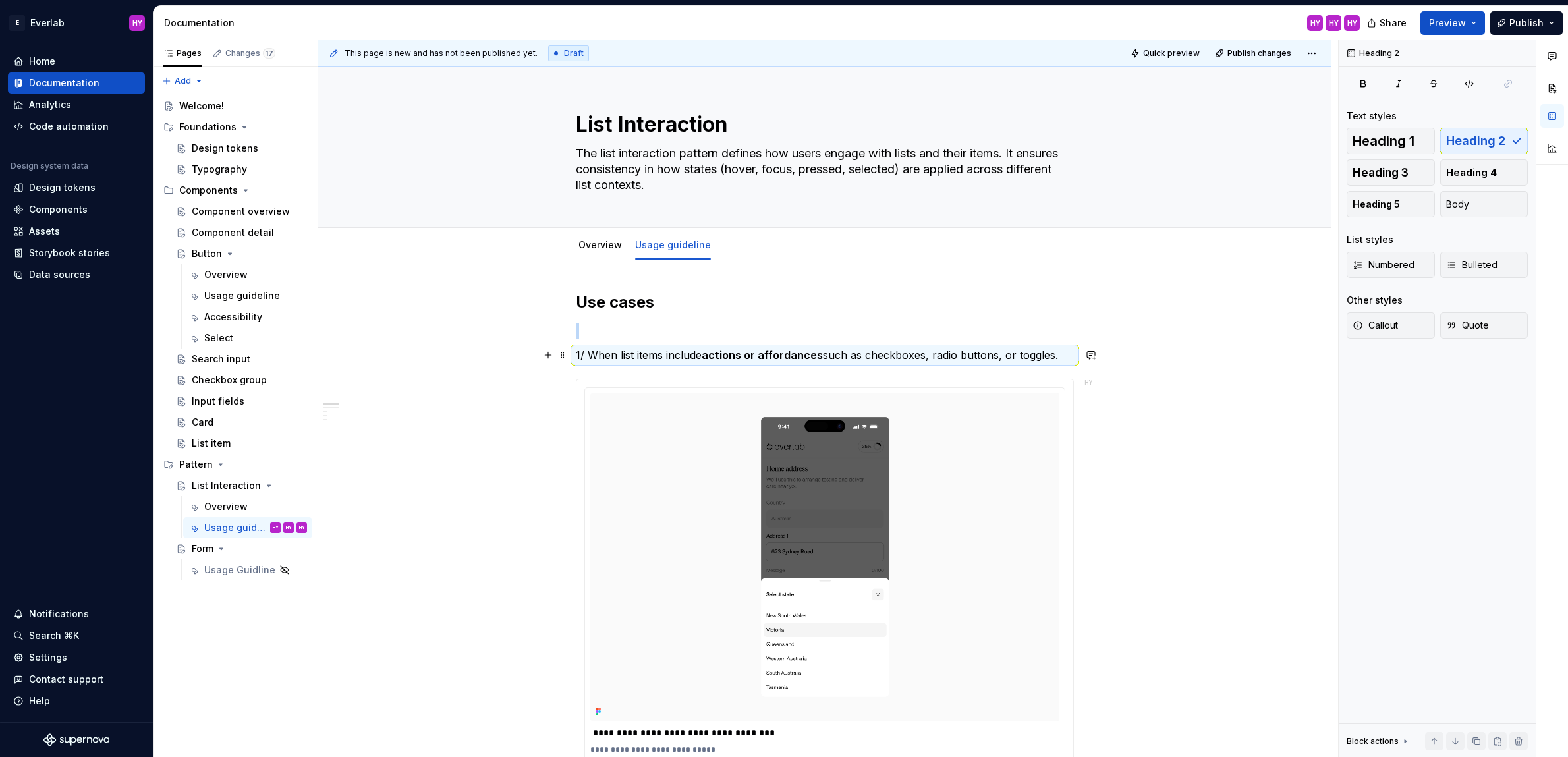
click at [957, 350] on p "1/ When list items include actions or affordances such as checkboxes, radio but…" at bounding box center [825, 354] width 498 height 16
click at [658, 336] on button "Heading 2" at bounding box center [638, 330] width 63 height 18
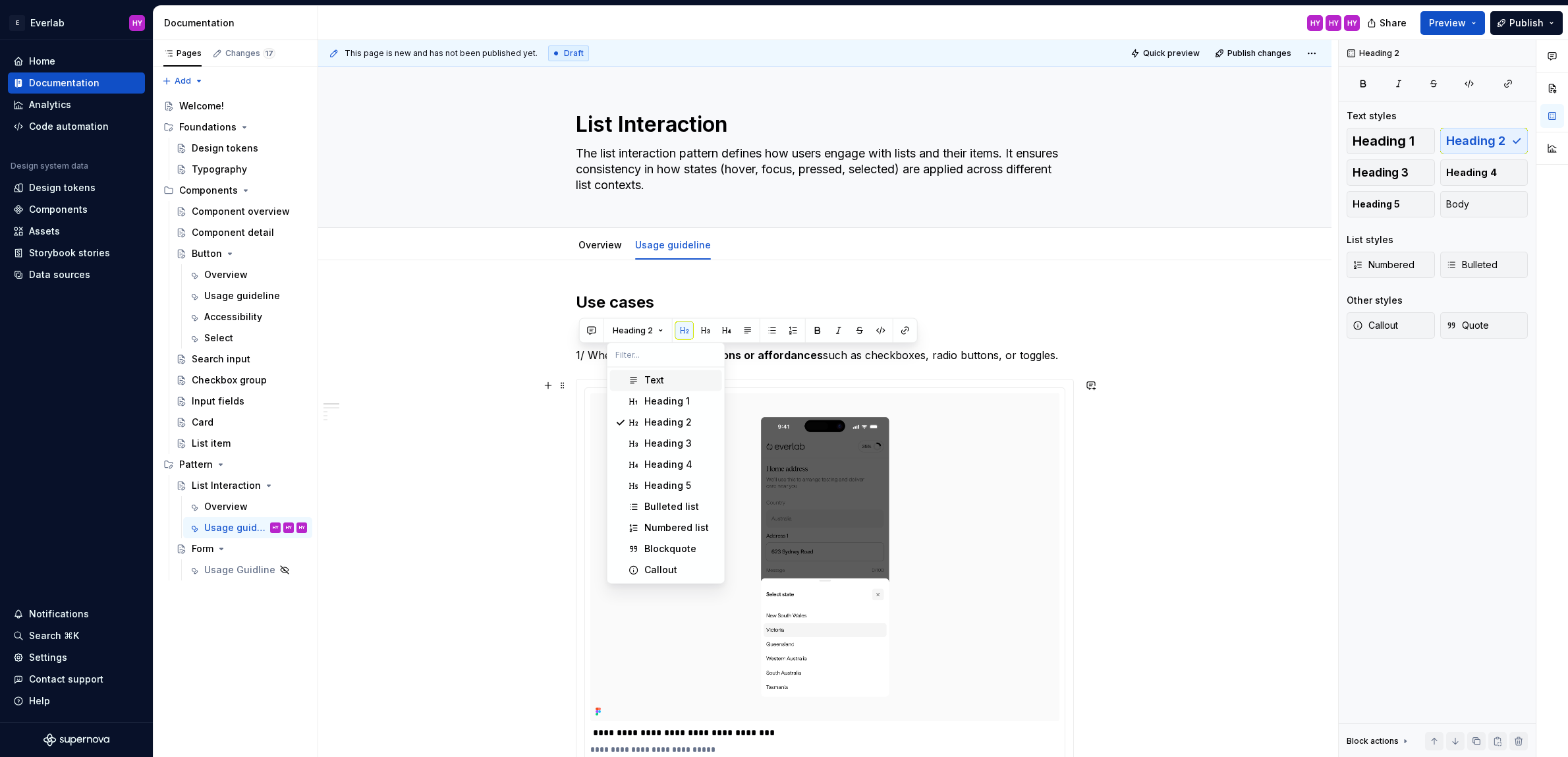
click at [657, 378] on div "Text" at bounding box center [654, 380] width 20 height 13
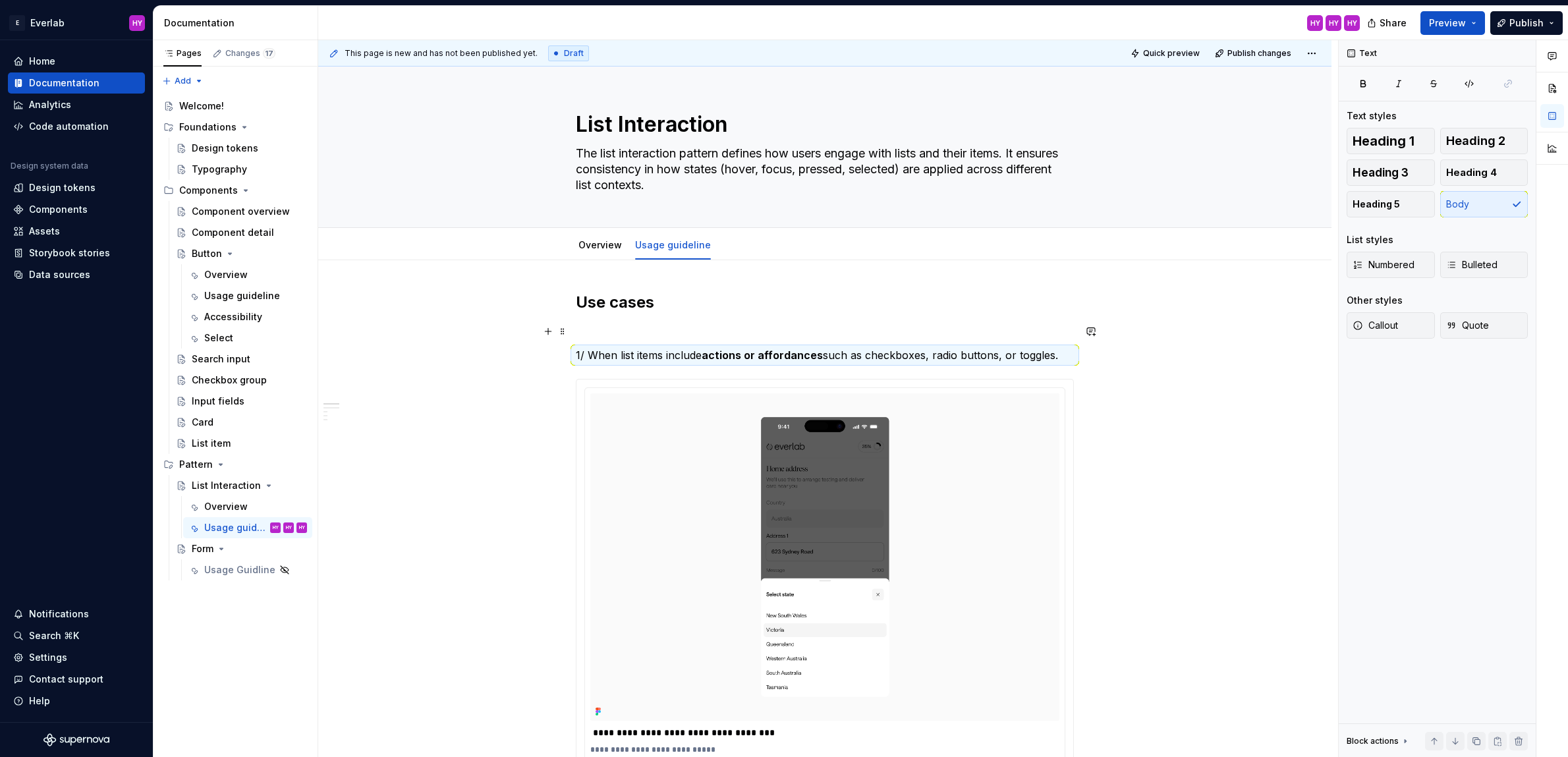
click at [609, 325] on p at bounding box center [825, 331] width 498 height 16
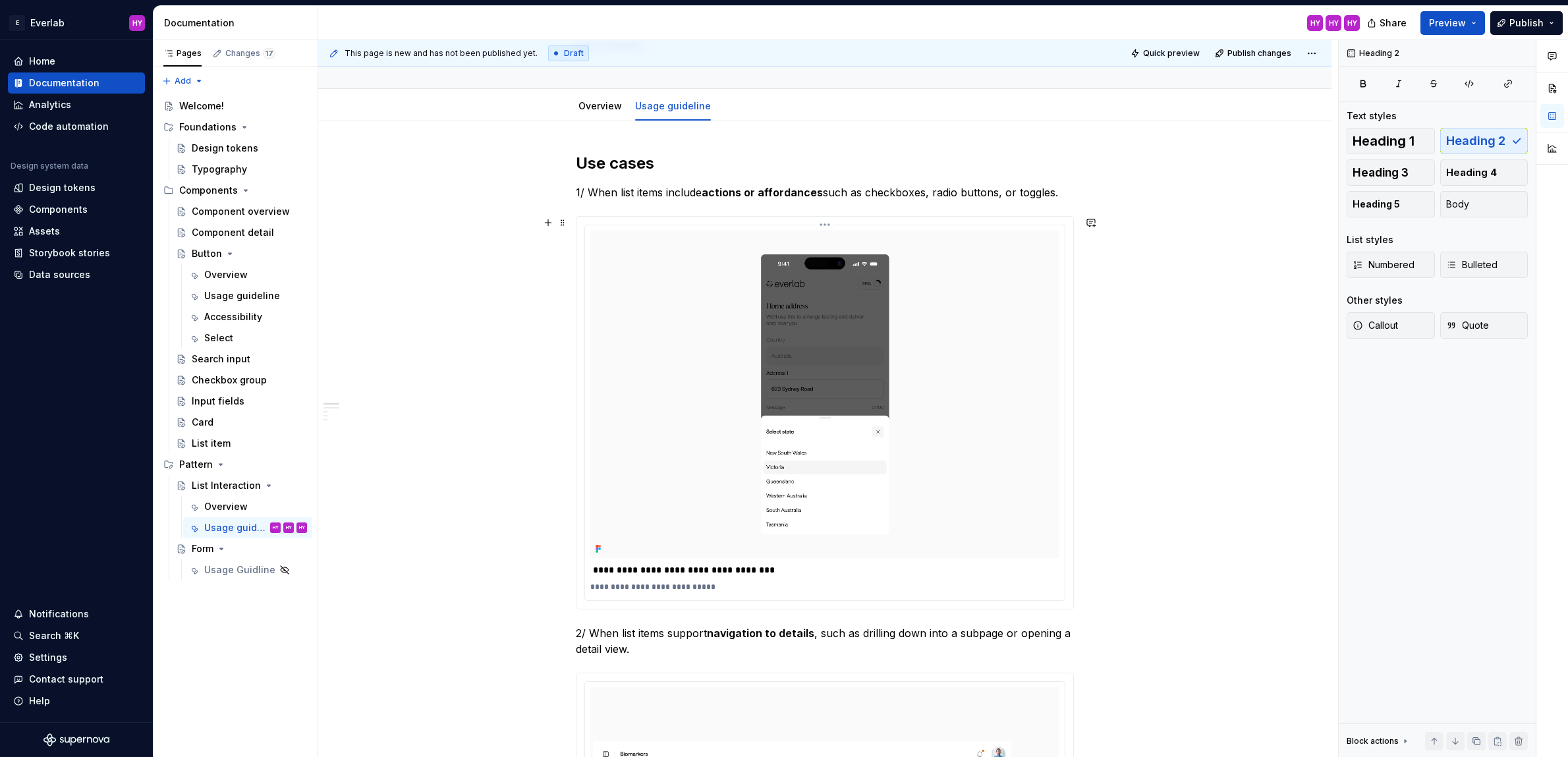
scroll to position [153, 0]
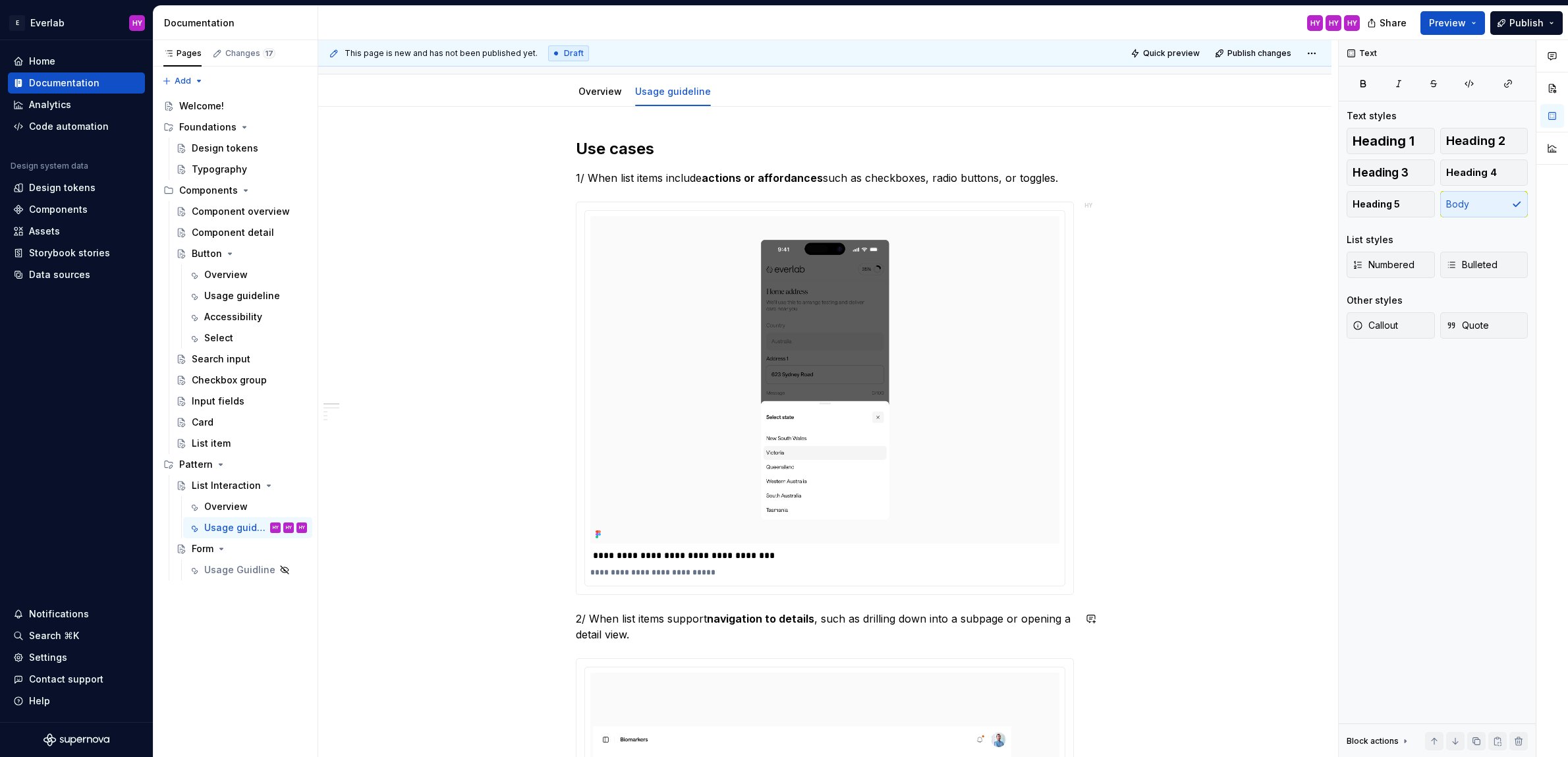
click at [1402, 416] on div "Text Text styles Heading 1 Heading 2 Heading 3 Heading 4 Heading 5 Body List st…" at bounding box center [1437, 399] width 197 height 717
click at [1447, 26] on span "Preview" at bounding box center [1447, 23] width 37 height 13
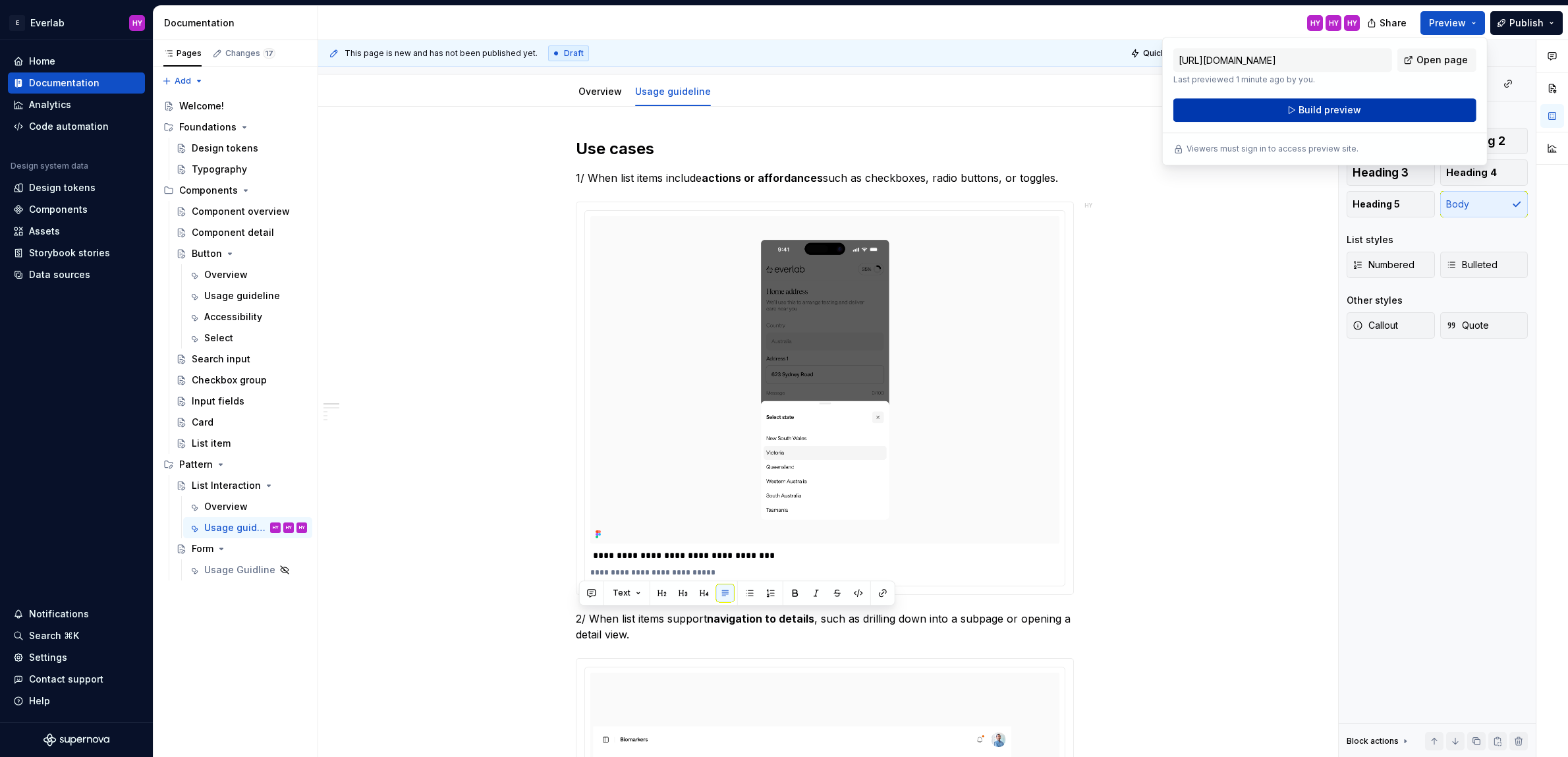
click at [1328, 119] on button "Build preview" at bounding box center [1324, 109] width 303 height 24
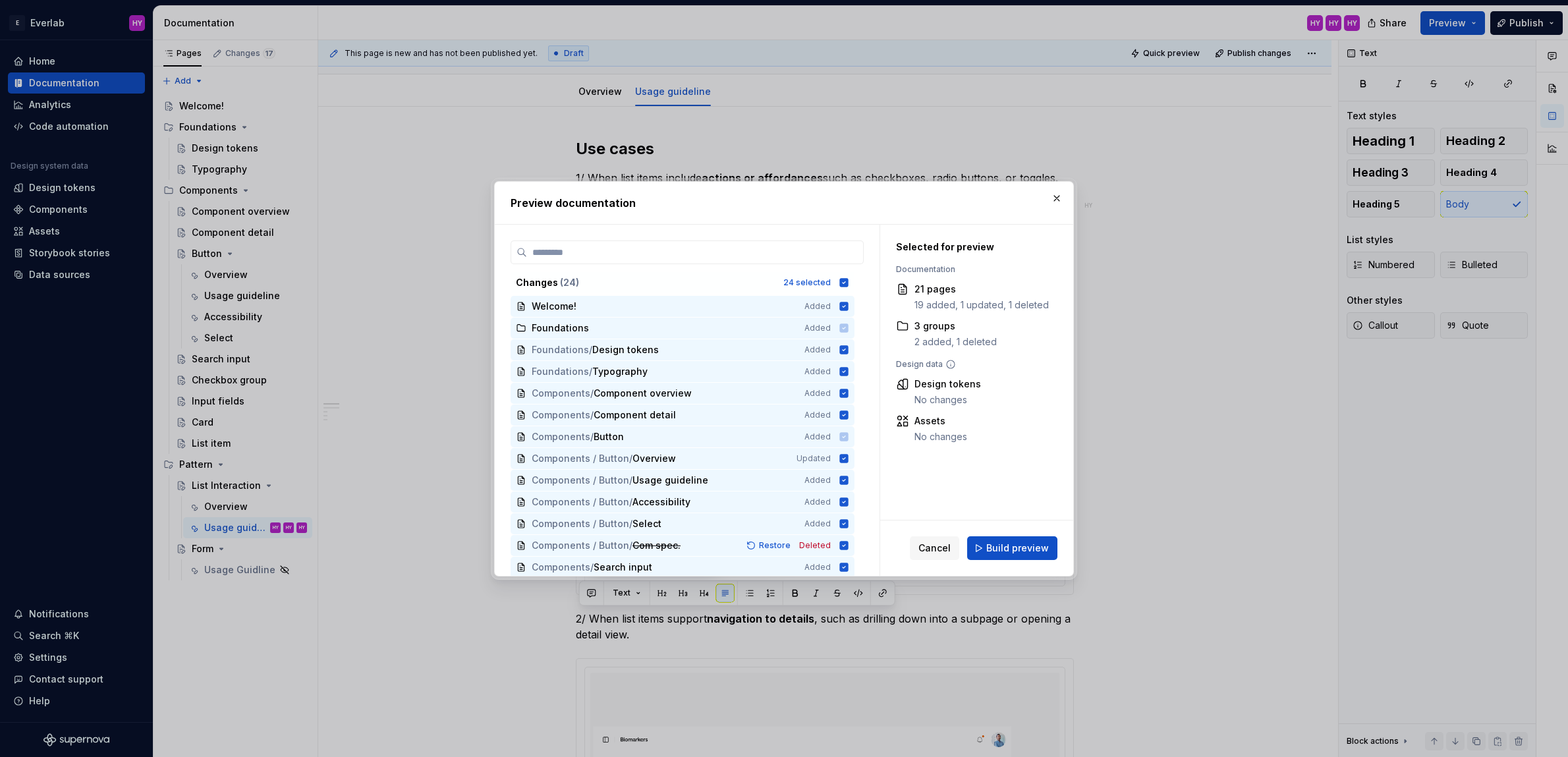
click at [1015, 547] on span "Build preview" at bounding box center [1017, 548] width 63 height 13
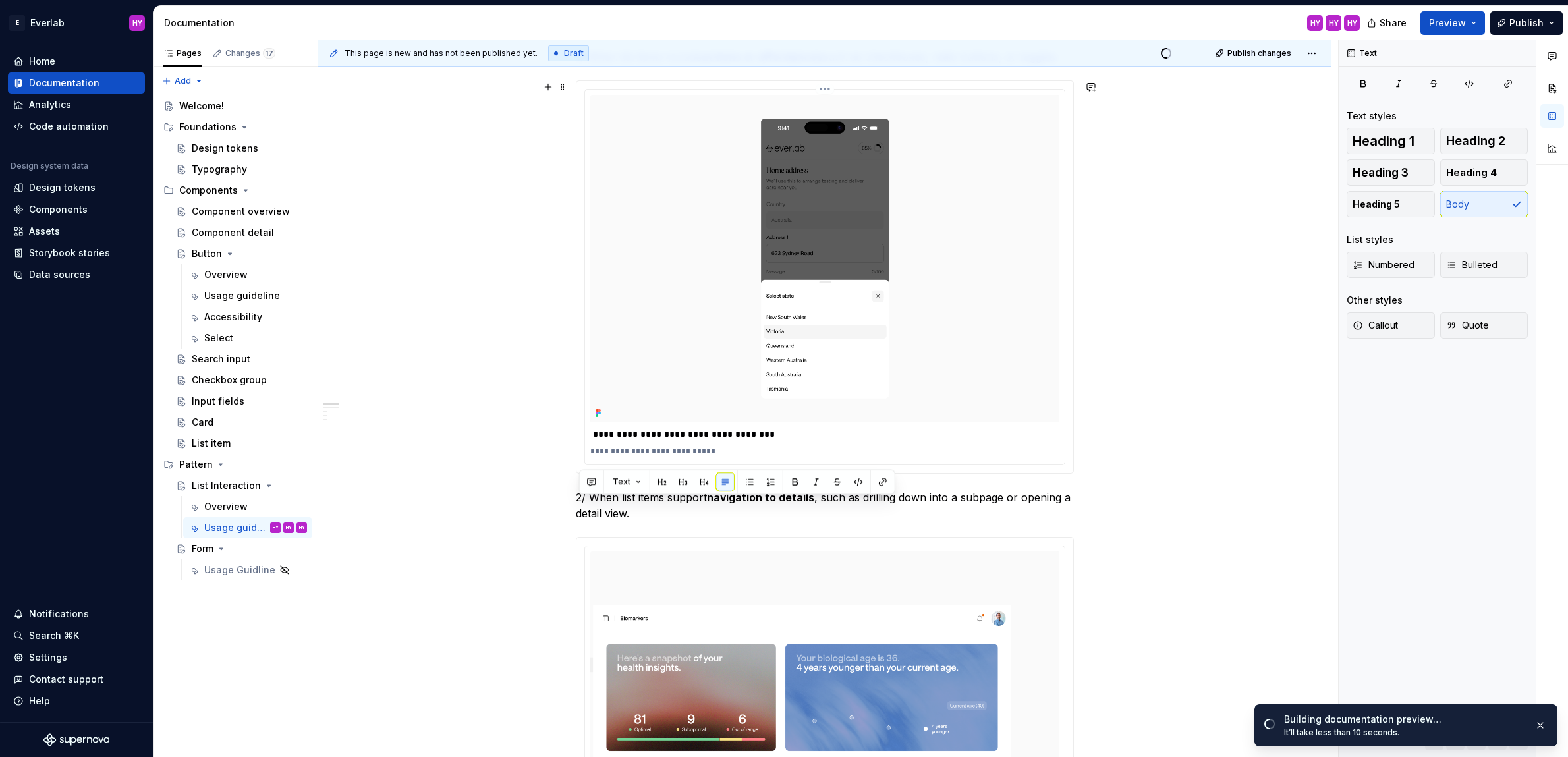
scroll to position [281, 0]
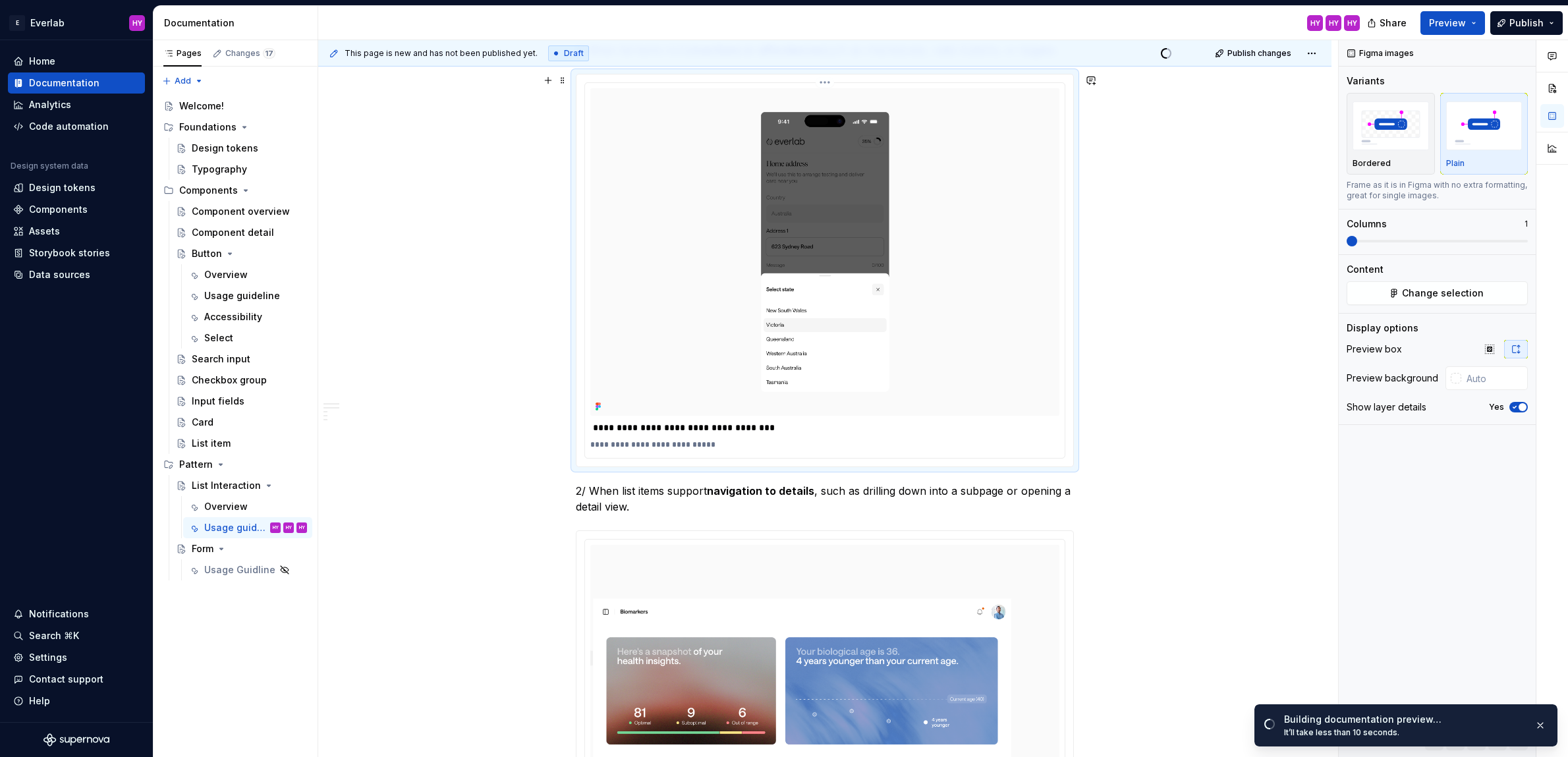
click at [938, 256] on img at bounding box center [825, 252] width 469 height 327
click at [1517, 345] on icon "button" at bounding box center [1516, 349] width 11 height 11
click at [1484, 351] on icon "button" at bounding box center [1490, 349] width 11 height 11
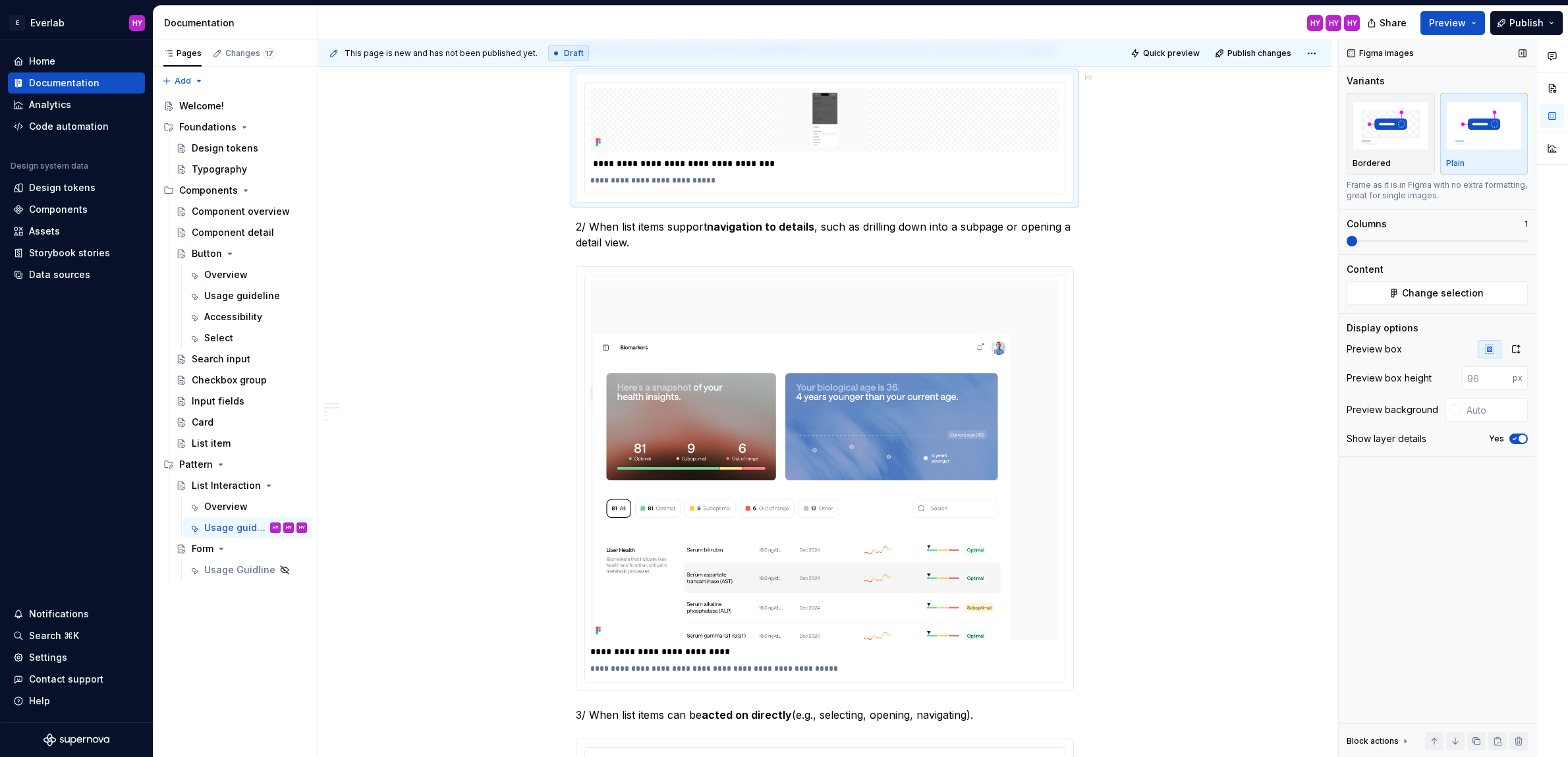
click at [1484, 351] on icon "button" at bounding box center [1490, 349] width 11 height 11
click at [1520, 347] on icon "button" at bounding box center [1516, 349] width 11 height 11
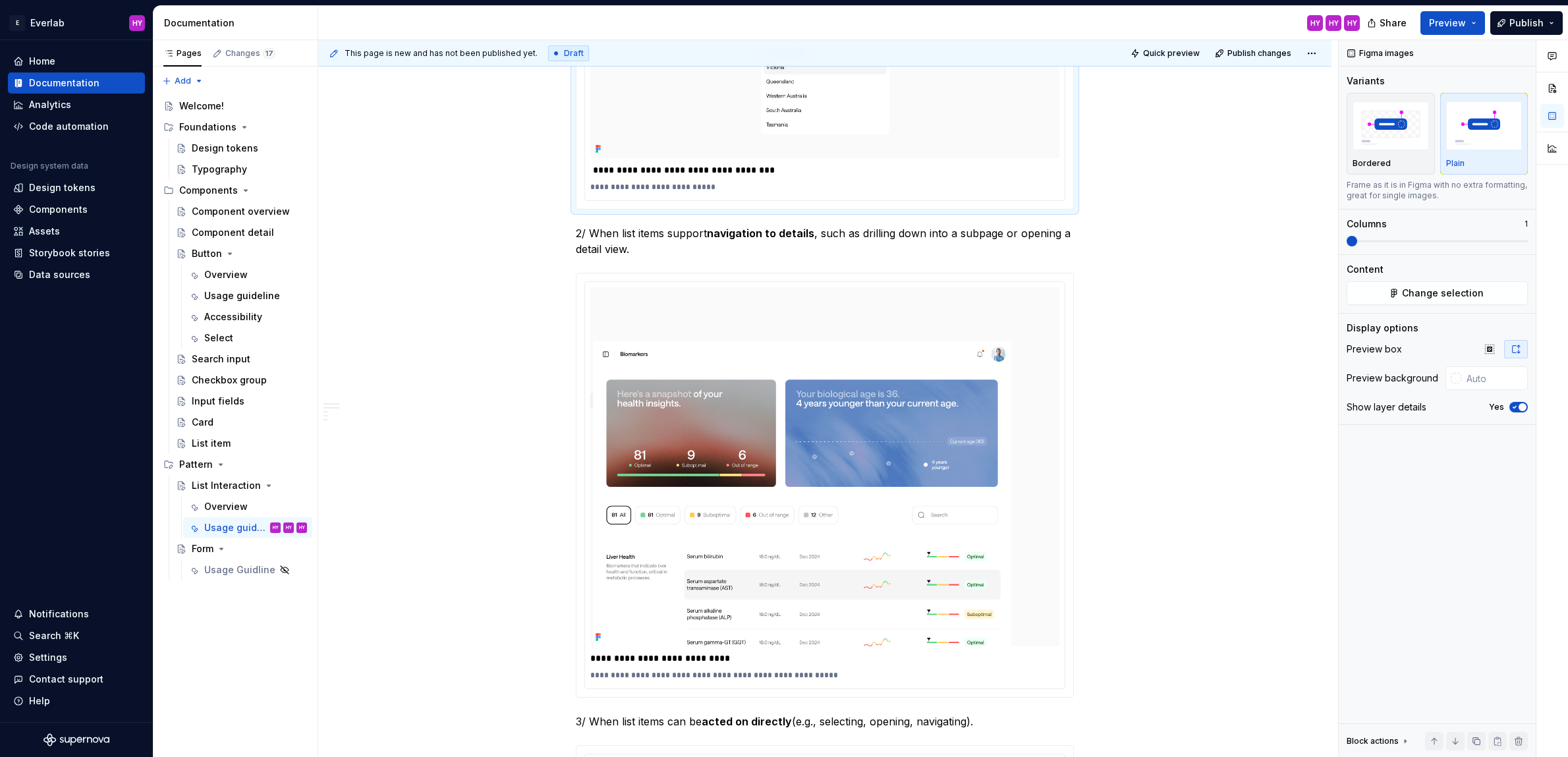
scroll to position [542, 0]
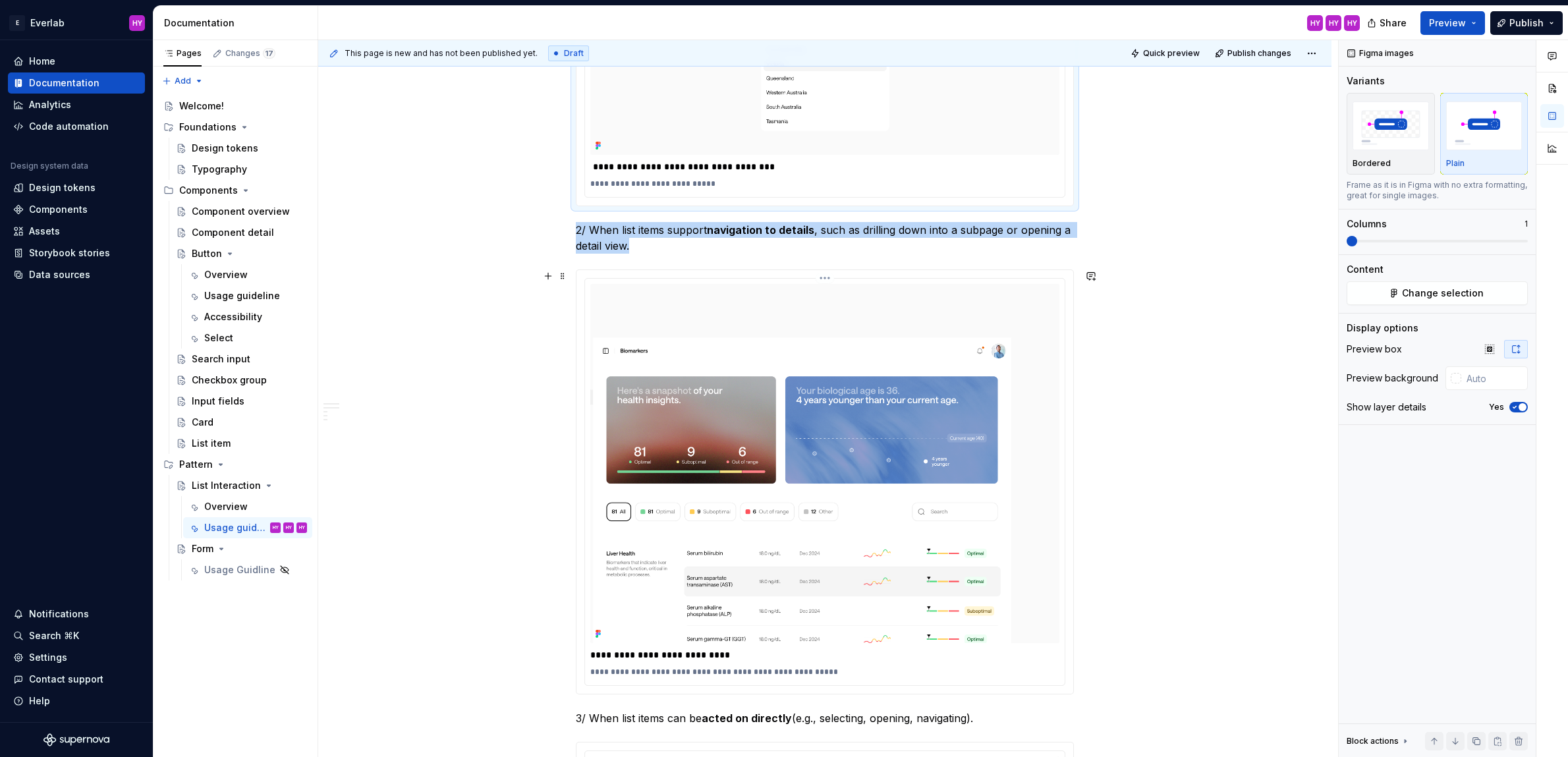
click at [963, 433] on img at bounding box center [825, 464] width 469 height 359
click at [1484, 351] on button "button" at bounding box center [1489, 349] width 24 height 18
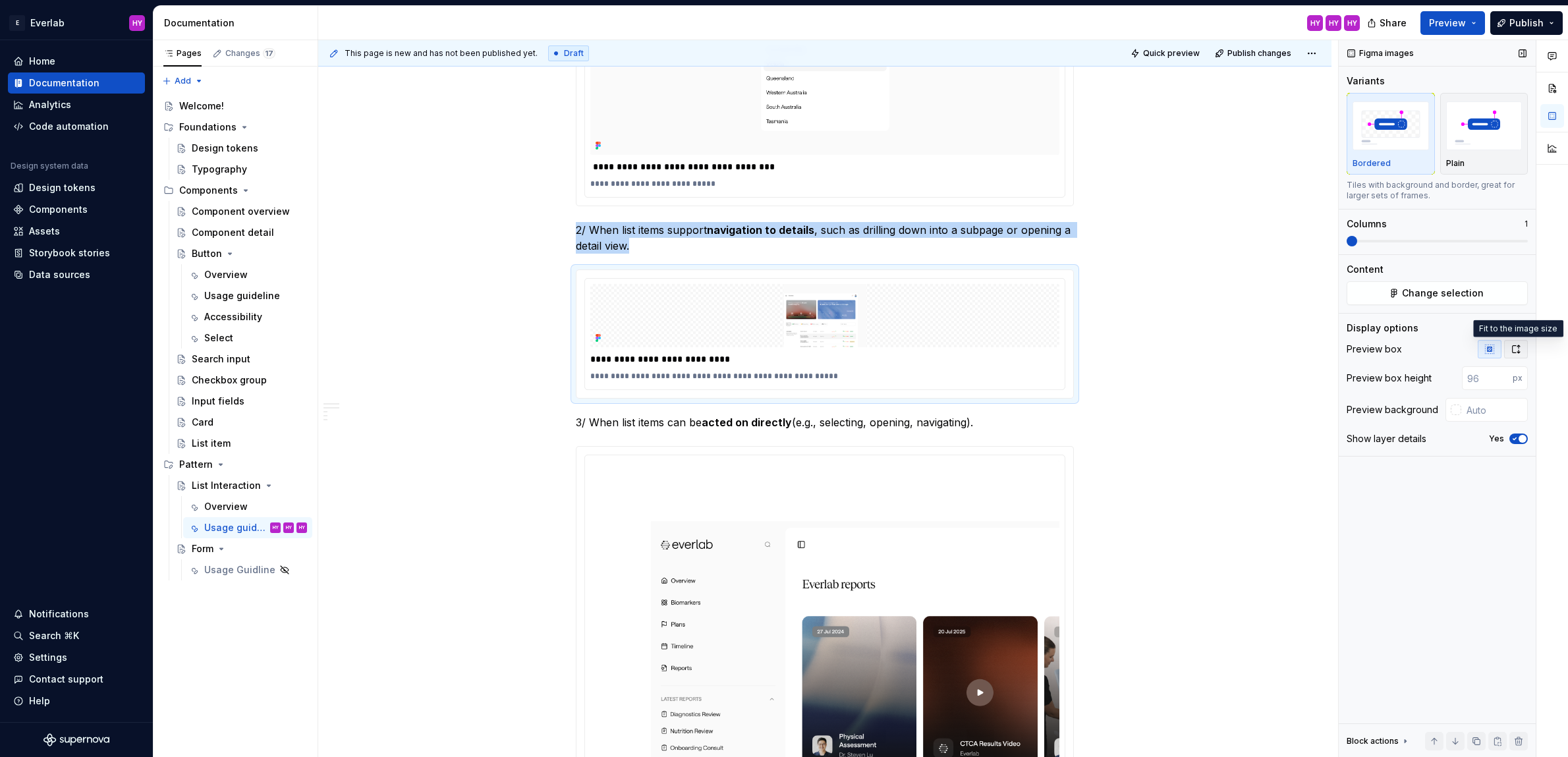
click at [1514, 347] on icon "button" at bounding box center [1516, 349] width 11 height 11
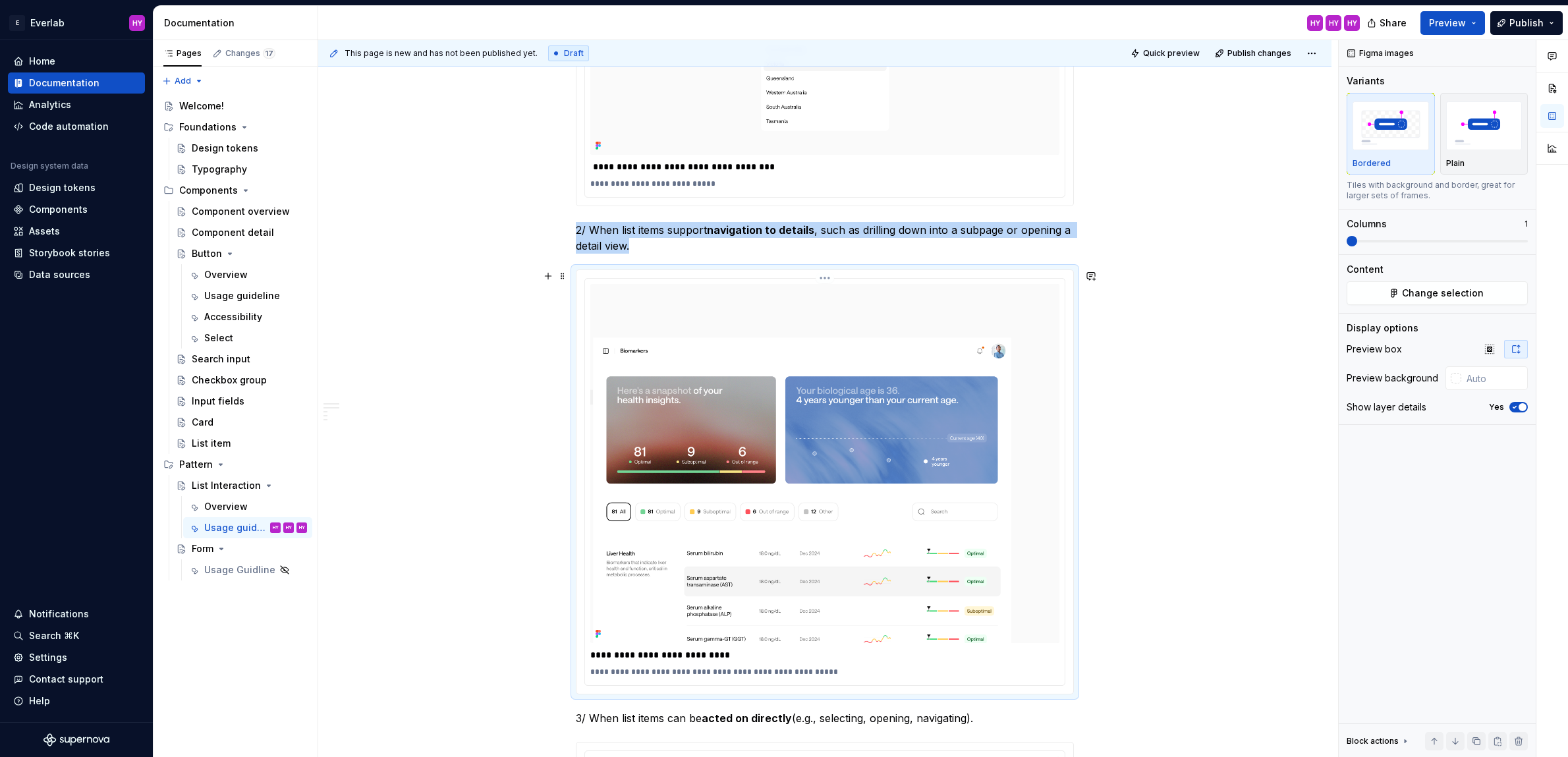
scroll to position [914, 0]
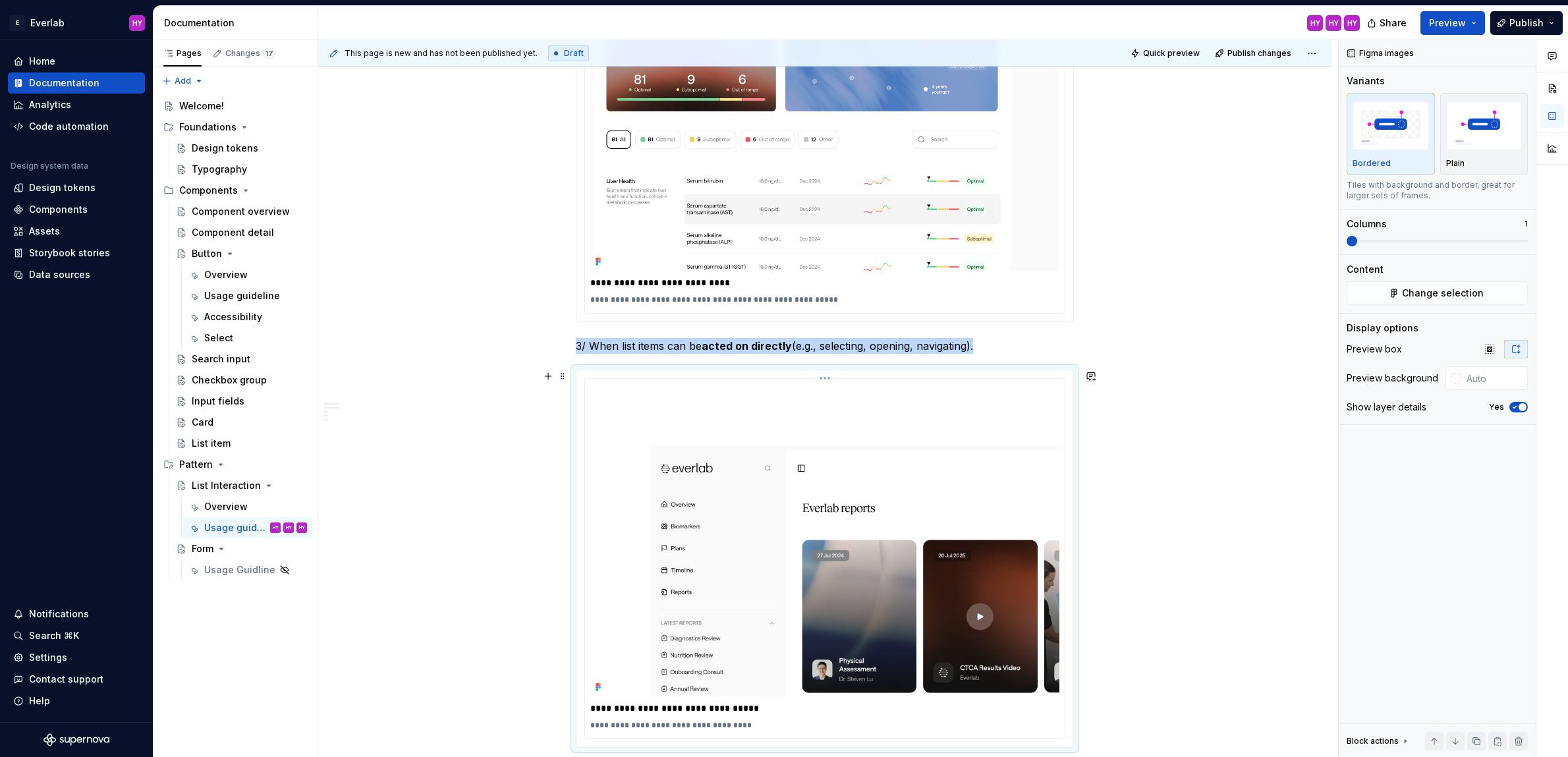
click at [876, 531] on img at bounding box center [825, 540] width 469 height 312
drag, startPoint x: 1485, startPoint y: 345, endPoint x: 1495, endPoint y: 347, distance: 10.2
click at [1486, 345] on icon "button" at bounding box center [1490, 349] width 11 height 11
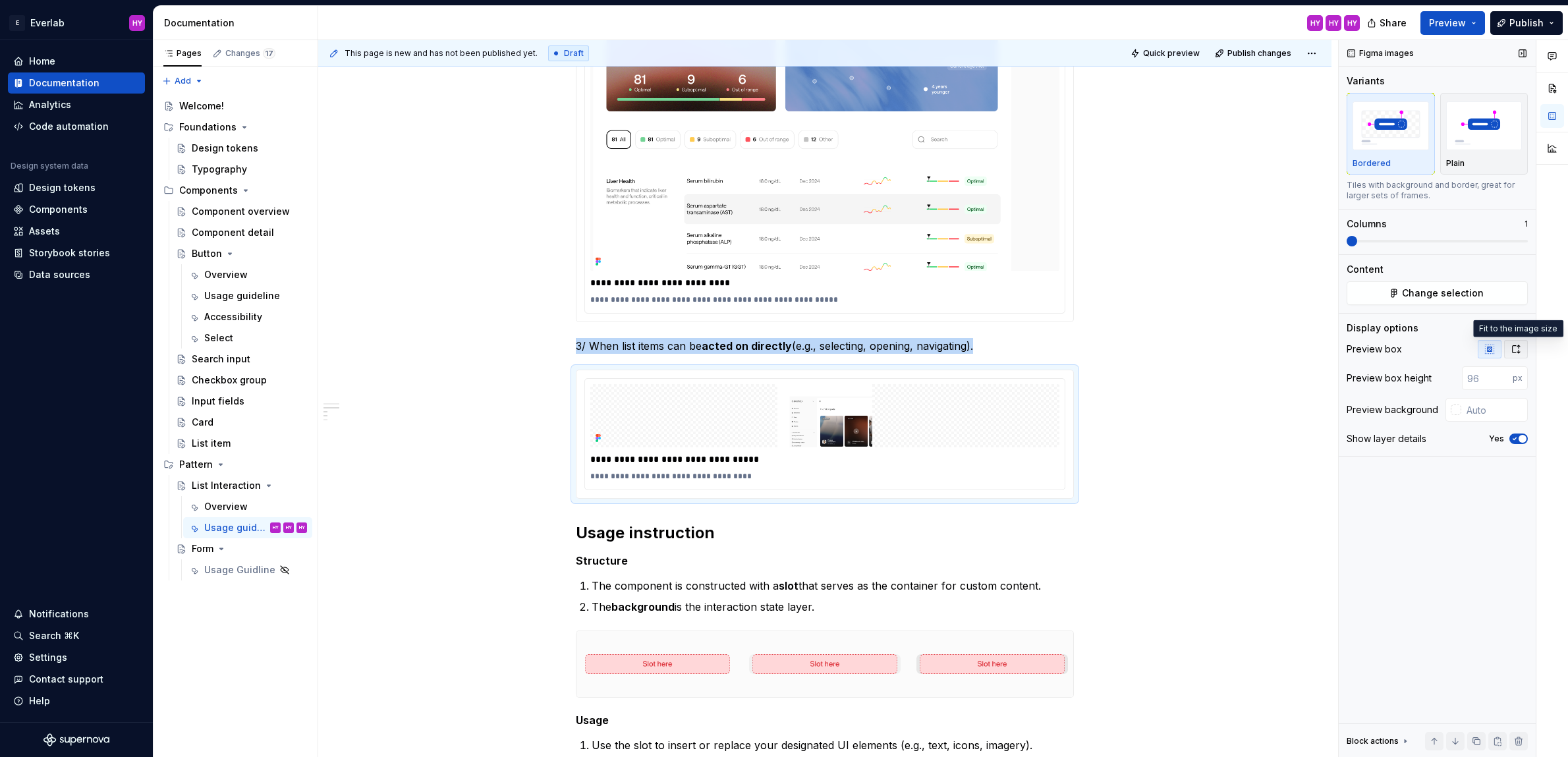
click at [1513, 345] on icon "button" at bounding box center [1516, 349] width 7 height 8
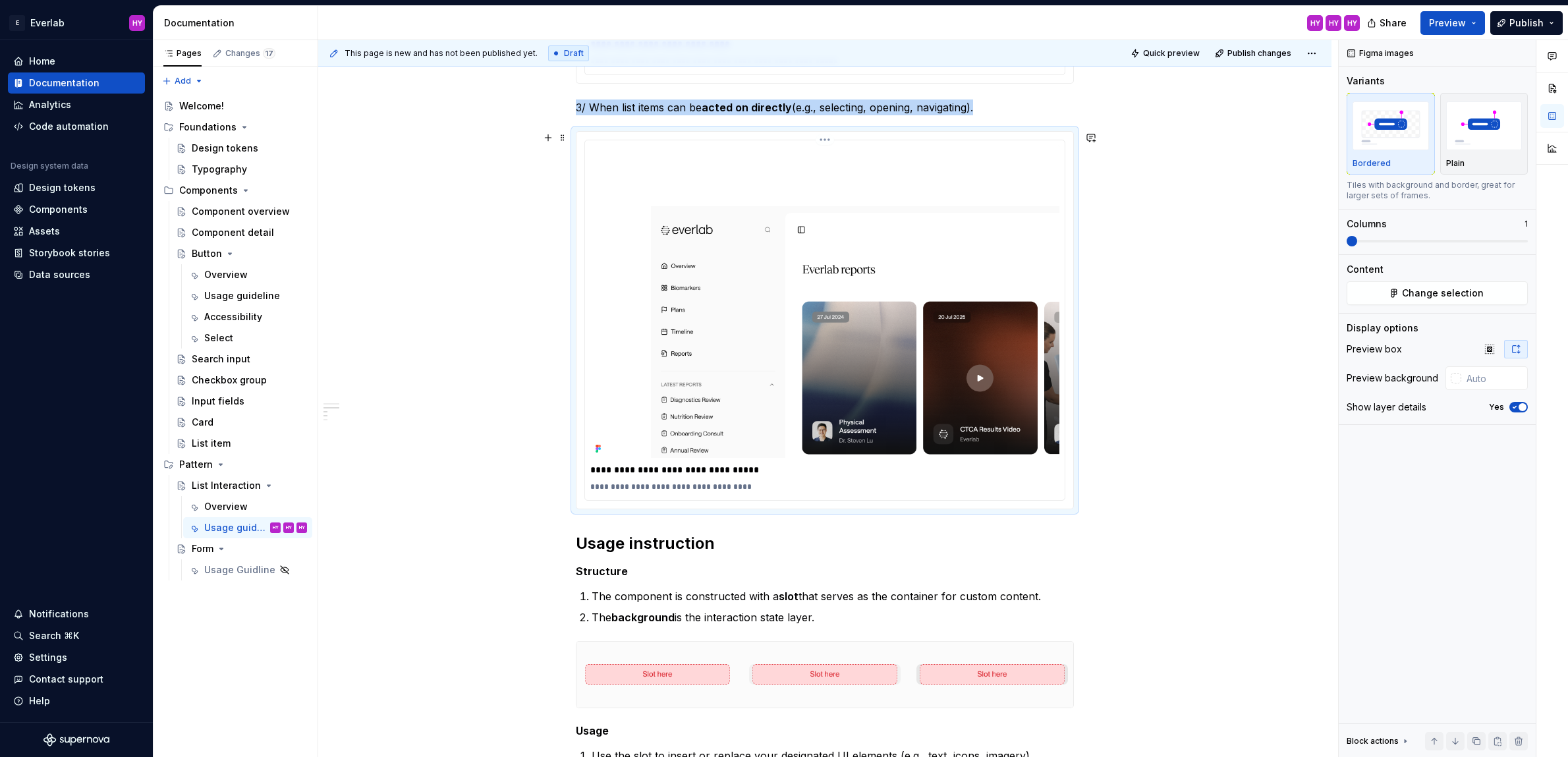
scroll to position [1518, 0]
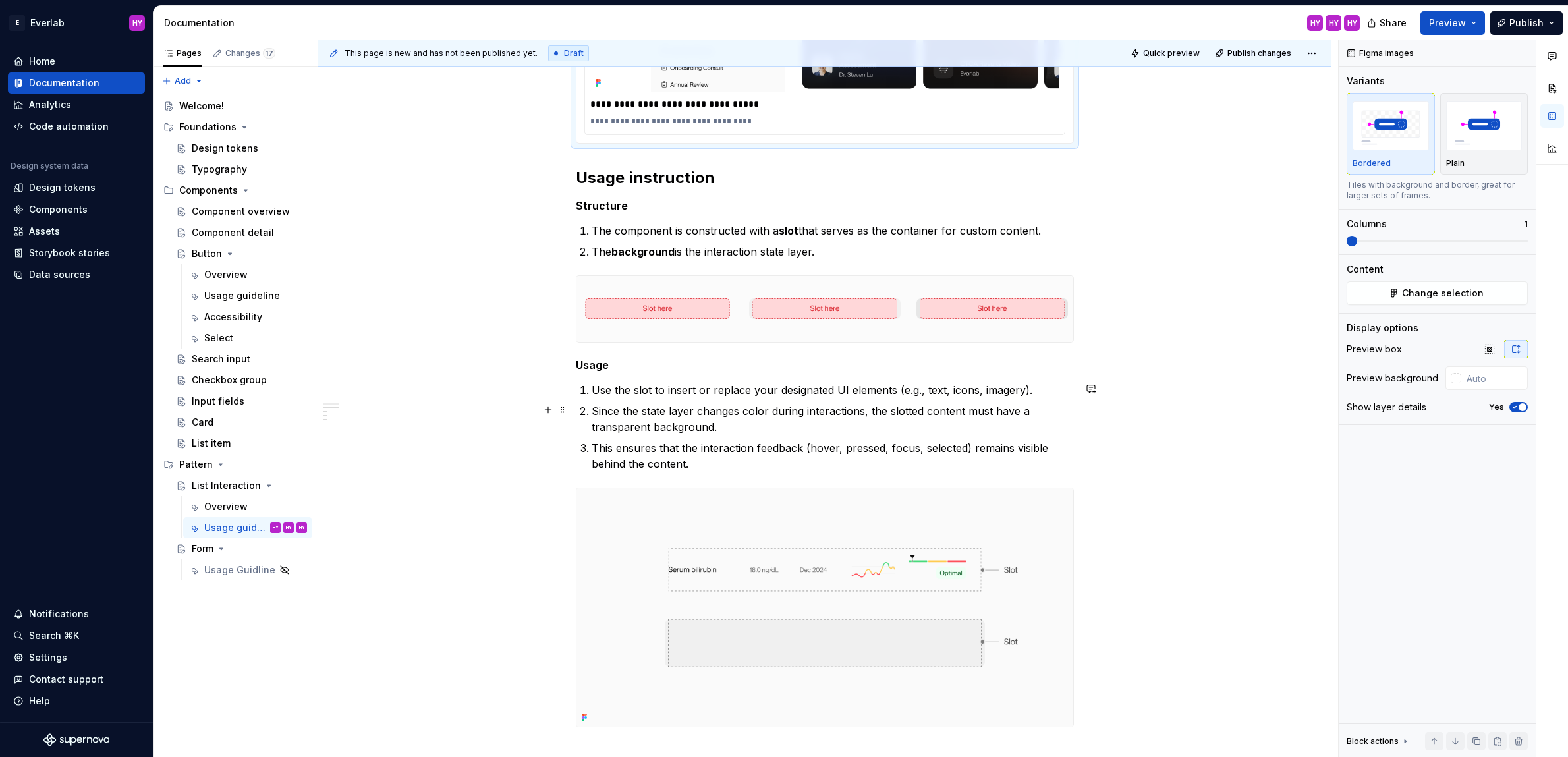
click at [1463, 20] on span "Preview" at bounding box center [1447, 23] width 37 height 13
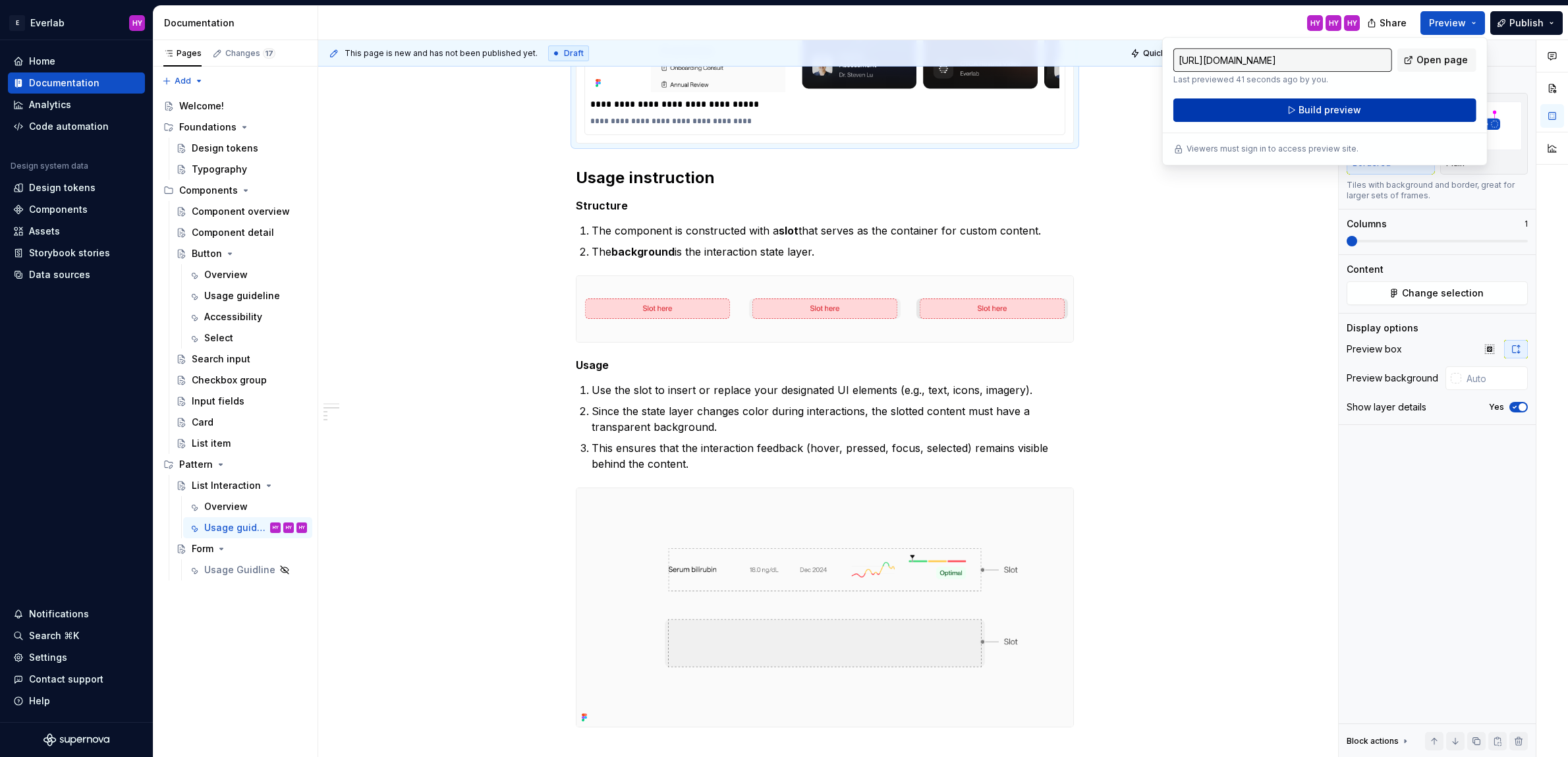
click at [1328, 113] on span "Build preview" at bounding box center [1330, 110] width 63 height 13
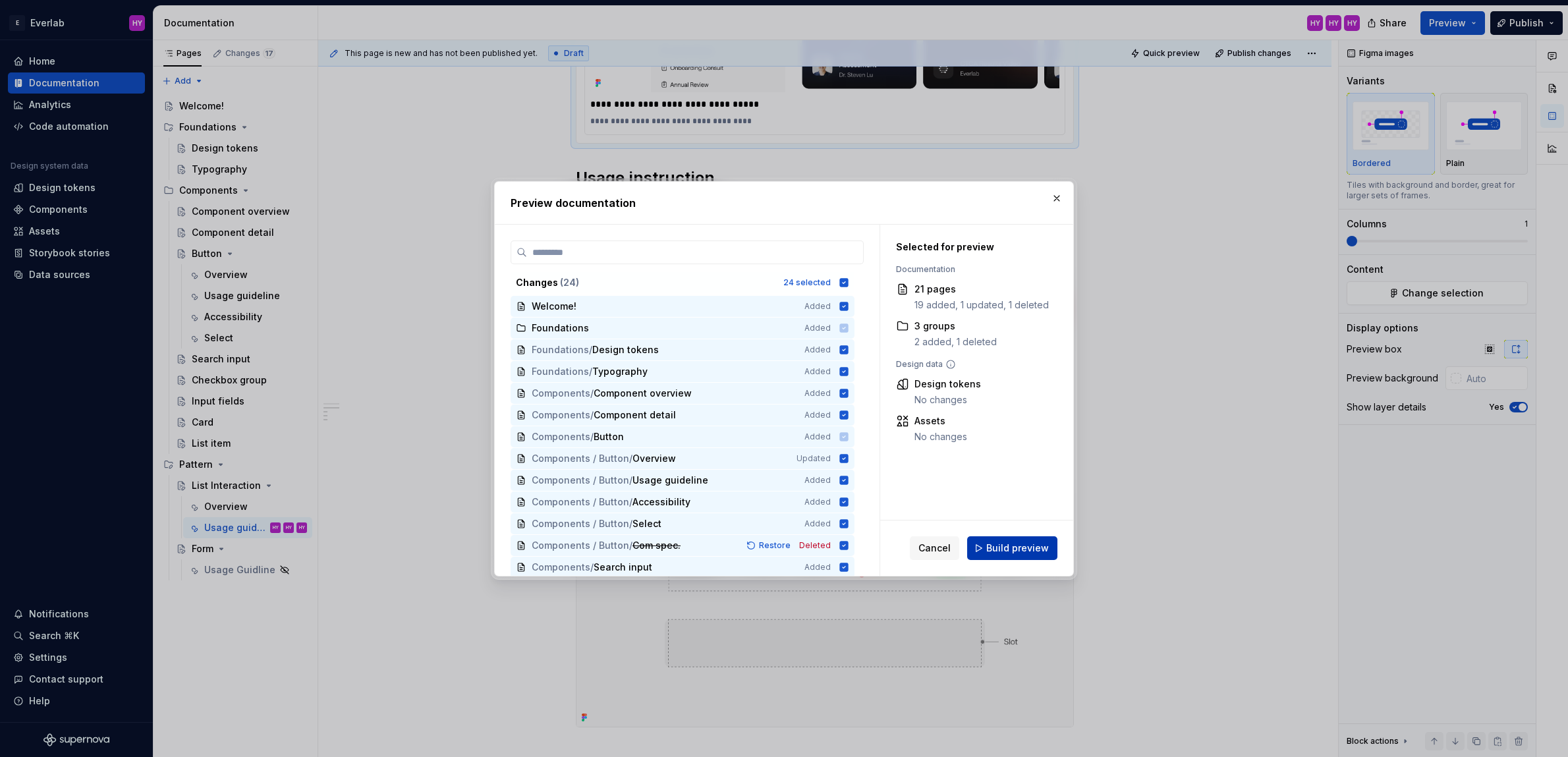
click at [1008, 556] on button "Build preview" at bounding box center [1012, 548] width 90 height 24
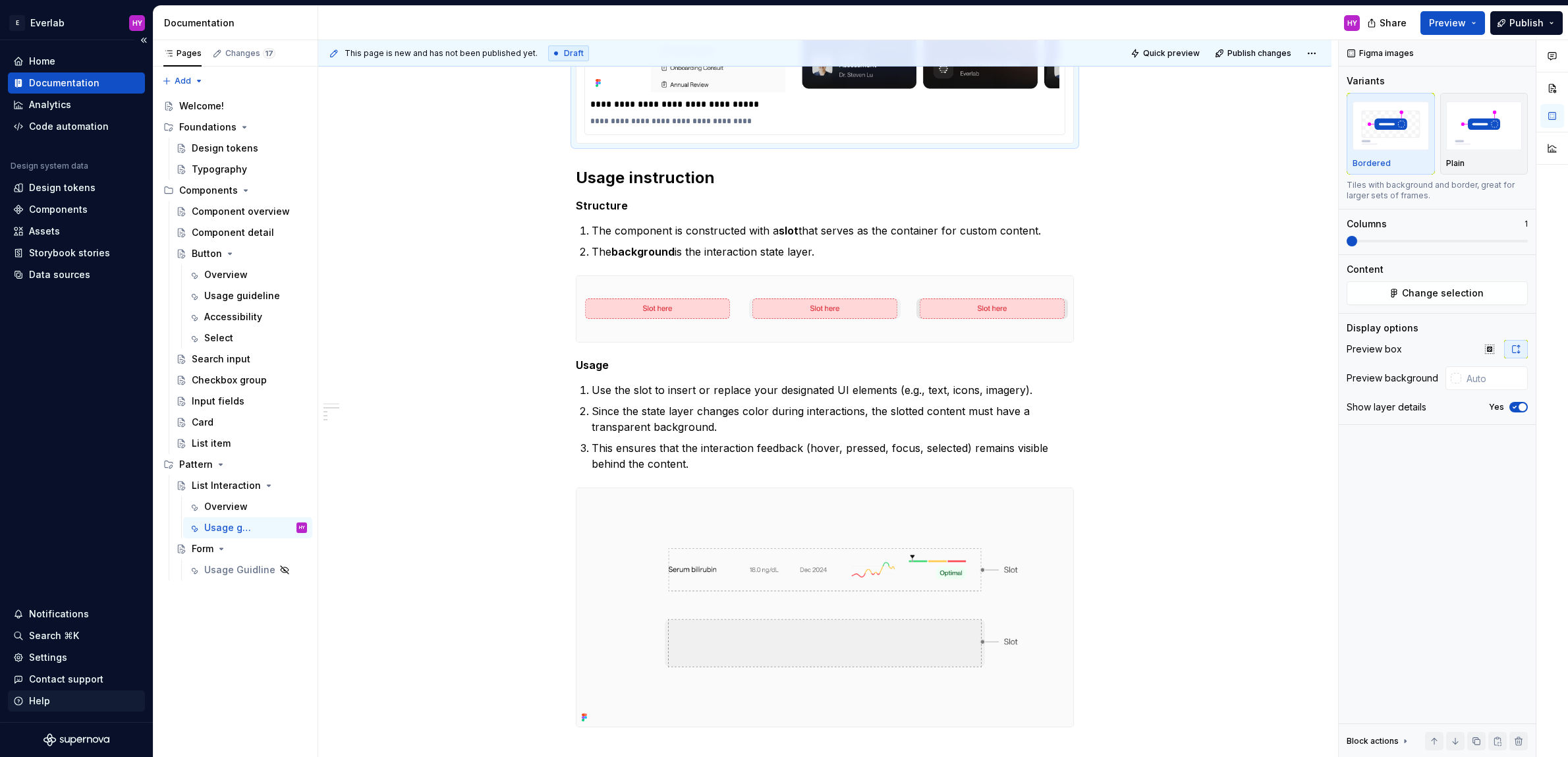
type textarea "*"
